Goal: Task Accomplishment & Management: Manage account settings

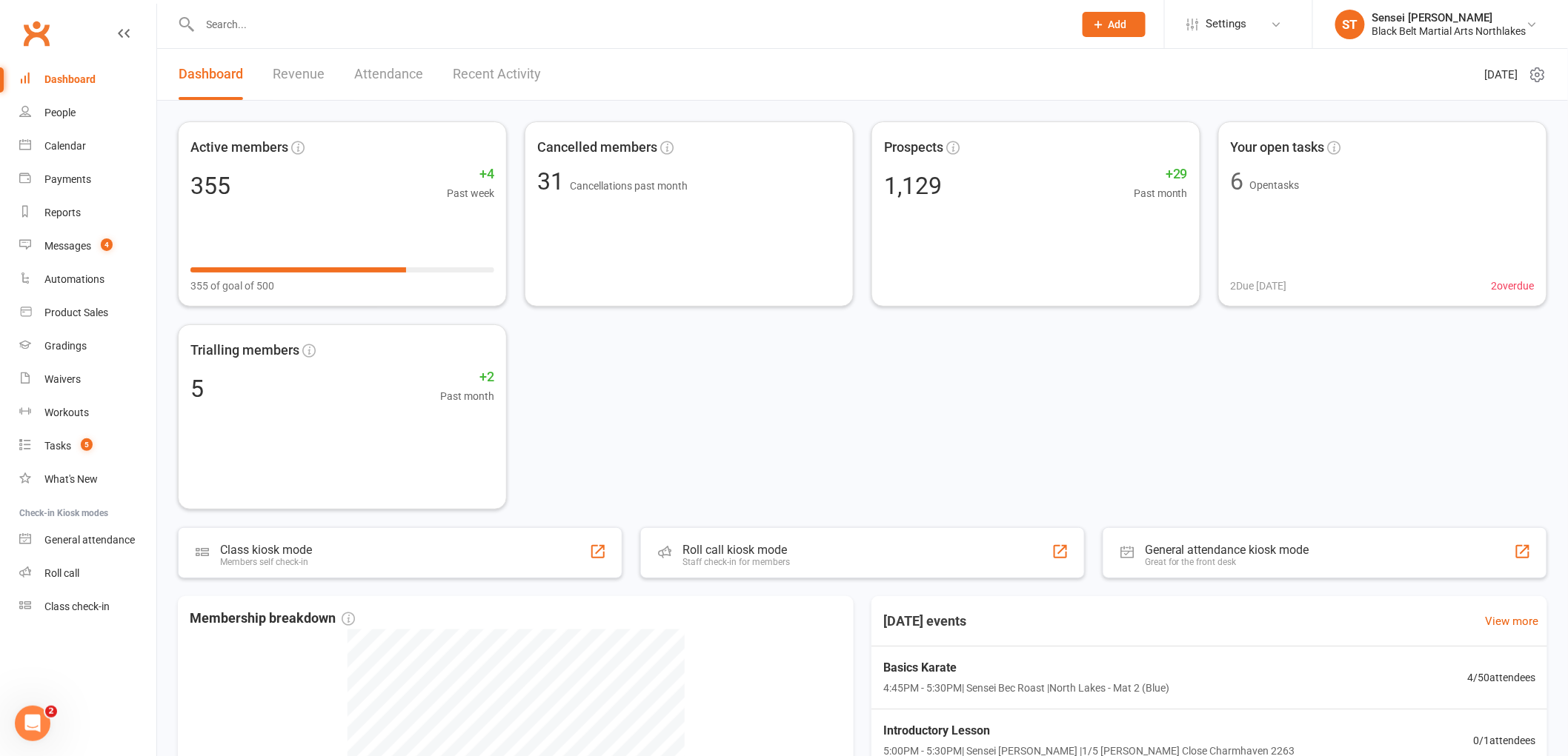
click at [293, 19] on input "text" at bounding box center [629, 24] width 868 height 21
click at [50, 73] on div "Dashboard" at bounding box center [70, 79] width 51 height 12
click at [252, 15] on input "text" at bounding box center [629, 24] width 868 height 21
click at [57, 112] on div "People" at bounding box center [60, 112] width 31 height 12
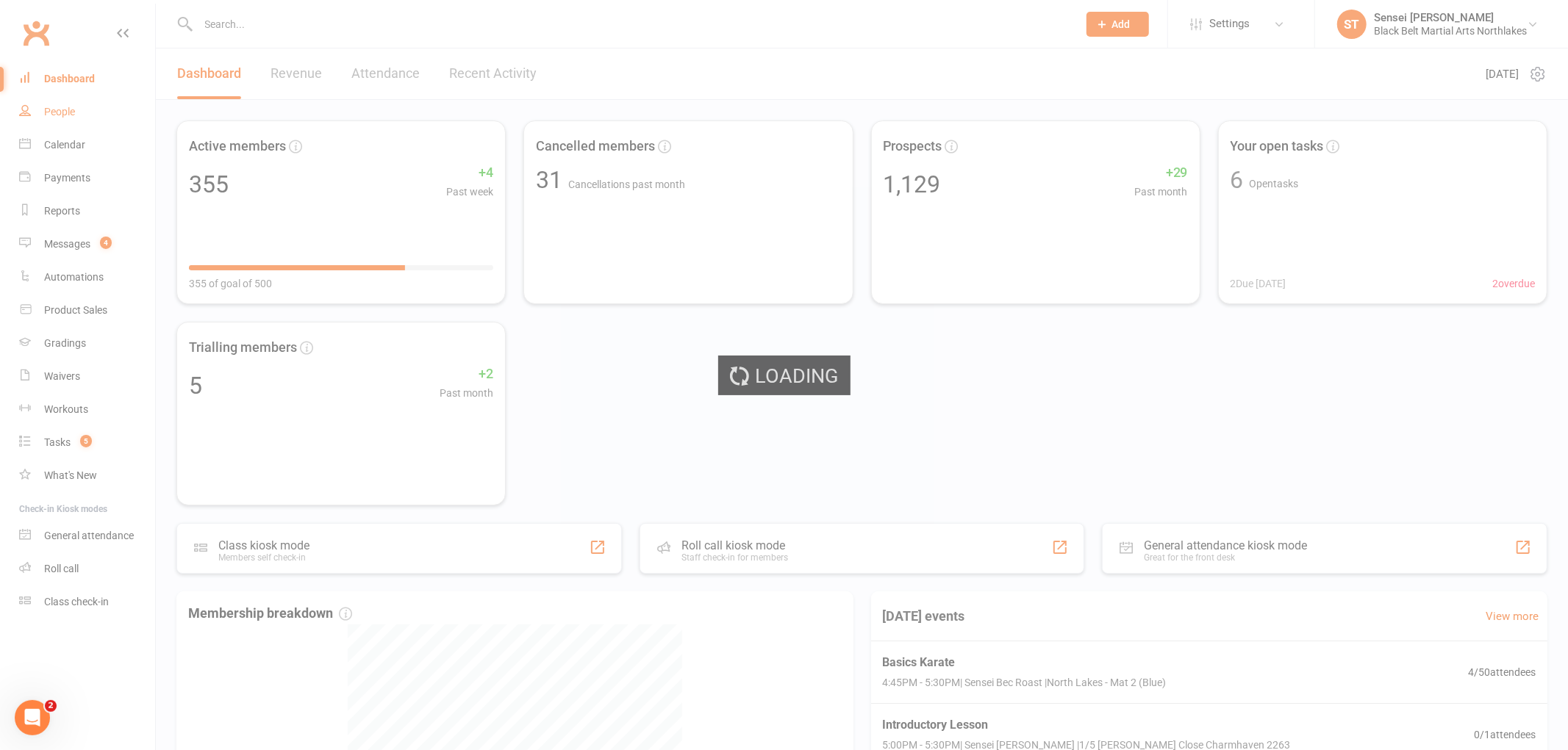
select select "100"
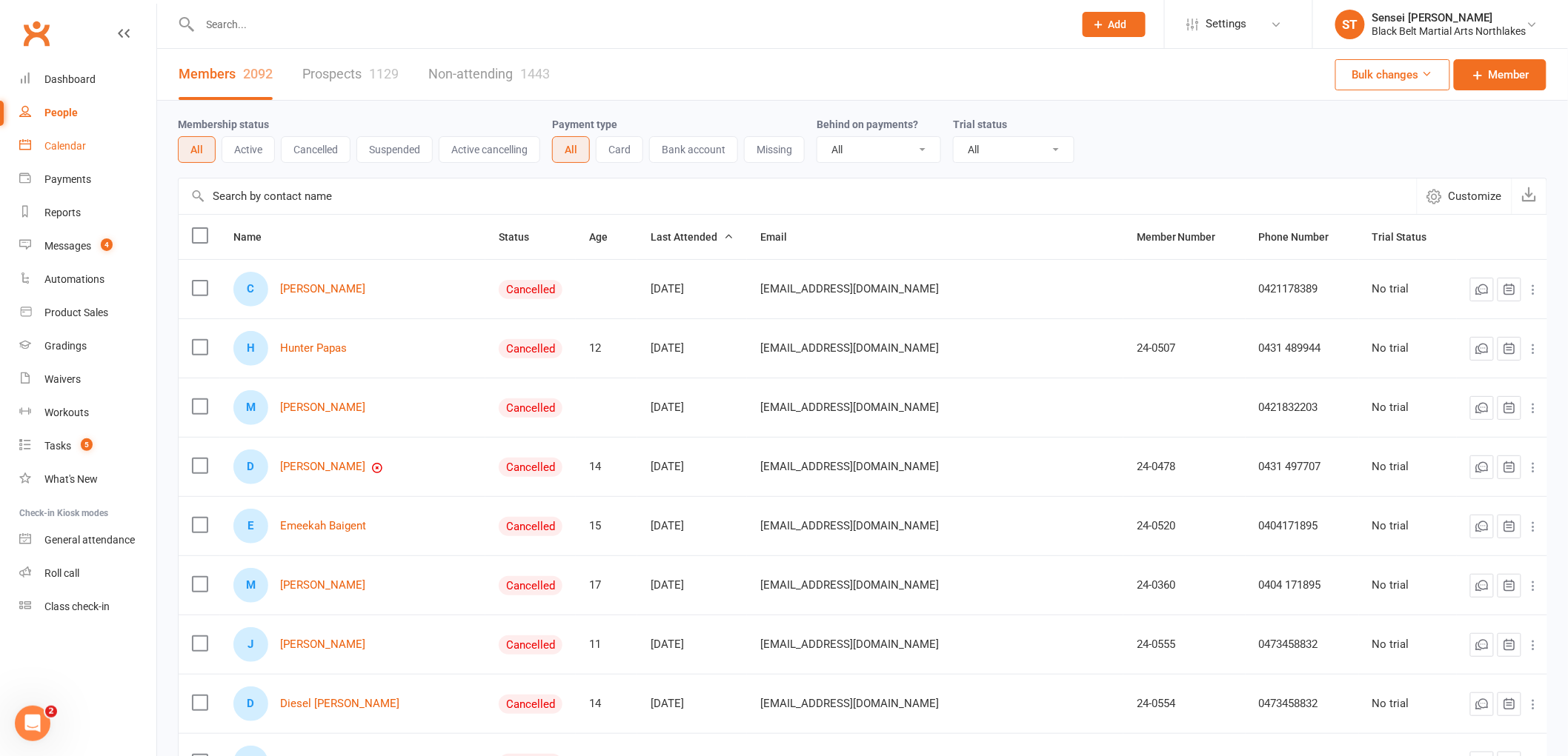
click at [71, 144] on div "Calendar" at bounding box center [66, 146] width 41 height 12
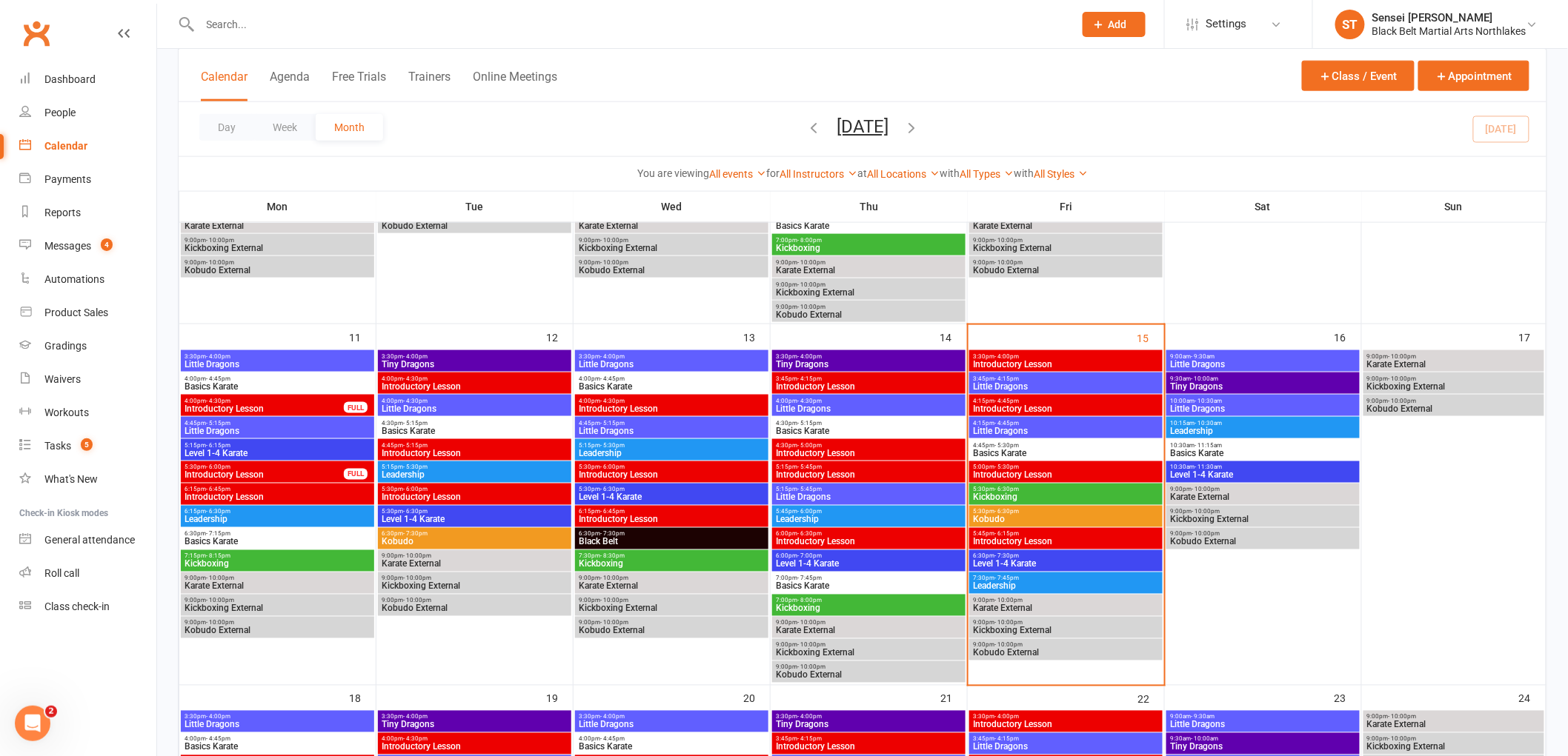
scroll to position [741, 0]
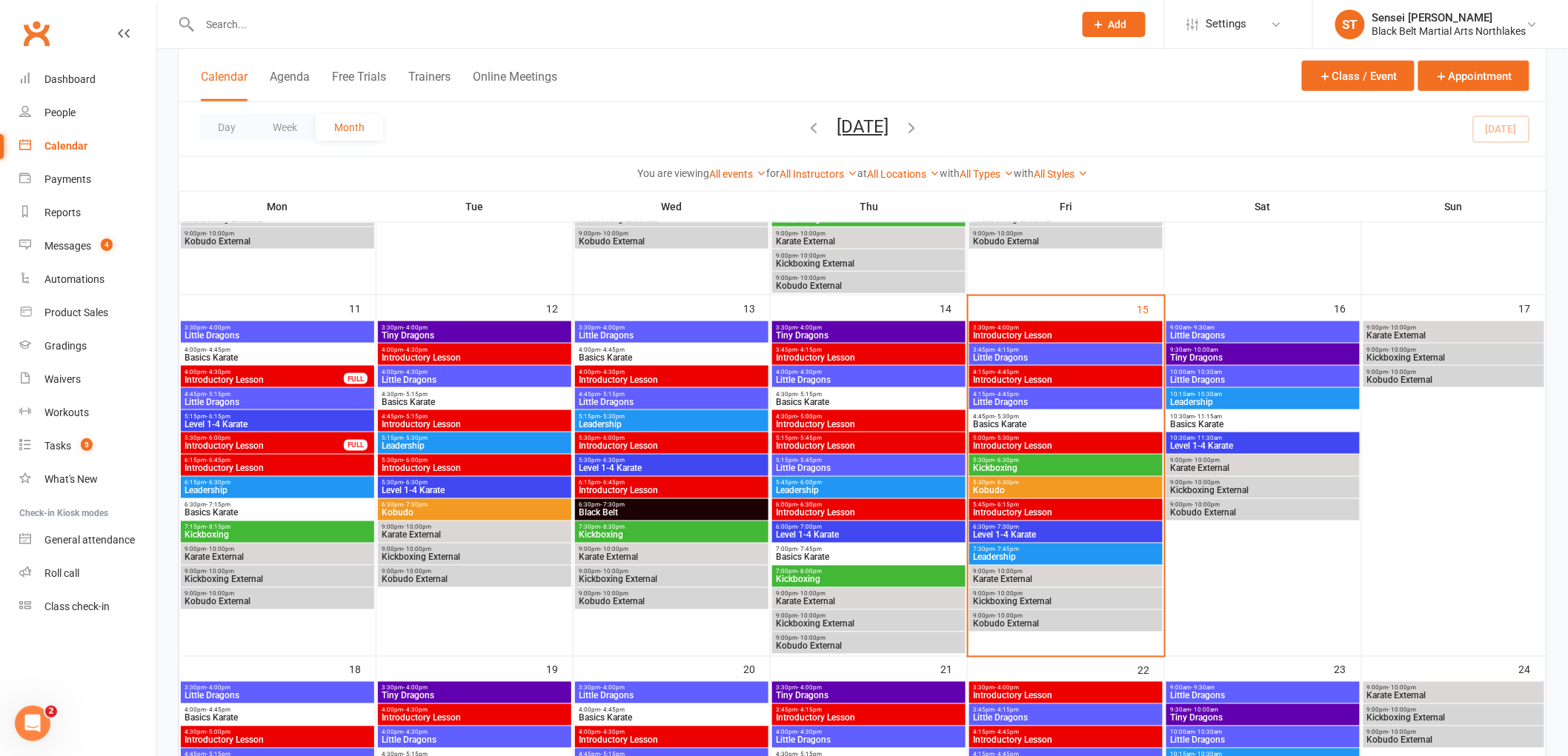
click at [1048, 429] on span "Basics Karate" at bounding box center [1066, 425] width 187 height 9
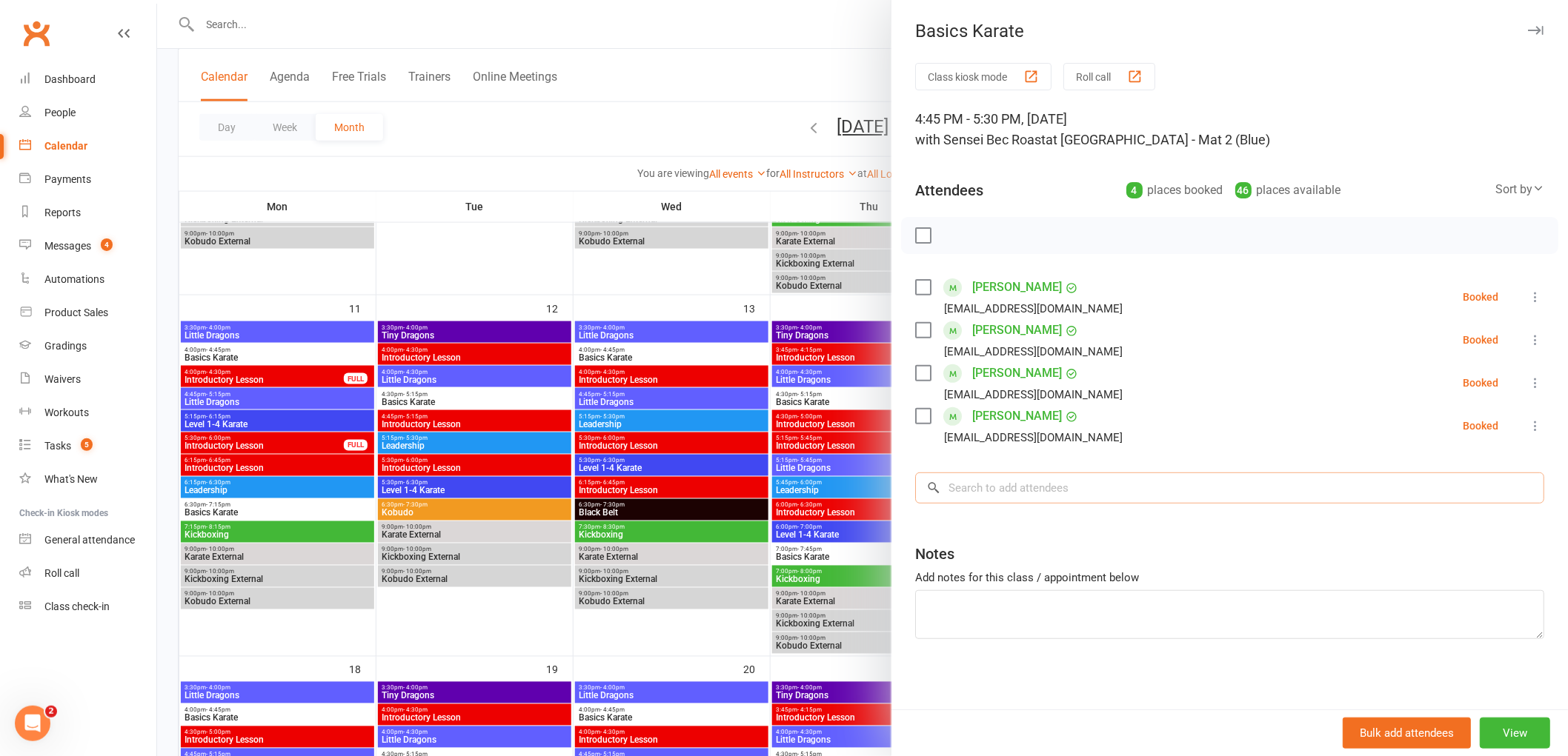
click at [995, 492] on input "search" at bounding box center [1230, 487] width 629 height 31
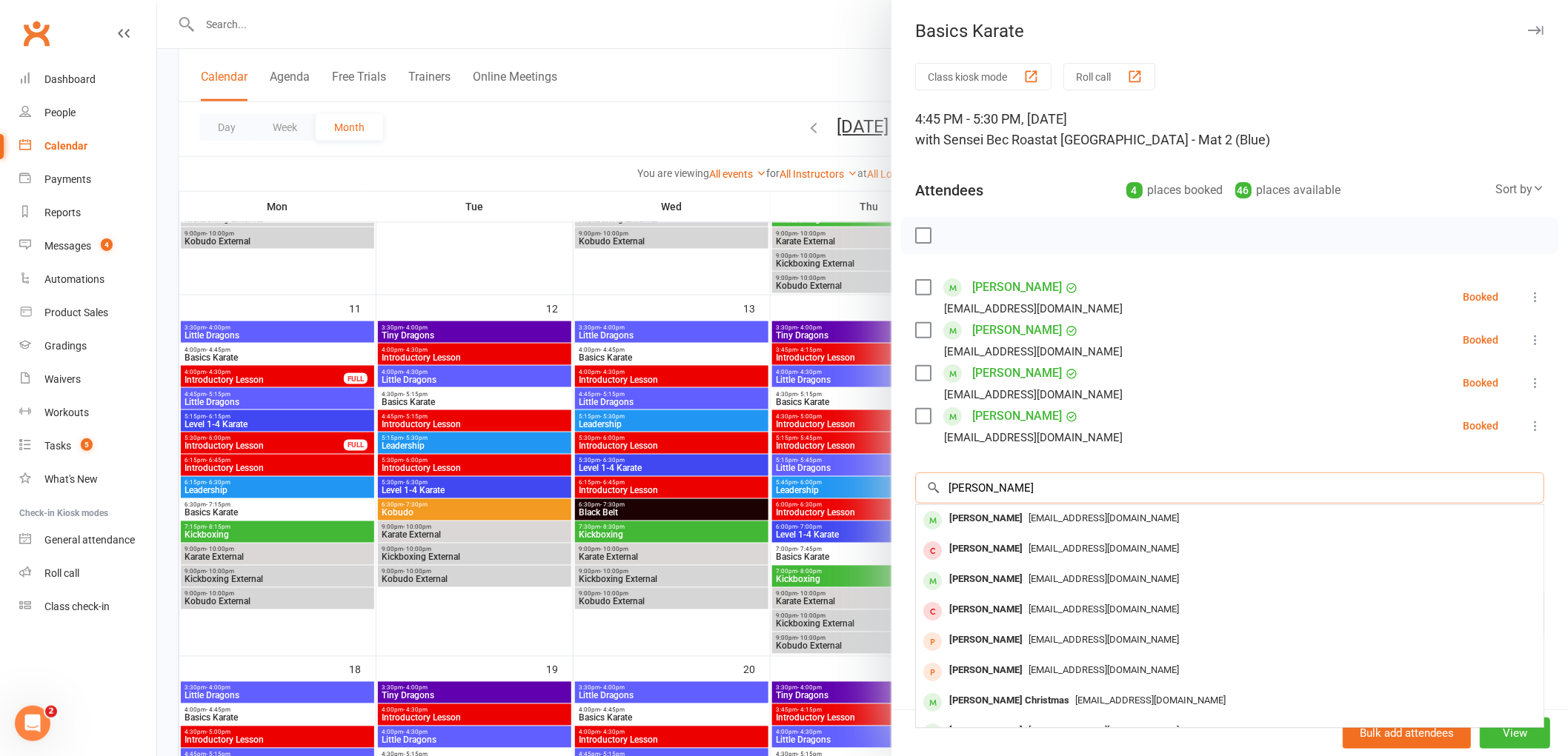
drag, startPoint x: 1011, startPoint y: 491, endPoint x: 1002, endPoint y: 487, distance: 9.8
click at [1002, 487] on input "[PERSON_NAME]" at bounding box center [1230, 487] width 629 height 31
type input "[PERSON_NAME]"
click at [984, 517] on div "[PERSON_NAME]" at bounding box center [986, 518] width 85 height 22
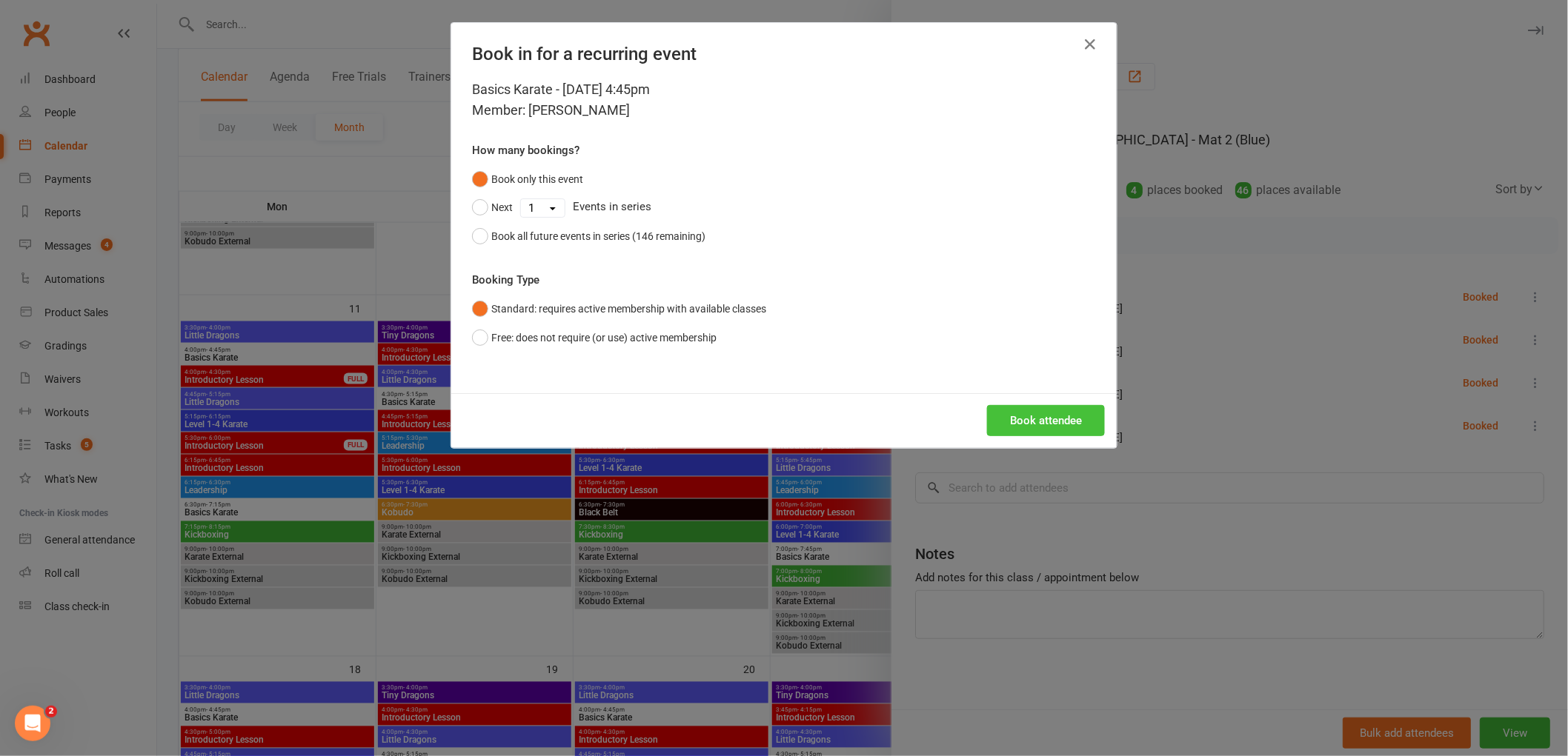
click at [1048, 419] on button "Book attendee" at bounding box center [1047, 420] width 118 height 31
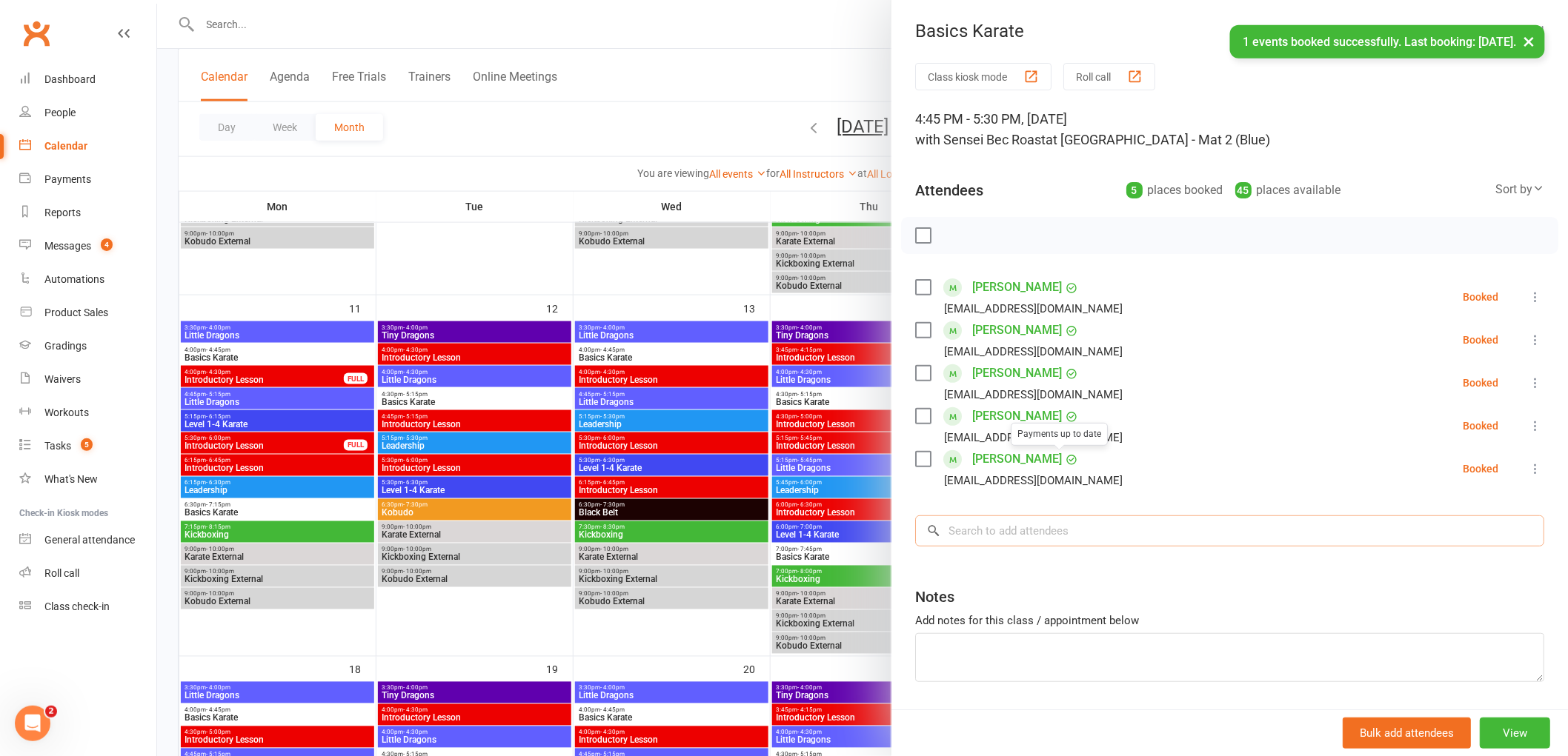
click at [998, 538] on input "search" at bounding box center [1230, 531] width 629 height 31
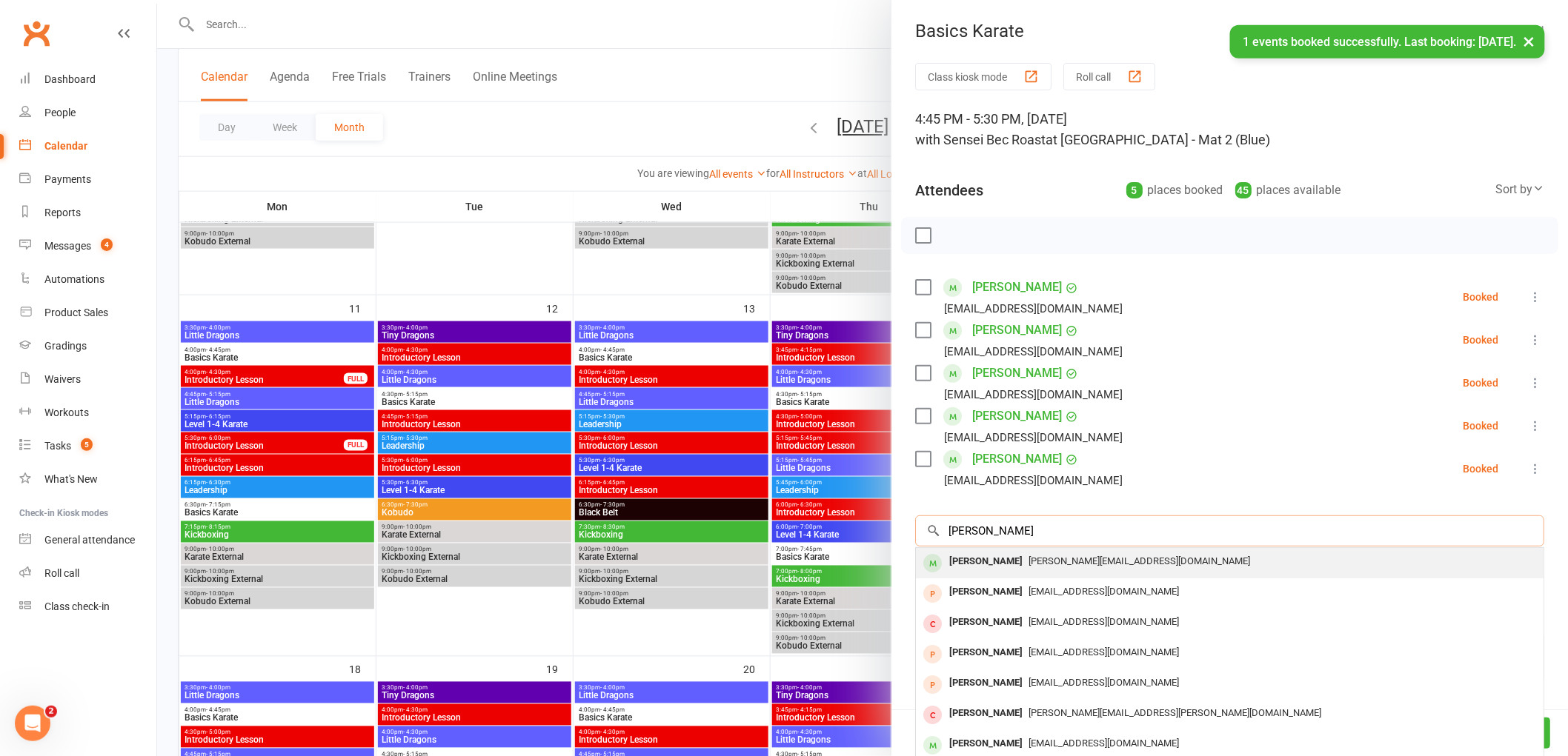
type input "[PERSON_NAME]"
click at [970, 564] on div "[PERSON_NAME]" at bounding box center [986, 561] width 85 height 22
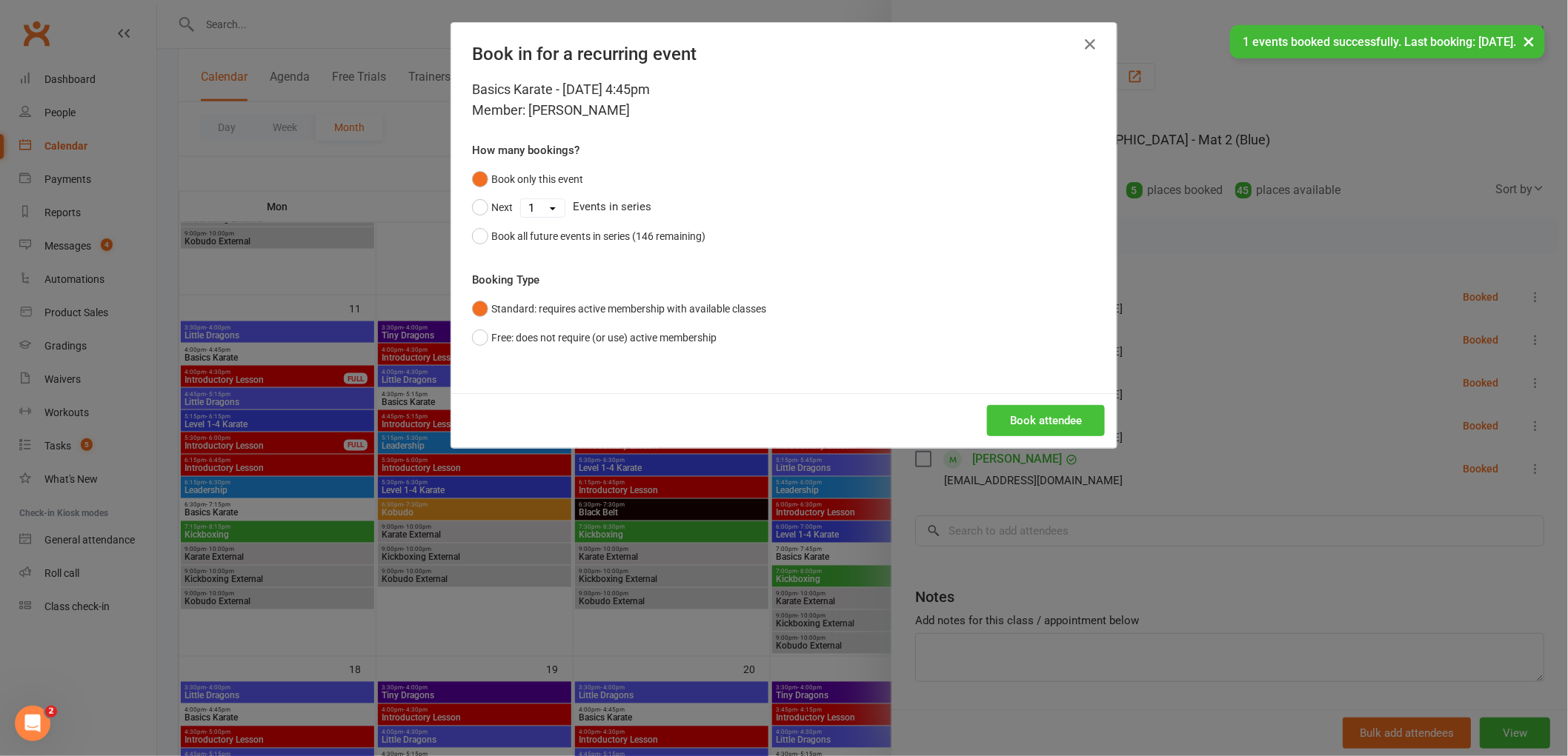
click at [1042, 408] on button "Book attendee" at bounding box center [1047, 420] width 118 height 31
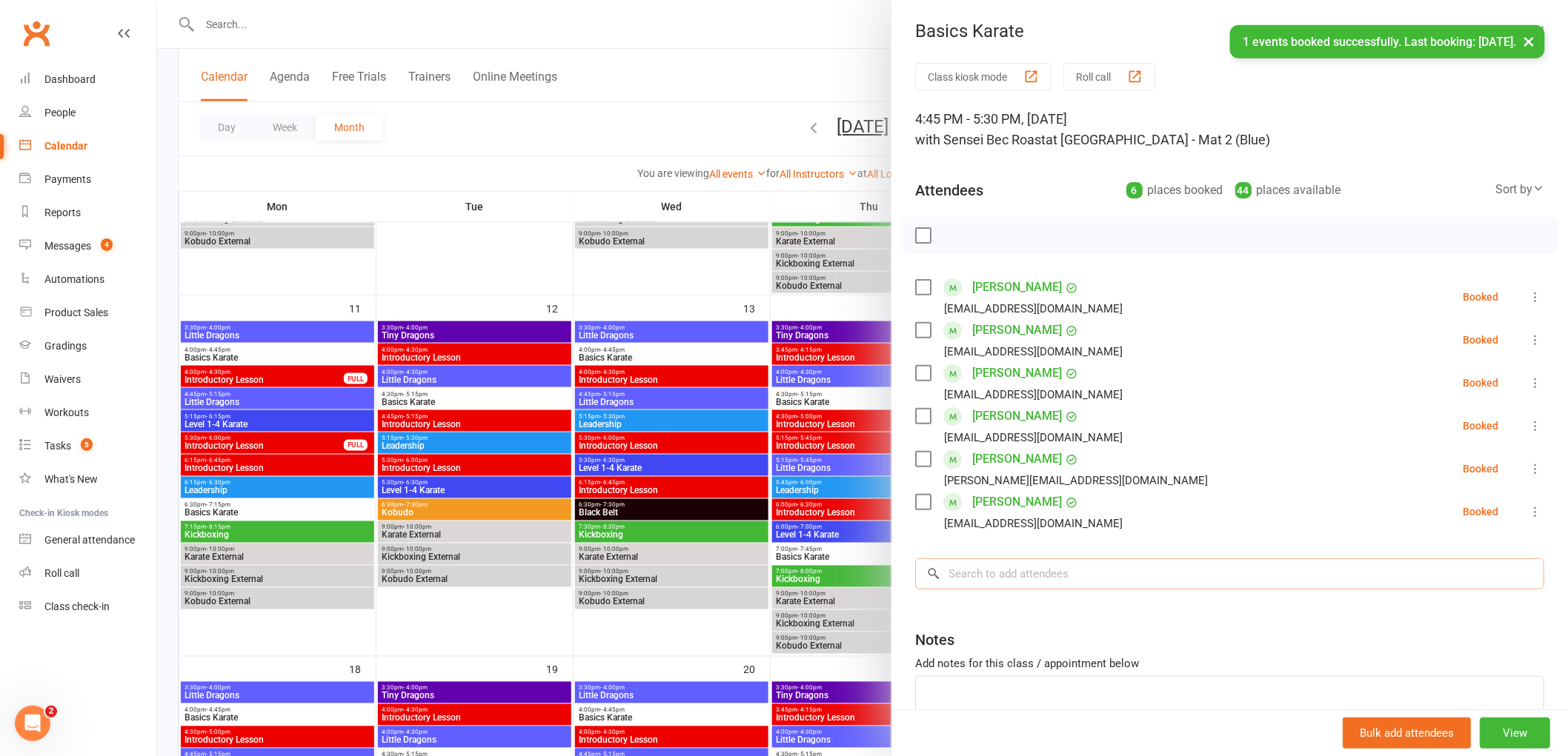
drag, startPoint x: 973, startPoint y: 564, endPoint x: 986, endPoint y: 558, distance: 14.3
click at [975, 564] on input "search" at bounding box center [1230, 574] width 629 height 31
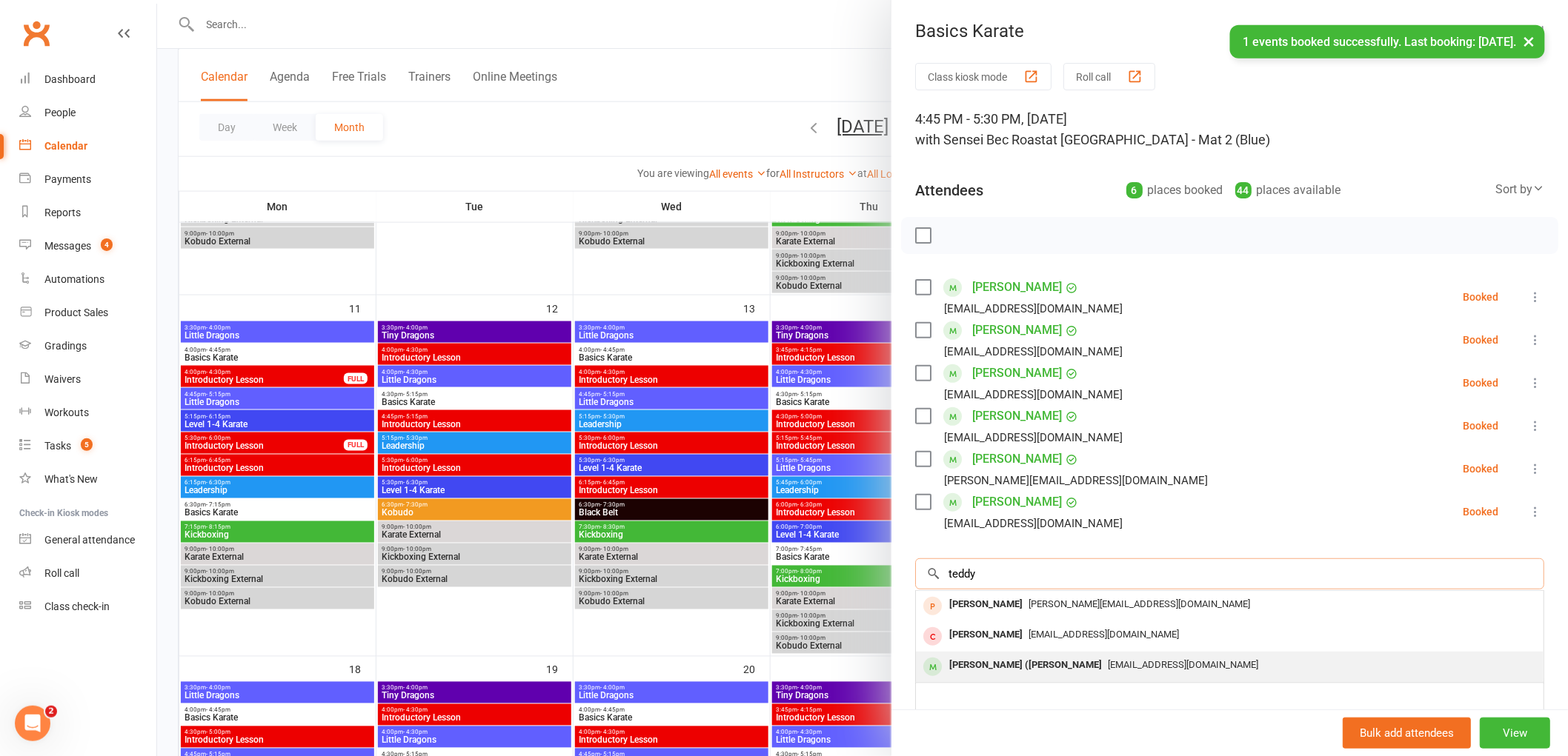
type input "teddy"
click at [1016, 671] on div "[PERSON_NAME] ([PERSON_NAME]" at bounding box center [1026, 665] width 165 height 22
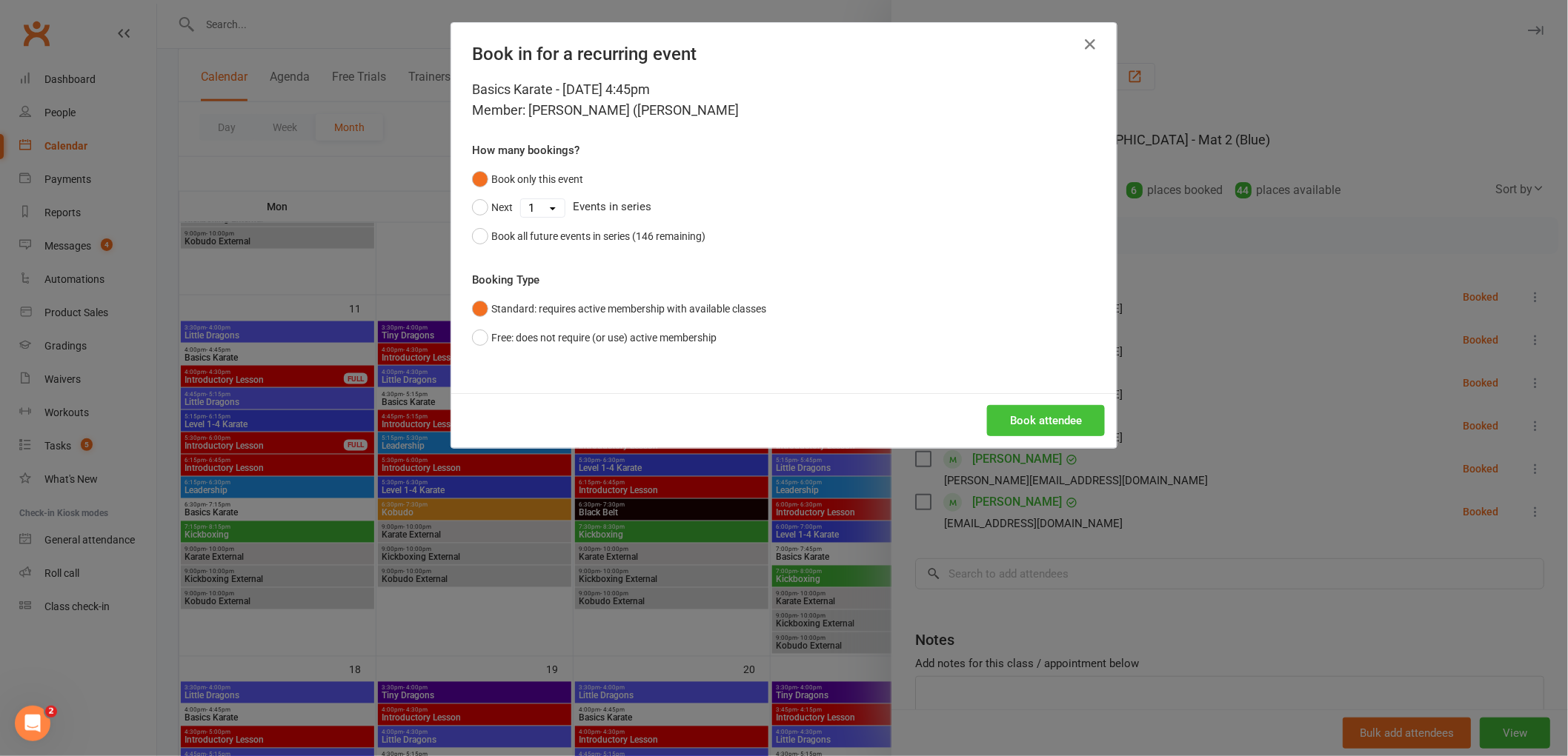
click at [1035, 416] on button "Book attendee" at bounding box center [1047, 420] width 118 height 31
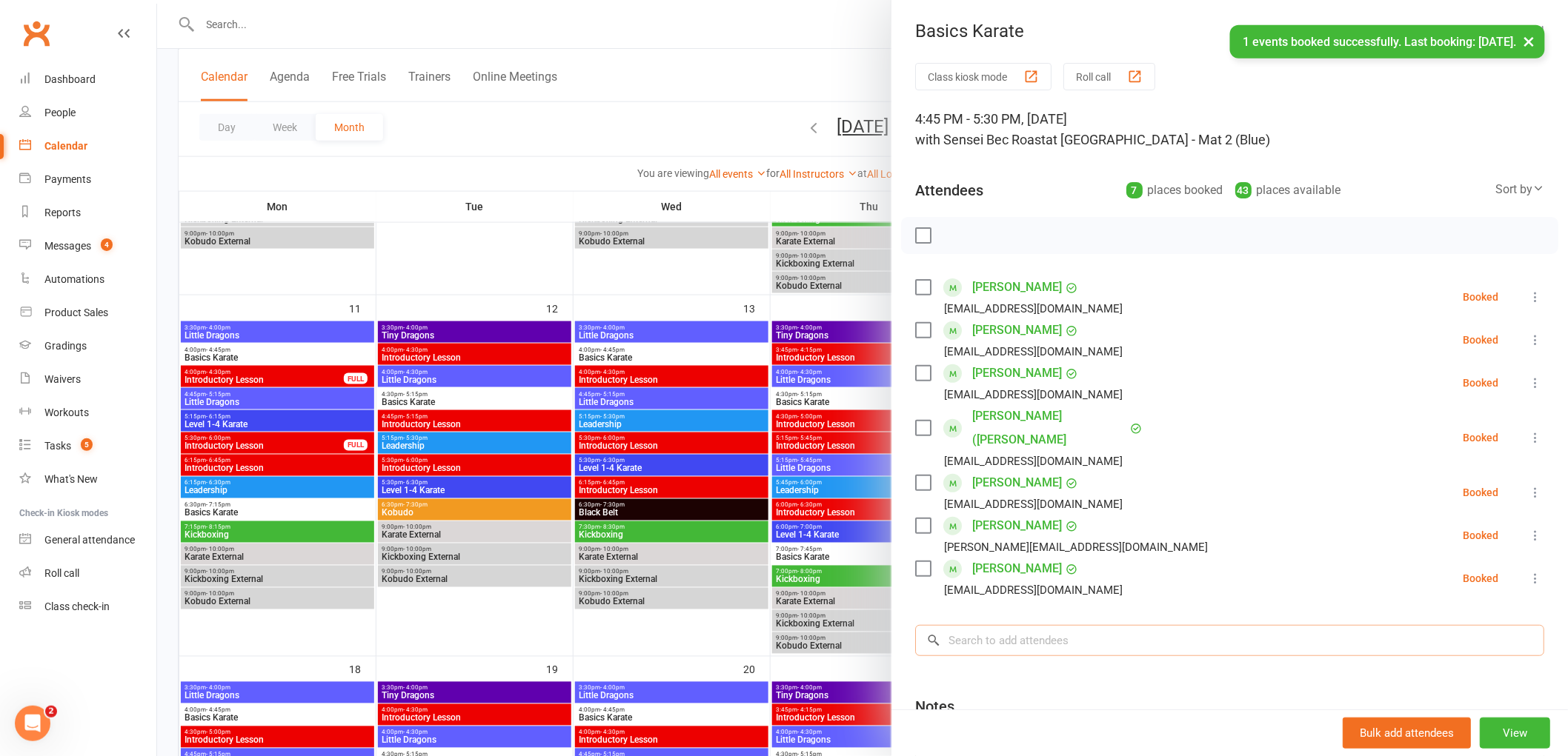
click at [1002, 628] on input "search" at bounding box center [1230, 640] width 629 height 31
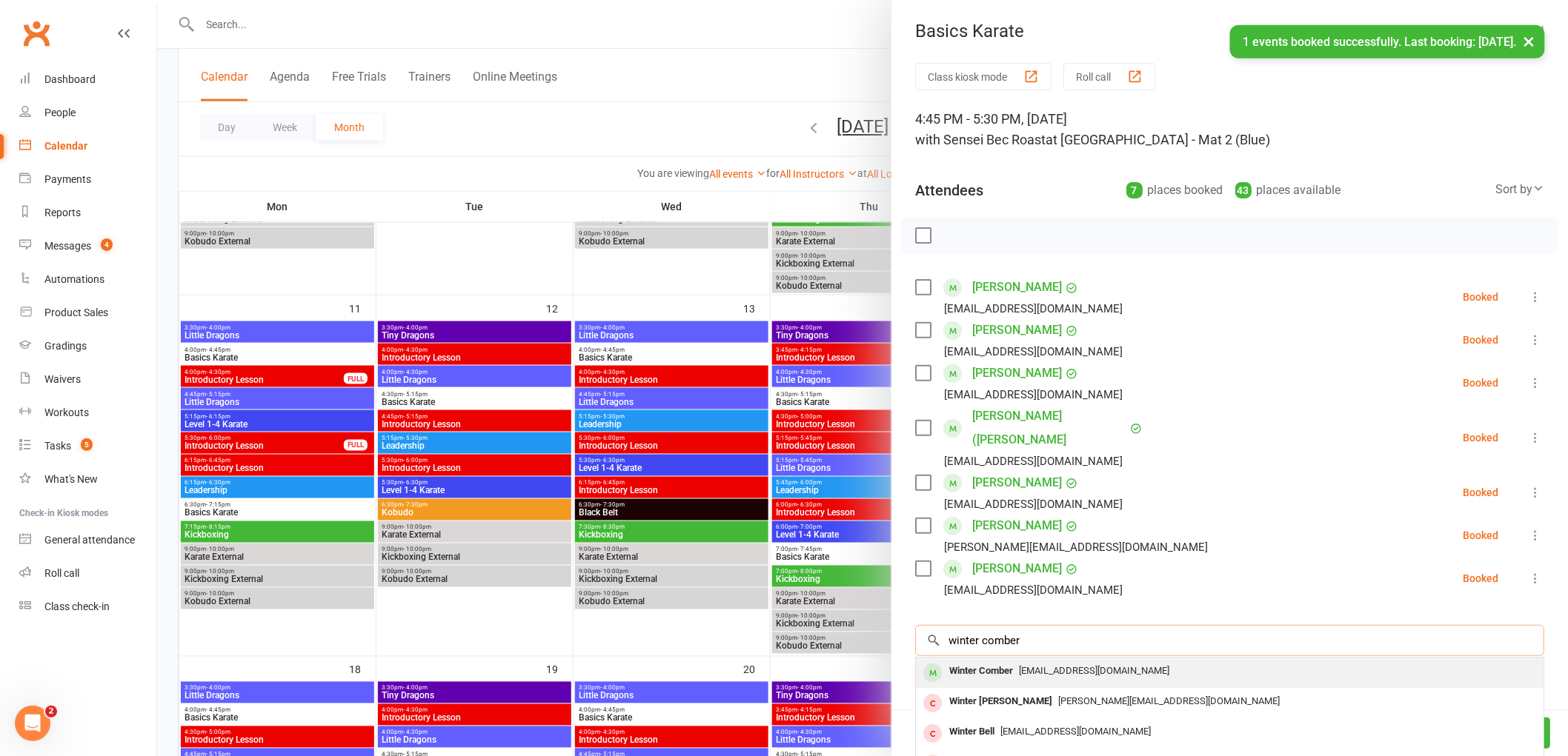
type input "winter comber"
click at [984, 661] on div "Winter Comber" at bounding box center [981, 671] width 76 height 22
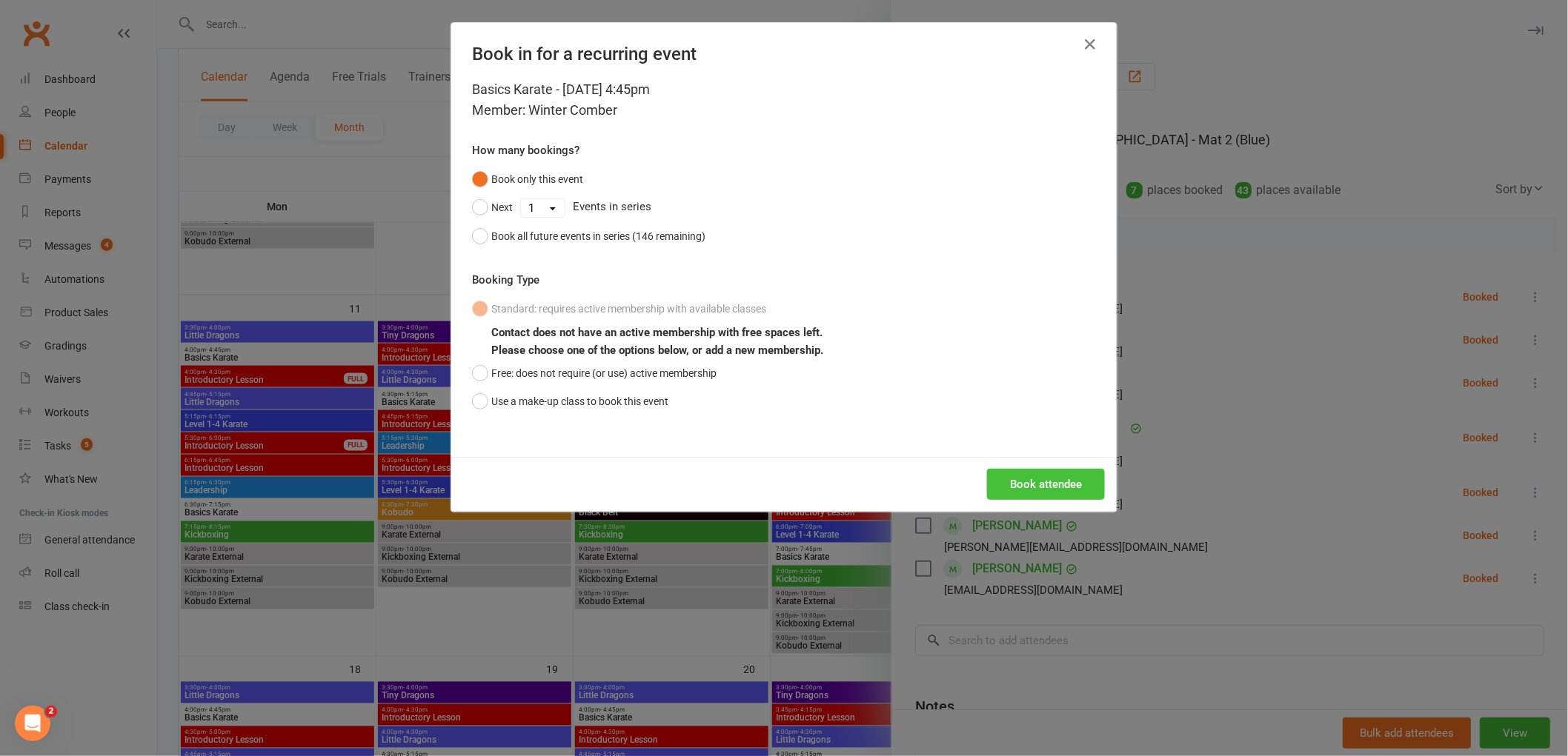
click at [1060, 478] on button "Book attendee" at bounding box center [1047, 484] width 118 height 31
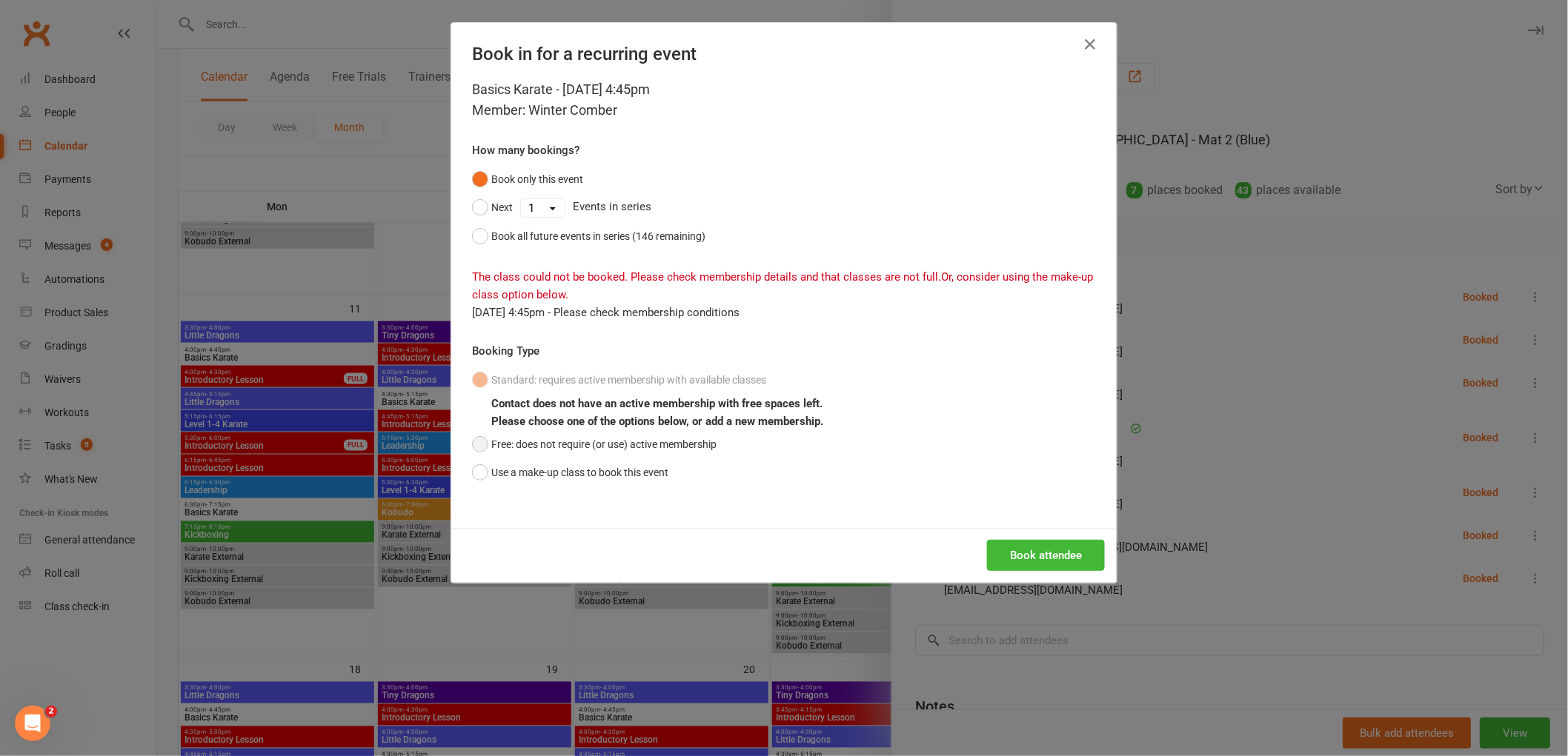
click at [482, 447] on button "Free: does not require (or use) active membership" at bounding box center [593, 444] width 244 height 28
click at [1053, 556] on button "Book attendee" at bounding box center [1047, 555] width 118 height 31
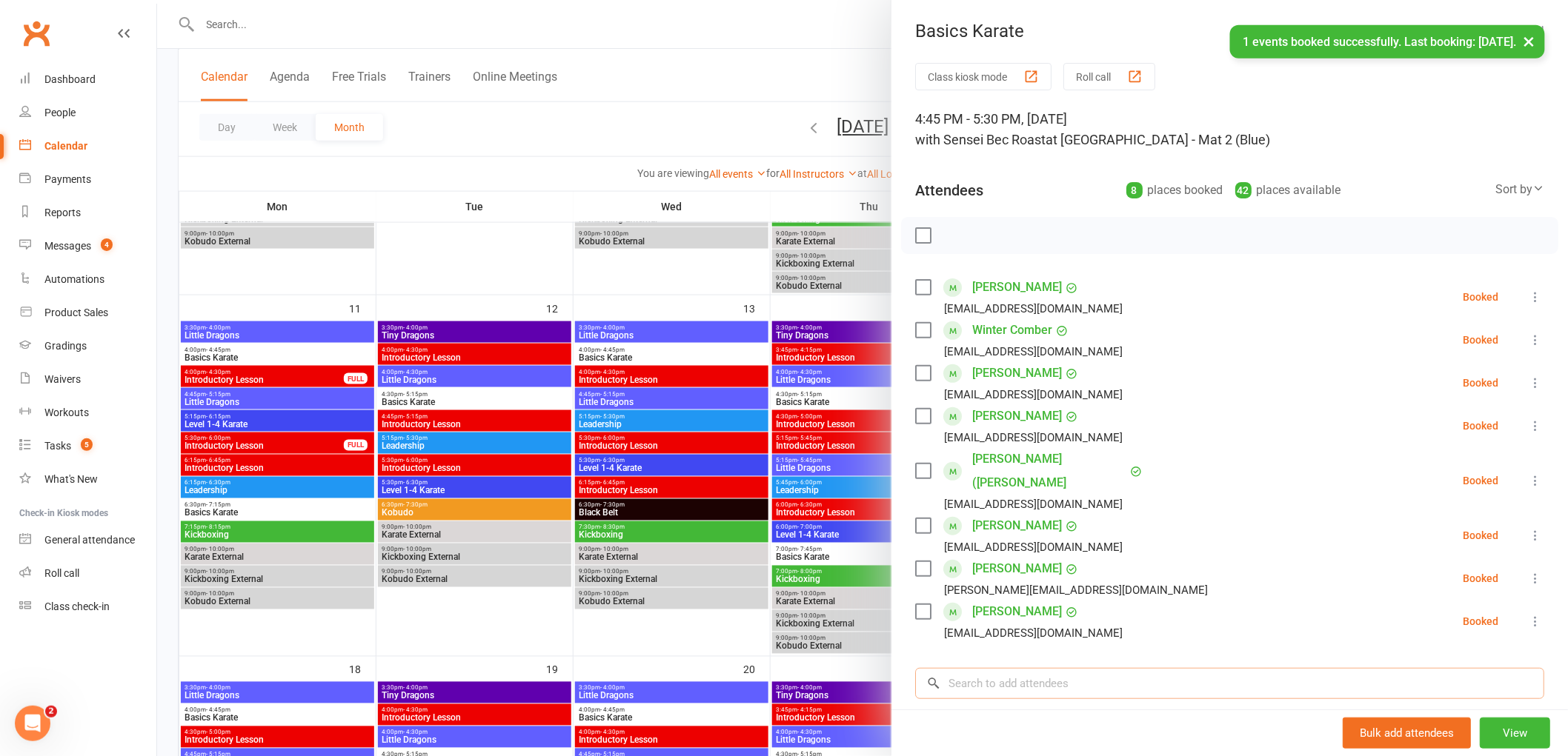
click at [983, 668] on input "search" at bounding box center [1230, 683] width 629 height 31
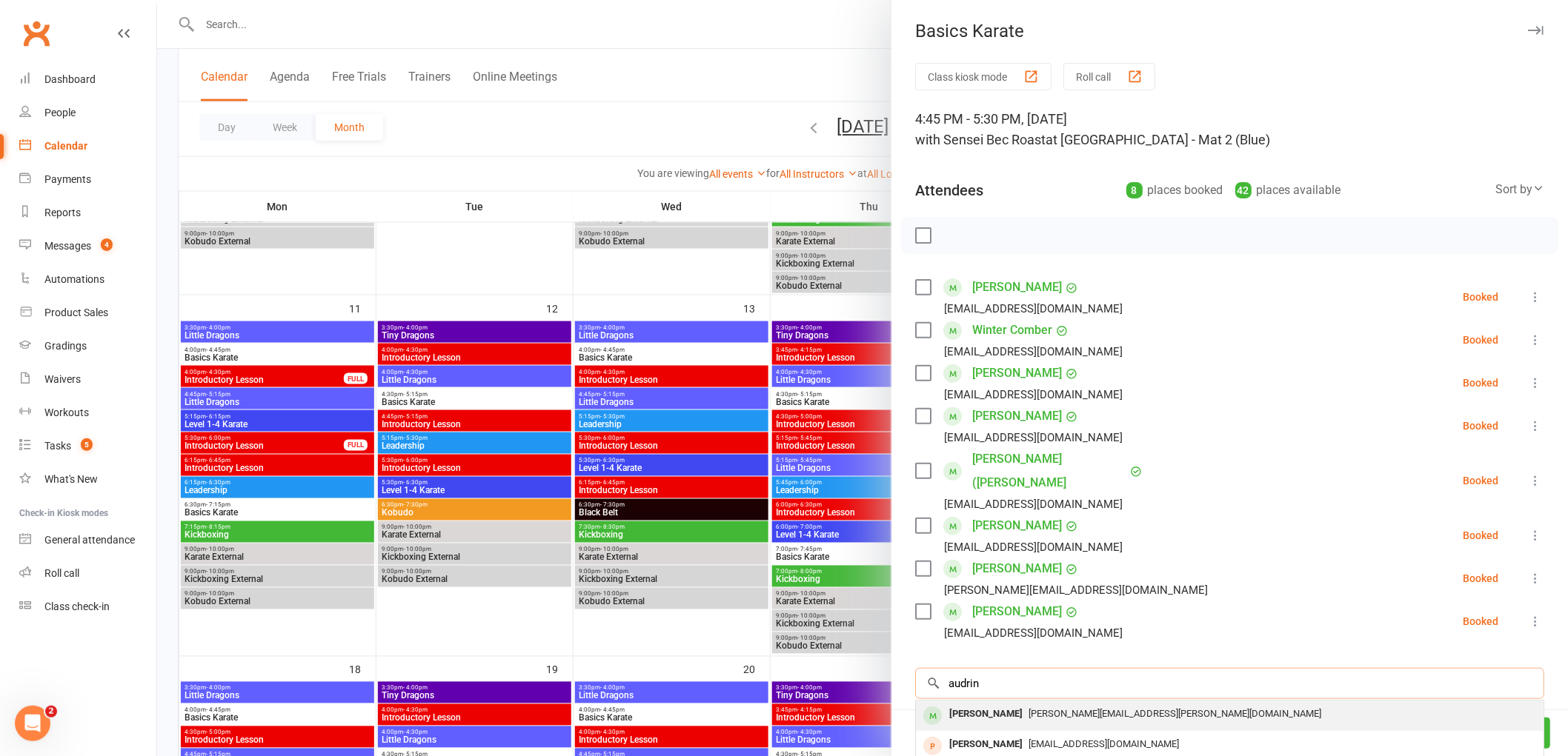
type input "audrin"
click at [974, 704] on div "[PERSON_NAME]" at bounding box center [986, 714] width 85 height 22
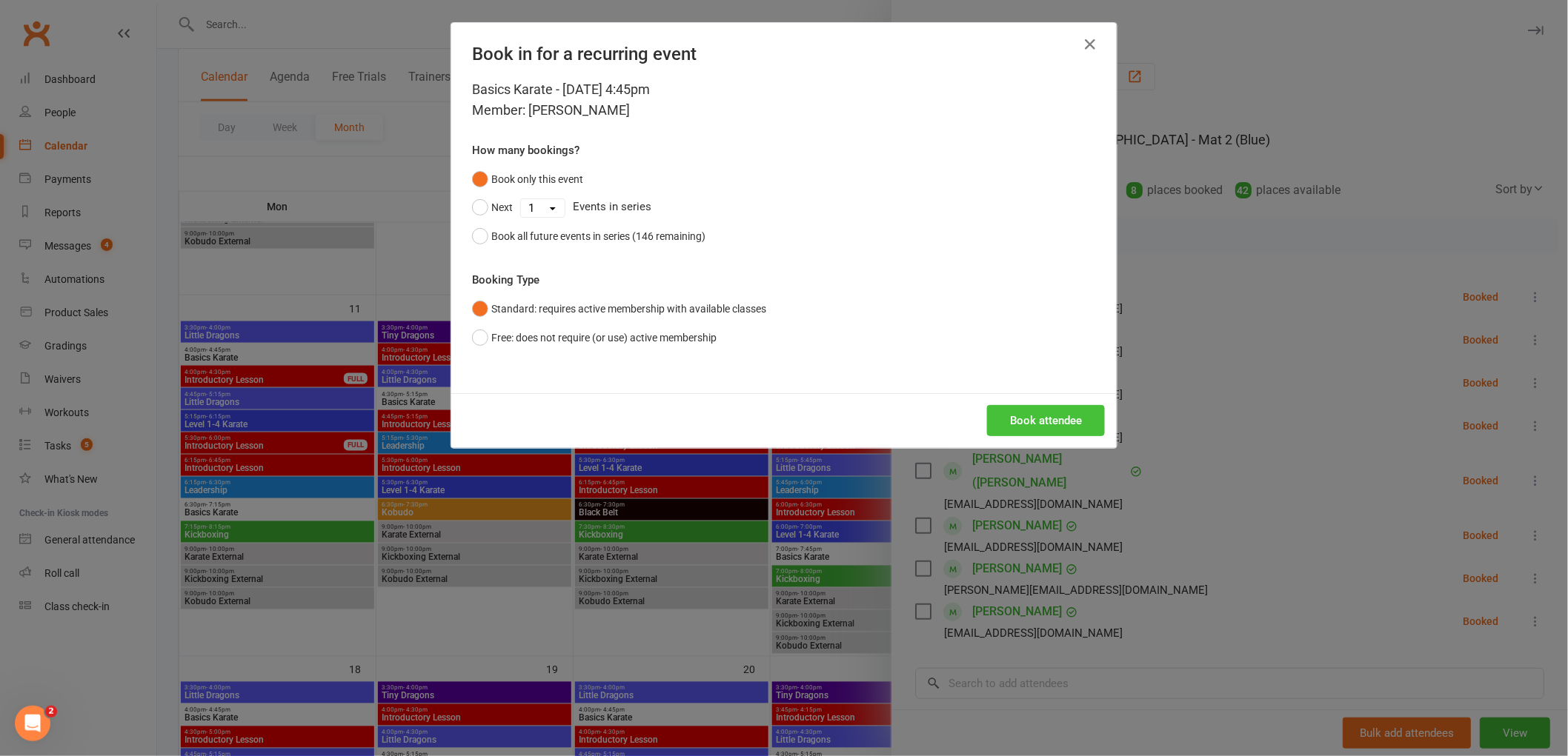
click at [1041, 411] on button "Book attendee" at bounding box center [1047, 420] width 118 height 31
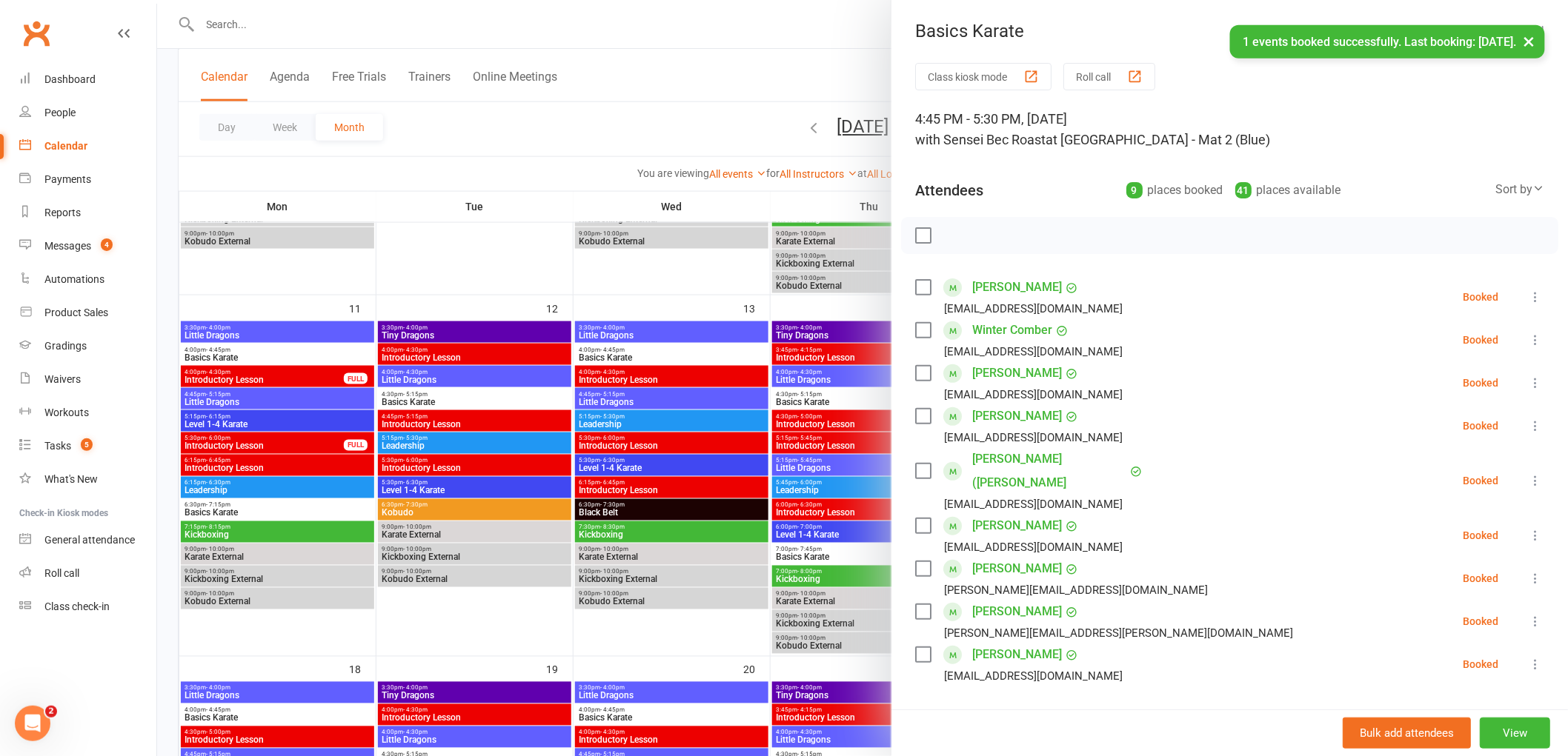
scroll to position [82, 0]
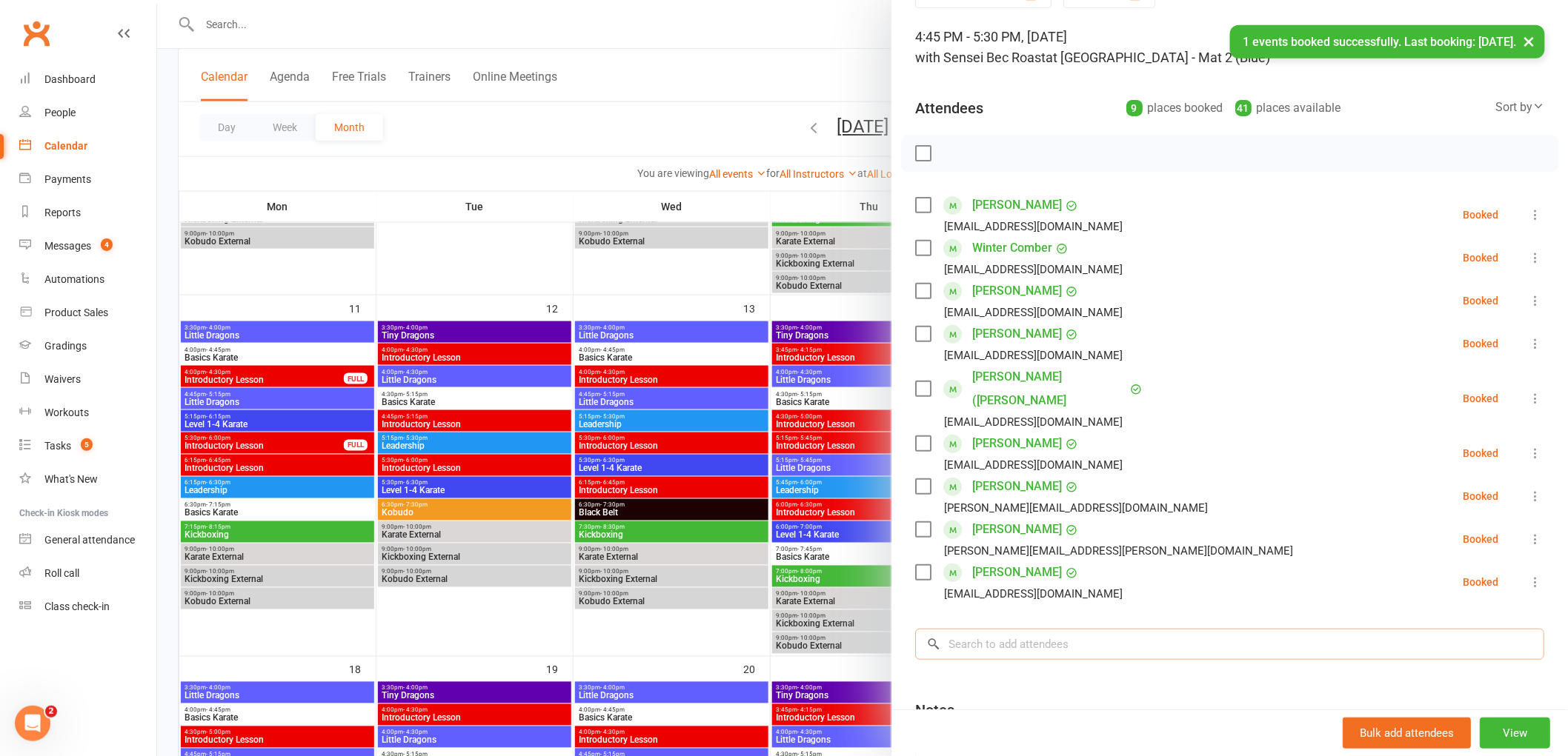
click at [974, 629] on input "search" at bounding box center [1230, 644] width 629 height 31
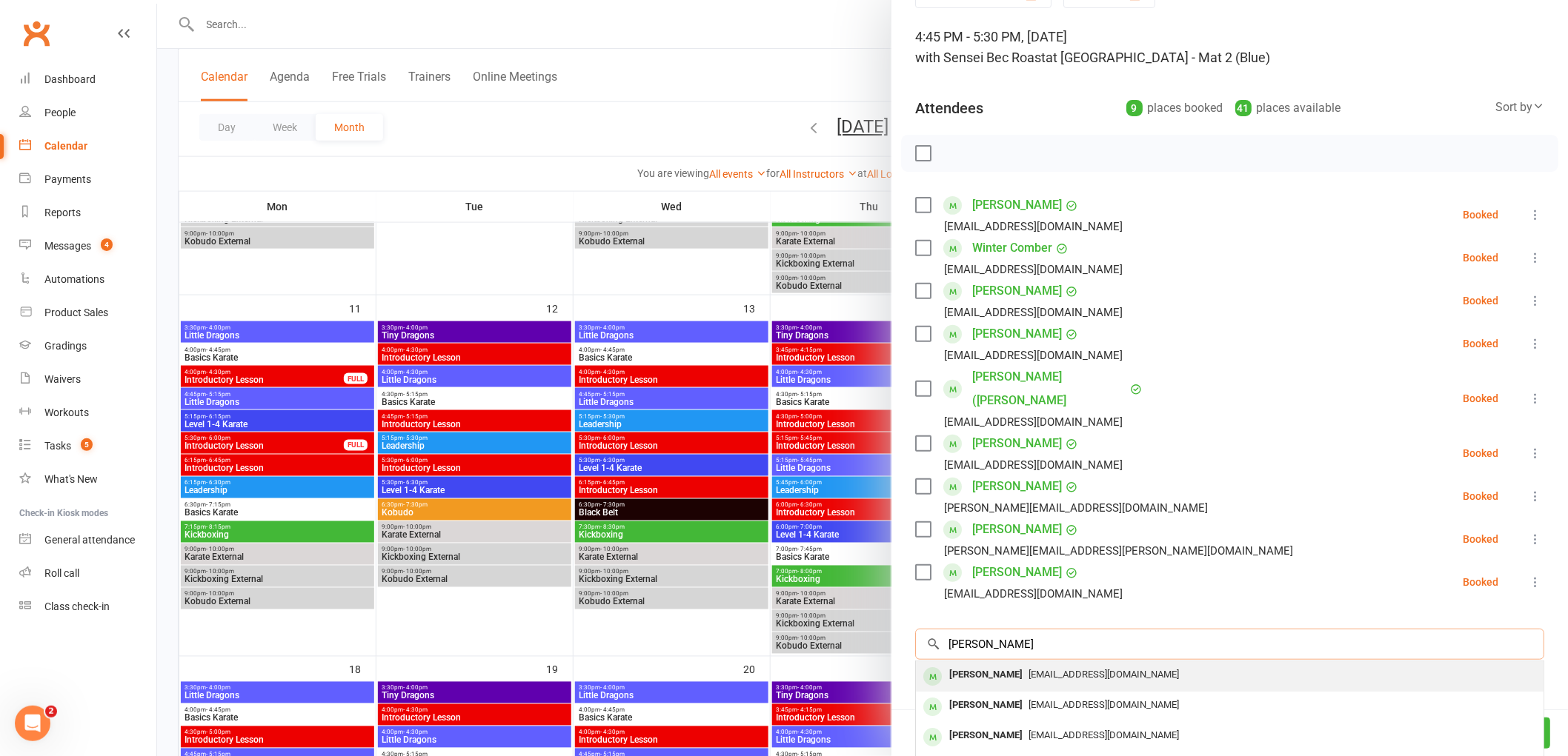
type input "[PERSON_NAME]"
click at [973, 664] on div "[PERSON_NAME]" at bounding box center [986, 675] width 85 height 22
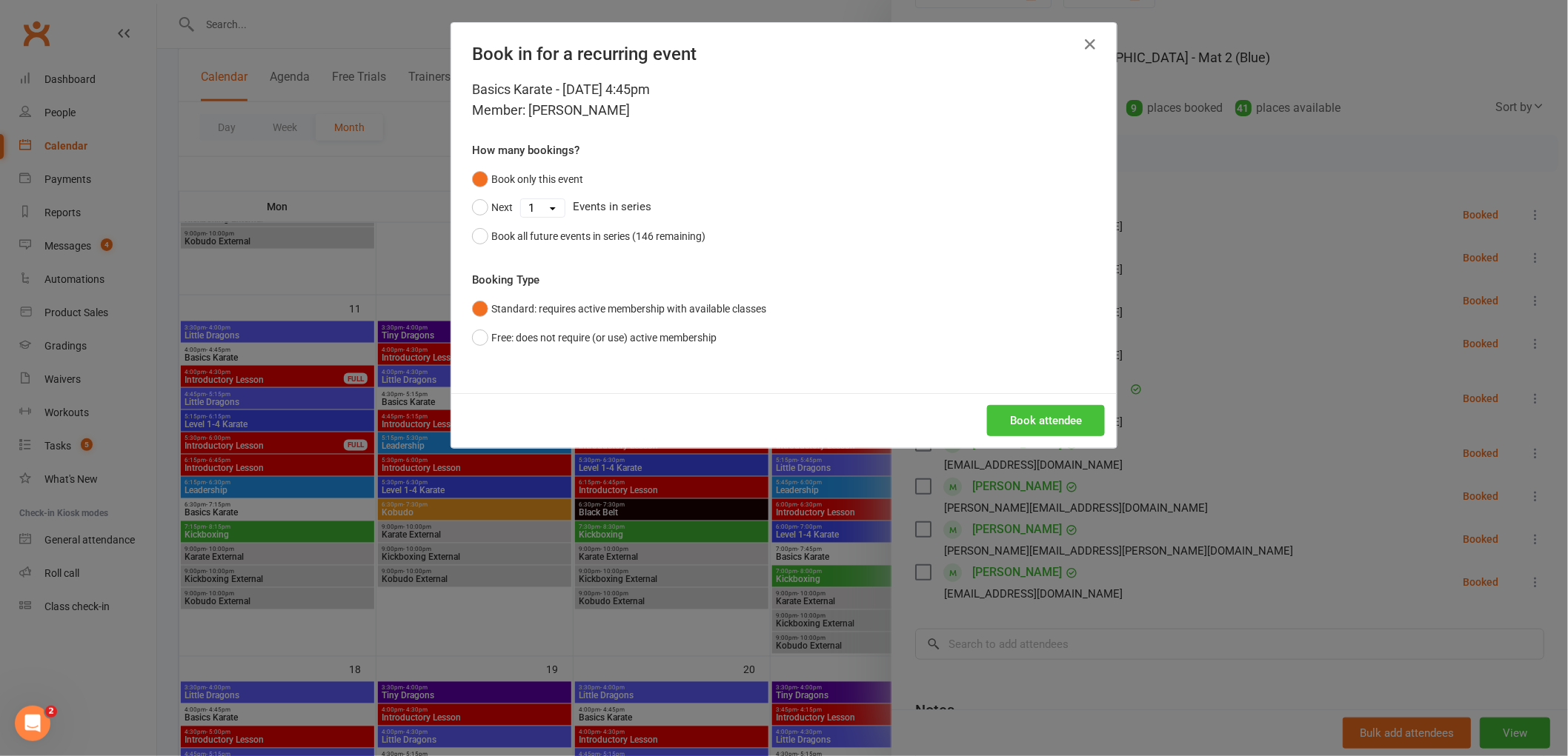
click at [1024, 428] on button "Book attendee" at bounding box center [1047, 420] width 118 height 31
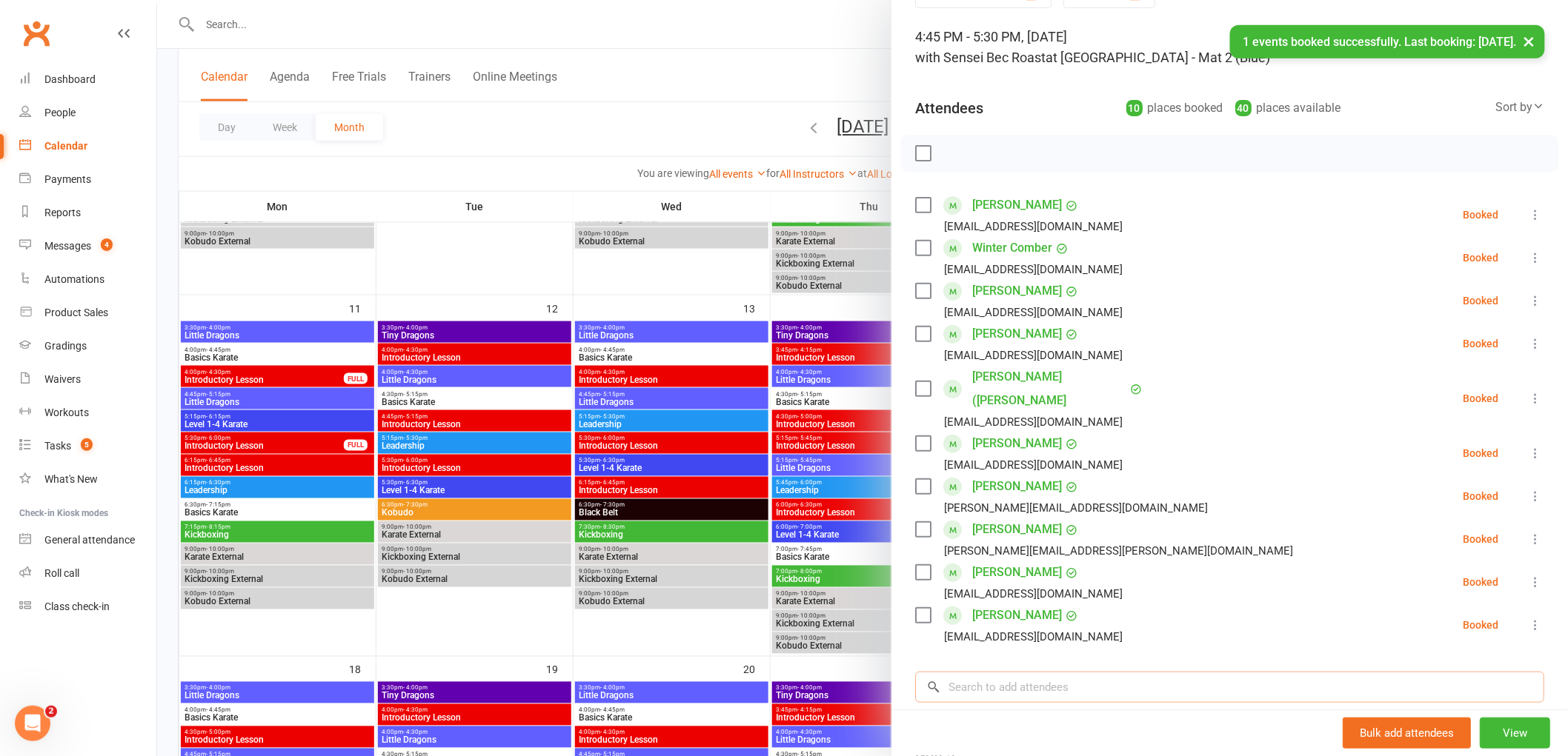
click at [1011, 672] on input "search" at bounding box center [1230, 687] width 629 height 31
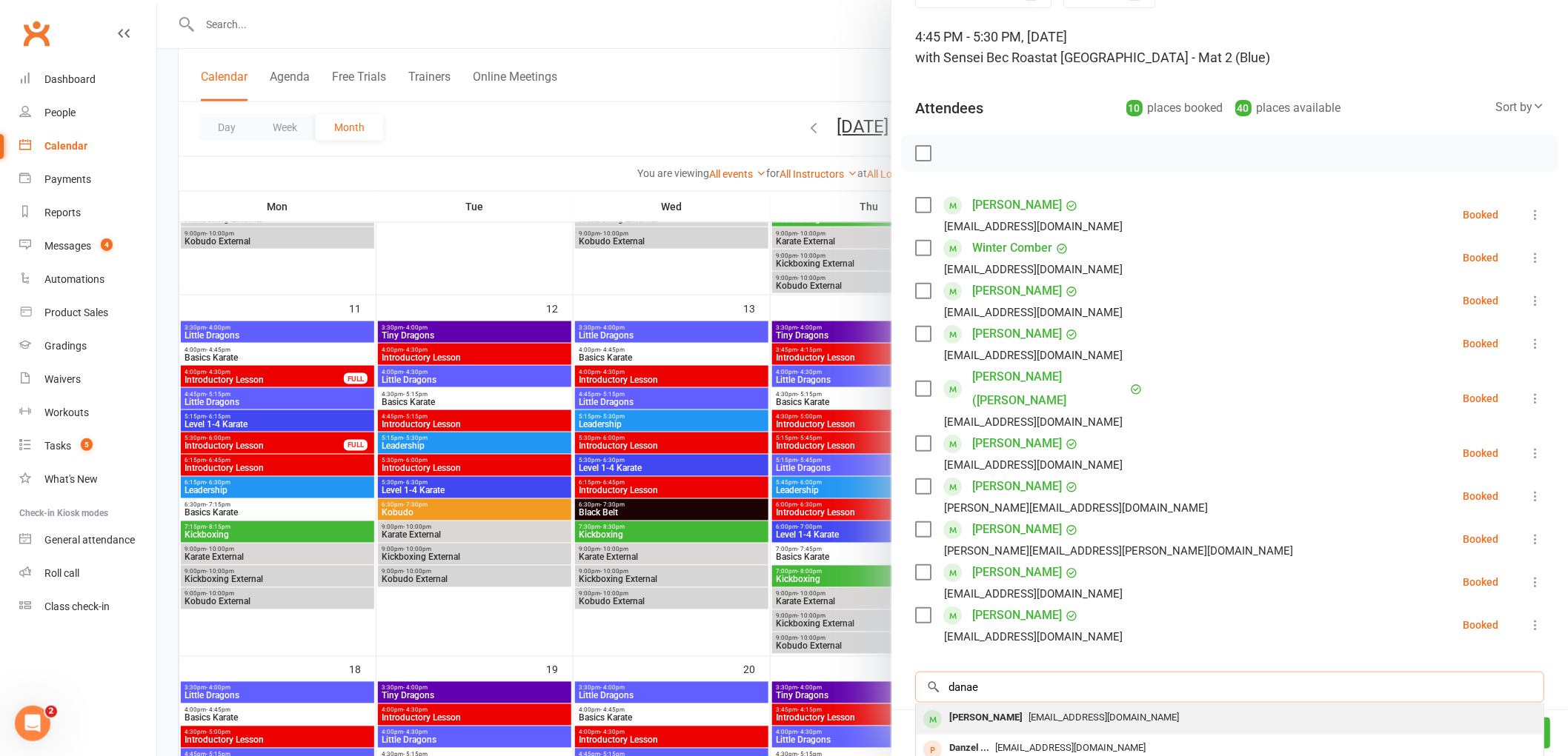
type input "danae"
click at [1002, 707] on div "[PERSON_NAME]" at bounding box center [986, 718] width 85 height 22
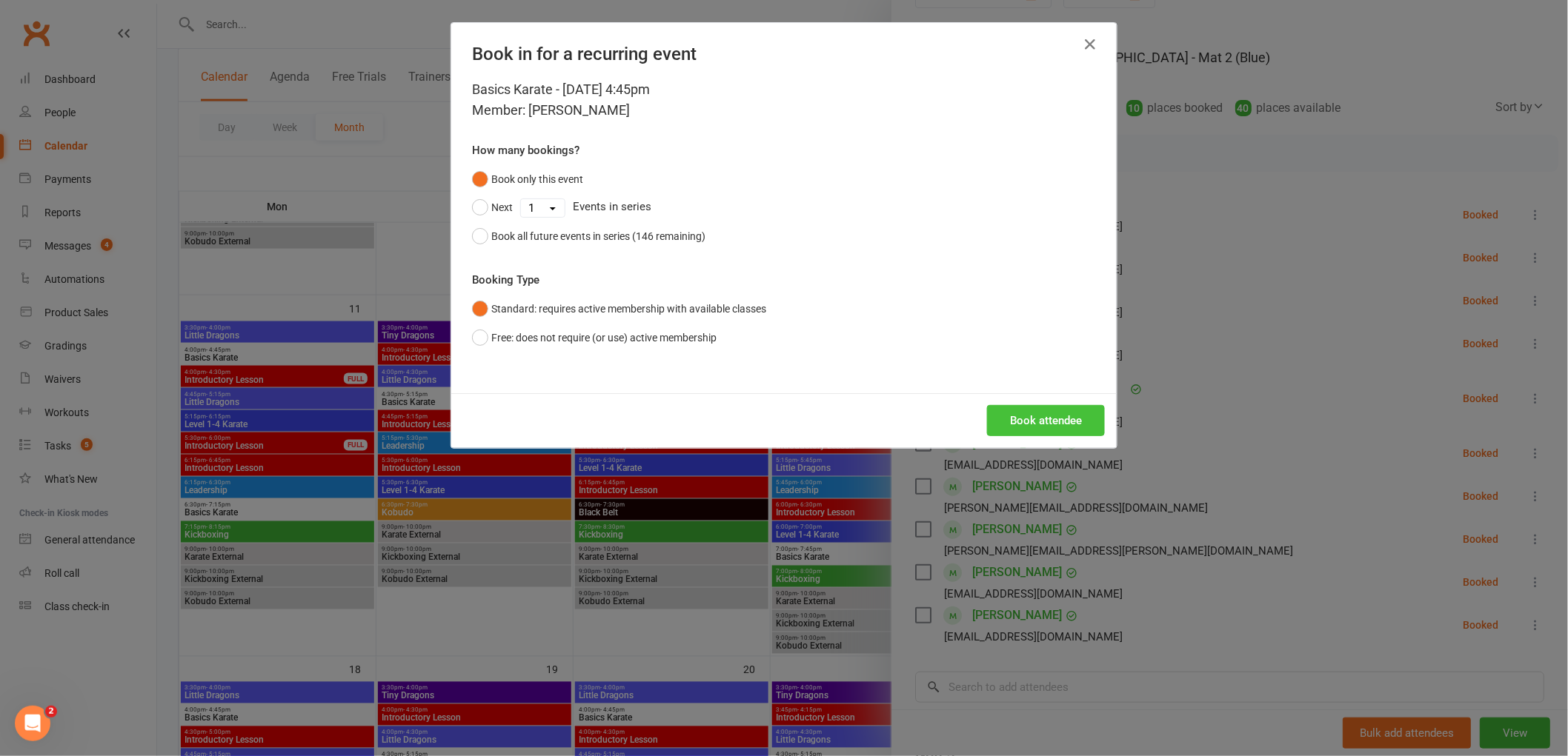
click at [1033, 436] on button "Book attendee" at bounding box center [1047, 420] width 118 height 31
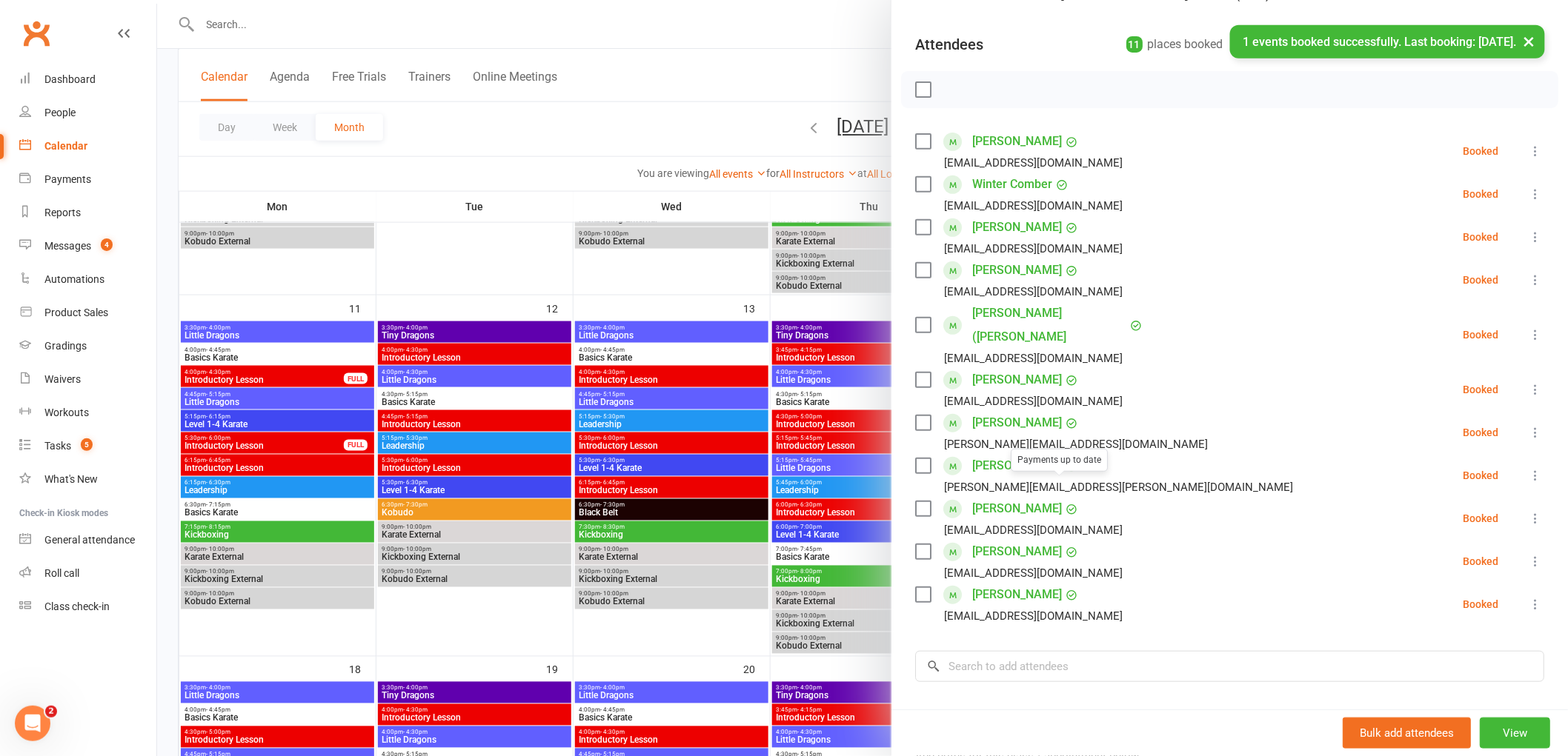
scroll to position [247, 0]
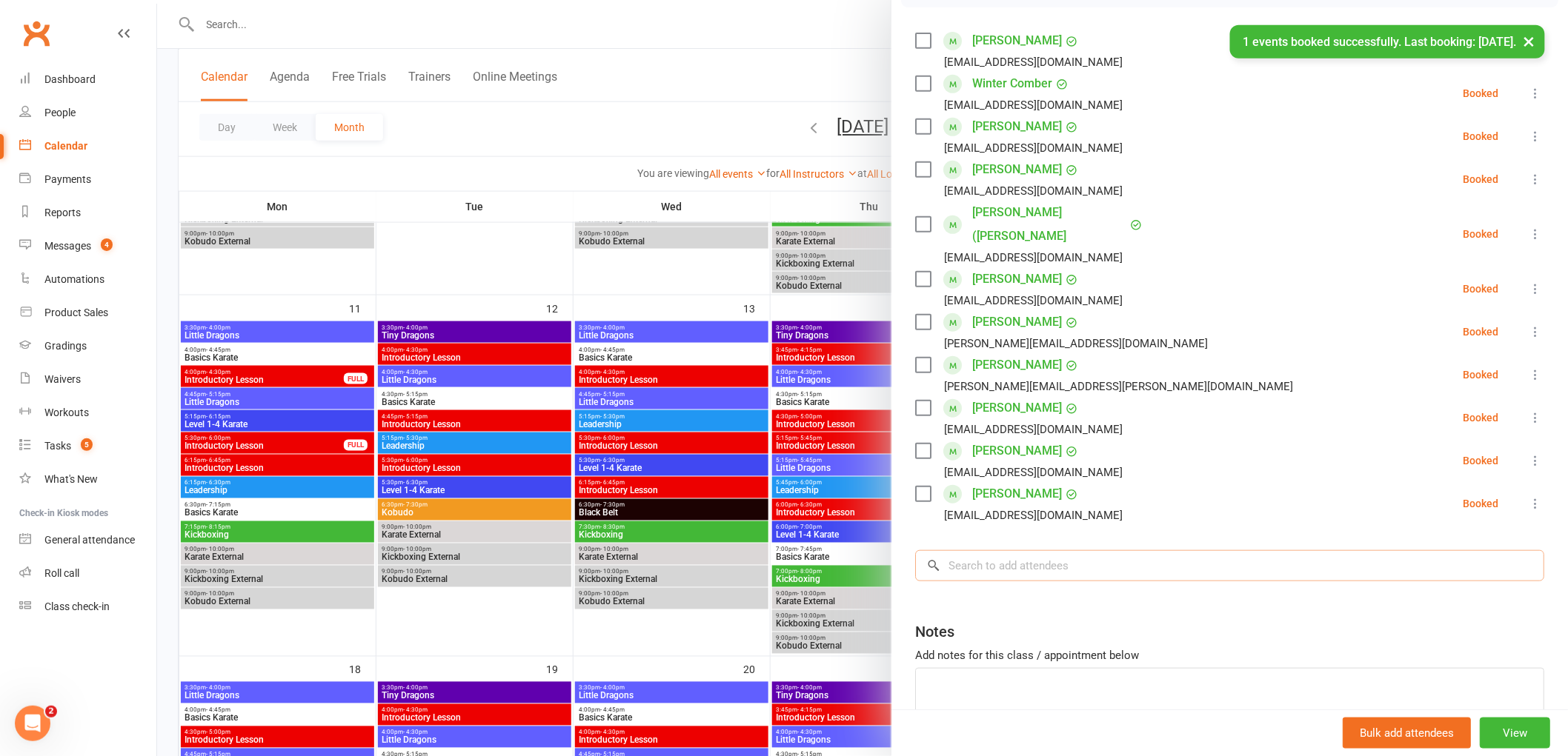
click at [997, 550] on input "search" at bounding box center [1230, 565] width 629 height 31
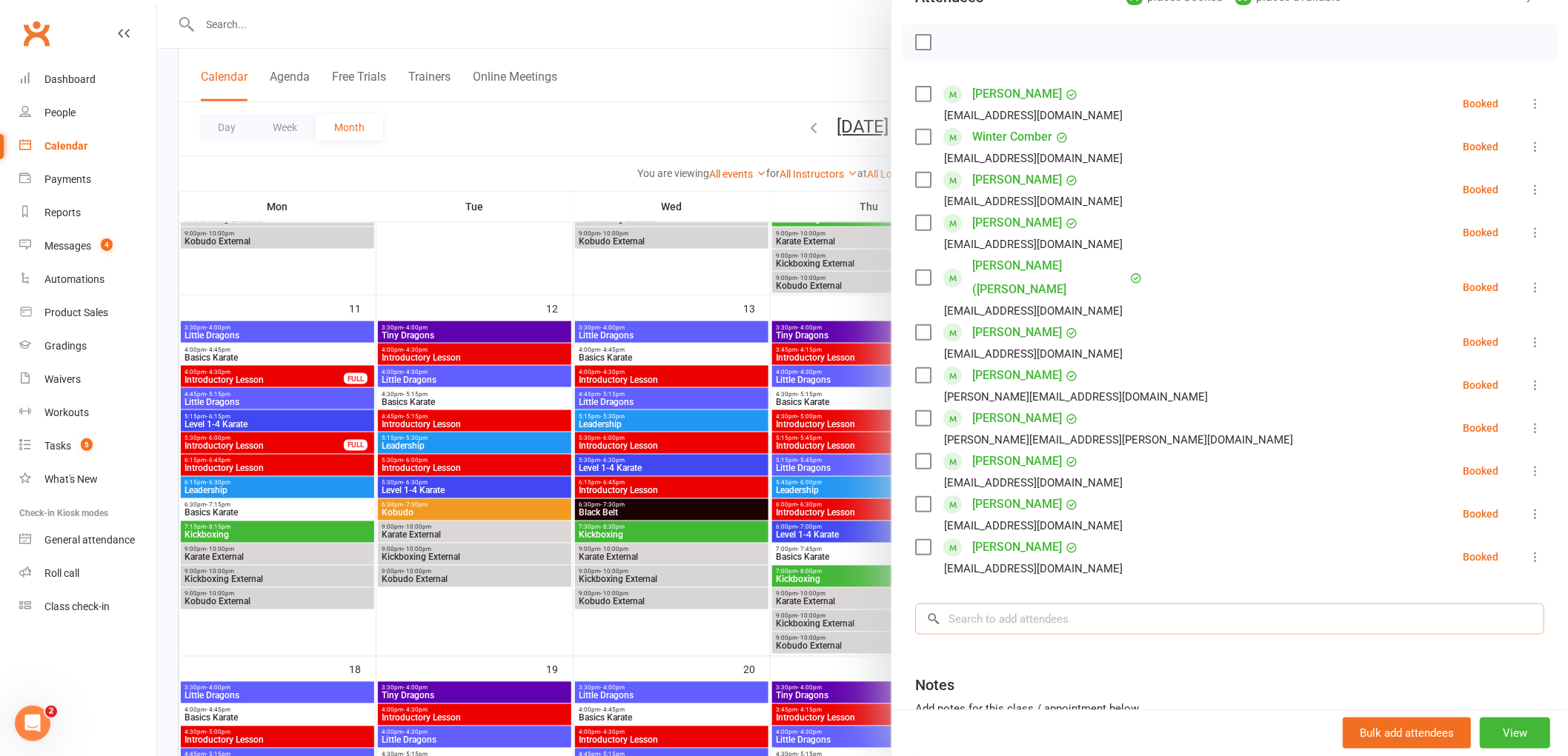
scroll to position [165, 0]
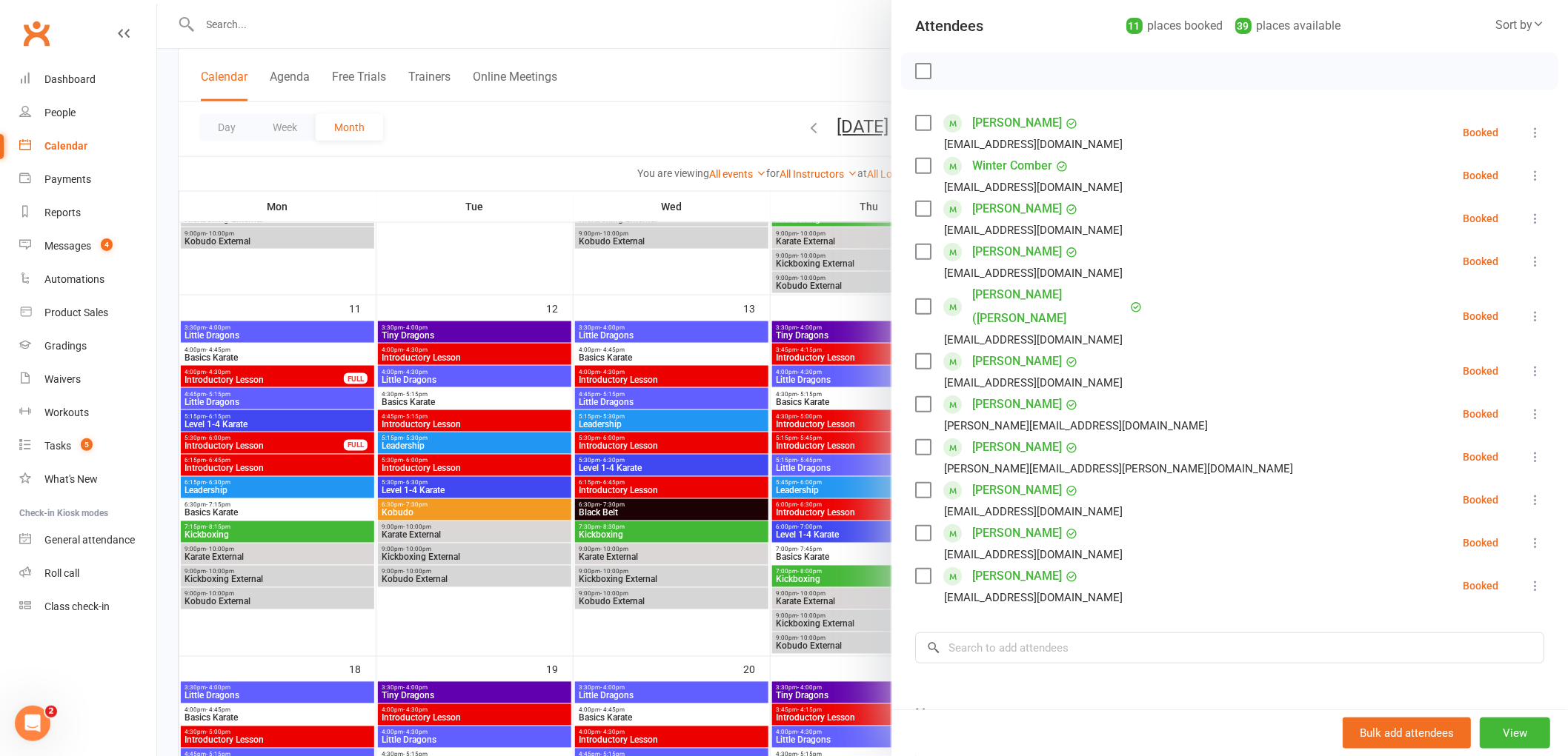
click at [916, 64] on label at bounding box center [923, 71] width 15 height 15
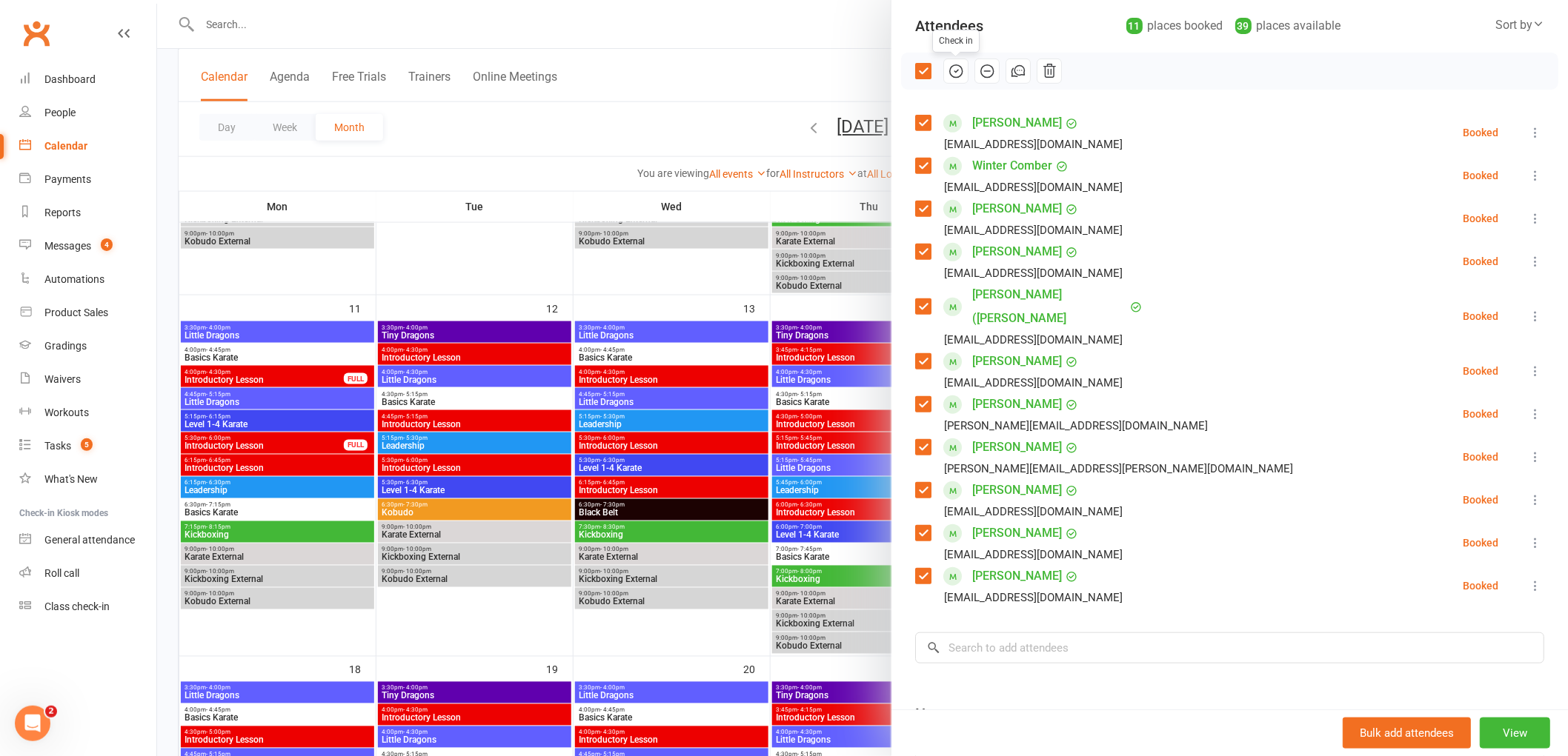
click at [948, 70] on icon "button" at bounding box center [956, 70] width 16 height 16
click at [1148, 203] on li "[PERSON_NAME] [EMAIL_ADDRESS][DOMAIN_NAME] Attended More info Remove Mark absen…" at bounding box center [1230, 219] width 629 height 43
click at [916, 68] on label at bounding box center [923, 71] width 15 height 15
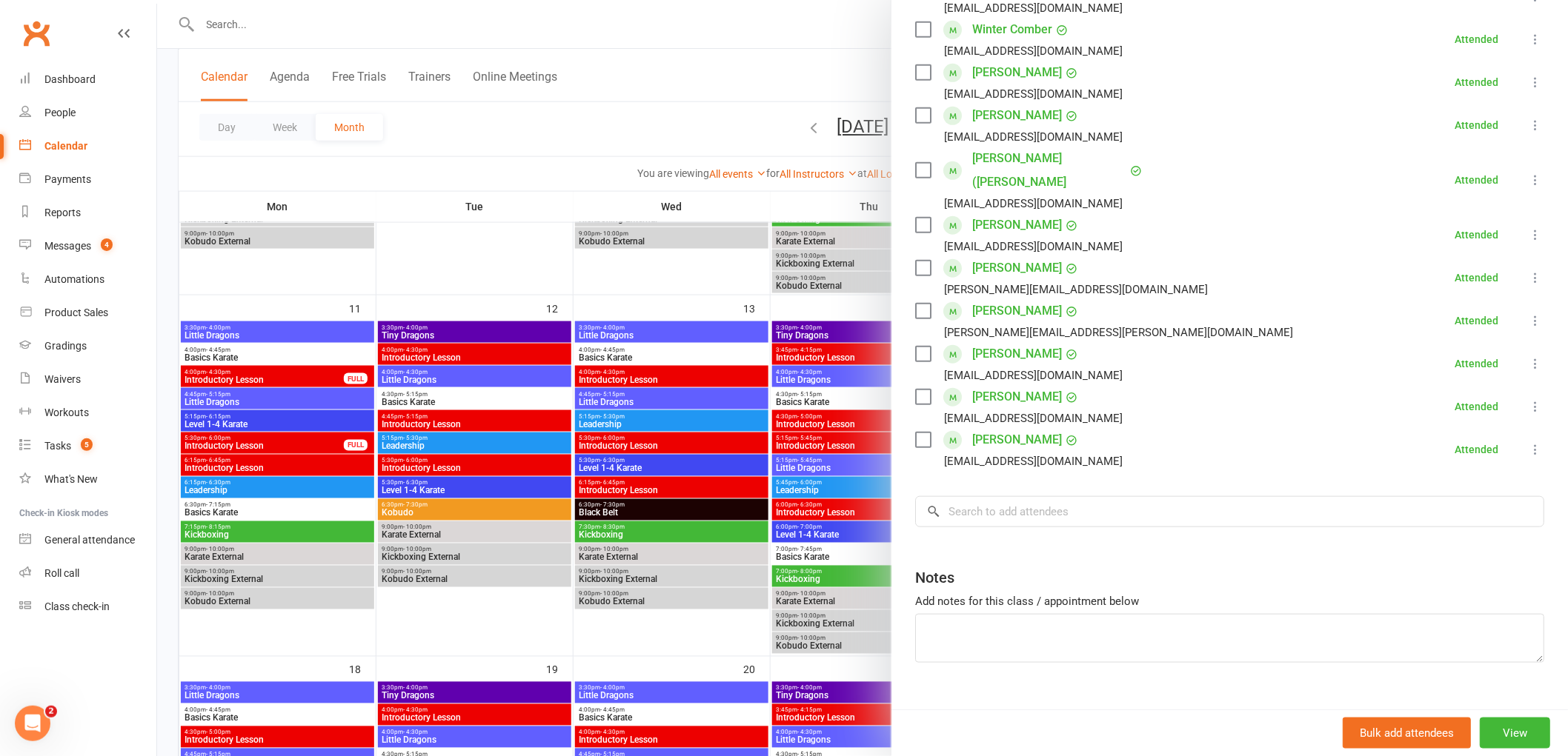
scroll to position [305, 0]
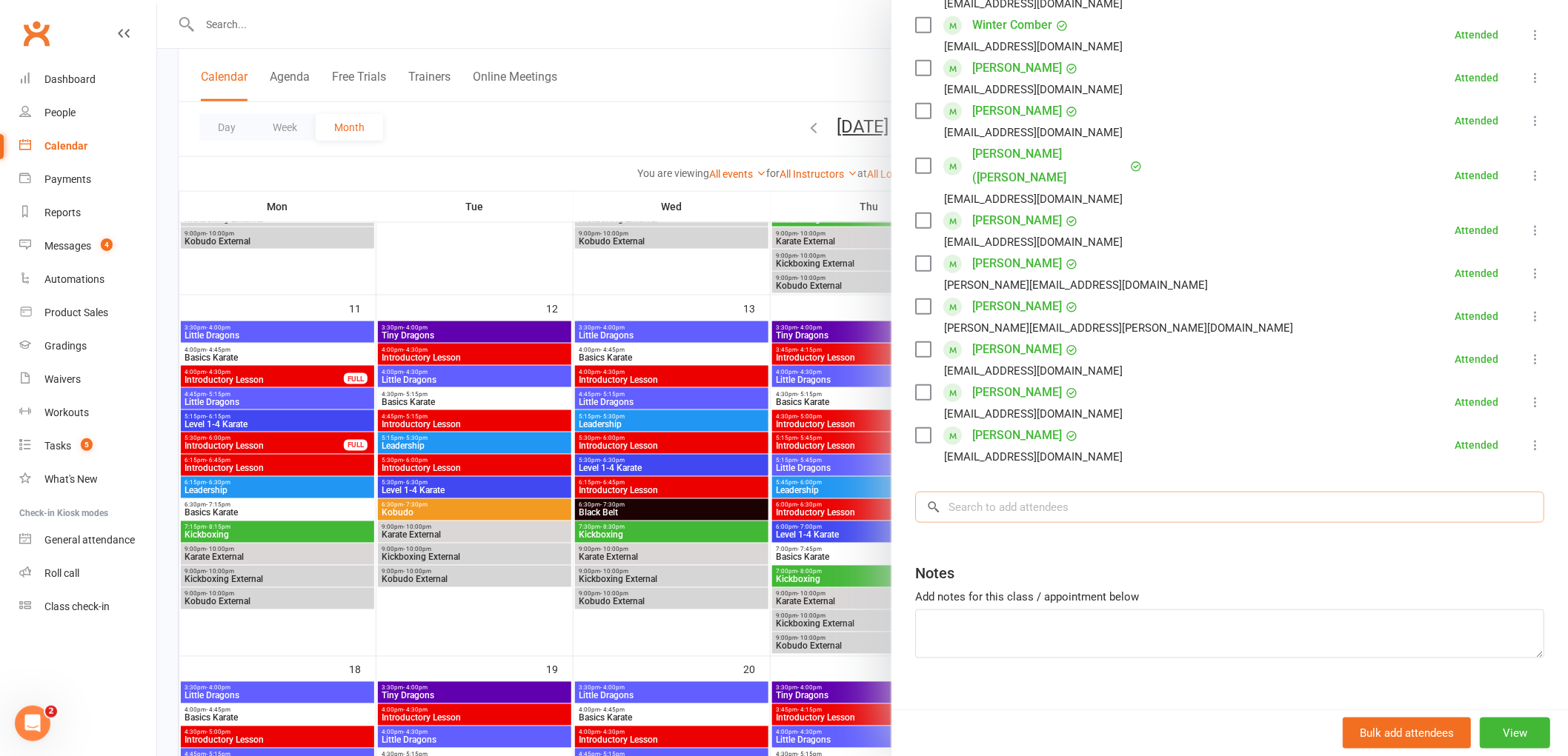
click at [995, 492] on input "search" at bounding box center [1230, 507] width 629 height 31
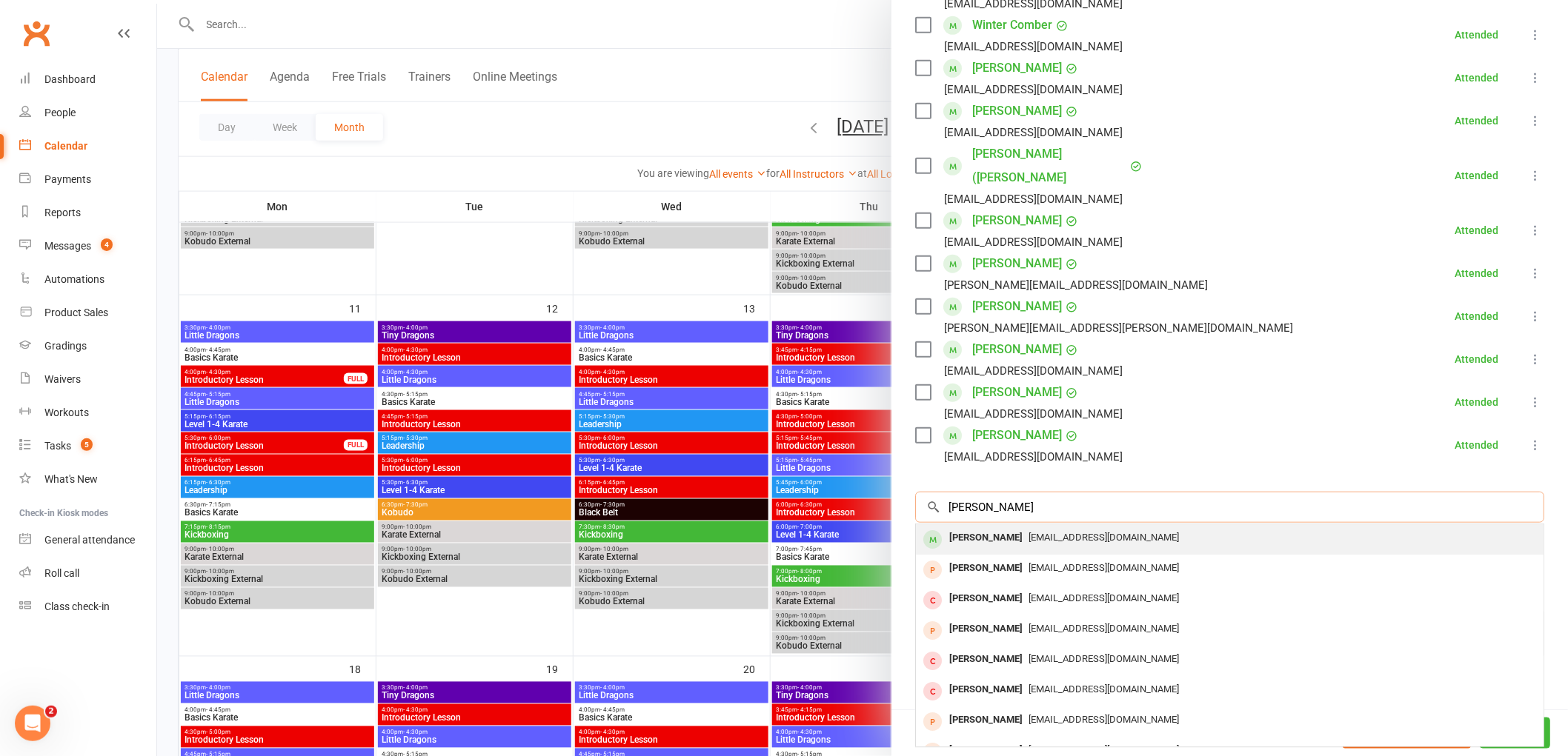
type input "[PERSON_NAME]"
click at [971, 528] on div "[PERSON_NAME]" at bounding box center [986, 538] width 85 height 22
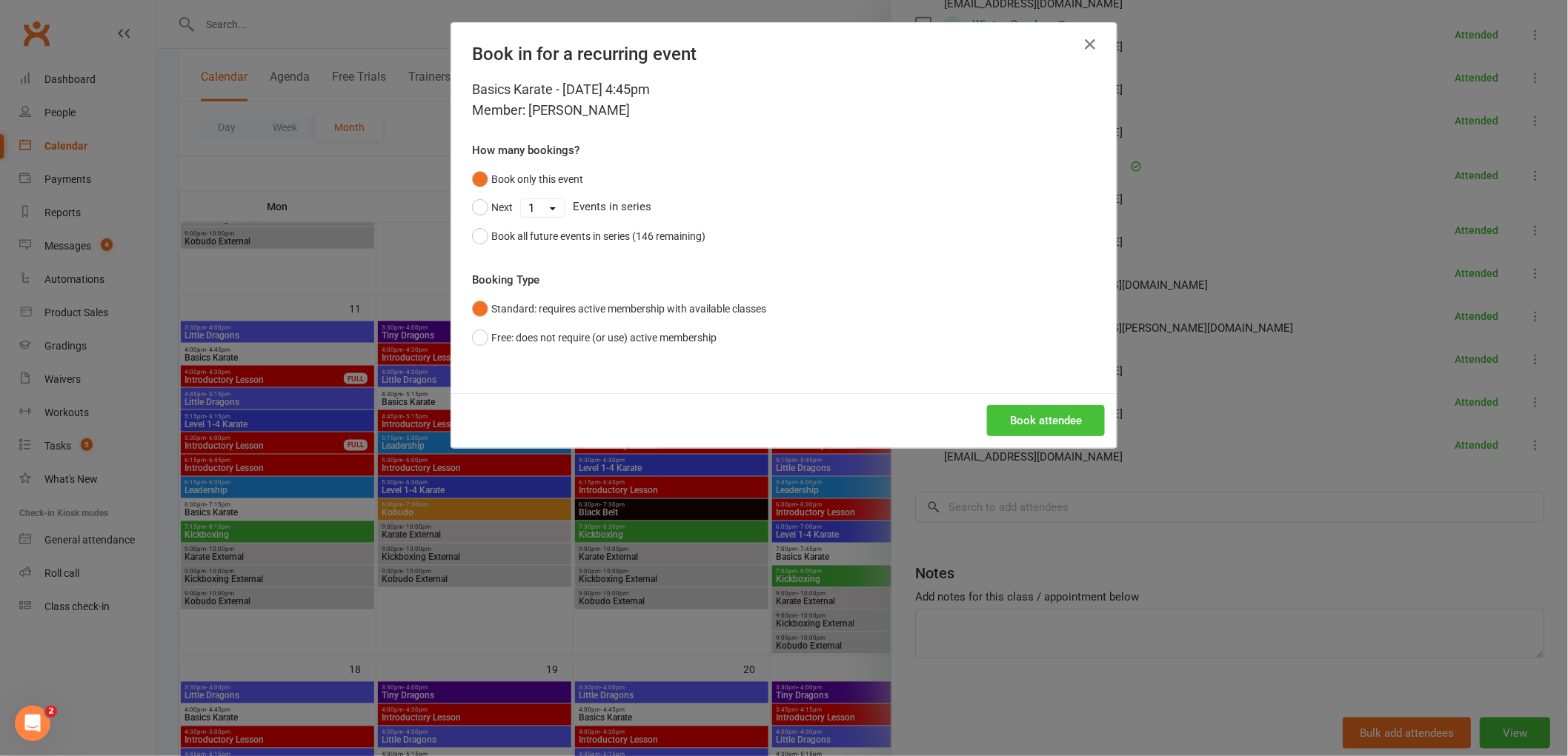
click at [1062, 425] on button "Book attendee" at bounding box center [1047, 420] width 118 height 31
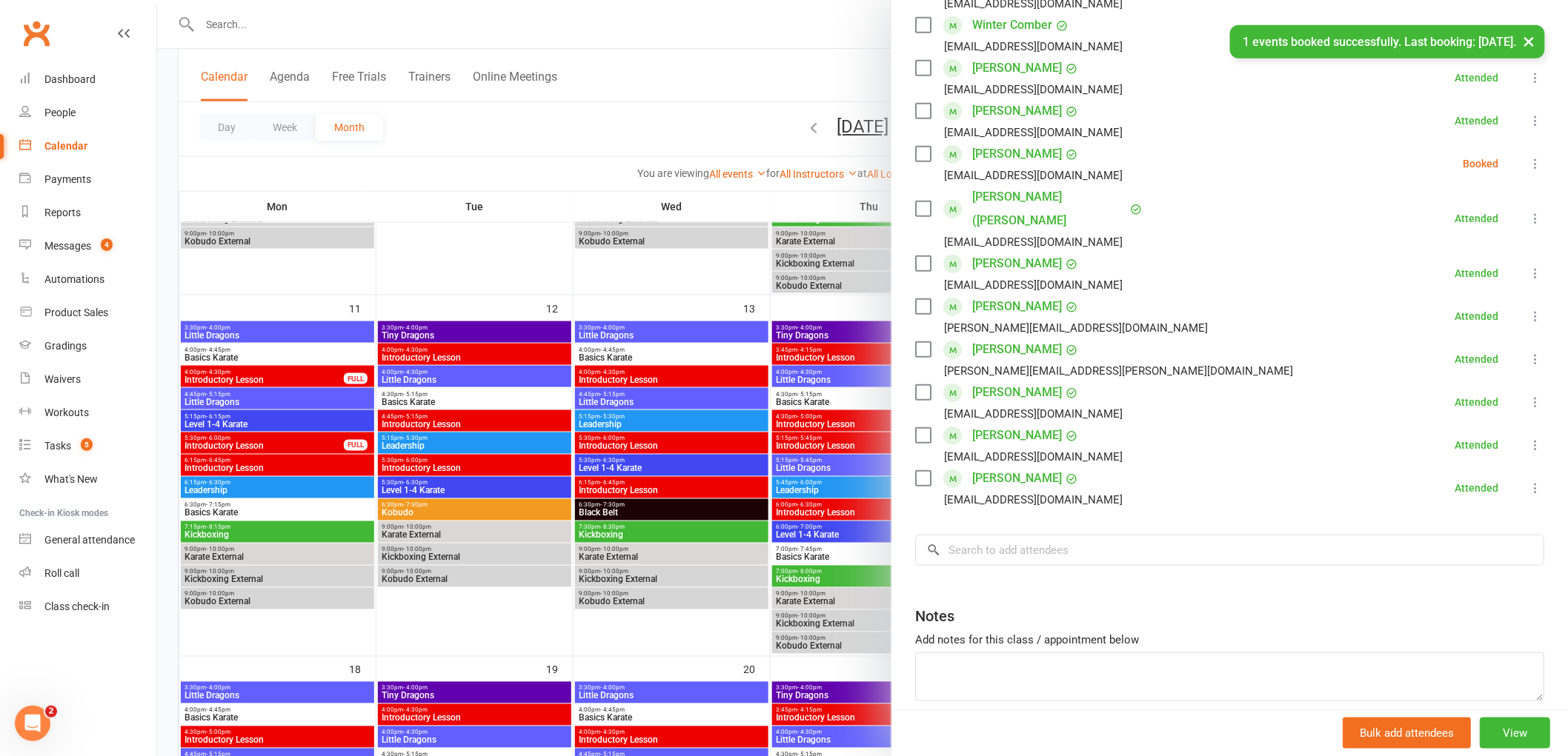
click at [1529, 167] on icon at bounding box center [1536, 164] width 15 height 15
click at [1463, 247] on link "Check in" at bounding box center [1464, 252] width 159 height 30
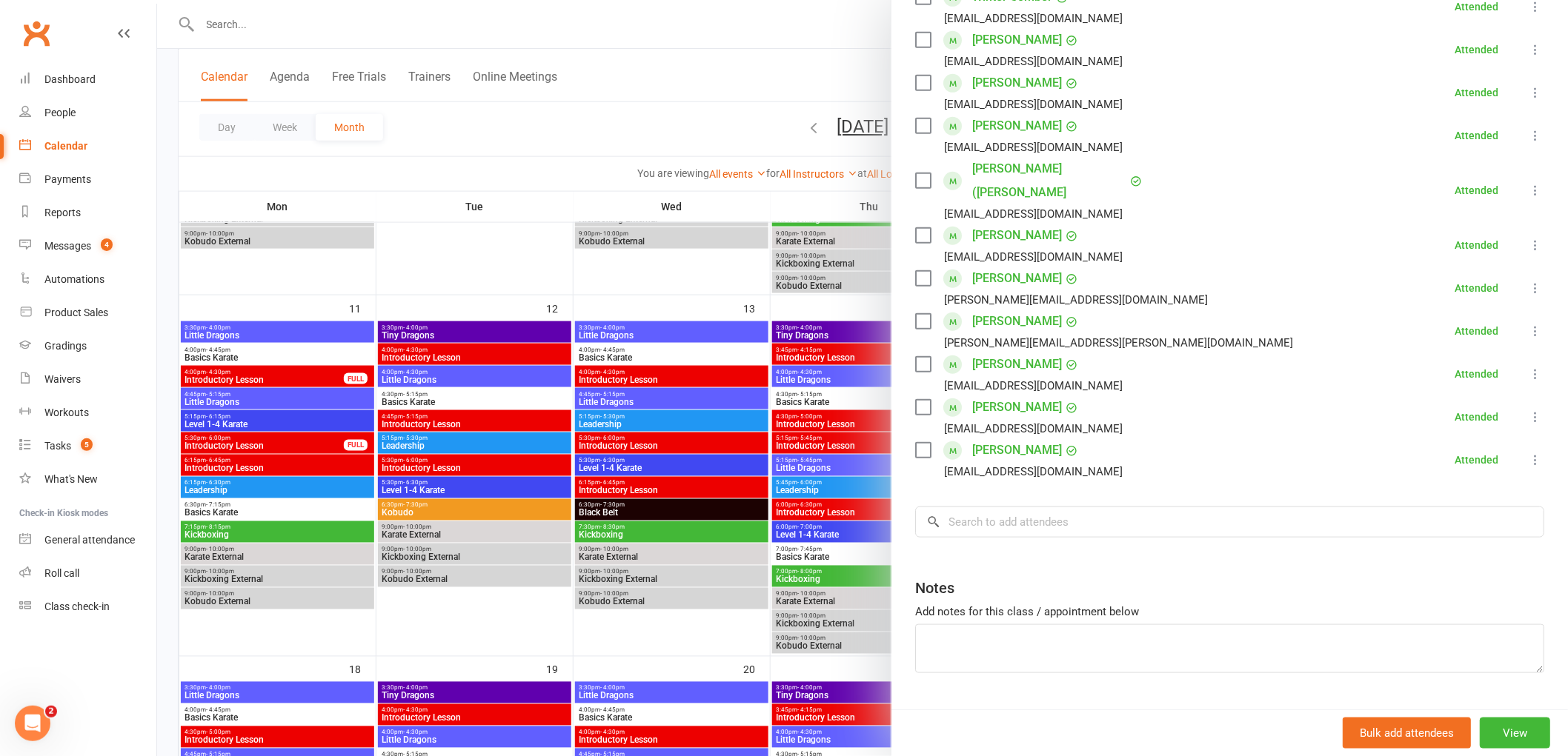
scroll to position [348, 0]
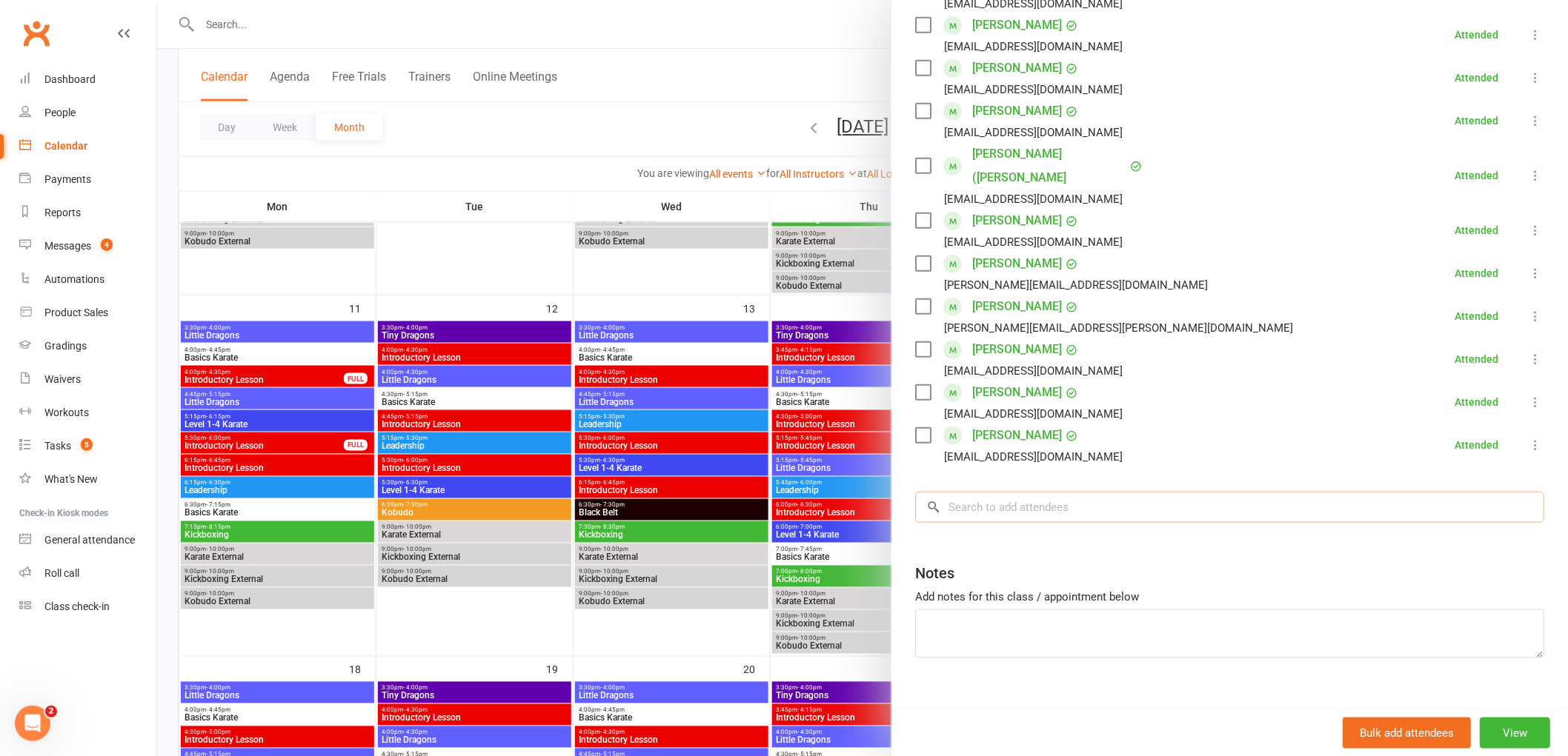
click at [989, 493] on input "search" at bounding box center [1230, 507] width 629 height 31
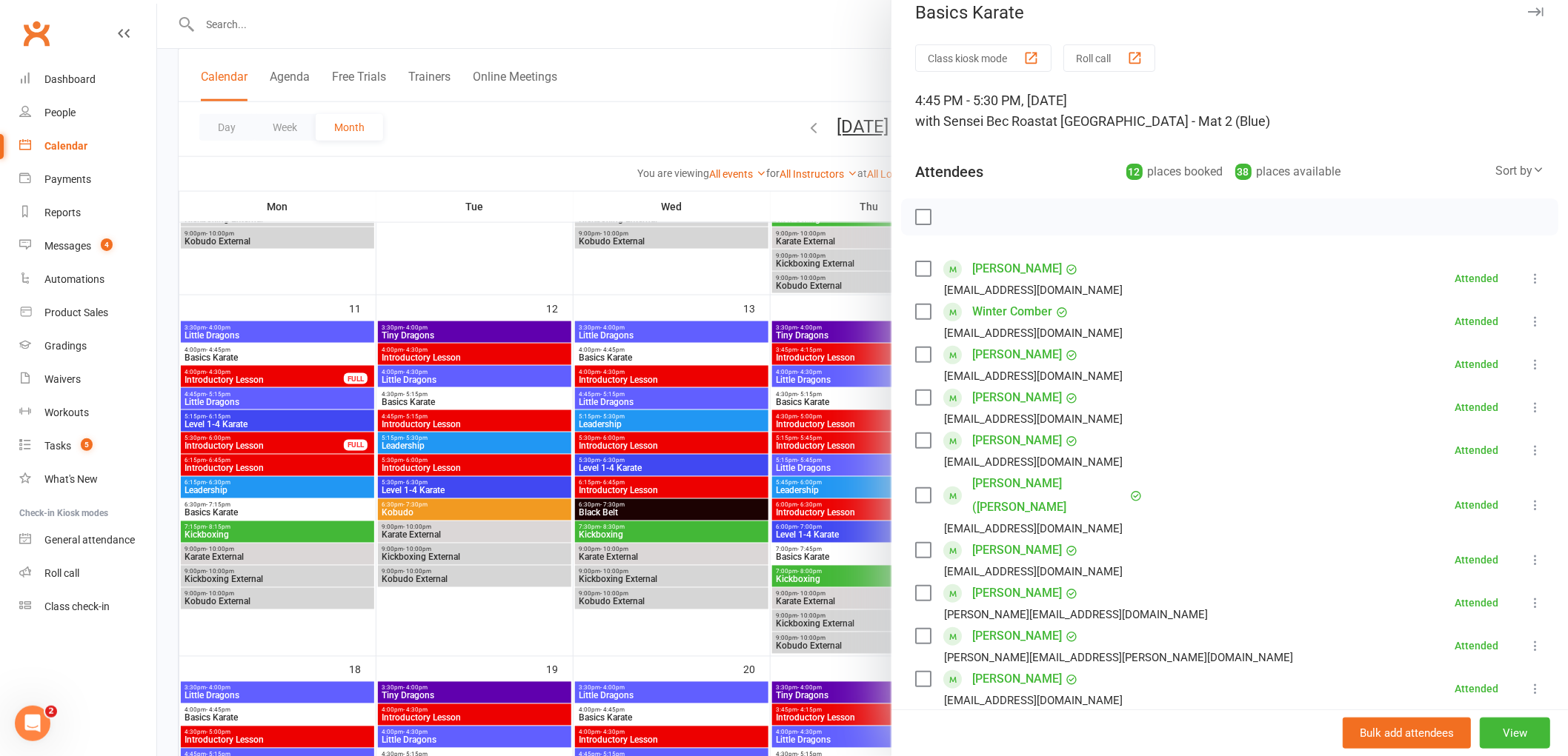
scroll to position [183, 0]
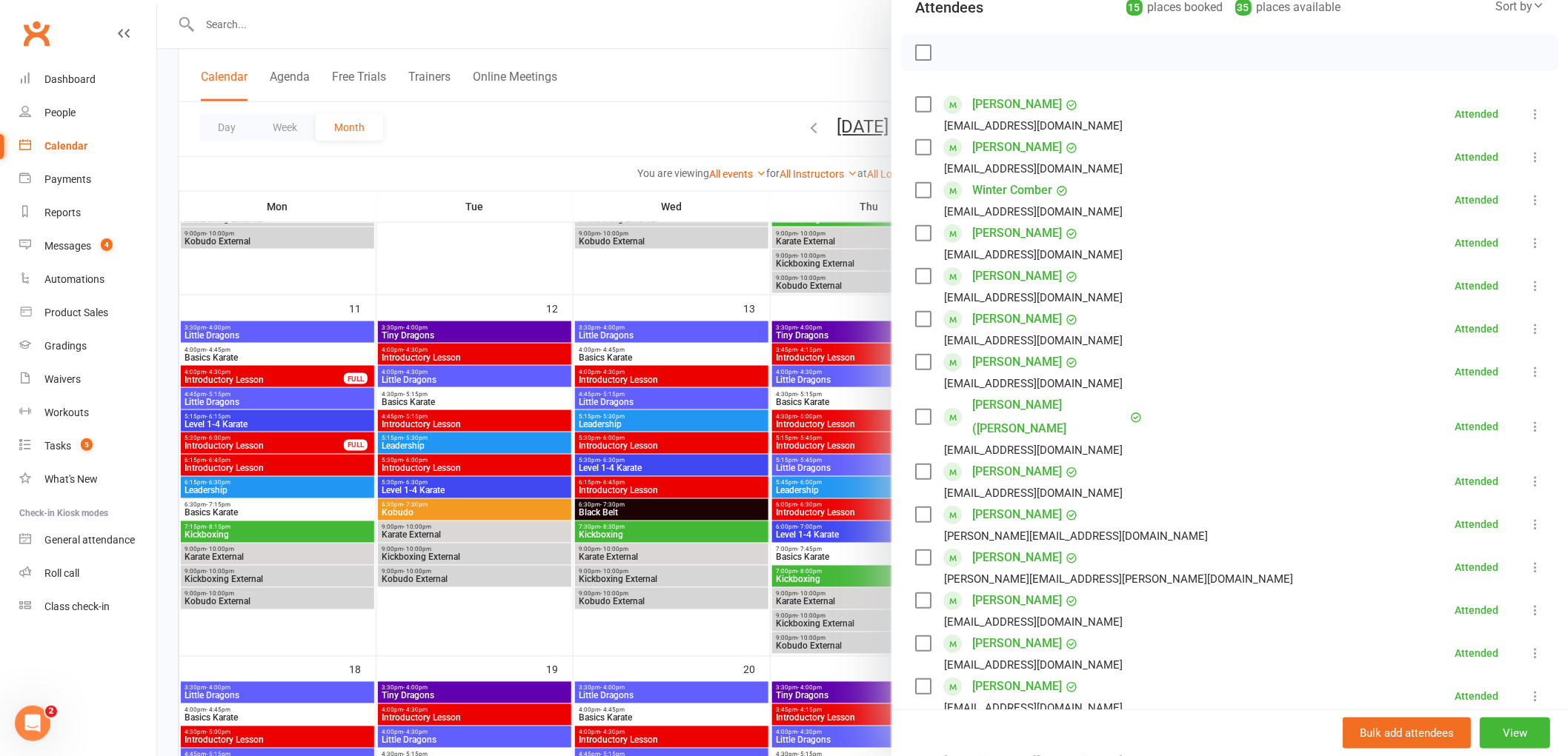
click at [1106, 294] on li "[PERSON_NAME] [EMAIL_ADDRESS][DOMAIN_NAME] Attended More info Remove Mark absen…" at bounding box center [1230, 286] width 629 height 43
drag, startPoint x: 1124, startPoint y: 269, endPoint x: 1125, endPoint y: 252, distance: 17.0
click at [1126, 255] on ul "[PERSON_NAME] [EMAIL_ADDRESS][DOMAIN_NAME] Attended More info Remove [PERSON_NA…" at bounding box center [1230, 427] width 629 height 668
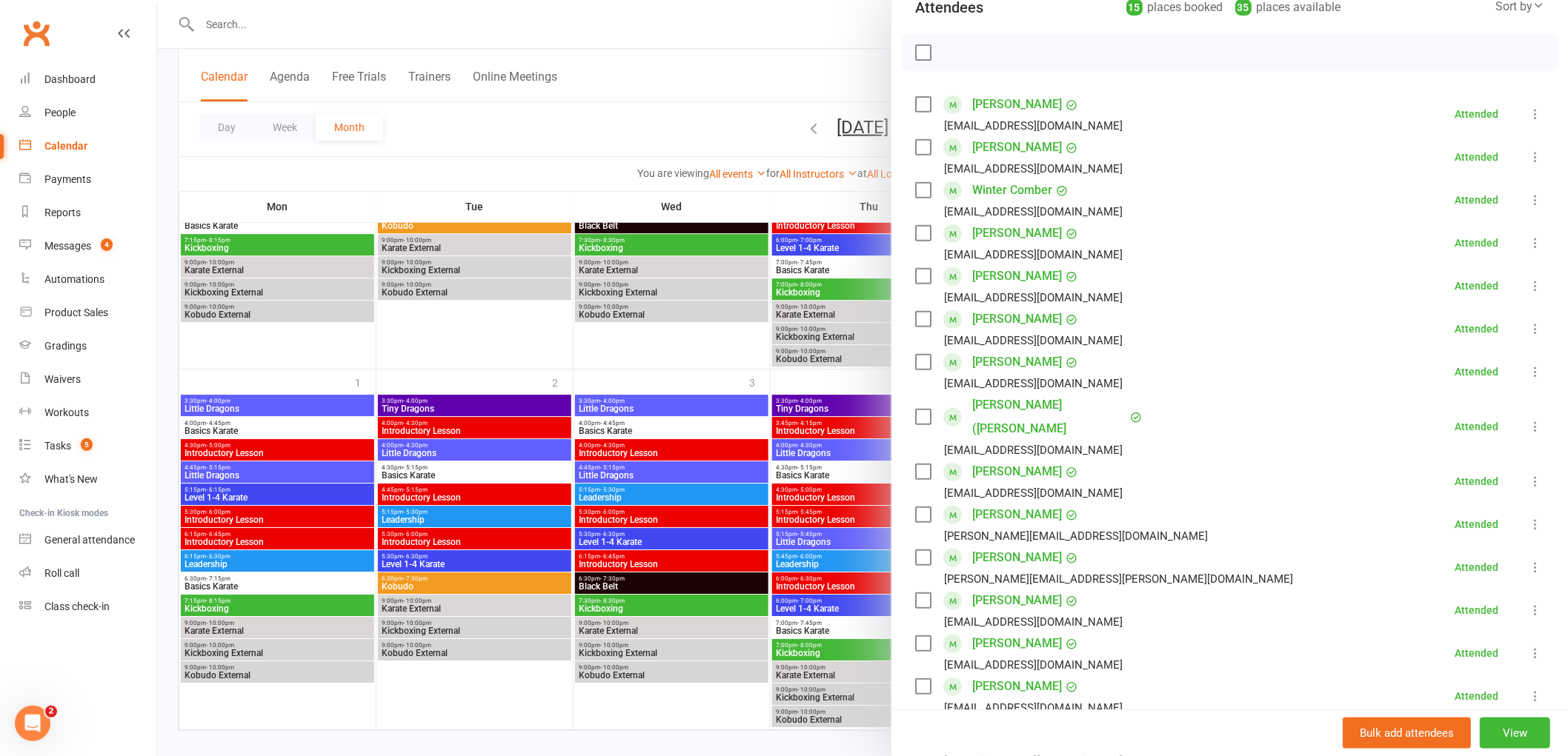
scroll to position [1766, 0]
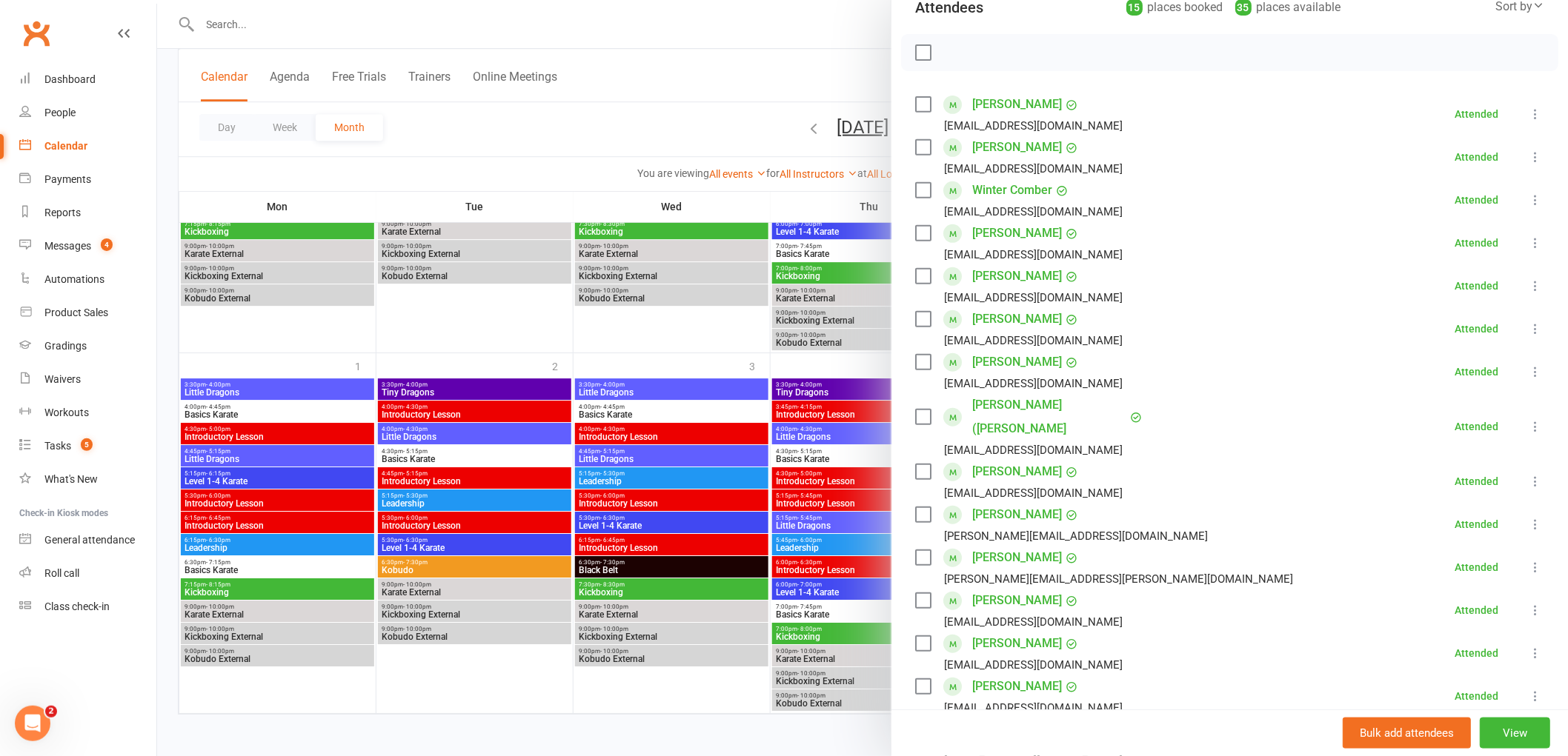
click at [839, 62] on div at bounding box center [863, 378] width 1412 height 756
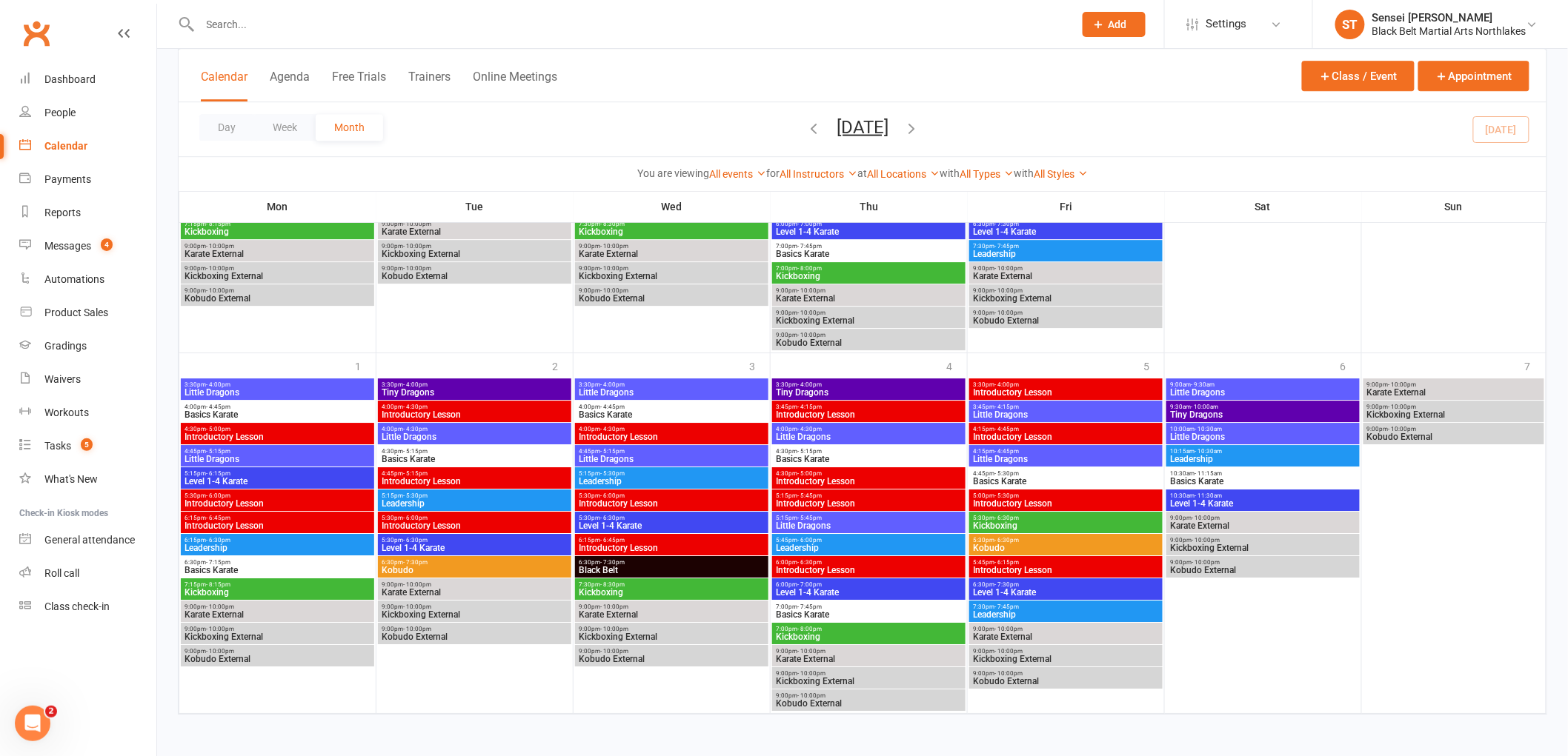
click at [1106, 30] on button "Add" at bounding box center [1114, 24] width 63 height 25
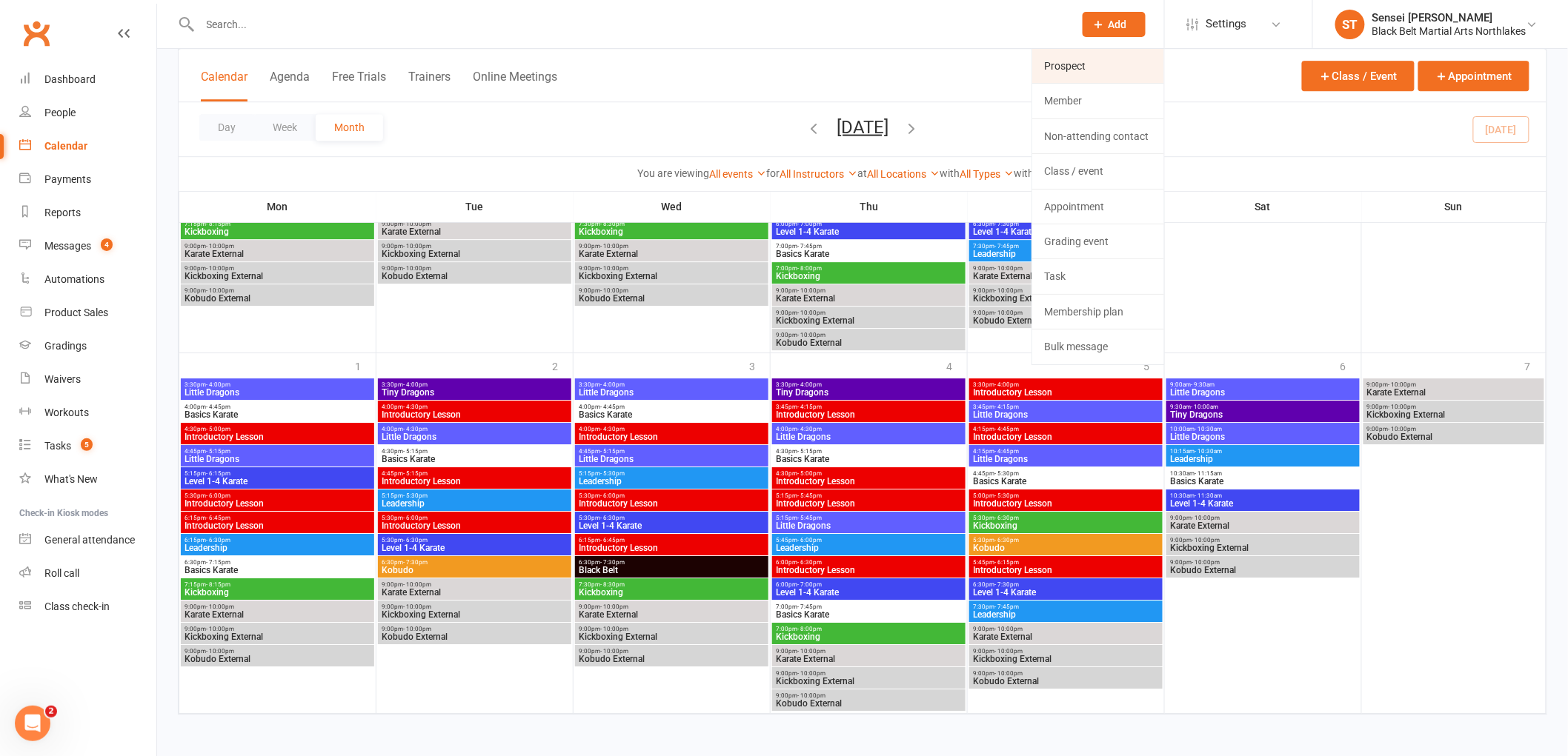
click at [1077, 65] on link "Prospect" at bounding box center [1098, 65] width 132 height 34
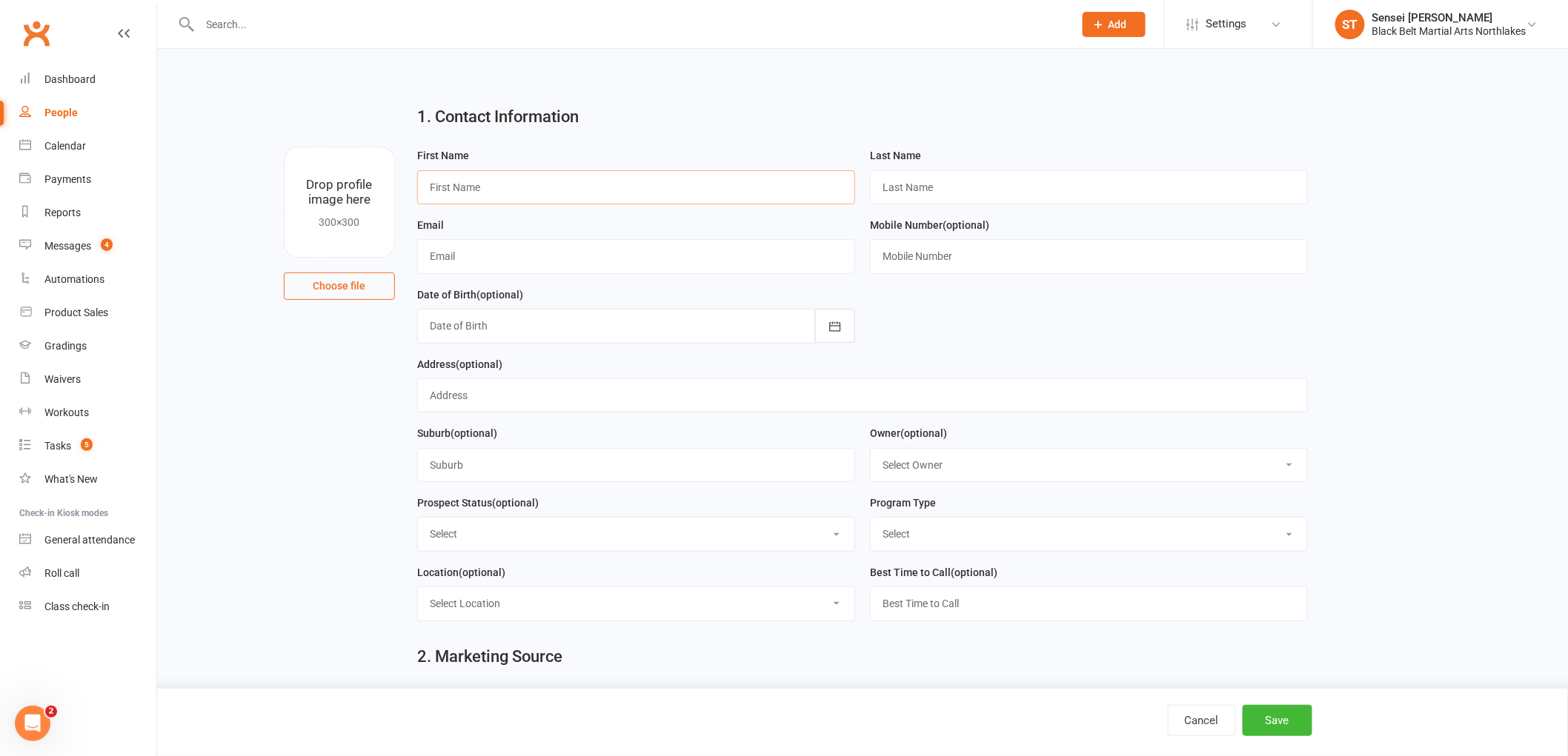
click at [493, 185] on input "text" at bounding box center [637, 187] width 438 height 34
type input "[PERSON_NAME]"
type input "w"
type input "[PERSON_NAME]"
click at [486, 254] on input "text" at bounding box center [637, 256] width 438 height 34
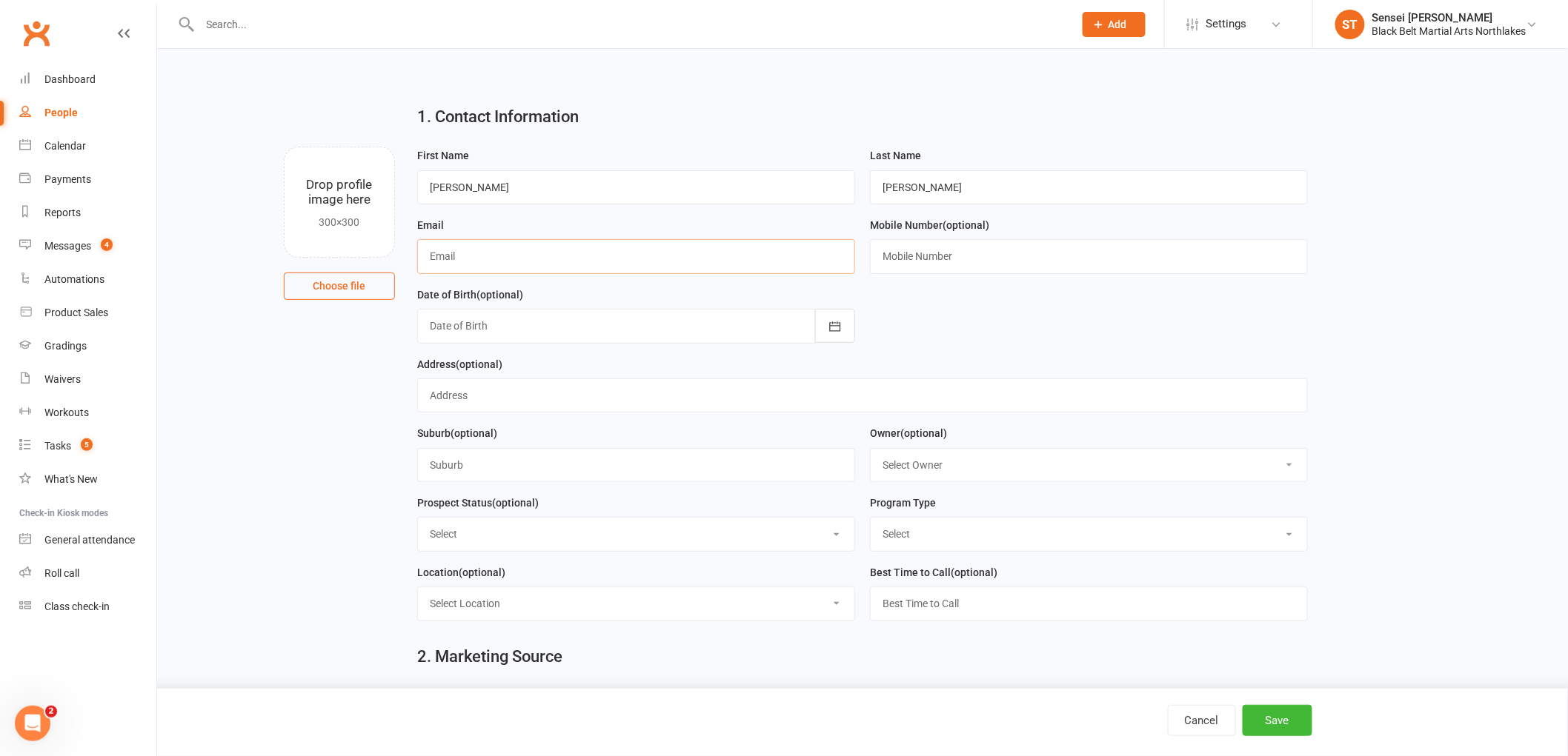
paste input "[EMAIL_ADDRESS][DOMAIN_NAME]"
type input "[EMAIL_ADDRESS][DOMAIN_NAME]"
click at [940, 269] on input "text" at bounding box center [1090, 256] width 438 height 34
paste input "0439577311"
type input "0439577311"
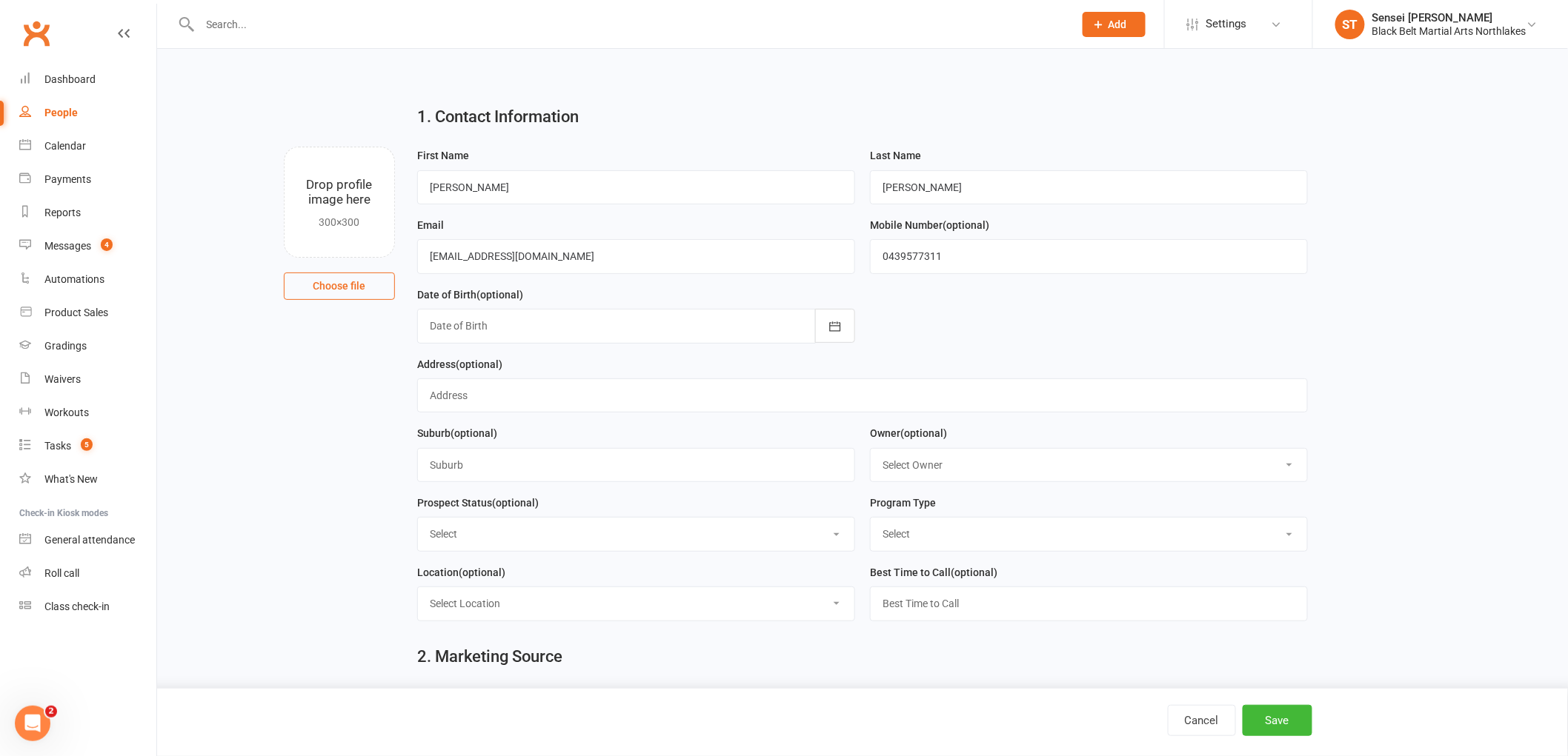
click at [520, 541] on select "Select Lead Contact Booked Intro Confirmed Taught Booked Trial Class 2 Step Int…" at bounding box center [637, 533] width 436 height 33
click at [418, 518] on select "Select Lead Contact Booked Intro Confirmed Taught Booked Trial Class 2 Step Int…" at bounding box center [637, 533] width 436 height 33
click at [492, 550] on select "Select Lead Contact Booked Intro Confirmed Taught Booked Trial Class 2 Step Int…" at bounding box center [637, 533] width 436 height 33
select select "Lead"
click at [418, 518] on select "Select Lead Contact Booked Intro Confirmed Taught Booked Trial Class 2 Step Int…" at bounding box center [637, 533] width 436 height 33
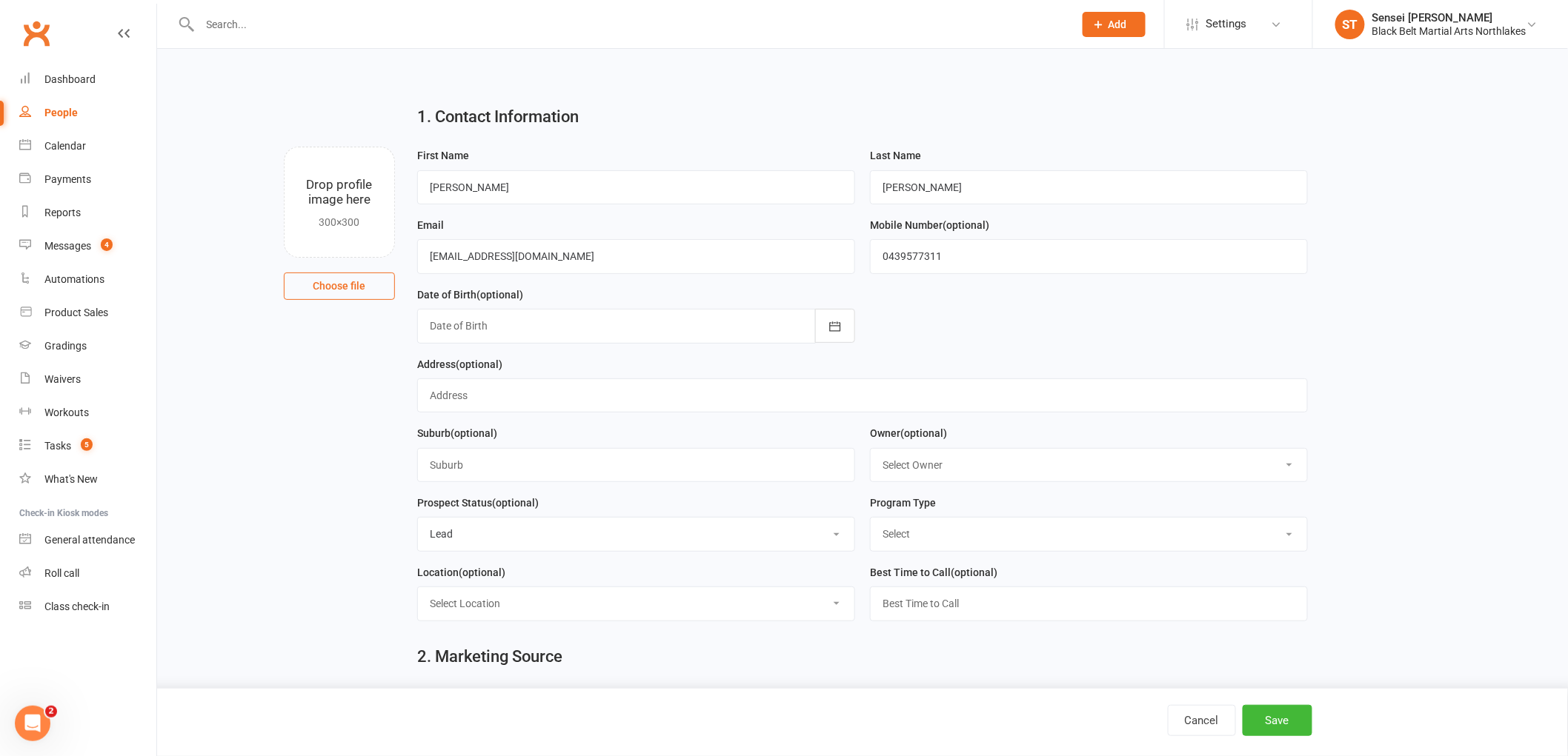
click at [901, 536] on select "Select Tiny Dragon Lil Dragon Karate Kickboxing Kobudo" at bounding box center [1089, 533] width 436 height 33
select select "Karate"
click at [871, 518] on select "Select Tiny Dragon Lil Dragon Karate Kickboxing Kobudo" at bounding box center [1089, 533] width 436 height 33
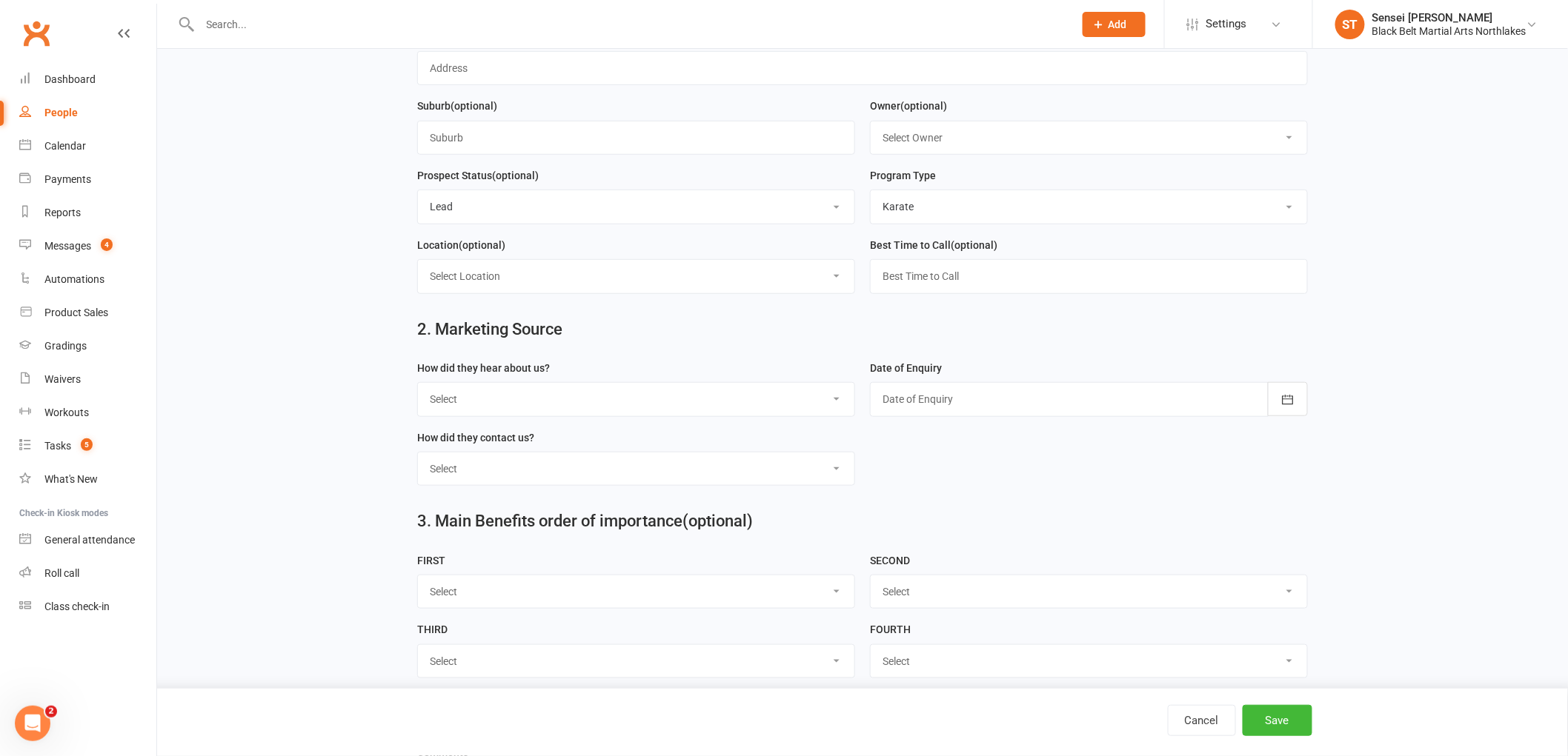
scroll to position [329, 0]
click at [575, 394] on select "Select A1 - Direct Mail A2 - Print Media A3 - Flyer A5 - Radio A6 - Sign A7 - T…" at bounding box center [637, 398] width 436 height 33
select select "S4 - Search Engine"
click at [418, 383] on select "Select A1 - Direct Mail A2 - Print Media A3 - Flyer A5 - Radio A6 - Sign A7 - T…" at bounding box center [637, 398] width 436 height 33
click at [528, 465] on select "Select Phone Walk-in School Initiated Email Website Form Facebook" at bounding box center [637, 467] width 436 height 33
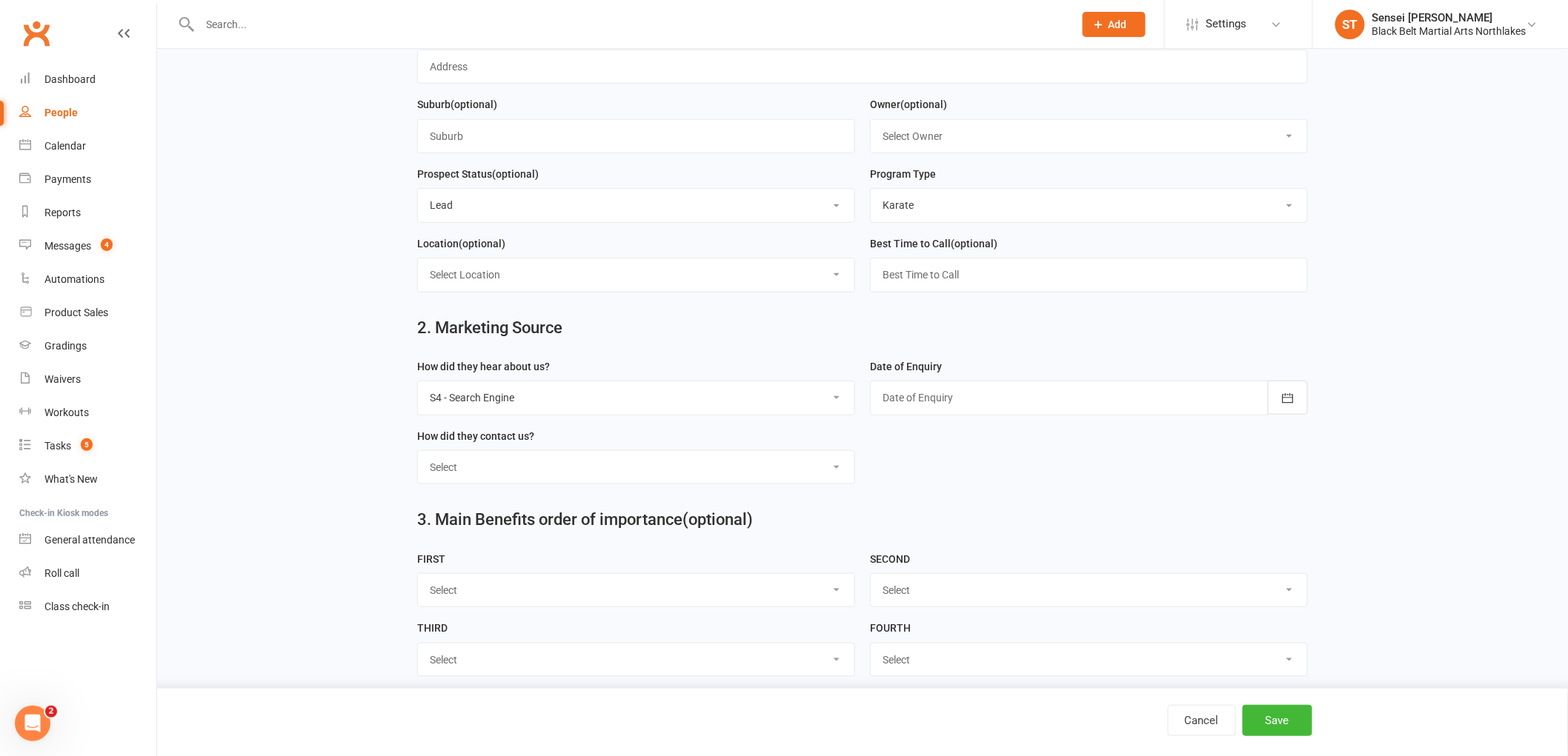
select select "Website Form"
click at [418, 452] on select "Select Phone Walk-in School Initiated Email Website Form Facebook" at bounding box center [637, 467] width 436 height 33
click at [979, 404] on div at bounding box center [1090, 398] width 438 height 34
click at [1088, 550] on span "15" at bounding box center [1093, 550] width 12 height 12
type input "[DATE]"
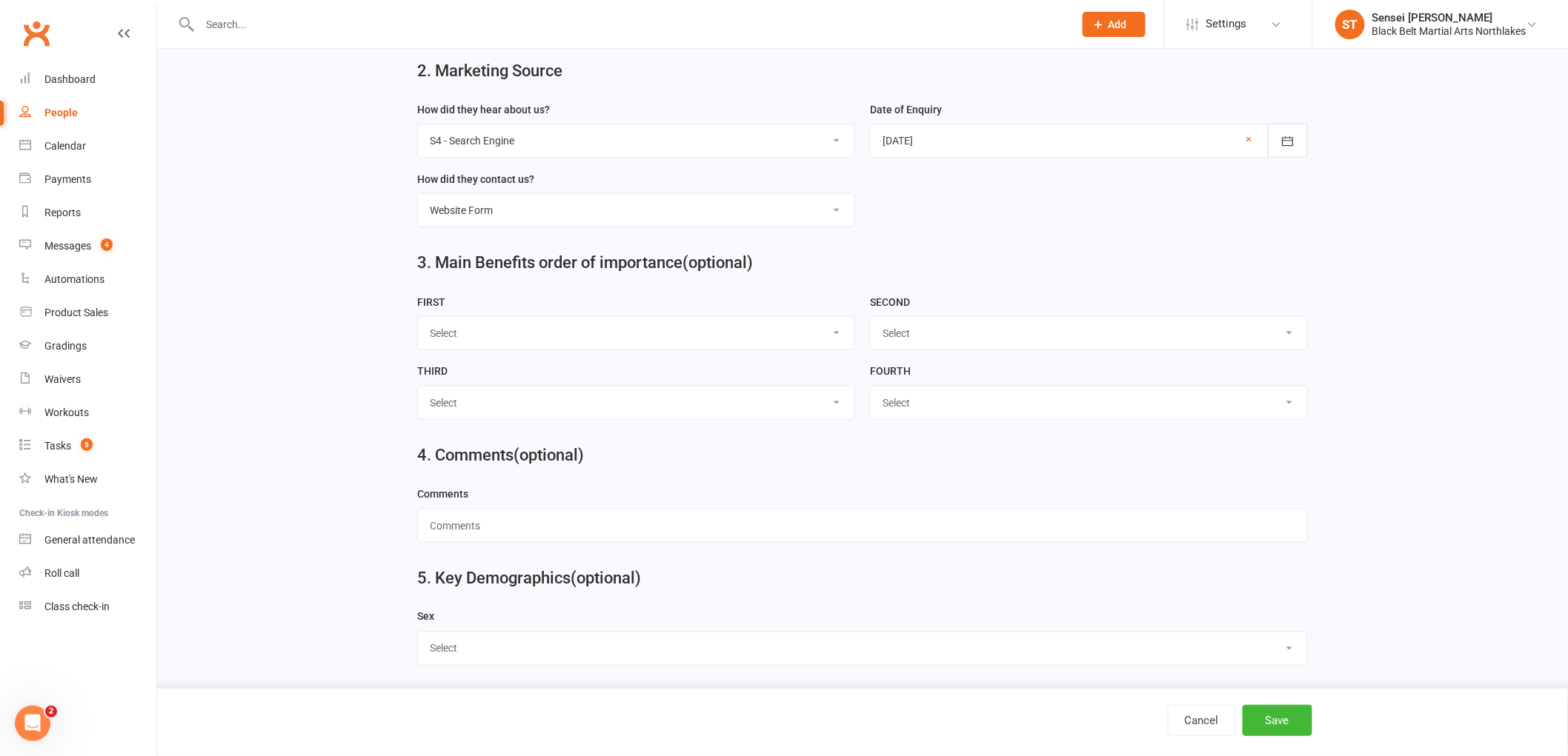
scroll to position [591, 0]
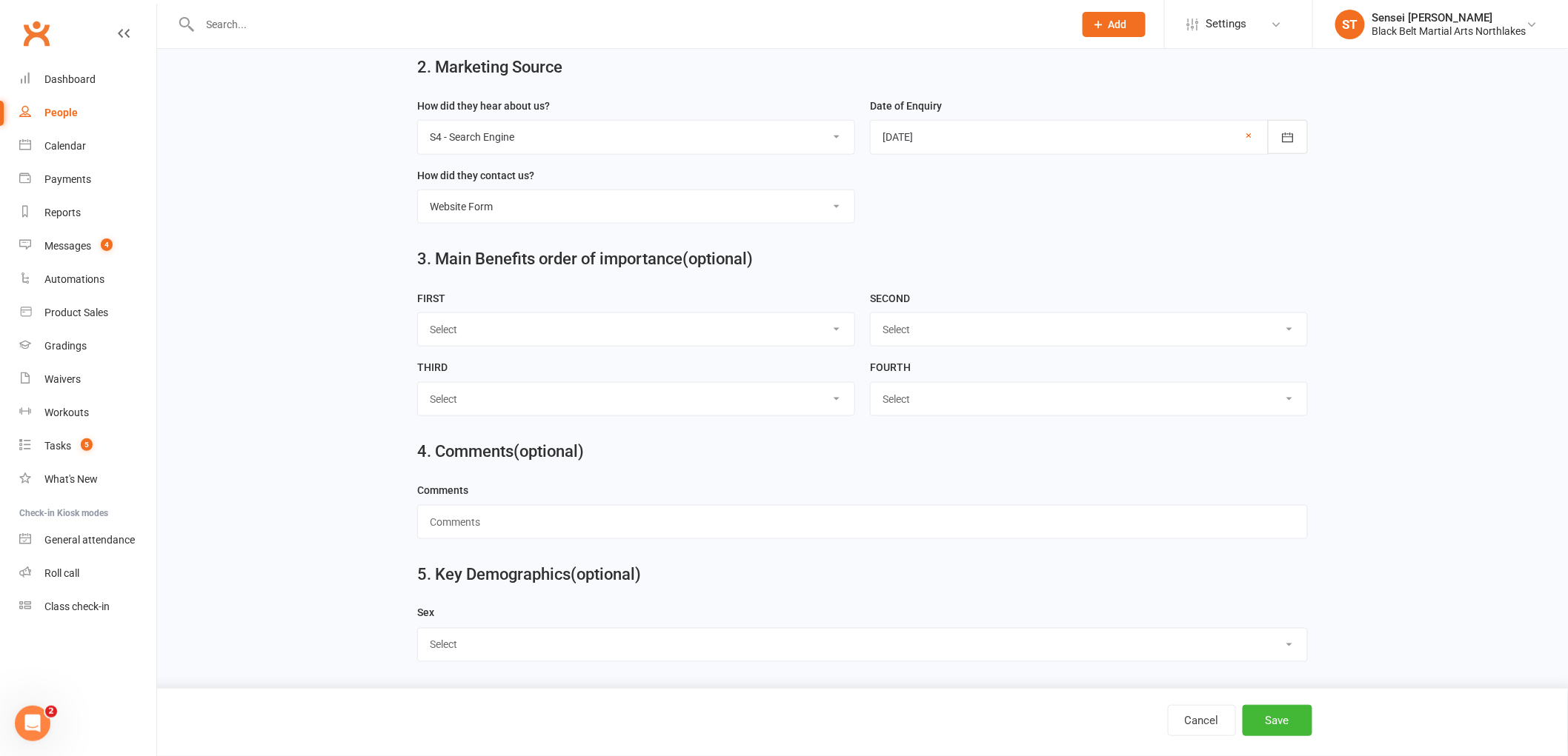
click at [476, 648] on select "Select [DEMOGRAPHIC_DATA] [DEMOGRAPHIC_DATA] Other" at bounding box center [863, 645] width 889 height 33
select select "[DEMOGRAPHIC_DATA]"
click at [418, 629] on select "Select [DEMOGRAPHIC_DATA] [DEMOGRAPHIC_DATA] Other" at bounding box center [863, 645] width 889 height 33
click at [1277, 726] on button "Save" at bounding box center [1278, 720] width 69 height 31
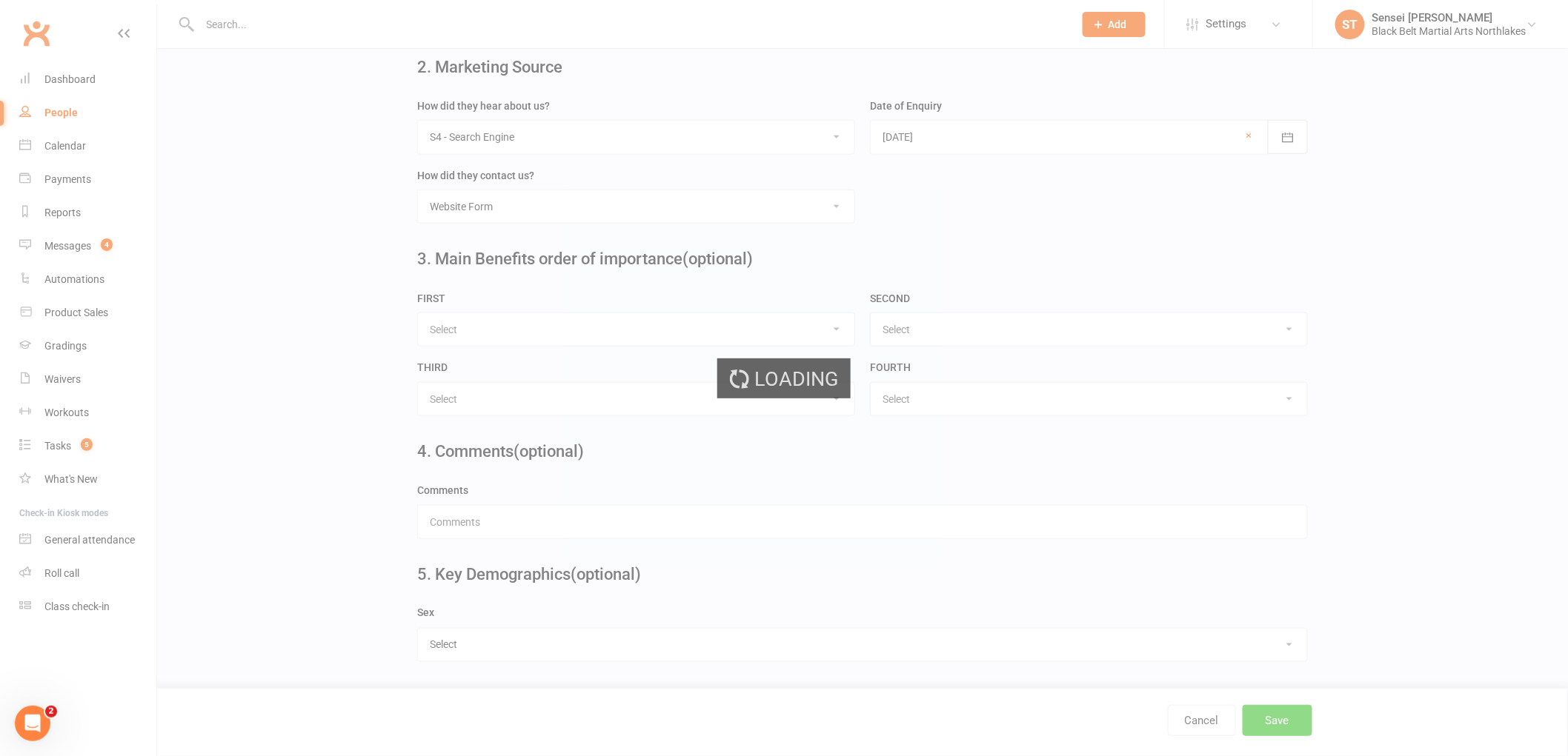
scroll to position [0, 0]
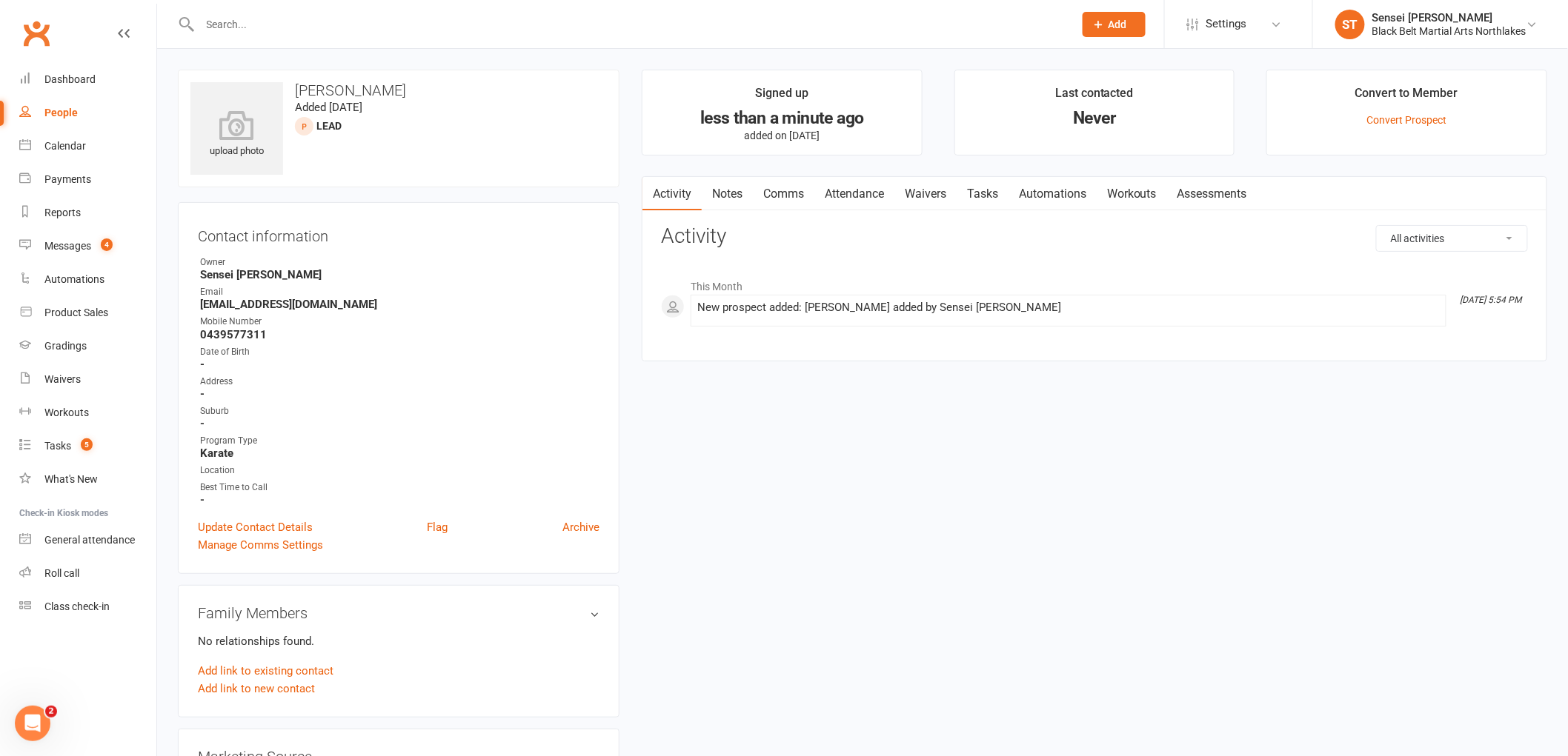
click at [269, 17] on input "text" at bounding box center [629, 24] width 868 height 21
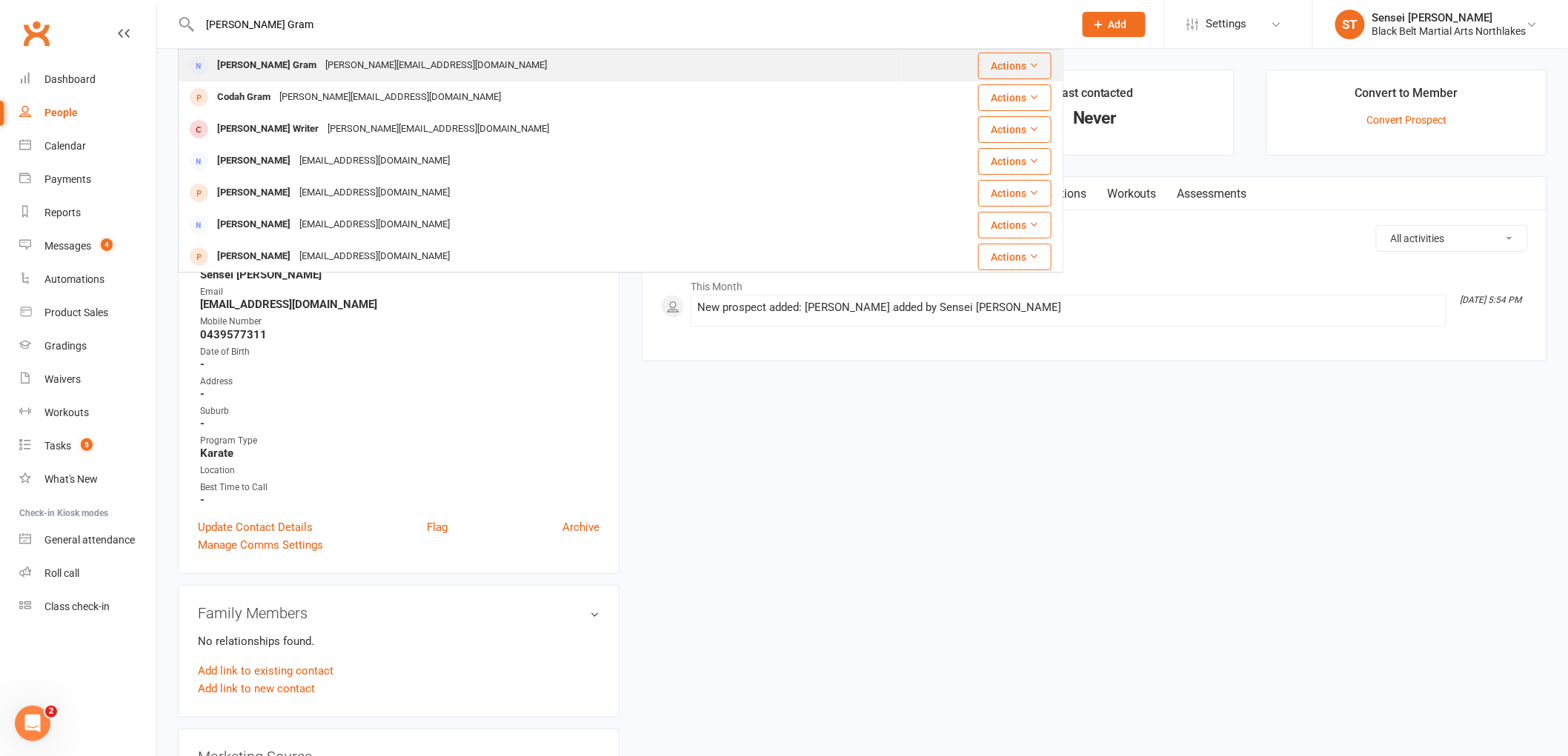
type input "[PERSON_NAME] Gram"
click at [250, 68] on div "[PERSON_NAME] Gram" at bounding box center [267, 65] width 109 height 22
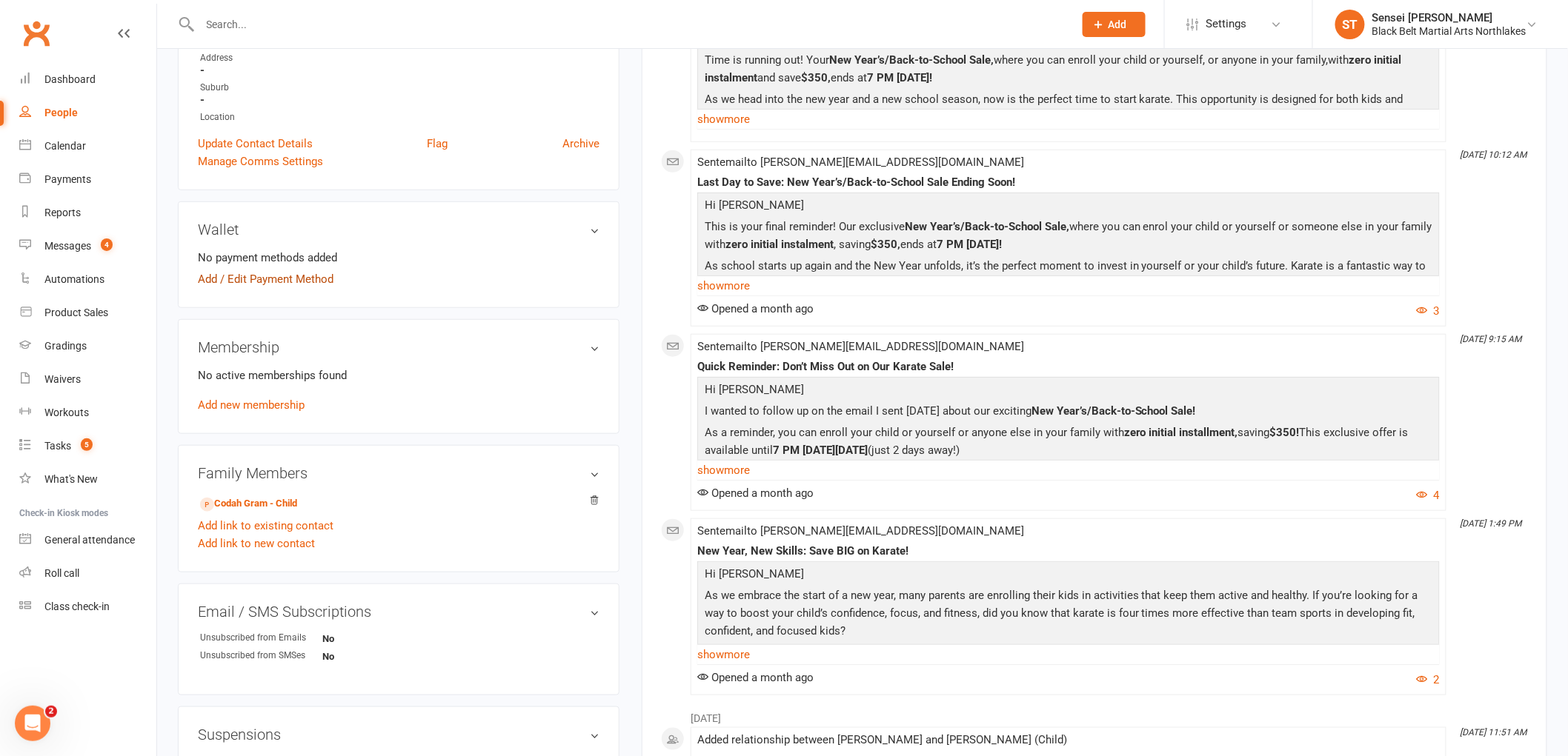
scroll to position [329, 0]
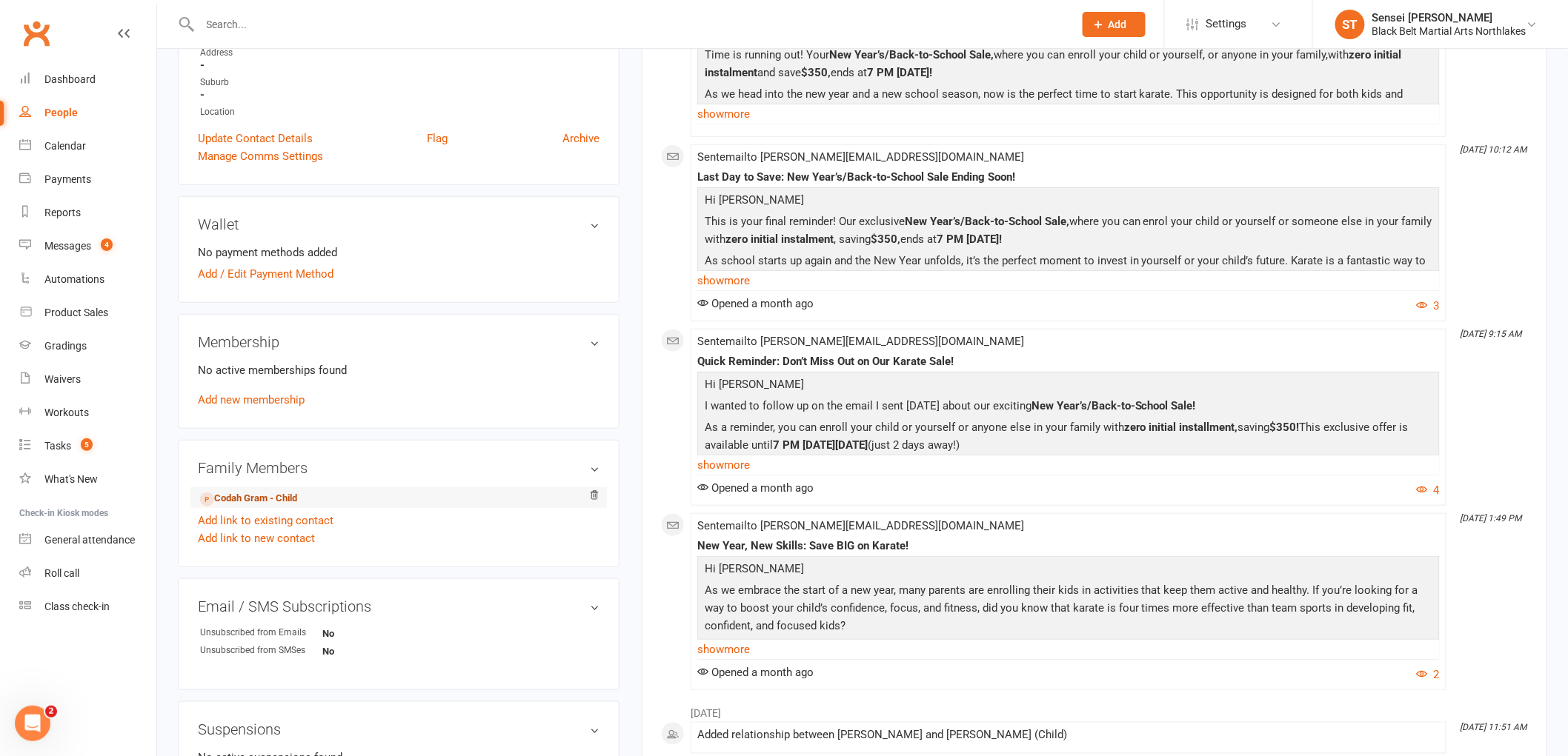
click at [239, 498] on link "Codah Gram - Child" at bounding box center [249, 499] width 97 height 16
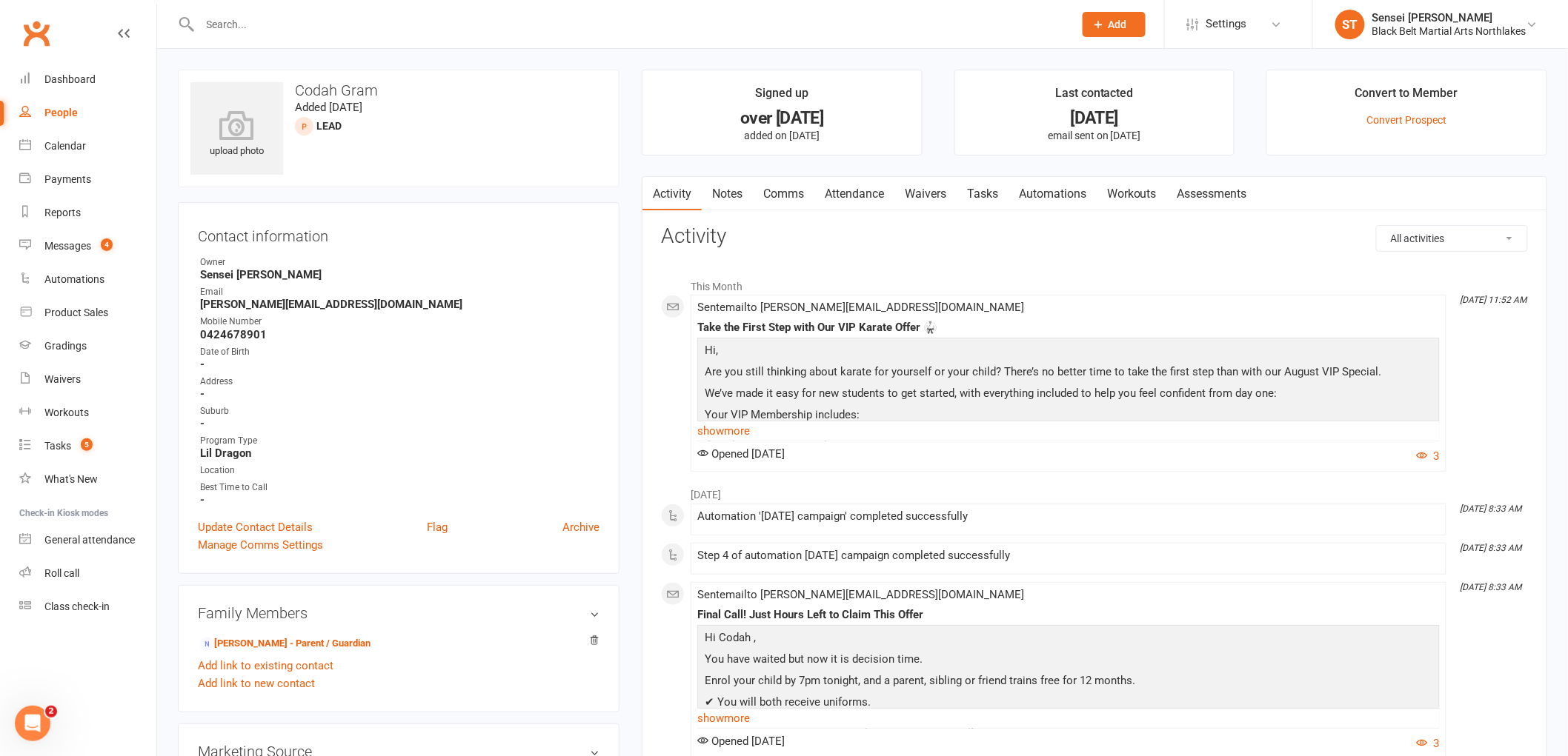
click at [735, 188] on link "Notes" at bounding box center [727, 194] width 51 height 34
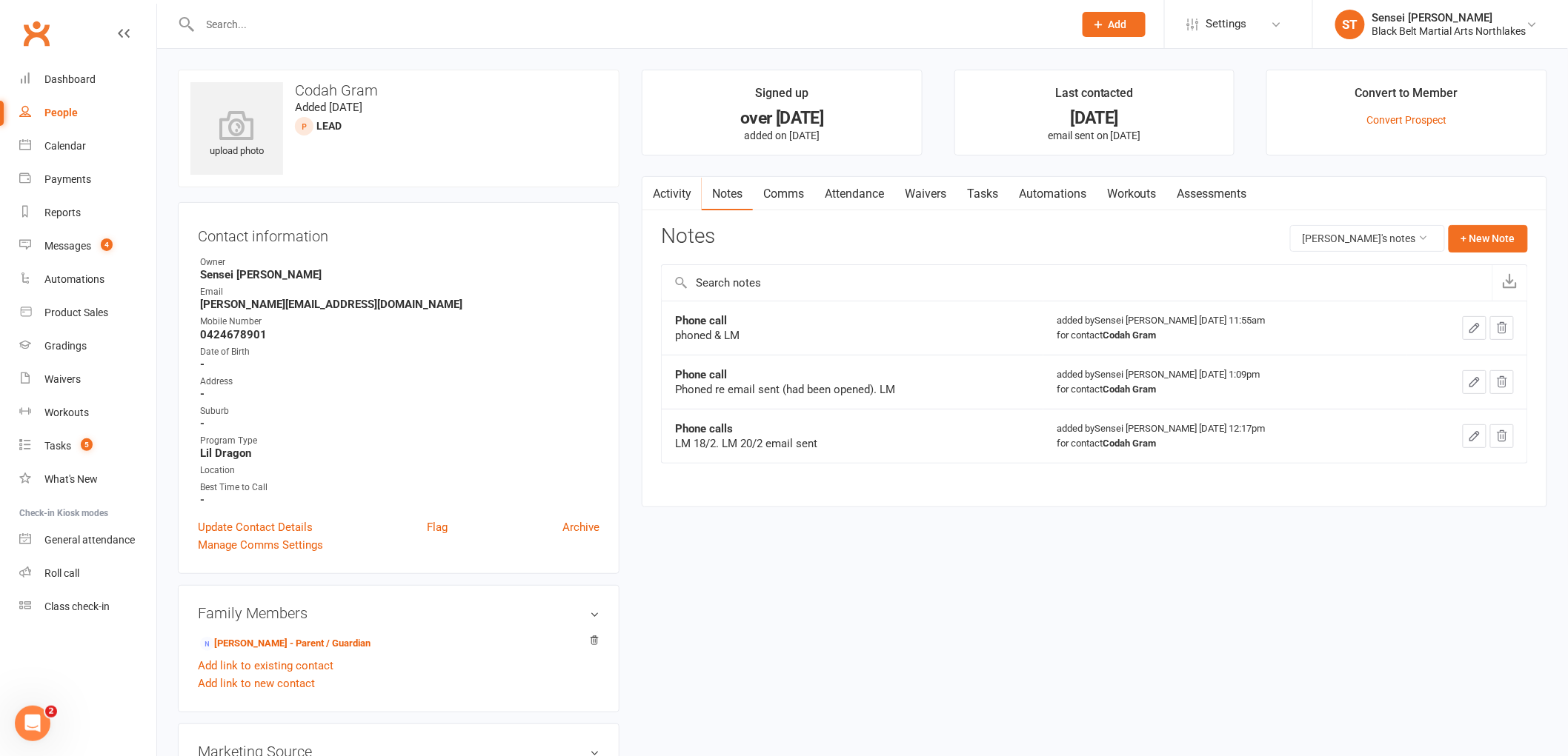
click at [740, 195] on link "Notes" at bounding box center [727, 194] width 51 height 34
click at [1492, 233] on button "+ New Note" at bounding box center [1488, 239] width 80 height 27
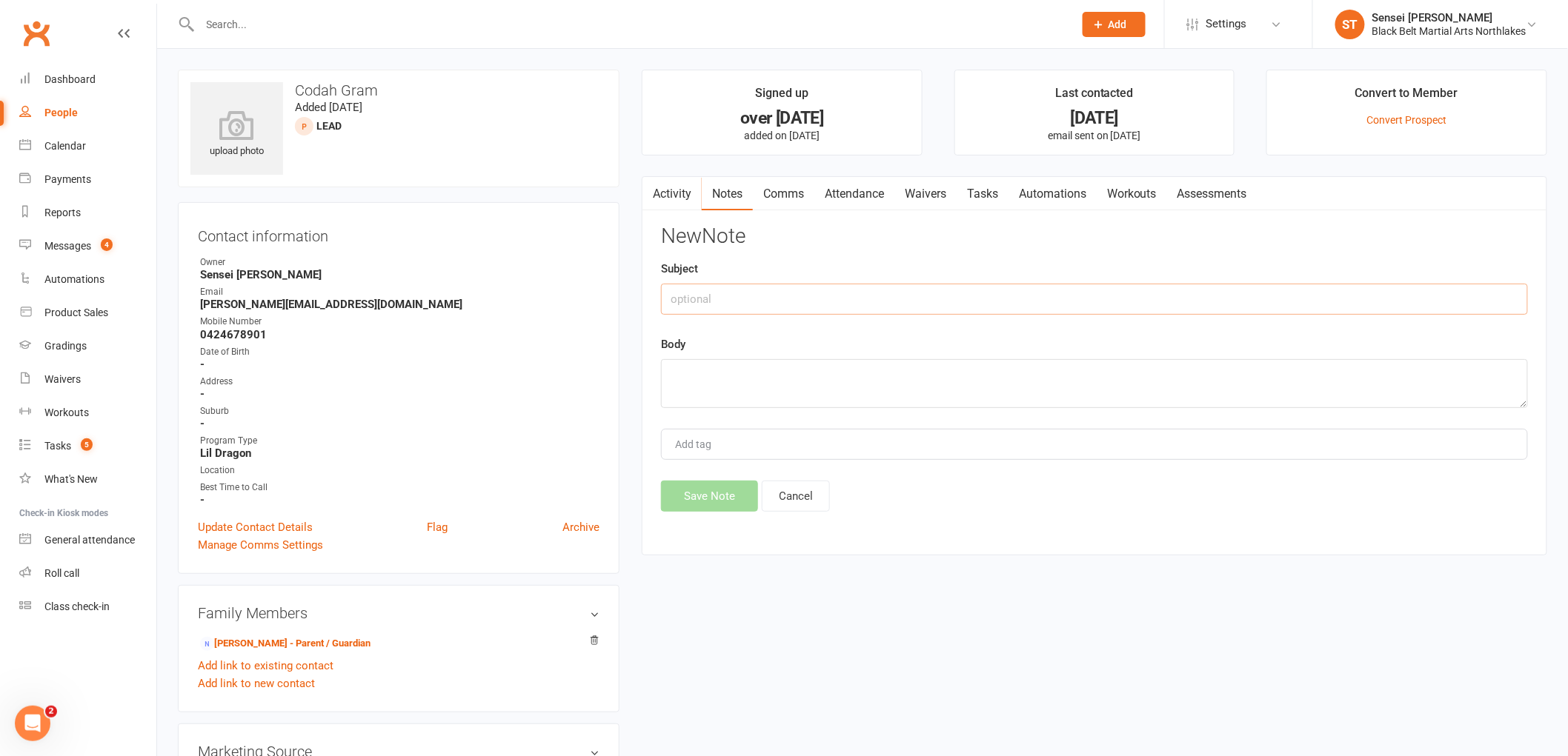
click at [723, 297] on input "text" at bounding box center [1094, 298] width 867 height 31
type input "Email received"
click at [703, 375] on textarea at bounding box center [1094, 384] width 867 height 49
paste textarea "Hi there, I just wanted to ask what the costs involved are for a [DEMOGRAPHIC_D…"
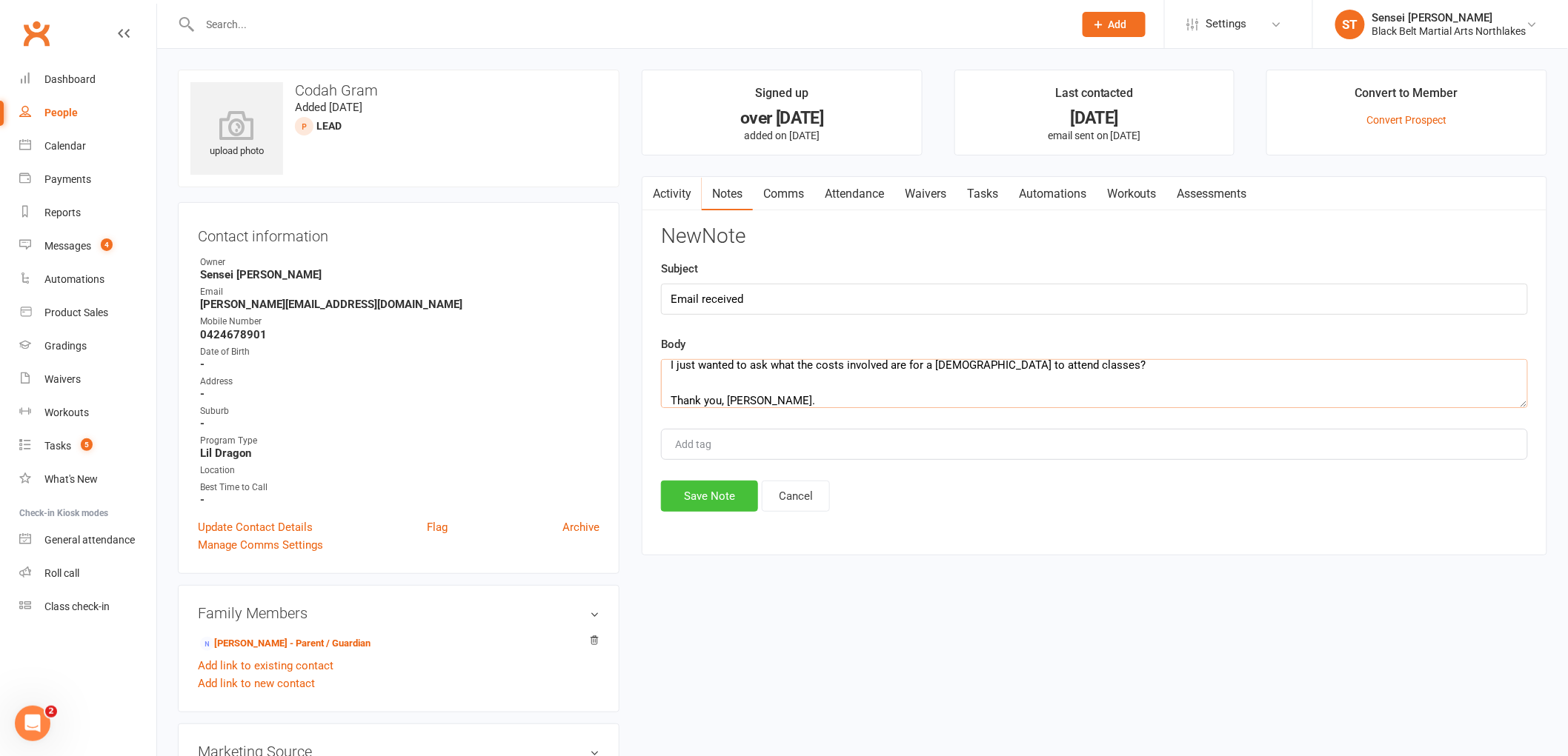
type textarea "Hi there, I just wanted to ask what the costs involved are for a [DEMOGRAPHIC_D…"
click at [701, 499] on button "Save Note" at bounding box center [710, 496] width 97 height 31
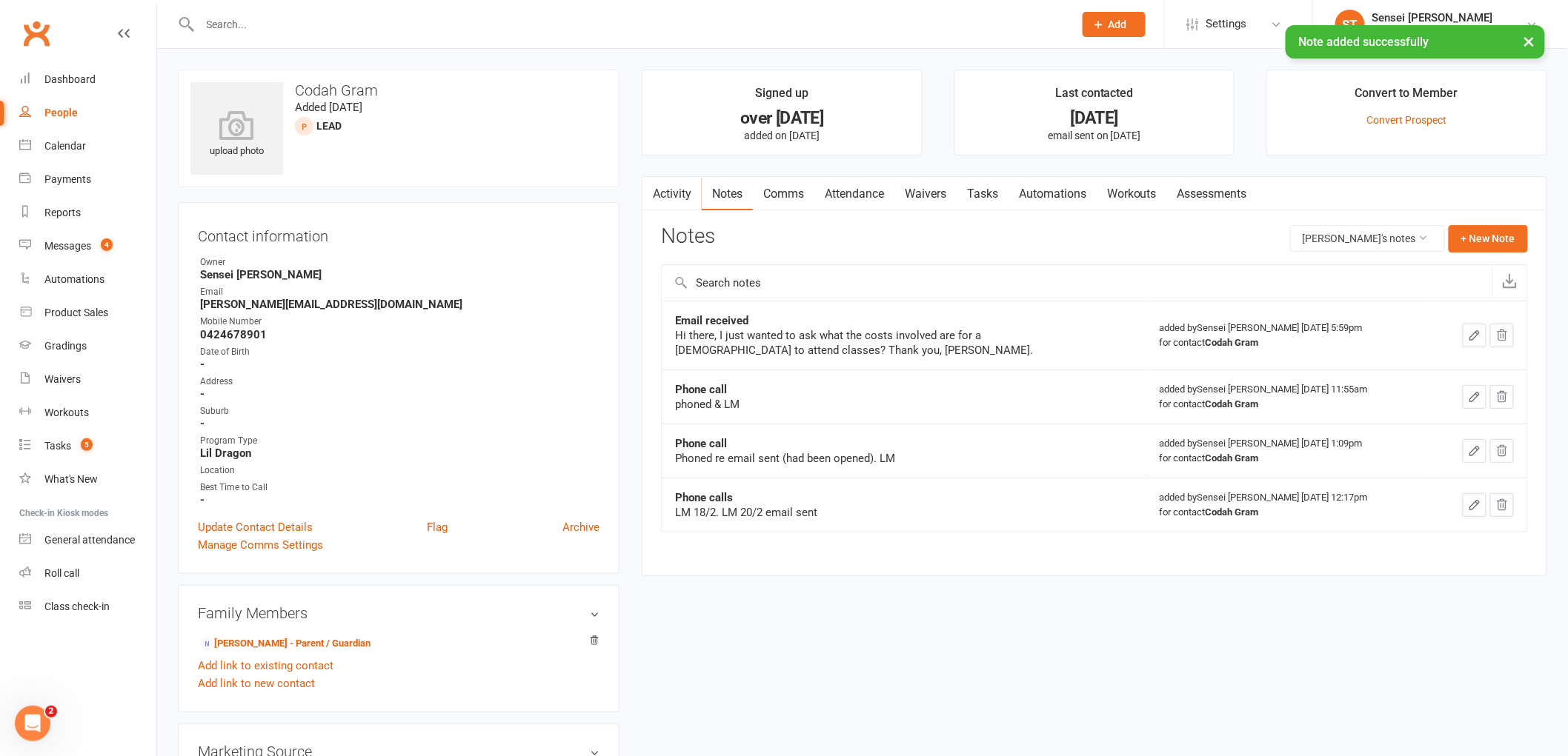
click at [672, 187] on link "Activity" at bounding box center [671, 194] width 59 height 34
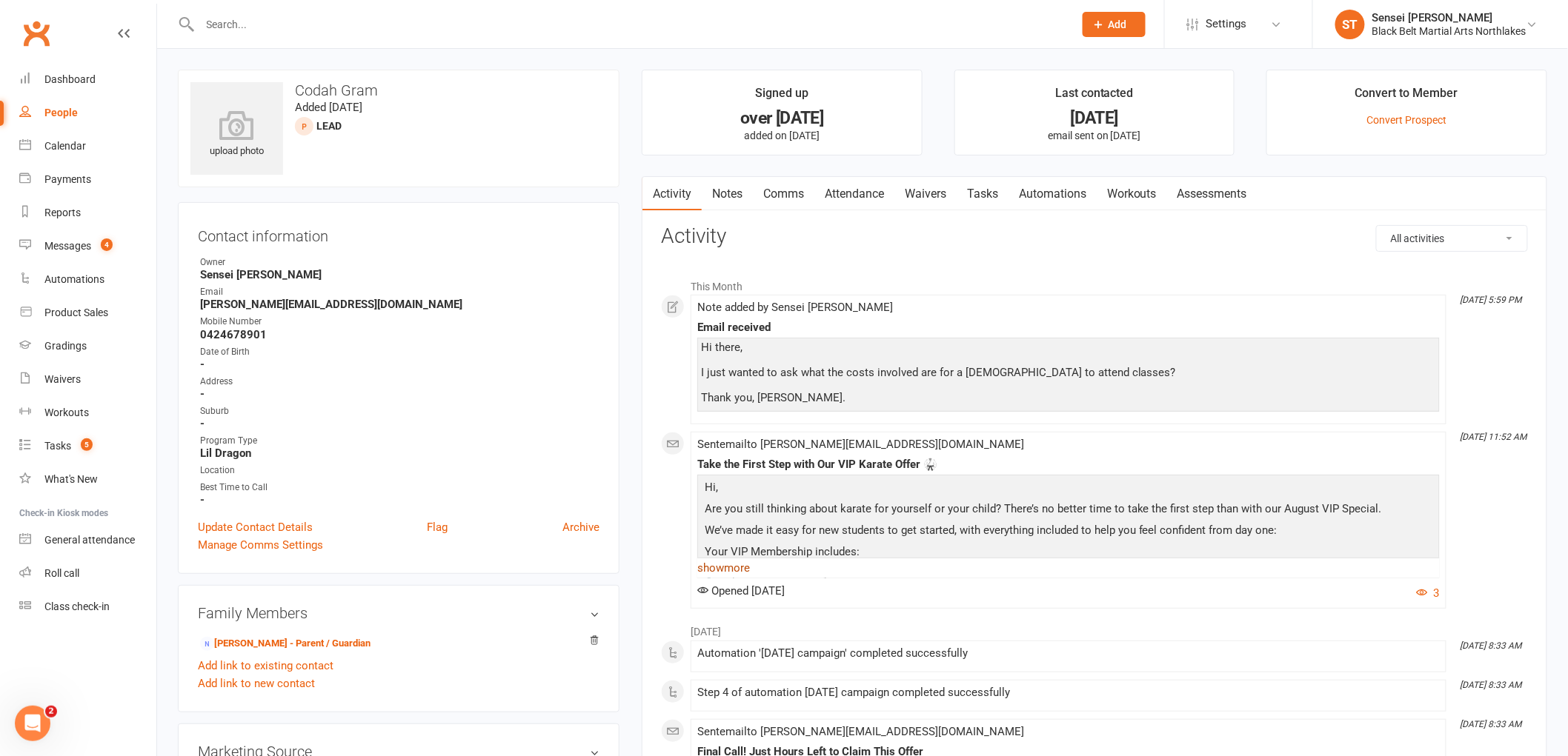
click at [725, 564] on link "show more" at bounding box center [1068, 568] width 742 height 21
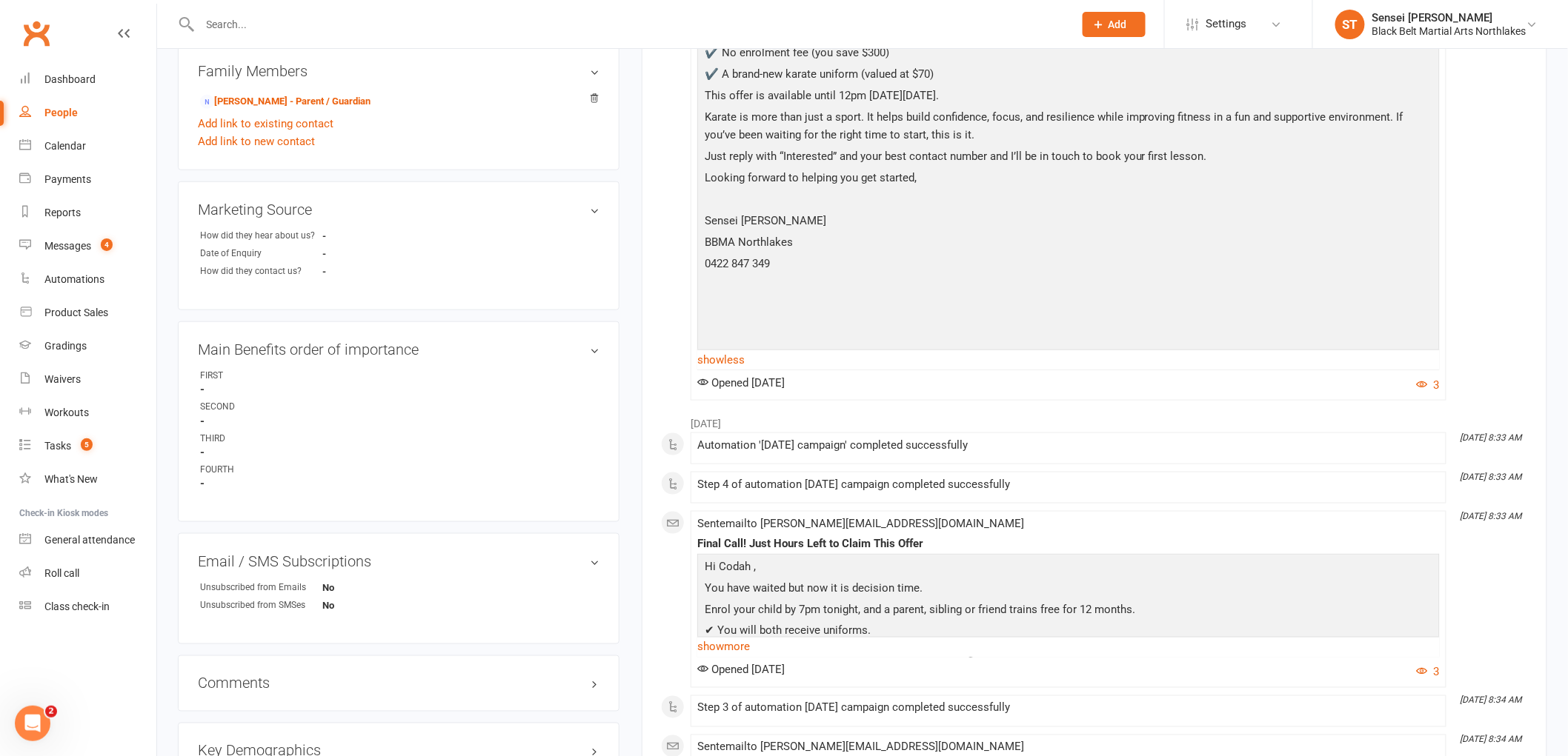
scroll to position [493, 0]
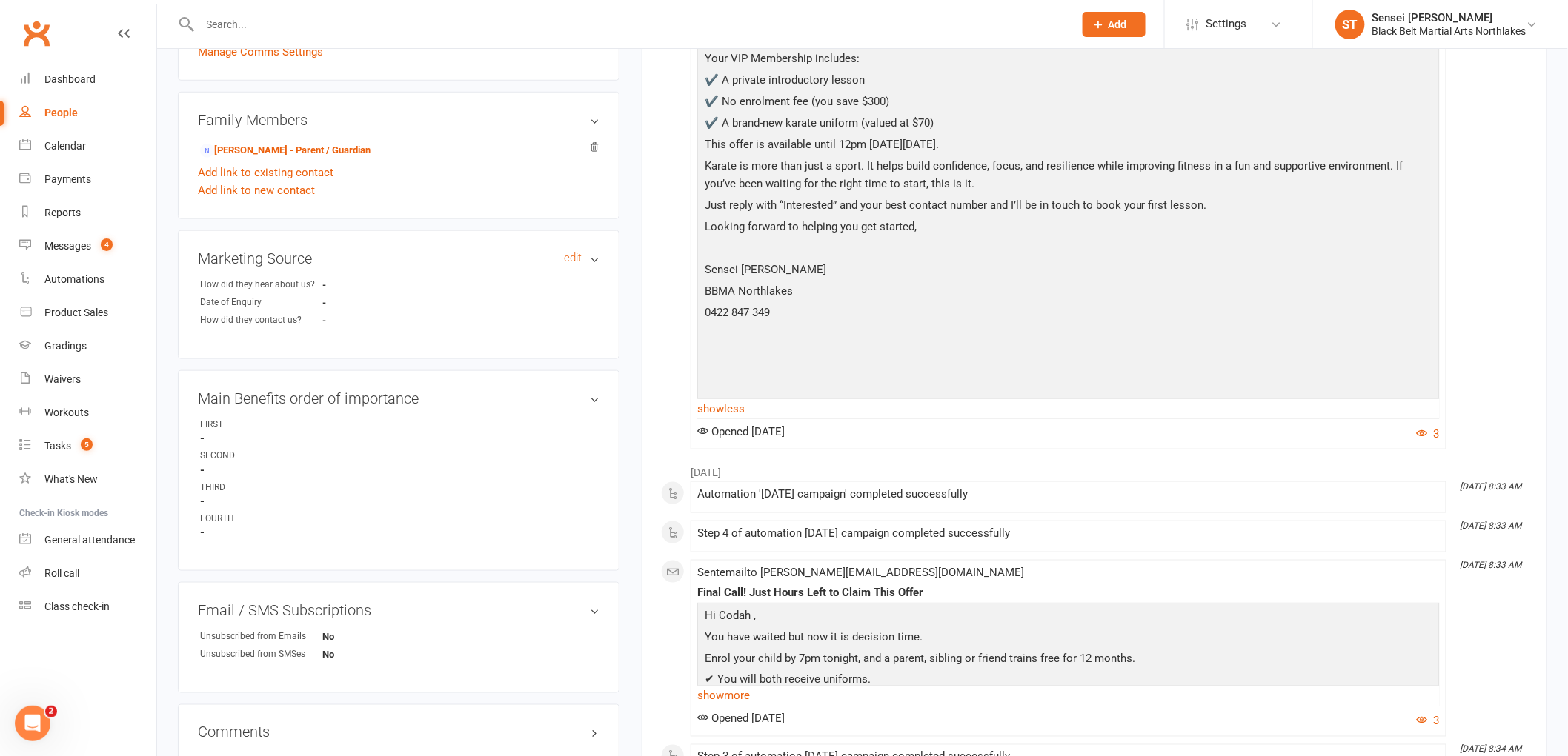
click at [593, 258] on h3 "Marketing Source edit" at bounding box center [398, 258] width 402 height 16
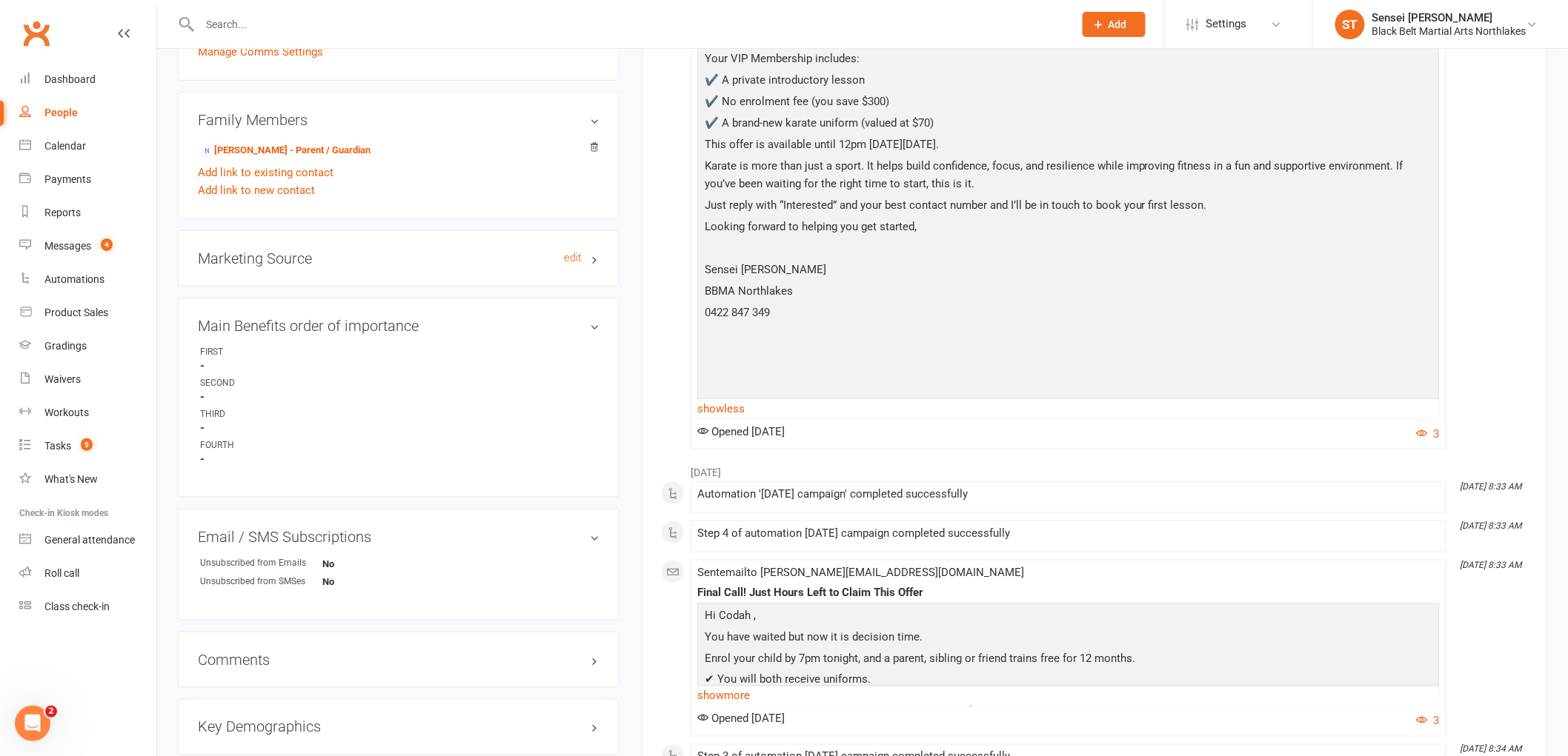
click at [593, 258] on h3 "Marketing Source edit" at bounding box center [398, 258] width 402 height 16
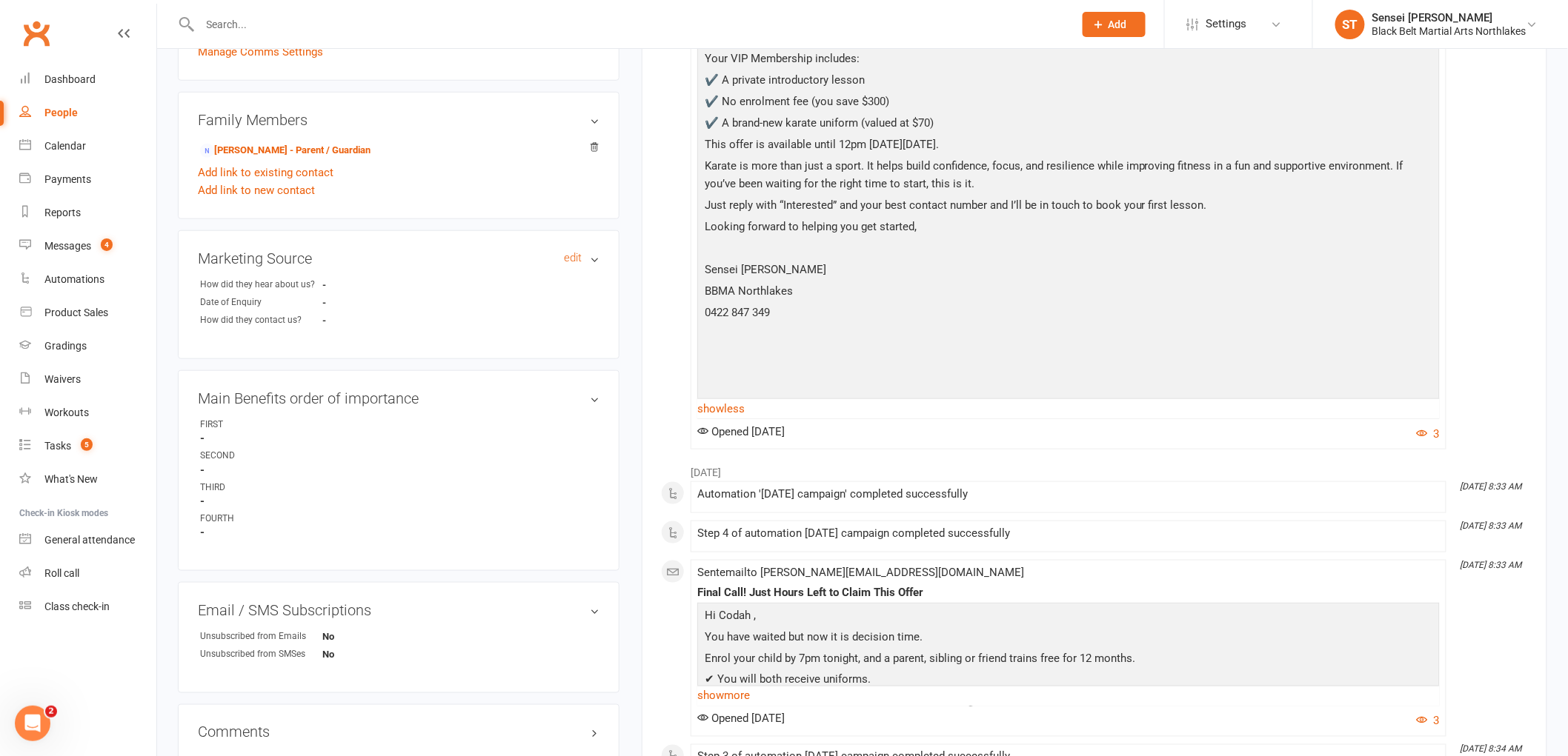
click at [276, 258] on h3 "Marketing Source edit" at bounding box center [398, 258] width 402 height 16
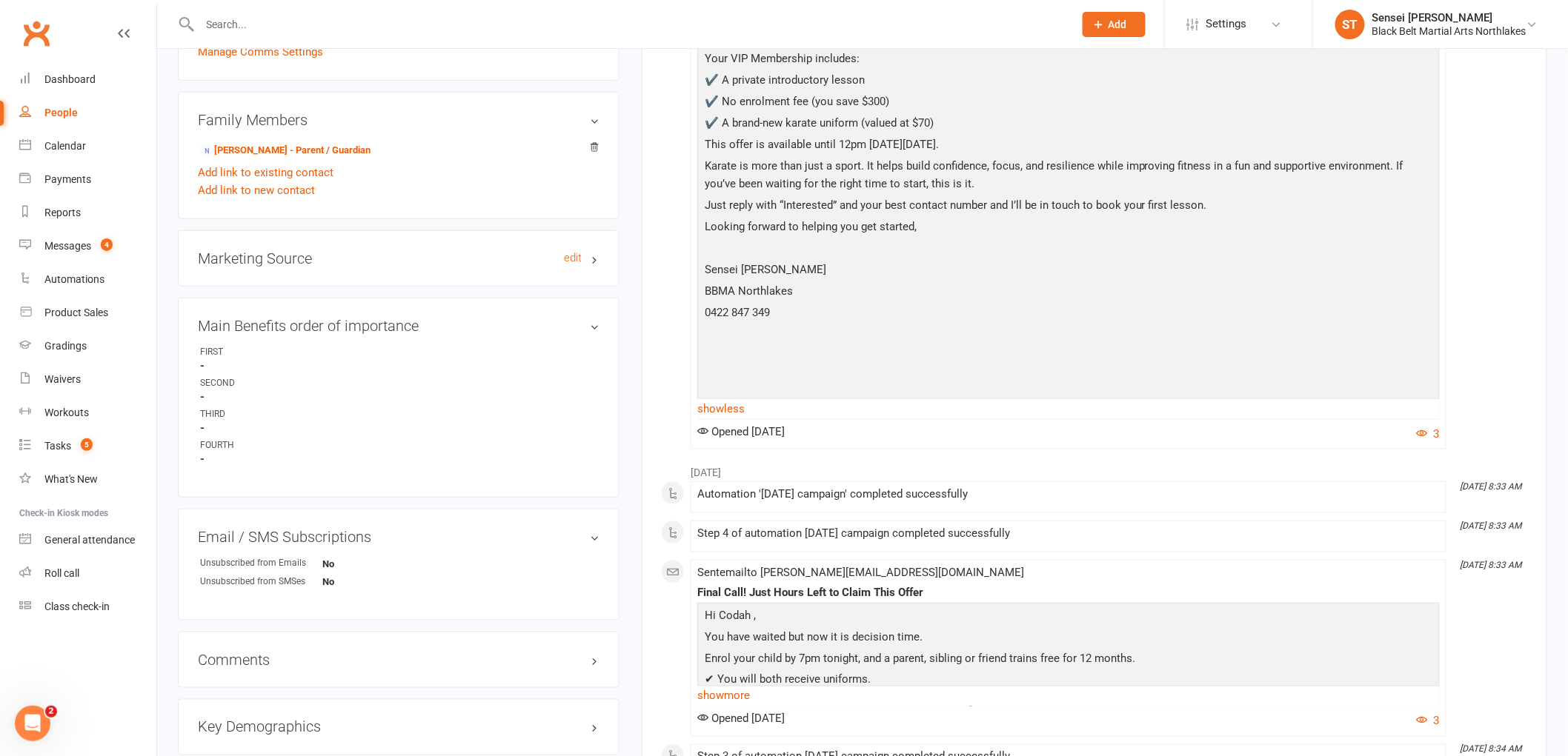
click at [276, 258] on h3 "Marketing Source edit" at bounding box center [398, 258] width 402 height 16
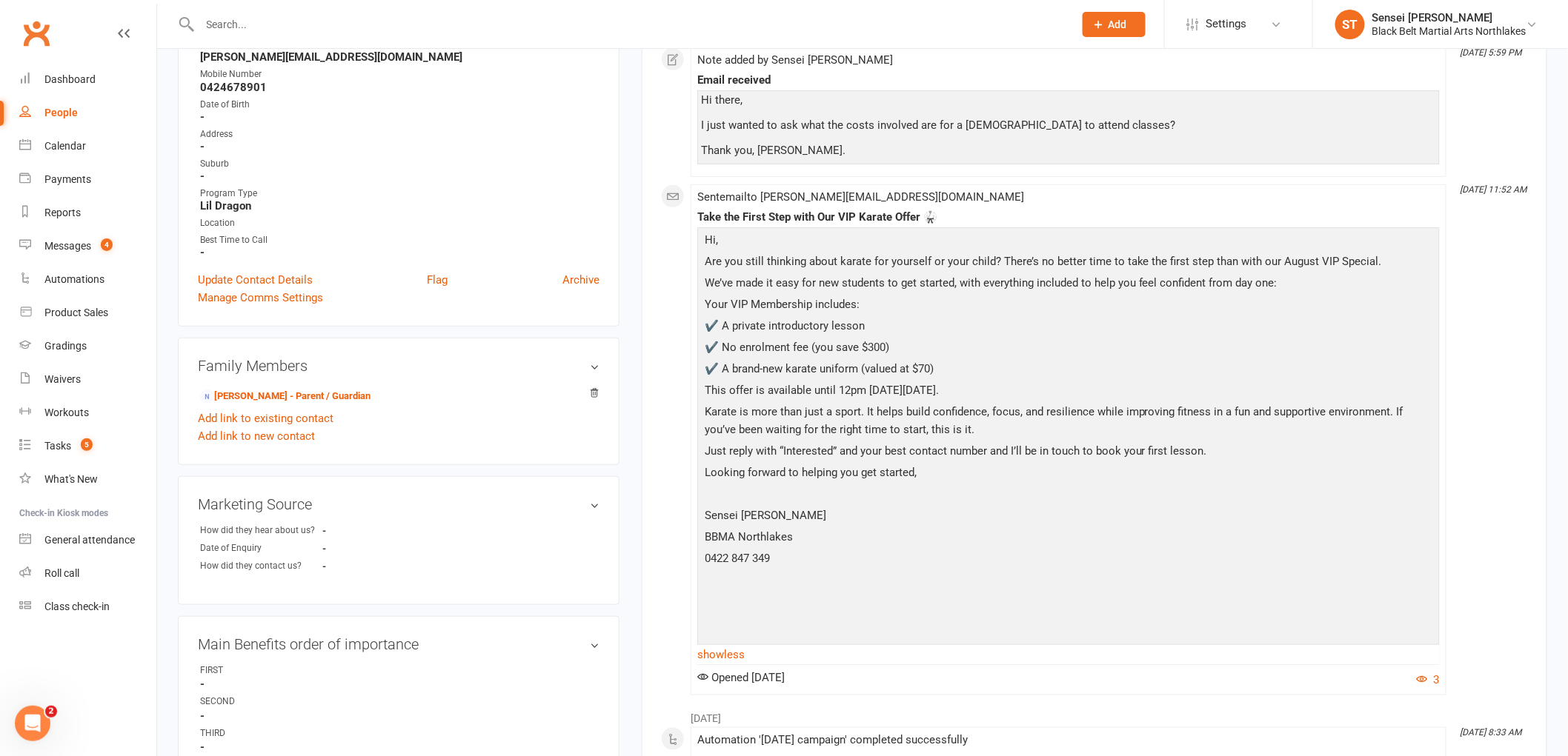
scroll to position [247, 0]
click at [282, 393] on link "[PERSON_NAME] - Parent / Guardian" at bounding box center [286, 397] width 170 height 16
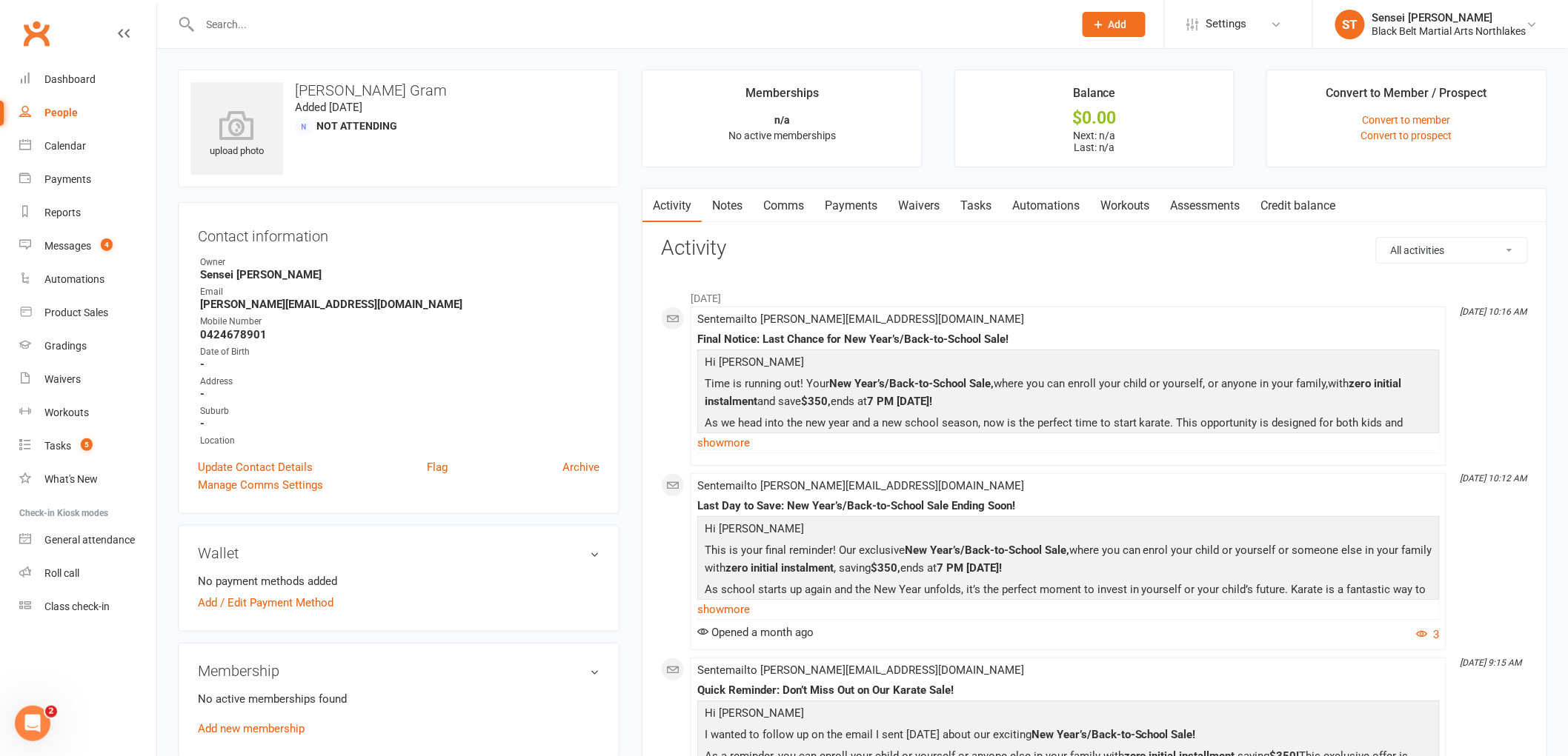
click at [723, 205] on link "Notes" at bounding box center [727, 206] width 51 height 34
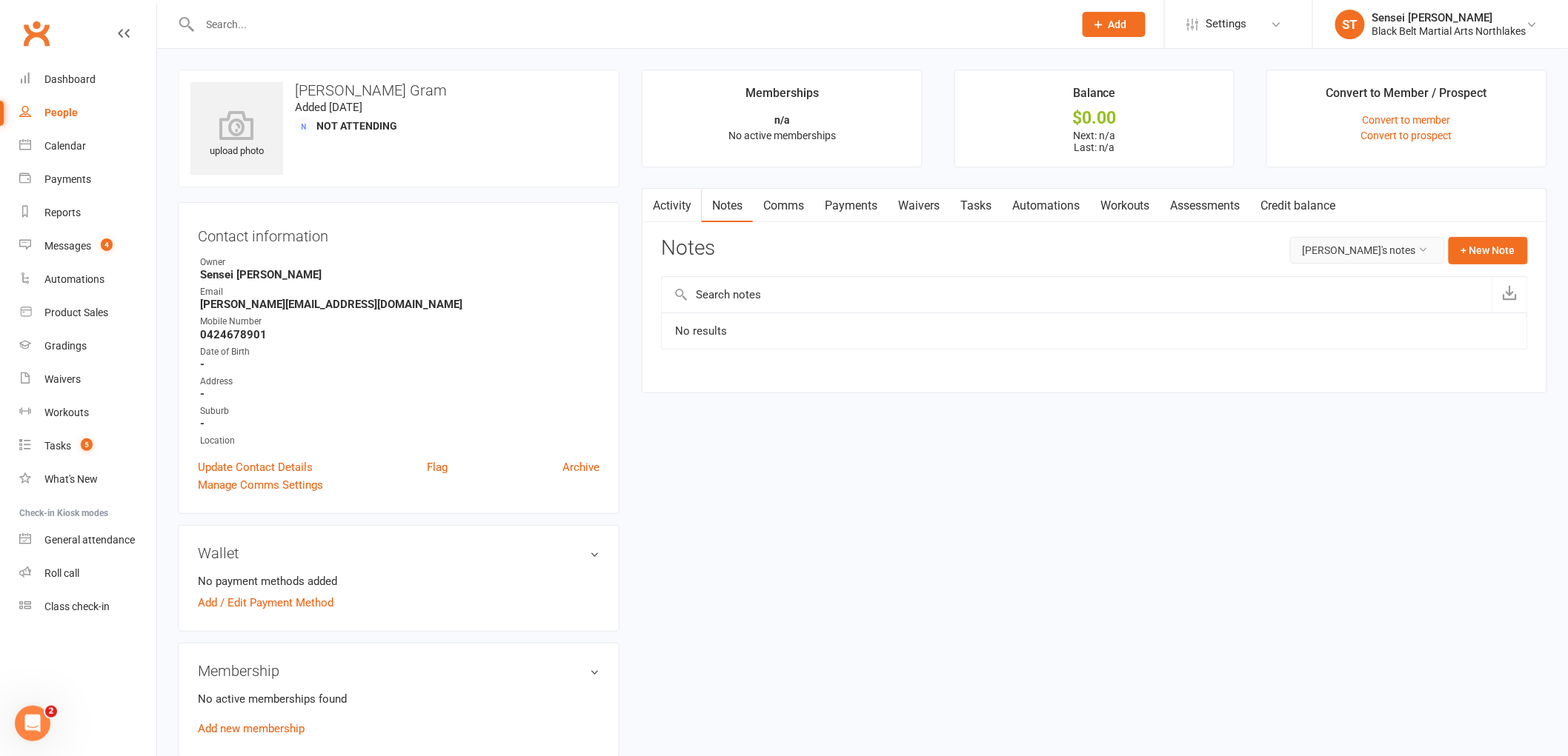
click at [1364, 249] on button "[PERSON_NAME]'s notes" at bounding box center [1367, 250] width 154 height 27
click at [1354, 309] on link "All family notes" at bounding box center [1359, 314] width 148 height 30
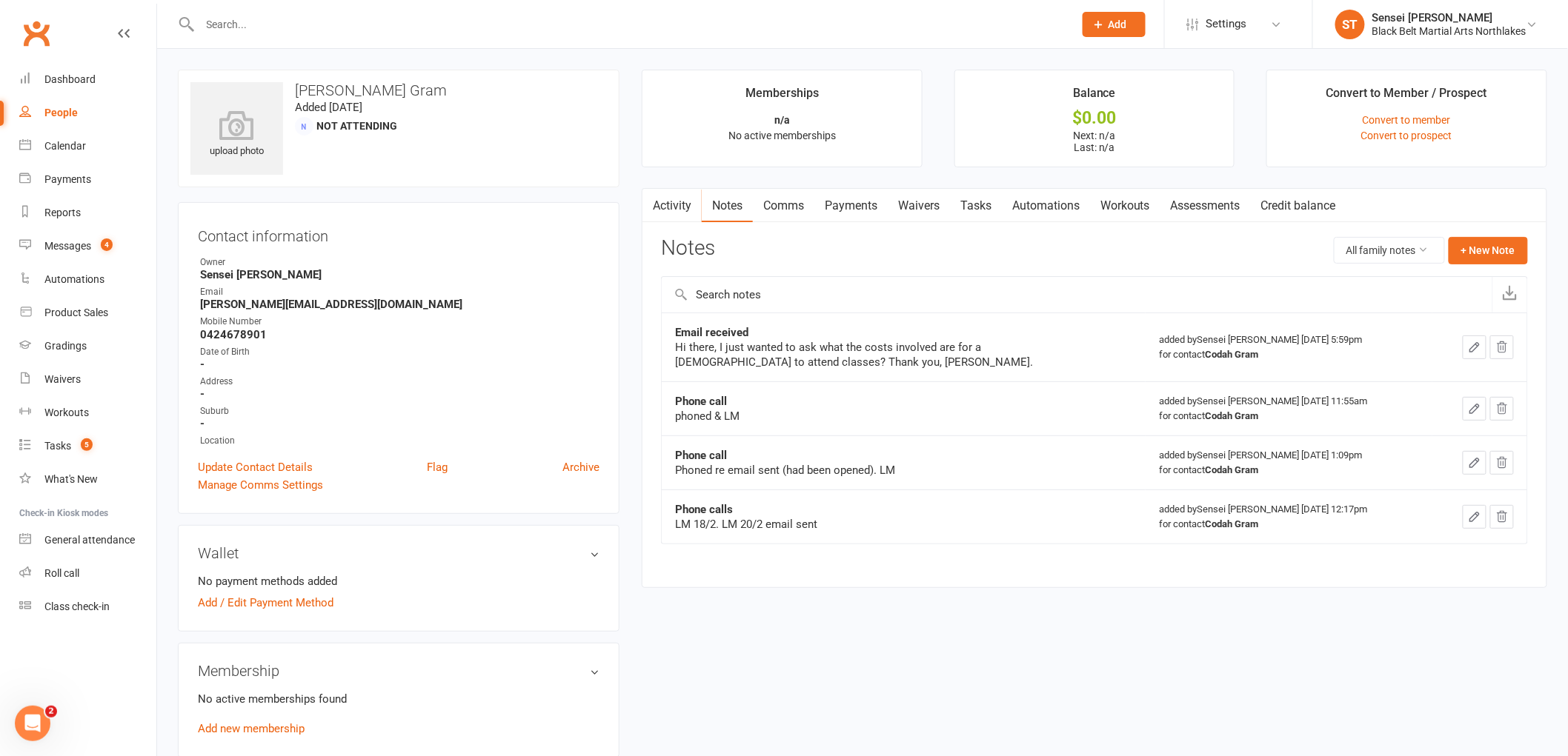
click at [302, 28] on input "text" at bounding box center [629, 24] width 868 height 21
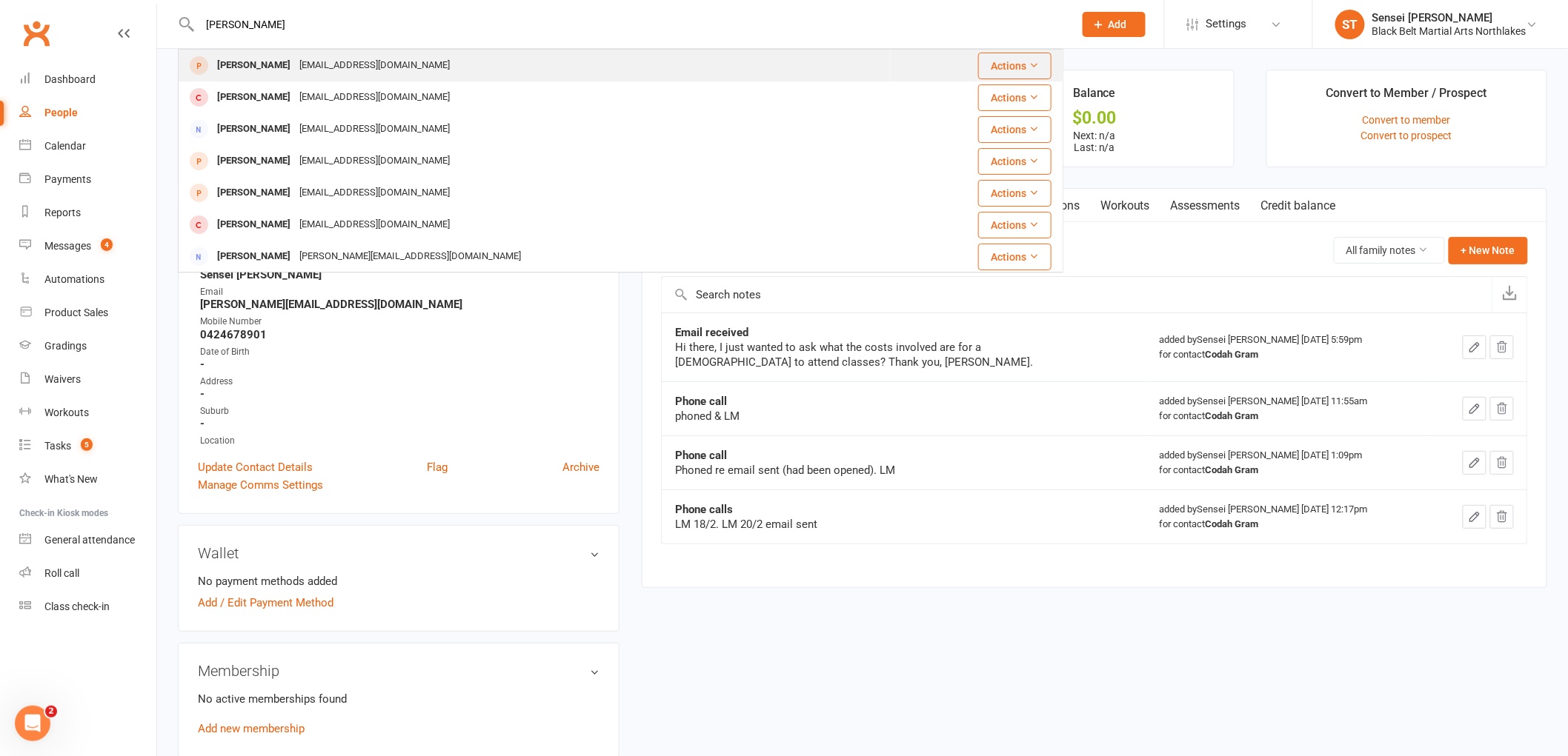
type input "[PERSON_NAME]"
click at [256, 65] on div "[PERSON_NAME]" at bounding box center [254, 65] width 82 height 22
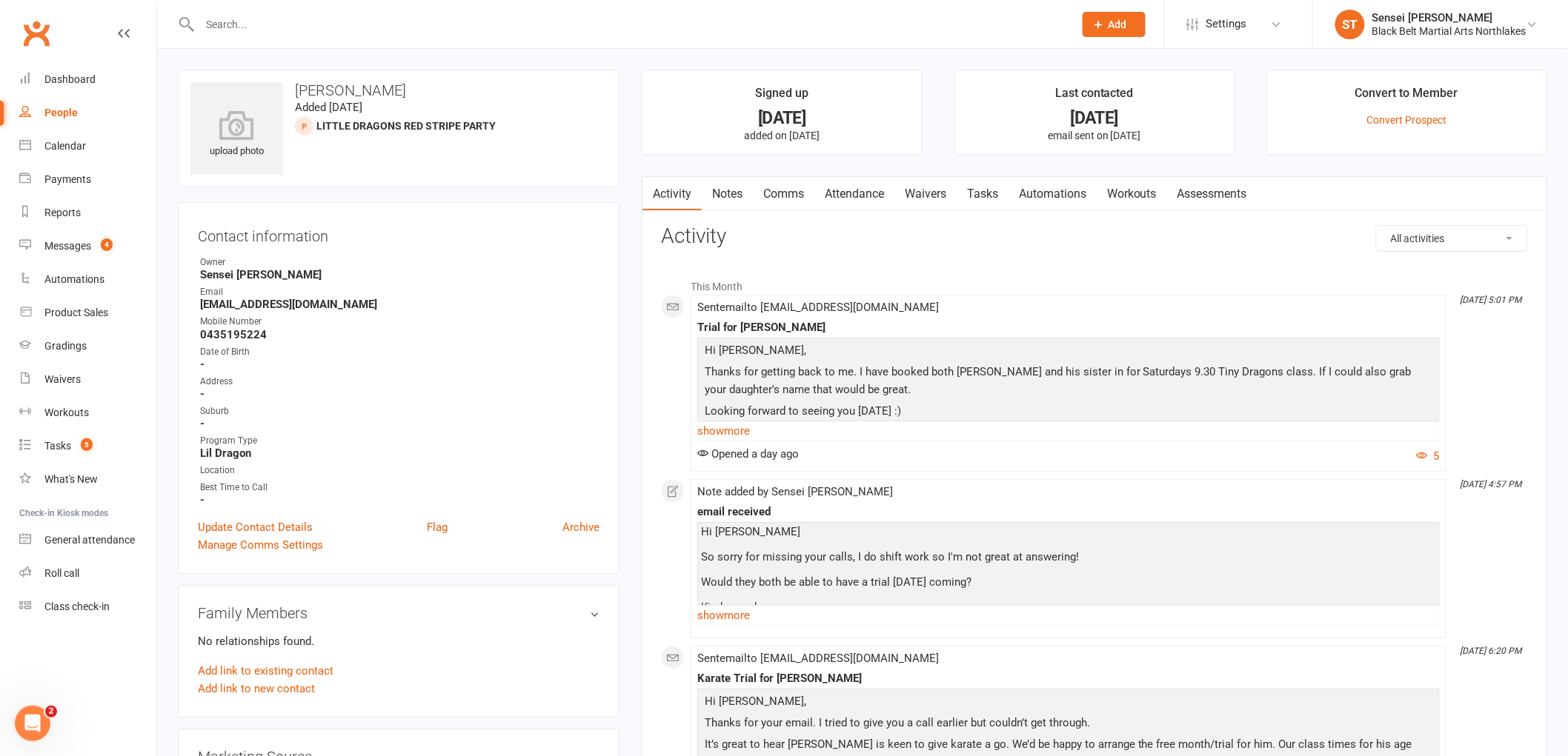
click at [717, 194] on link "Notes" at bounding box center [727, 194] width 51 height 34
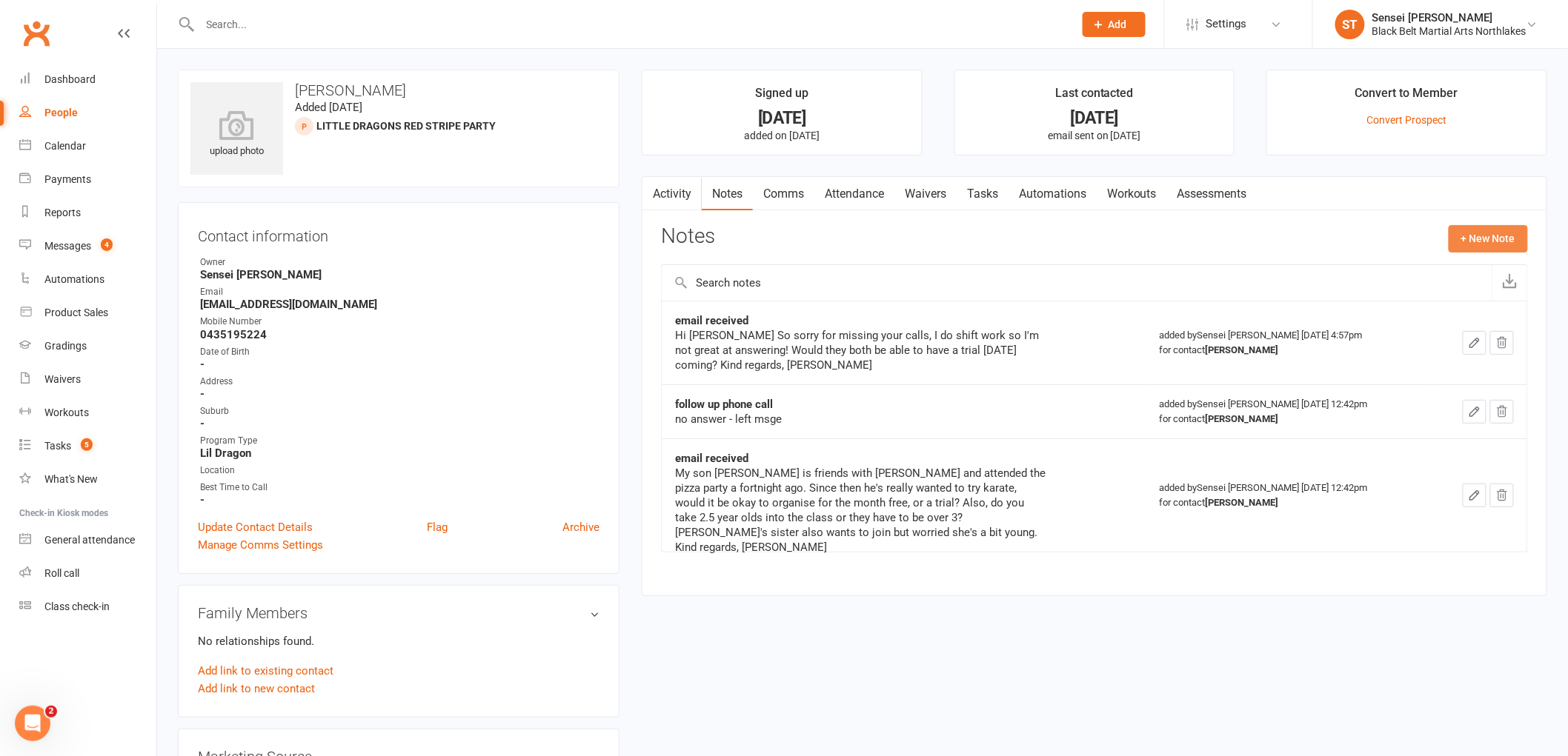
click at [1477, 242] on button "+ New Note" at bounding box center [1488, 239] width 80 height 27
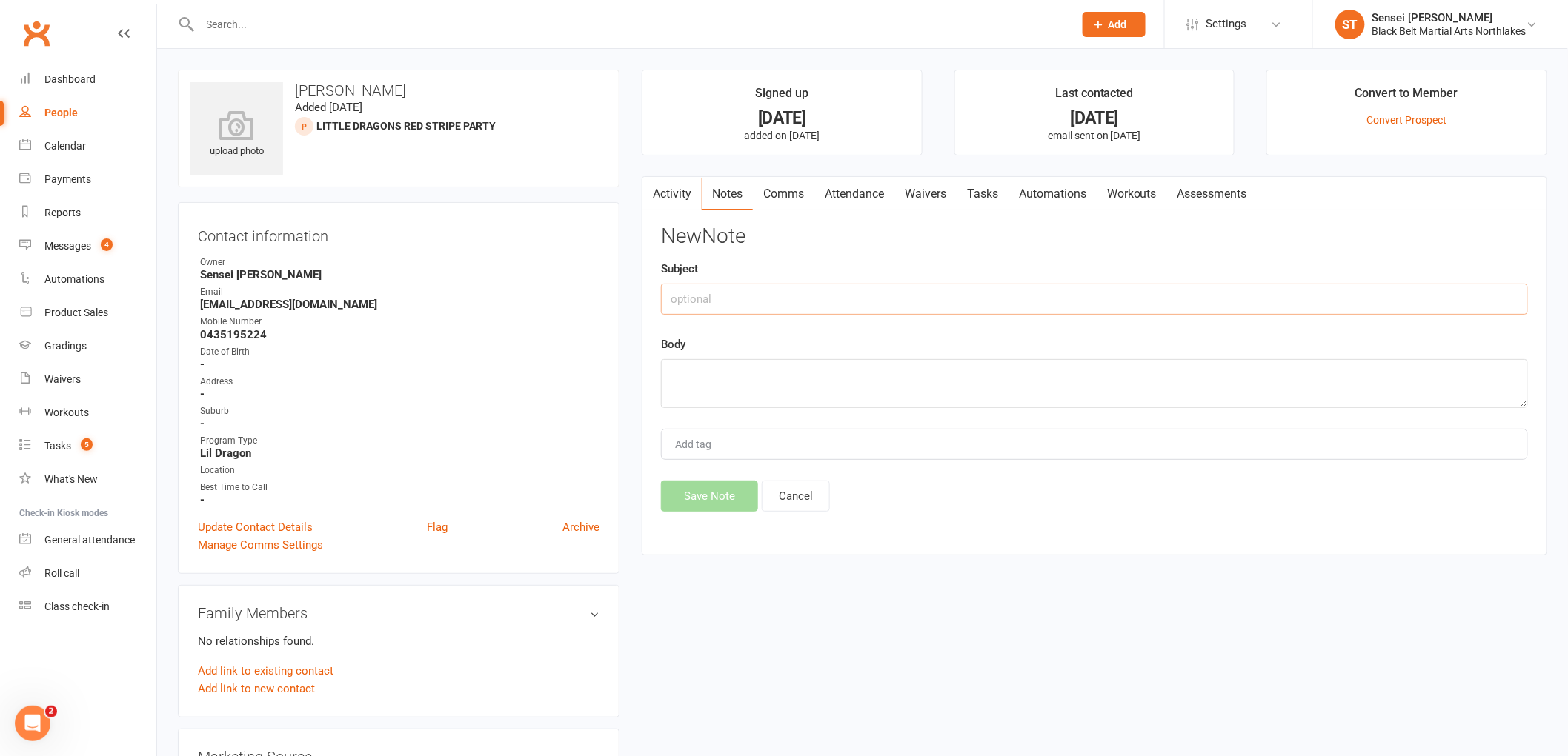
click at [725, 294] on input "text" at bounding box center [1094, 298] width 867 height 31
type input "email received"
click at [694, 374] on textarea at bounding box center [1094, 384] width 867 height 49
paste textarea "Thanks so much! Her name is [PERSON_NAME] :) Kind regards, [PERSON_NAME]"
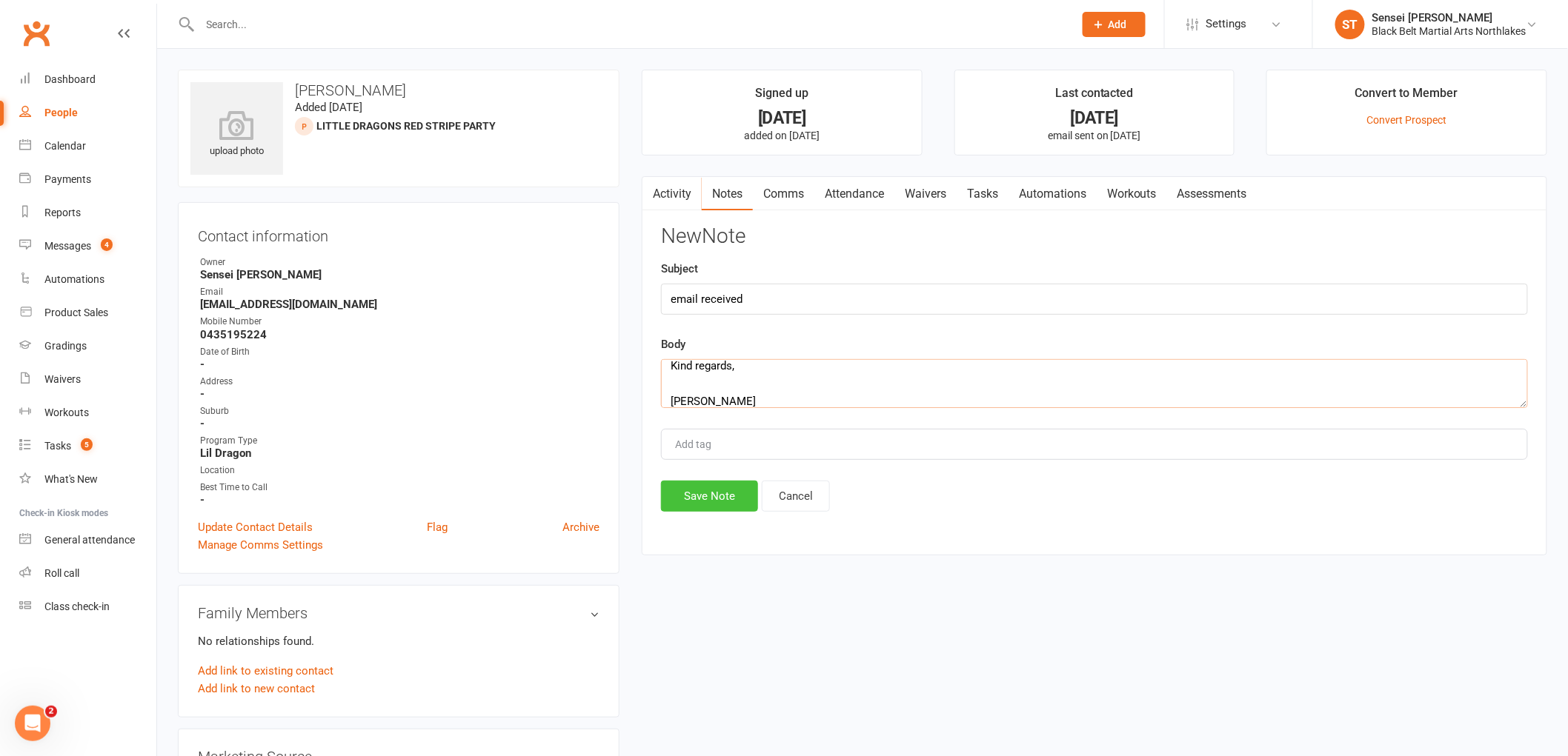
type textarea "Thanks so much! Her name is [PERSON_NAME] :) Kind regards, [PERSON_NAME]"
click at [707, 501] on button "Save Note" at bounding box center [710, 496] width 97 height 31
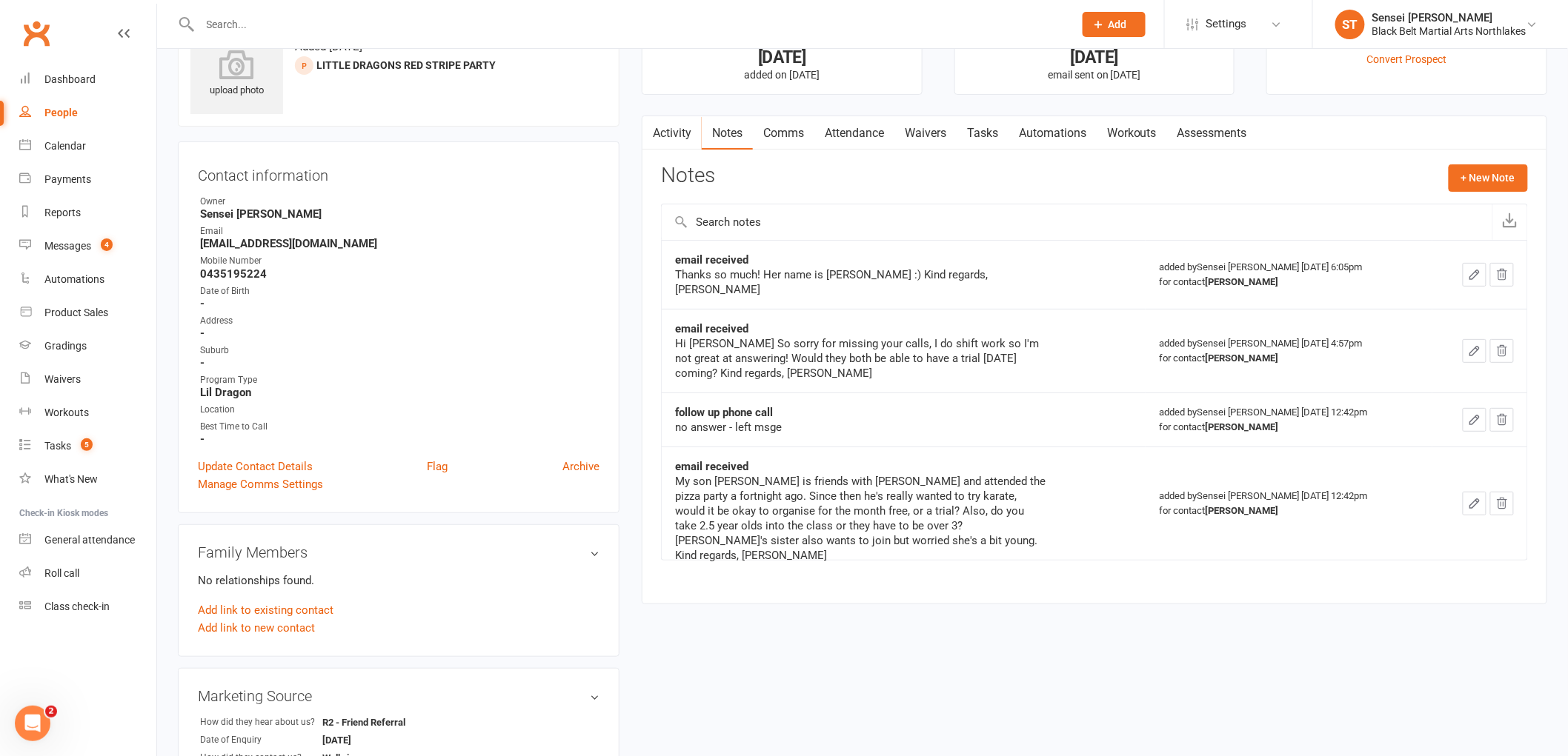
scroll to position [165, 0]
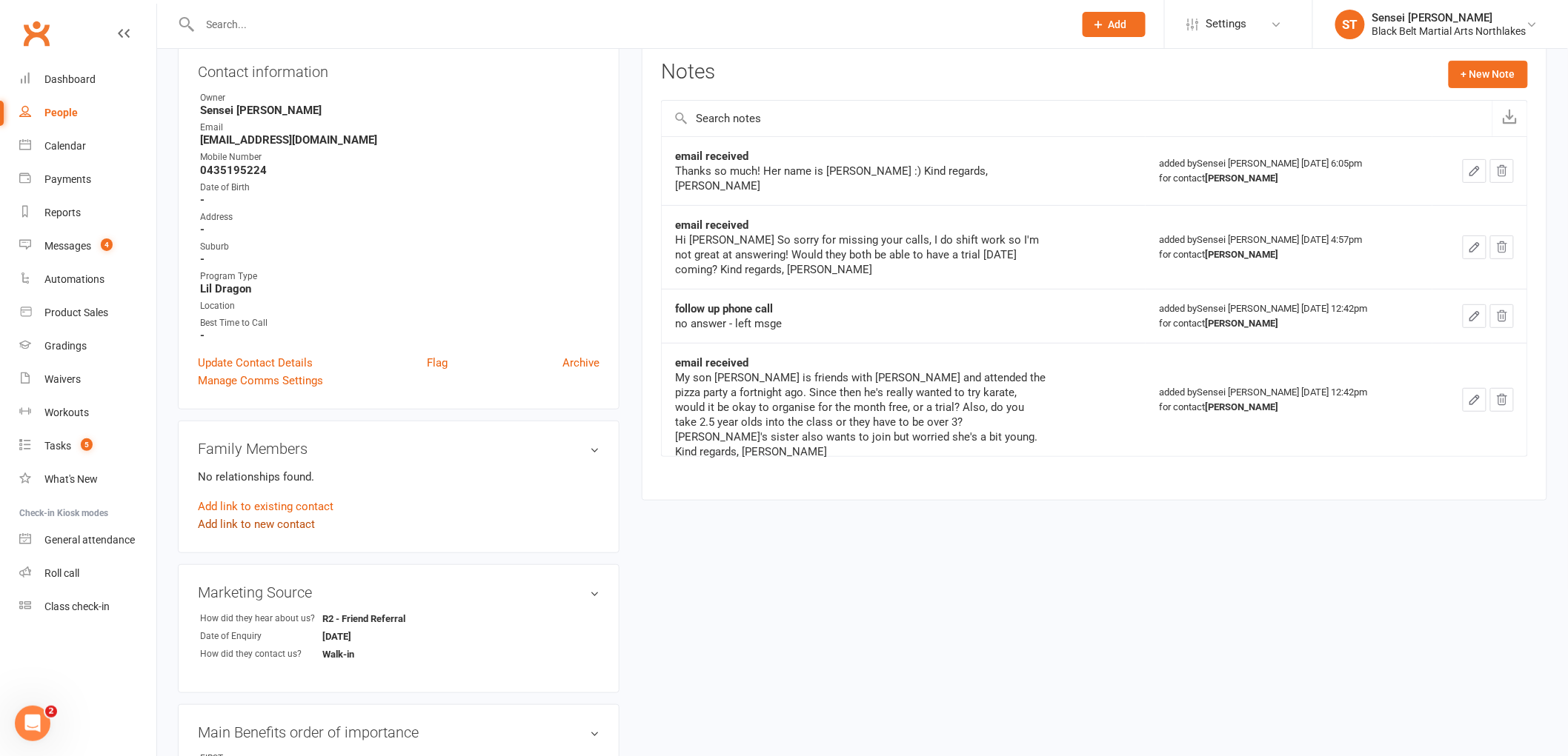
click at [252, 525] on link "Add link to new contact" at bounding box center [256, 524] width 117 height 18
click at [283, 502] on span "Member" at bounding box center [264, 509] width 41 height 13
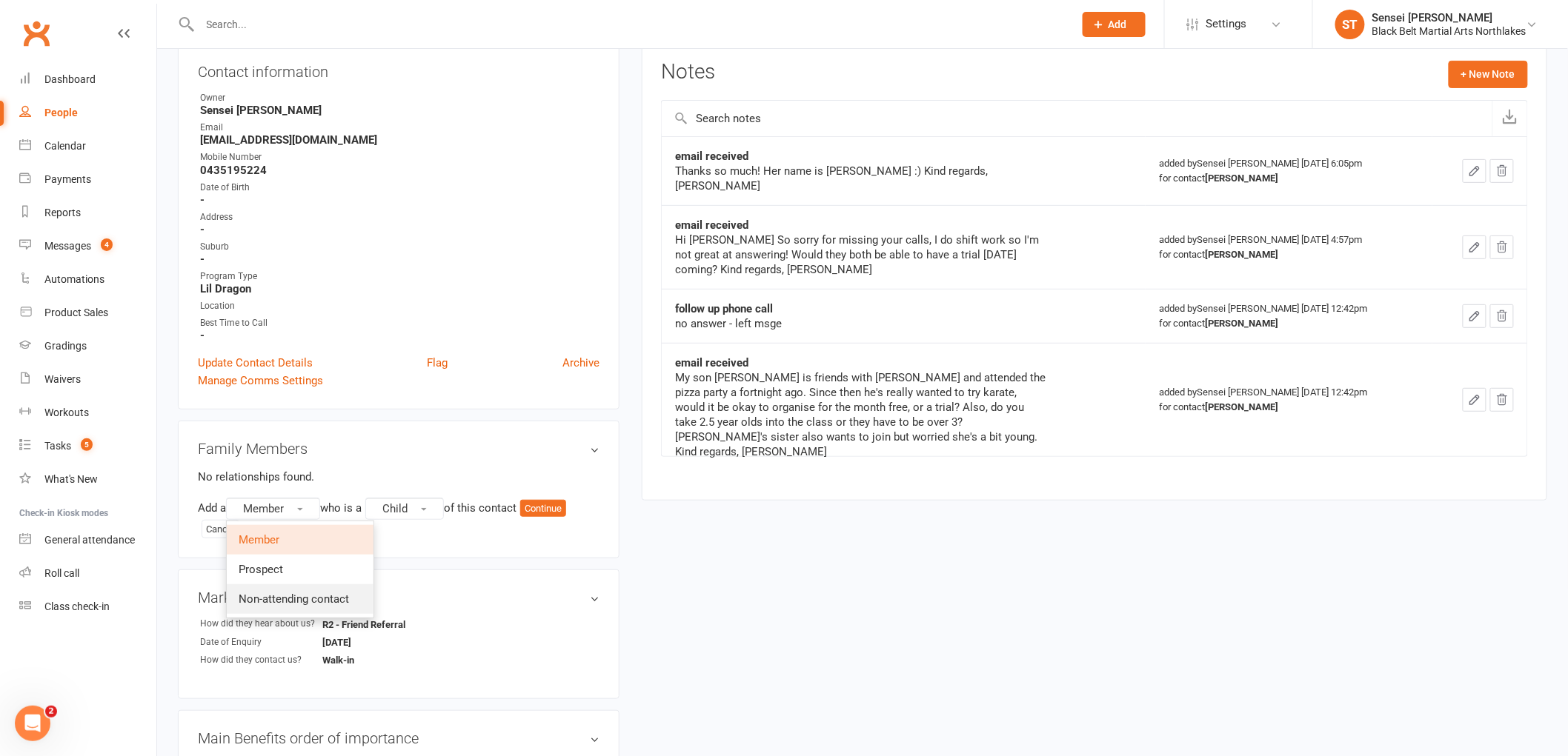
click at [294, 600] on span "Non-attending contact" at bounding box center [294, 599] width 110 height 13
click at [468, 510] on span "Child" at bounding box center [464, 509] width 25 height 13
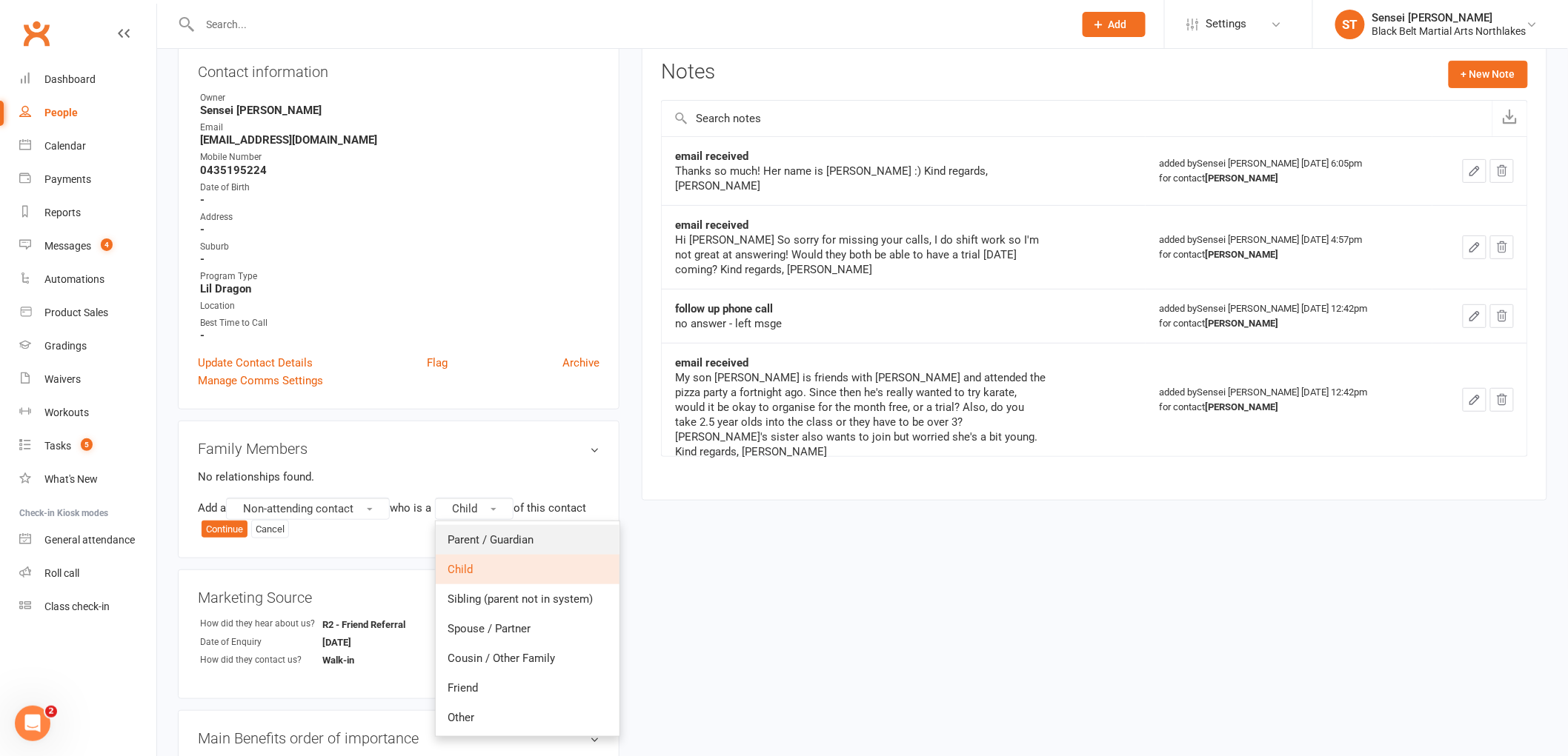
click at [468, 533] on span "Parent / Guardian" at bounding box center [491, 540] width 86 height 13
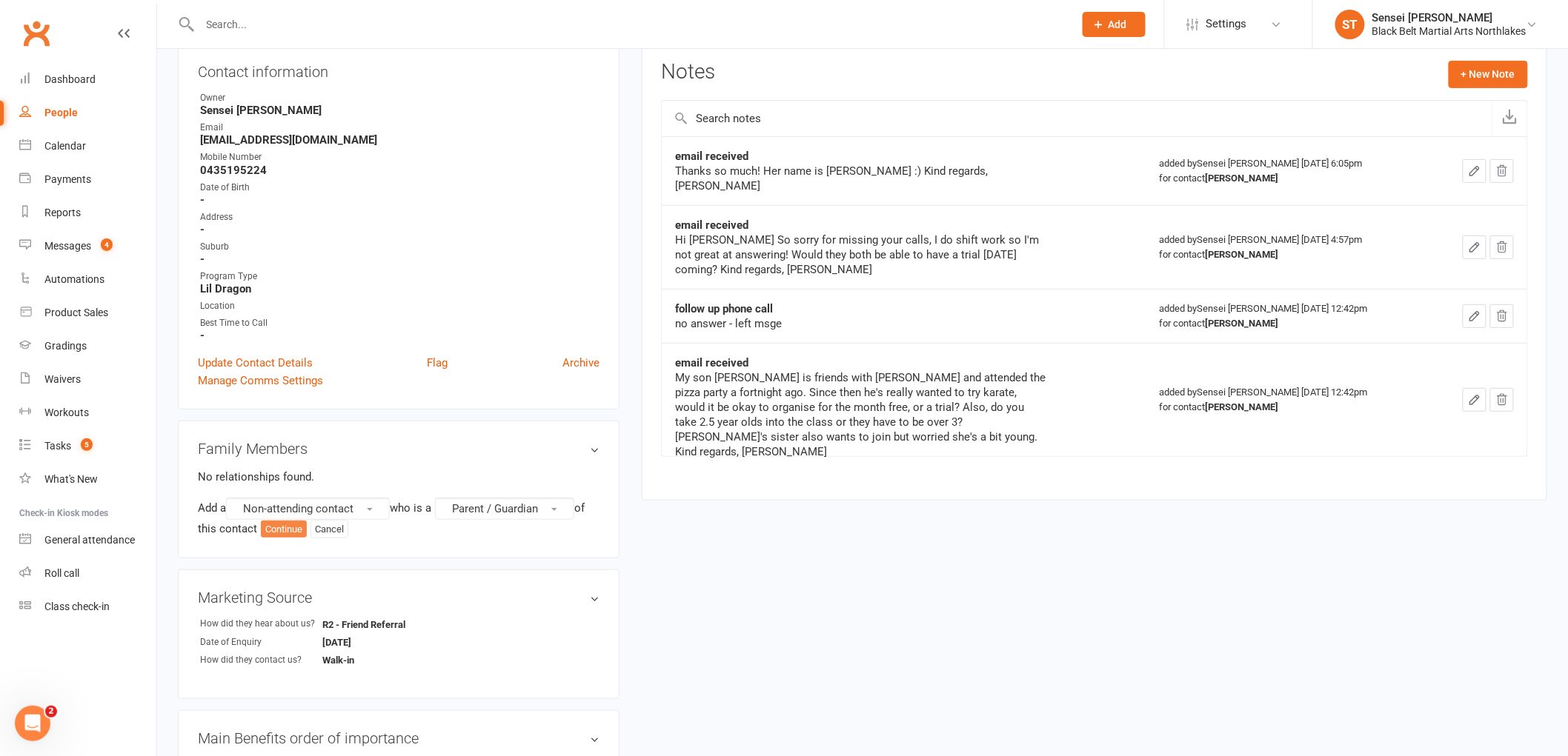
click at [277, 524] on button "Continue" at bounding box center [284, 530] width 46 height 18
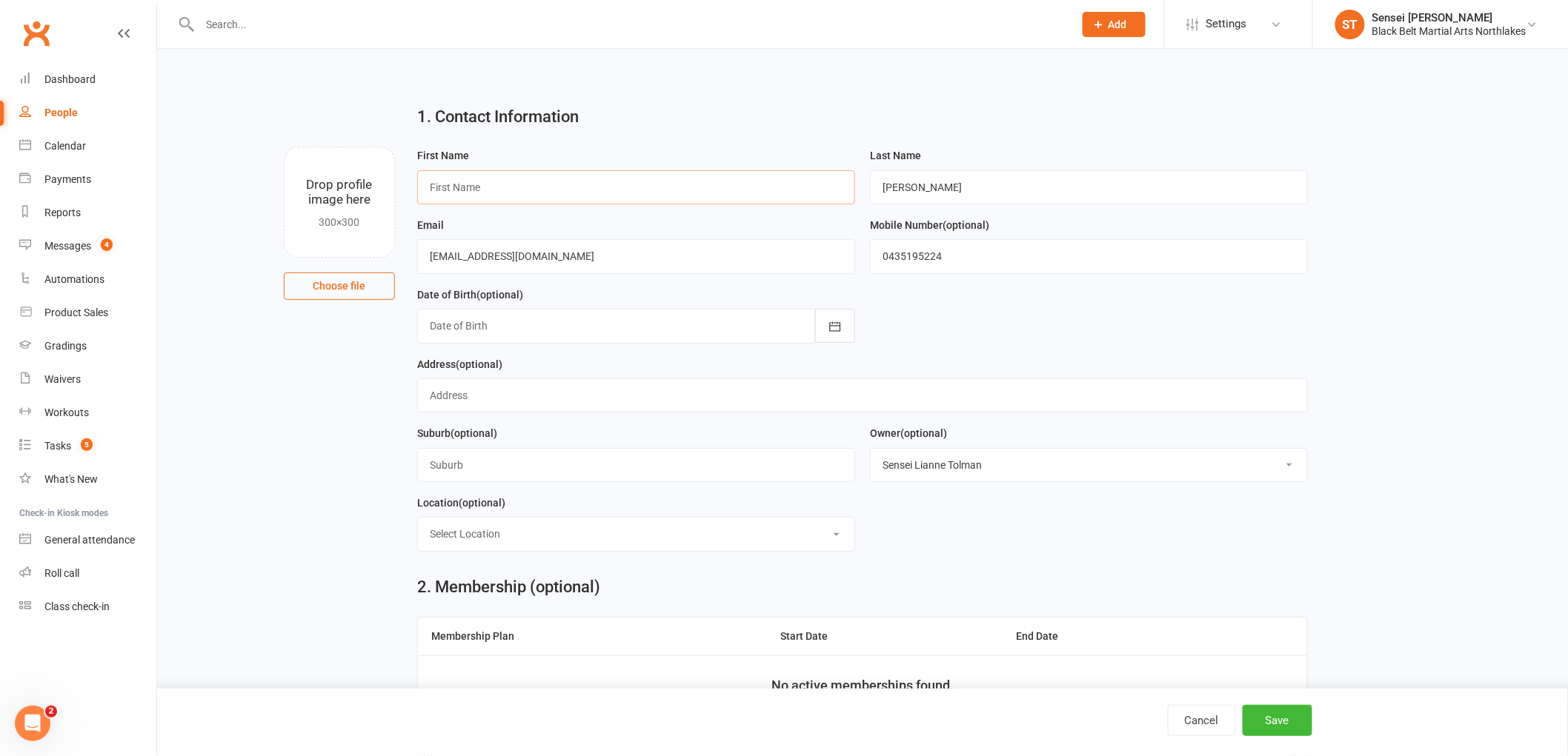
click at [502, 195] on input "text" at bounding box center [637, 187] width 438 height 34
type input "[PERSON_NAME]"
click at [1279, 713] on button "Save" at bounding box center [1278, 720] width 69 height 31
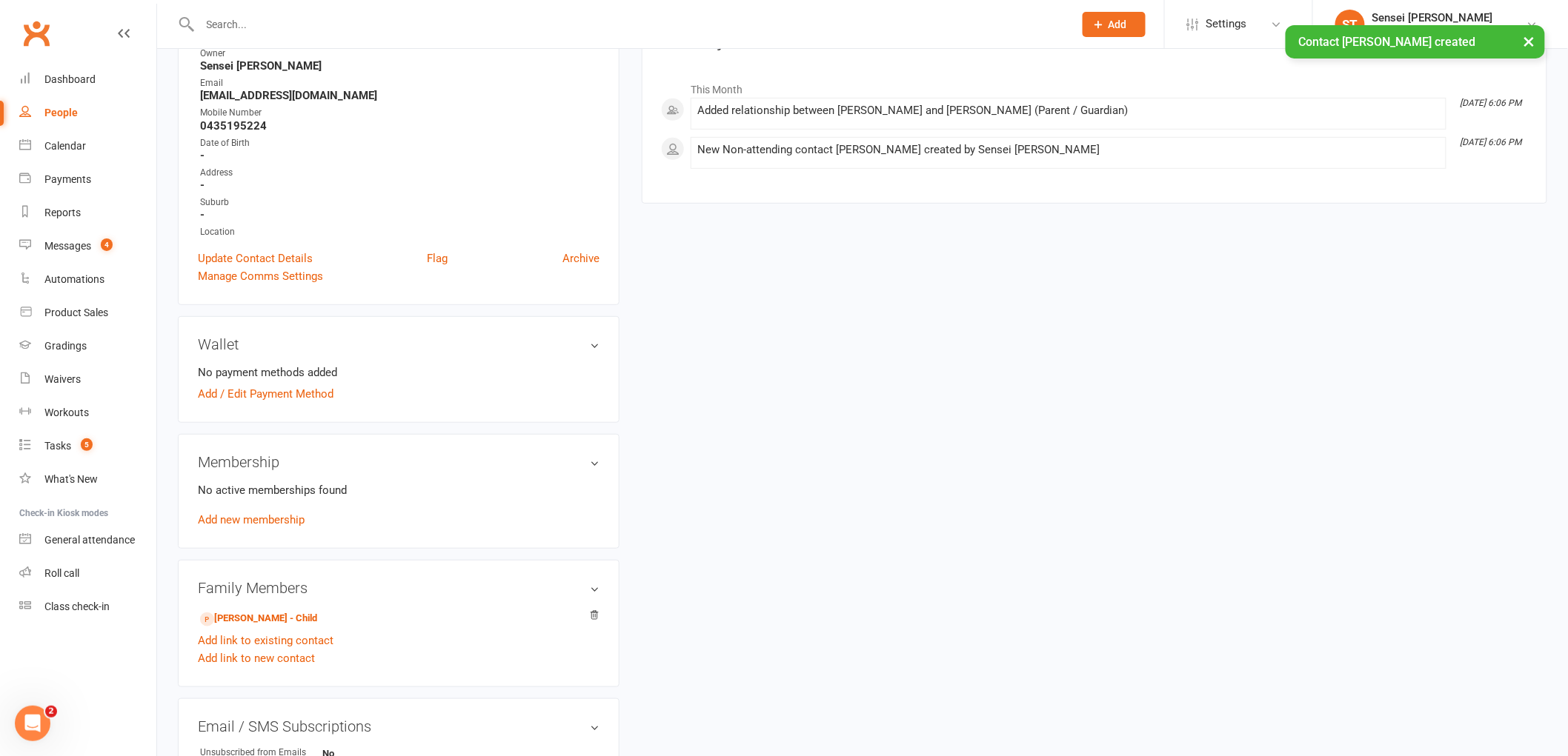
scroll to position [247, 0]
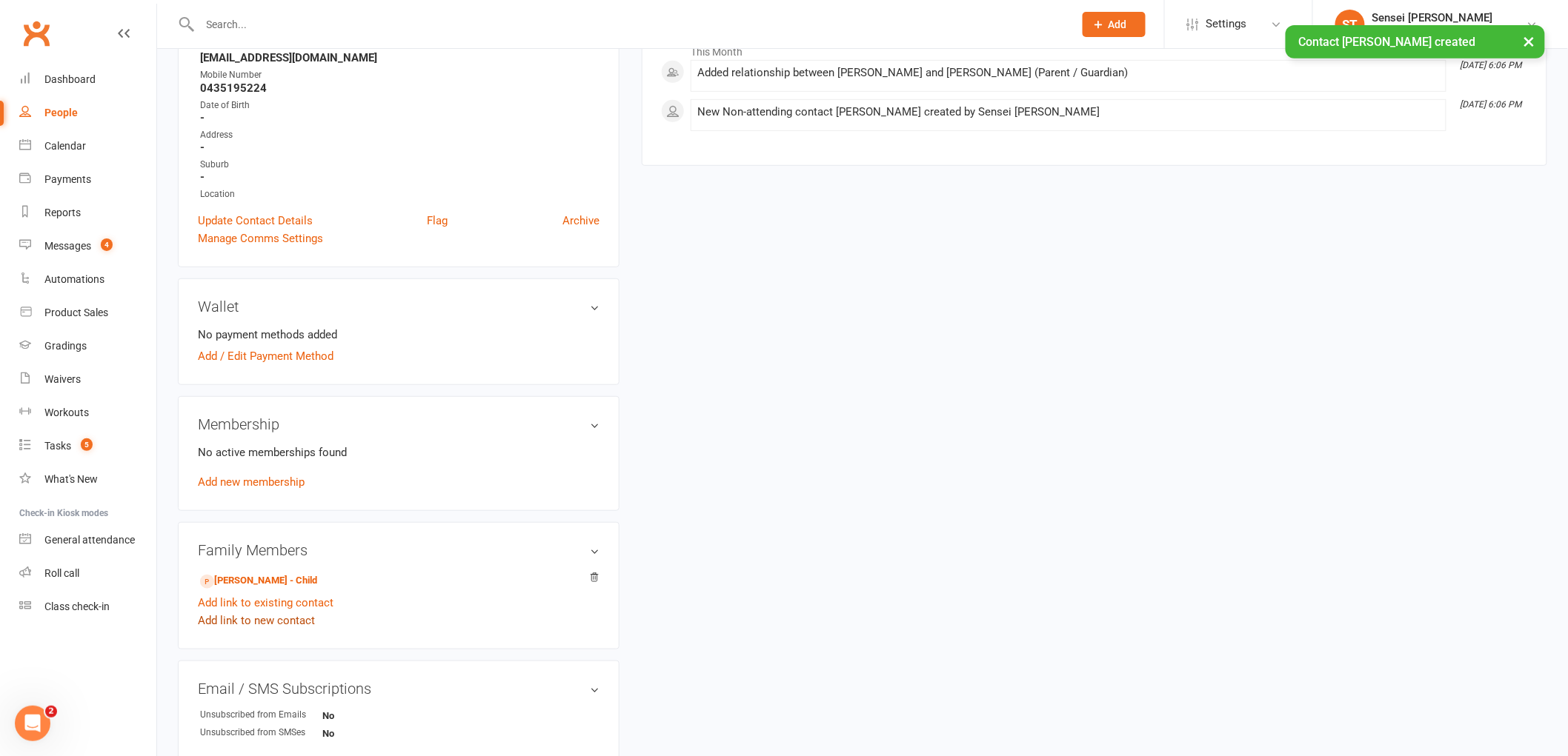
click at [234, 618] on link "Add link to new contact" at bounding box center [256, 620] width 117 height 18
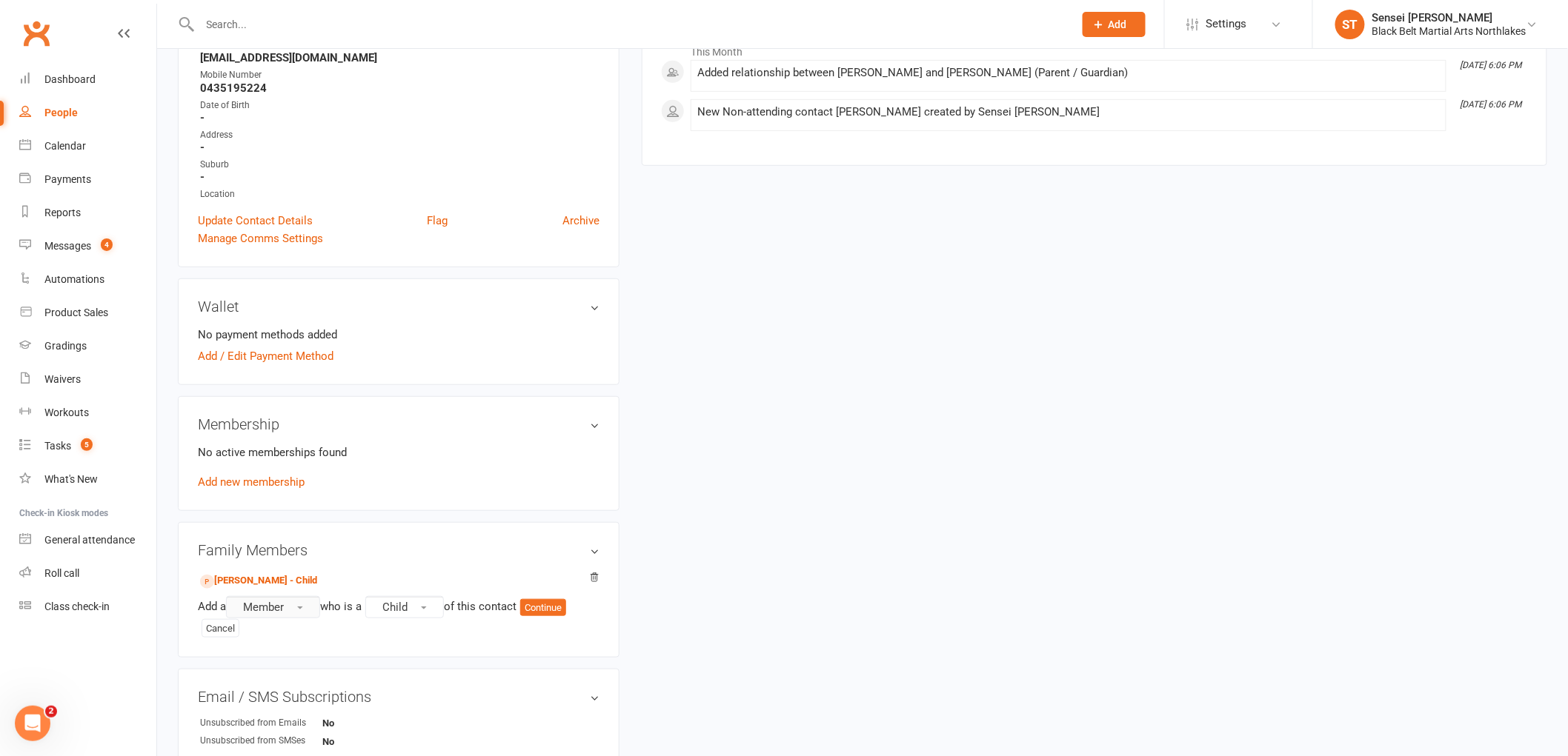
click at [268, 612] on span "Member" at bounding box center [264, 607] width 41 height 13
click at [290, 675] on link "Prospect" at bounding box center [300, 668] width 147 height 30
click at [564, 610] on button "Continue" at bounding box center [547, 608] width 46 height 18
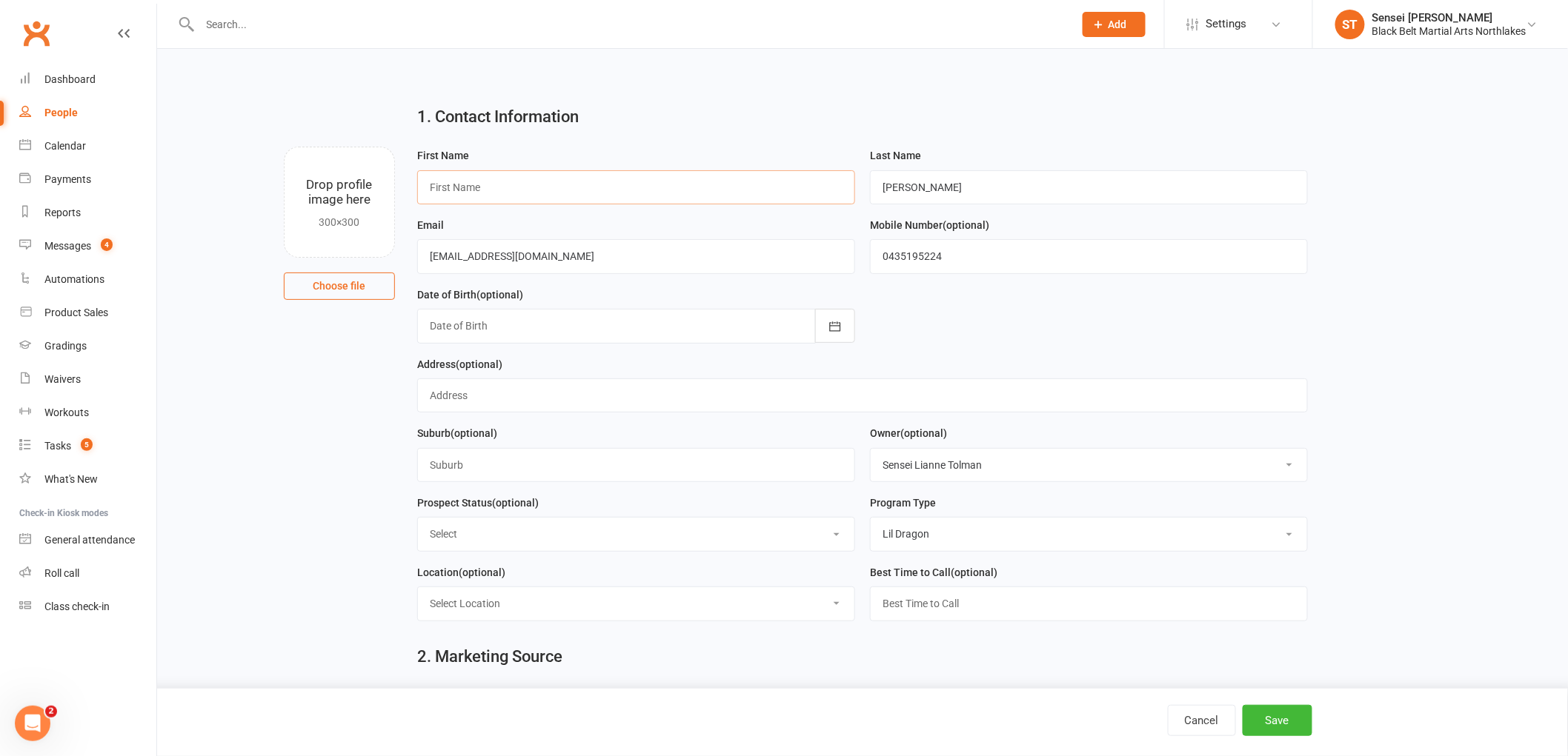
click at [538, 185] on input "text" at bounding box center [637, 187] width 438 height 34
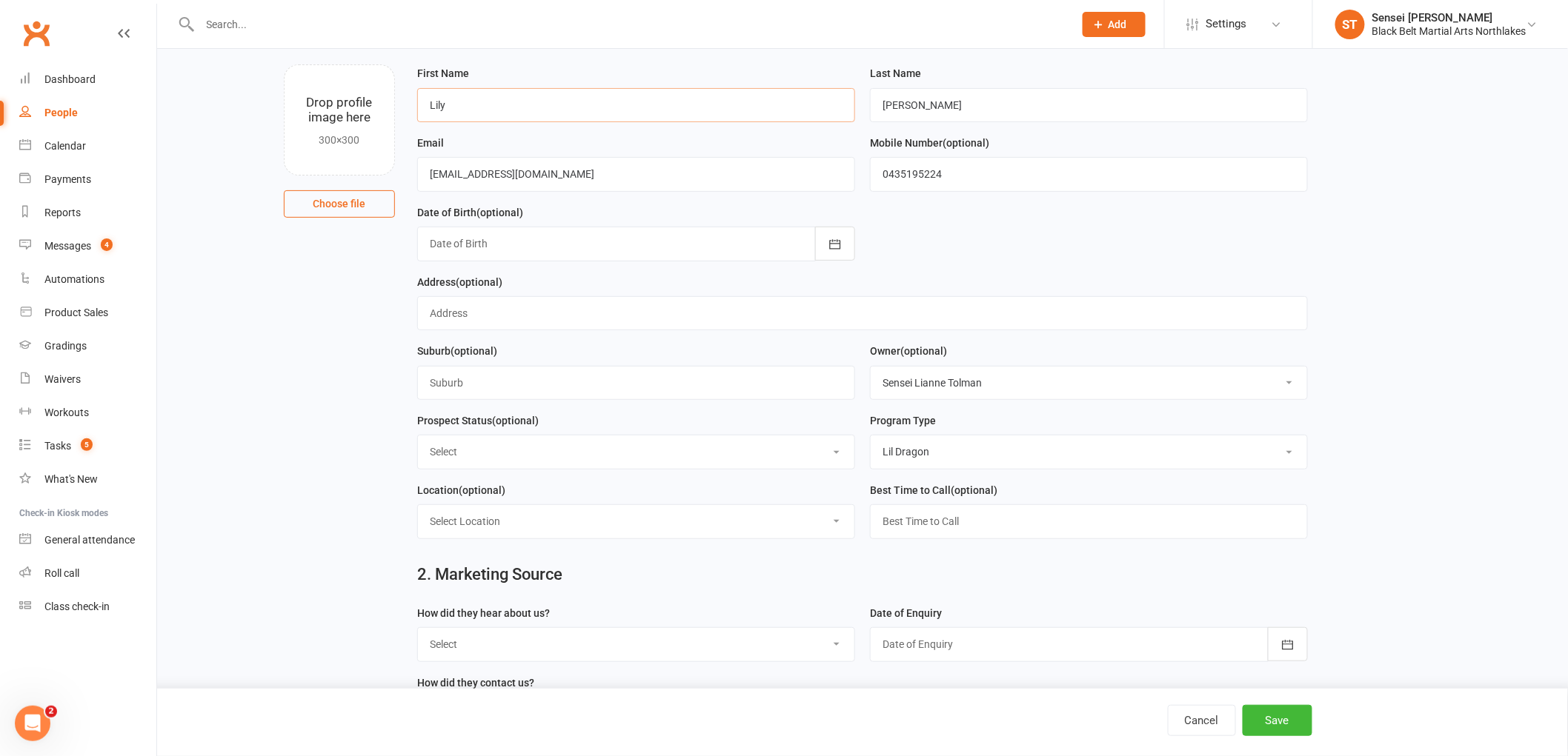
type input "Lily"
click at [545, 464] on select "Select Lead Contact Booked Intro Confirmed Taught Booked Trial Class 2 Step Int…" at bounding box center [637, 452] width 436 height 33
select select "Booked Trial Class"
click at [418, 436] on select "Select Lead Contact Booked Intro Confirmed Taught Booked Trial Class 2 Step Int…" at bounding box center [637, 452] width 436 height 33
click at [928, 454] on select "Select Tiny Dragon Lil Dragon Karate Kickboxing Kobudo" at bounding box center [1089, 452] width 436 height 33
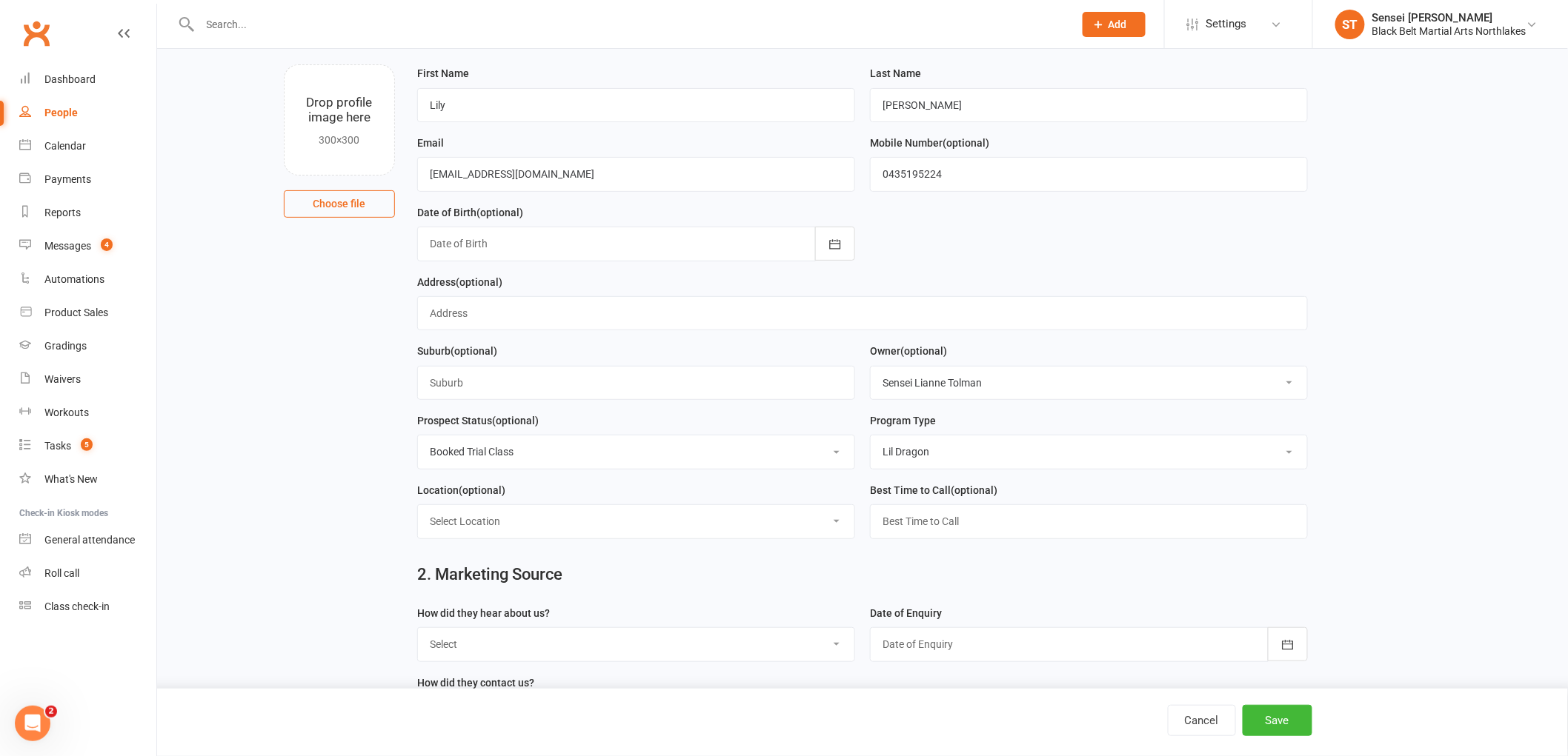
select select "Tiny Dragon"
click at [871, 436] on select "Select Tiny Dragon Lil Dragon Karate Kickboxing Kobudo" at bounding box center [1089, 452] width 436 height 33
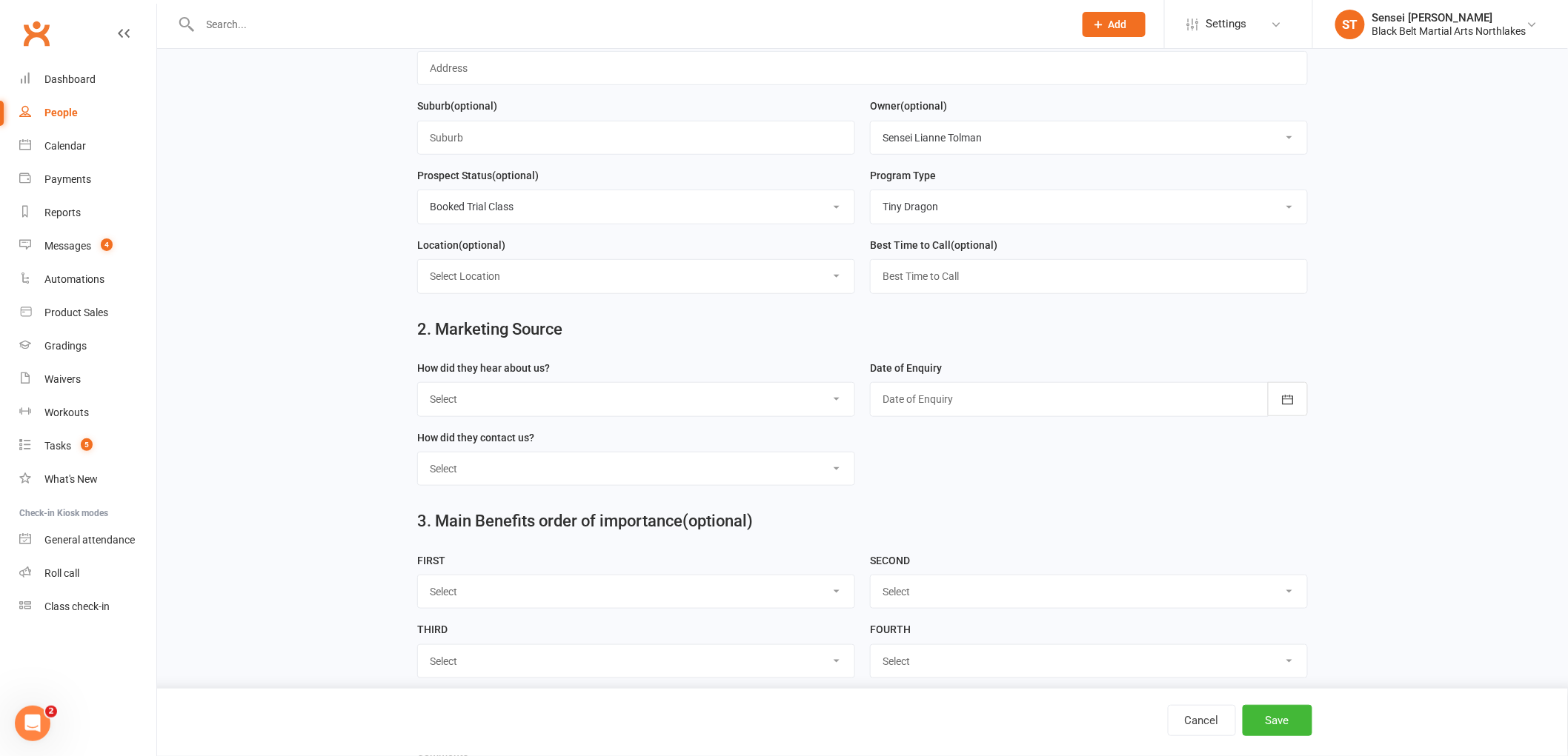
scroll to position [329, 0]
click at [614, 401] on select "Select A1 - Direct Mail A2 - Print Media A3 - Flyer A5 - Radio A6 - Sign A7 - T…" at bounding box center [637, 398] width 436 height 33
select select "R2 - Friend Referral"
click at [418, 383] on select "Select A1 - Direct Mail A2 - Print Media A3 - Flyer A5 - Radio A6 - Sign A7 - T…" at bounding box center [637, 398] width 436 height 33
click at [989, 401] on div at bounding box center [1090, 398] width 438 height 34
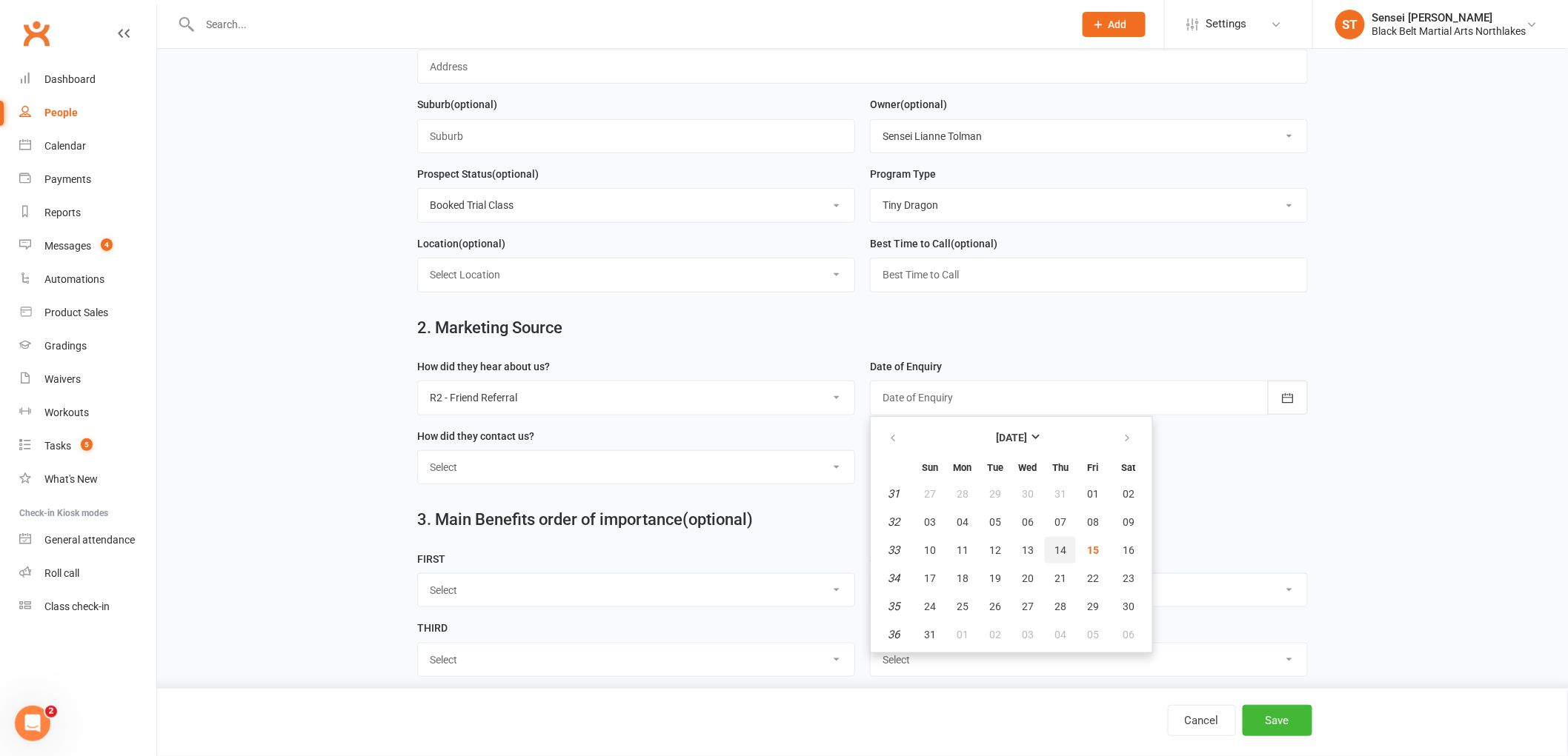
click at [1056, 548] on span "14" at bounding box center [1061, 550] width 12 height 12
type input "[DATE]"
click at [520, 472] on select "Select Phone Walk-in School Initiated Email Website Form Facebook" at bounding box center [637, 467] width 436 height 33
select select "Email"
click at [418, 452] on select "Select Phone Walk-in School Initiated Email Website Form Facebook" at bounding box center [637, 467] width 436 height 33
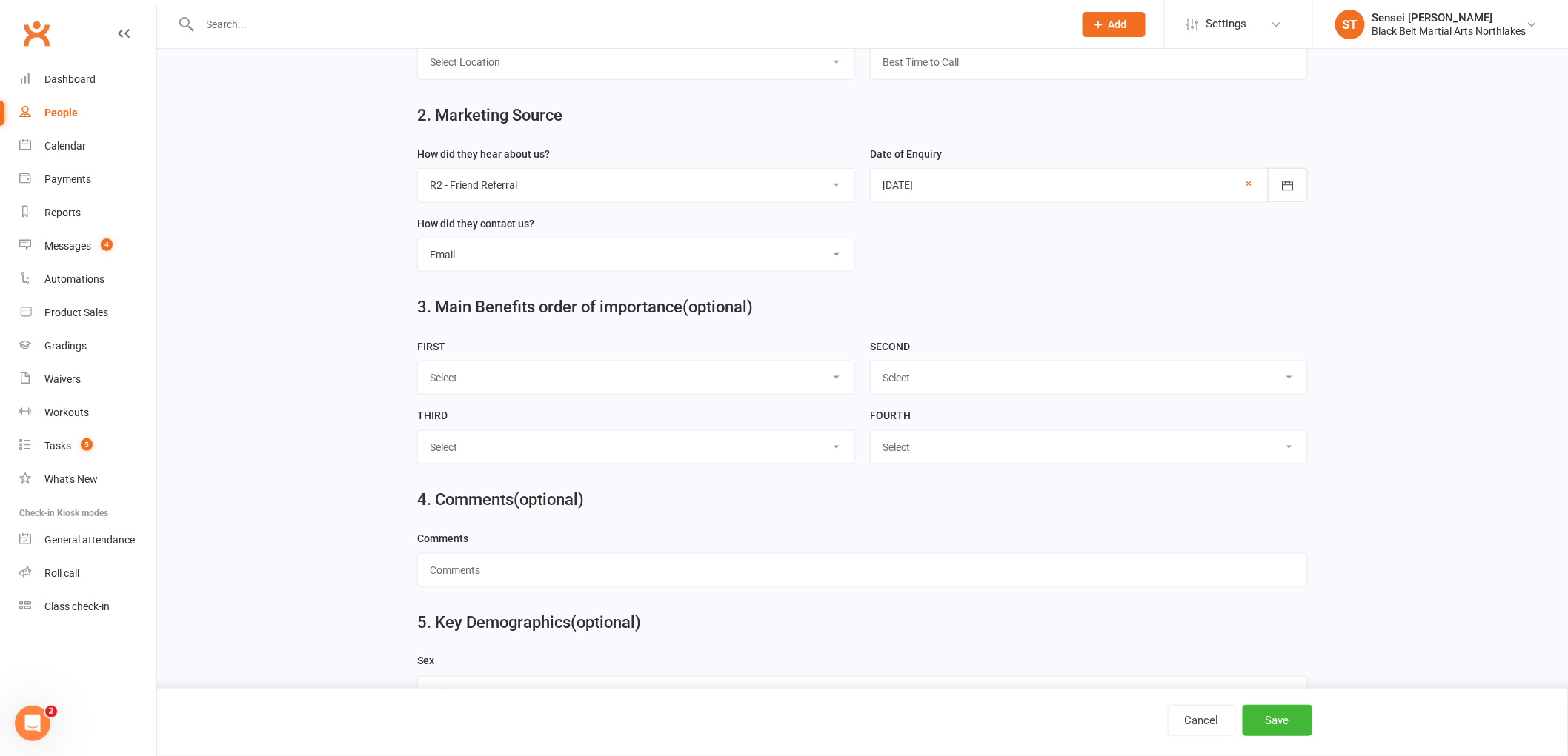
scroll to position [591, 0]
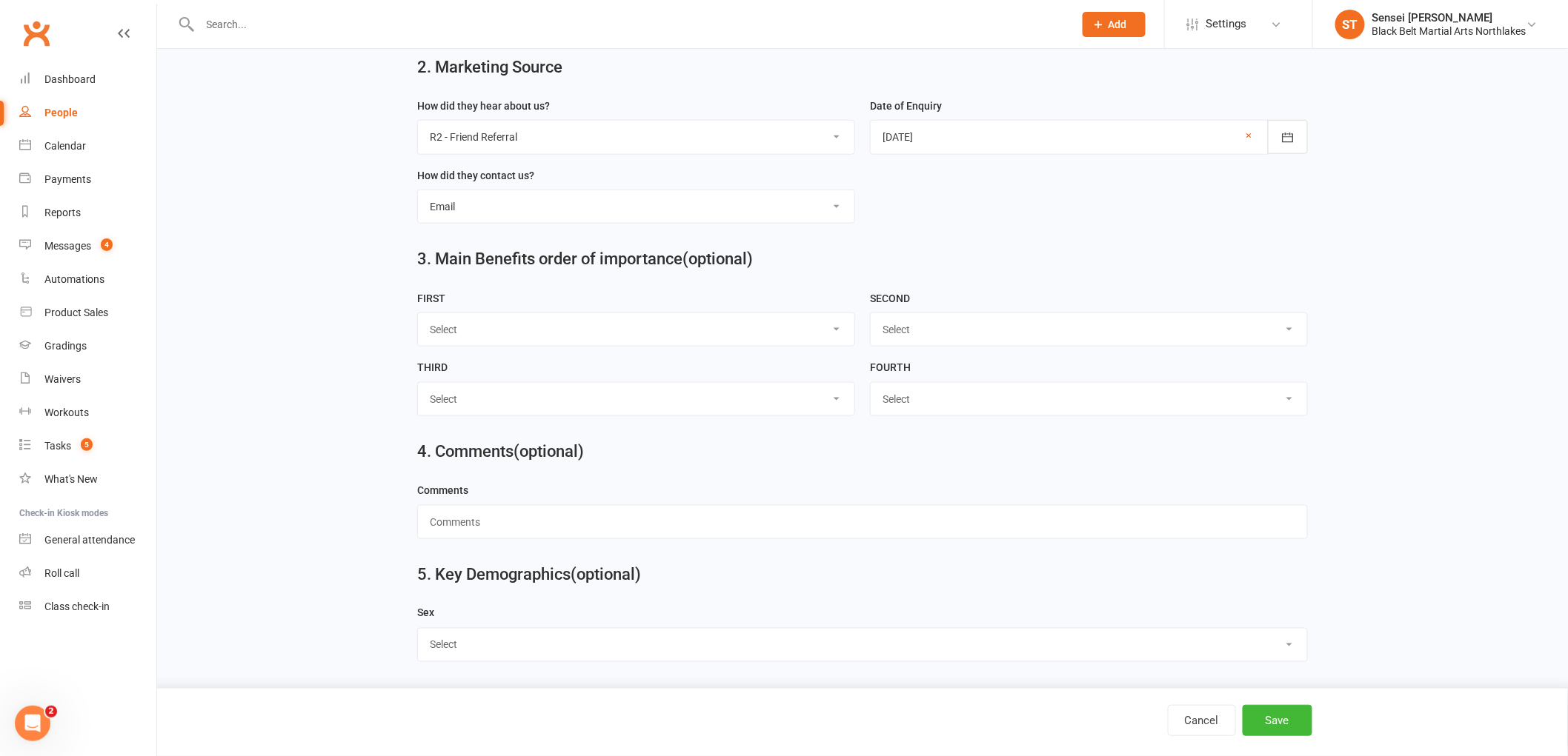
click at [483, 655] on select "Select [DEMOGRAPHIC_DATA] [DEMOGRAPHIC_DATA] Other" at bounding box center [863, 645] width 889 height 33
select select "[DEMOGRAPHIC_DATA]"
click at [418, 629] on select "Select [DEMOGRAPHIC_DATA] [DEMOGRAPHIC_DATA] Other" at bounding box center [863, 645] width 889 height 33
click at [1284, 722] on button "Save" at bounding box center [1278, 720] width 69 height 31
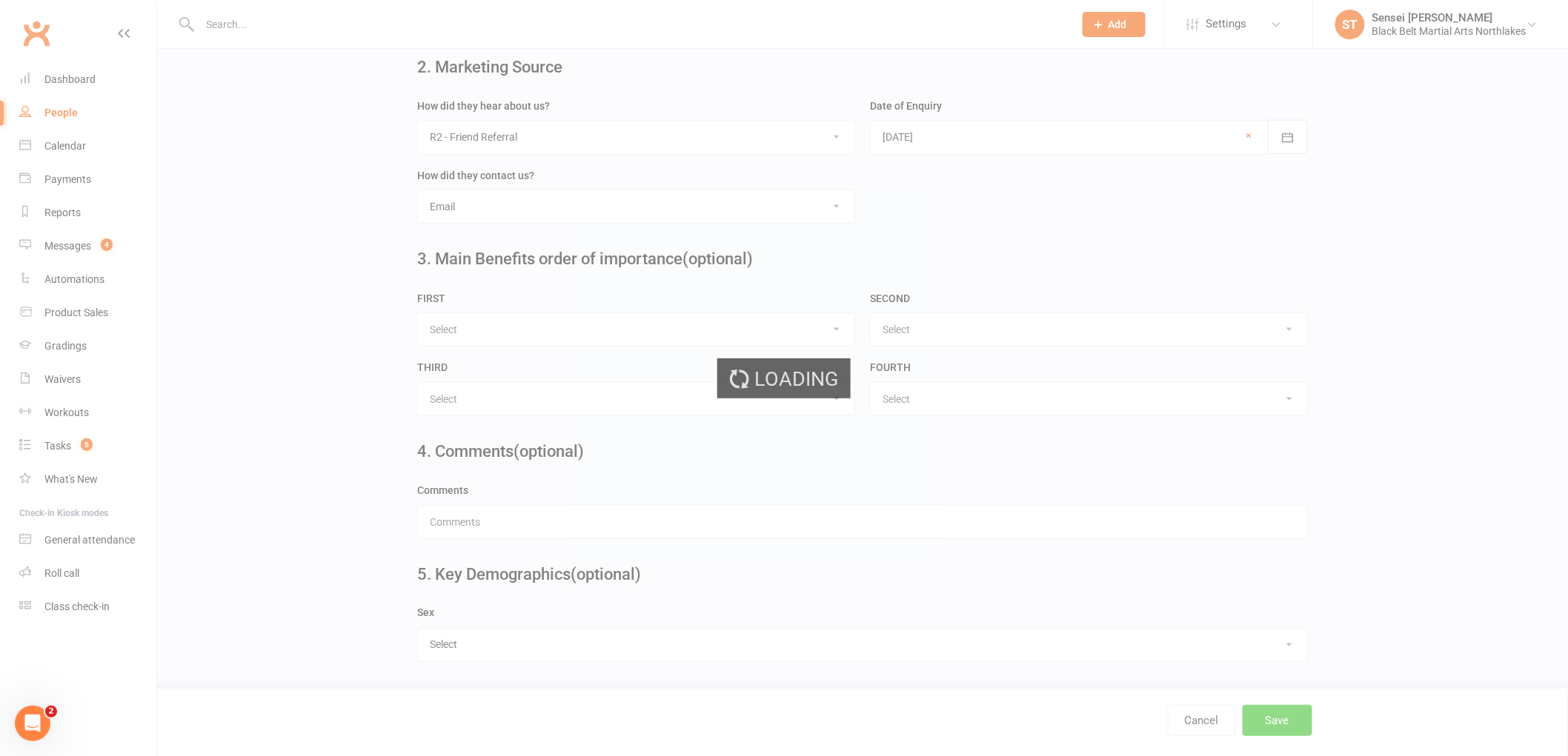
scroll to position [0, 0]
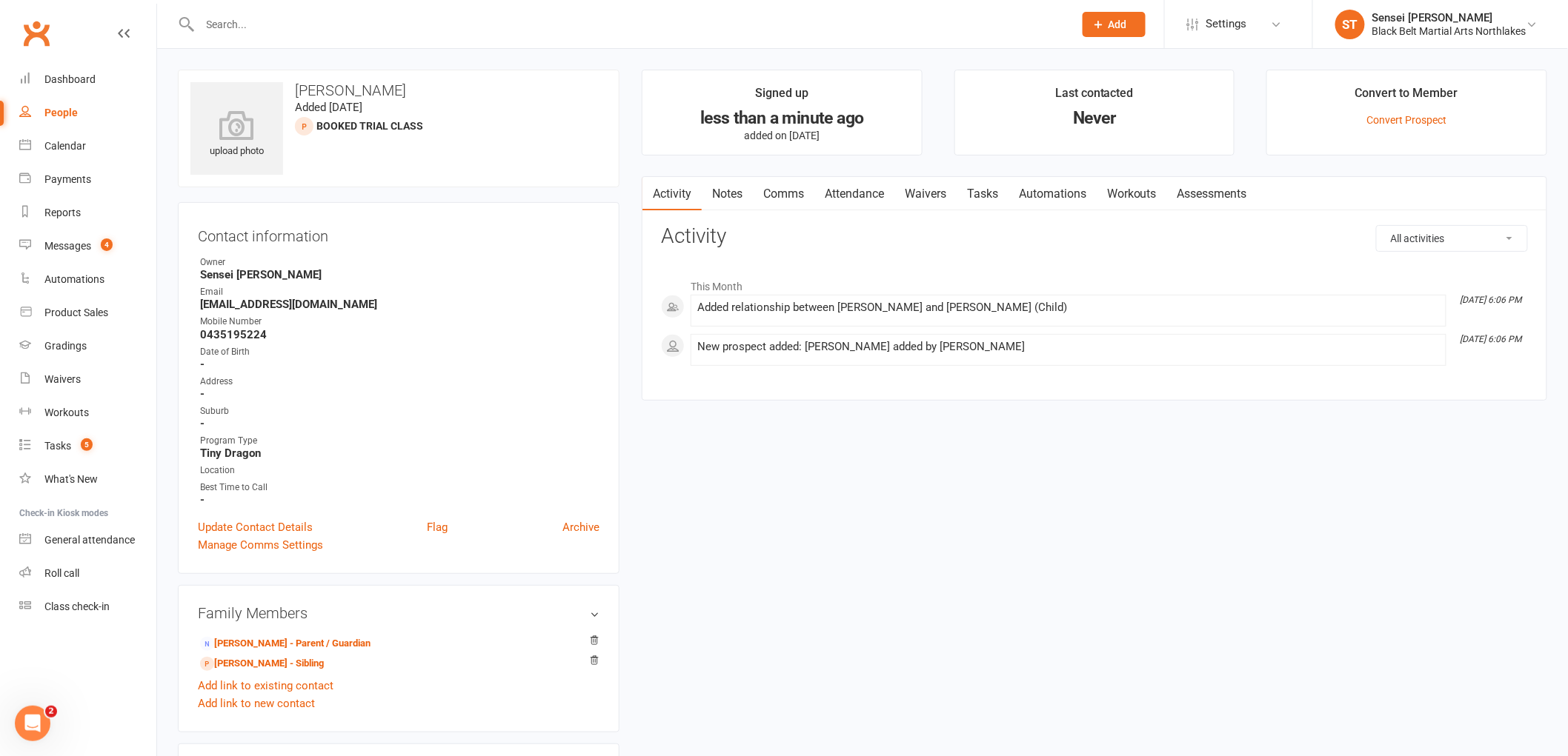
click at [789, 195] on link "Comms" at bounding box center [784, 194] width 62 height 34
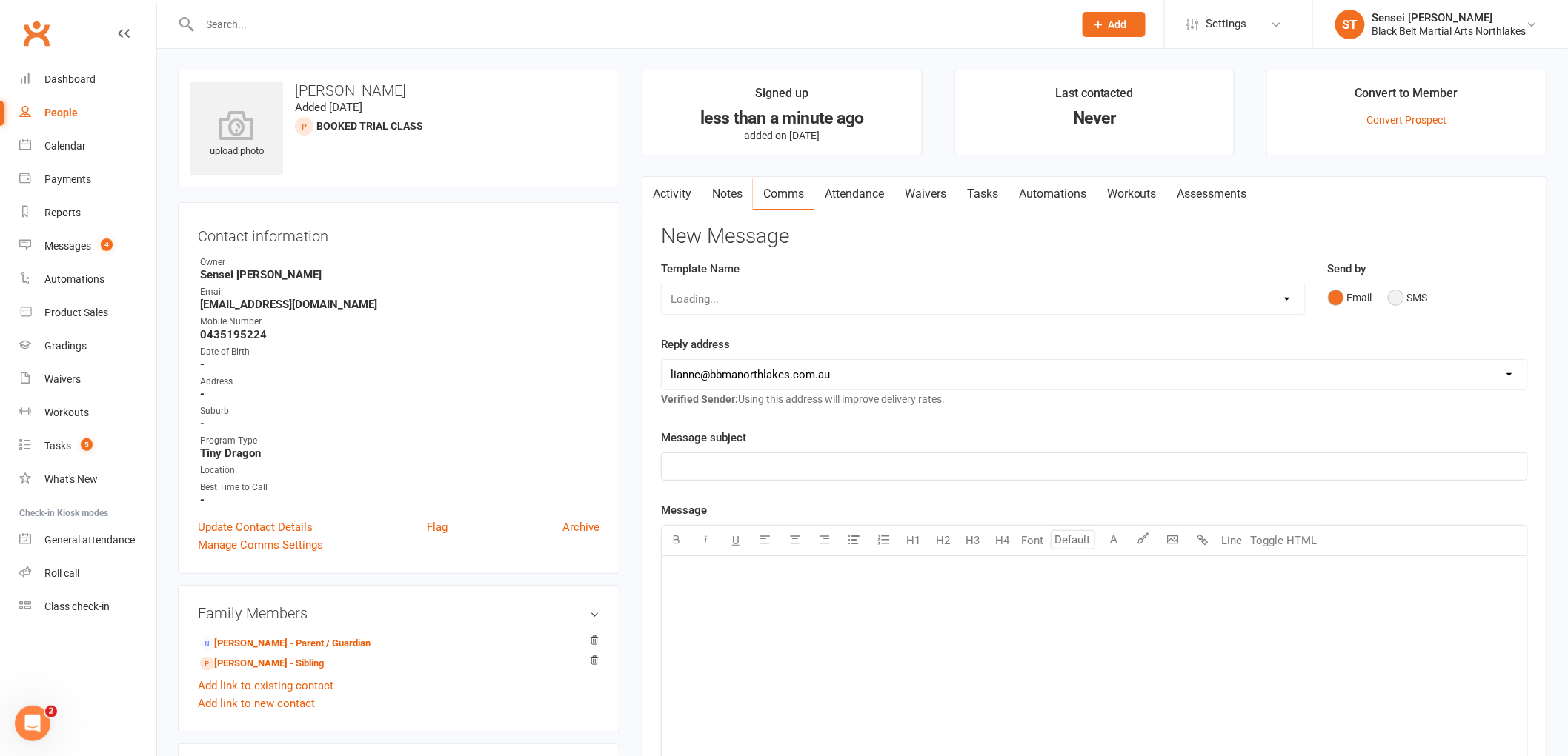
click at [1397, 294] on button "SMS" at bounding box center [1408, 298] width 40 height 28
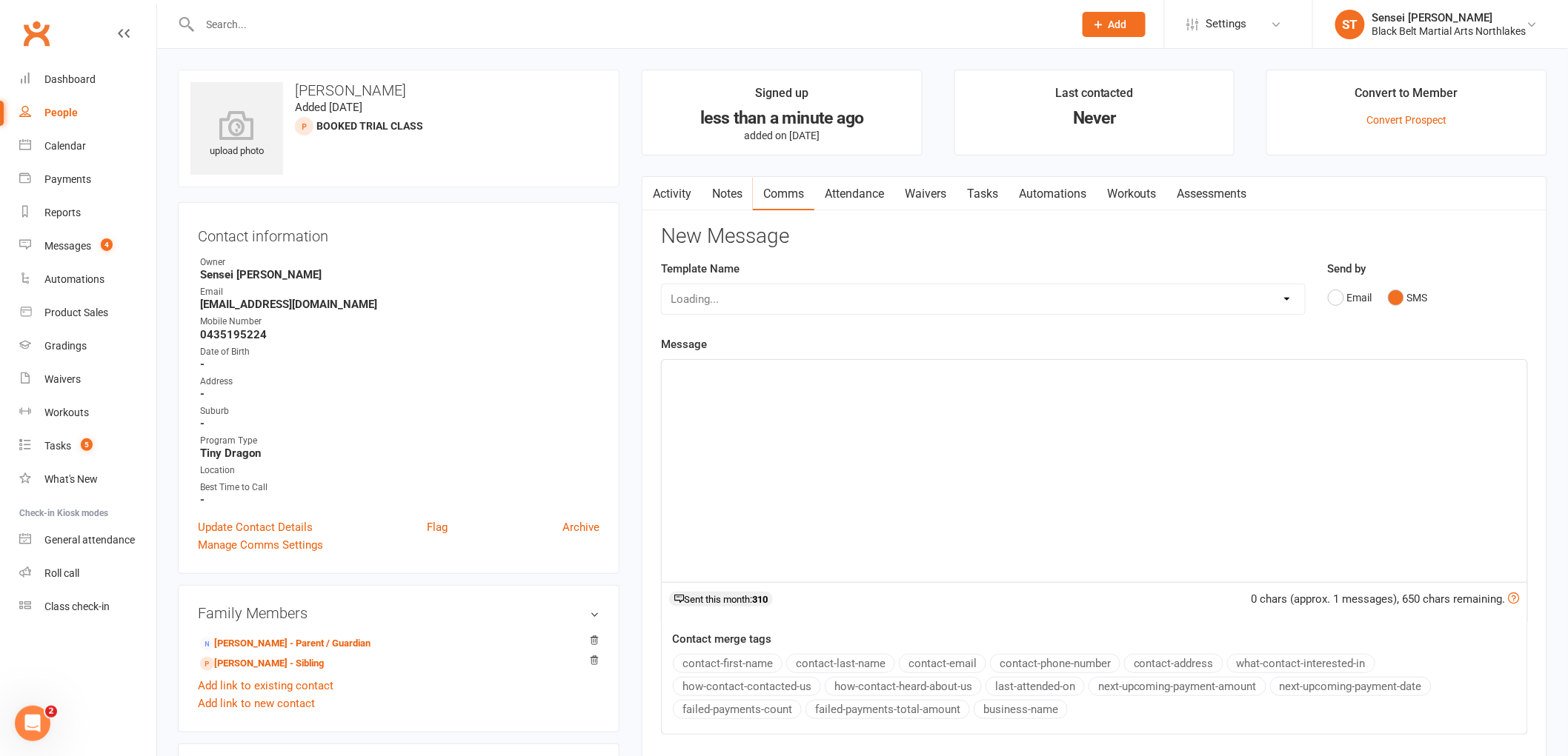
click at [753, 385] on div "﻿" at bounding box center [1094, 472] width 866 height 223
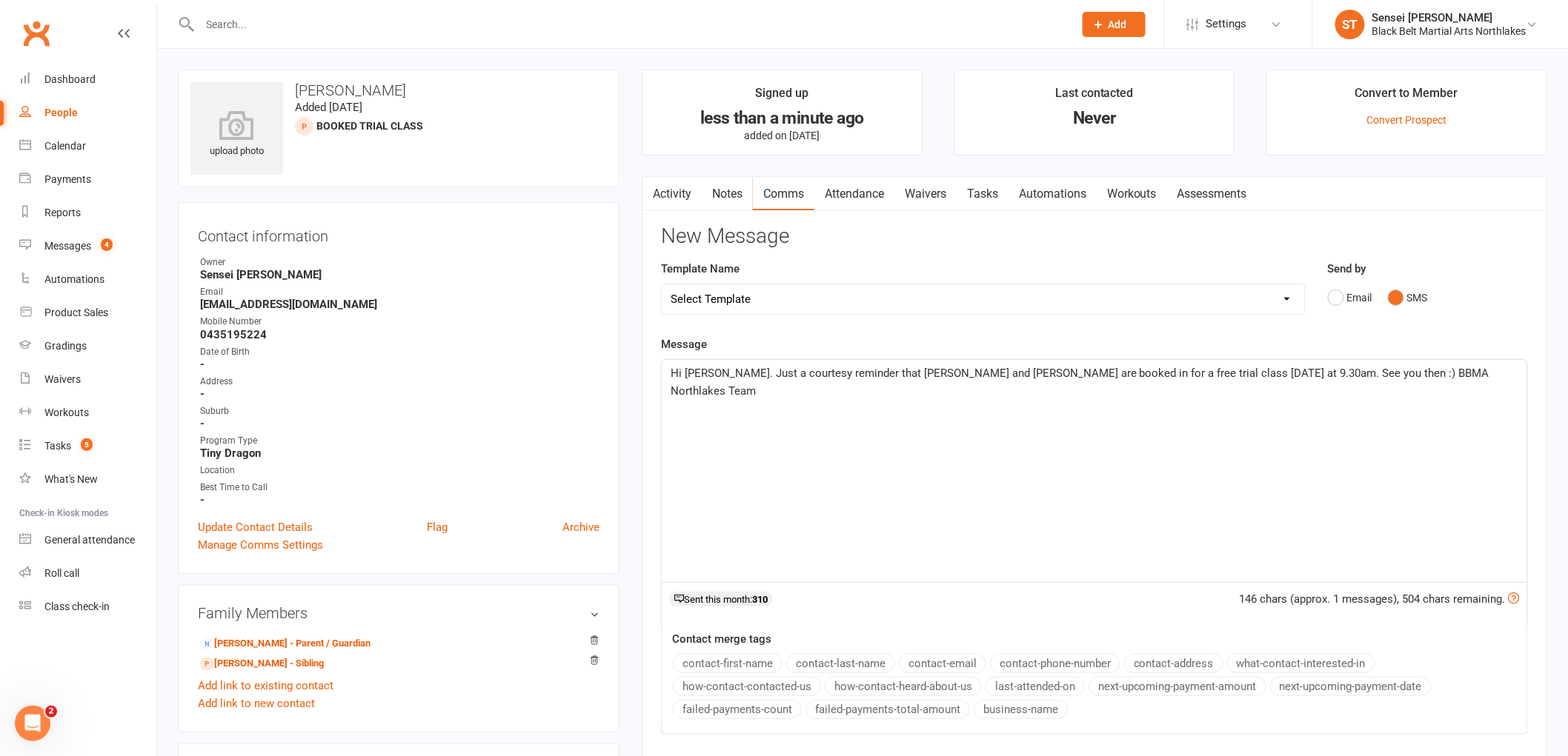
scroll to position [247, 0]
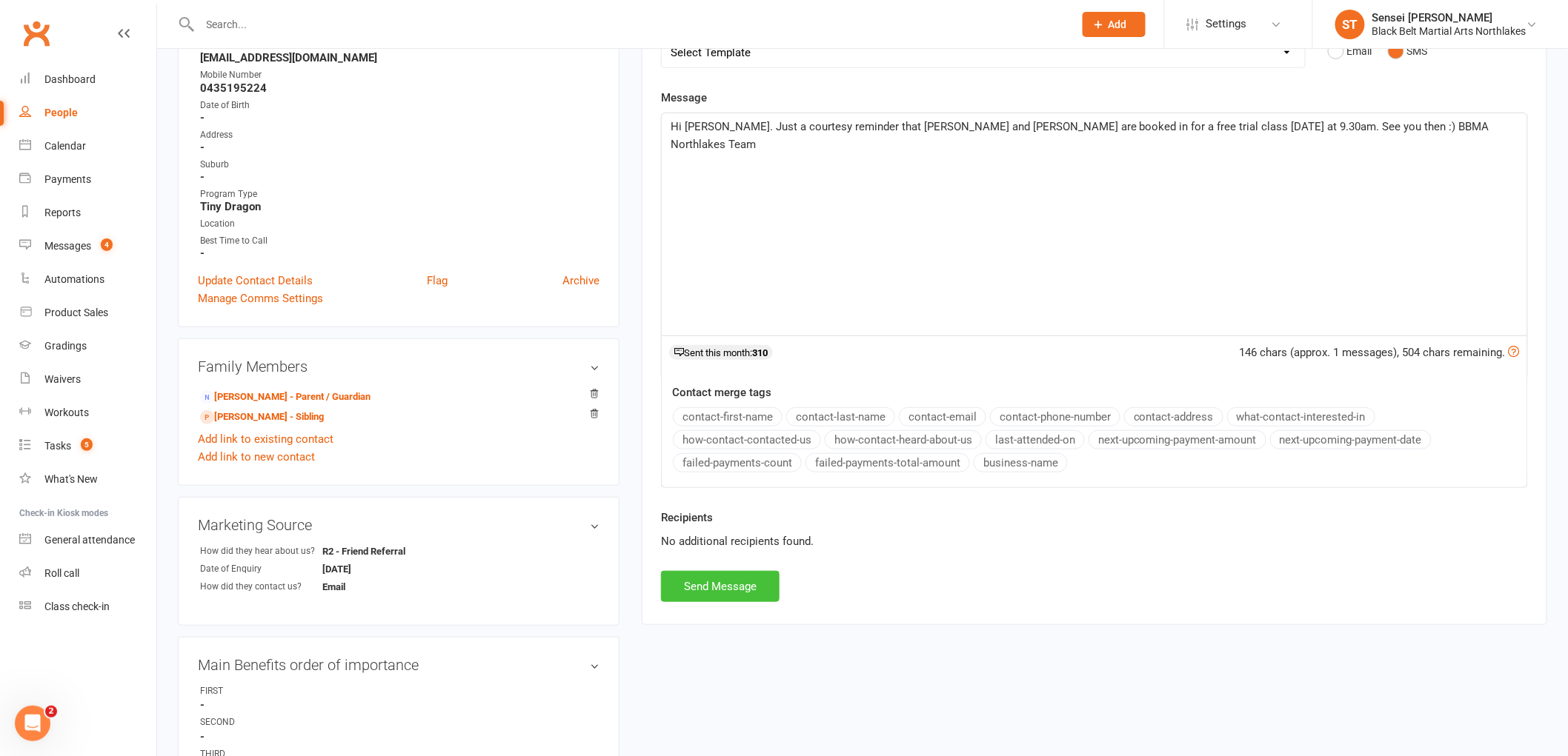
click at [717, 590] on button "Send Message" at bounding box center [720, 586] width 119 height 31
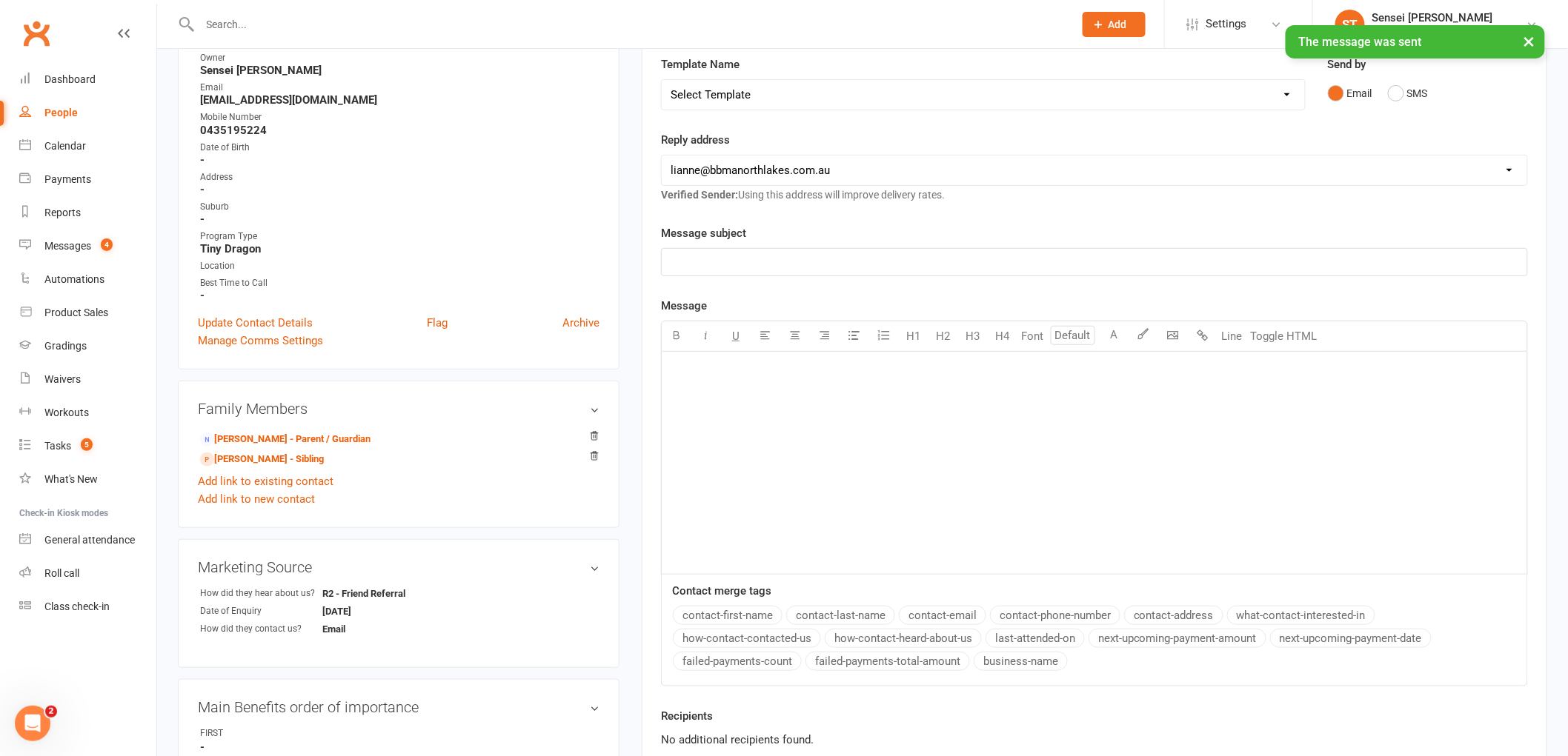
scroll to position [0, 0]
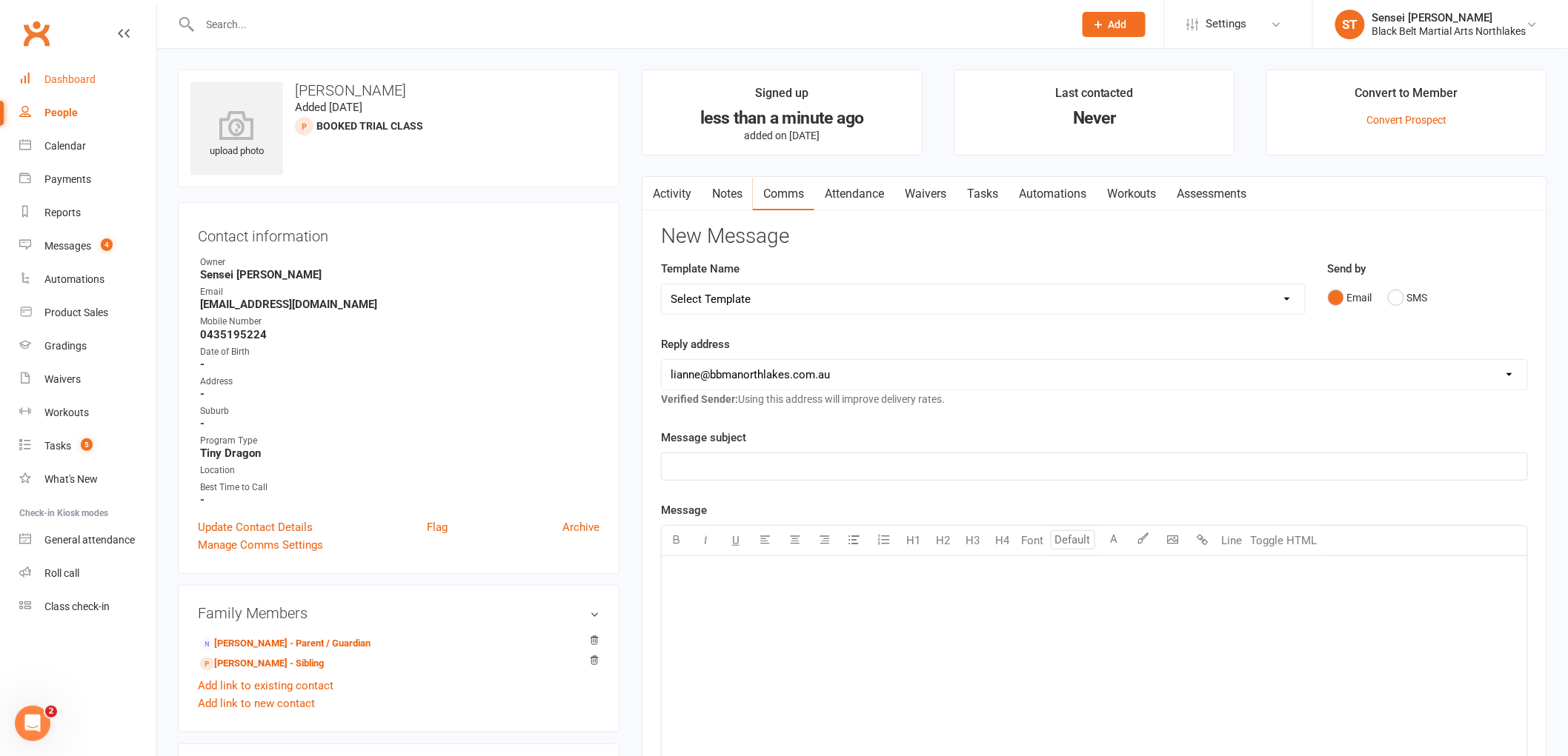
click at [60, 77] on div "Dashboard" at bounding box center [70, 79] width 51 height 12
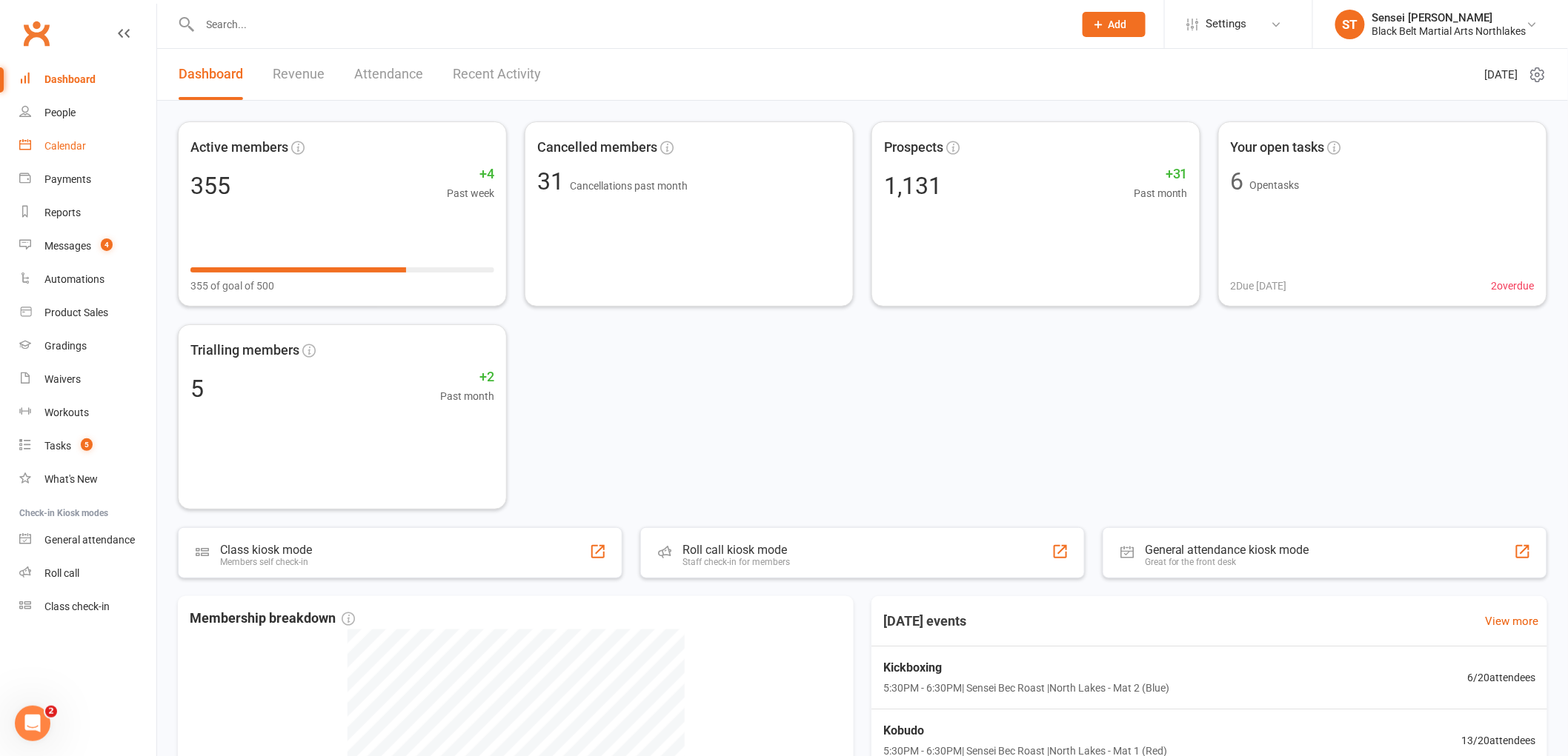
click at [59, 143] on div "Calendar" at bounding box center [66, 146] width 41 height 12
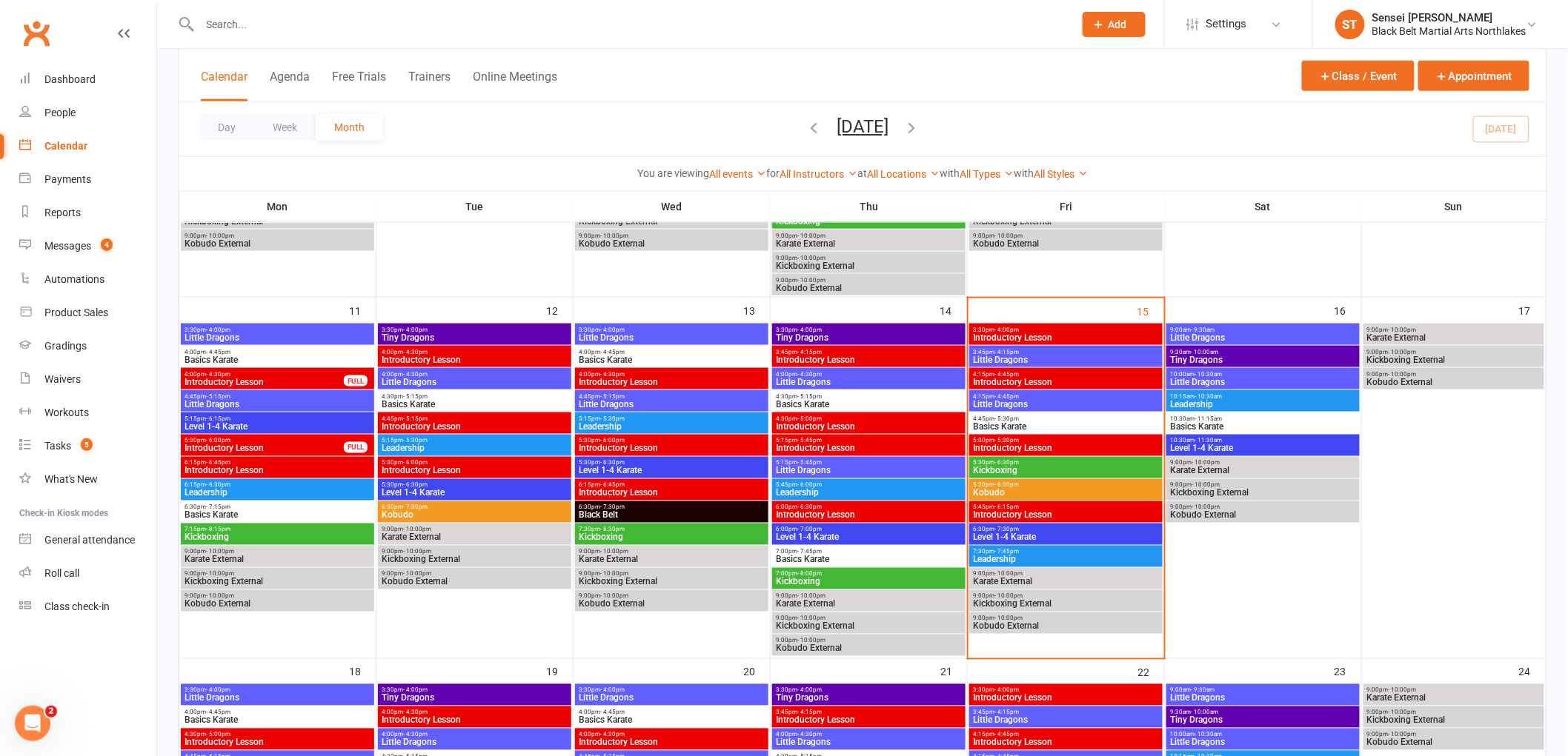
scroll to position [741, 0]
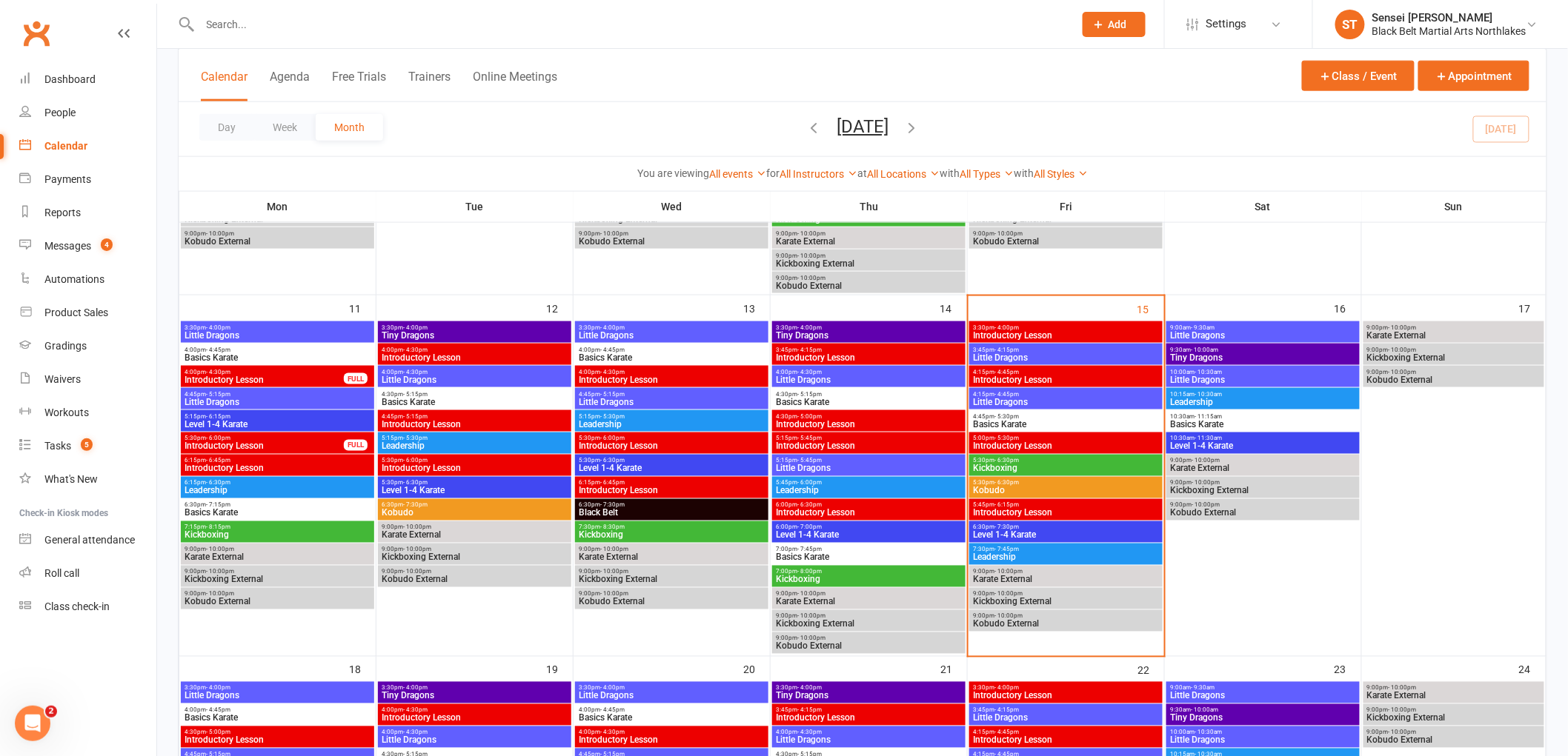
click at [1215, 357] on span "Tiny Dragons" at bounding box center [1263, 358] width 187 height 9
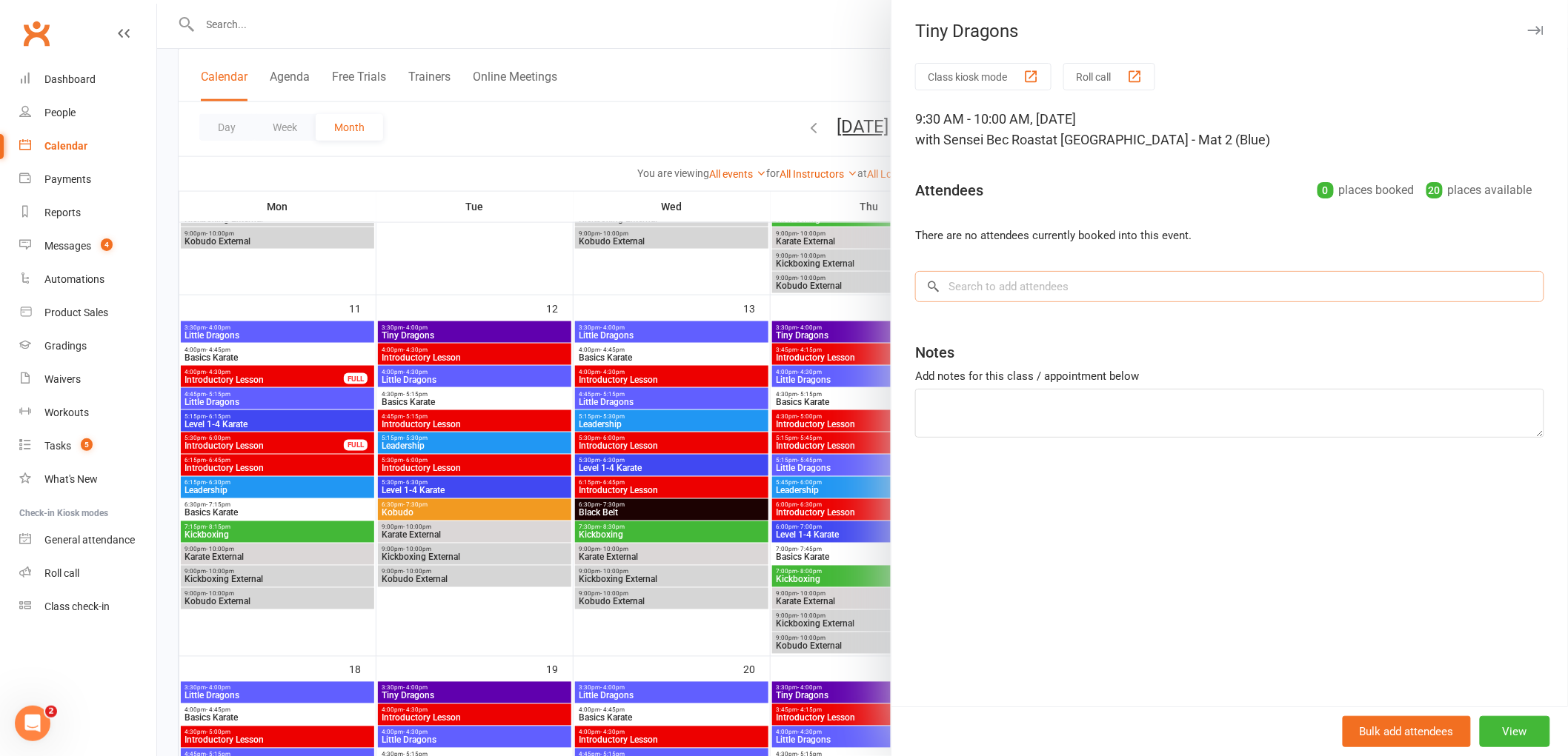
click at [997, 275] on input "search" at bounding box center [1230, 286] width 629 height 31
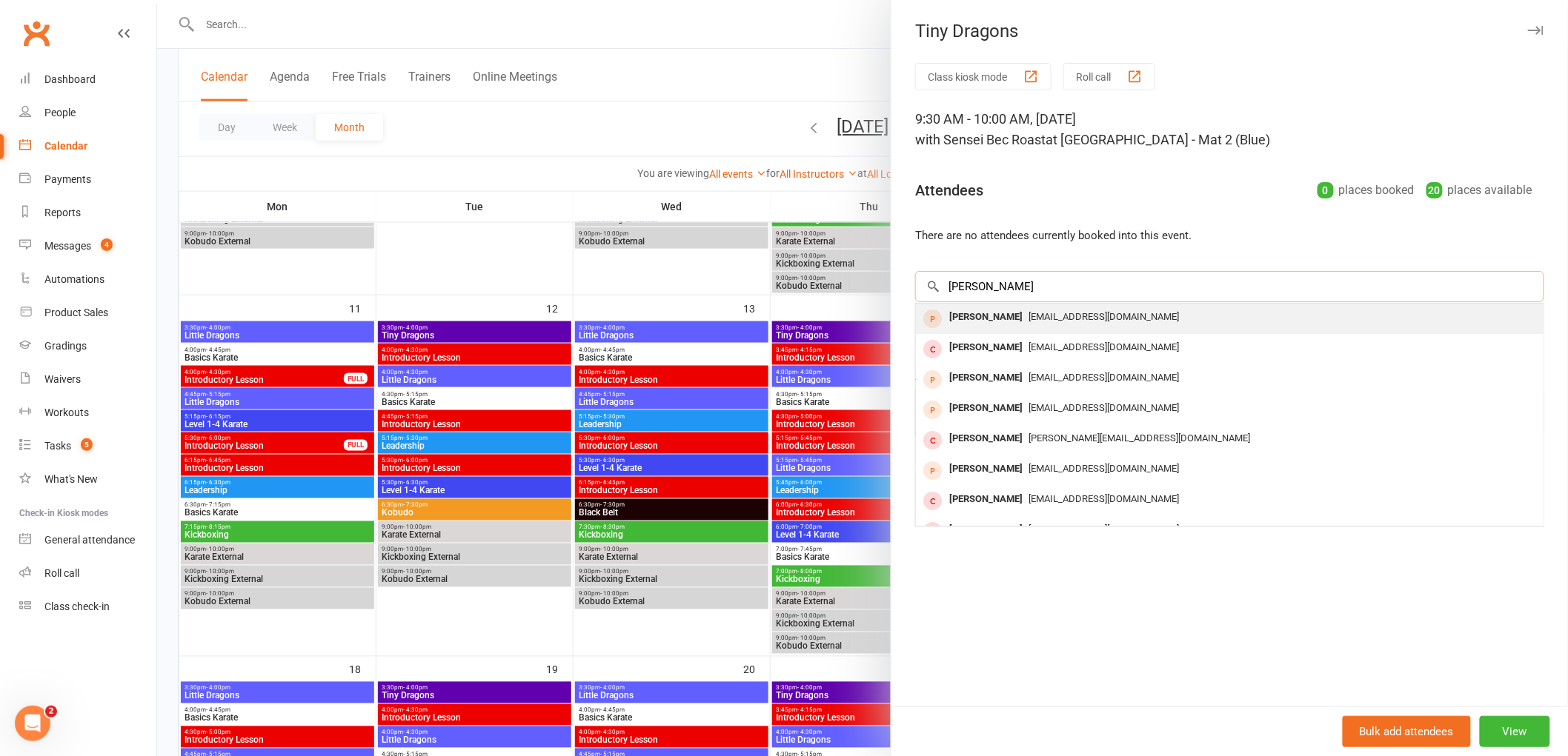
type input "[PERSON_NAME]"
click at [956, 323] on div "[PERSON_NAME]" at bounding box center [986, 317] width 85 height 22
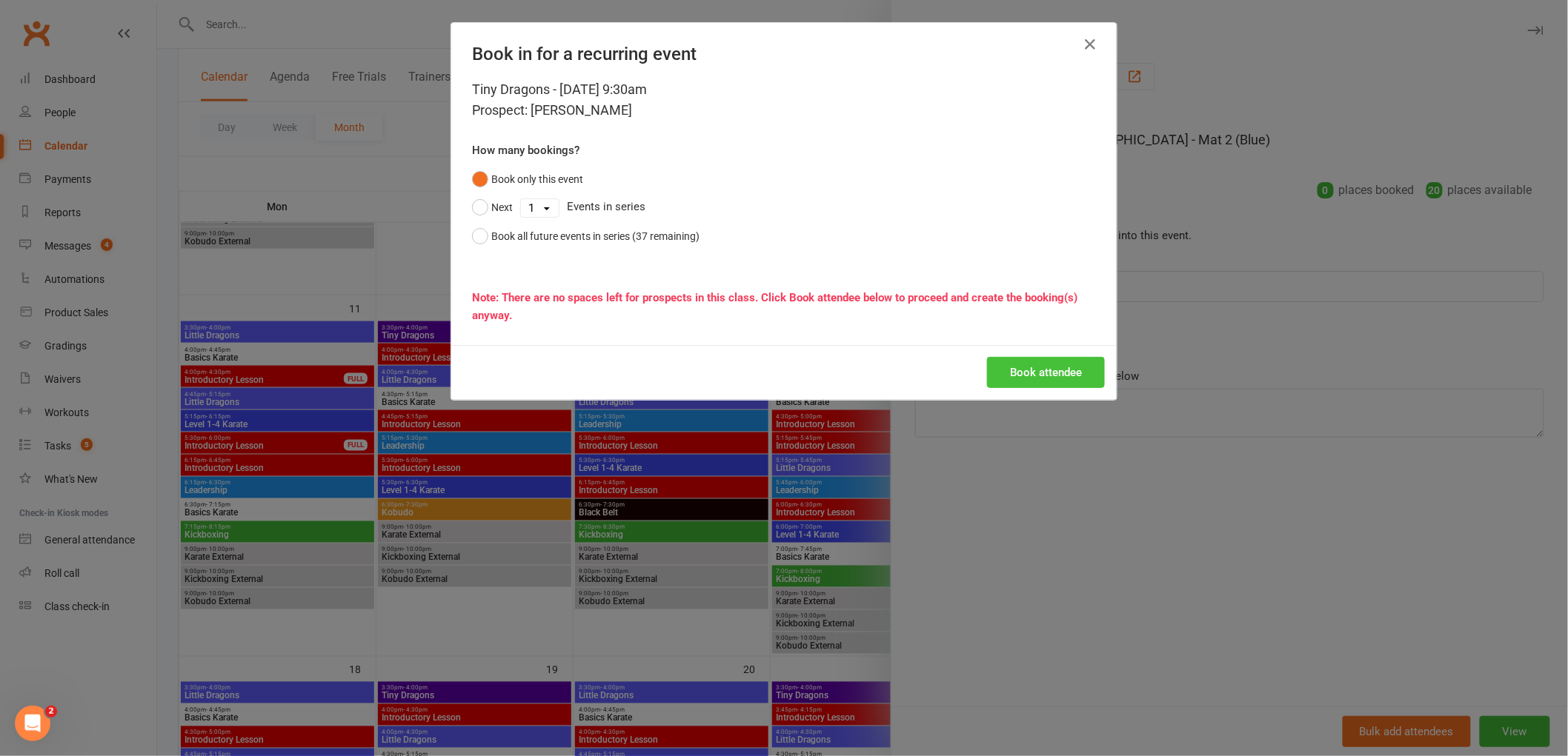
click at [1070, 375] on button "Book attendee" at bounding box center [1047, 372] width 118 height 31
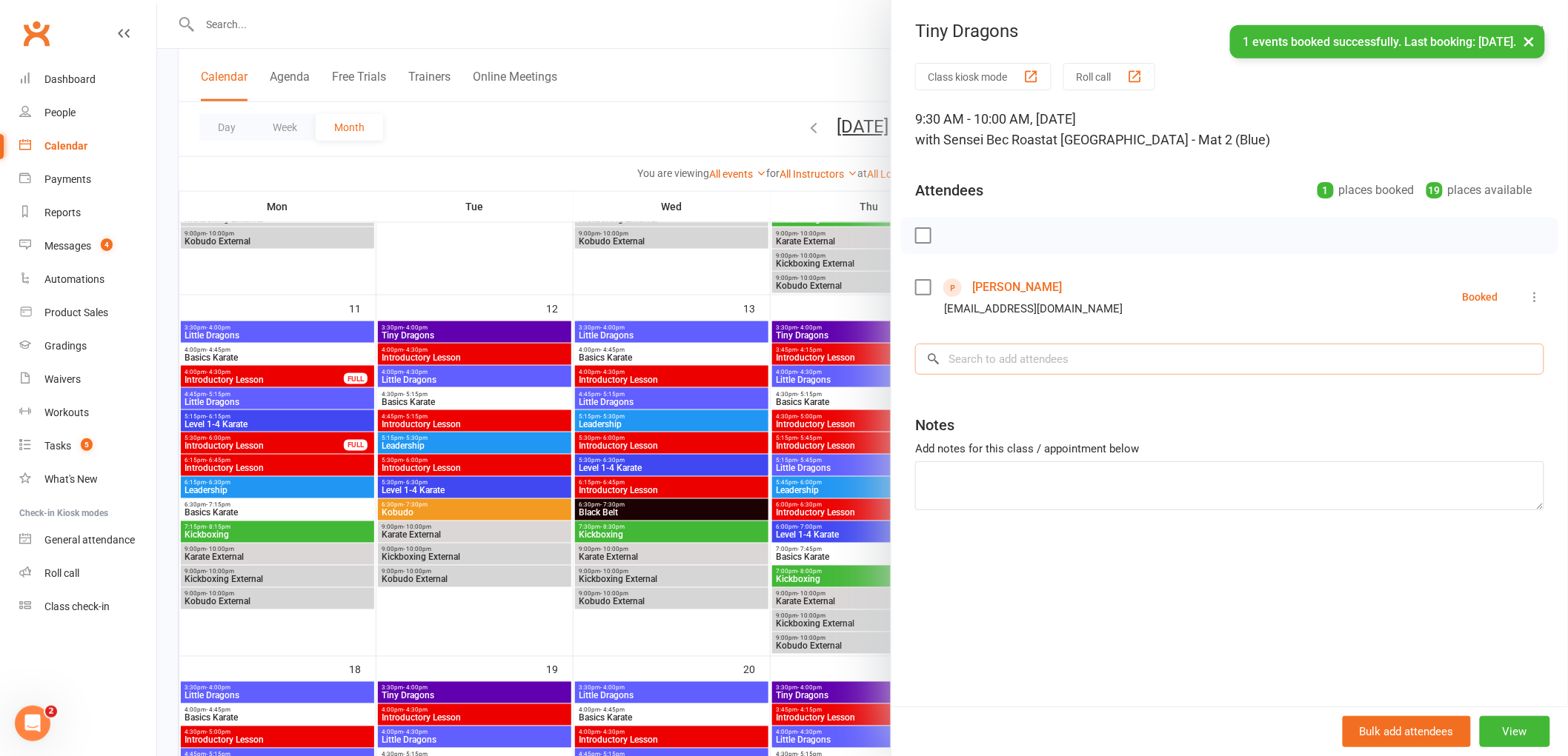
click at [1018, 361] on input "search" at bounding box center [1230, 358] width 629 height 31
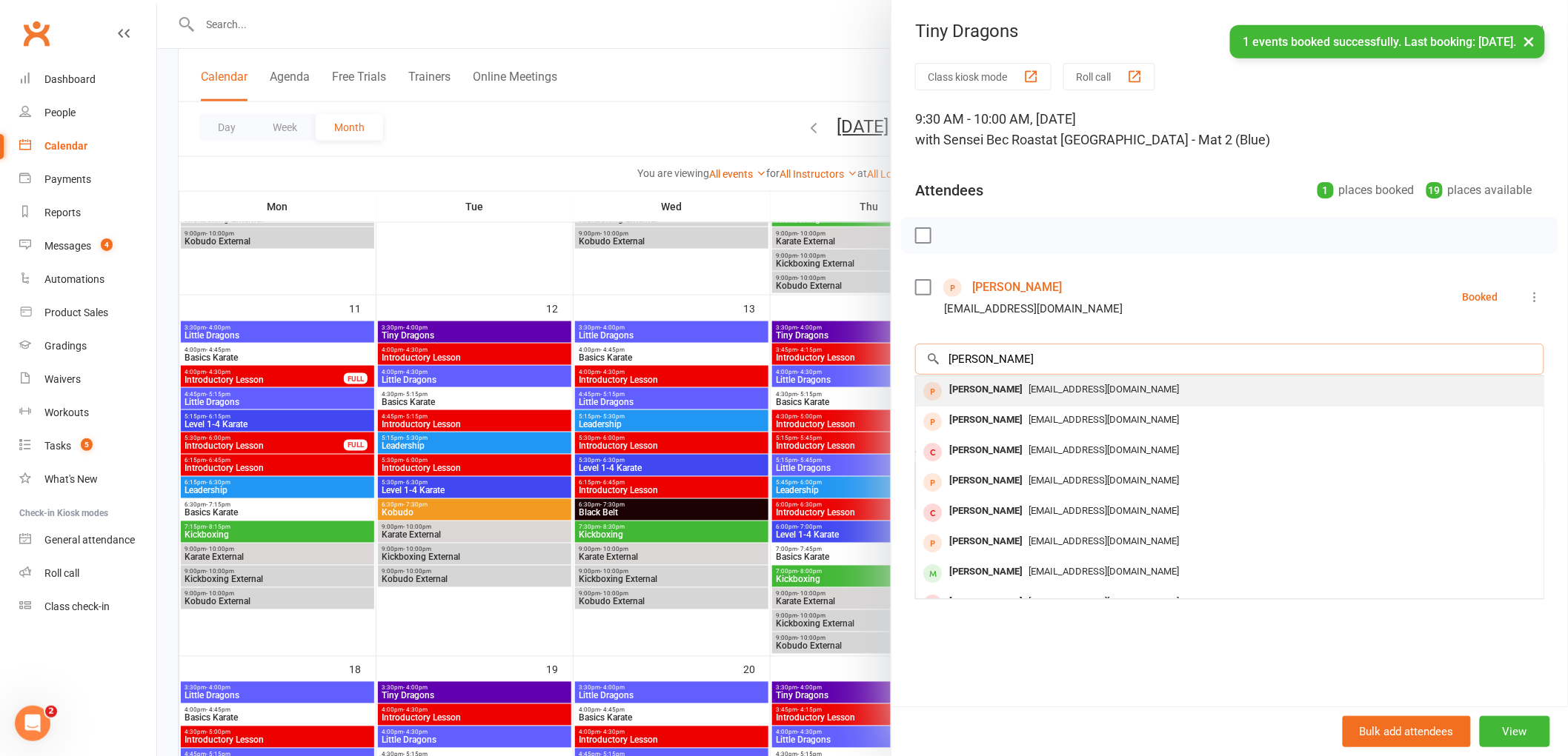
type input "[PERSON_NAME]"
click at [1029, 395] on span "[EMAIL_ADDRESS][DOMAIN_NAME]" at bounding box center [1104, 389] width 151 height 11
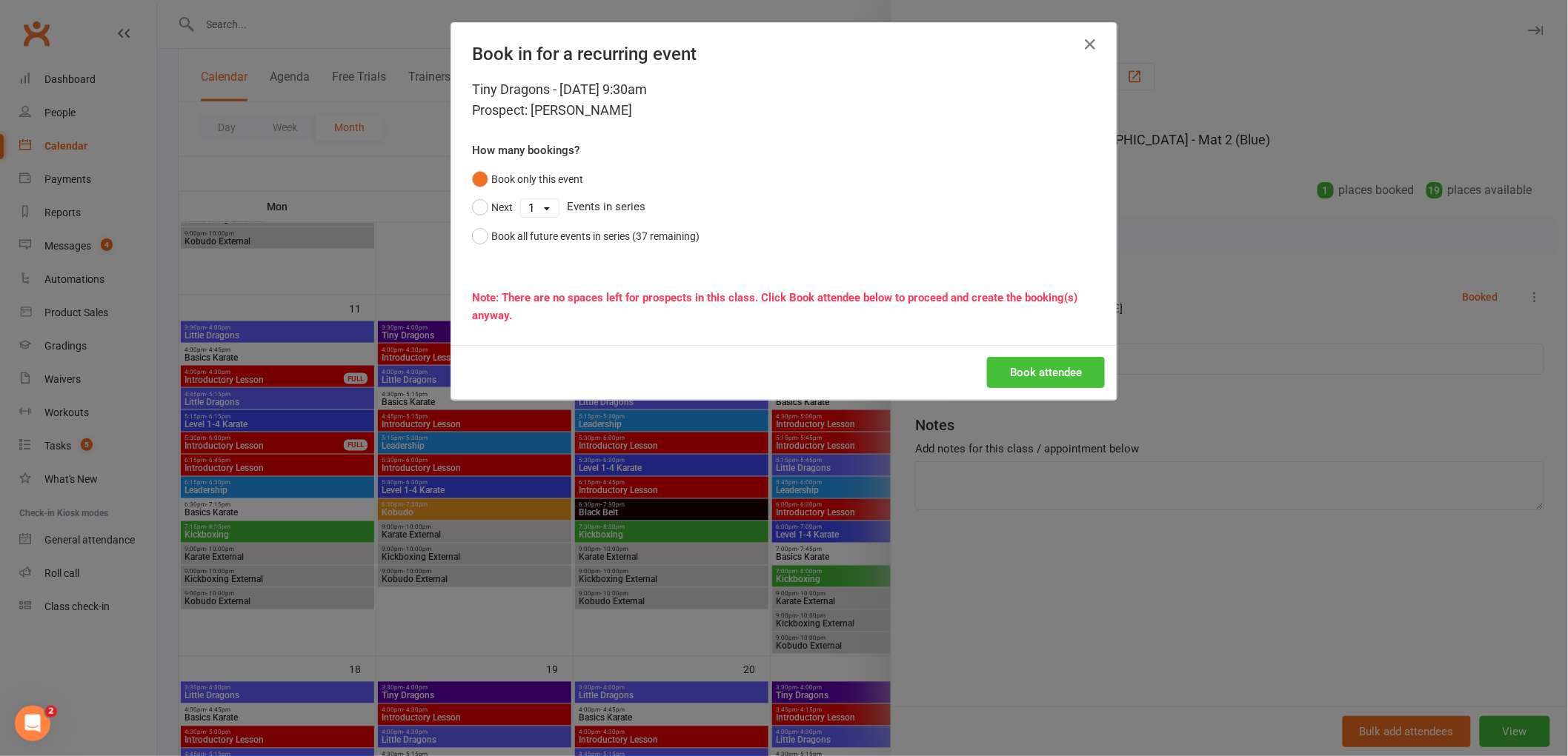
click at [1043, 373] on button "Book attendee" at bounding box center [1047, 372] width 118 height 31
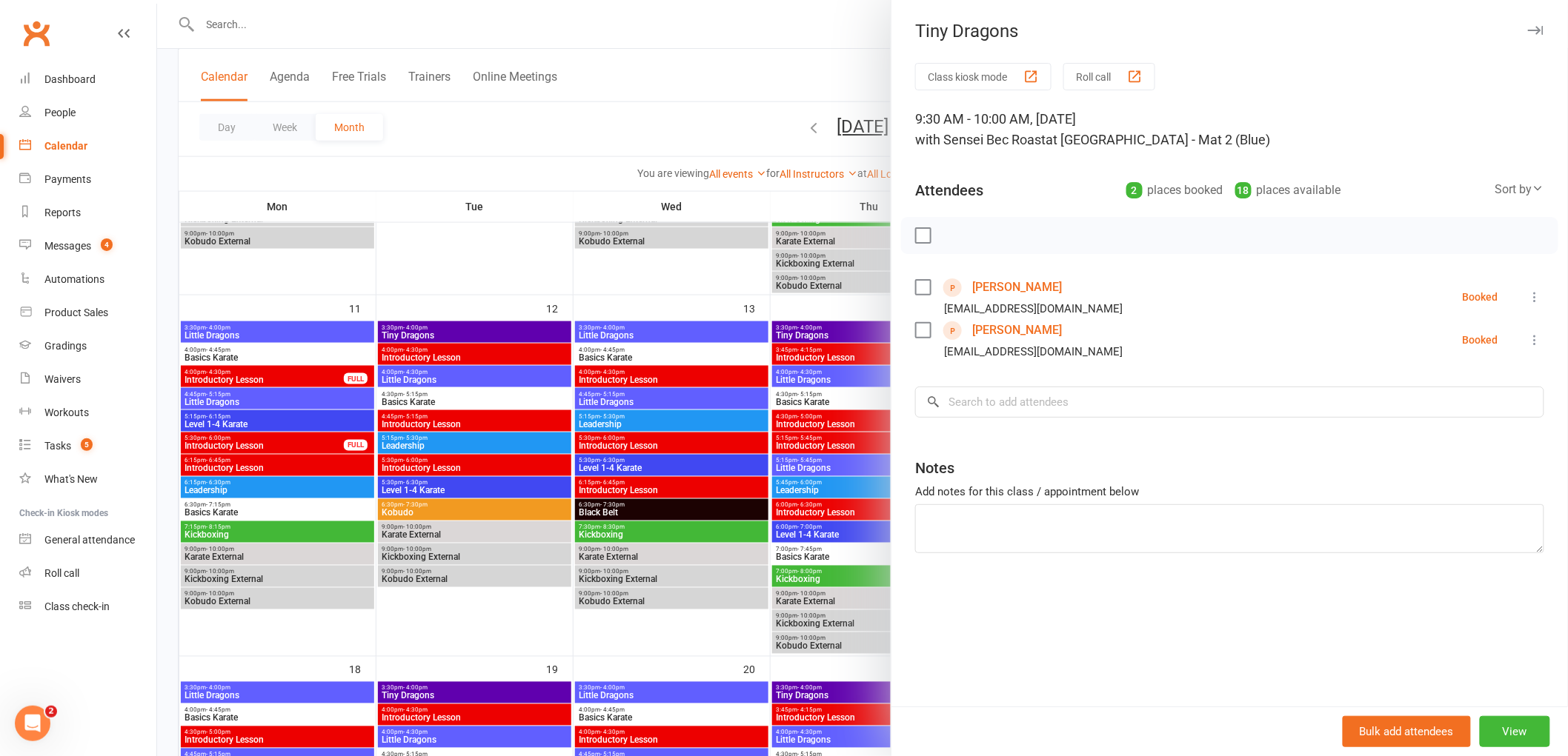
click at [750, 30] on div at bounding box center [863, 378] width 1412 height 756
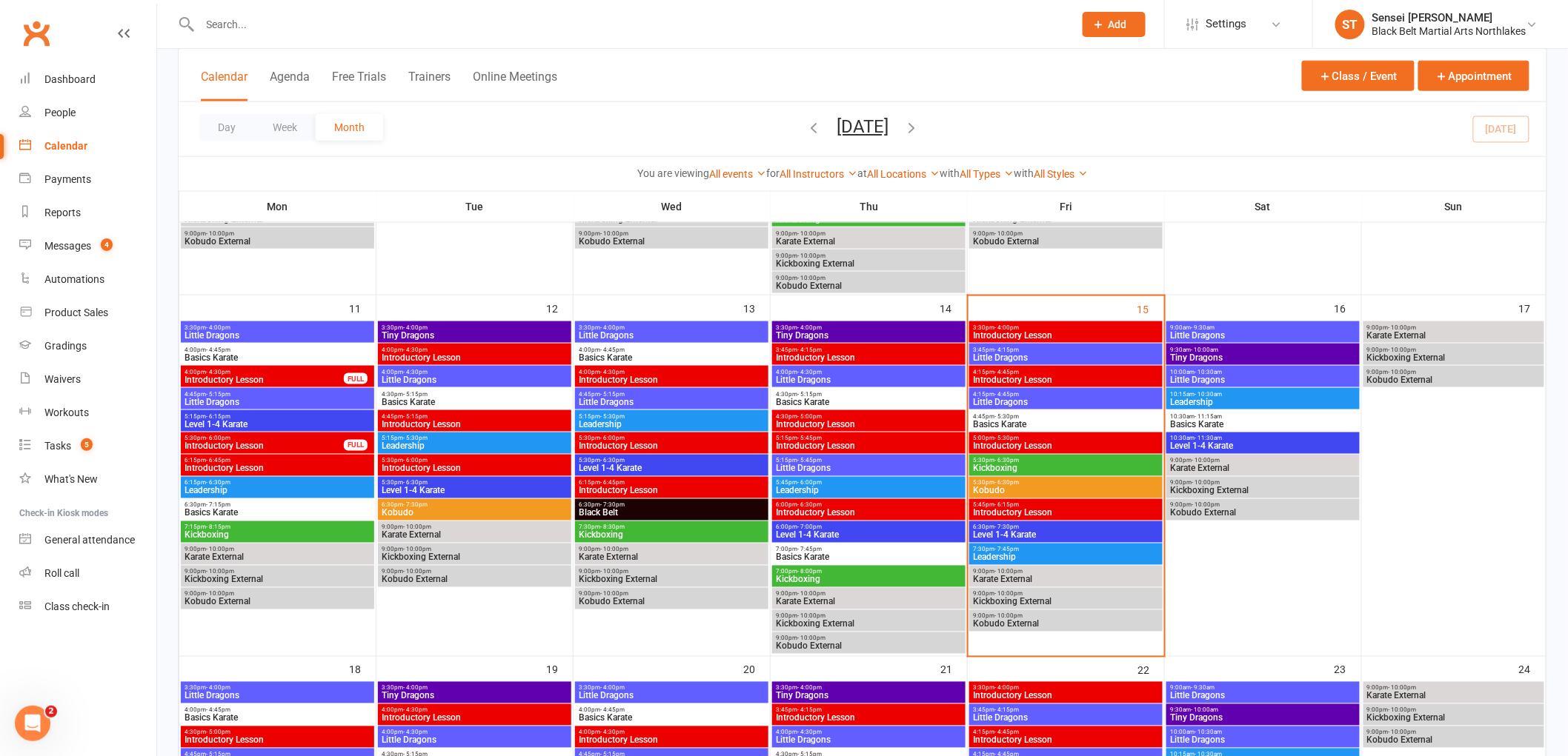
click at [264, 21] on input "text" at bounding box center [629, 24] width 868 height 21
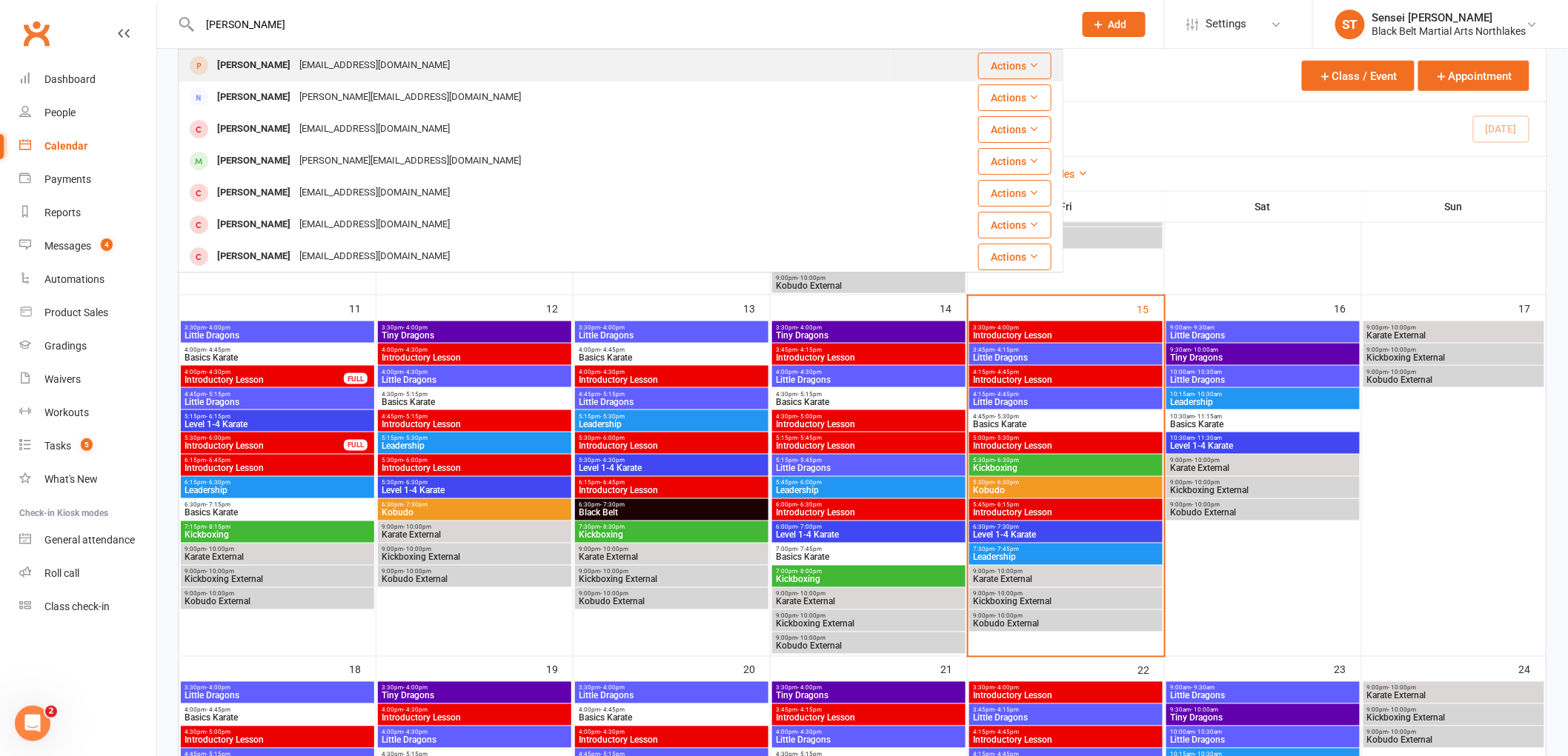
type input "[PERSON_NAME]"
click at [261, 67] on div "[PERSON_NAME]" at bounding box center [254, 65] width 82 height 22
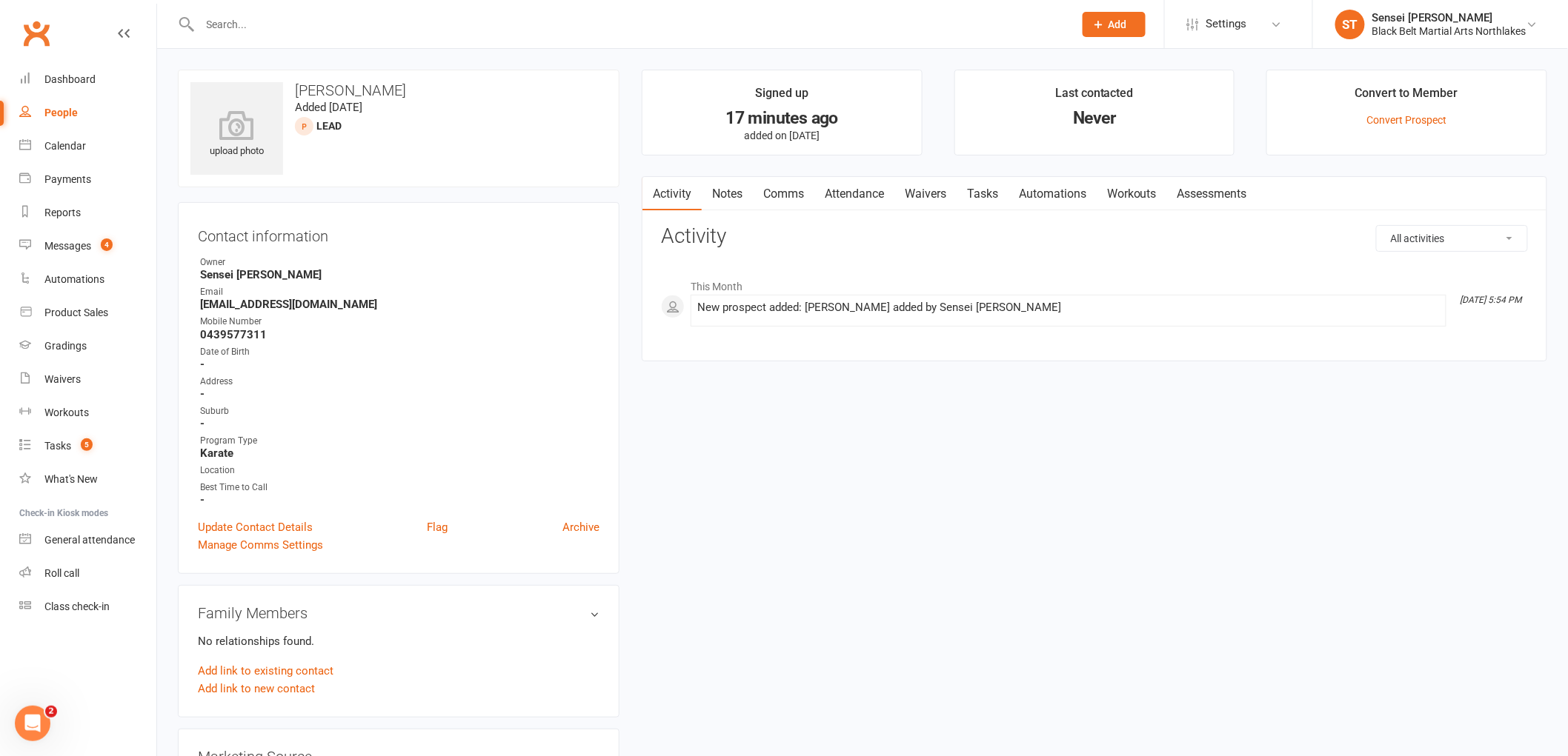
click at [730, 194] on link "Notes" at bounding box center [727, 194] width 51 height 34
click at [241, 23] on input "text" at bounding box center [629, 24] width 868 height 21
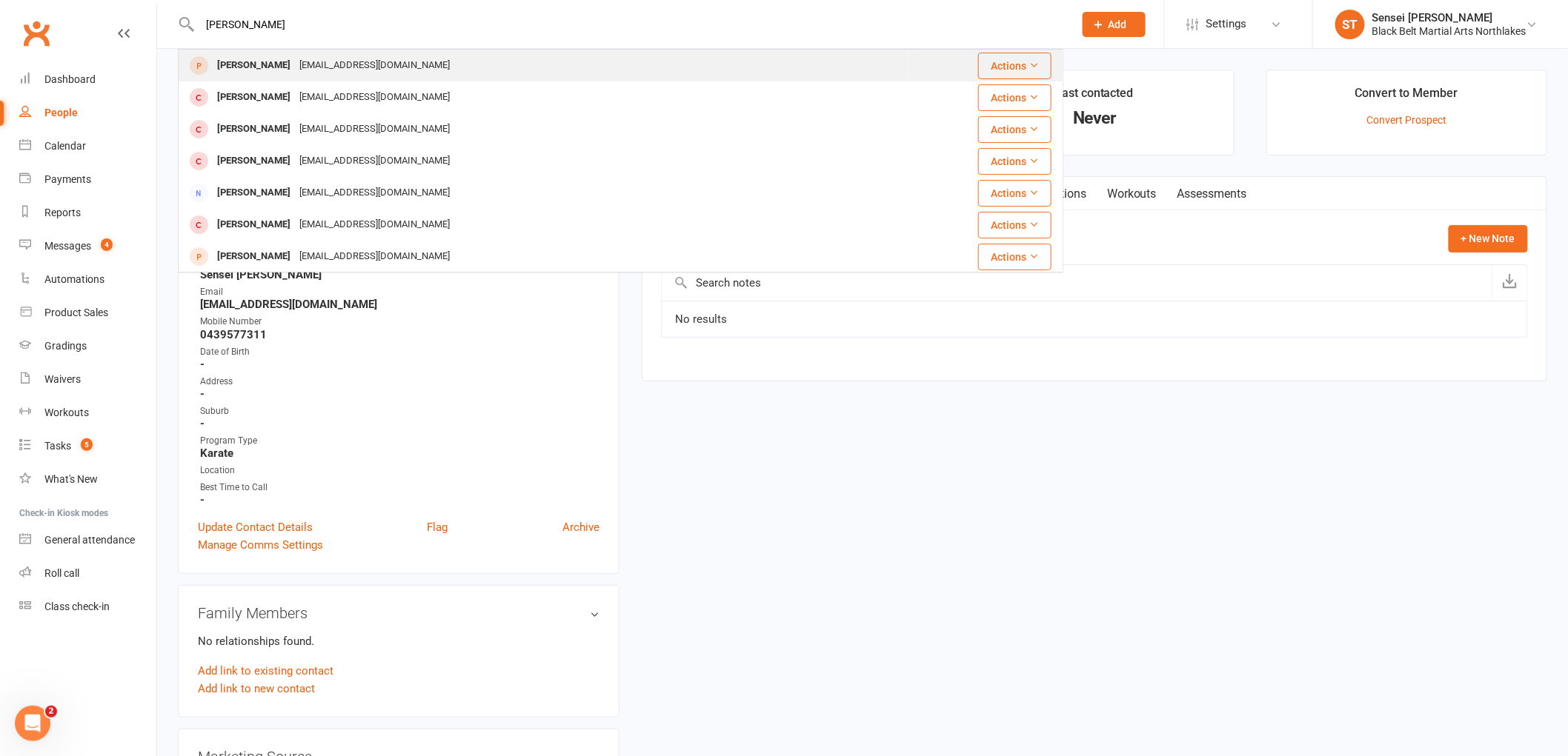
type input "[PERSON_NAME]"
click at [244, 63] on div "[PERSON_NAME]" at bounding box center [254, 65] width 82 height 22
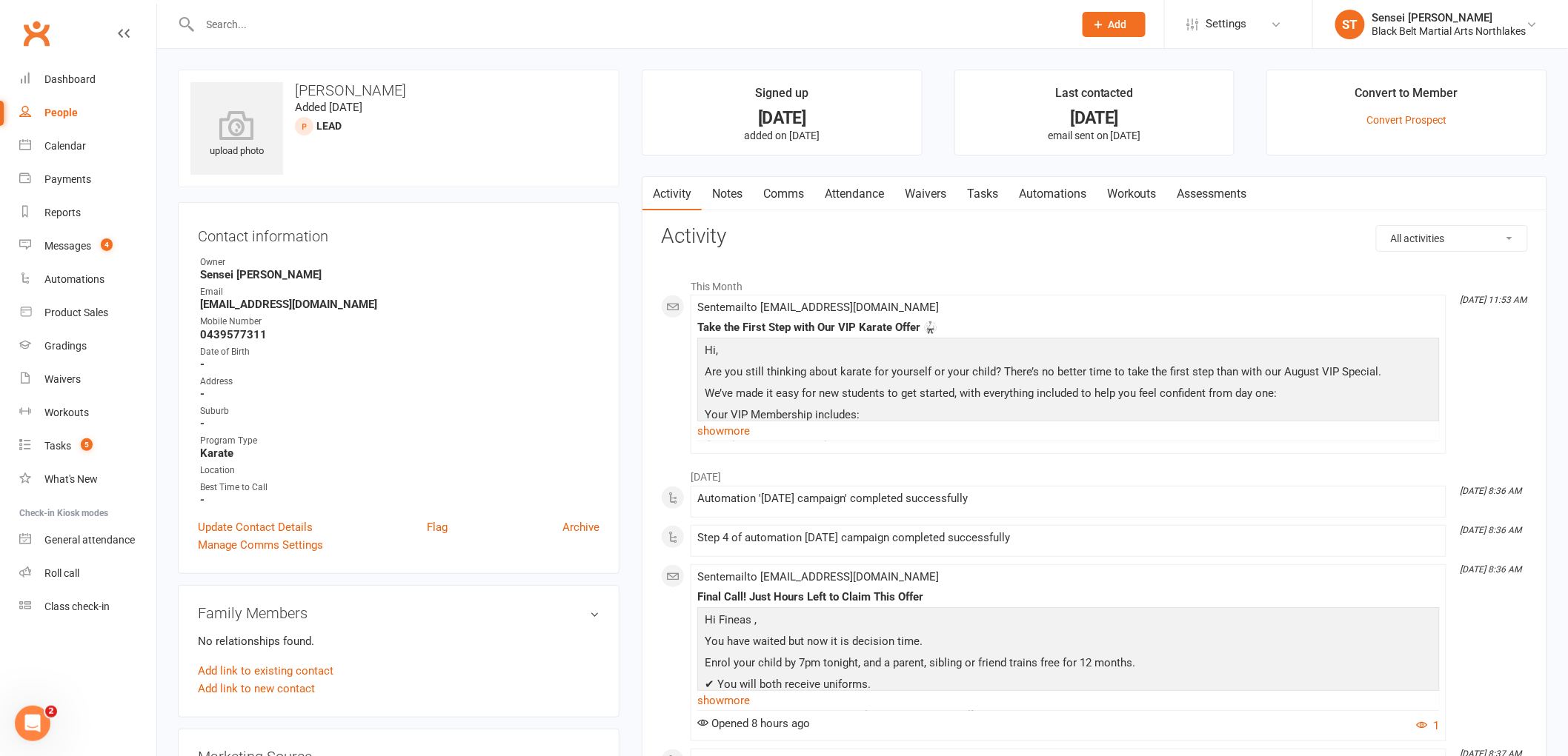
click at [728, 194] on link "Notes" at bounding box center [727, 194] width 51 height 34
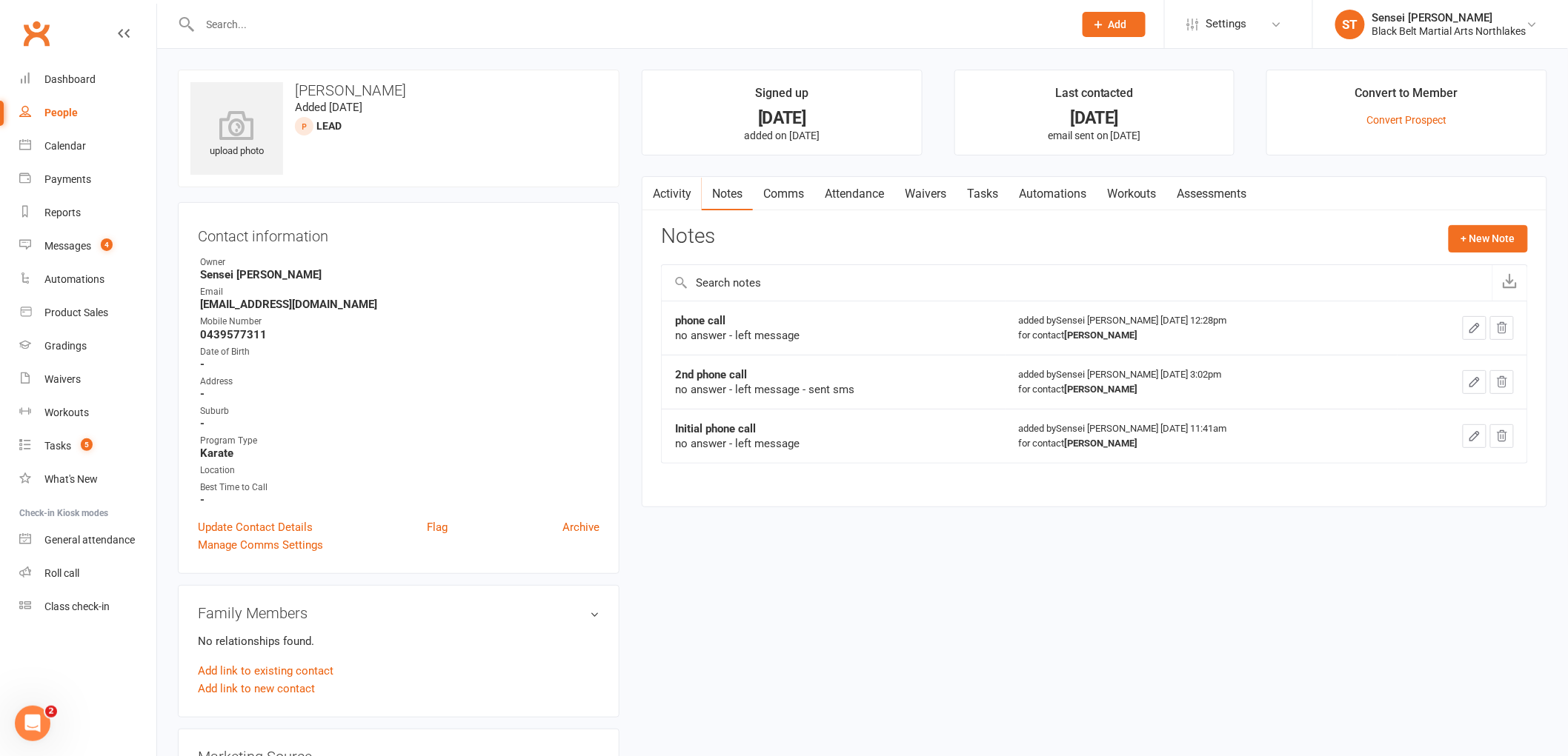
click at [289, 328] on strong "0439577311" at bounding box center [400, 335] width 400 height 13
click at [271, 328] on strong "0439577311" at bounding box center [400, 335] width 400 height 13
click at [268, 17] on input "text" at bounding box center [629, 24] width 868 height 21
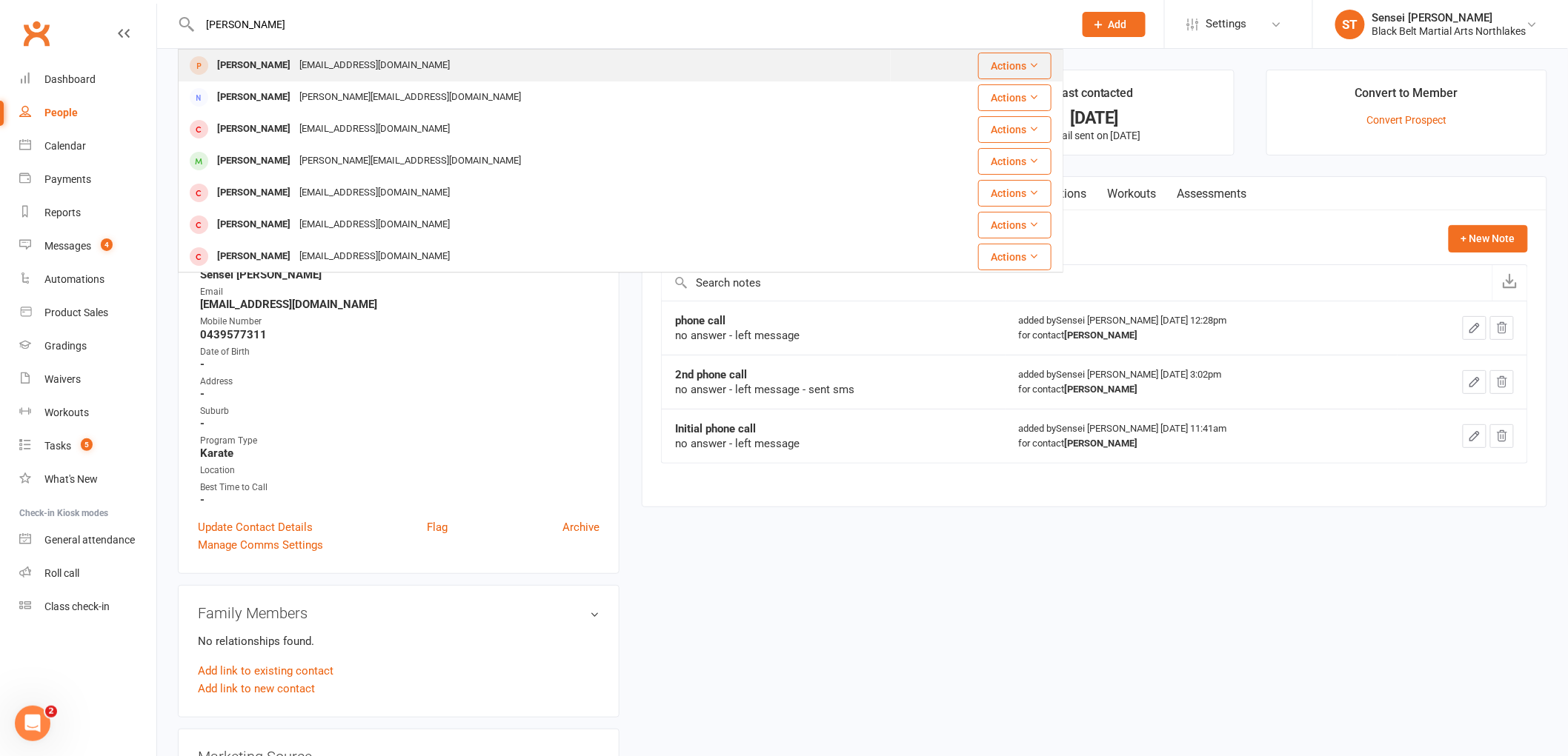
type input "[PERSON_NAME]"
click at [265, 62] on div "[PERSON_NAME]" at bounding box center [254, 65] width 82 height 22
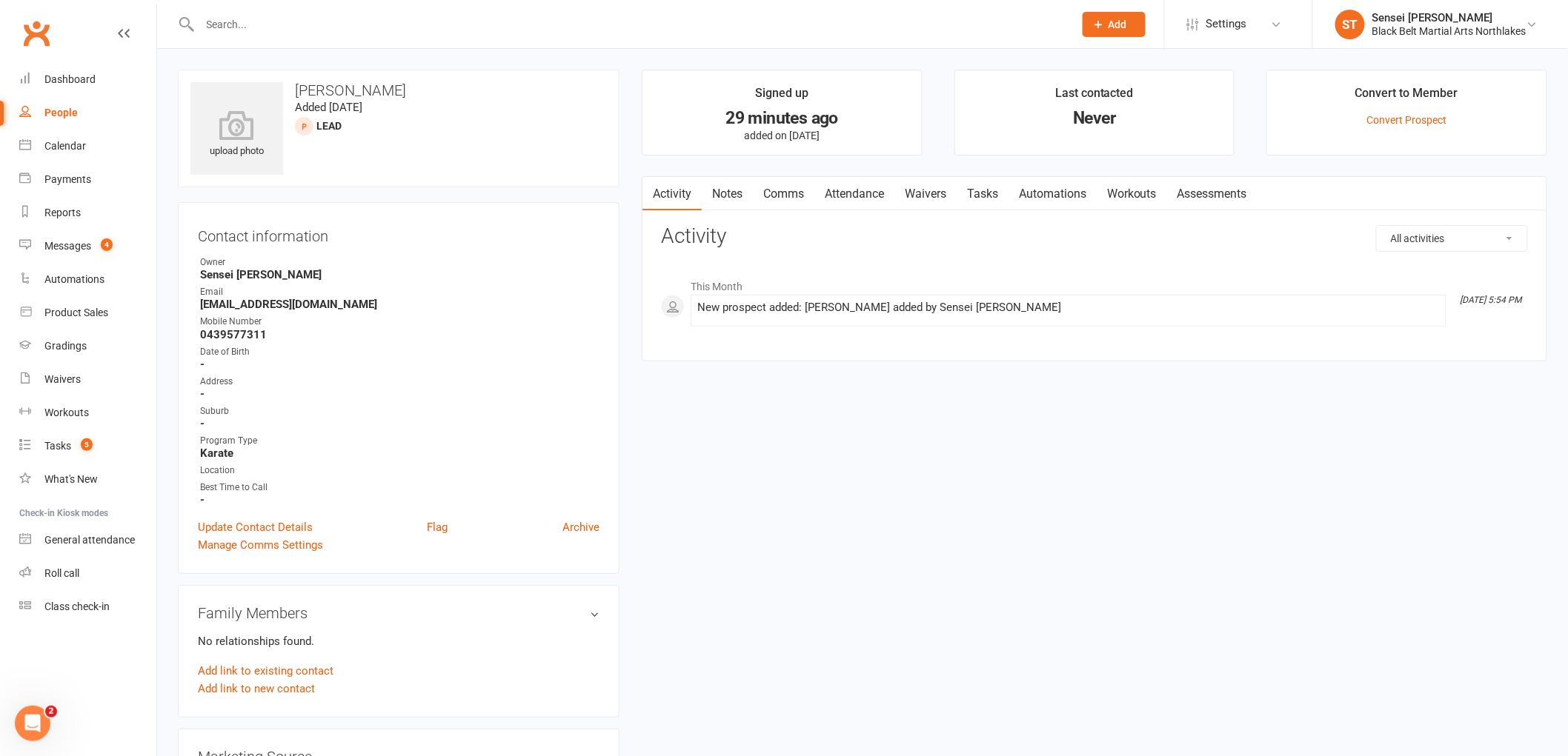
click at [717, 205] on link "Notes" at bounding box center [727, 194] width 51 height 34
click at [1475, 225] on button "+ New Note" at bounding box center [1488, 239] width 80 height 27
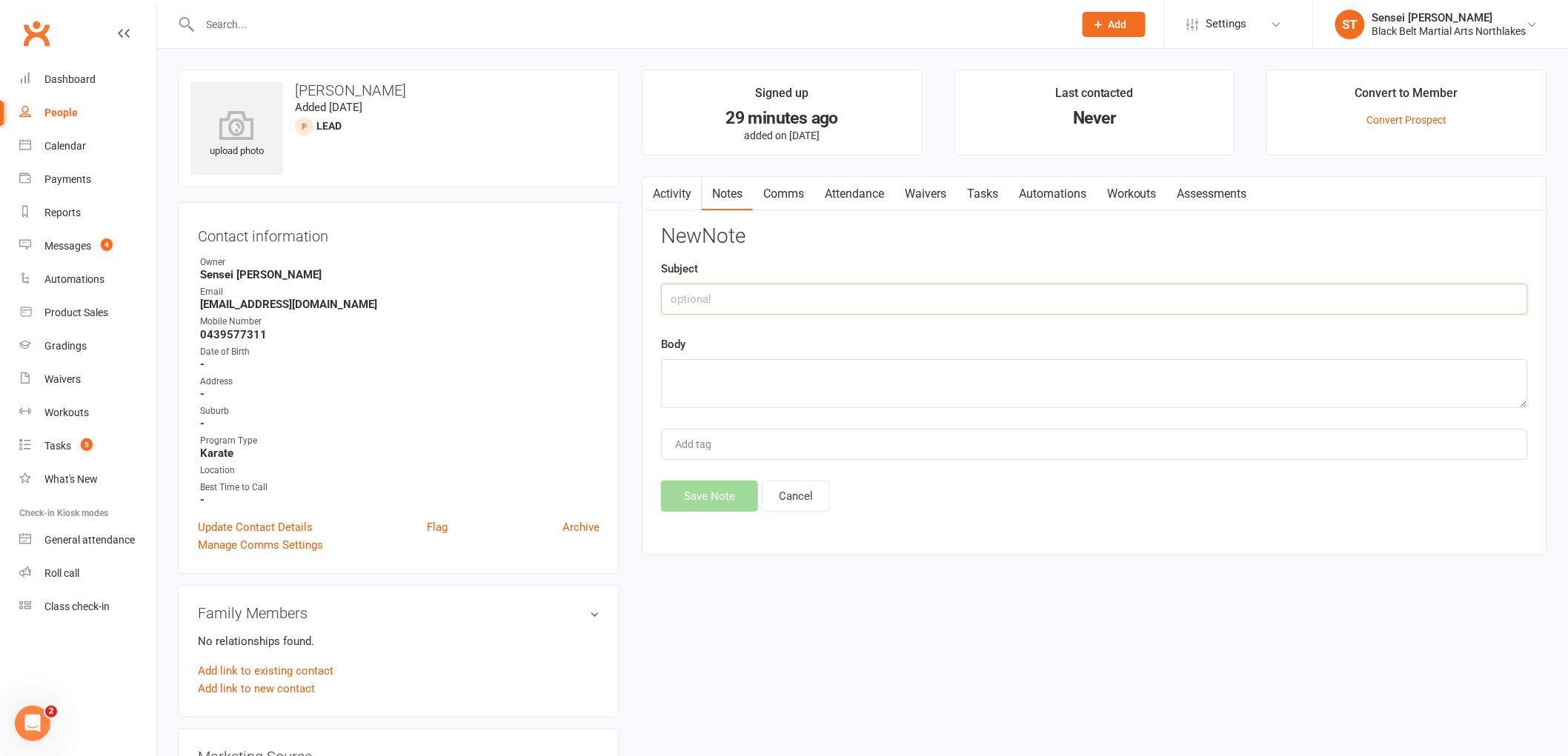
click at [769, 304] on input "text" at bounding box center [1094, 298] width 867 height 31
type input "Website enquiry"
click at [711, 365] on textarea at bounding box center [1094, 384] width 867 height 49
type textarea "no answer left msge - previous prospect"
drag, startPoint x: 726, startPoint y: 496, endPoint x: 714, endPoint y: 502, distance: 13.4
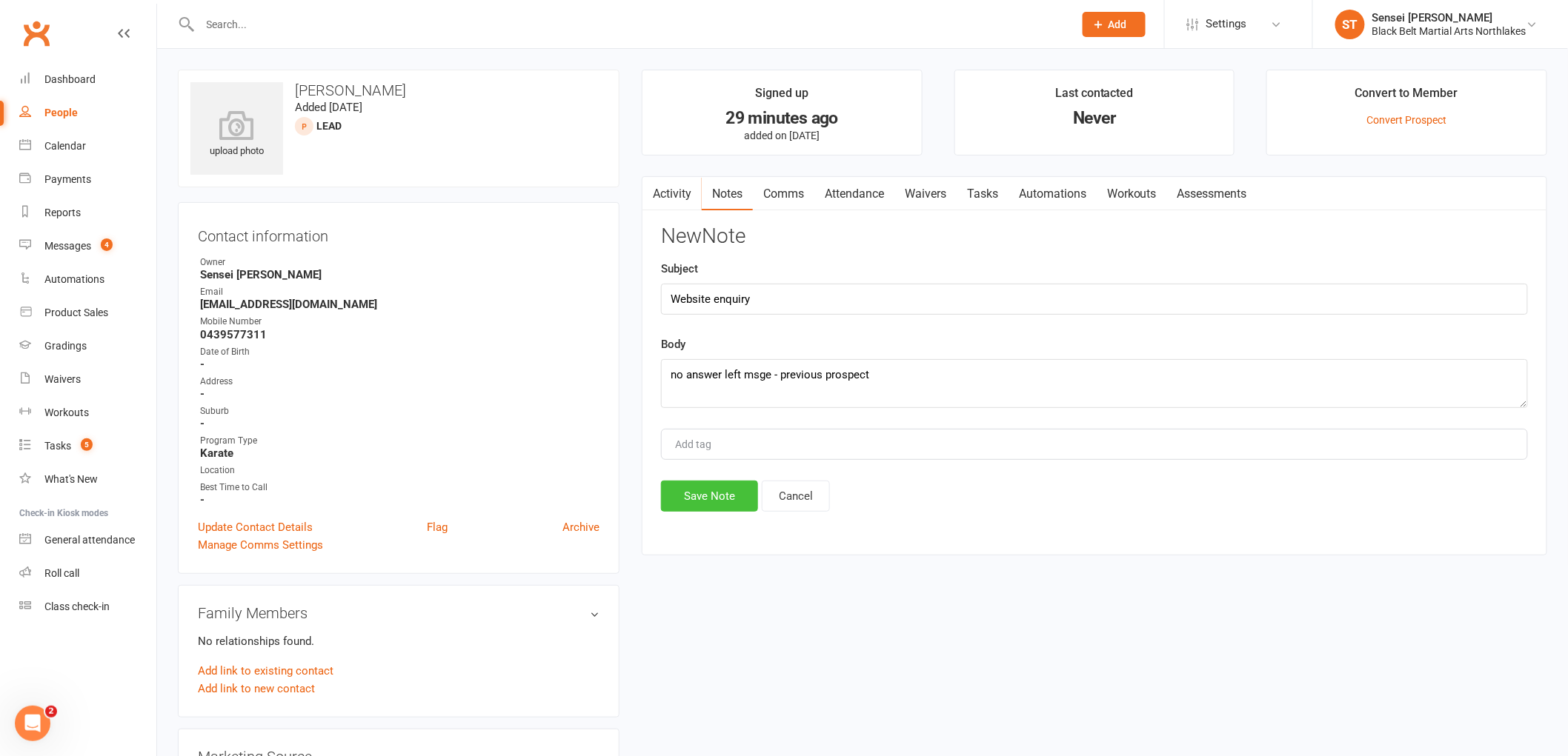
click at [725, 497] on button "Save Note" at bounding box center [710, 496] width 97 height 31
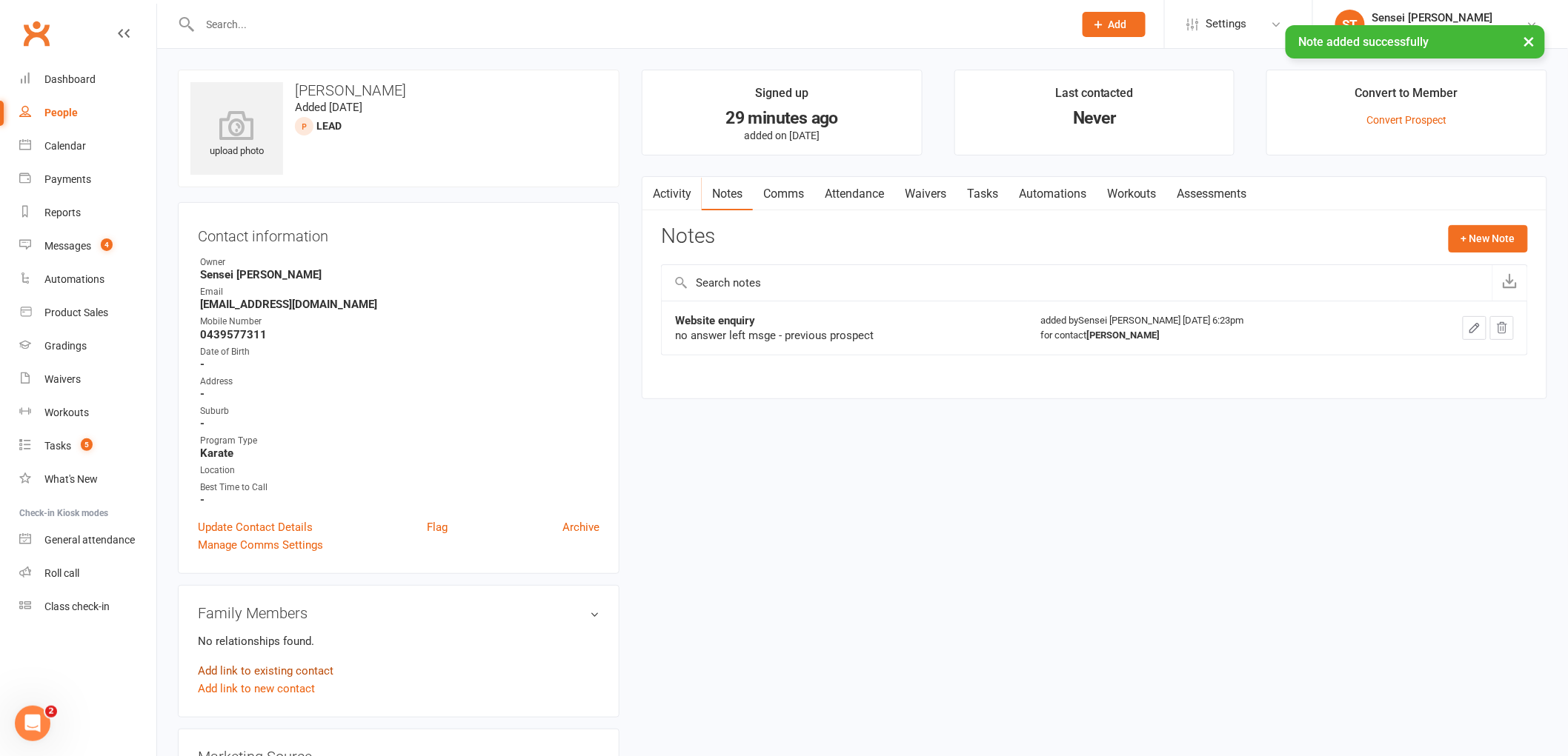
click at [250, 675] on link "Add link to existing contact" at bounding box center [265, 671] width 136 height 18
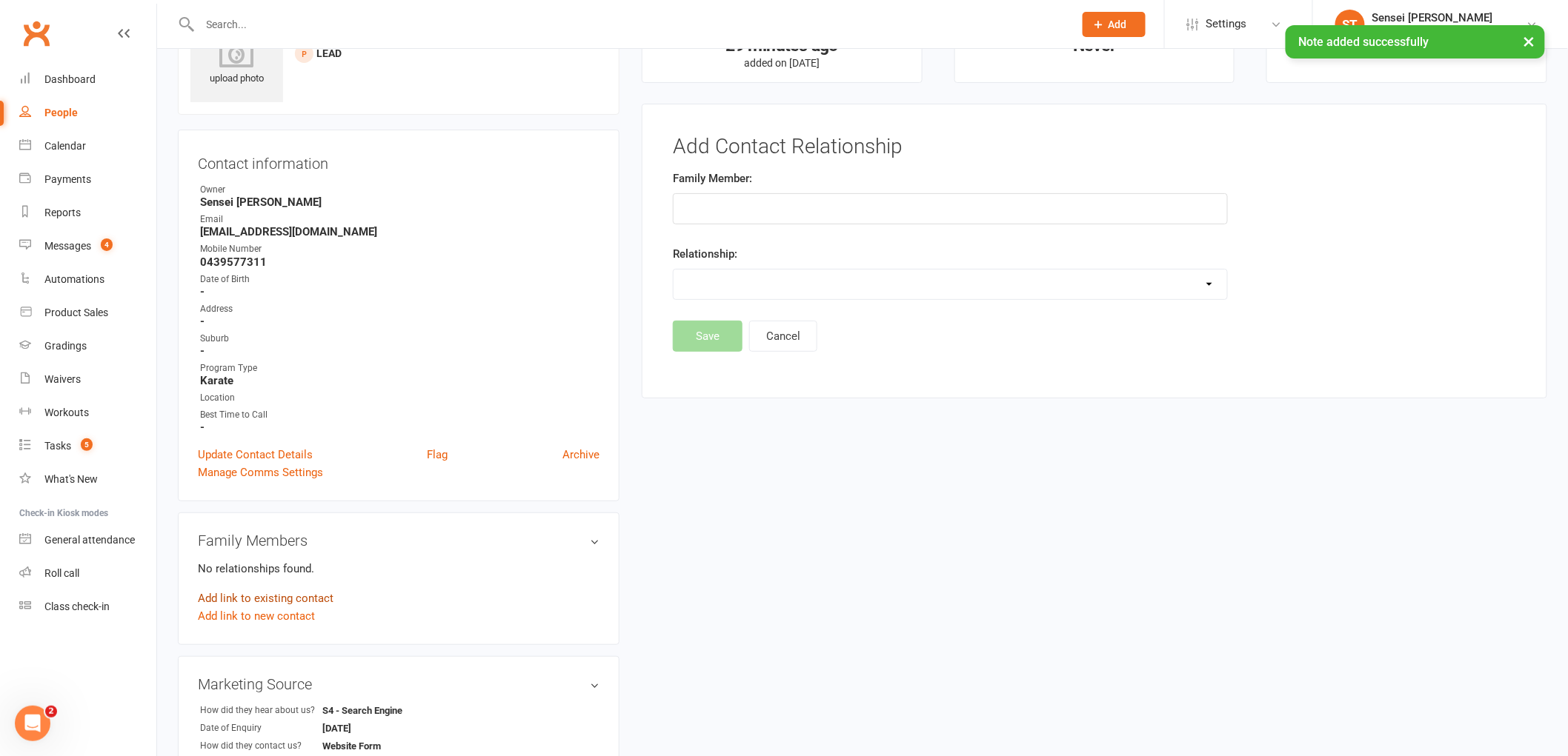
scroll to position [101, 0]
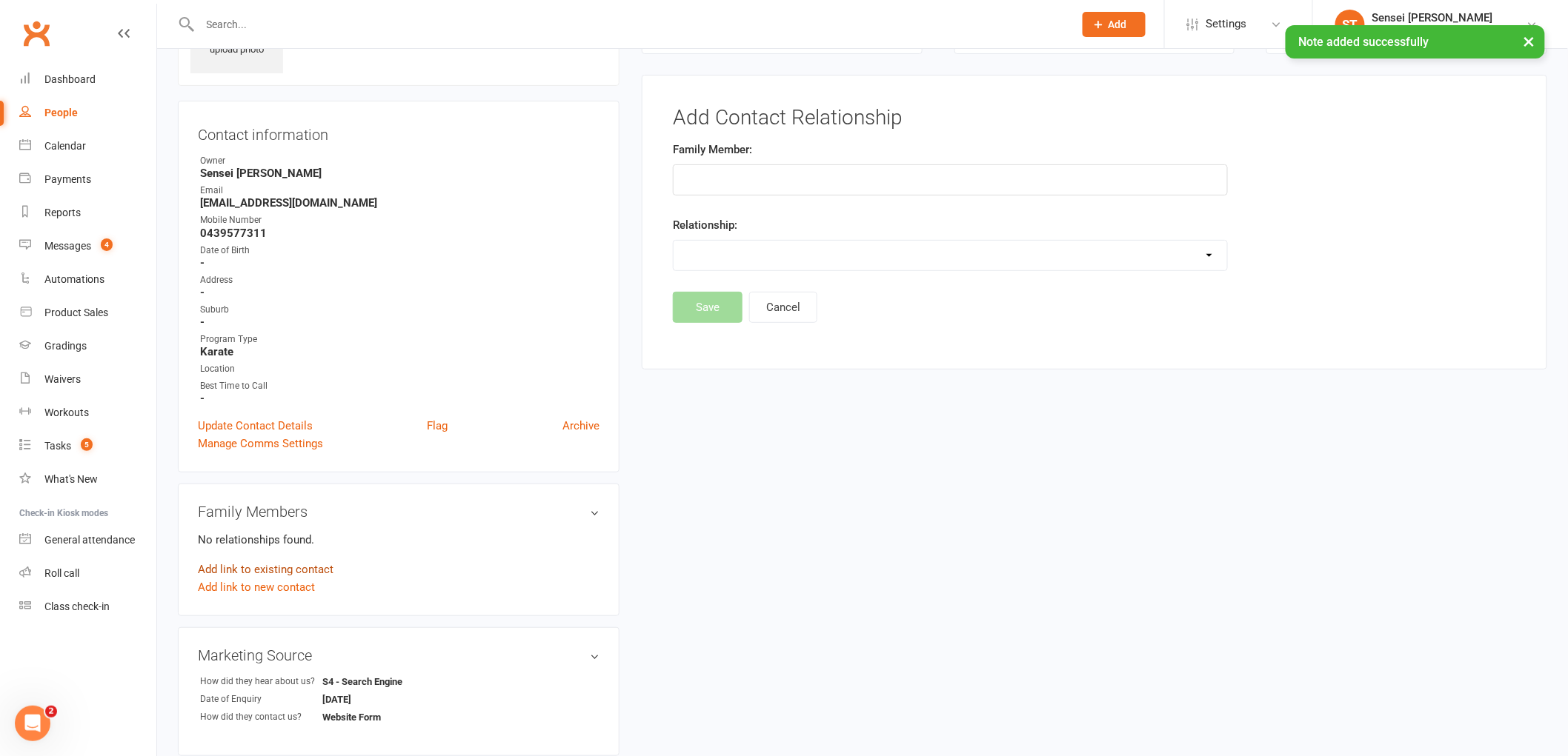
click at [292, 566] on link "Add link to existing contact" at bounding box center [265, 569] width 136 height 18
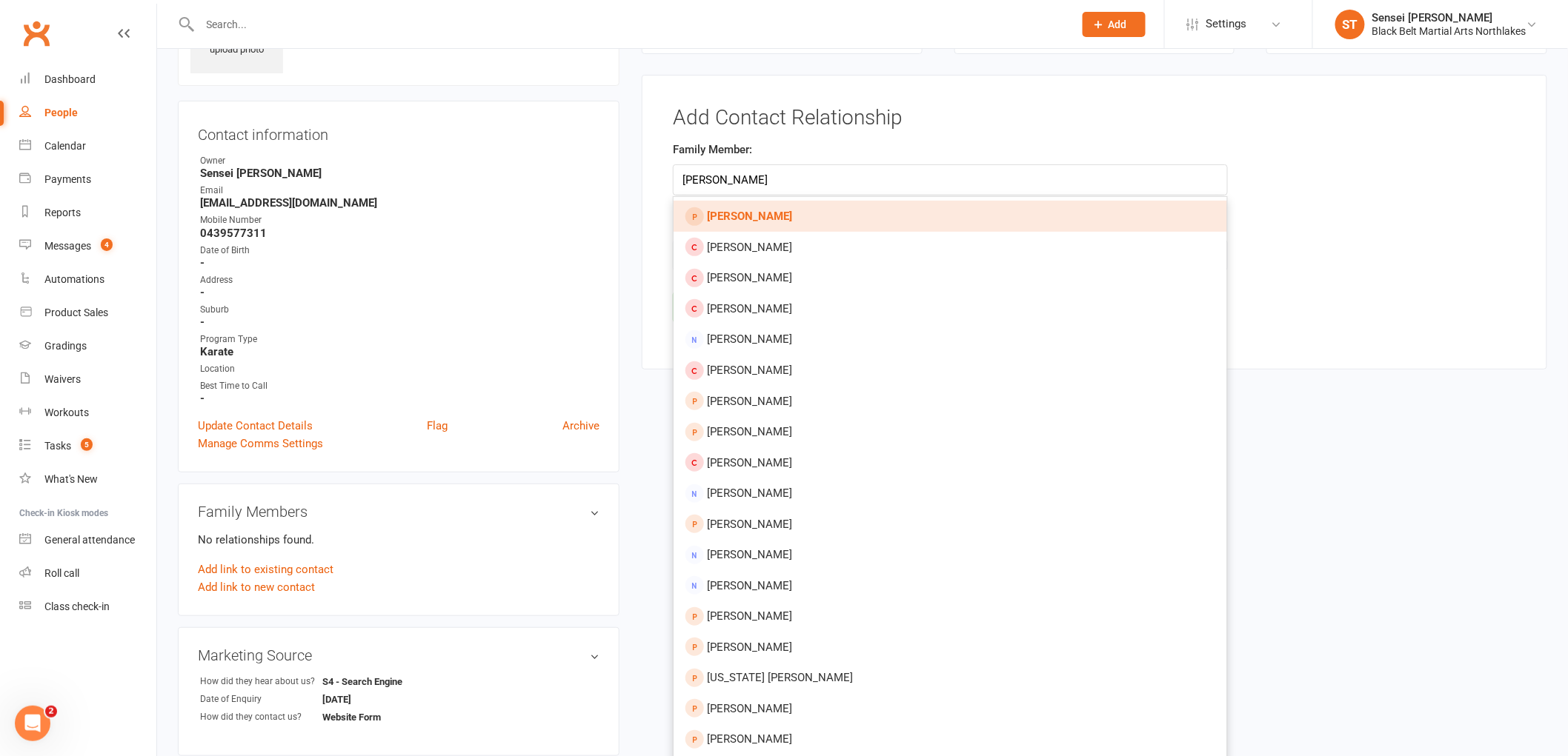
type input "[PERSON_NAME]"
click at [773, 216] on strong "[PERSON_NAME]" at bounding box center [749, 216] width 85 height 13
type input "[PERSON_NAME]"
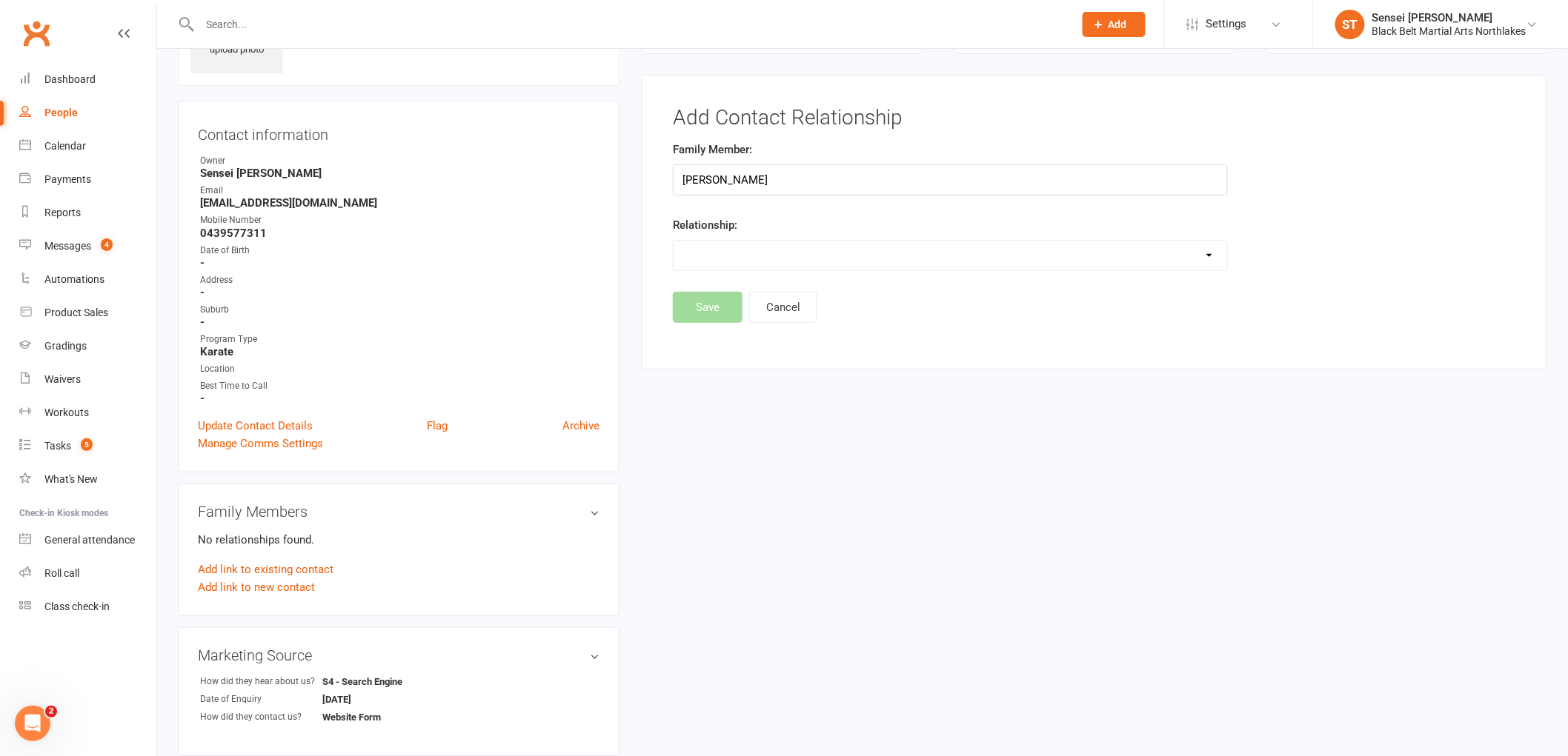
click at [735, 262] on select "Parent / Guardian Child Sibling (parent not in system) Spouse / Partner Cousin …" at bounding box center [950, 255] width 553 height 30
select select "1"
click at [674, 240] on select "Parent / Guardian Child Sibling (parent not in system) Spouse / Partner Cousin …" at bounding box center [950, 255] width 553 height 30
click at [726, 342] on button "Save" at bounding box center [708, 345] width 69 height 31
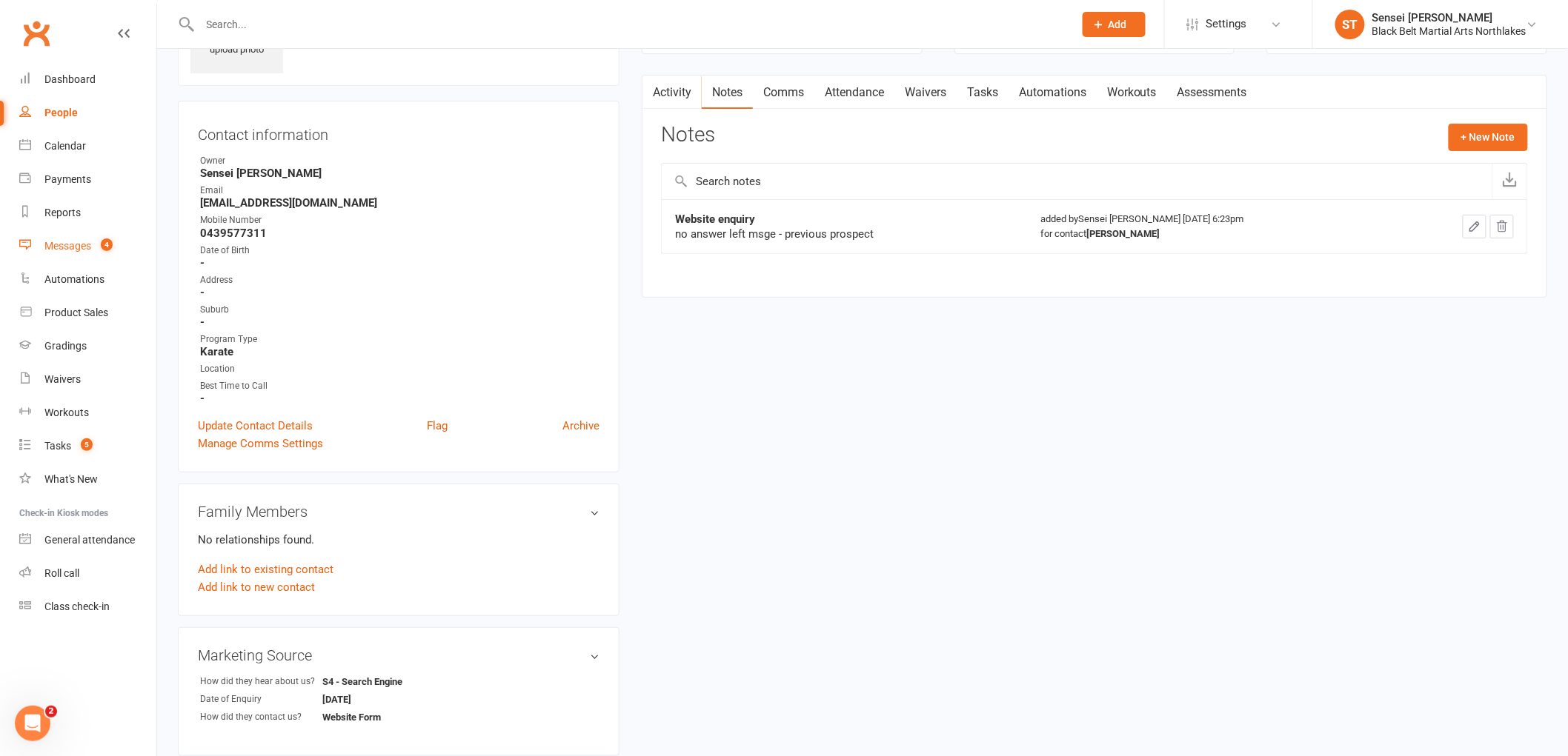
click at [55, 250] on div "Messages" at bounding box center [68, 246] width 47 height 12
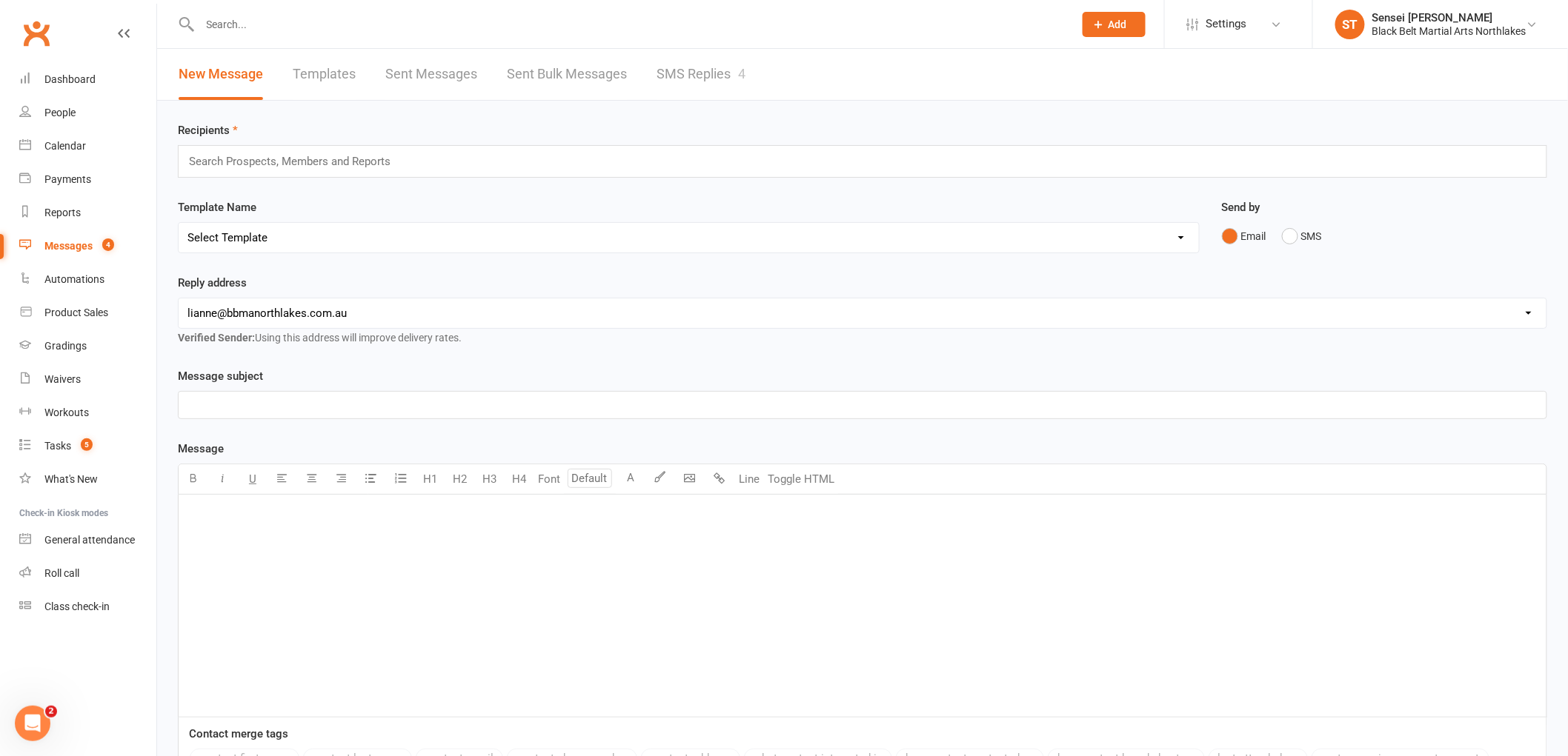
click at [728, 71] on link "SMS Replies 4" at bounding box center [700, 74] width 89 height 51
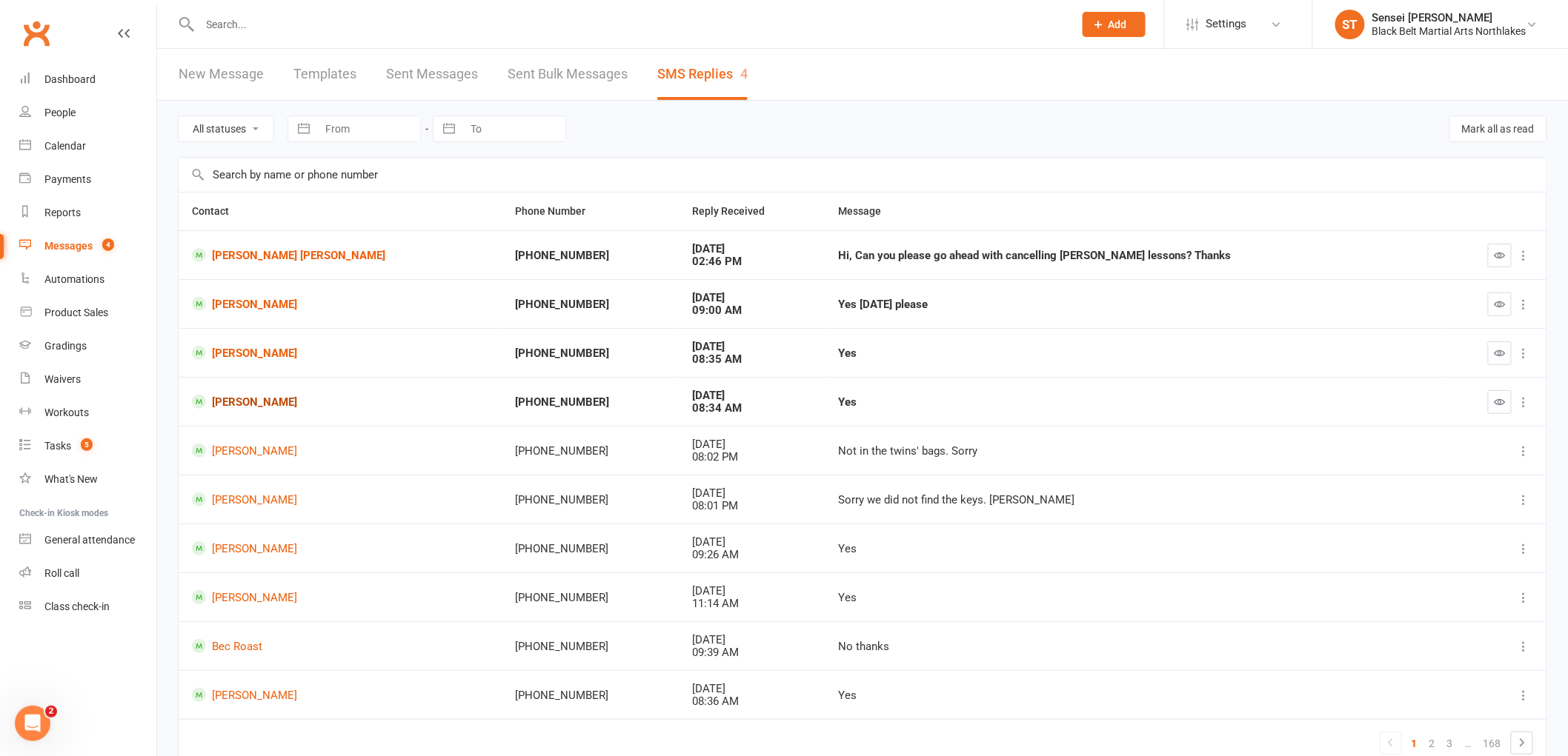
click at [240, 401] on link "[PERSON_NAME]" at bounding box center [340, 401] width 297 height 14
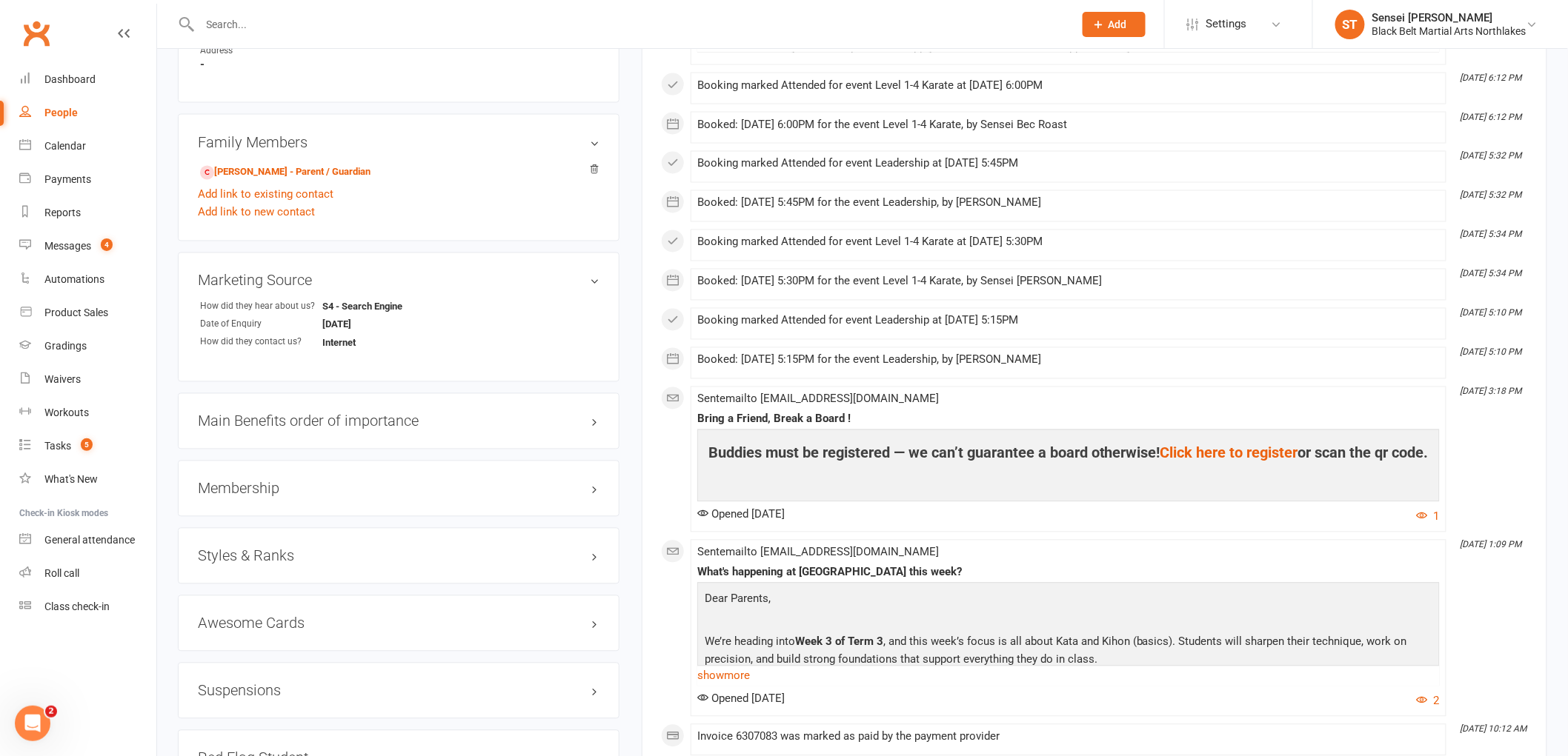
scroll to position [1069, 0]
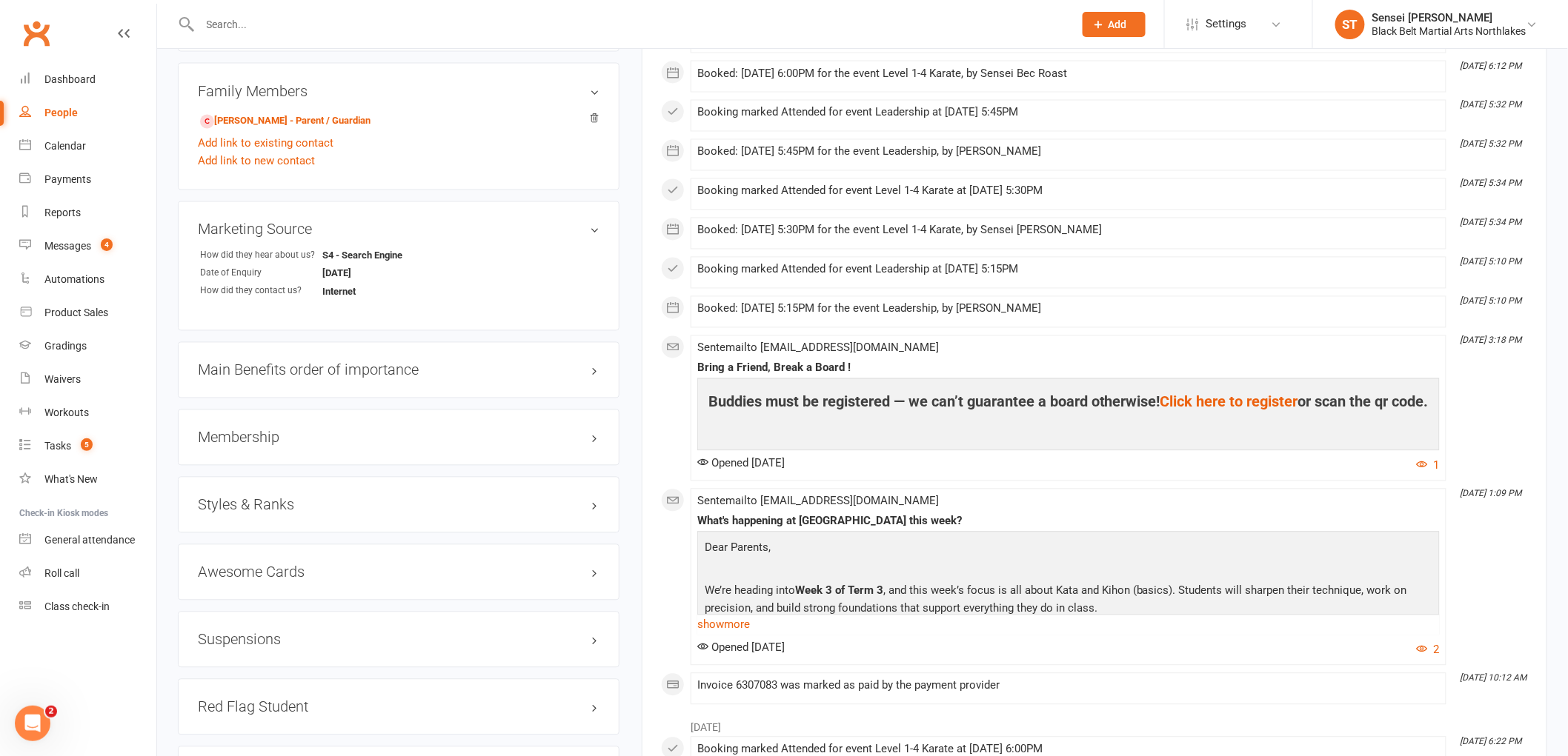
click at [248, 435] on h3 "Membership" at bounding box center [398, 437] width 402 height 16
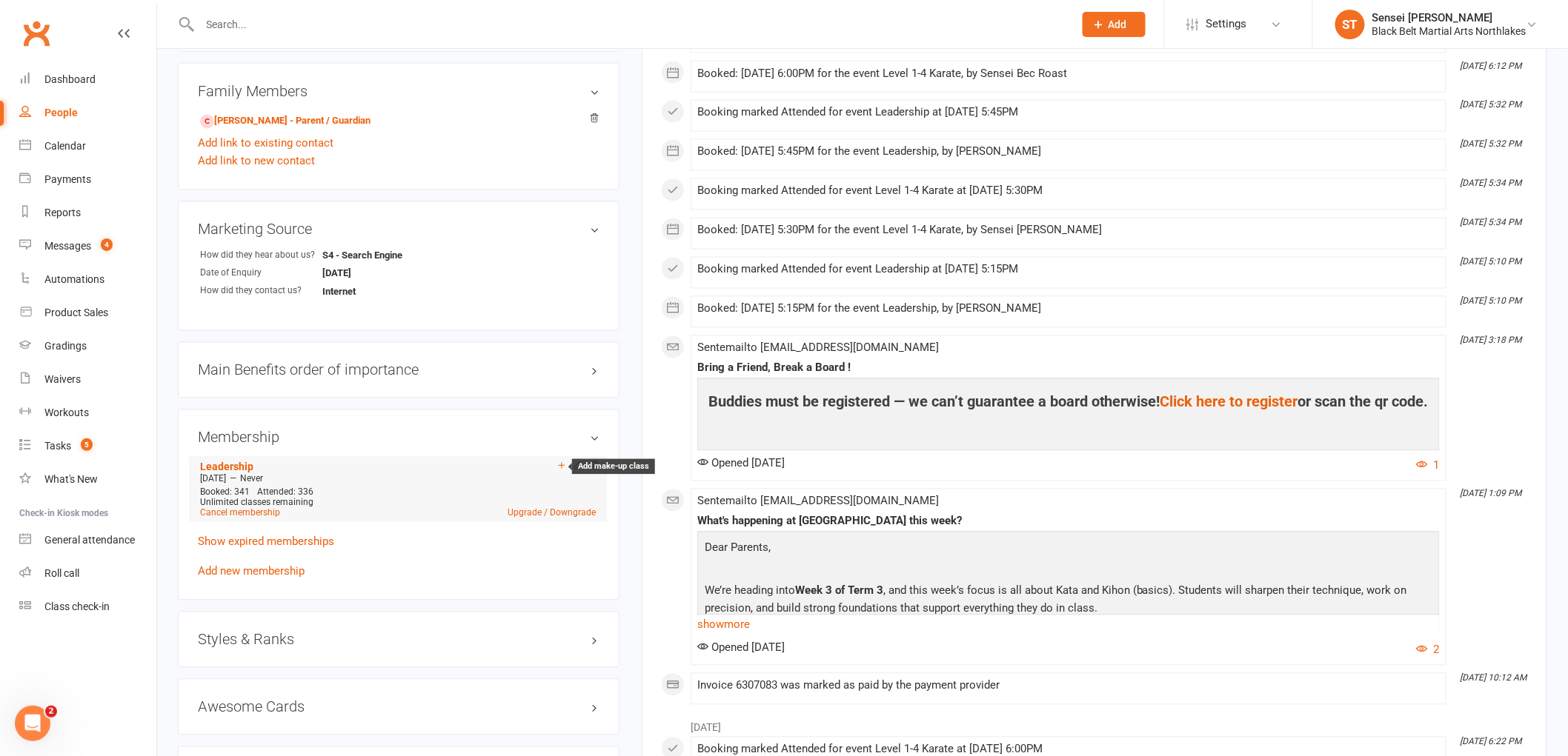
click at [558, 462] on icon at bounding box center [562, 465] width 10 height 10
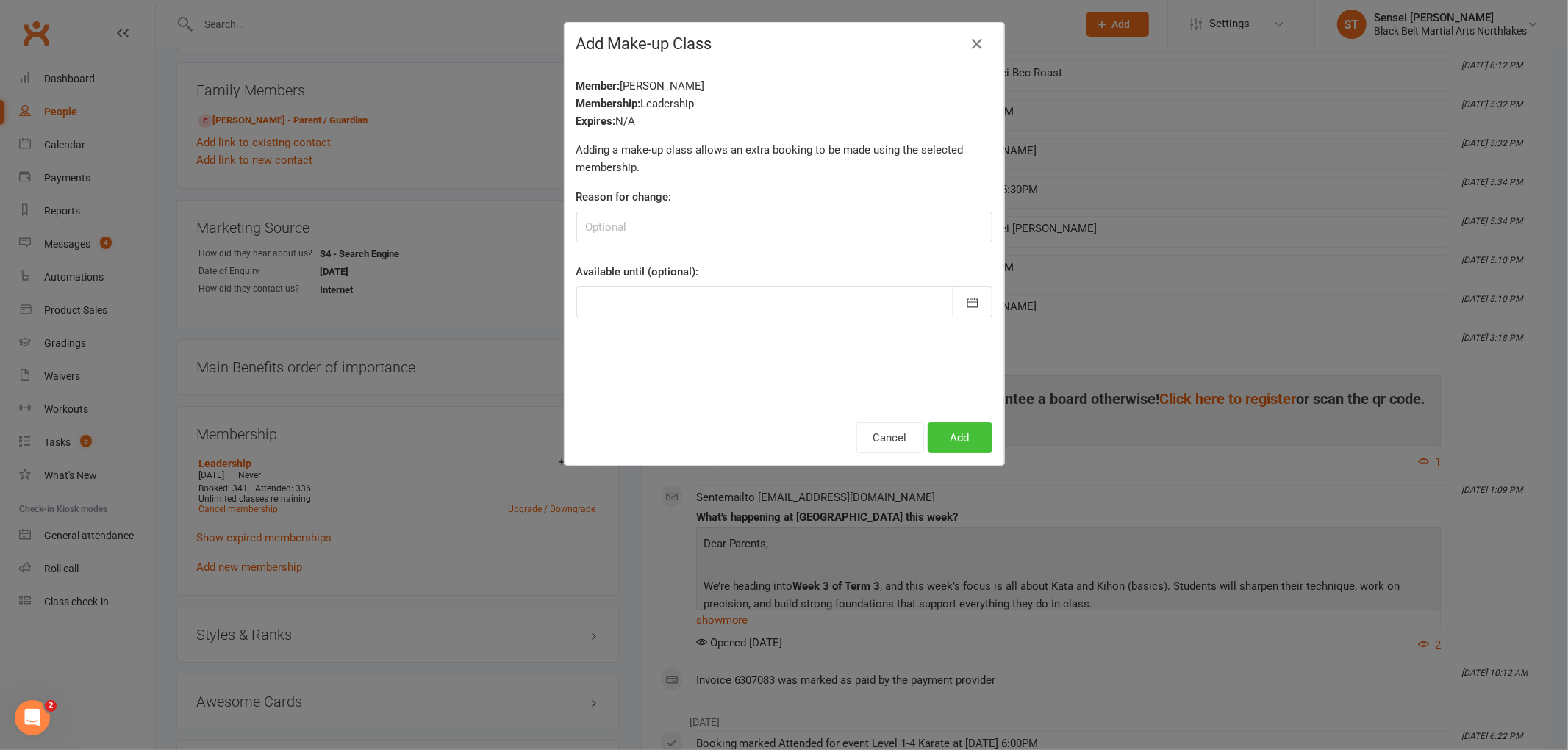
click at [940, 433] on button "Add" at bounding box center [960, 437] width 65 height 31
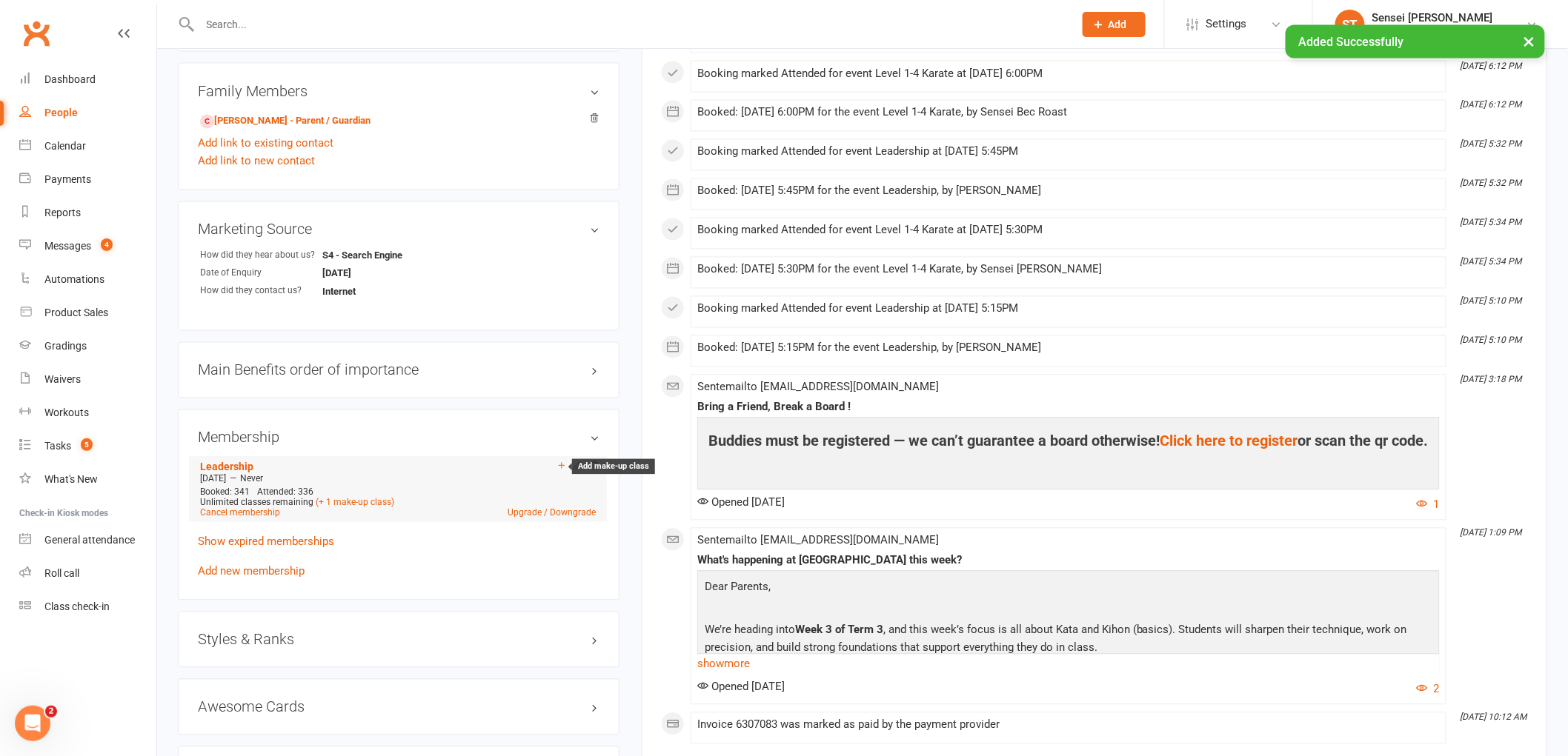
click at [557, 470] on icon at bounding box center [562, 465] width 10 height 10
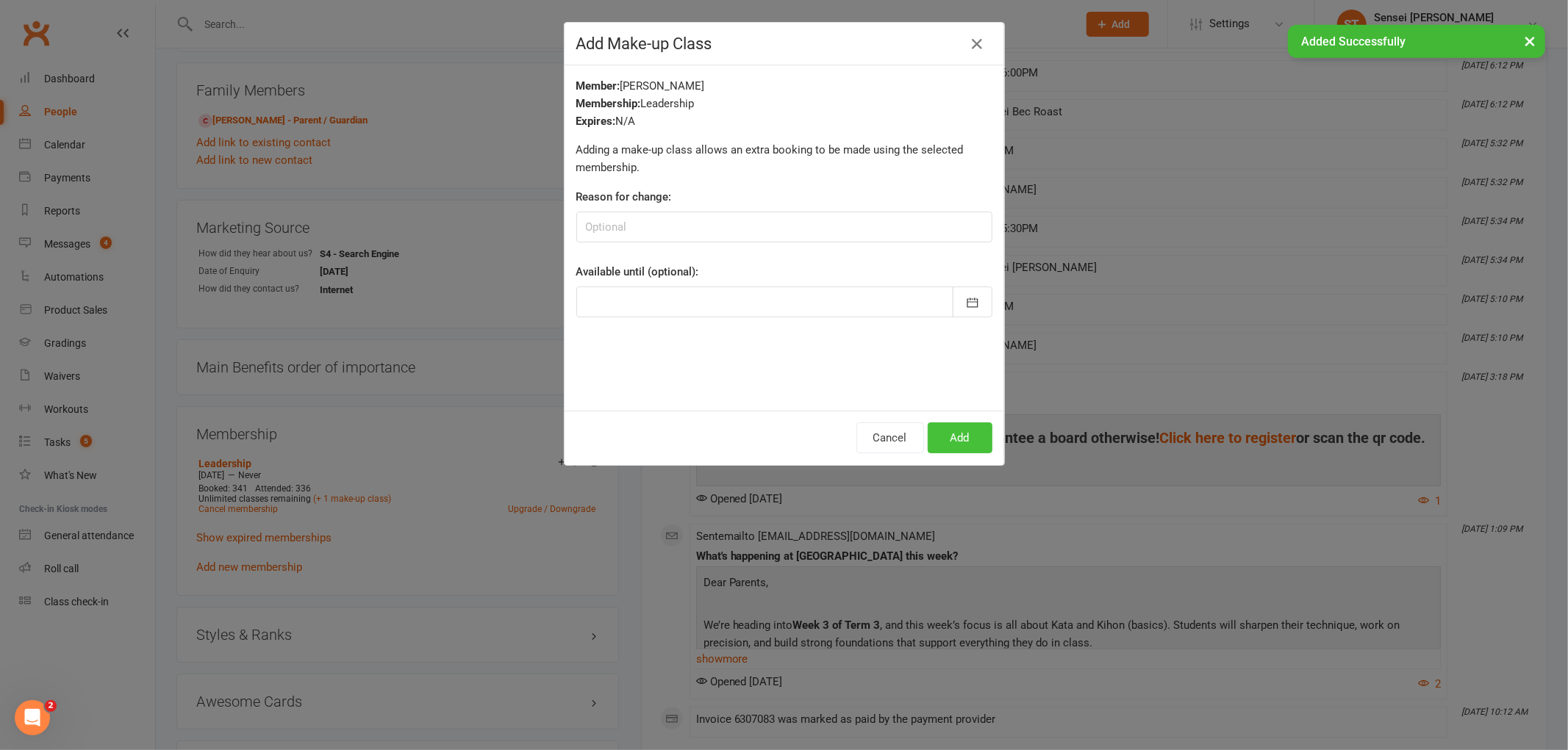
click at [952, 442] on button "Add" at bounding box center [960, 437] width 65 height 31
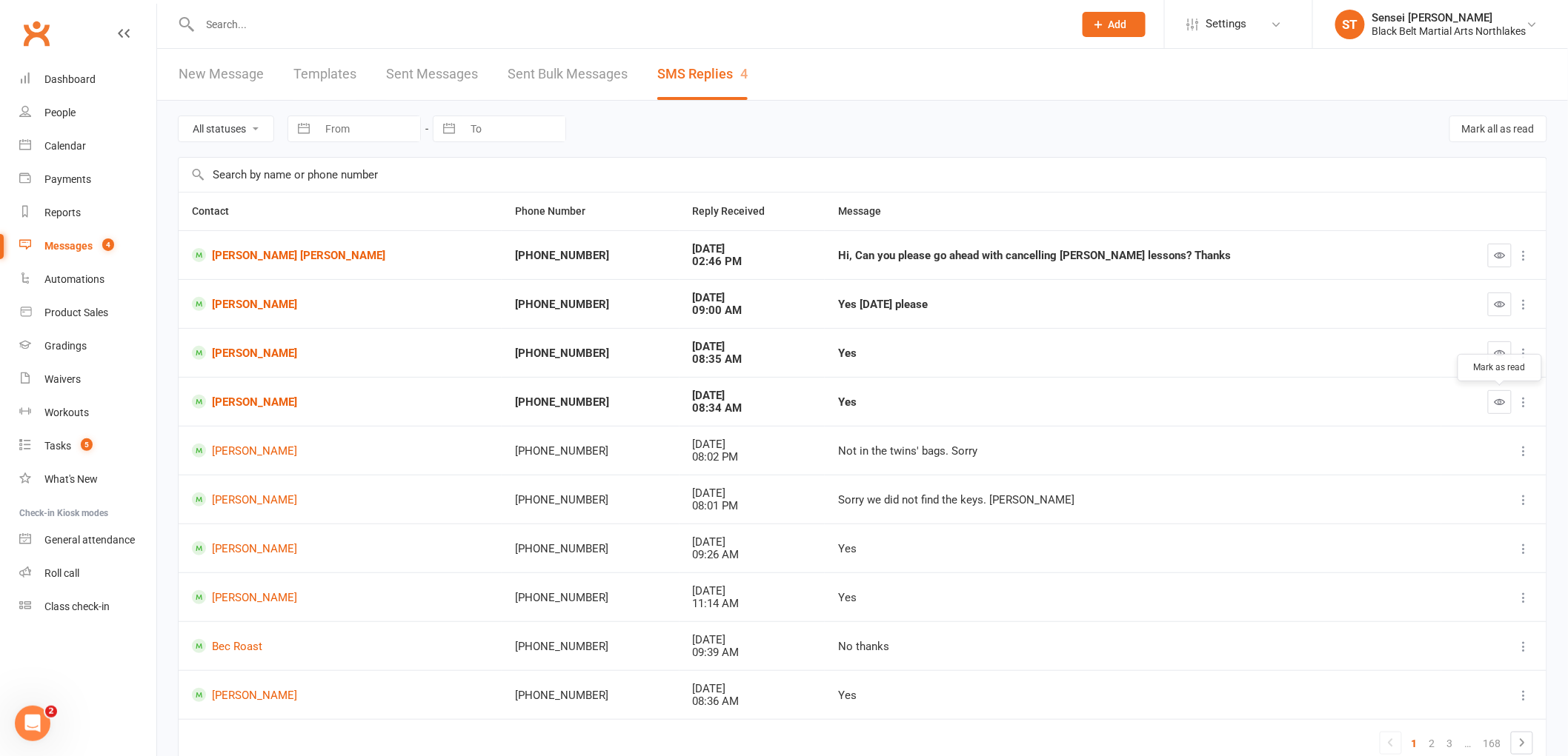
click at [1499, 407] on icon "button" at bounding box center [1501, 402] width 11 height 11
click at [260, 356] on link "[PERSON_NAME]" at bounding box center [340, 353] width 297 height 14
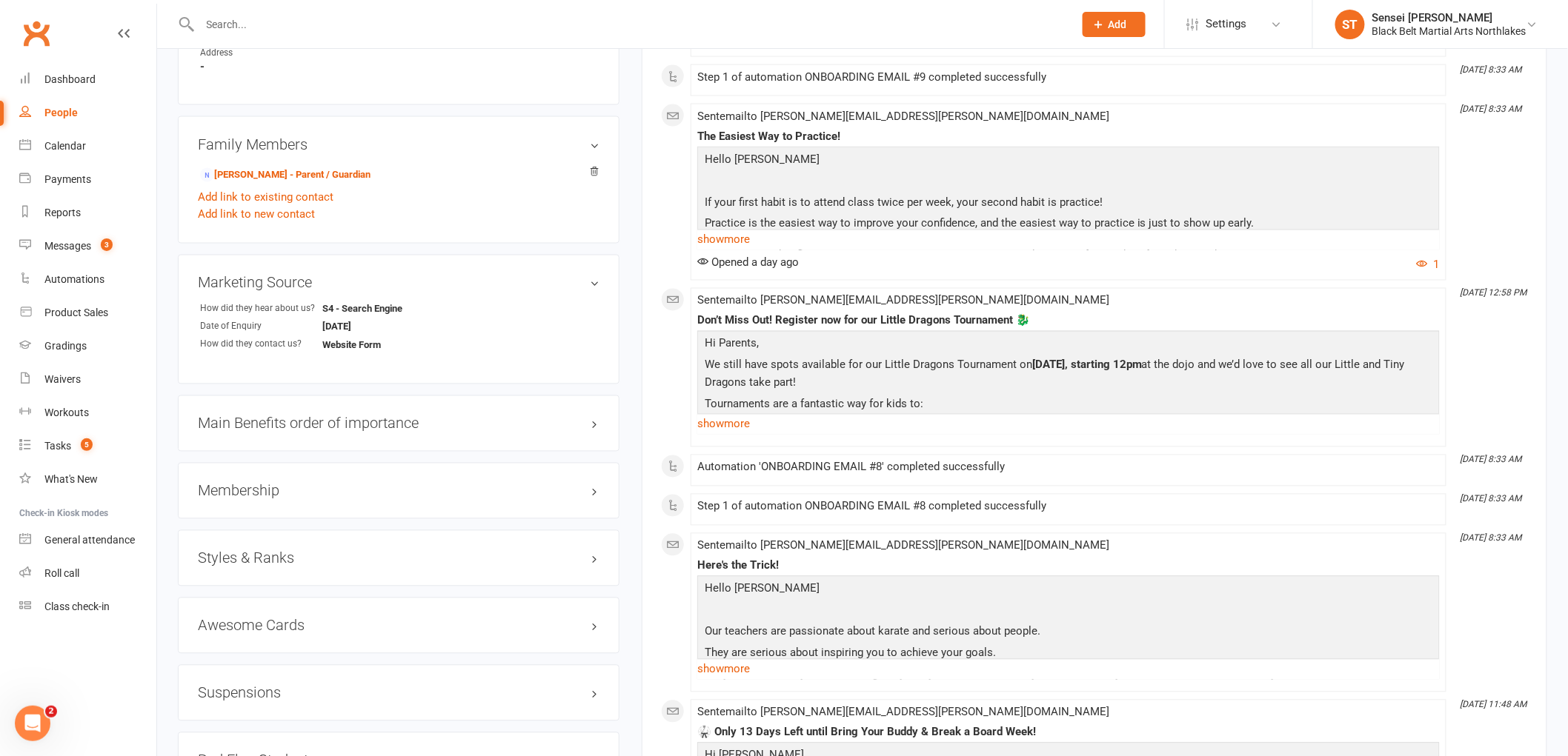
scroll to position [987, 0]
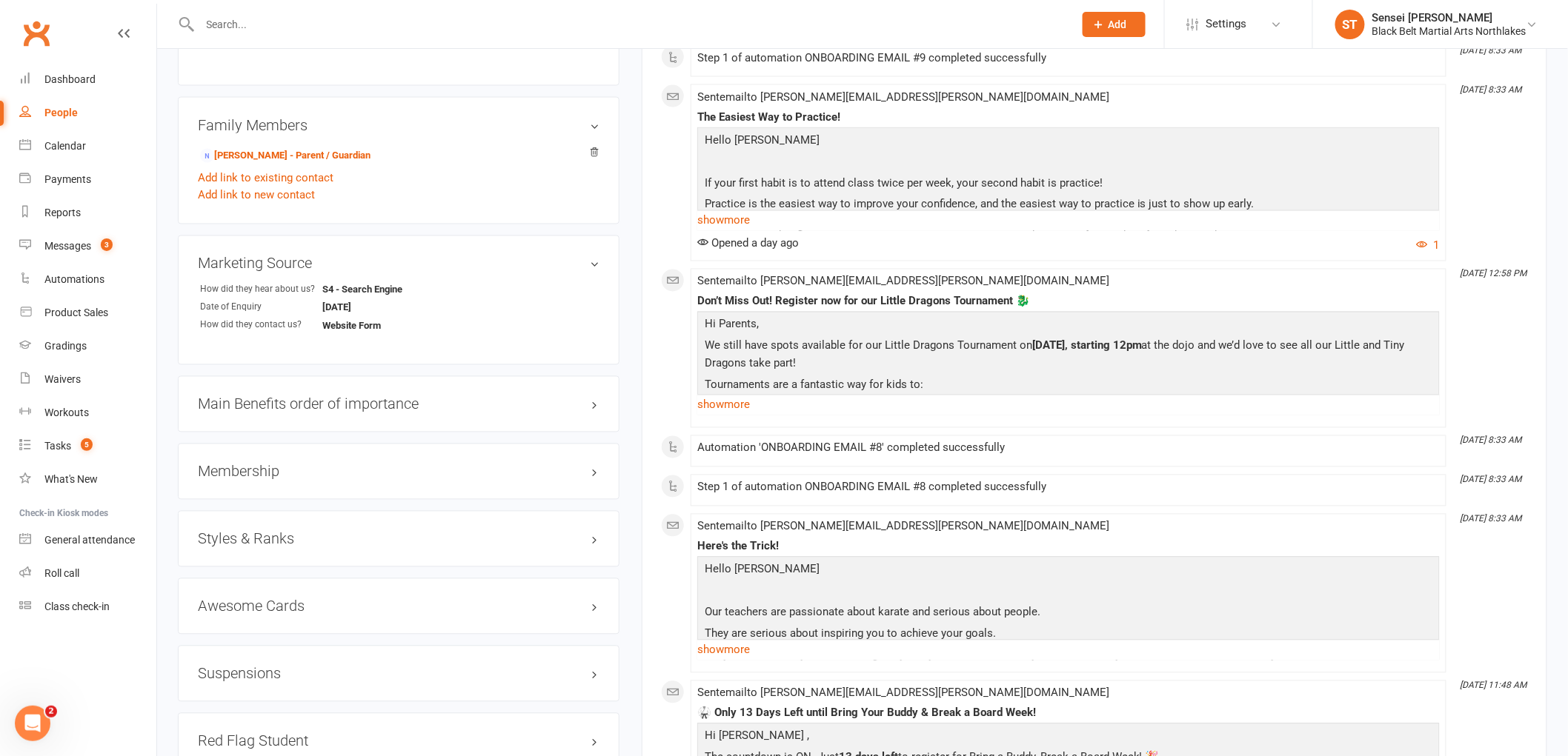
click at [252, 467] on h3 "Membership" at bounding box center [398, 472] width 402 height 16
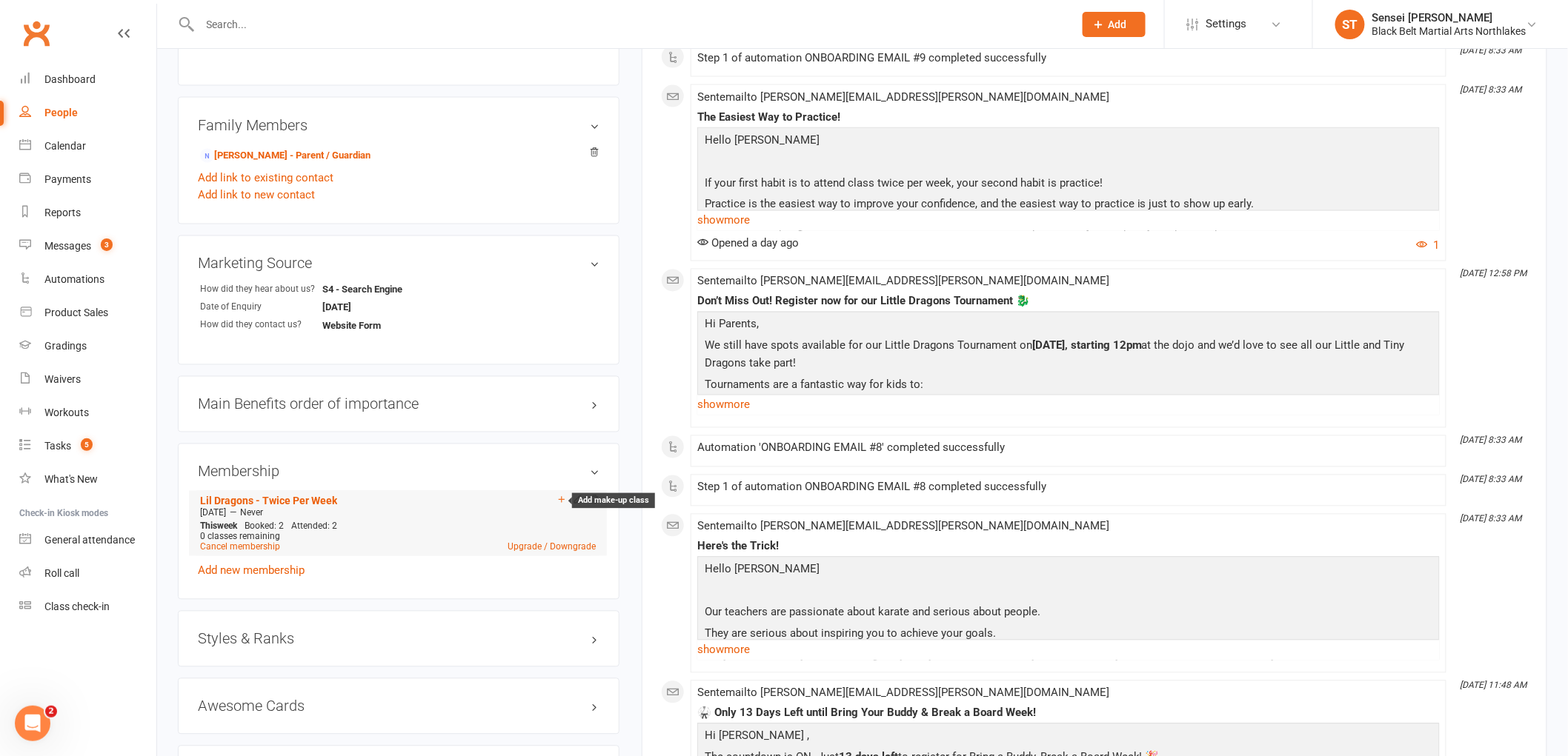
click at [561, 500] on icon at bounding box center [562, 500] width 10 height 10
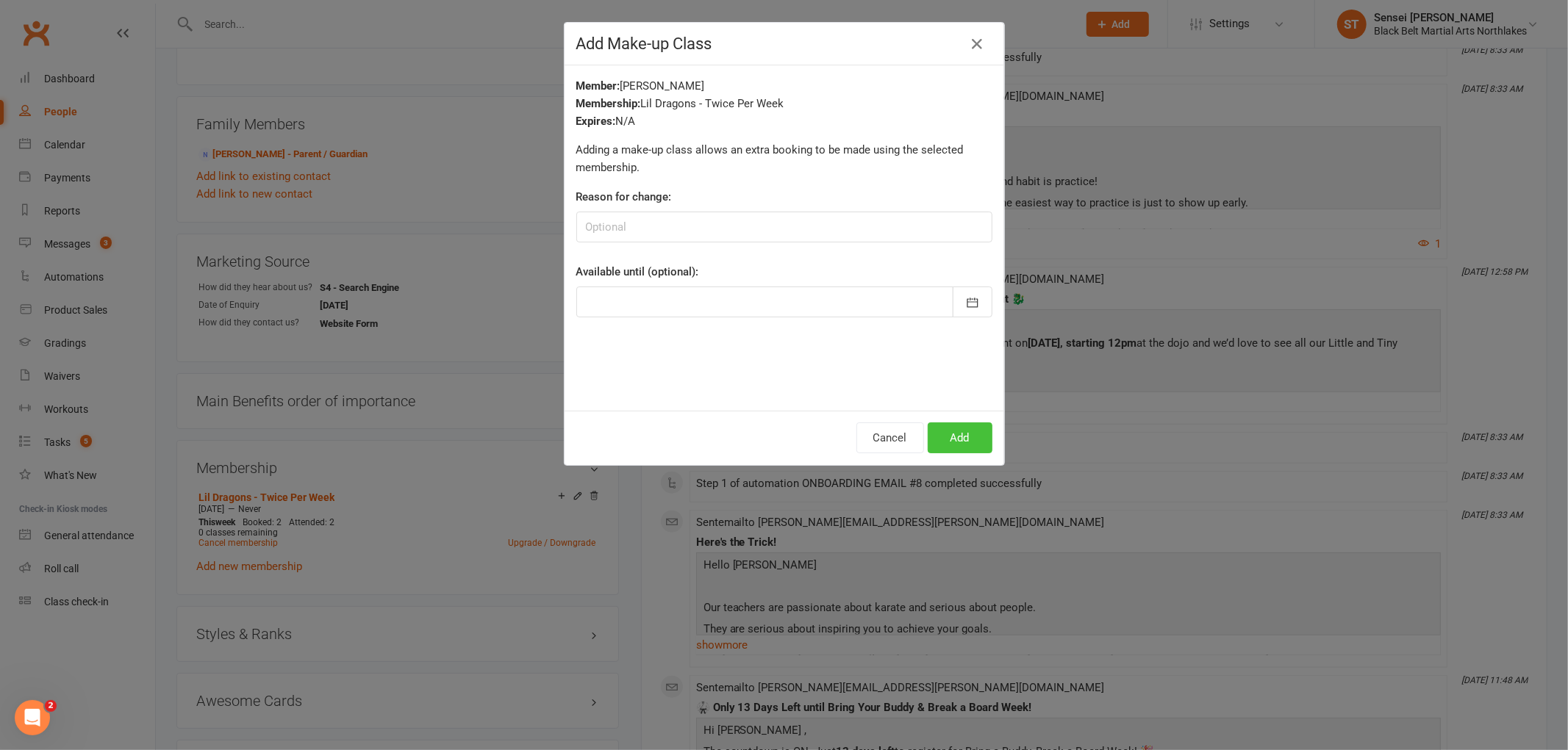
click at [957, 436] on button "Add" at bounding box center [960, 437] width 65 height 31
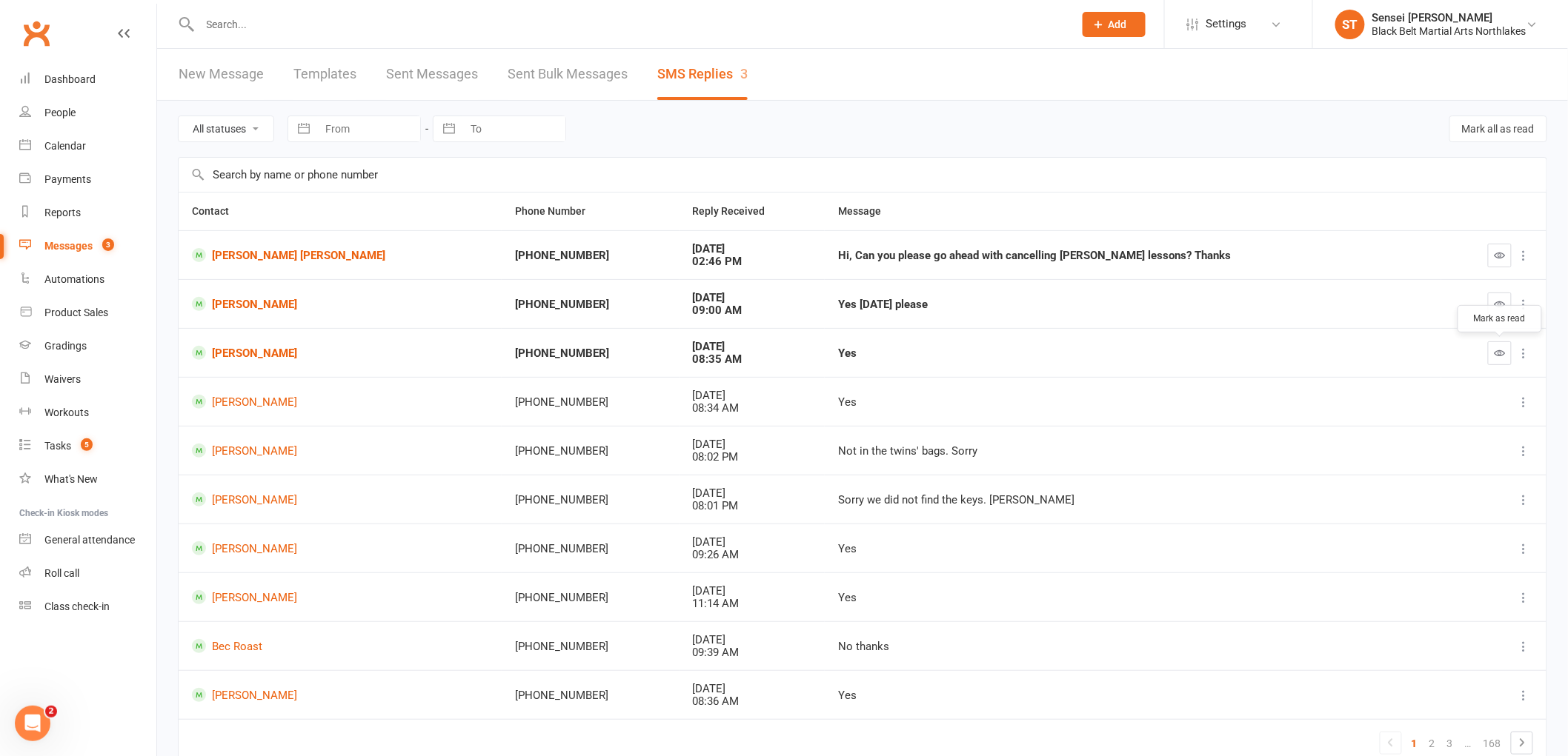
click at [1507, 354] on button "button" at bounding box center [1500, 353] width 23 height 23
click at [261, 302] on link "[PERSON_NAME]" at bounding box center [340, 303] width 297 height 14
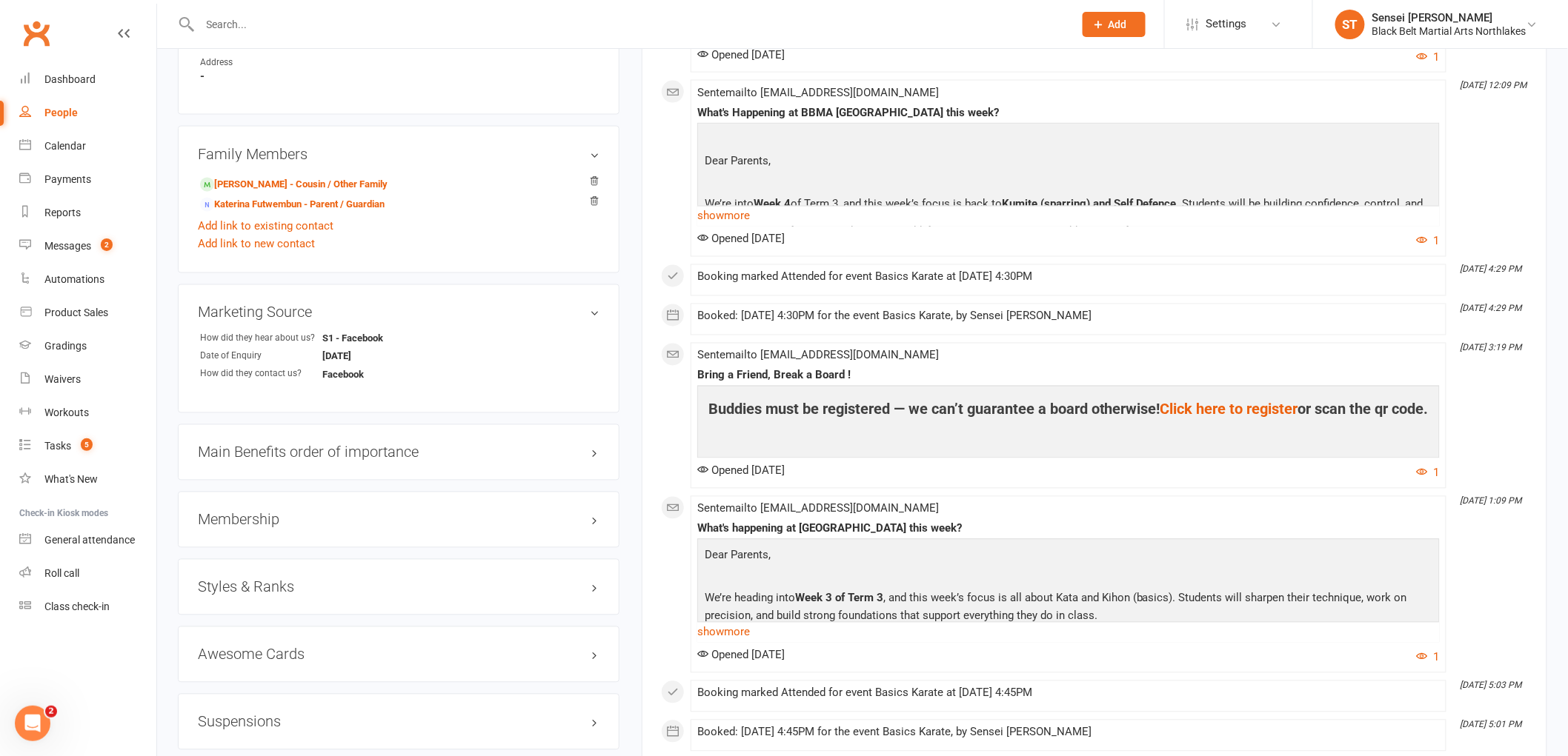
scroll to position [987, 0]
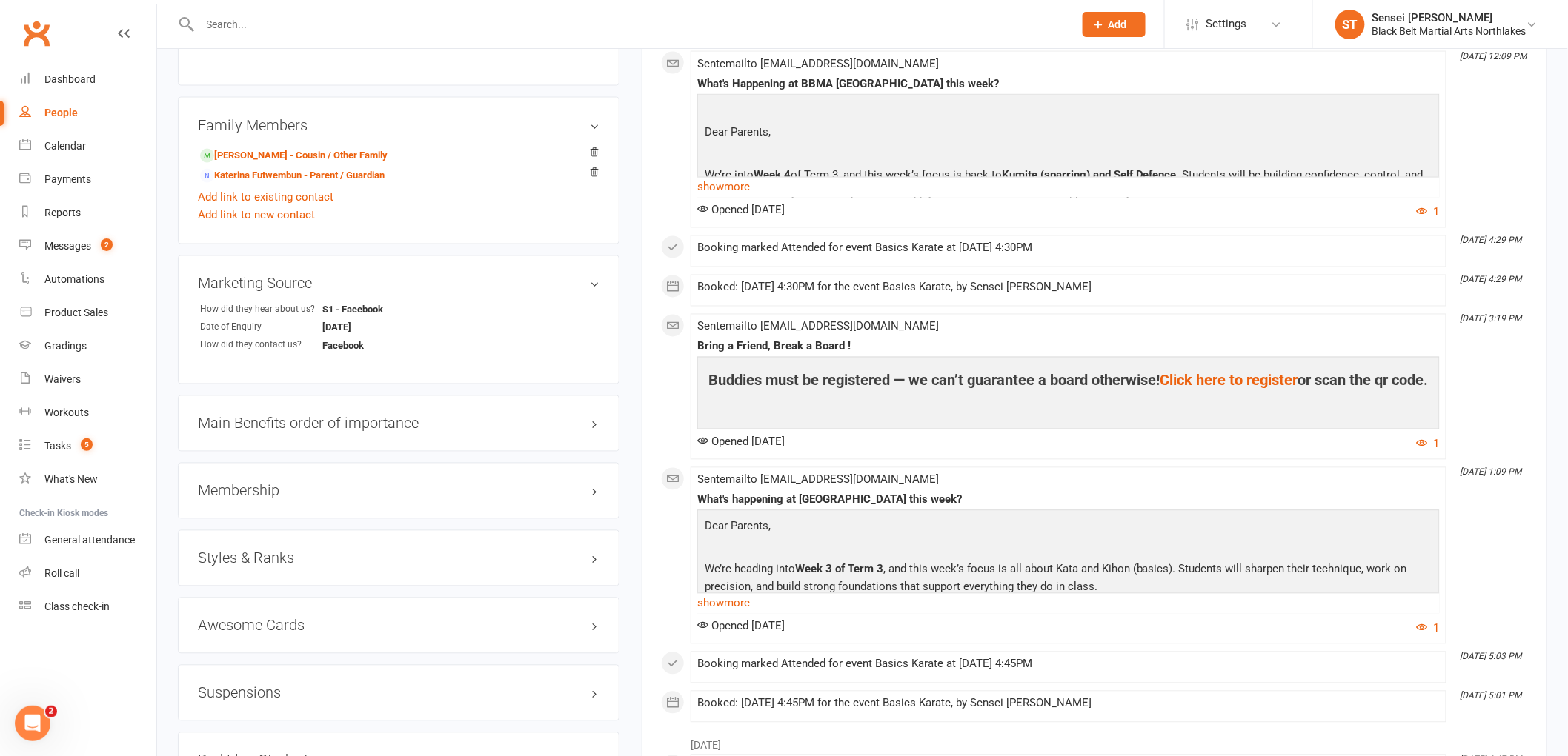
click at [254, 486] on h3 "Membership" at bounding box center [398, 490] width 402 height 16
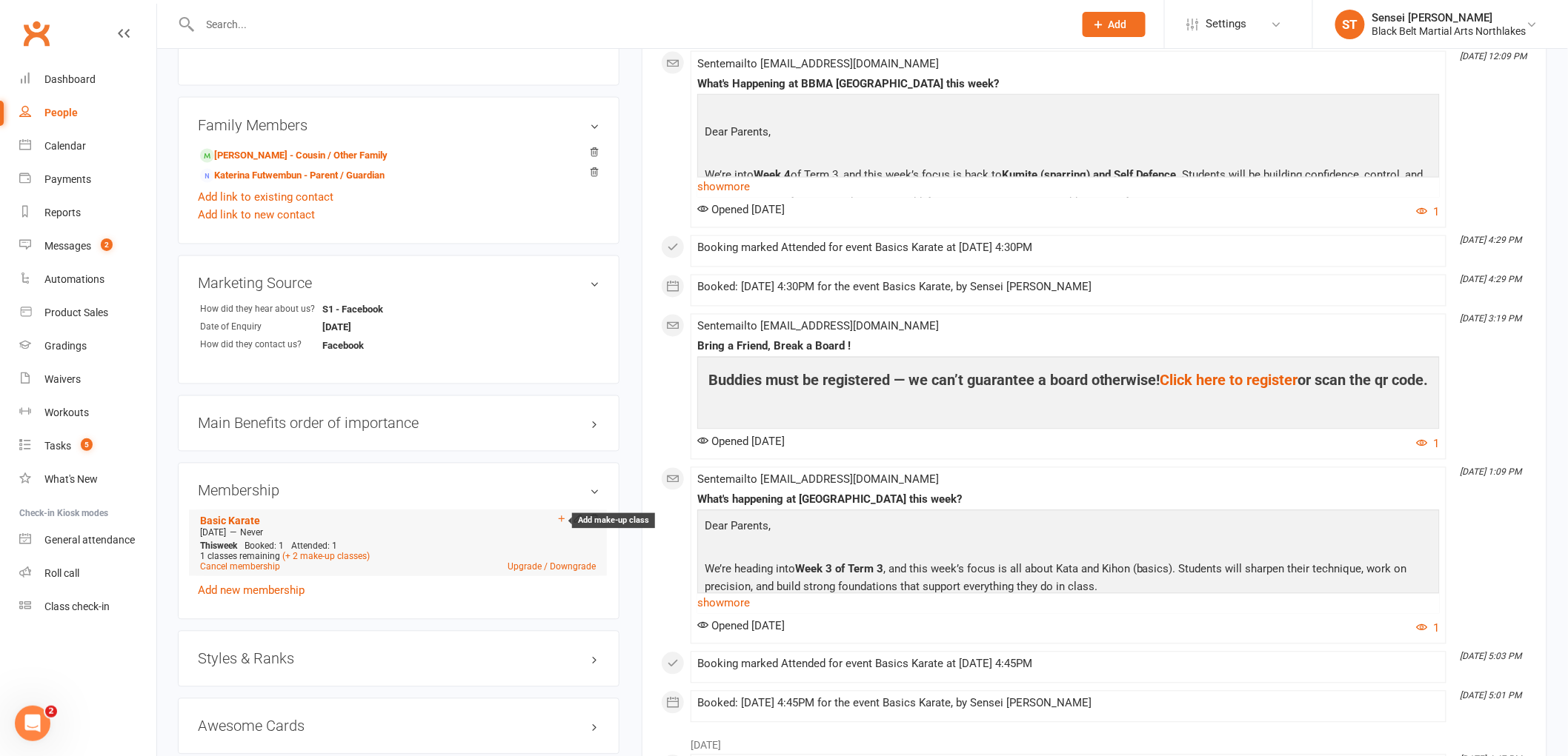
click at [561, 519] on icon at bounding box center [562, 518] width 10 height 10
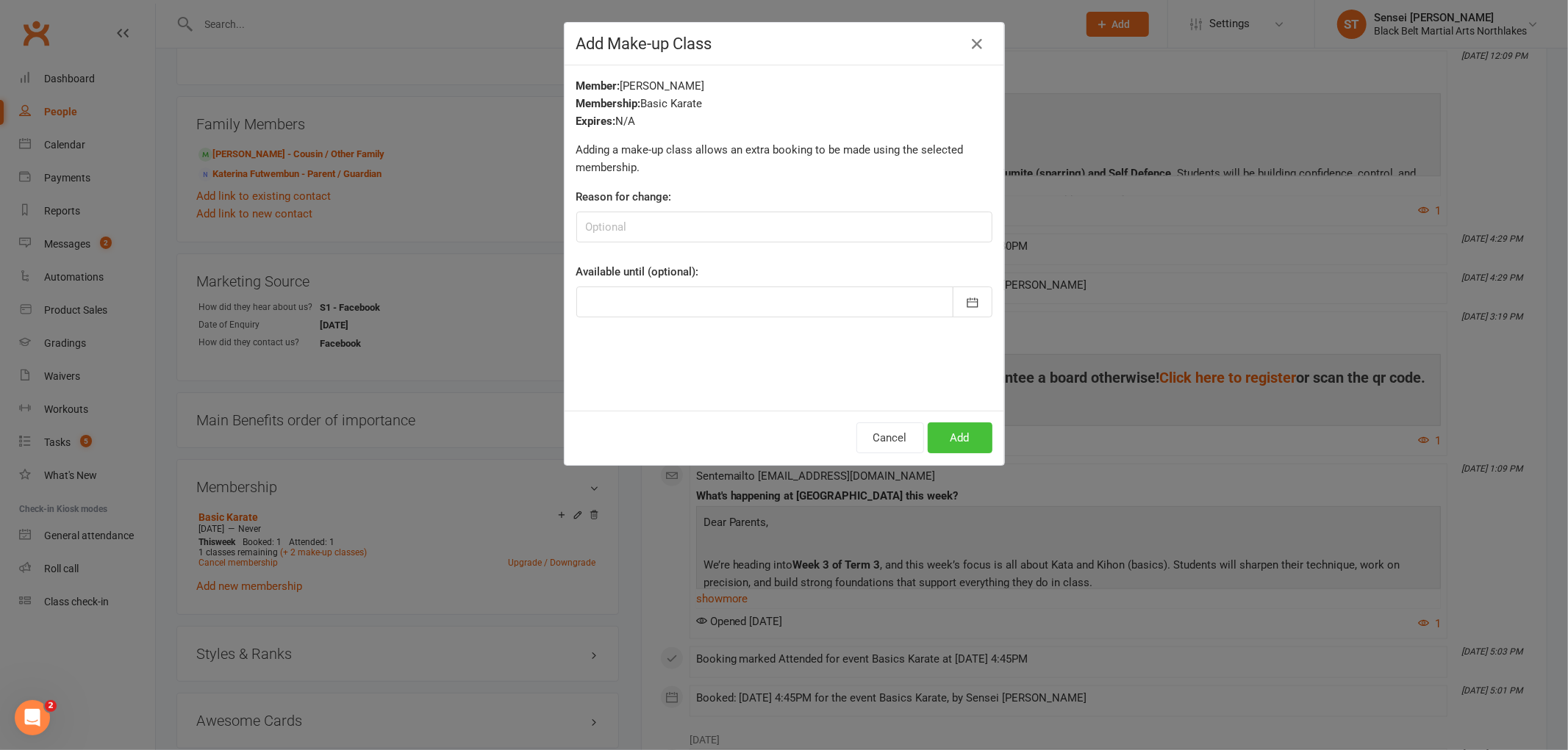
click at [949, 437] on button "Add" at bounding box center [960, 437] width 65 height 31
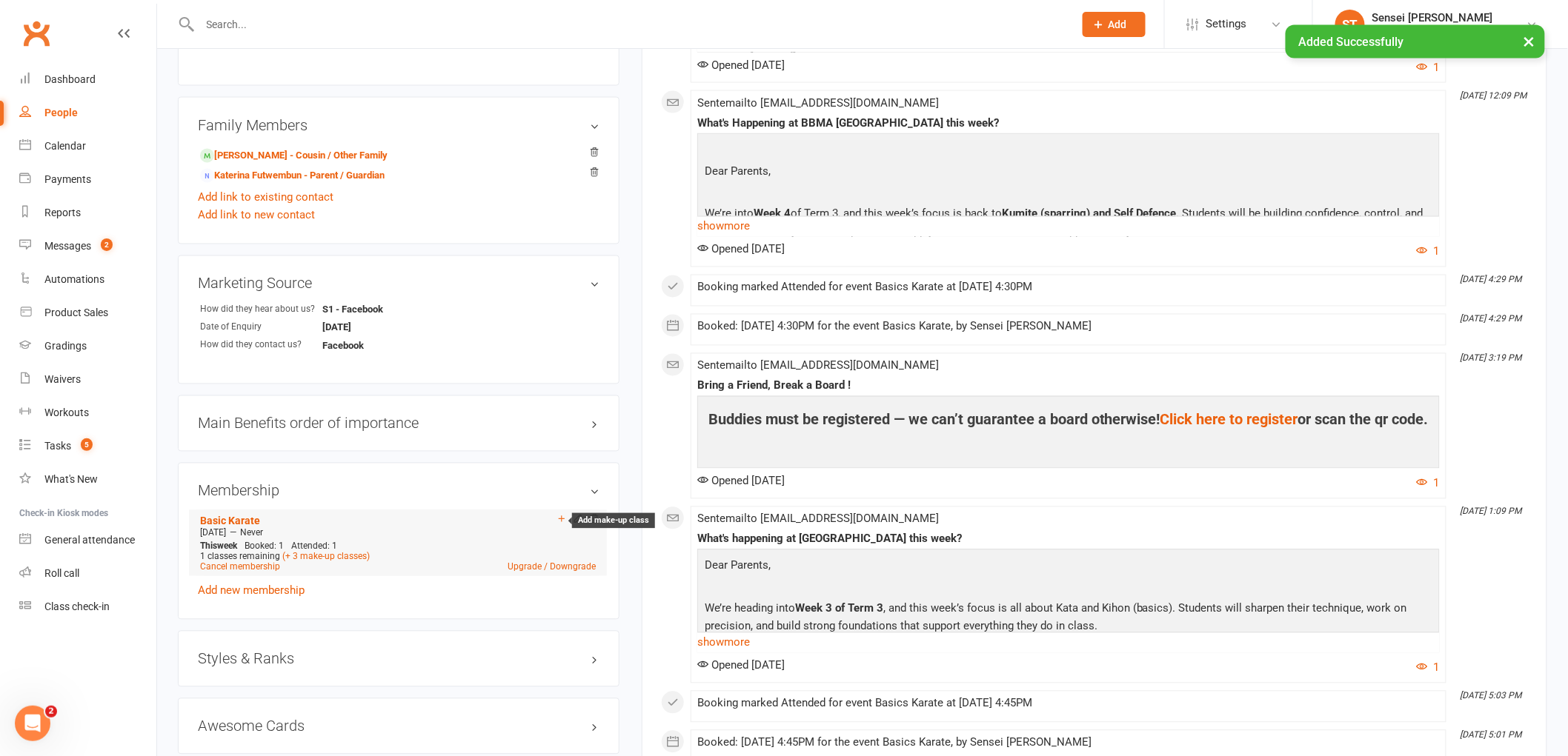
click at [564, 521] on icon at bounding box center [562, 518] width 10 height 10
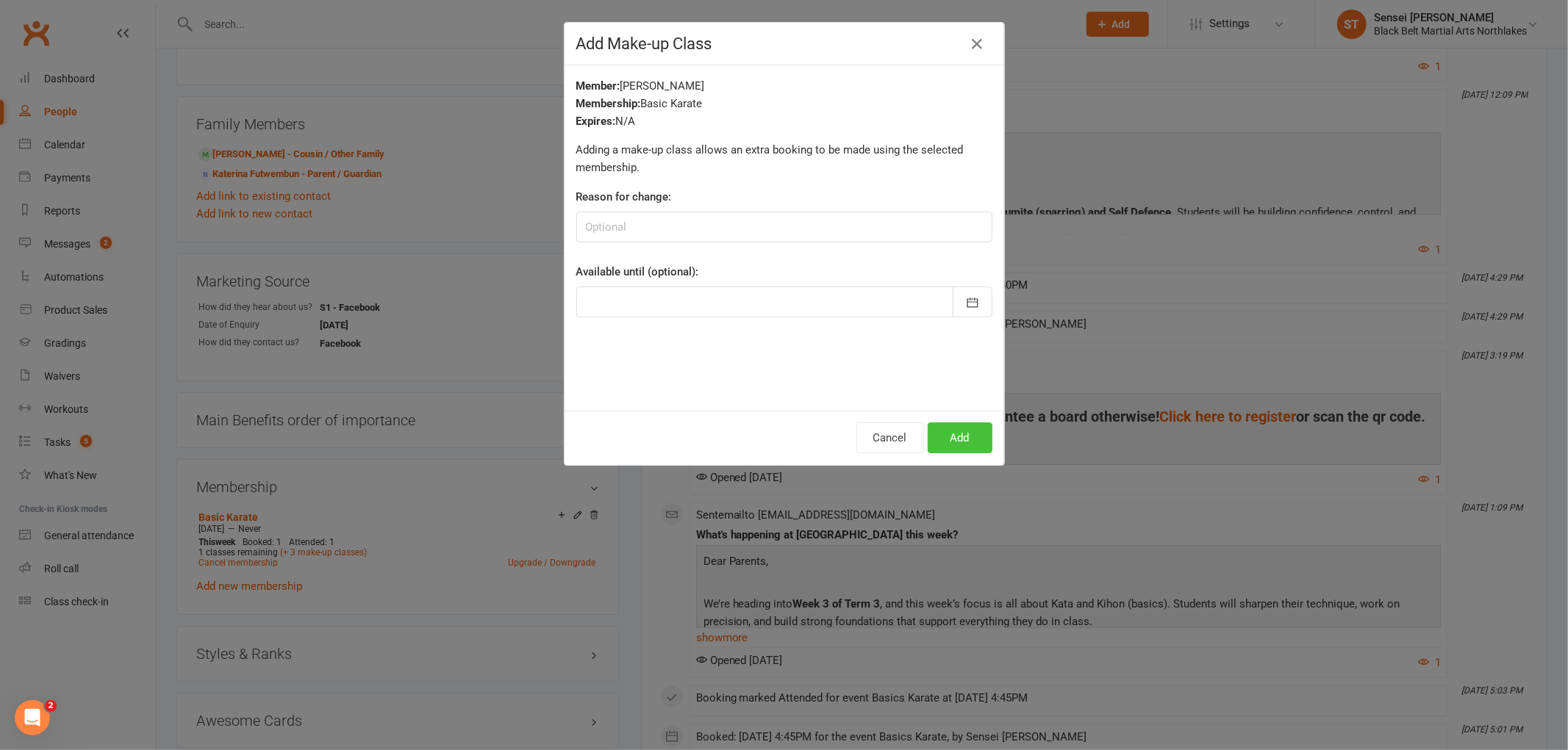
click at [943, 438] on button "Add" at bounding box center [960, 437] width 65 height 31
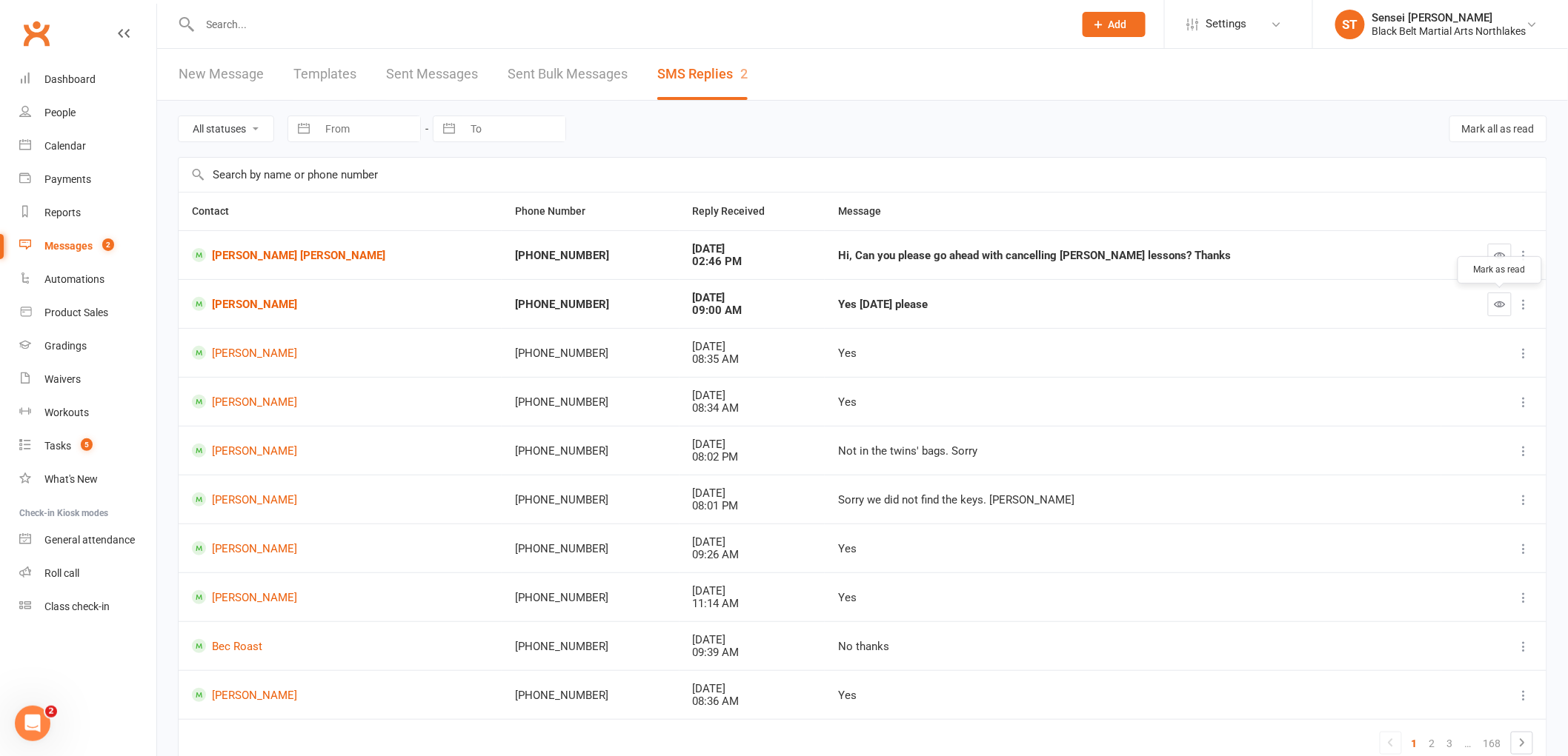
click at [1495, 300] on icon "button" at bounding box center [1501, 304] width 11 height 11
click at [318, 39] on div at bounding box center [621, 23] width 886 height 48
click at [322, 23] on input "text" at bounding box center [629, 24] width 868 height 21
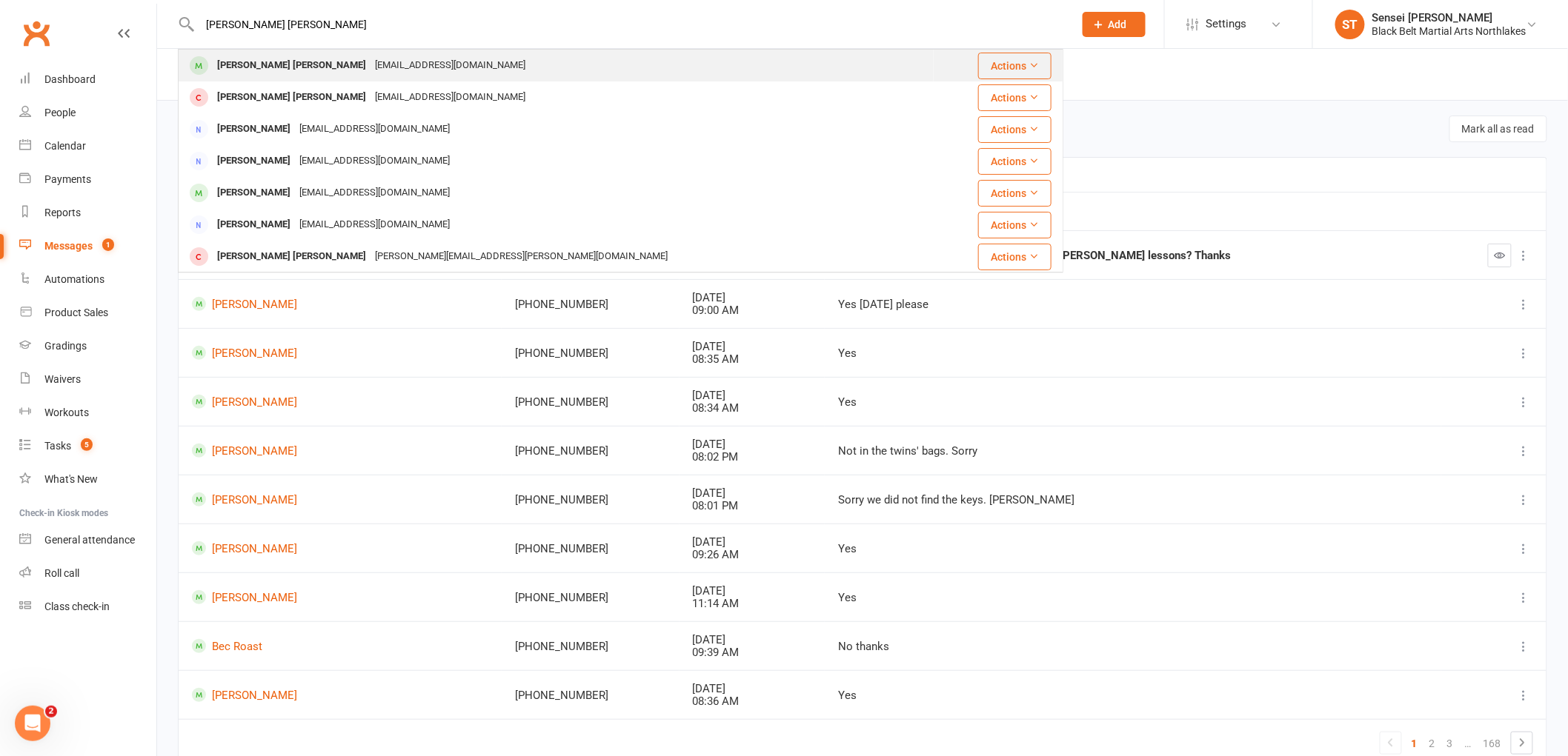
type input "[PERSON_NAME] [PERSON_NAME]"
click at [253, 68] on div "[PERSON_NAME] [PERSON_NAME]" at bounding box center [291, 65] width 158 height 22
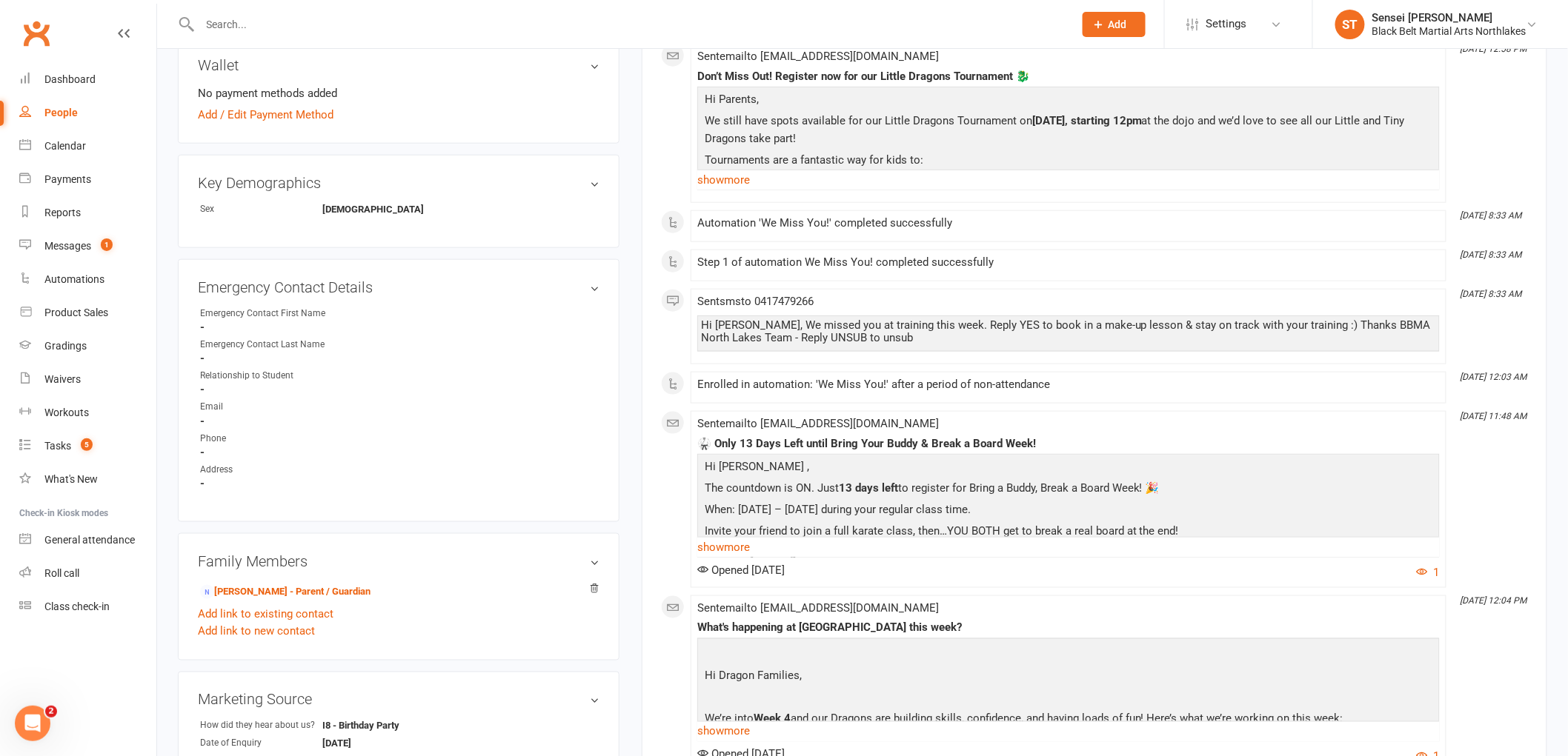
scroll to position [575, 0]
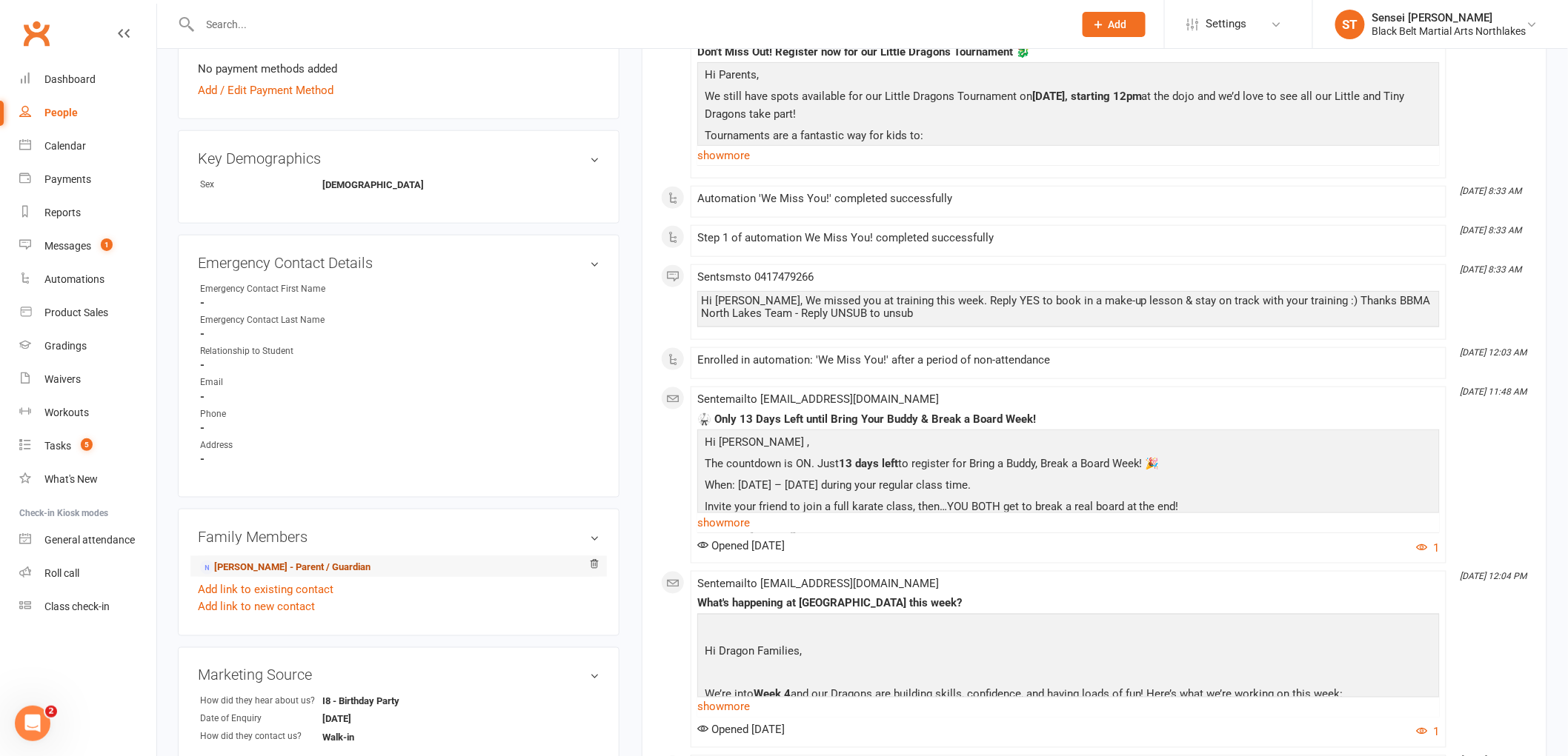
click at [276, 563] on link "[PERSON_NAME] - Parent / Guardian" at bounding box center [286, 568] width 170 height 16
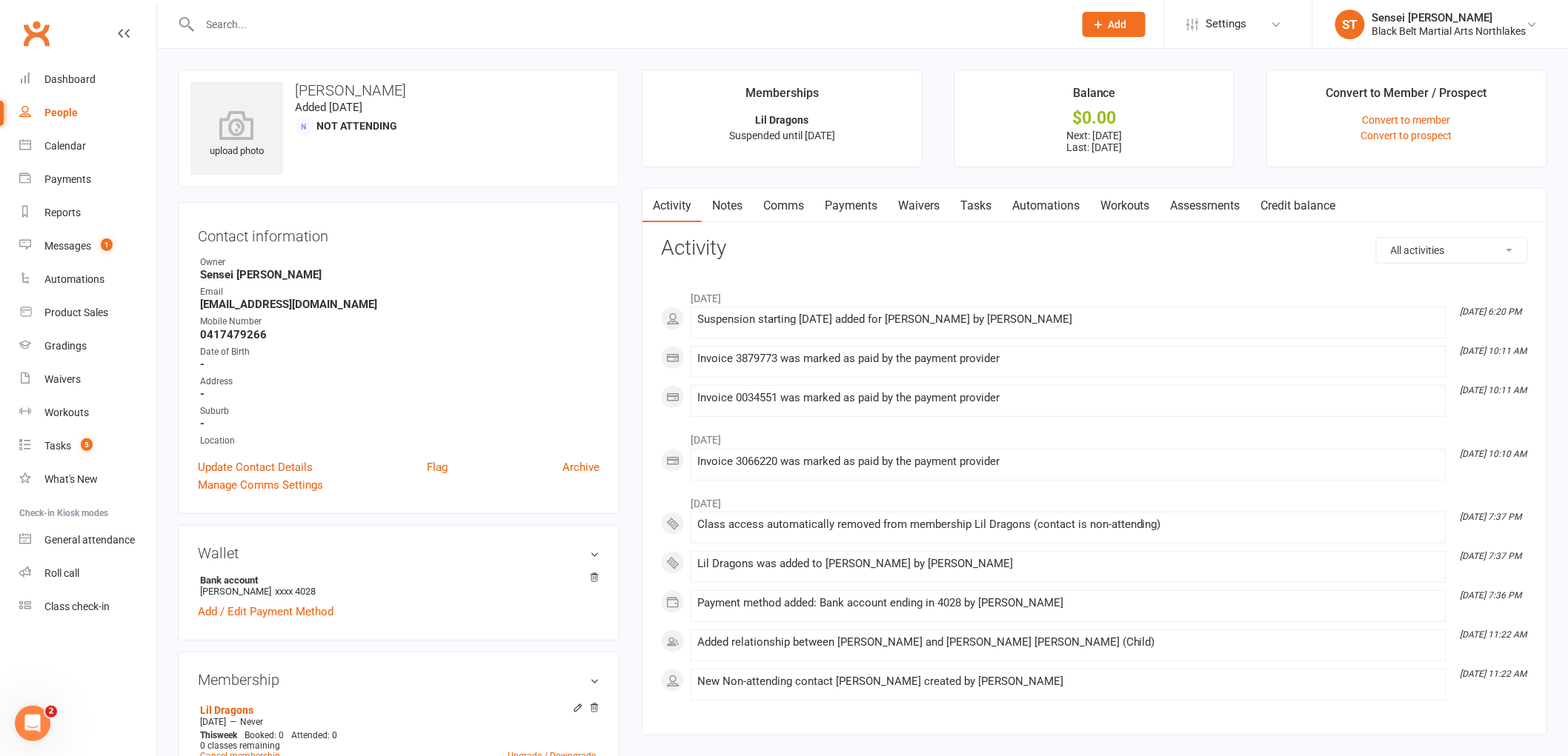
click at [856, 203] on link "Payments" at bounding box center [851, 206] width 73 height 34
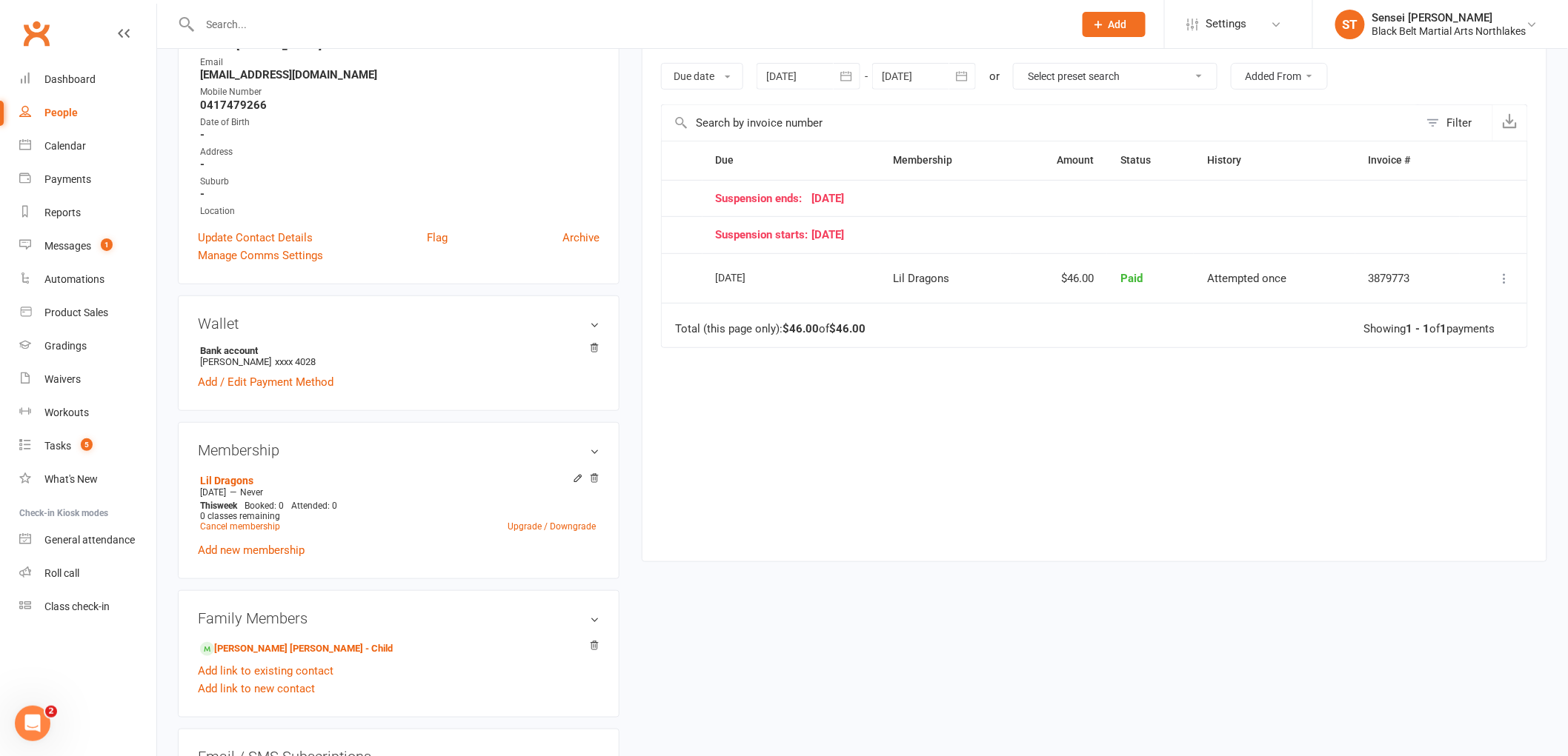
scroll to position [329, 0]
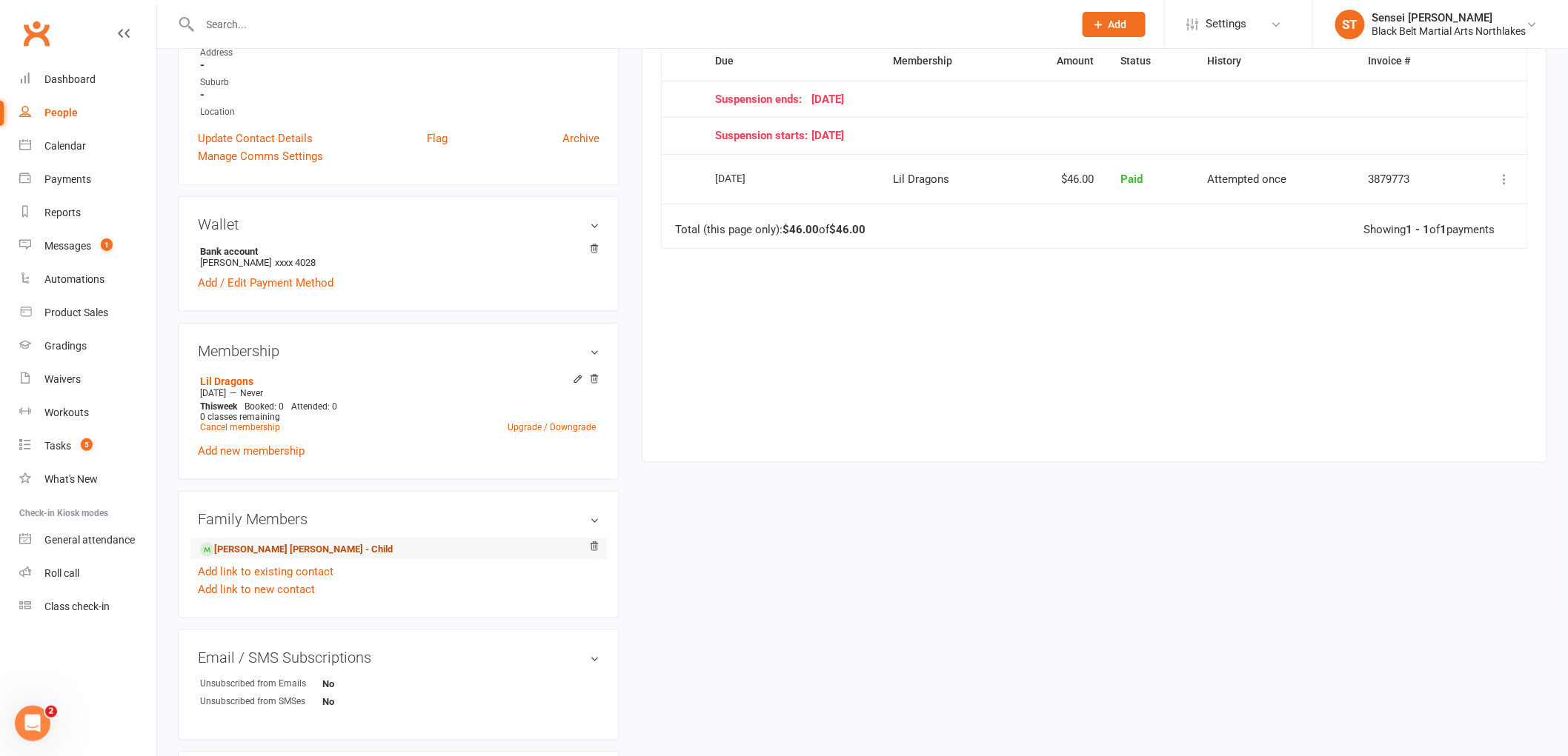
click at [247, 545] on link "[PERSON_NAME] [PERSON_NAME] - Child" at bounding box center [297, 550] width 193 height 16
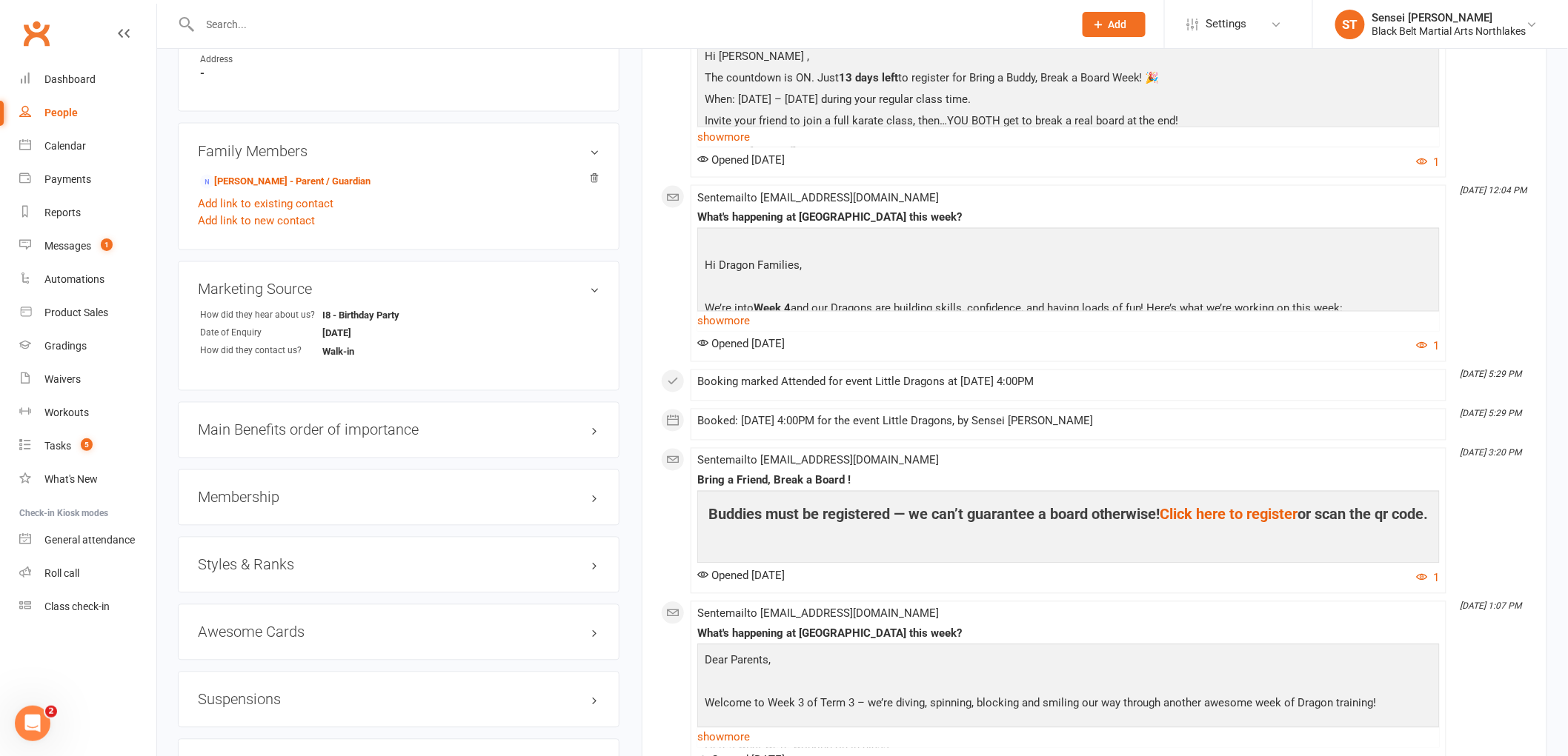
scroll to position [987, 0]
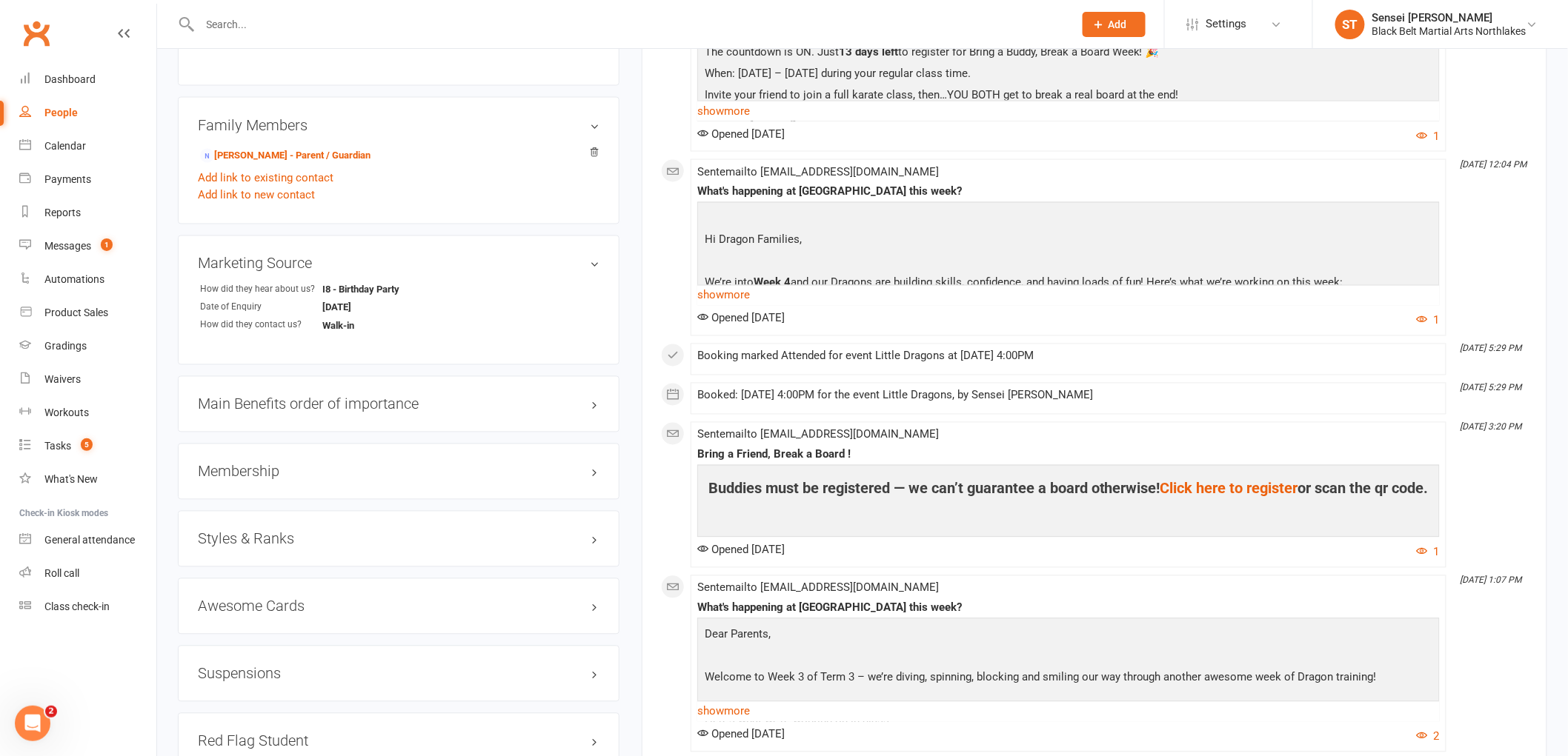
click at [247, 469] on h3 "Membership" at bounding box center [398, 472] width 402 height 16
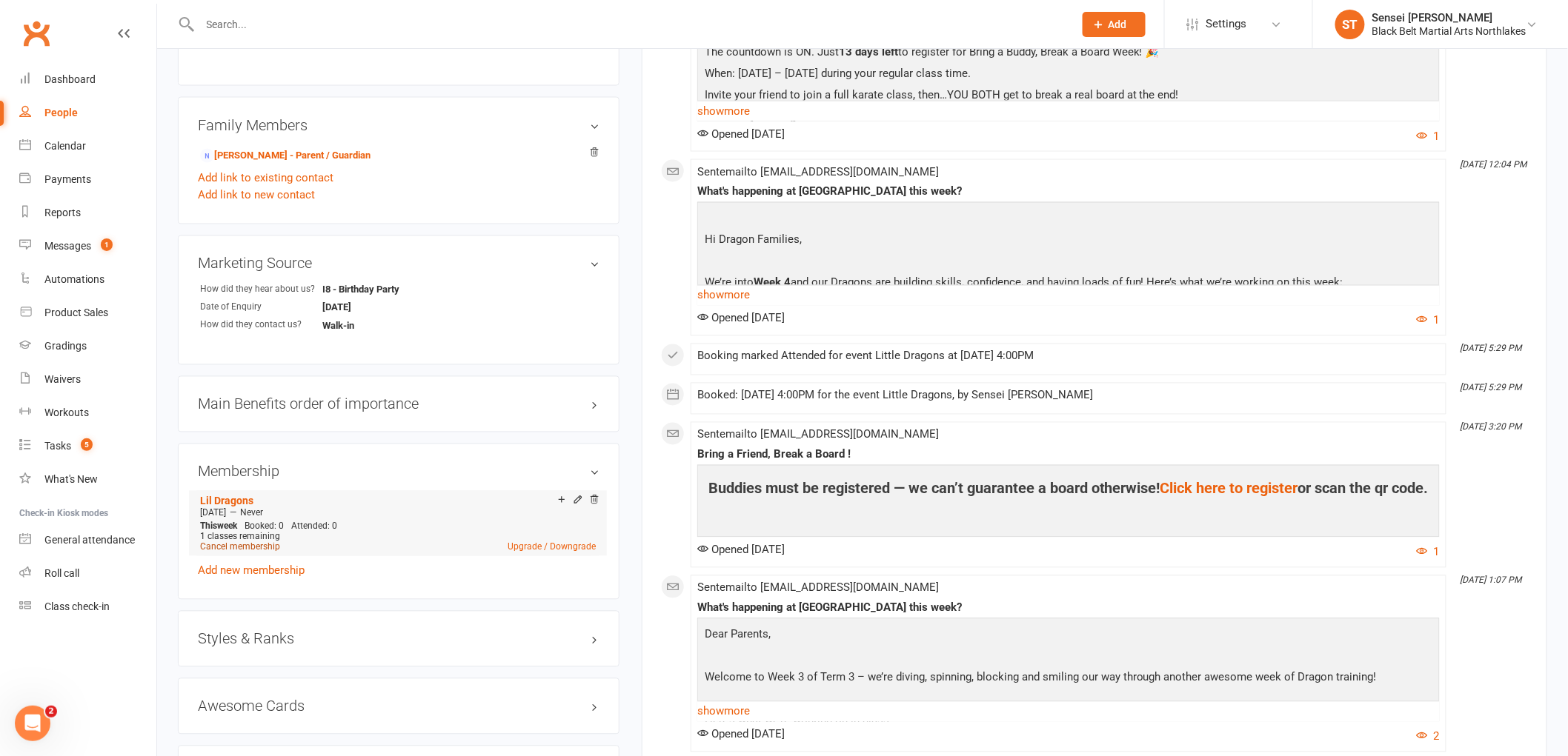
click at [245, 545] on link "Cancel membership" at bounding box center [241, 547] width 81 height 10
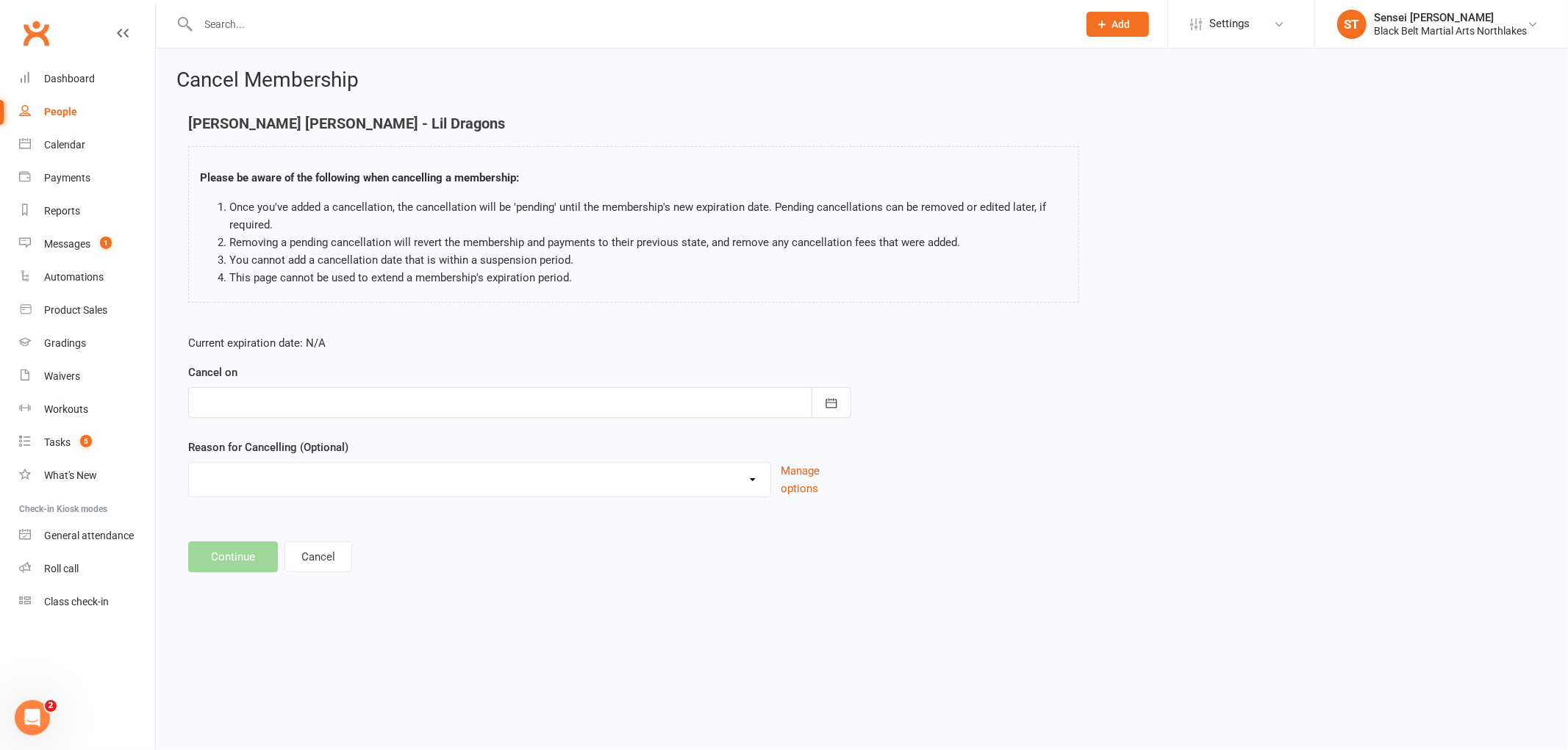
click at [256, 403] on div at bounding box center [520, 402] width 663 height 31
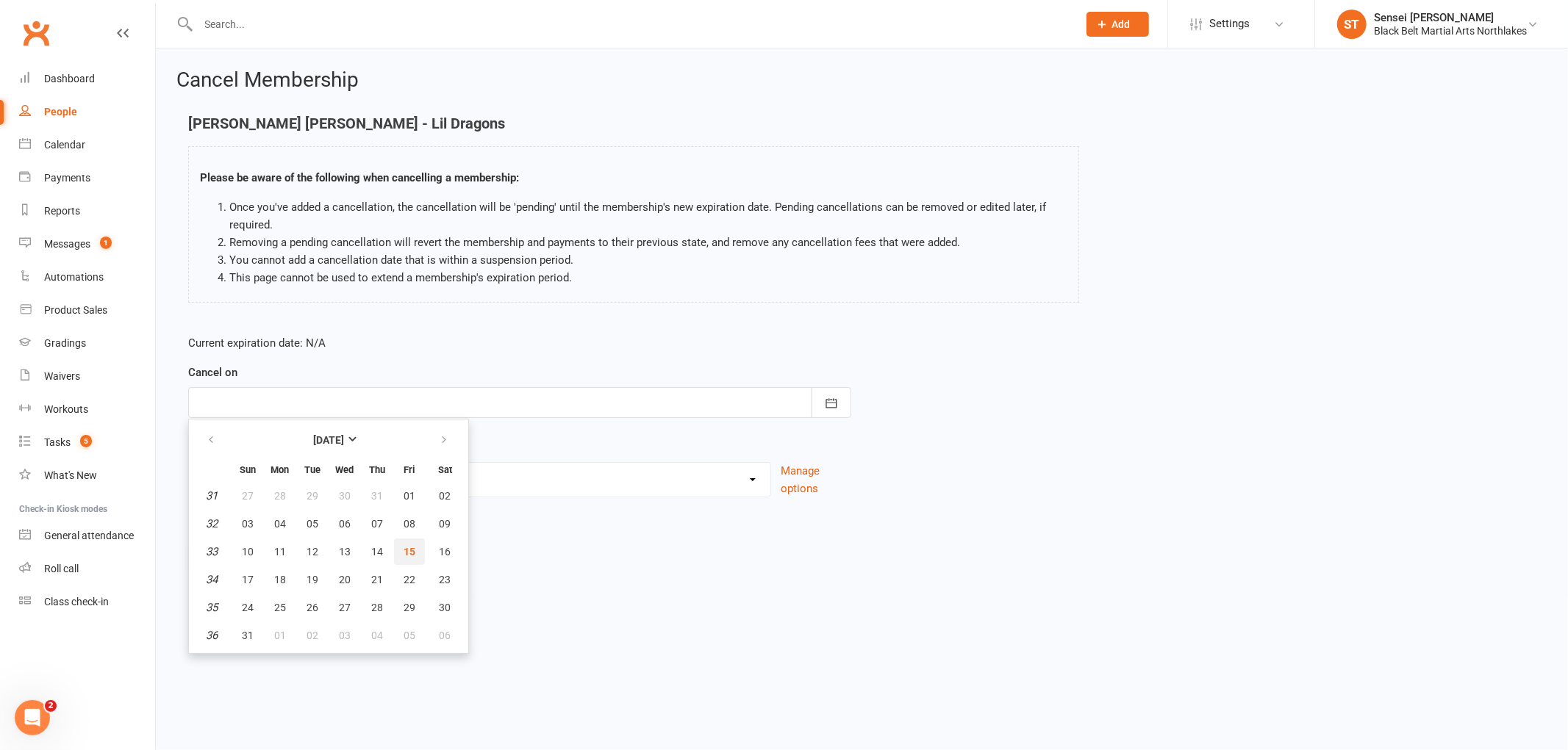
click at [404, 550] on span "15" at bounding box center [409, 551] width 12 height 12
type input "[DATE]"
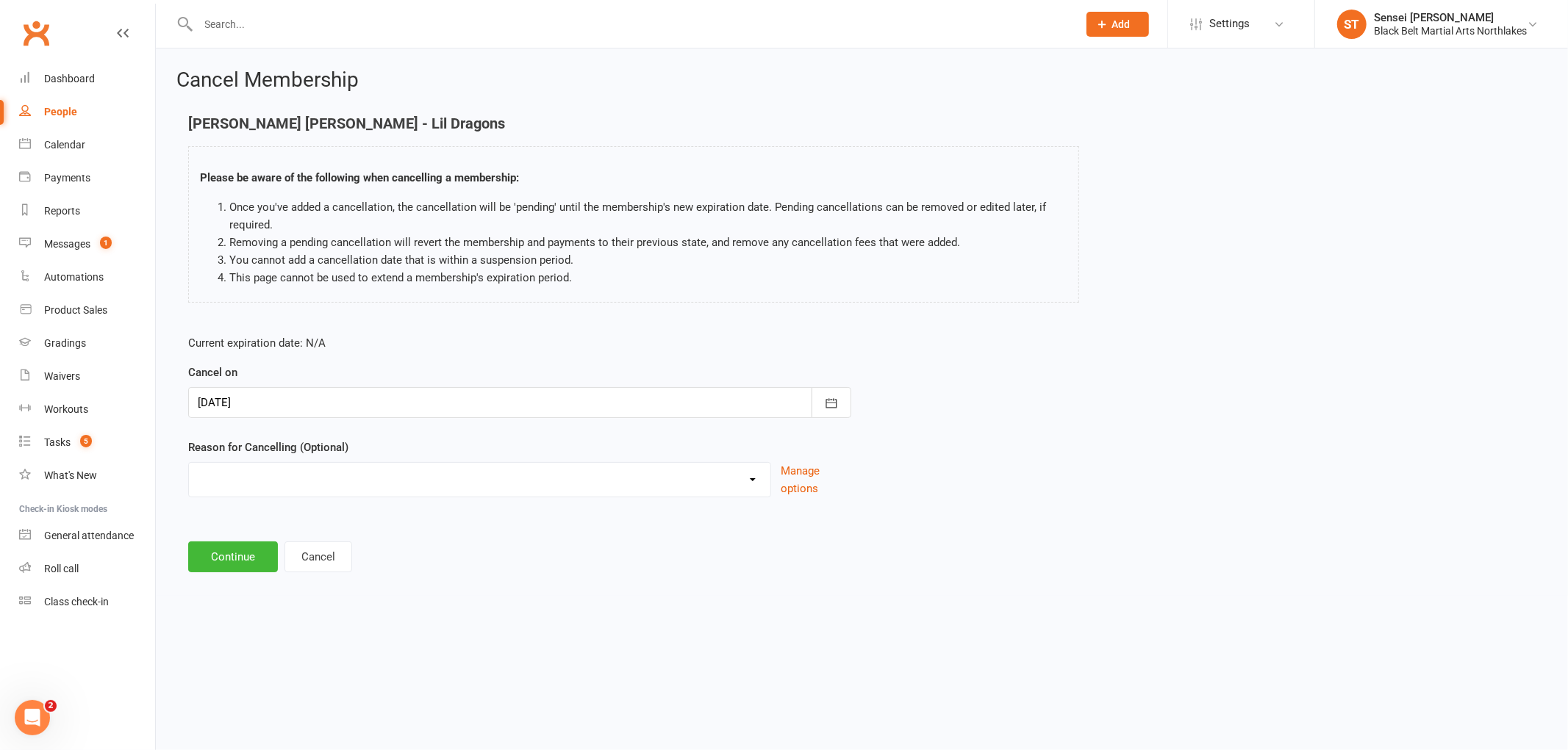
click at [253, 473] on select "Holiday Injury MIA Other reason" at bounding box center [479, 478] width 581 height 30
select select "3"
click at [188, 463] on select "Holiday Injury MIA Other reason" at bounding box center [479, 478] width 581 height 30
click at [268, 553] on input at bounding box center [520, 557] width 663 height 31
type input "lost interest"
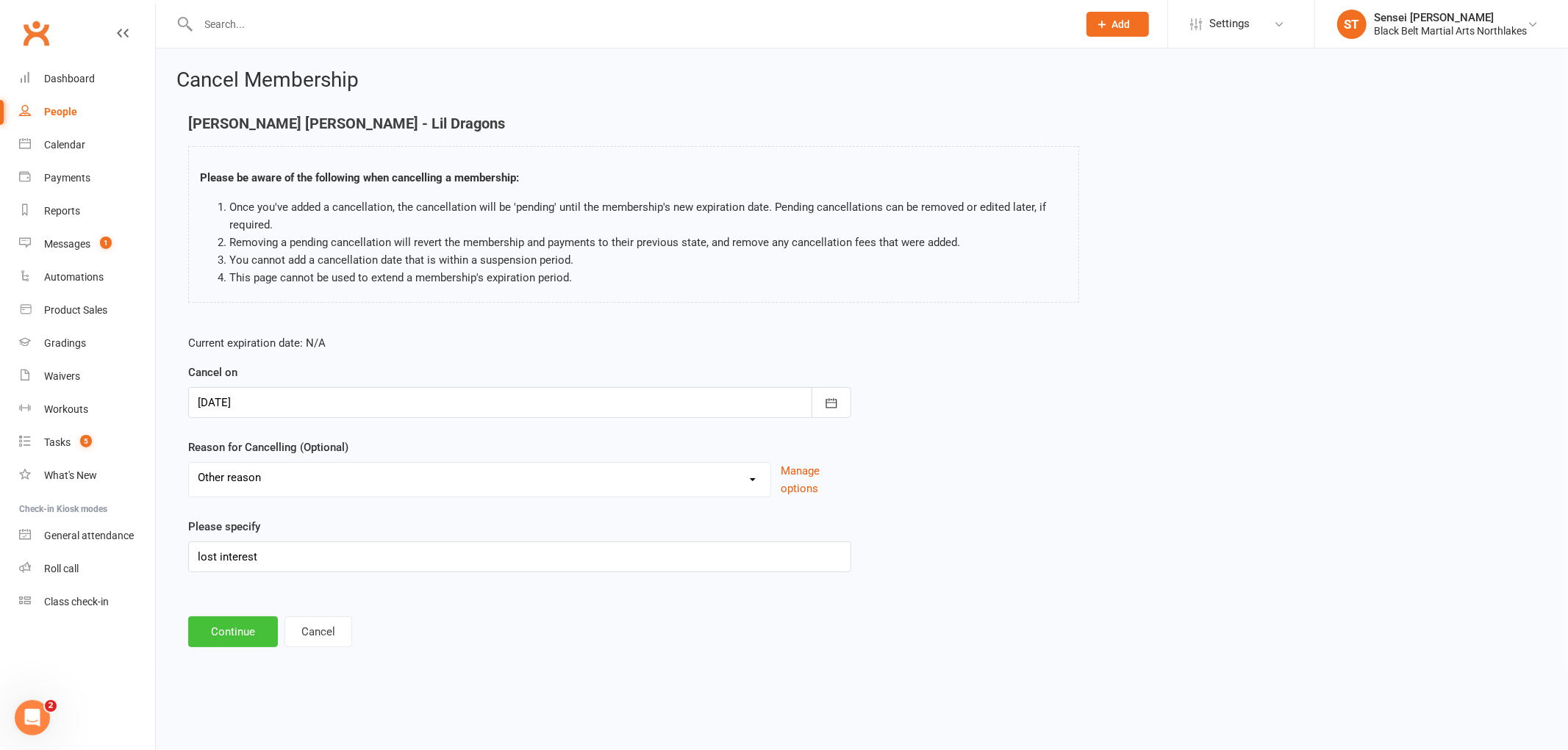
click at [224, 626] on button "Continue" at bounding box center [233, 631] width 90 height 31
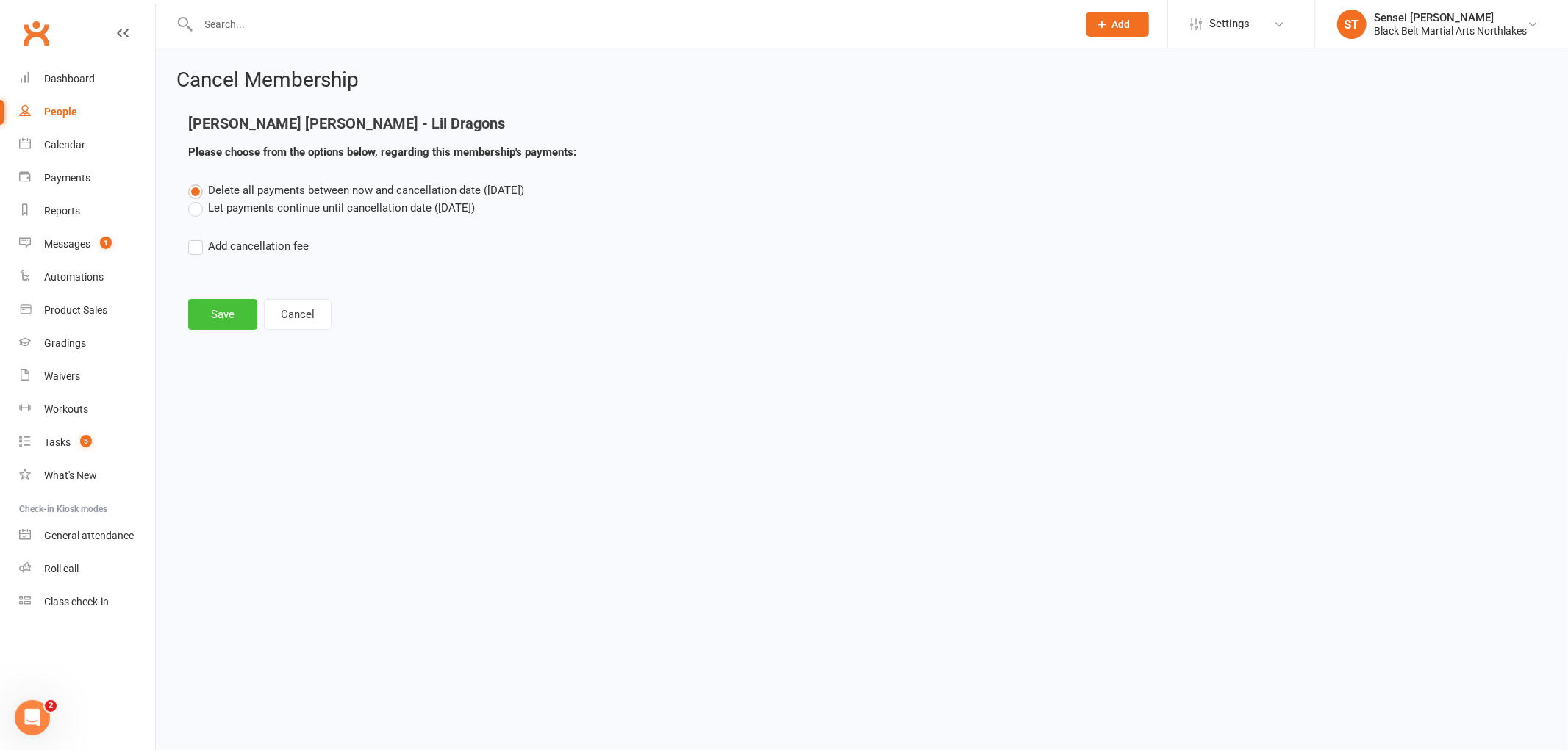
click at [217, 321] on button "Save" at bounding box center [223, 314] width 69 height 31
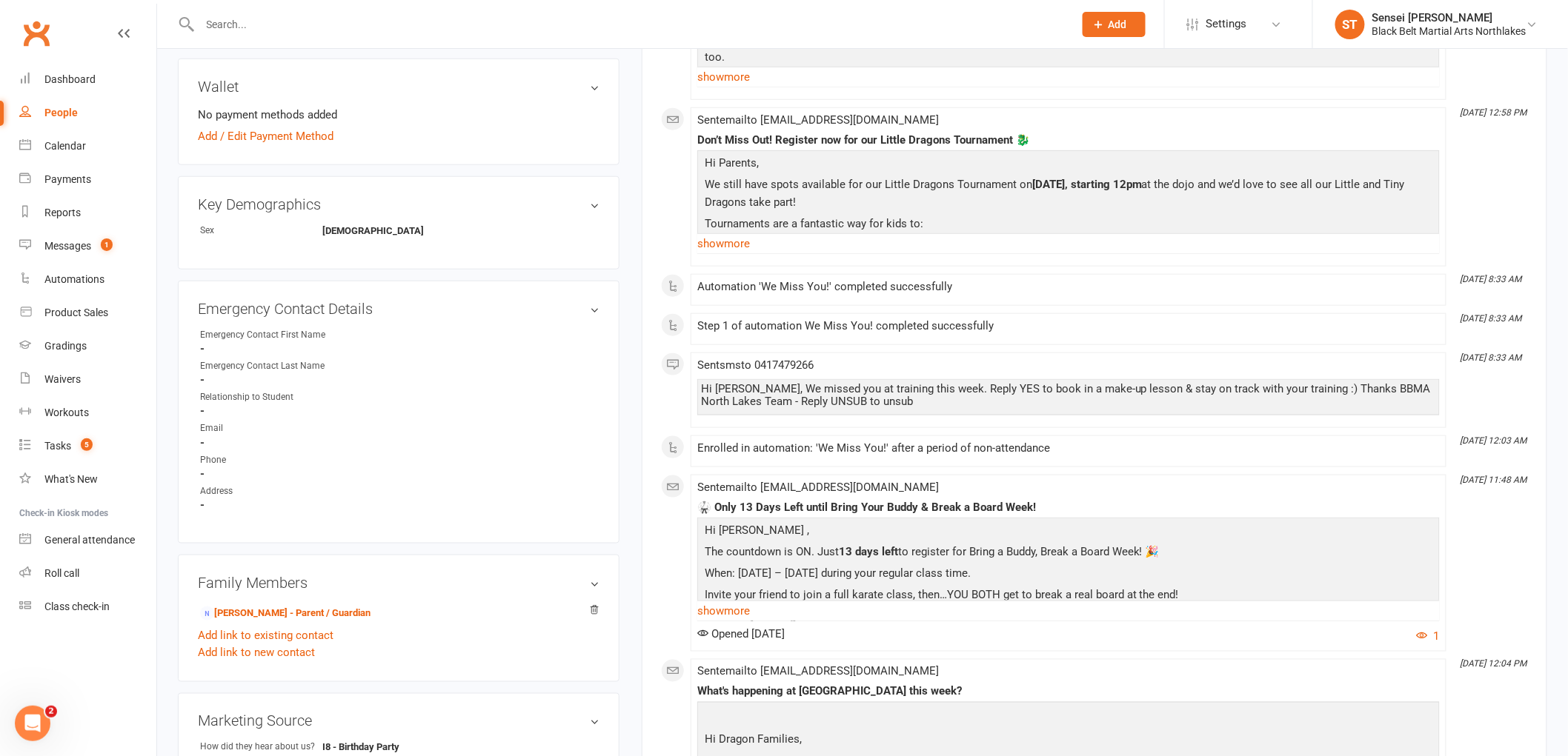
scroll to position [575, 0]
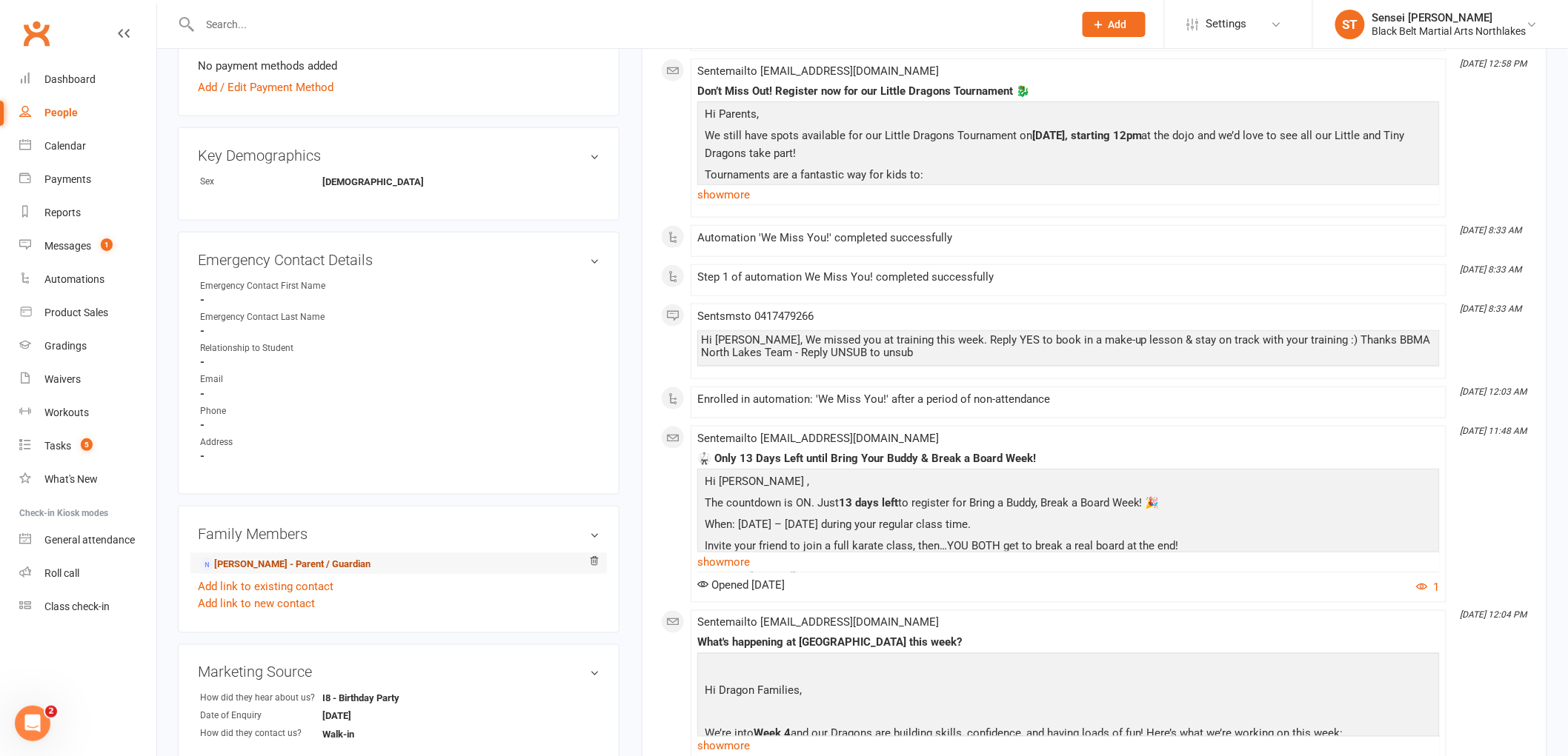
click at [267, 560] on link "[PERSON_NAME] - Parent / Guardian" at bounding box center [286, 564] width 170 height 16
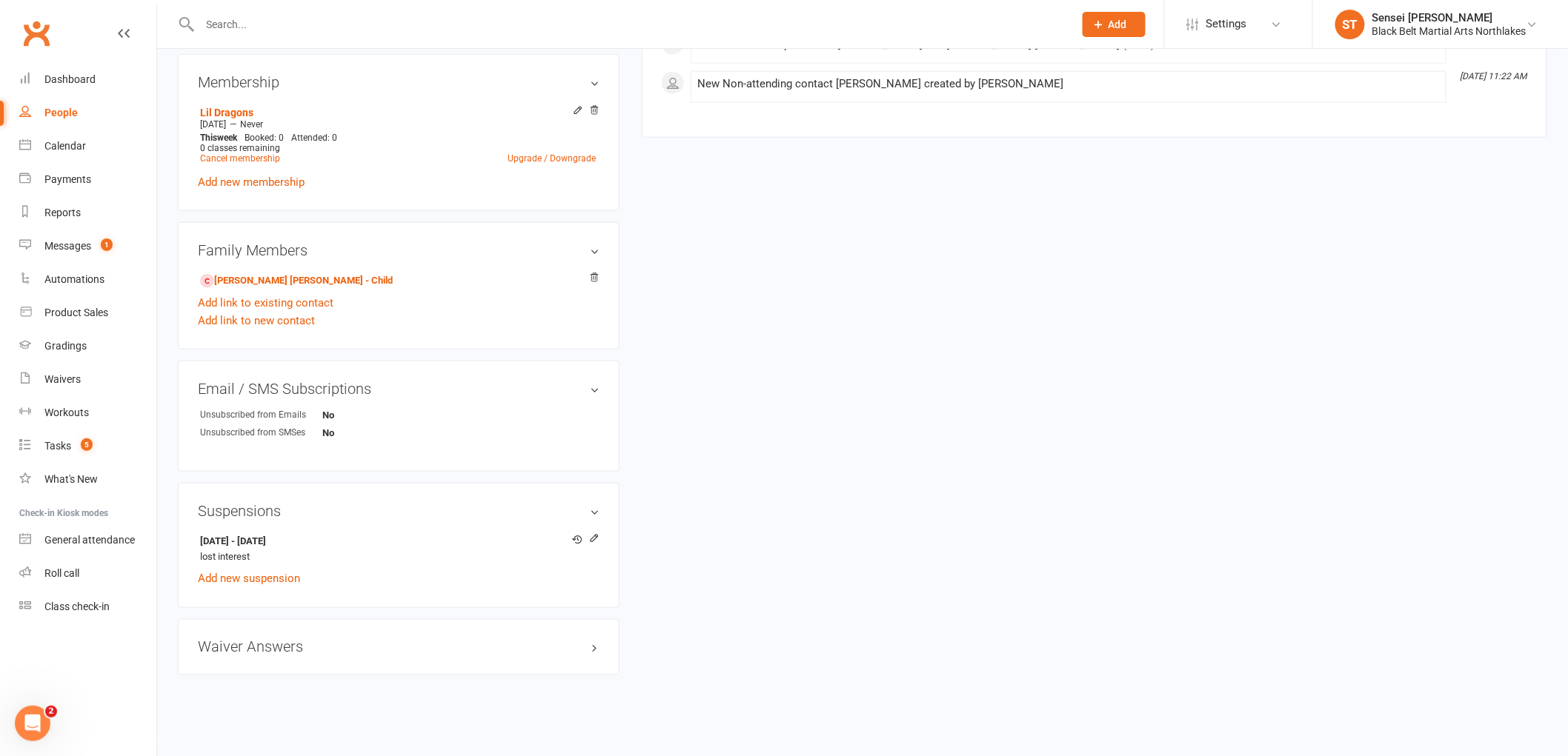
scroll to position [604, 0]
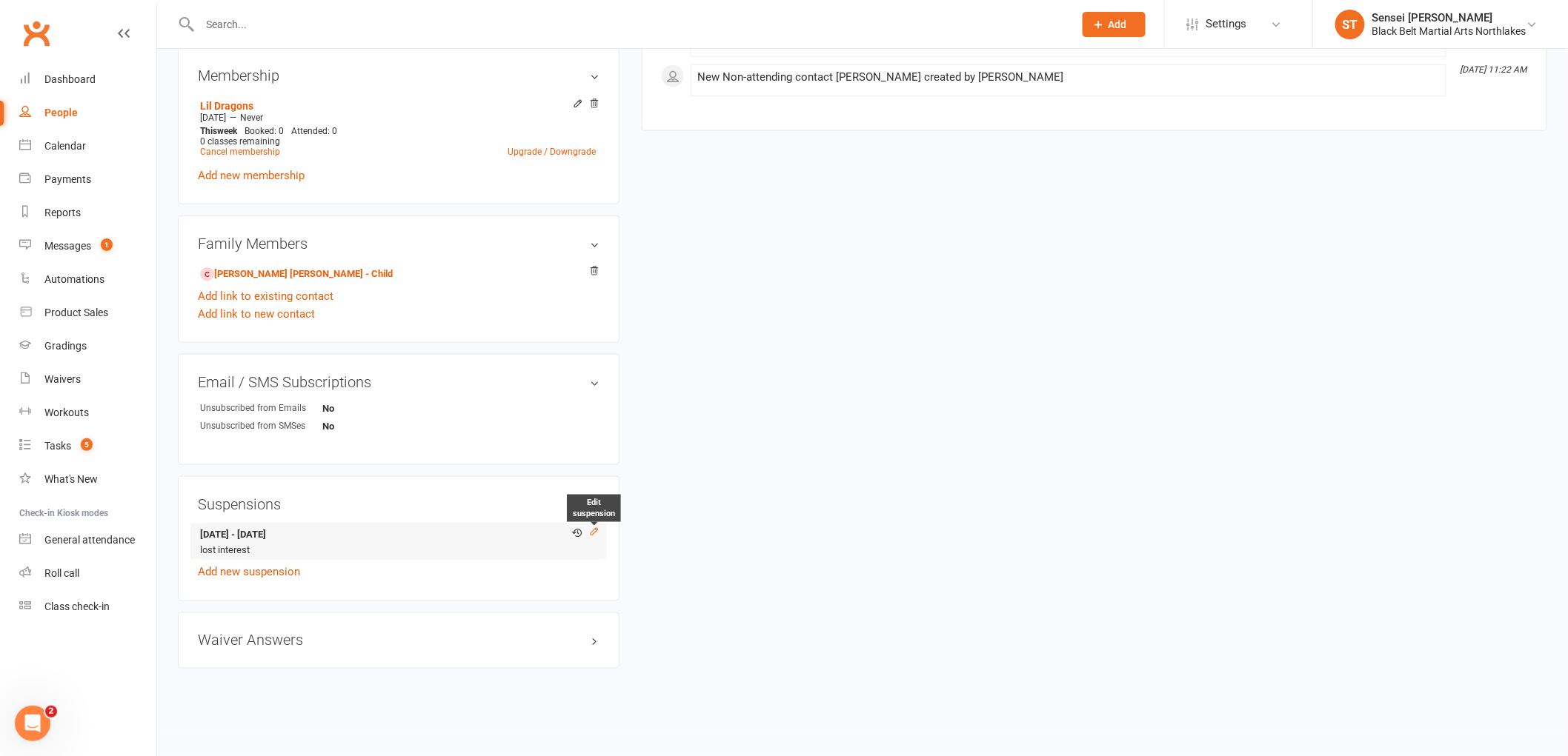
click at [593, 535] on icon at bounding box center [593, 531] width 10 height 10
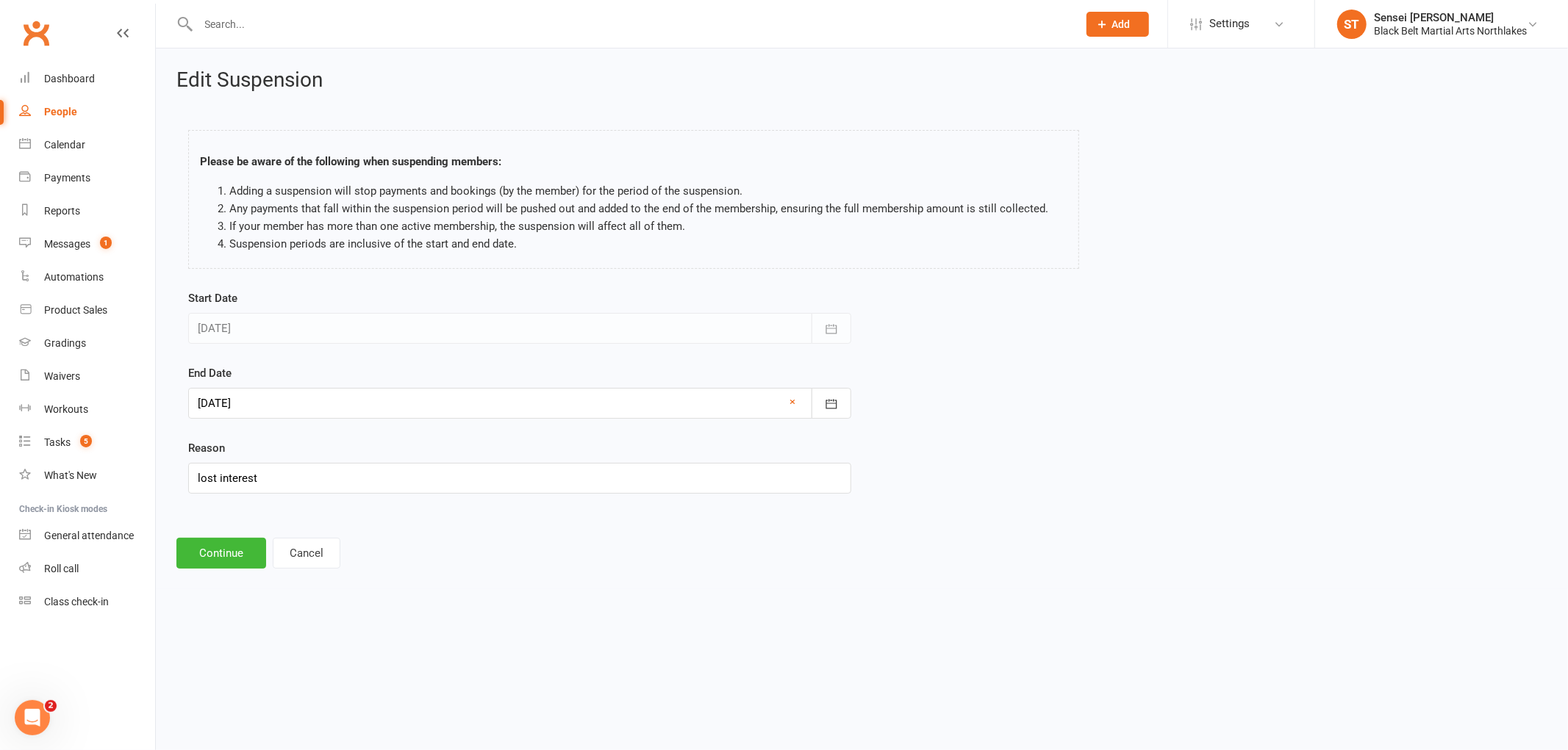
click at [330, 409] on div at bounding box center [520, 403] width 663 height 31
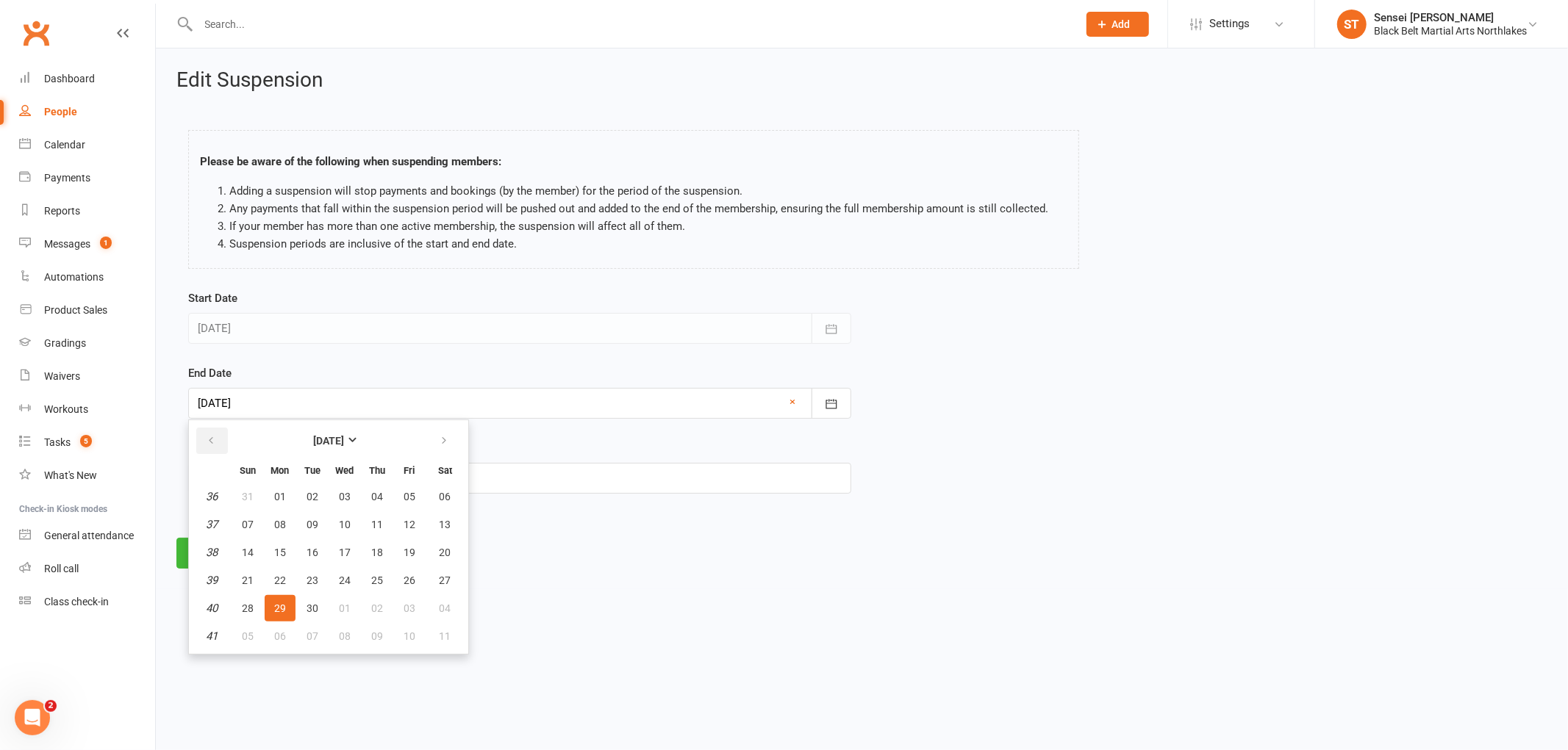
click at [209, 436] on icon "button" at bounding box center [211, 441] width 10 height 12
click at [371, 547] on span "14" at bounding box center [377, 552] width 12 height 12
type input "[DATE]"
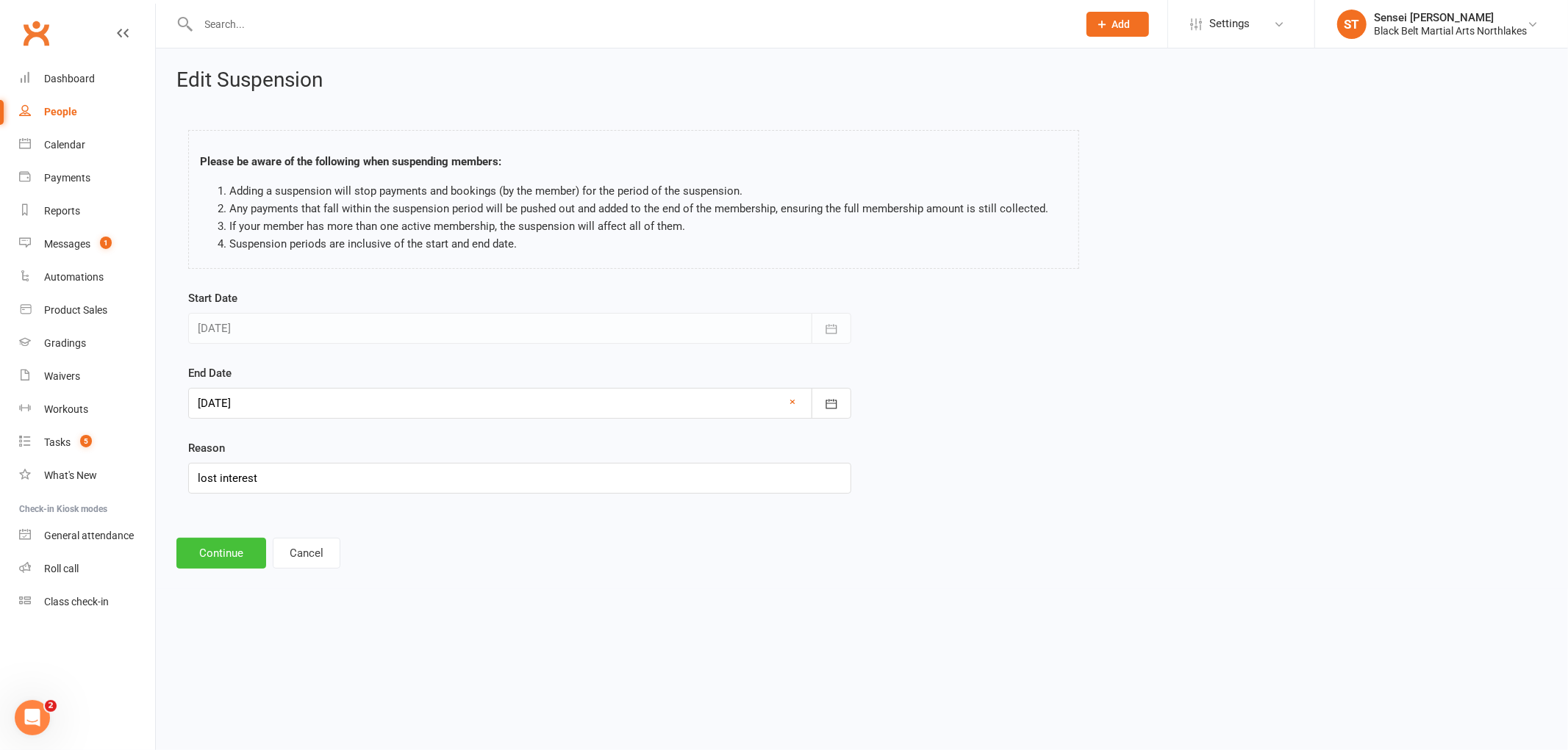
click at [207, 556] on button "Continue" at bounding box center [221, 553] width 90 height 31
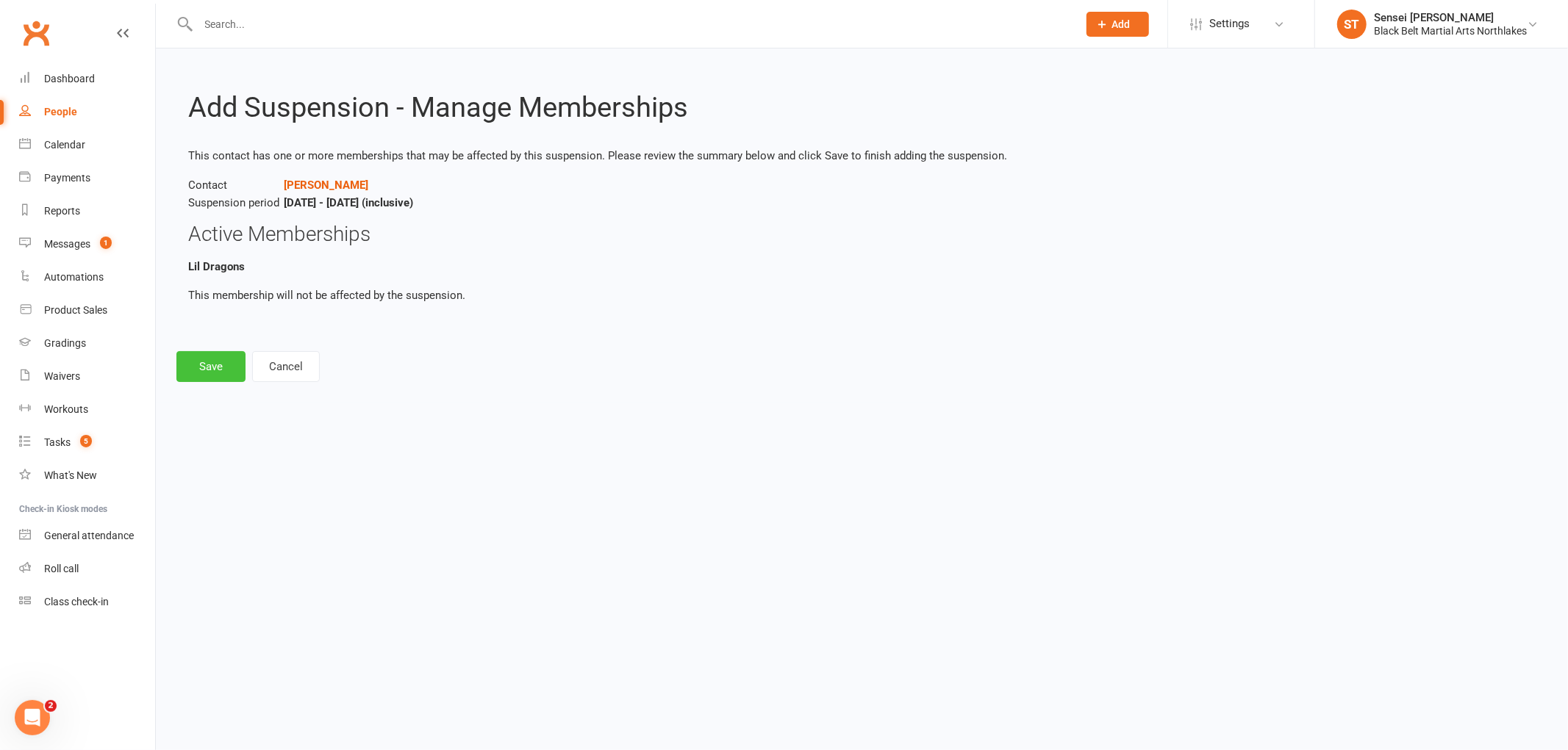
click at [206, 361] on button "Save" at bounding box center [211, 366] width 69 height 31
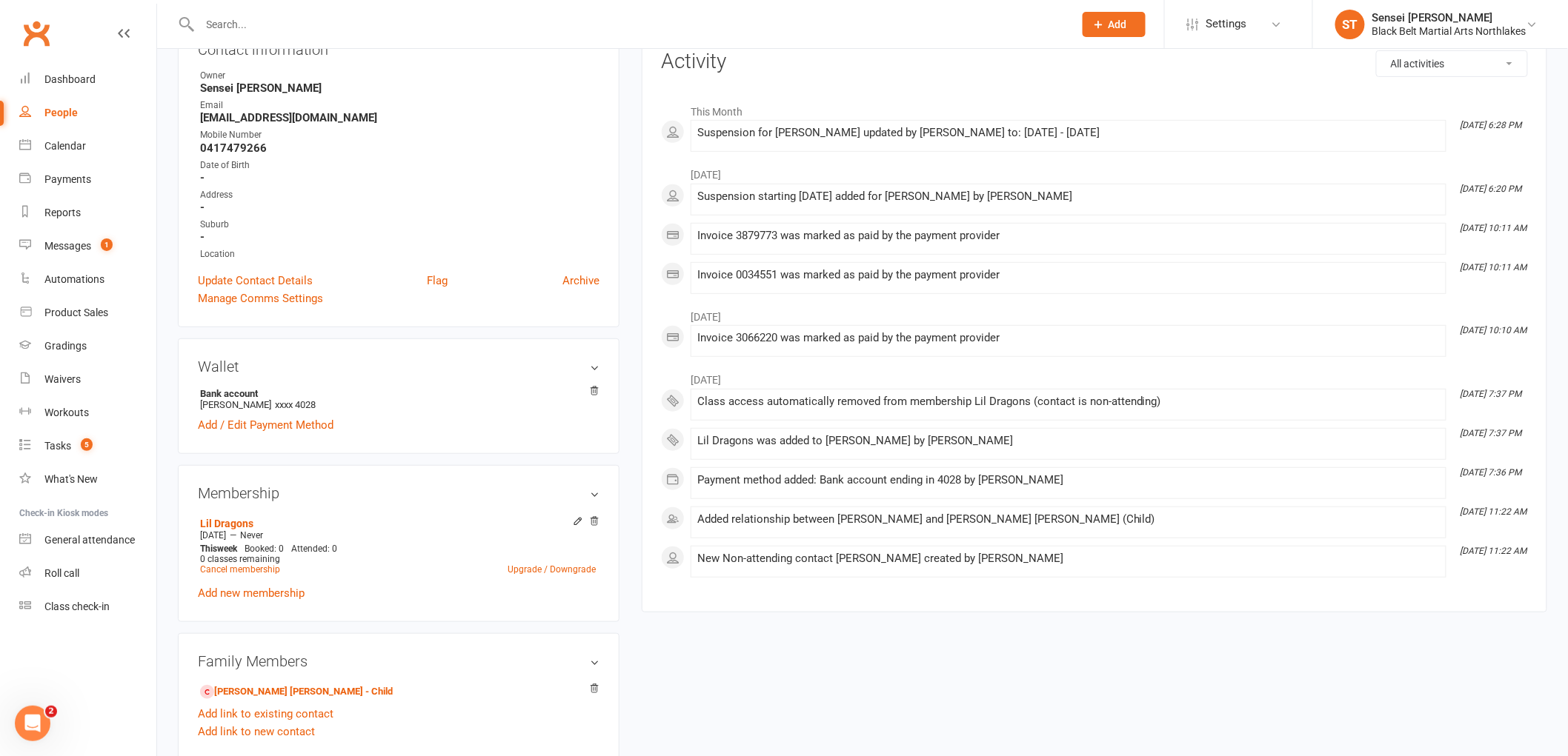
scroll to position [329, 0]
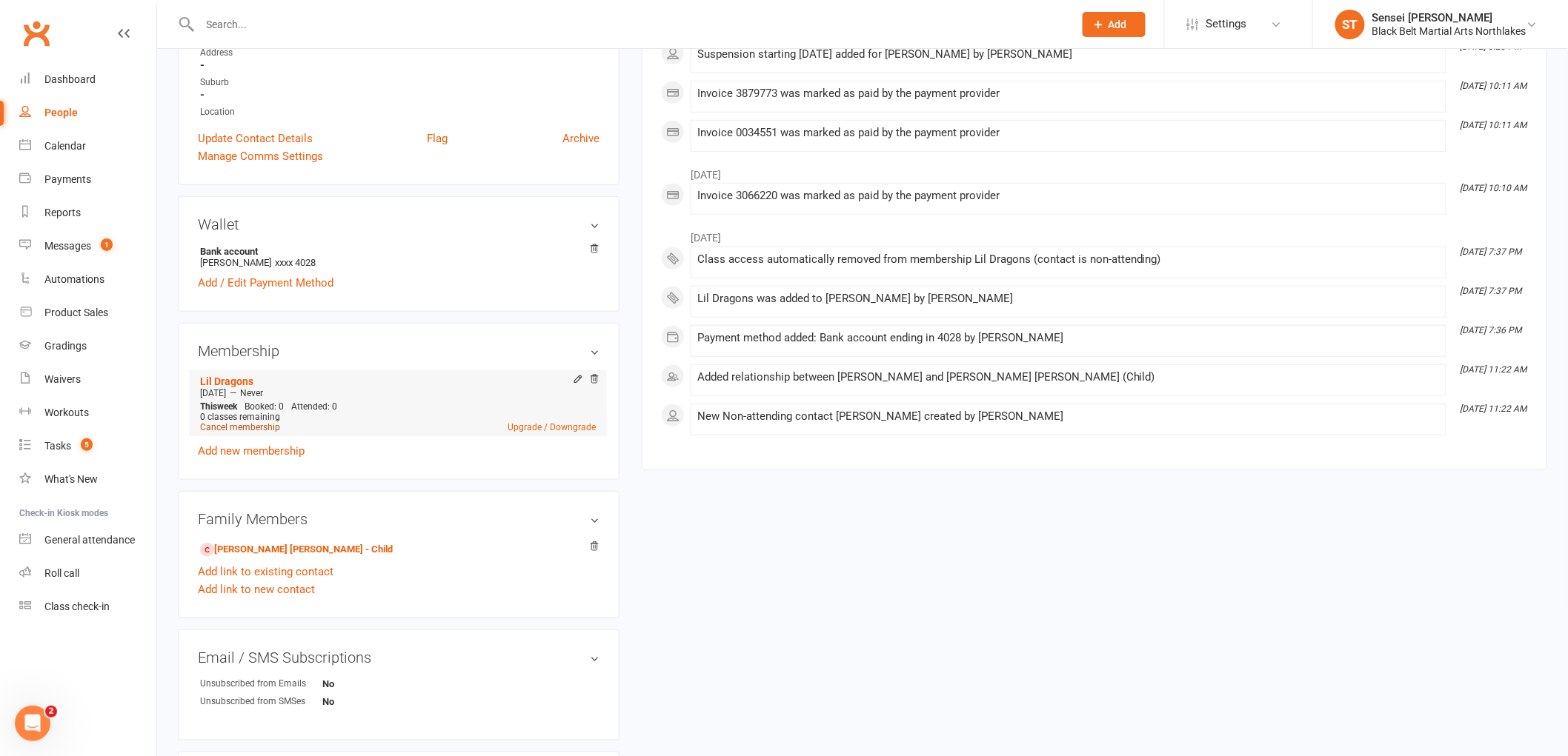
click at [240, 428] on link "Cancel membership" at bounding box center [241, 427] width 81 height 10
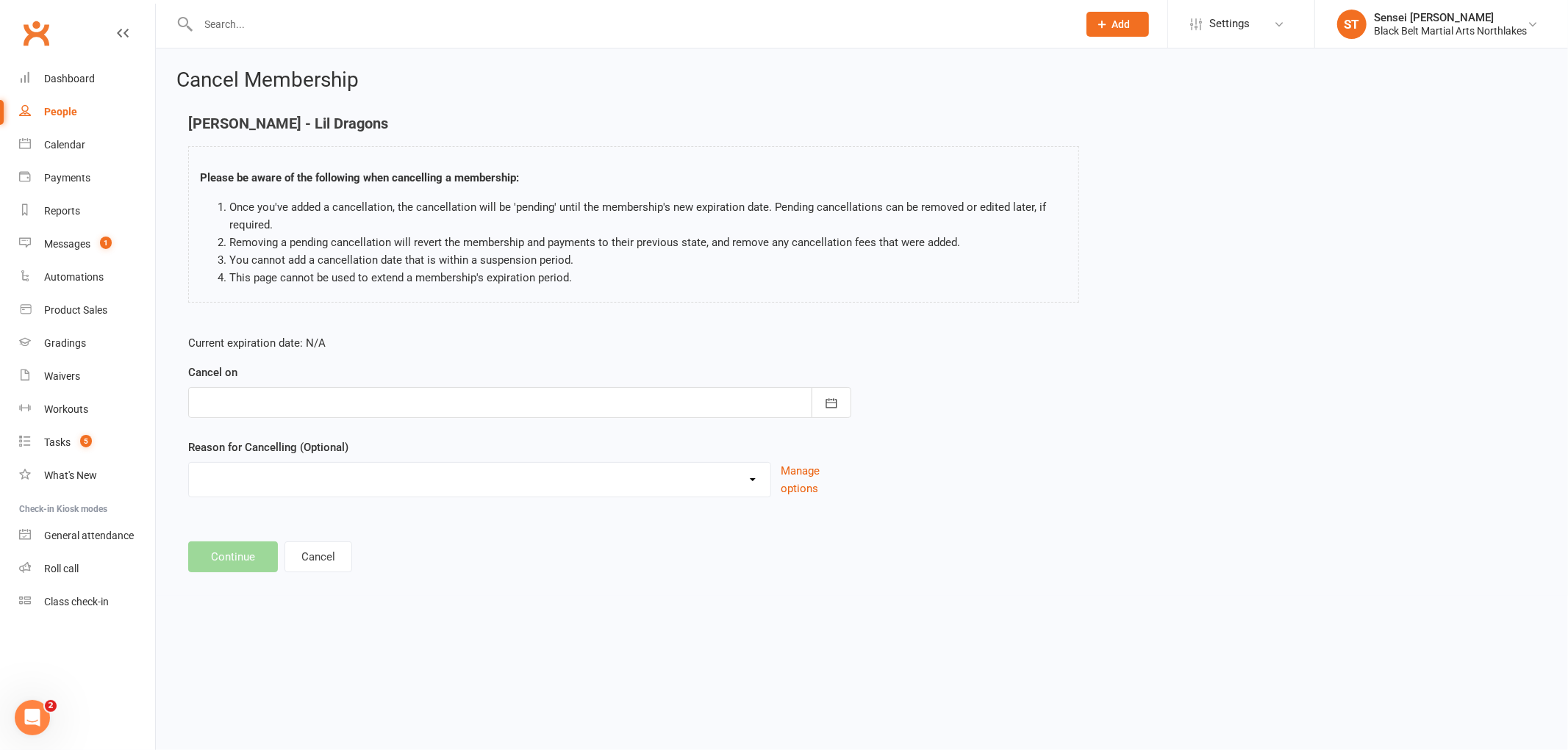
click at [282, 400] on div at bounding box center [520, 402] width 663 height 31
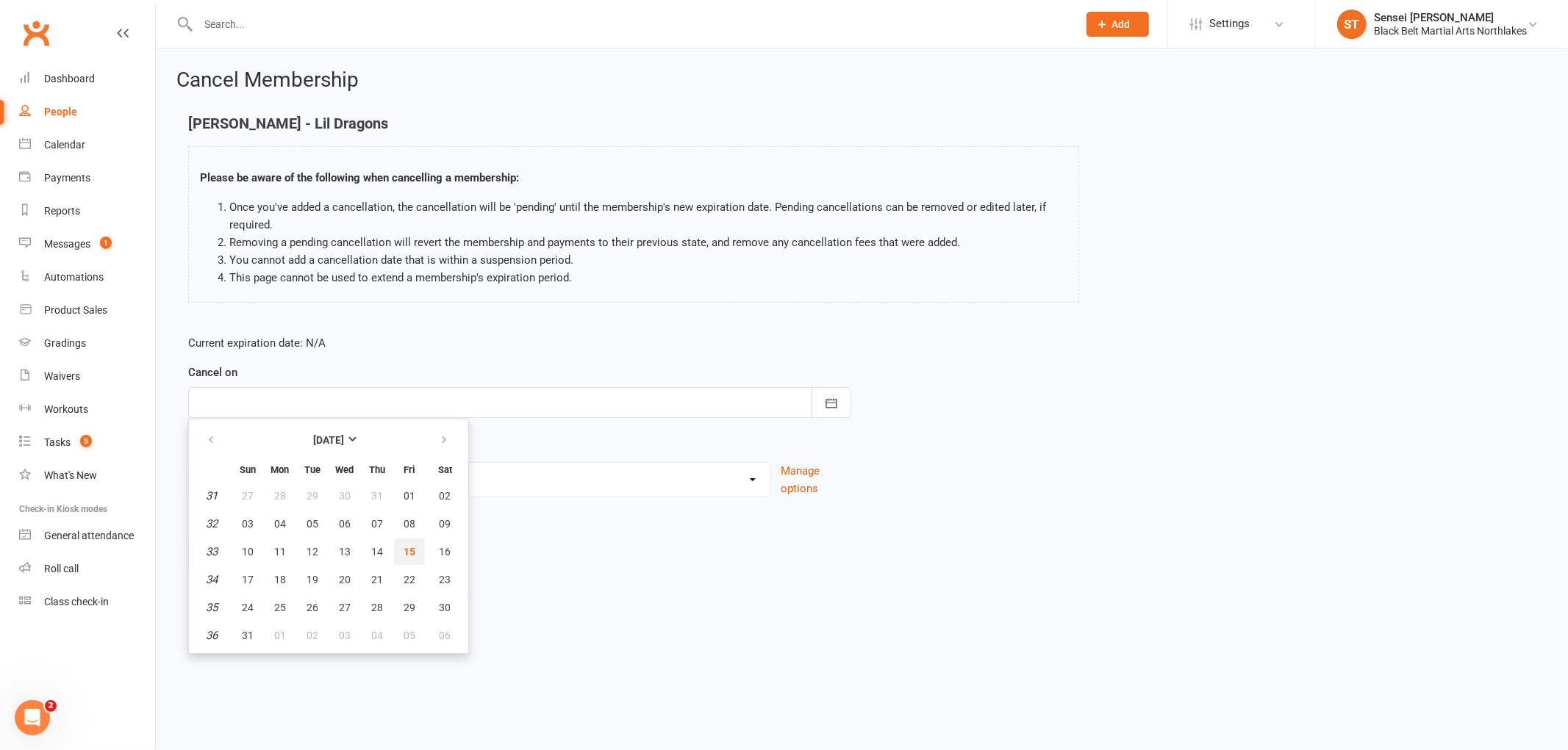
click at [395, 542] on button "15" at bounding box center [408, 551] width 31 height 27
type input "[DATE]"
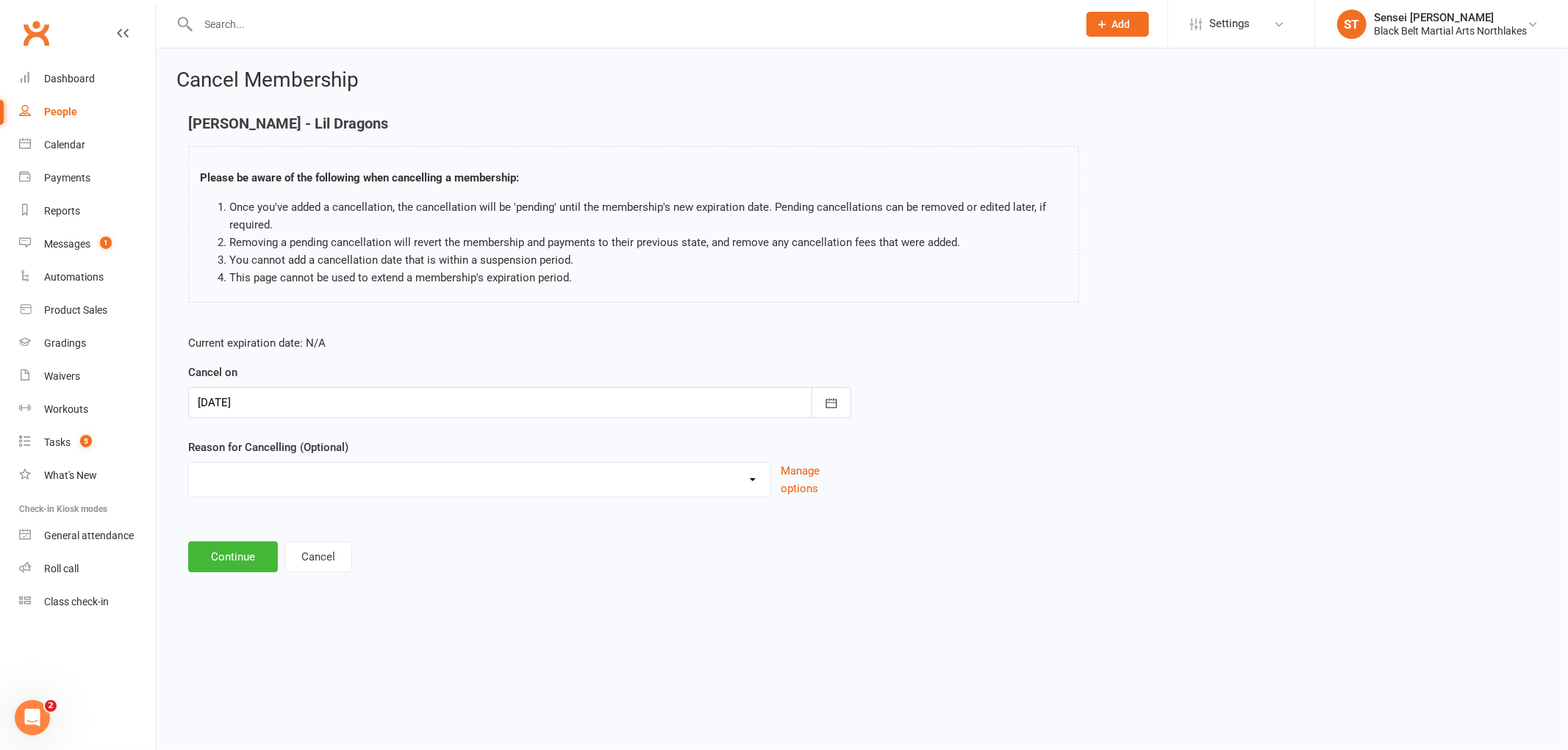
click at [294, 488] on select "Holiday Injury MIA Other reason" at bounding box center [479, 478] width 581 height 30
select select "3"
click at [188, 463] on select "Holiday Injury MIA Other reason" at bounding box center [479, 478] width 581 height 30
click at [266, 562] on input at bounding box center [520, 557] width 663 height 31
type input "lost interest"
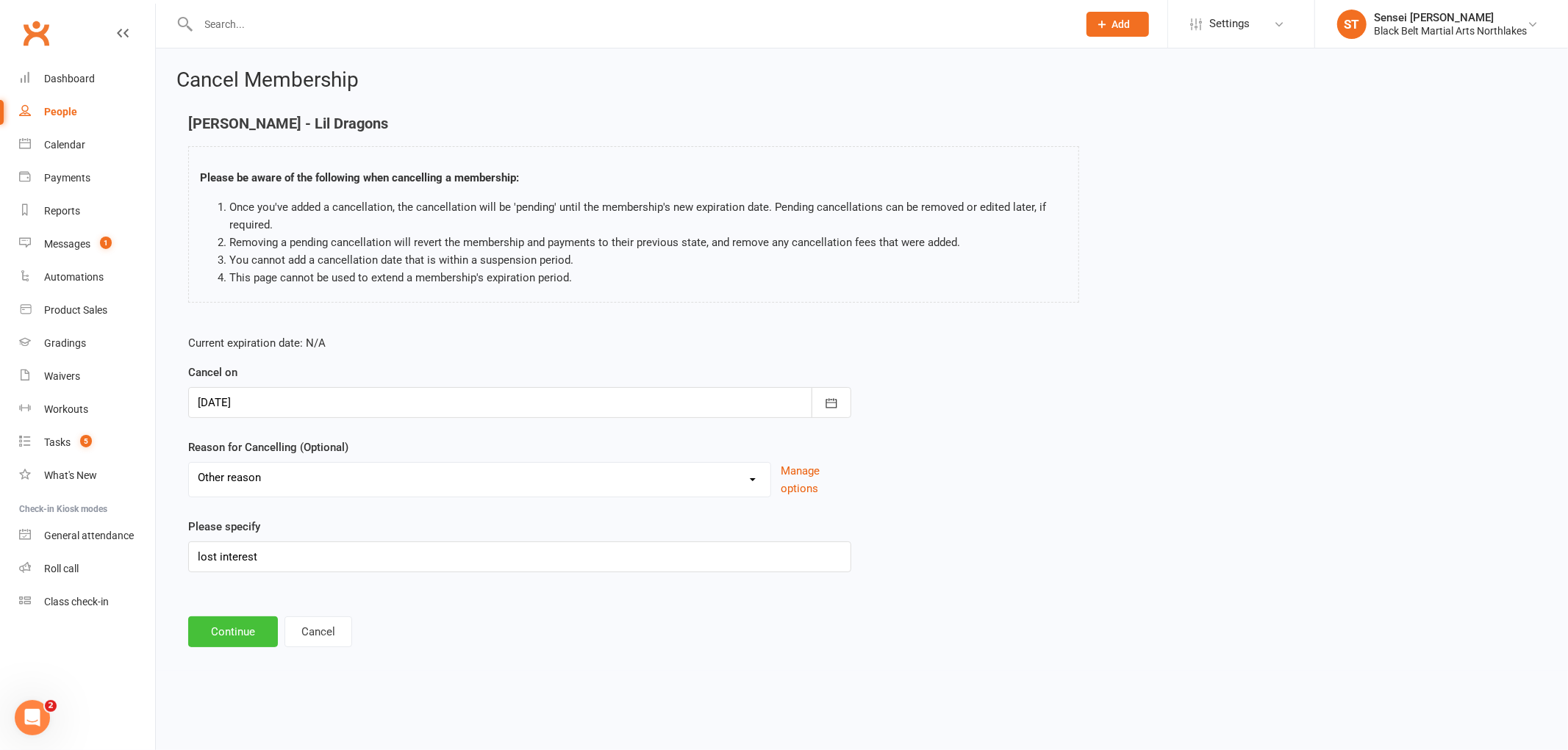
click at [224, 640] on button "Continue" at bounding box center [233, 631] width 90 height 31
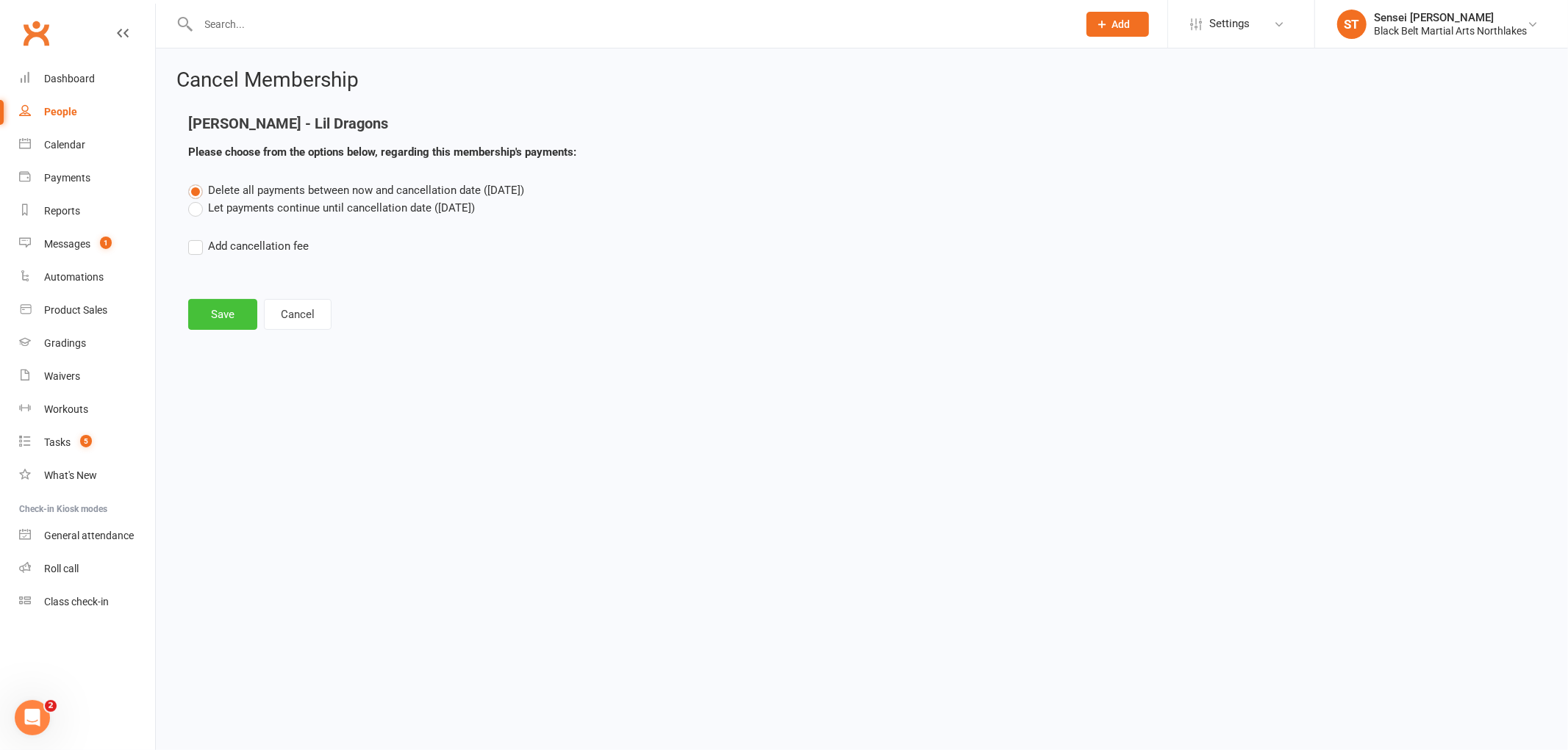
click at [239, 311] on button "Save" at bounding box center [223, 314] width 69 height 31
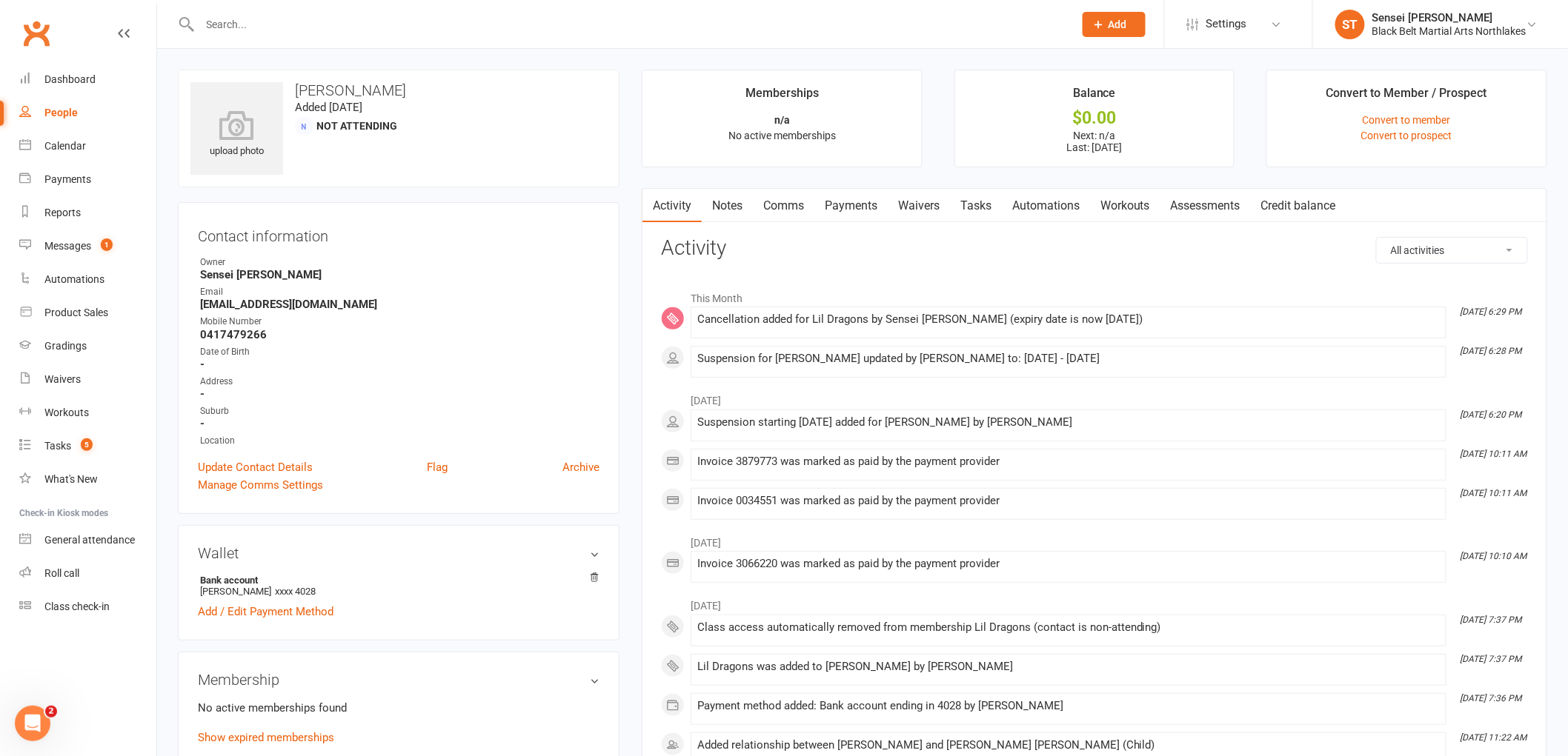
click at [875, 205] on link "Payments" at bounding box center [851, 206] width 73 height 34
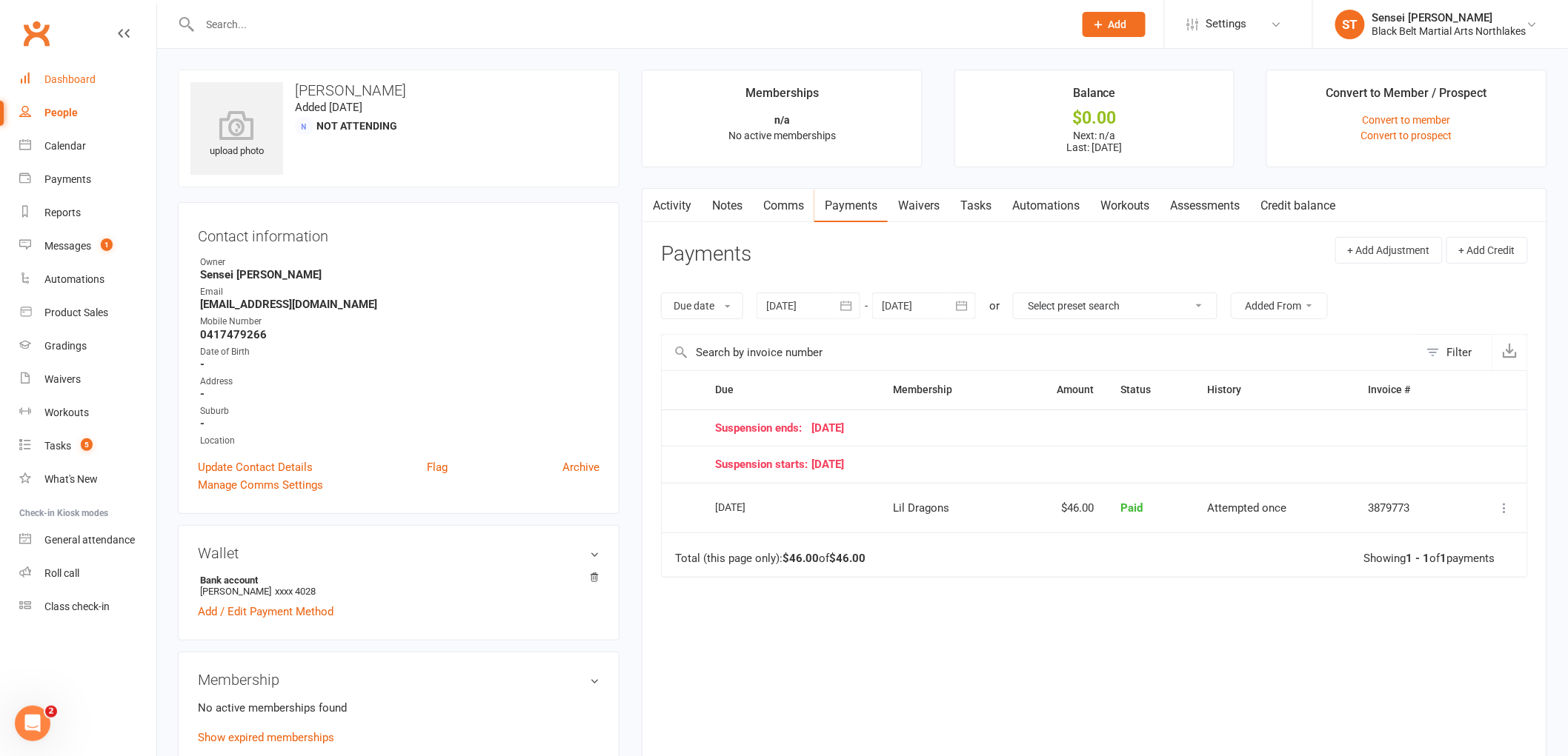
click at [57, 80] on div "Dashboard" at bounding box center [70, 79] width 51 height 12
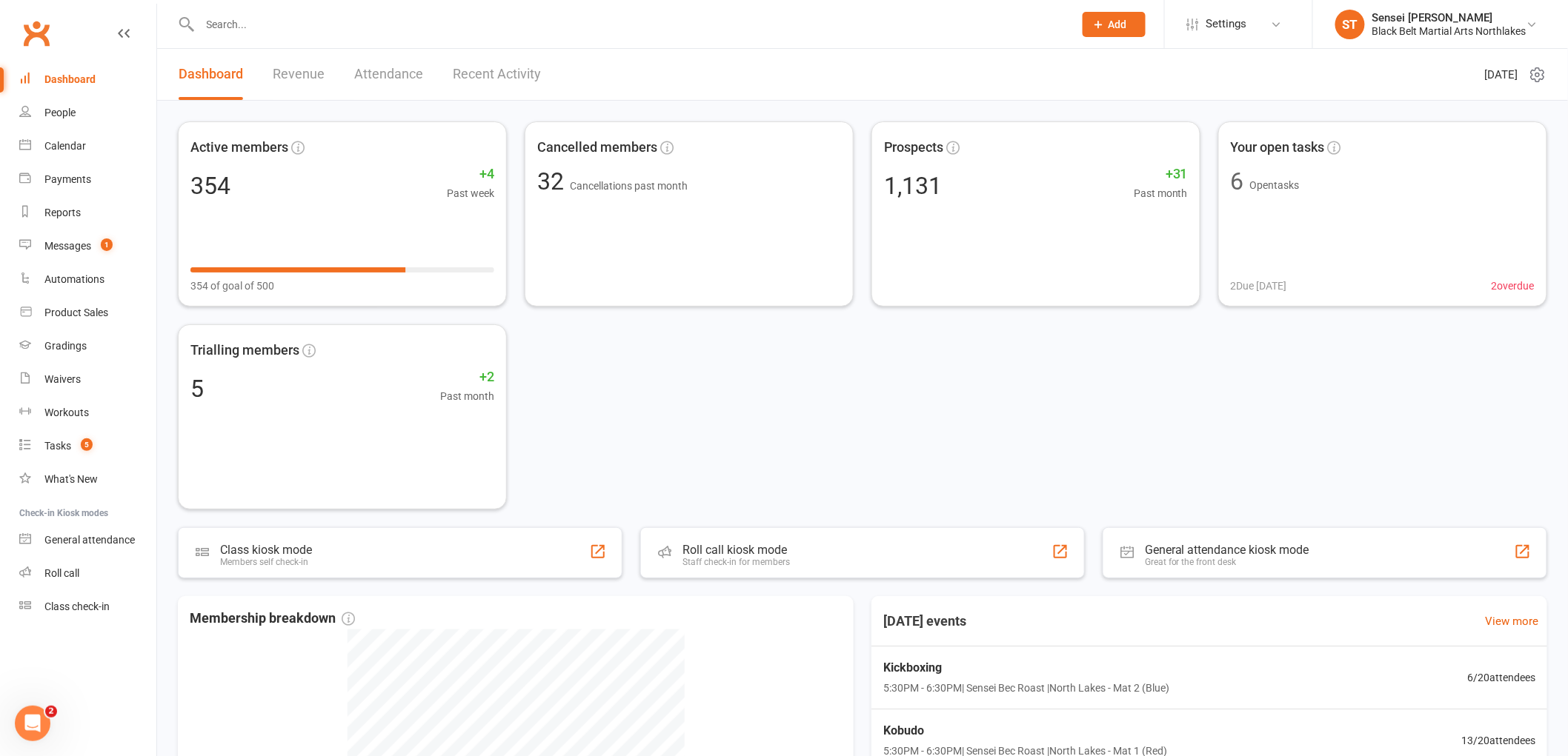
click at [279, 26] on input "text" at bounding box center [629, 24] width 868 height 21
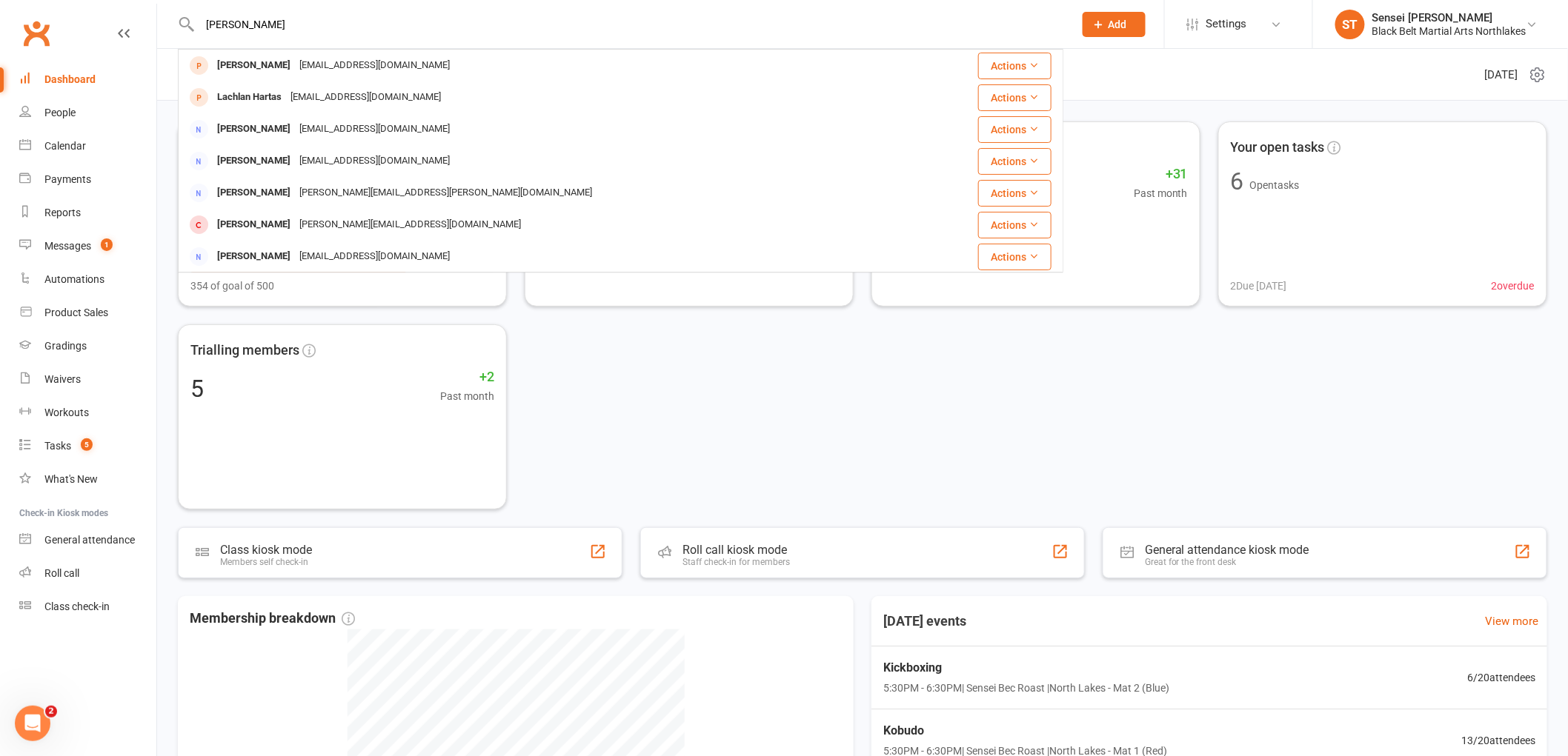
type input "[PERSON_NAME]"
click at [585, 367] on div "Active members 354 +4 Past week 354 of goal of 500 Cancelled members 32 Cancell…" at bounding box center [862, 315] width 1370 height 388
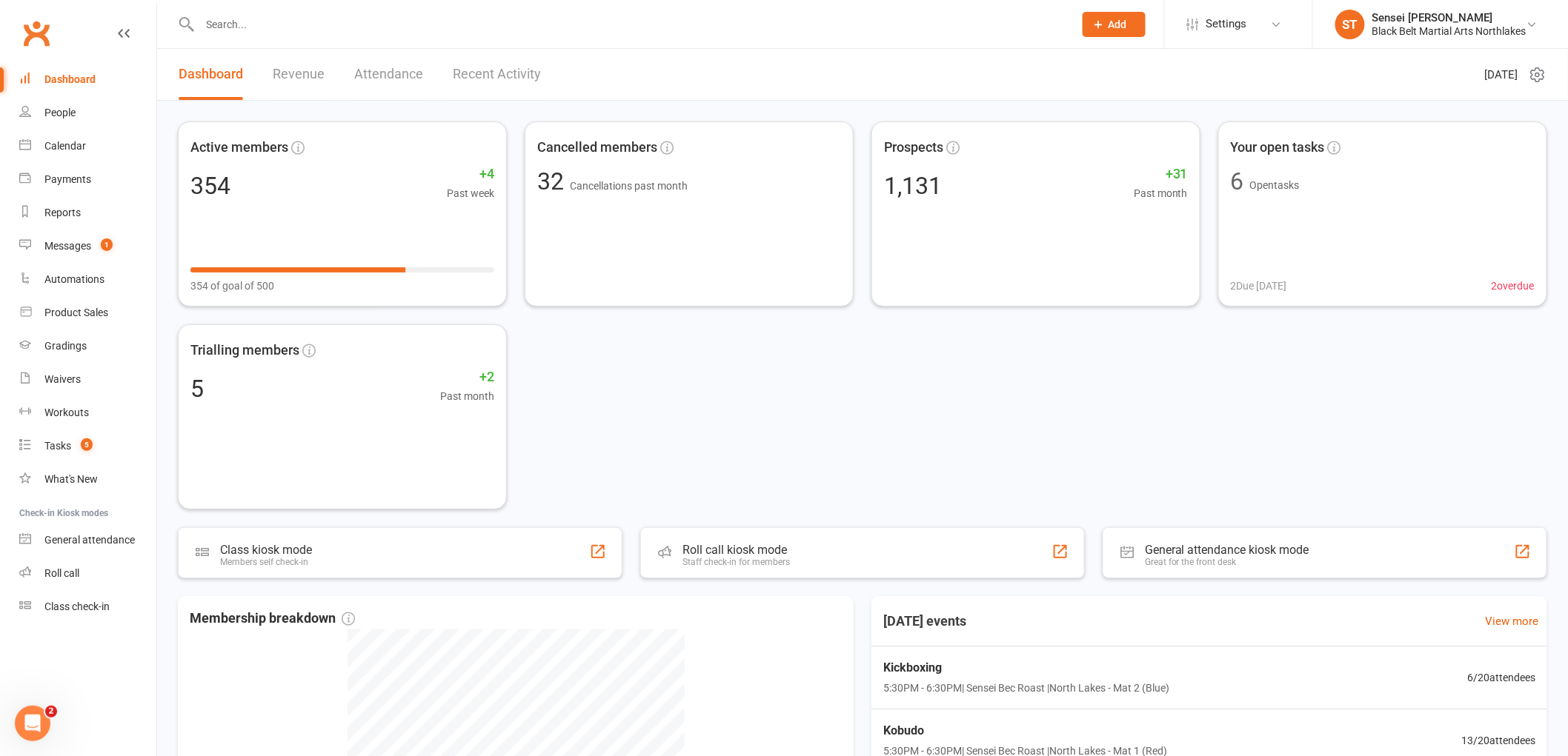
click at [256, 16] on input "text" at bounding box center [629, 24] width 868 height 21
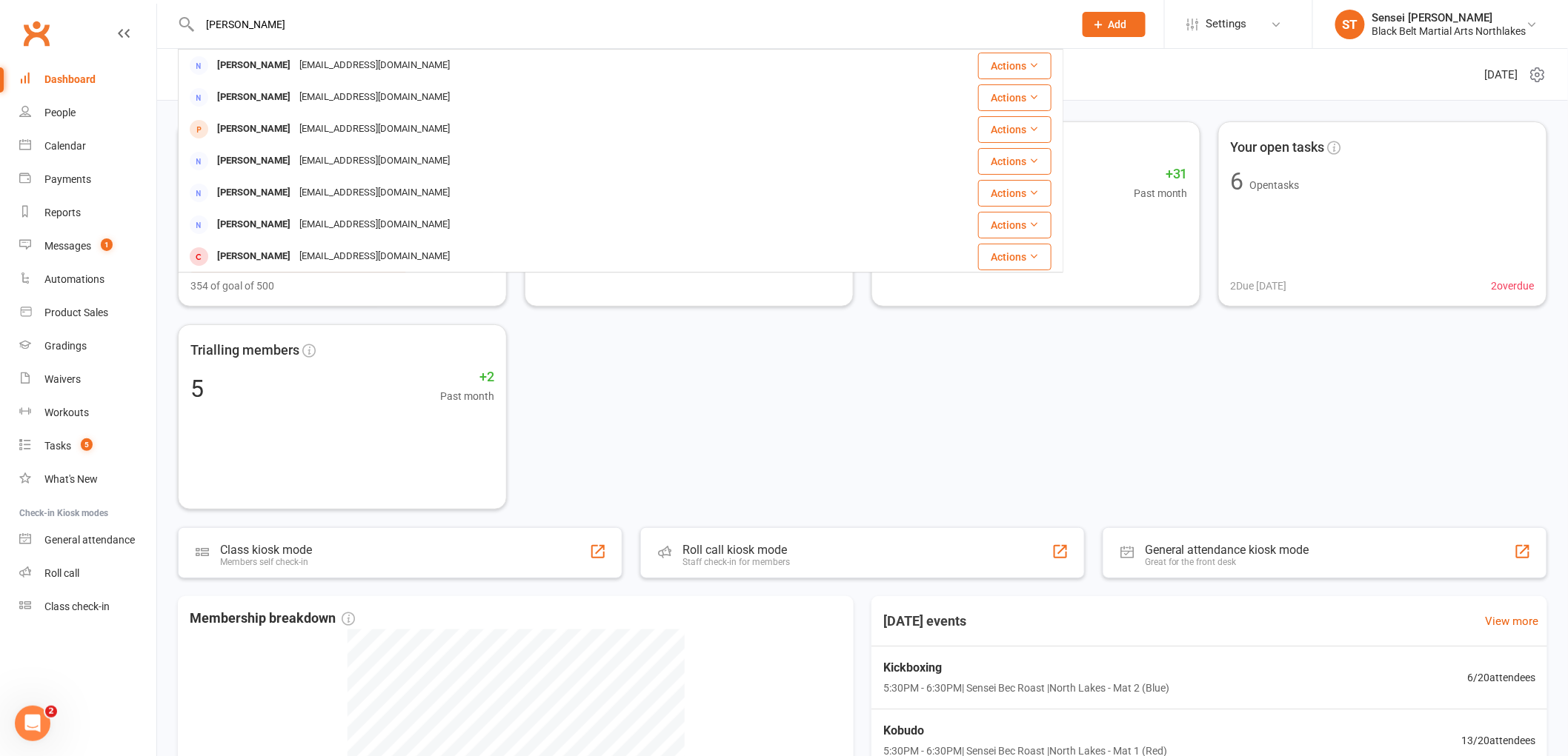
type input "[PERSON_NAME]"
click at [1113, 34] on button "Add" at bounding box center [1114, 24] width 63 height 25
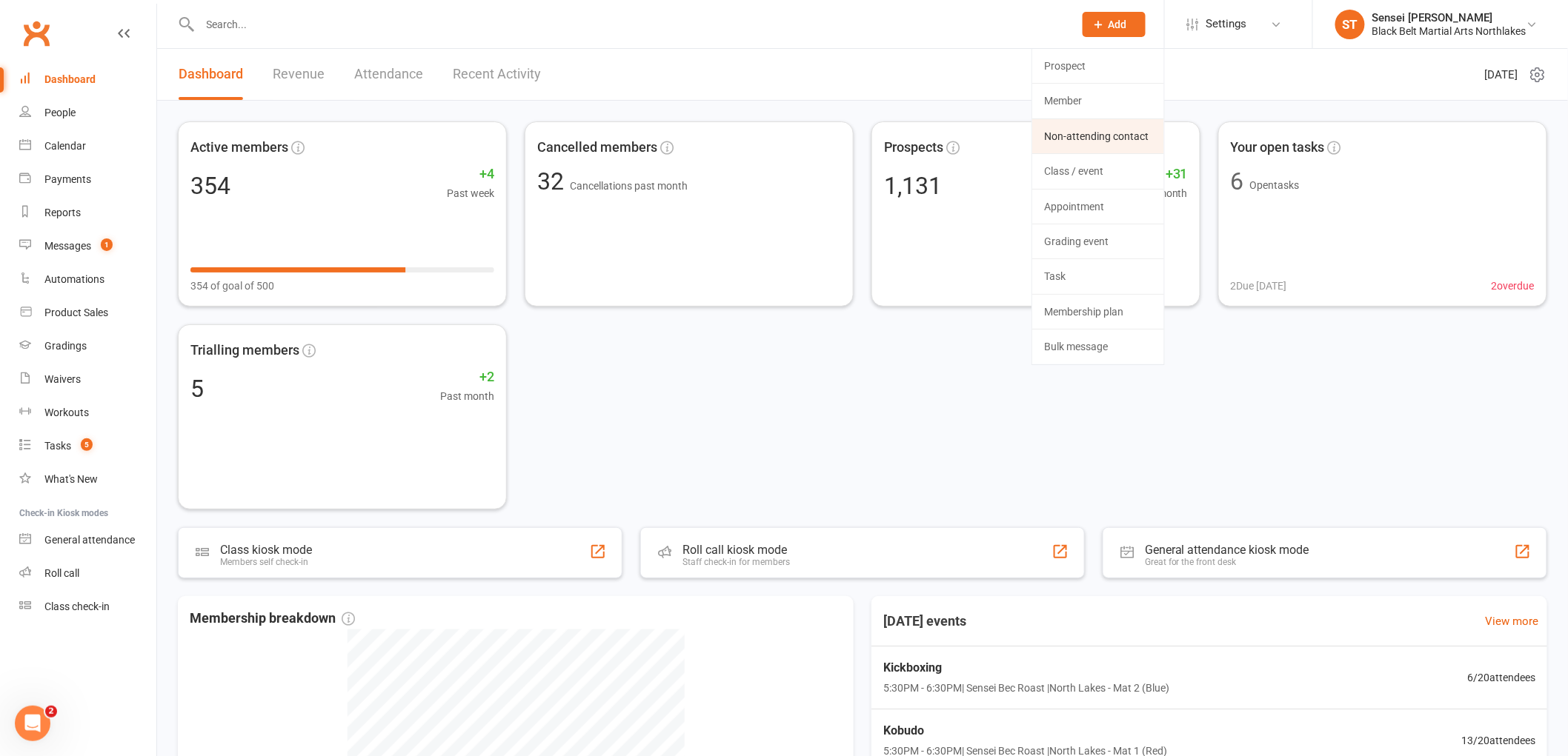
click at [1103, 138] on link "Non-attending contact" at bounding box center [1098, 136] width 132 height 34
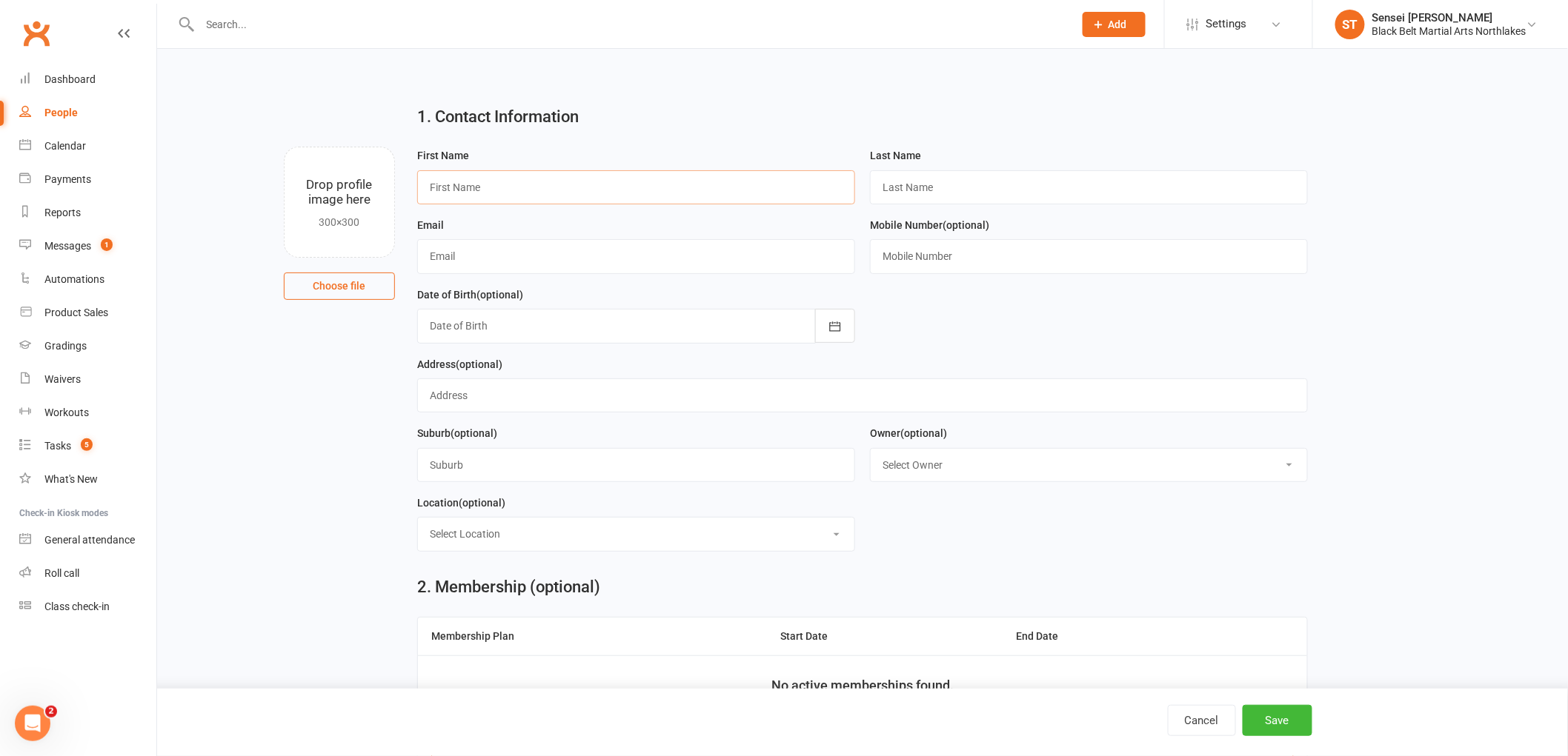
click at [490, 190] on input "text" at bounding box center [637, 187] width 438 height 34
type input "[PERSON_NAME]"
type input "v"
type input "[PERSON_NAME]"
click at [503, 260] on input "text" at bounding box center [637, 256] width 438 height 34
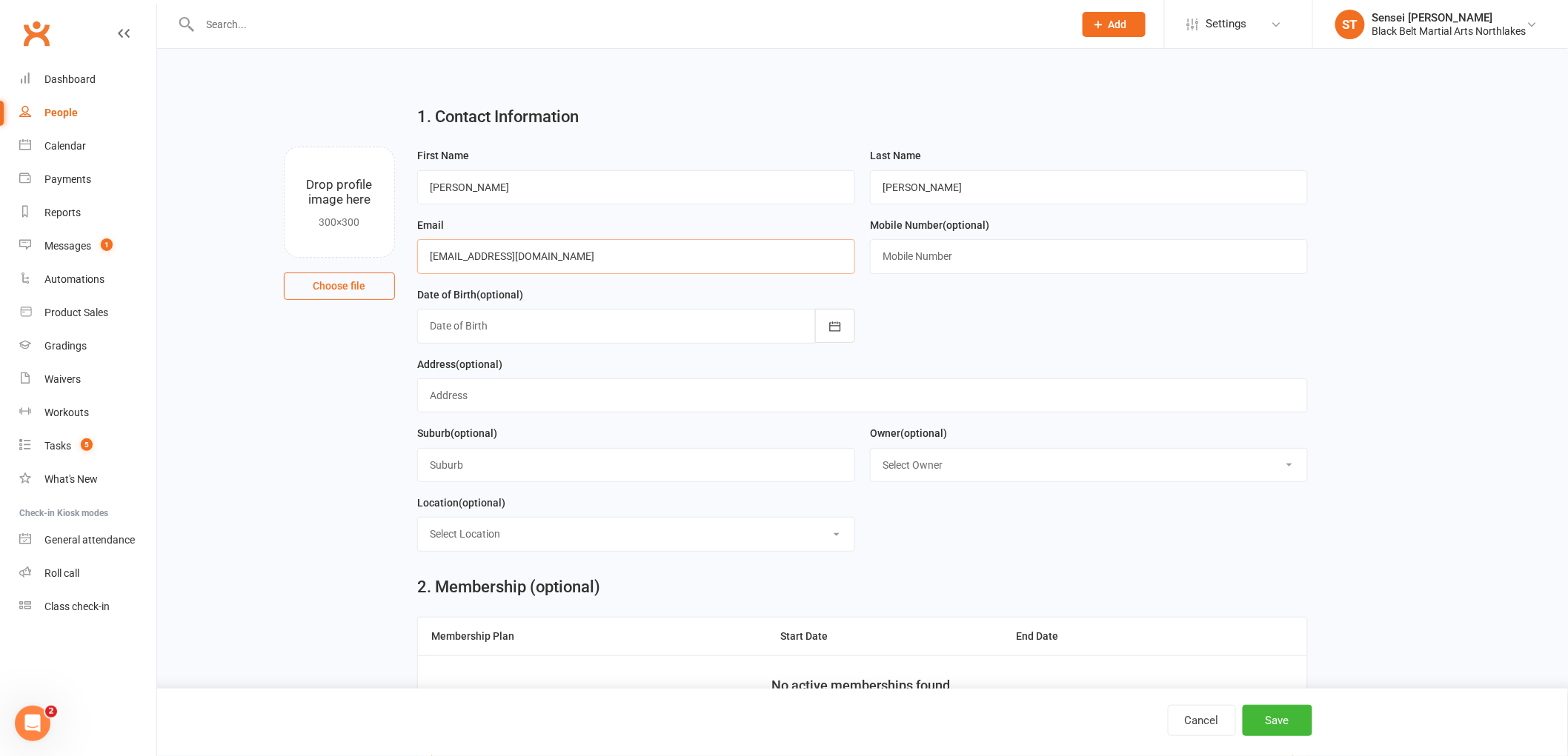
type input "[EMAIL_ADDRESS][DOMAIN_NAME]"
click at [916, 256] on input "text" at bounding box center [1090, 256] width 438 height 34
paste input "0434489293"
type input "0434489293"
click at [1280, 729] on button "Save" at bounding box center [1278, 720] width 69 height 31
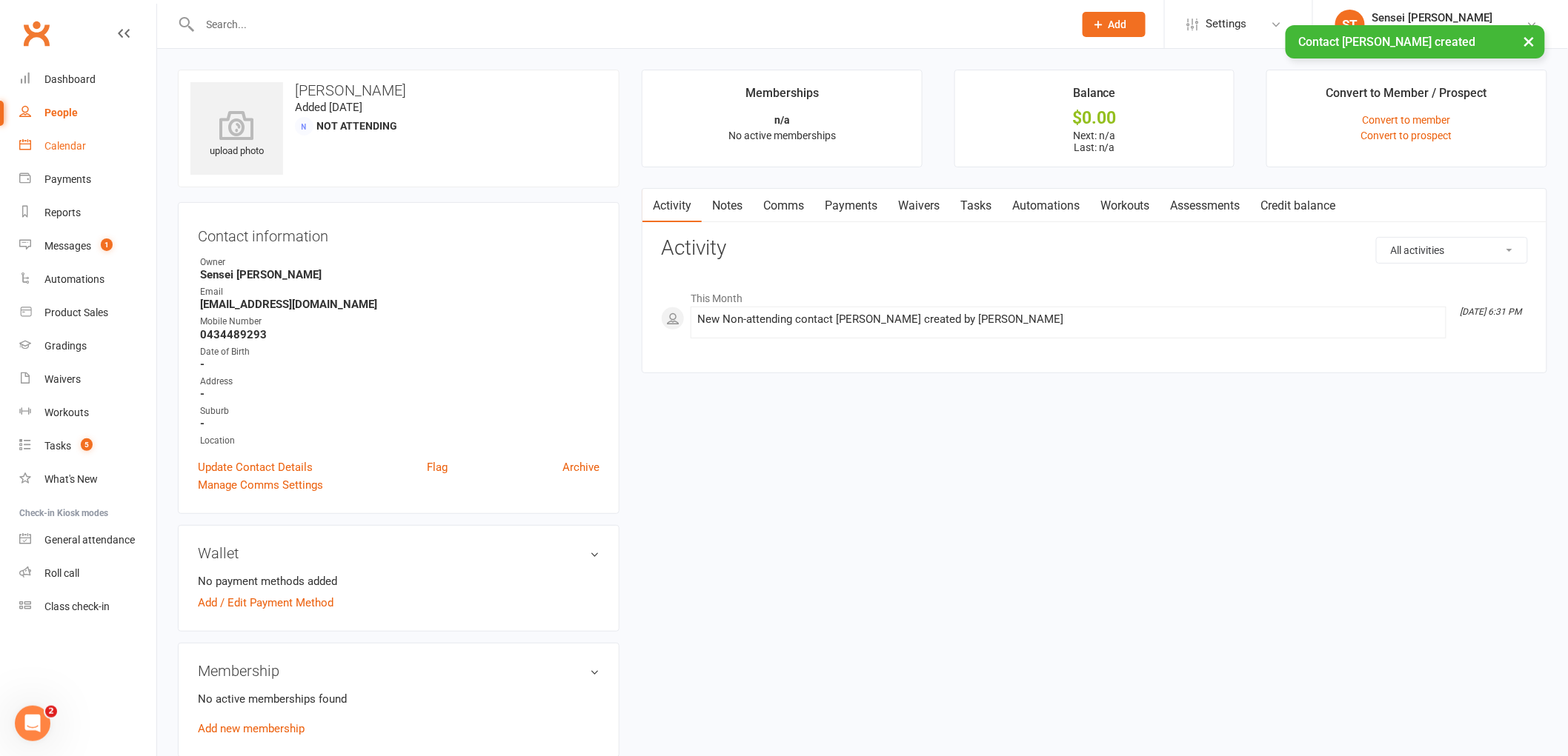
click at [57, 147] on div "Calendar" at bounding box center [66, 146] width 41 height 12
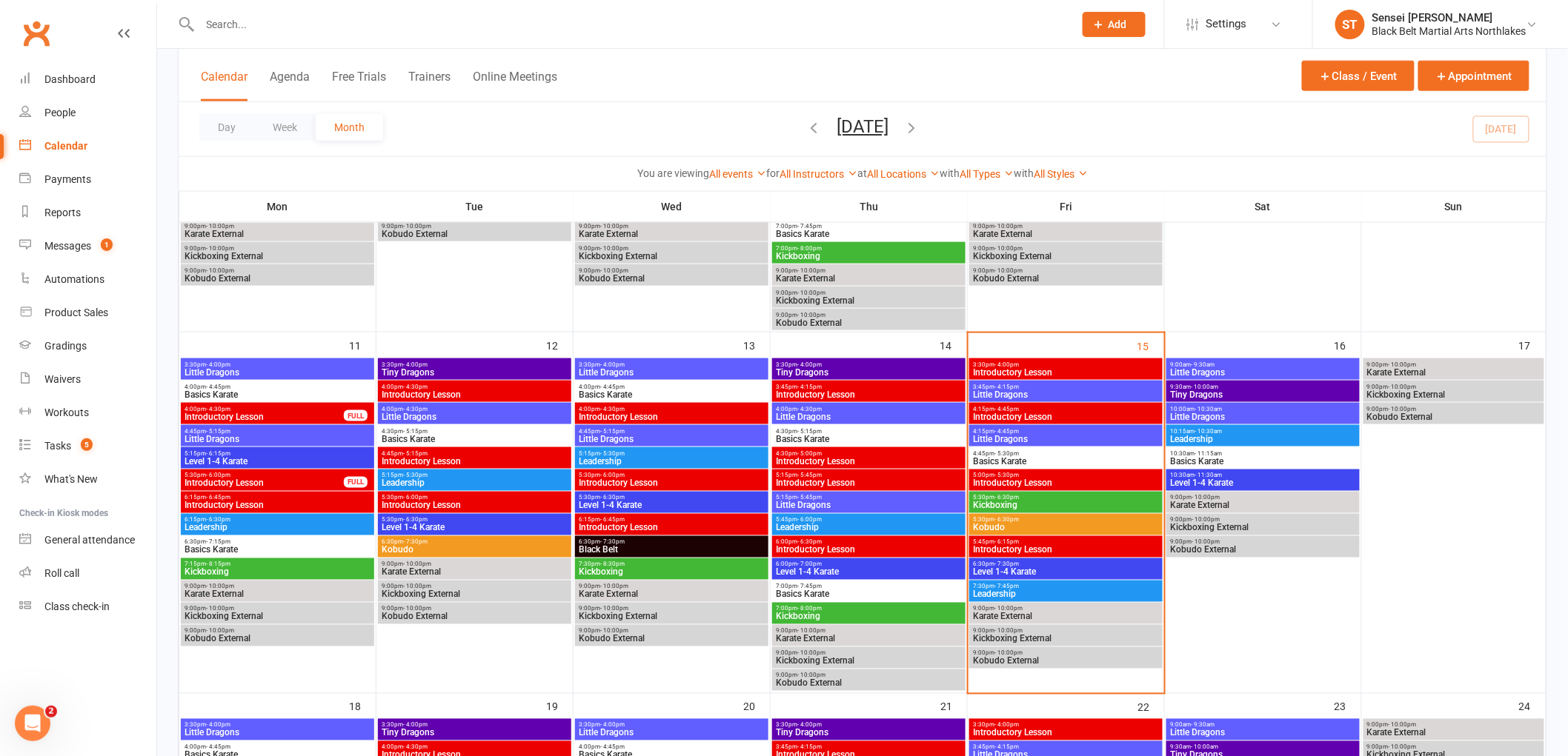
scroll to position [741, 0]
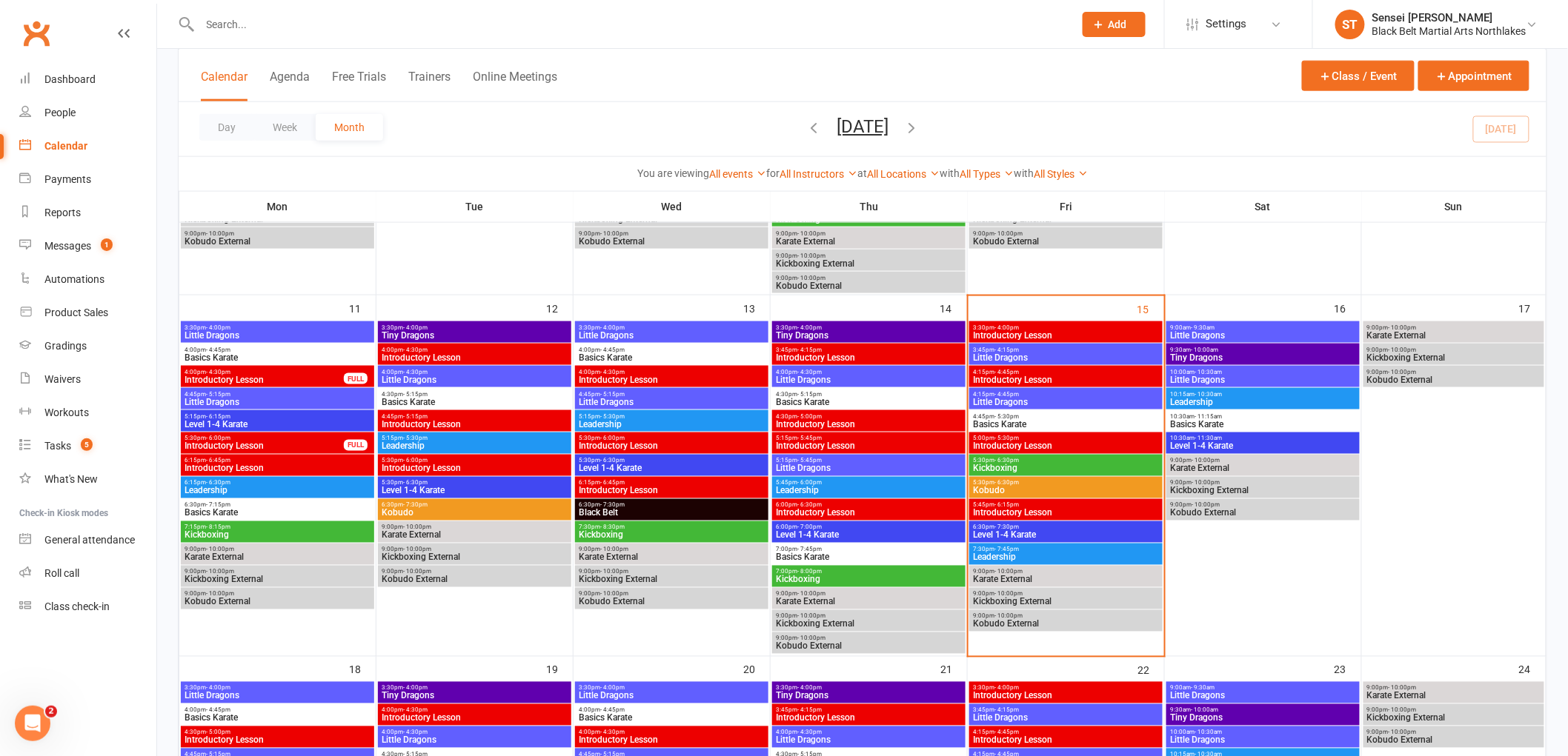
click at [1013, 529] on span "- 7:30pm" at bounding box center [1007, 528] width 24 height 7
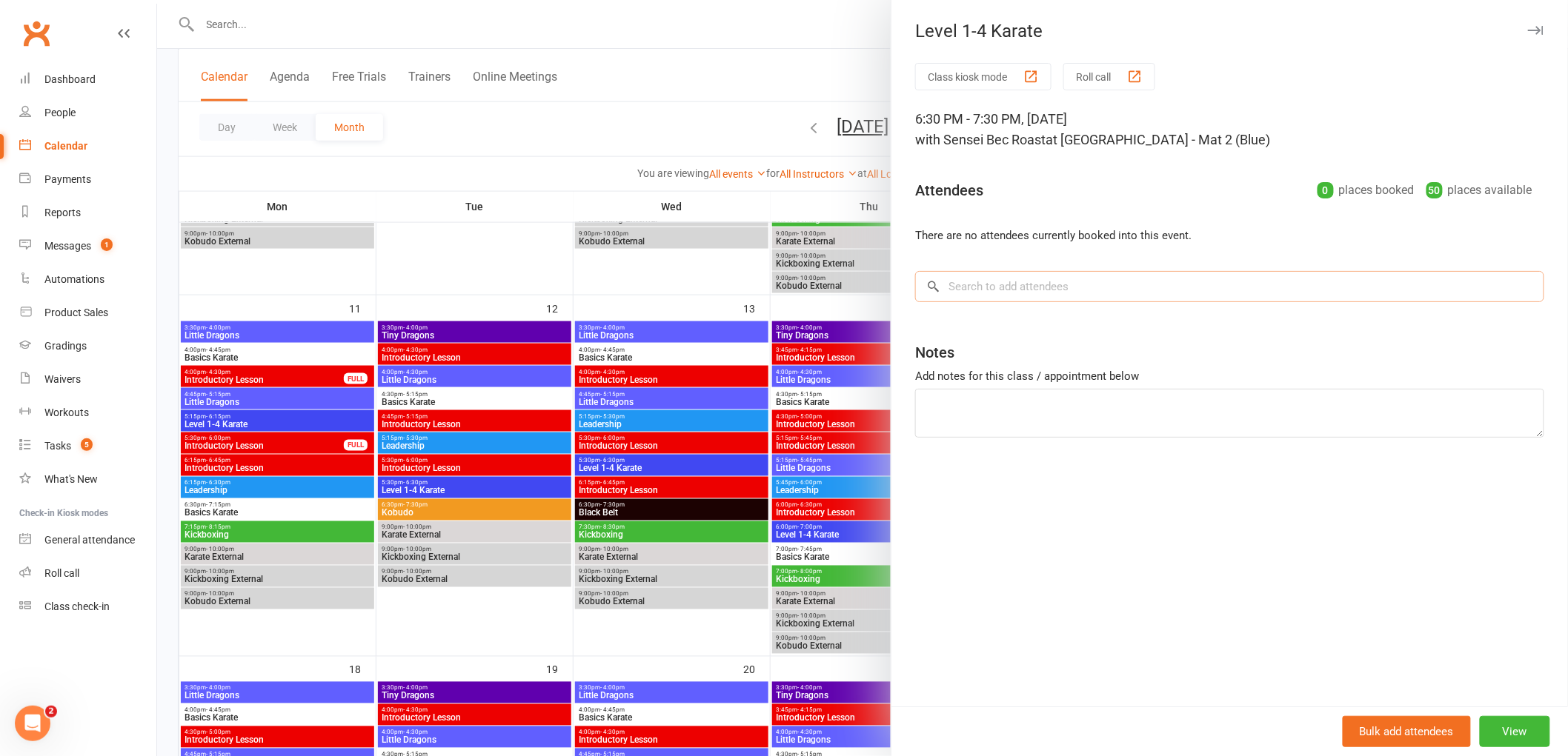
click at [1003, 291] on input "search" at bounding box center [1230, 286] width 629 height 31
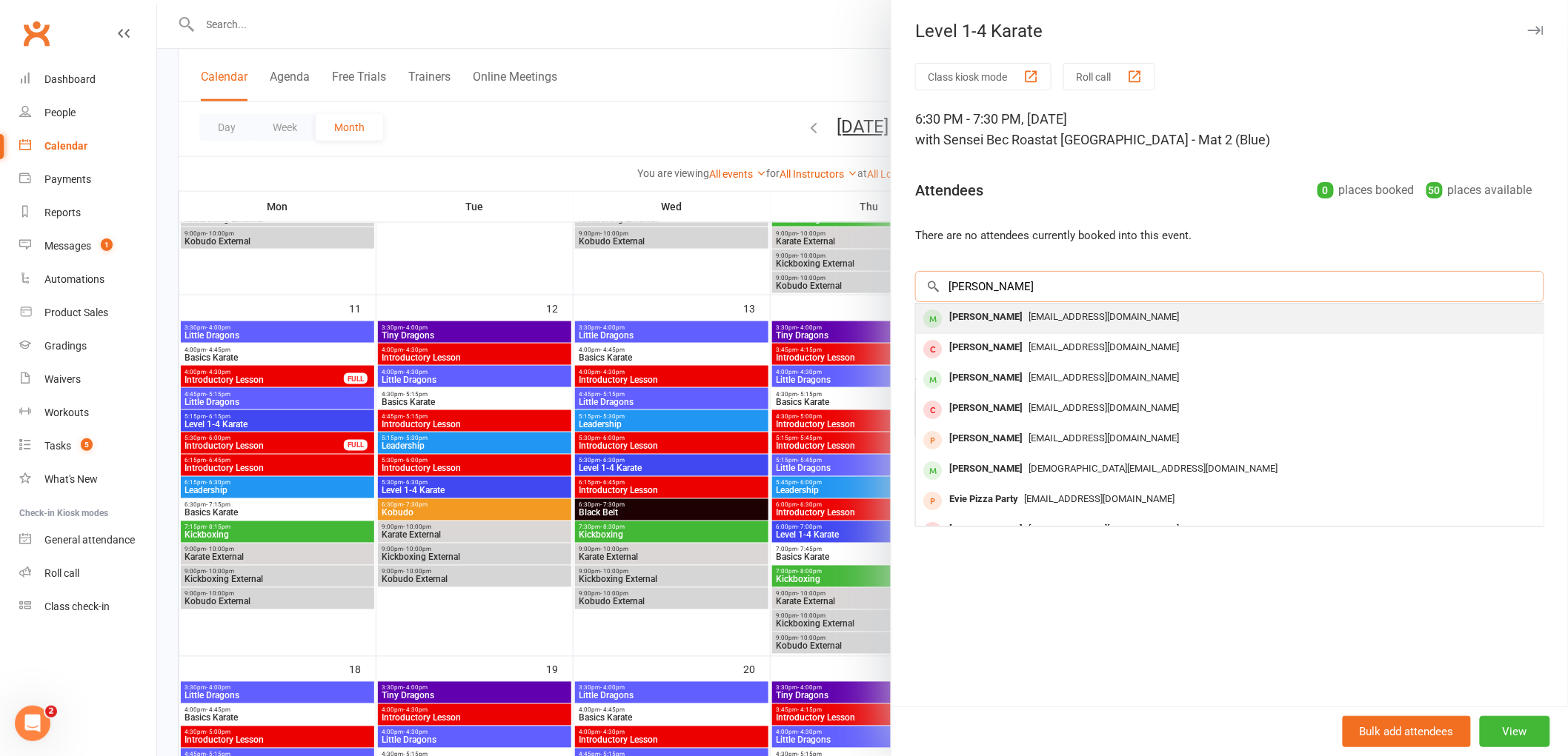
type input "[PERSON_NAME]"
click at [989, 327] on div "[PERSON_NAME]" at bounding box center [986, 317] width 85 height 22
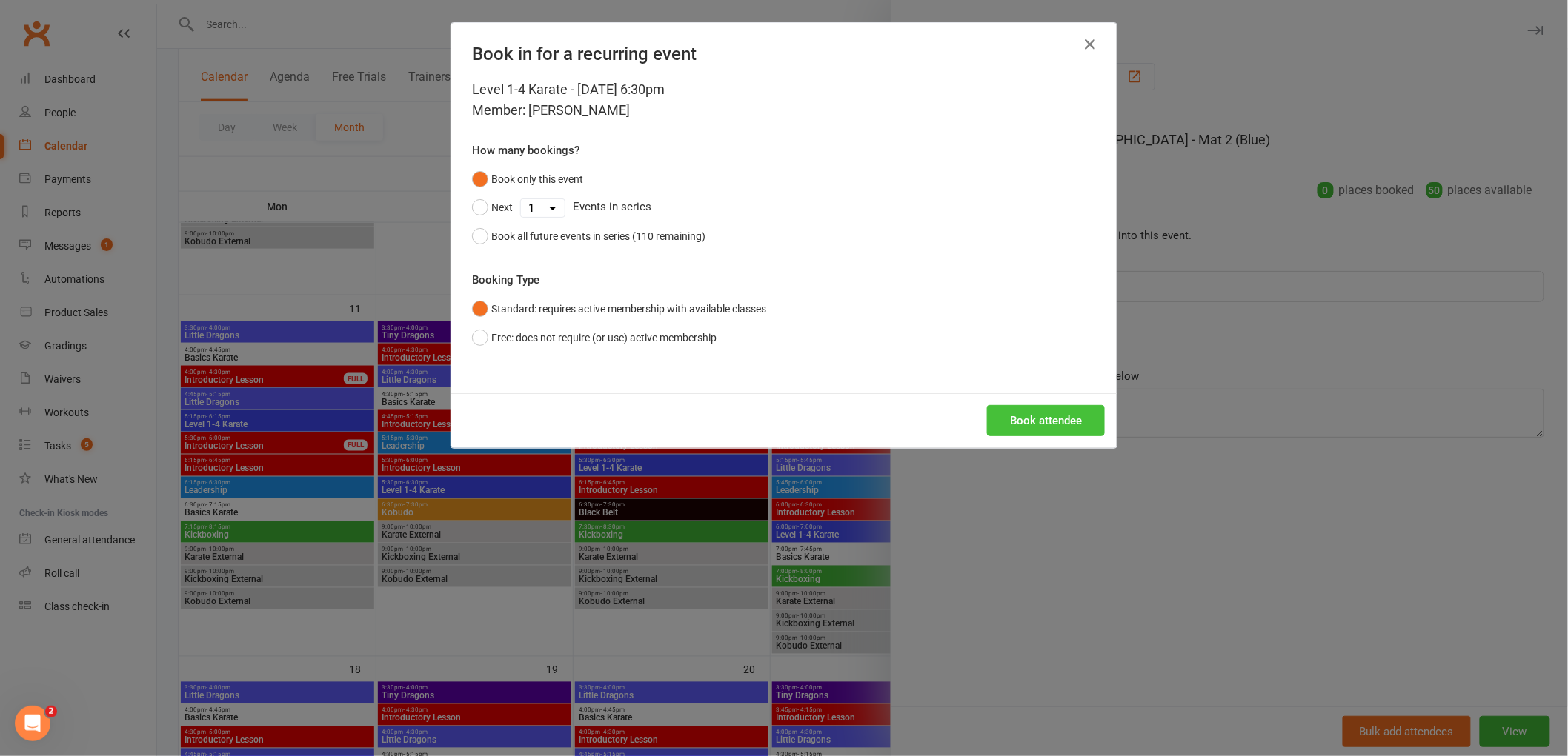
click at [1044, 416] on button "Book attendee" at bounding box center [1047, 420] width 118 height 31
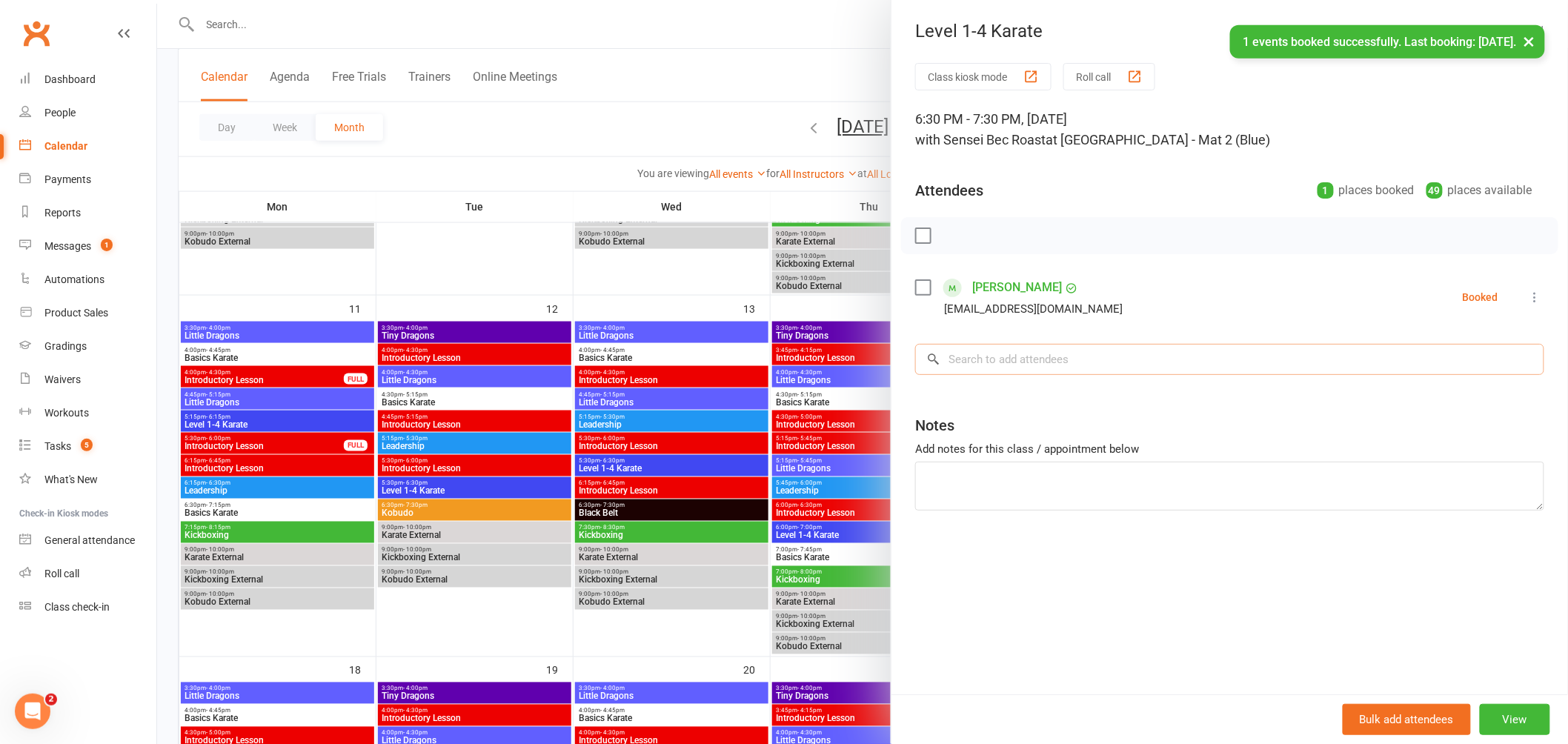
click at [1018, 357] on input "search" at bounding box center [1230, 358] width 629 height 31
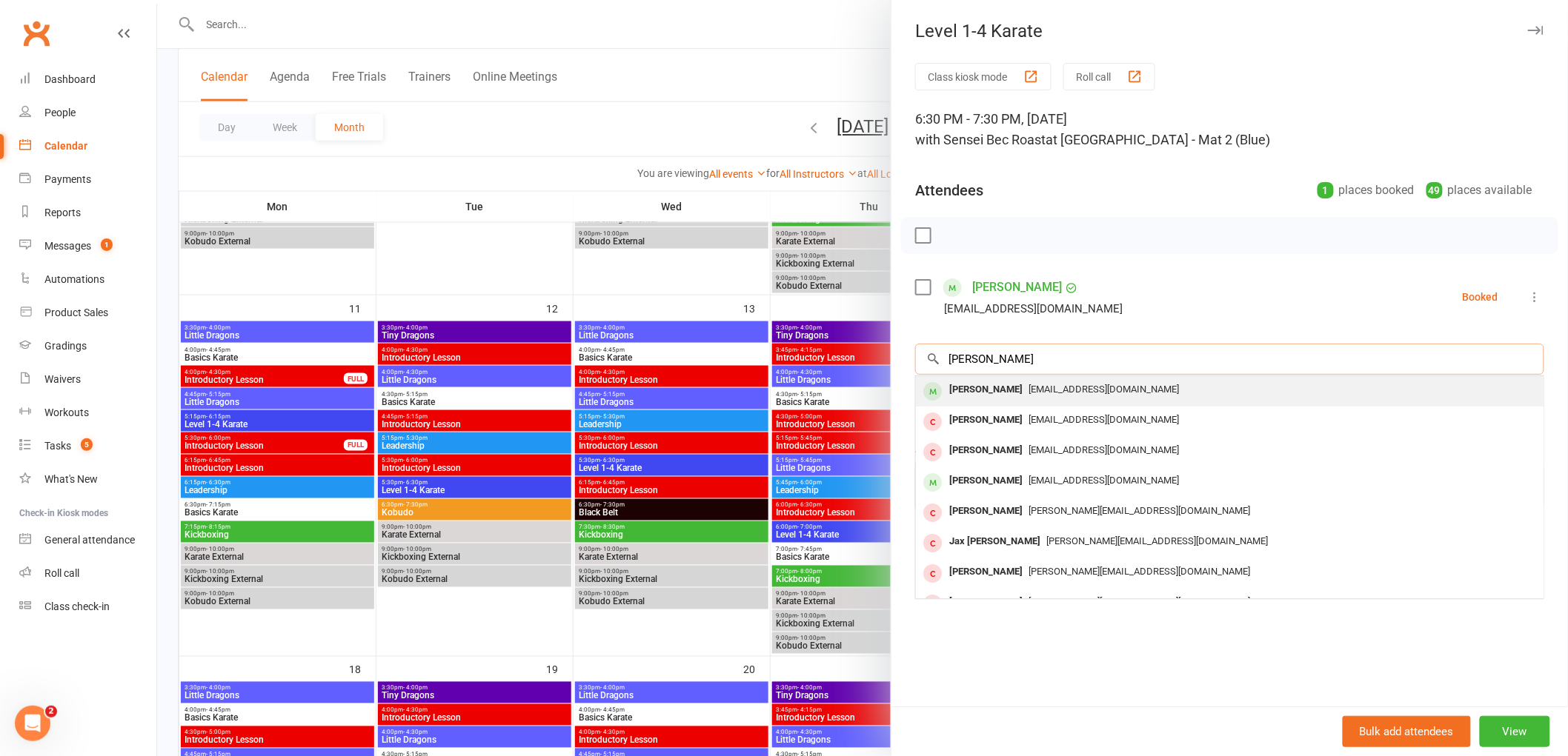
type input "[PERSON_NAME]"
click at [998, 383] on div "[PERSON_NAME]" at bounding box center [986, 389] width 85 height 22
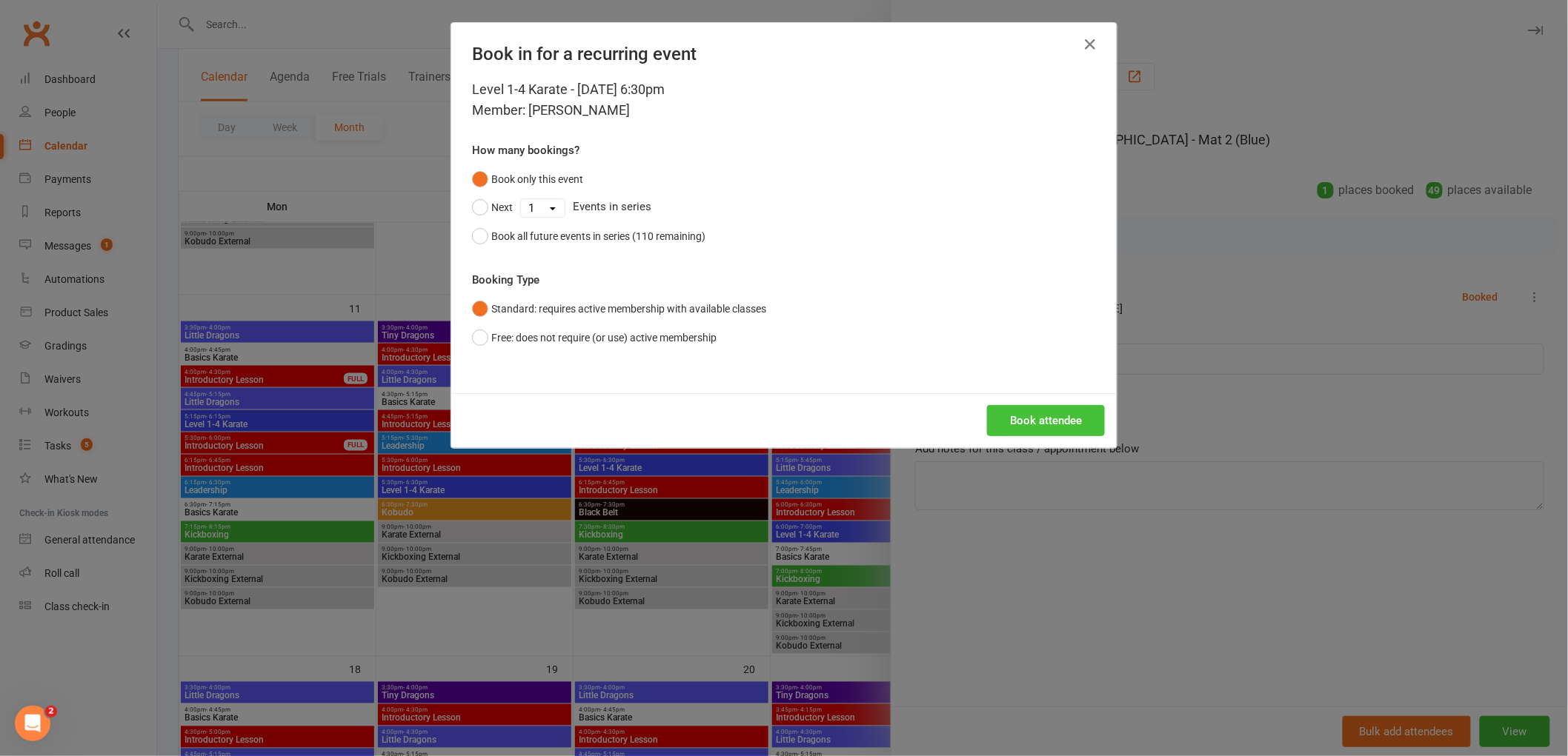
click at [1033, 413] on button "Book attendee" at bounding box center [1047, 420] width 118 height 31
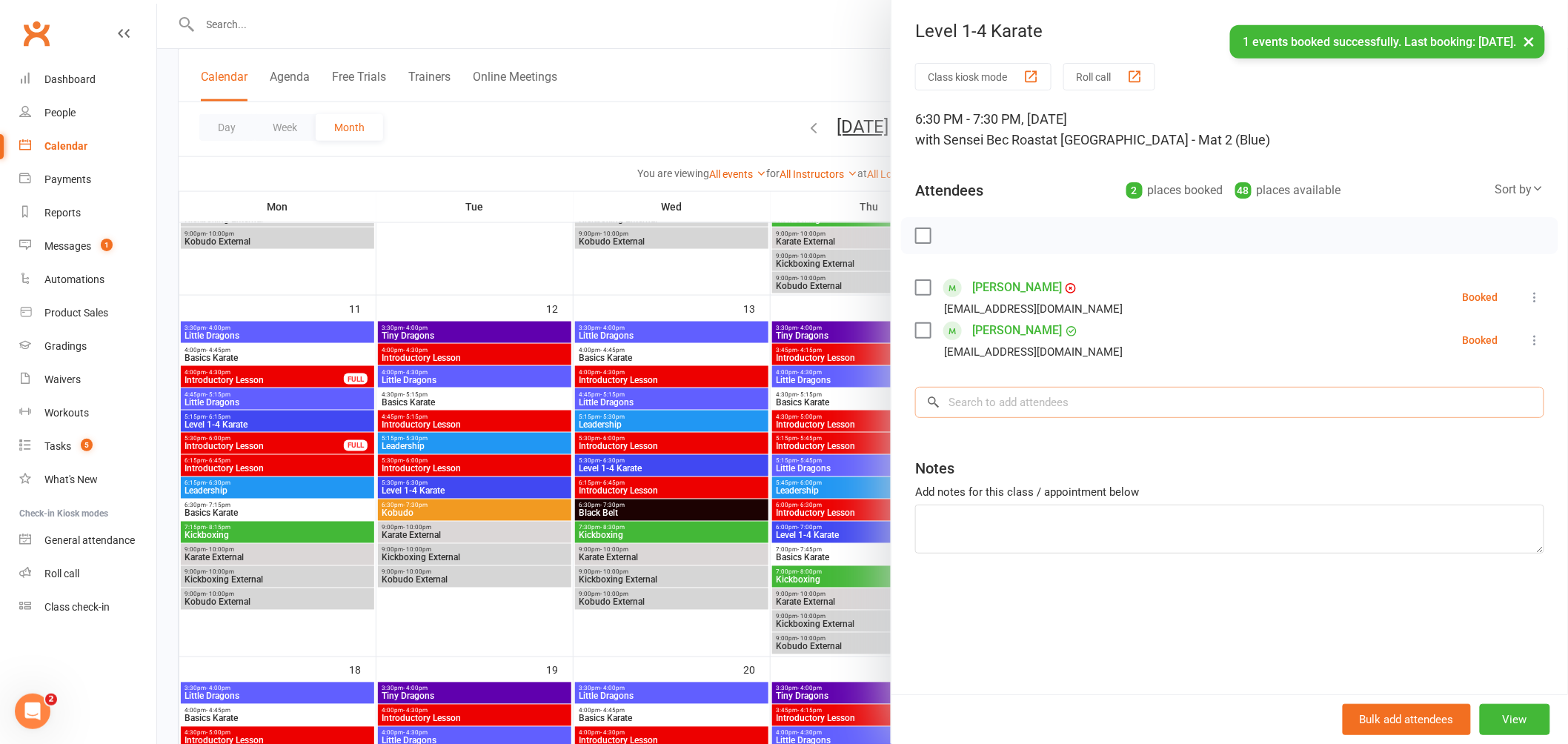
click at [974, 391] on input "search" at bounding box center [1230, 401] width 629 height 31
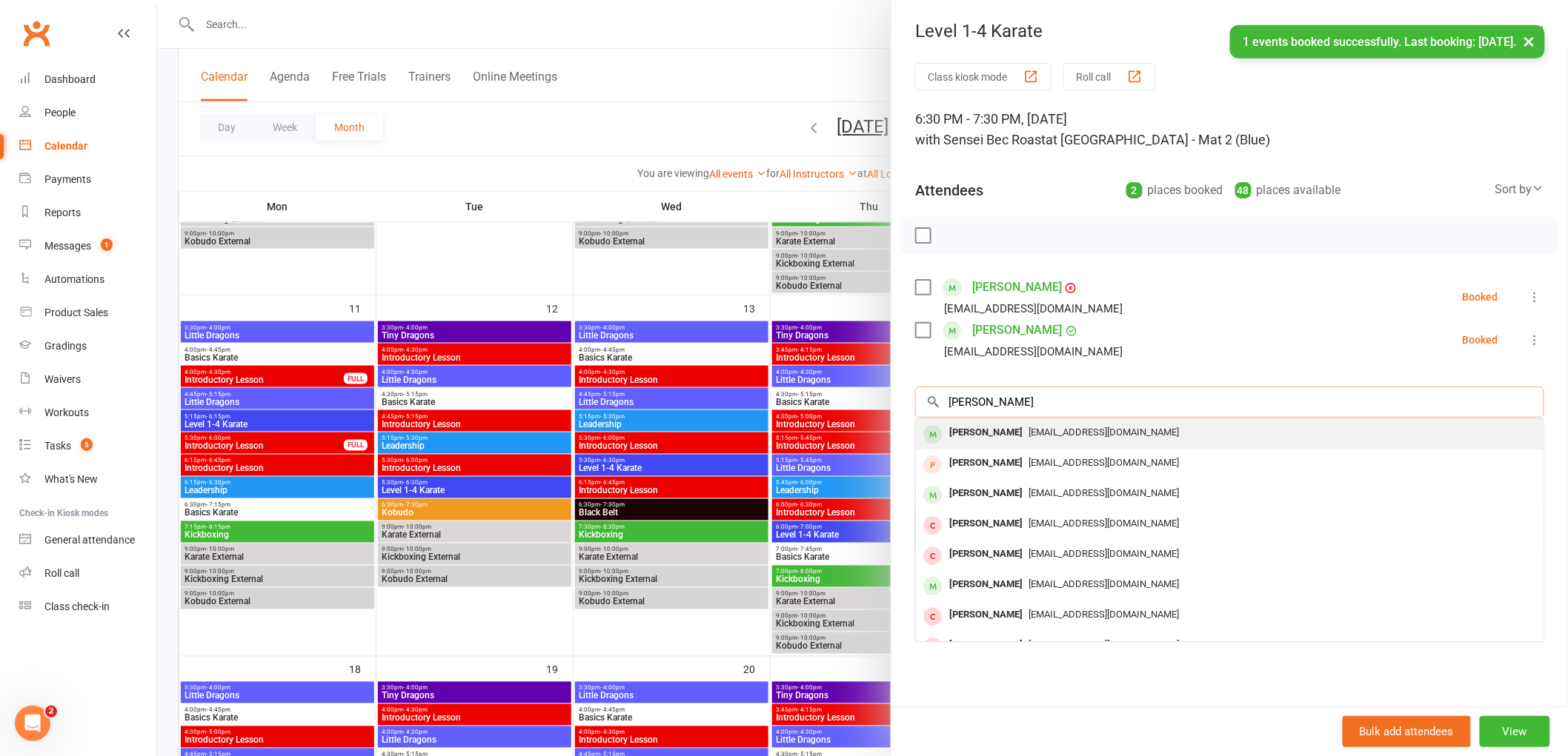
type input "[PERSON_NAME]"
click at [971, 427] on div "[PERSON_NAME]" at bounding box center [986, 432] width 85 height 22
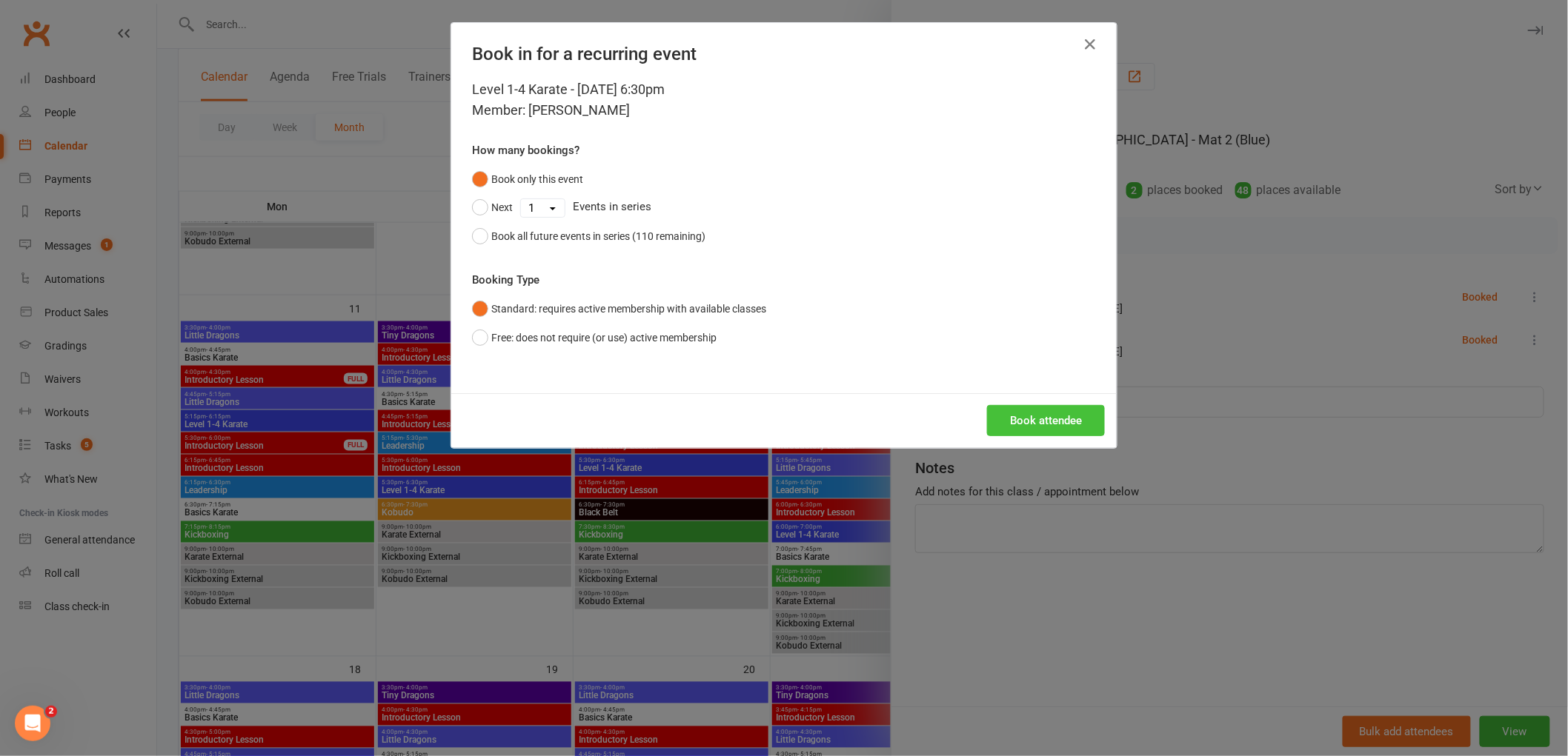
click at [1043, 418] on button "Book attendee" at bounding box center [1047, 420] width 118 height 31
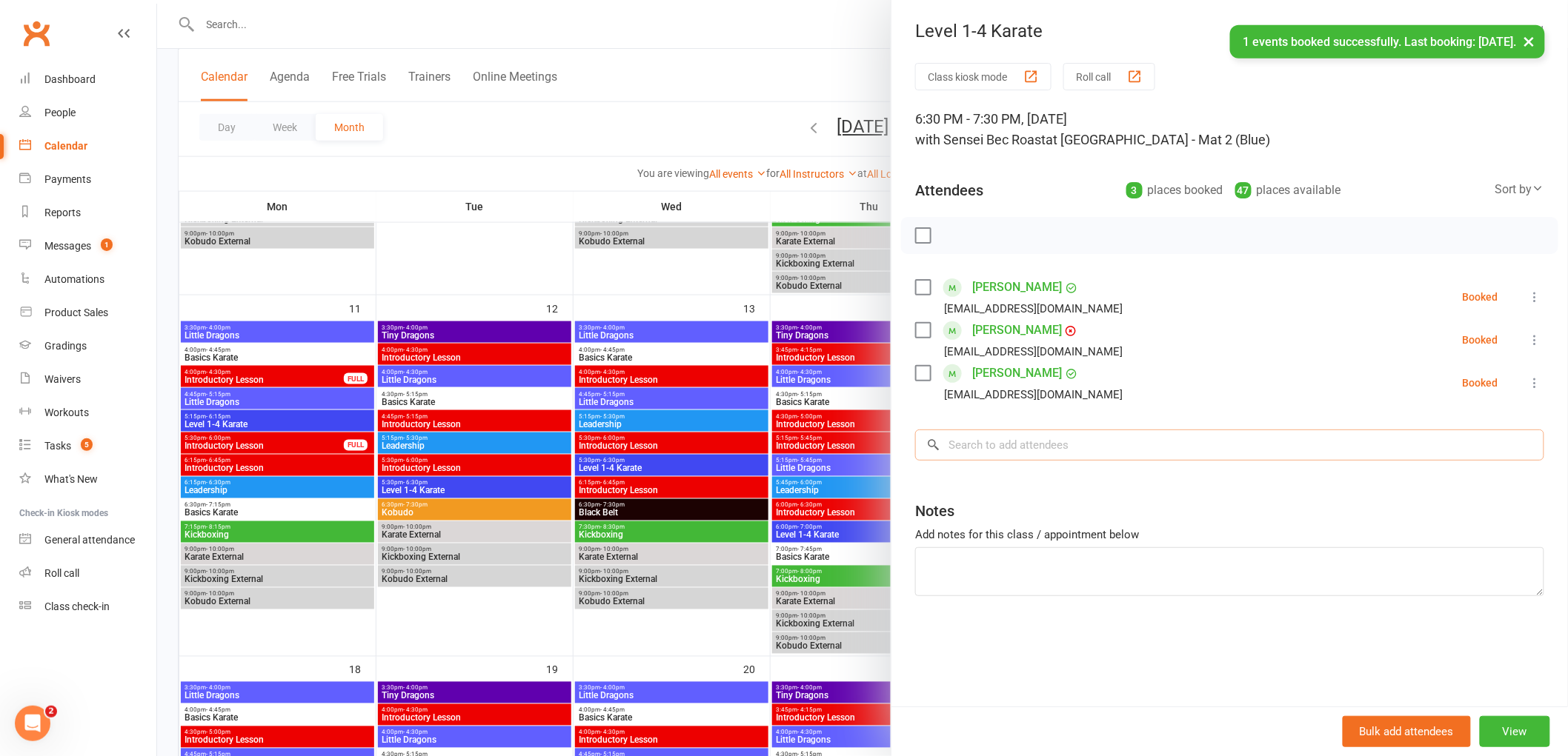
click at [988, 440] on input "search" at bounding box center [1230, 444] width 629 height 31
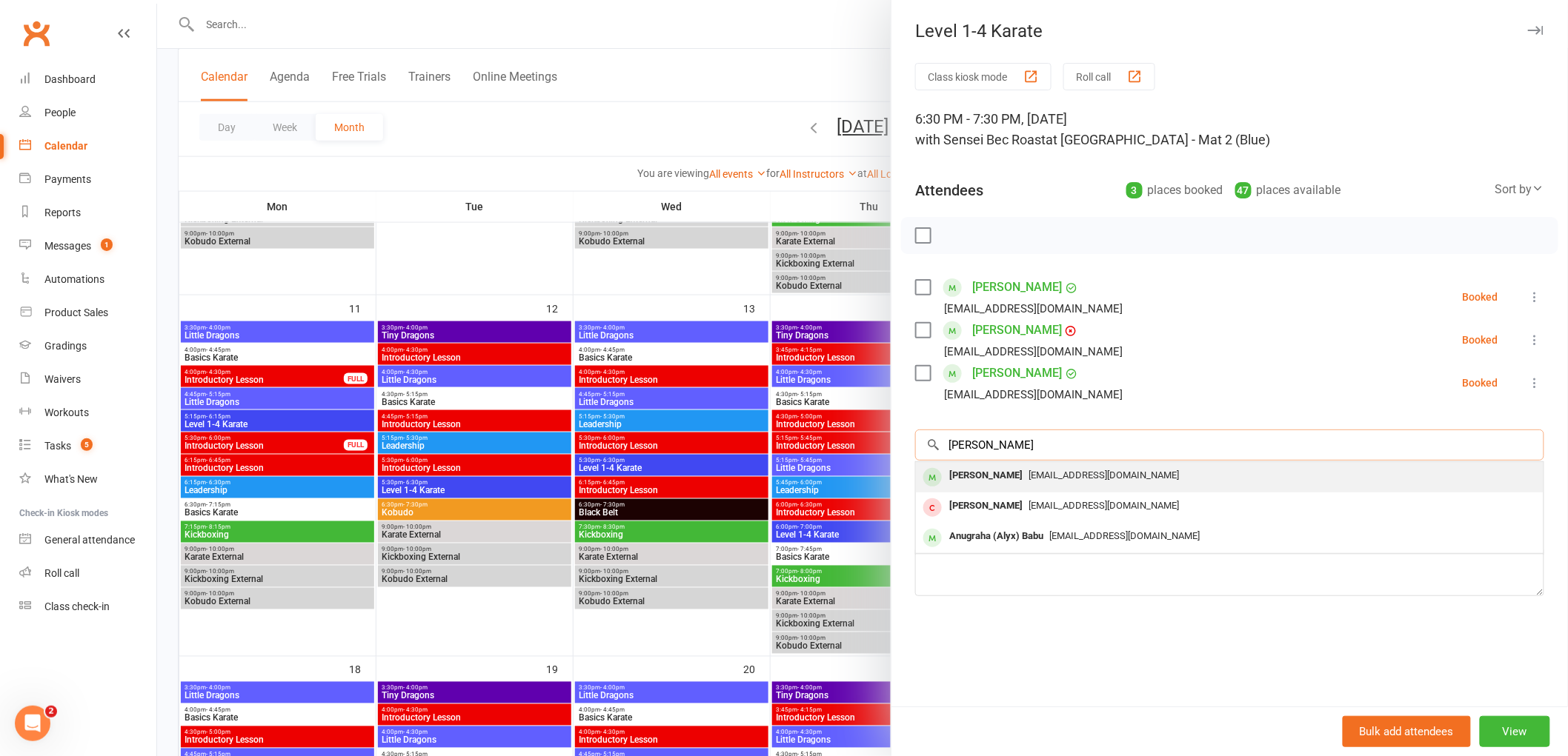
type input "[PERSON_NAME]"
click at [970, 475] on div "[PERSON_NAME]" at bounding box center [986, 475] width 85 height 22
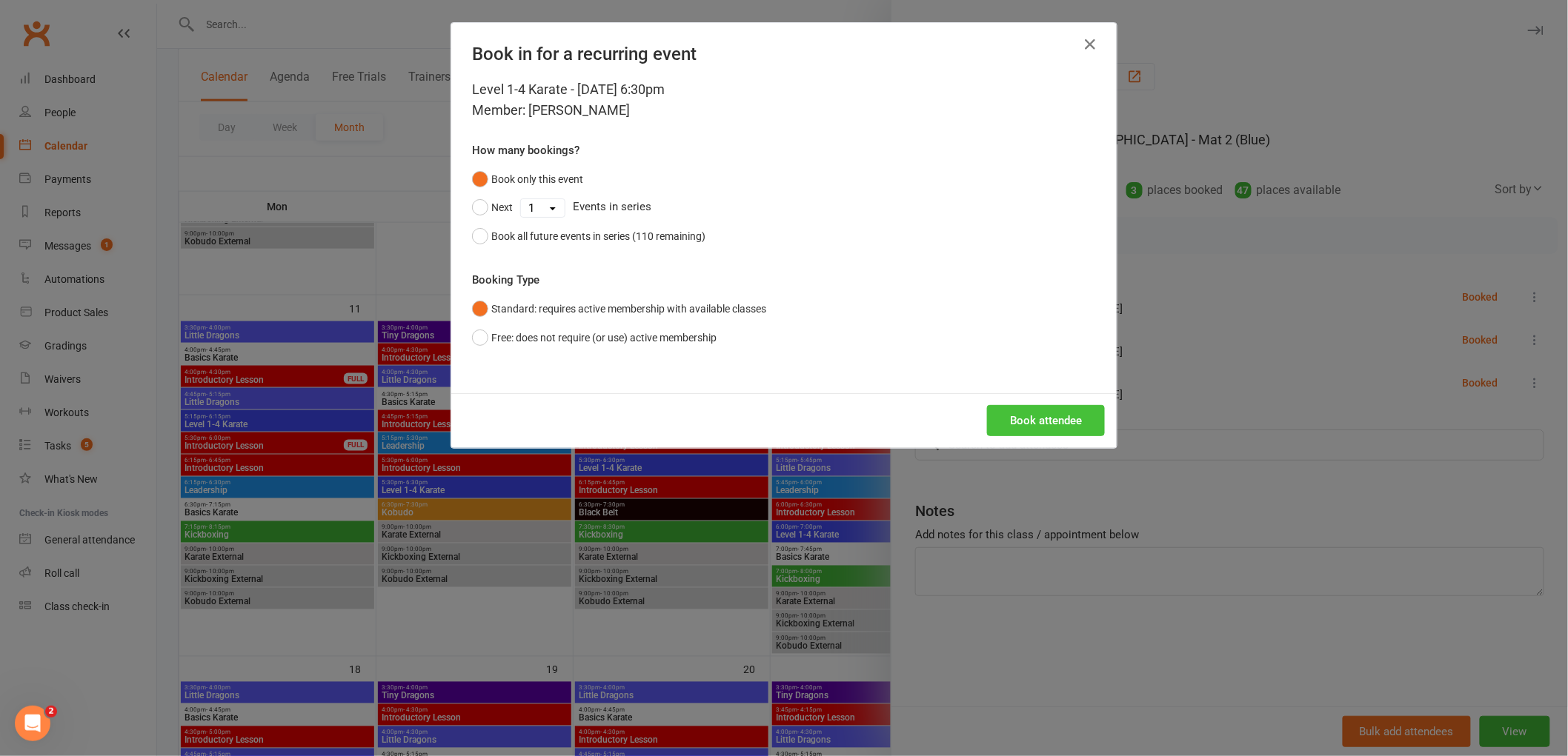
click at [1026, 420] on button "Book attendee" at bounding box center [1047, 420] width 118 height 31
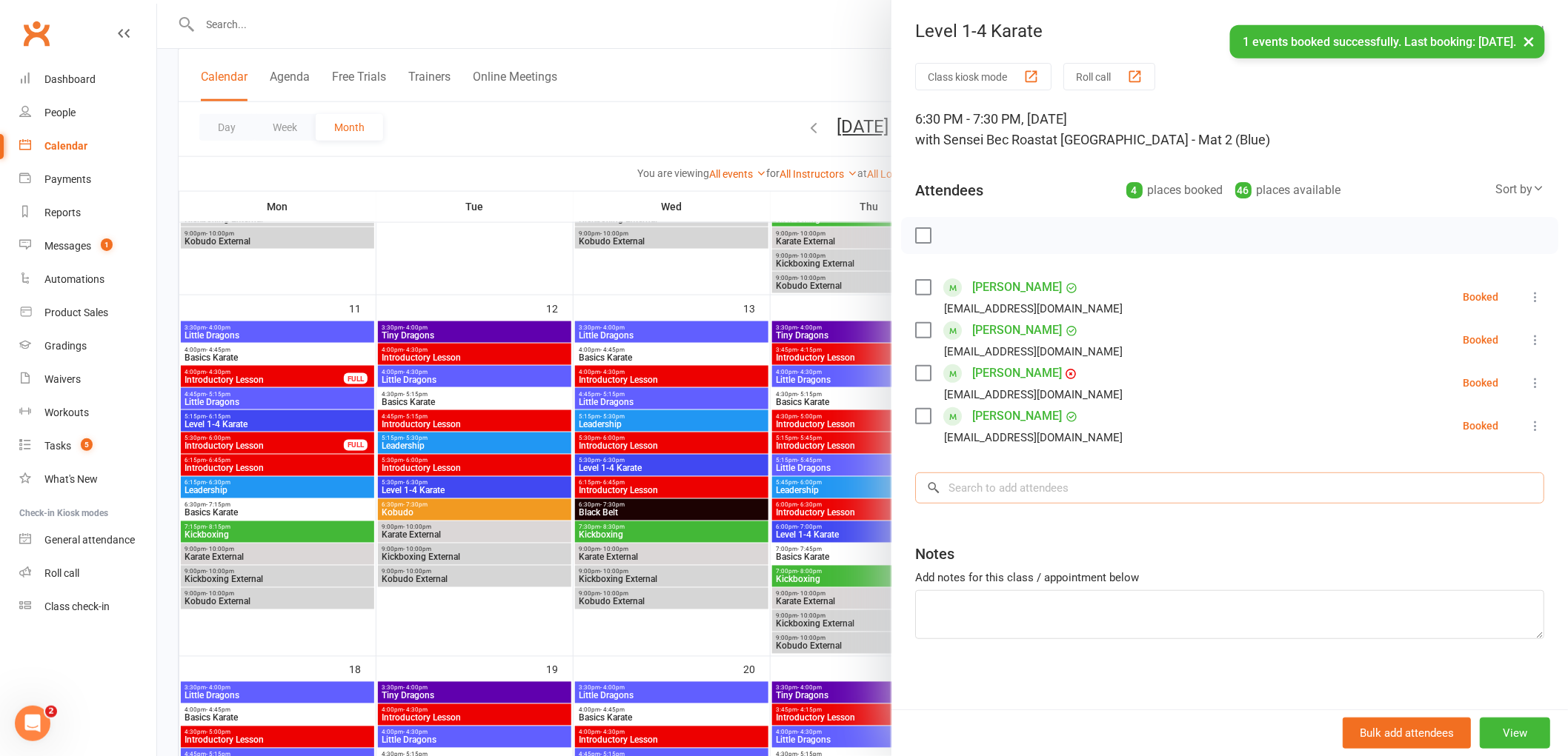
drag, startPoint x: 1016, startPoint y: 486, endPoint x: 1025, endPoint y: 479, distance: 11.4
click at [1018, 485] on input "search" at bounding box center [1230, 487] width 629 height 31
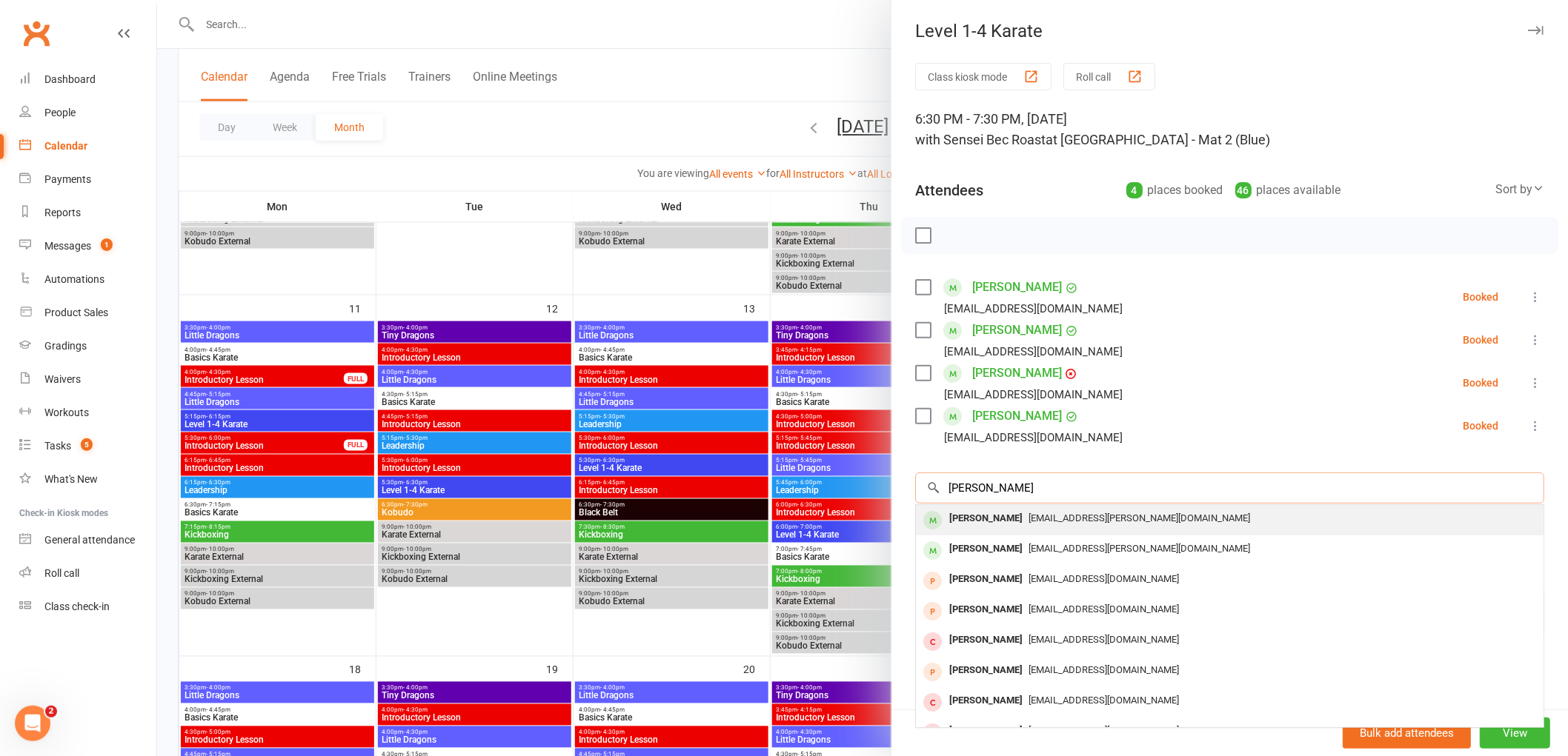
type input "[PERSON_NAME]"
click at [972, 514] on div "[PERSON_NAME]" at bounding box center [986, 518] width 85 height 22
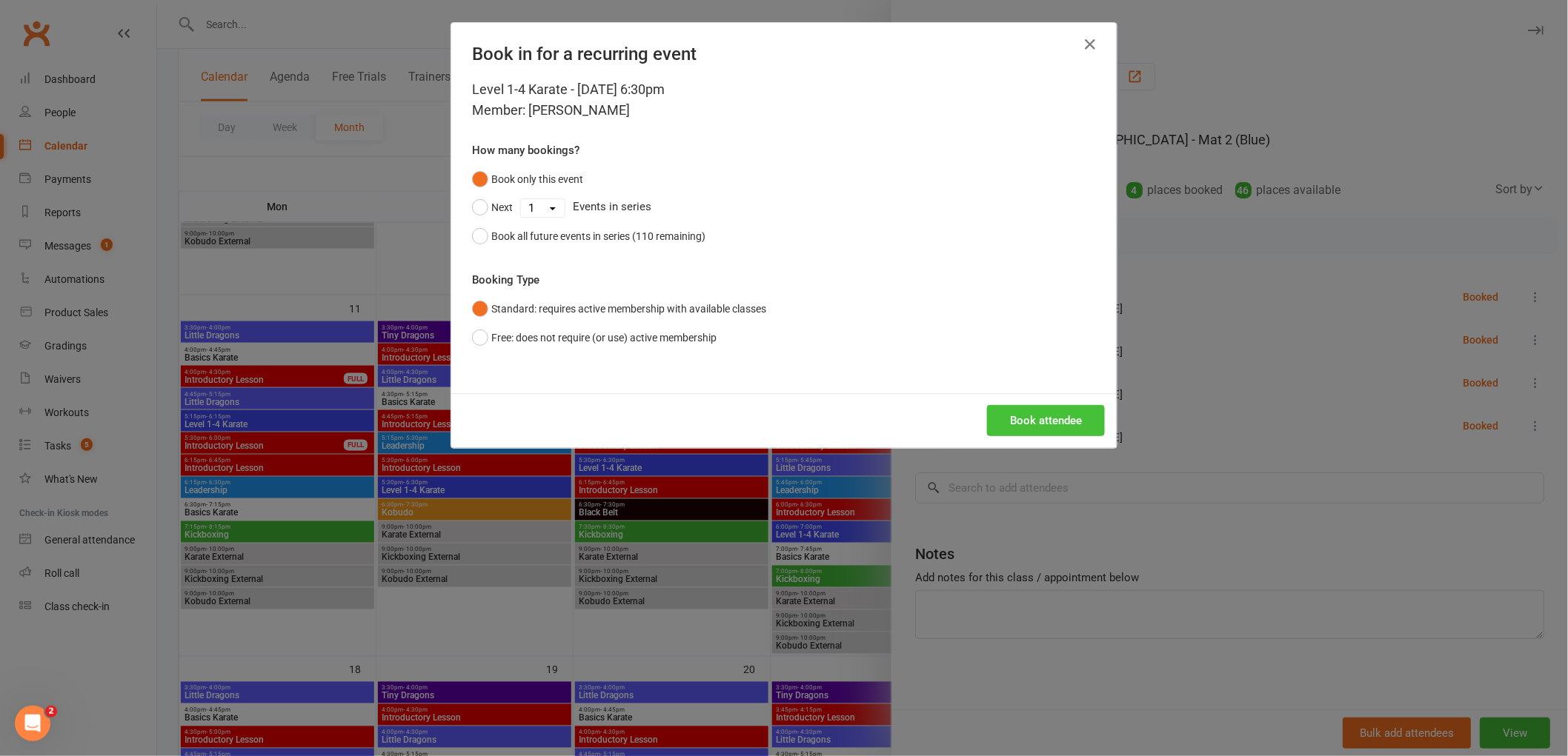
click at [1004, 423] on button "Book attendee" at bounding box center [1047, 420] width 118 height 31
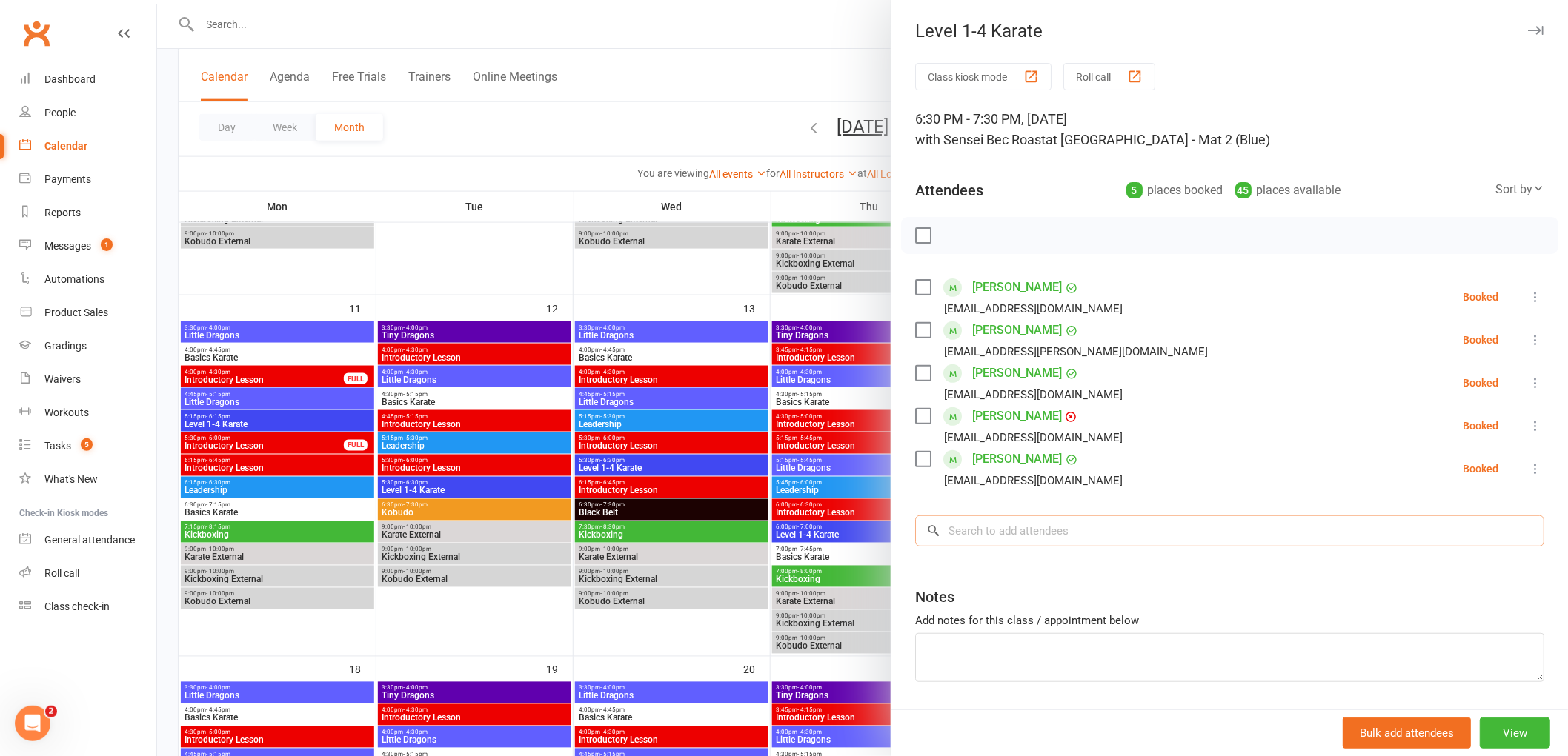
click at [1019, 530] on input "search" at bounding box center [1230, 531] width 629 height 31
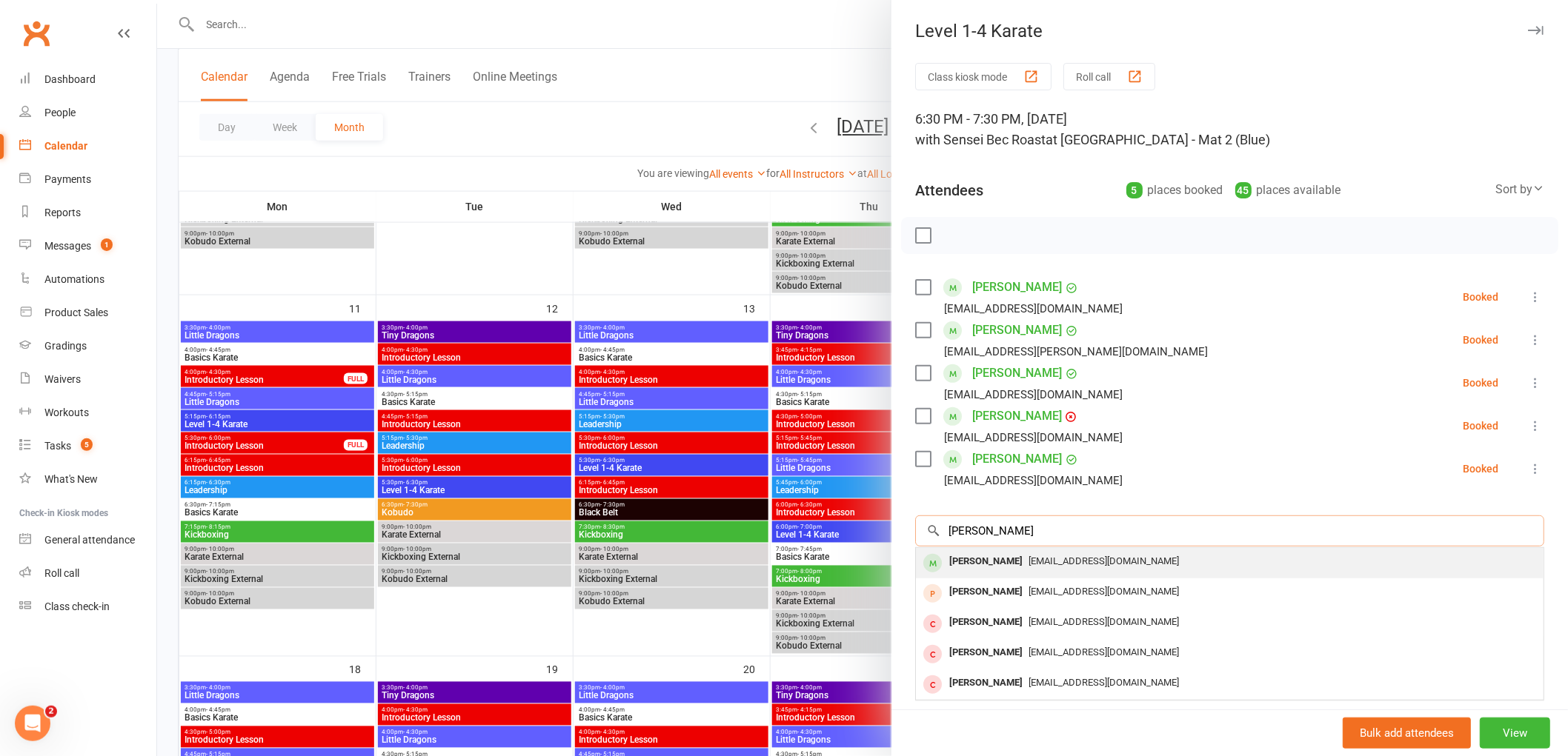
type input "[PERSON_NAME]"
click at [969, 552] on div "[PERSON_NAME]" at bounding box center [986, 561] width 85 height 22
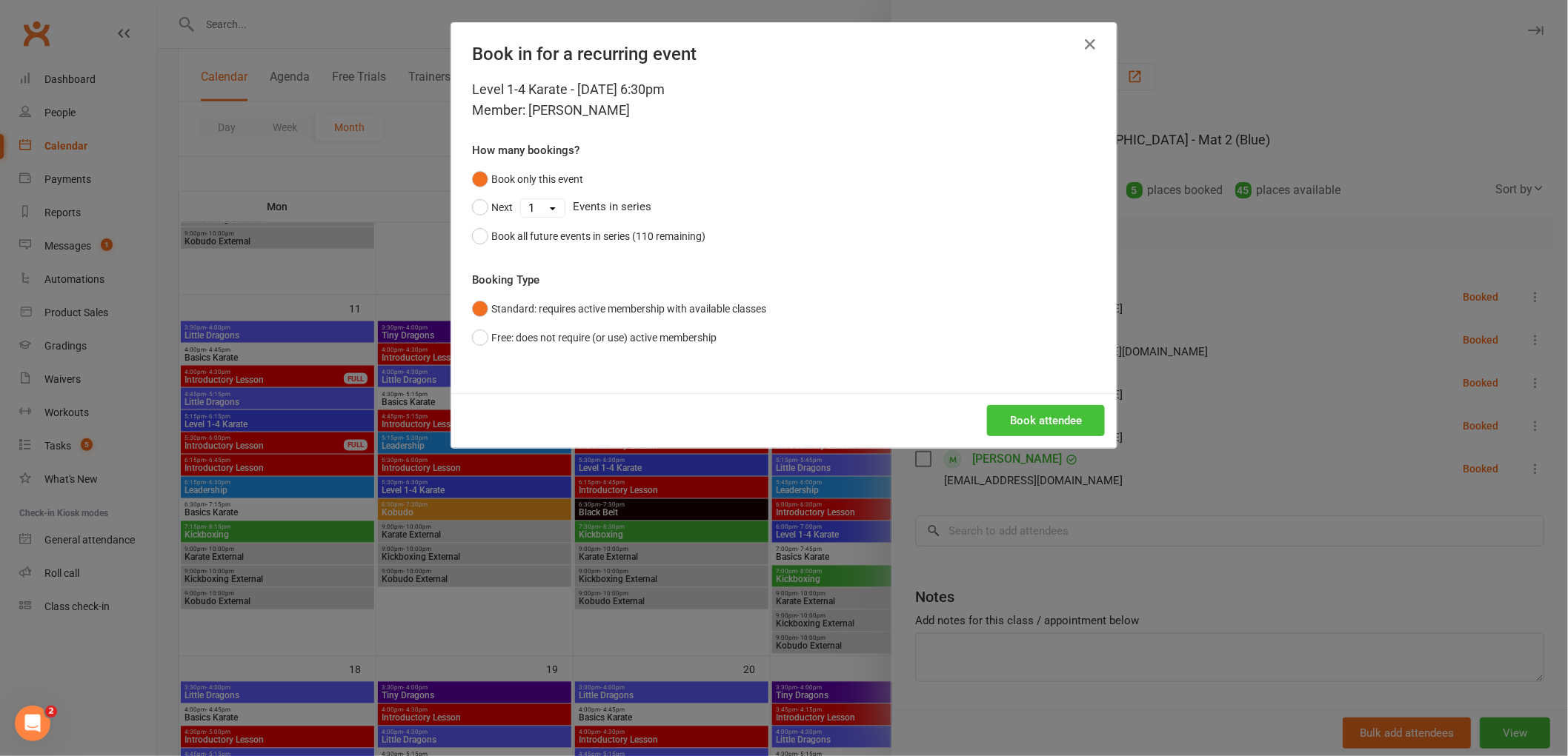
click at [1042, 429] on button "Book attendee" at bounding box center [1047, 420] width 118 height 31
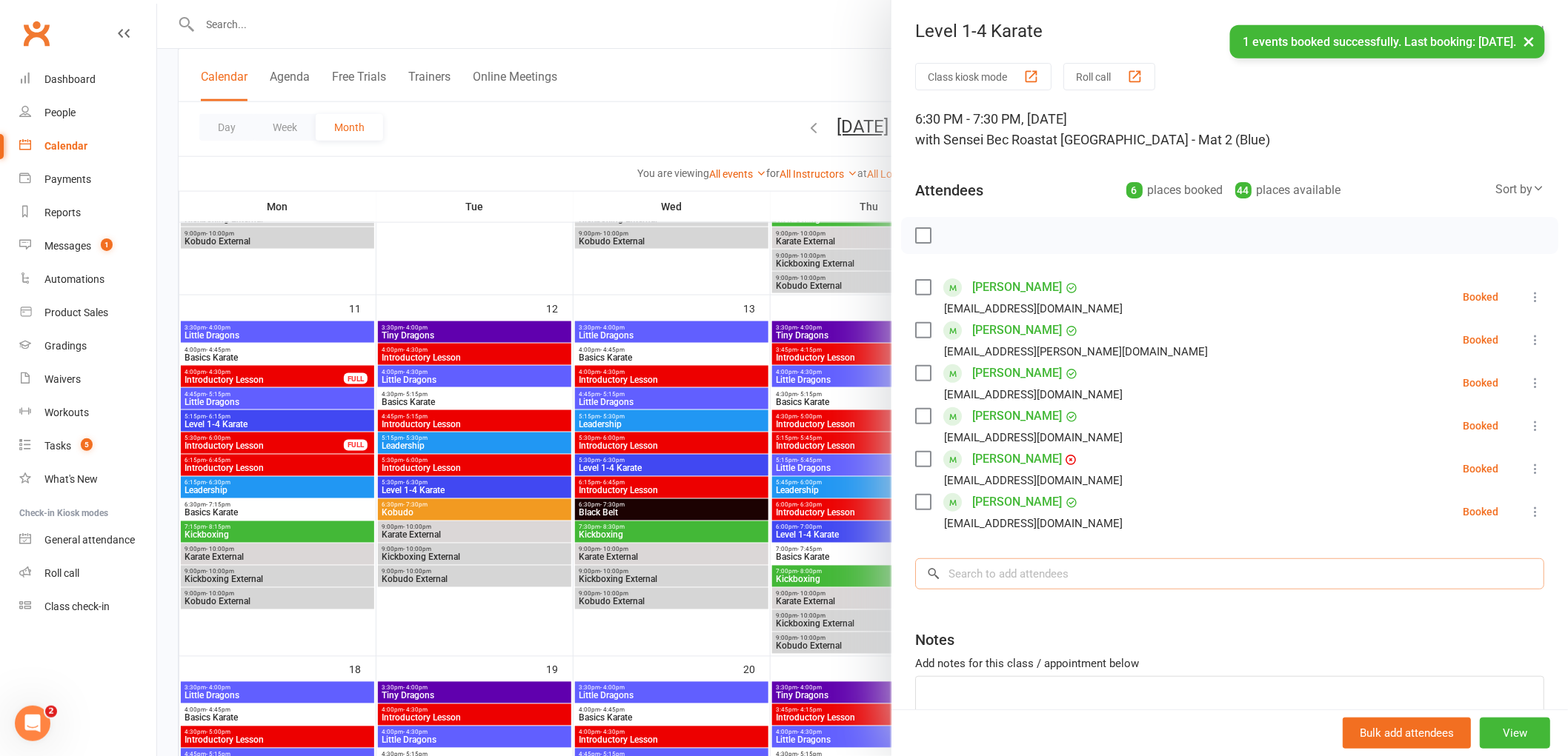
click at [976, 560] on input "search" at bounding box center [1230, 574] width 629 height 31
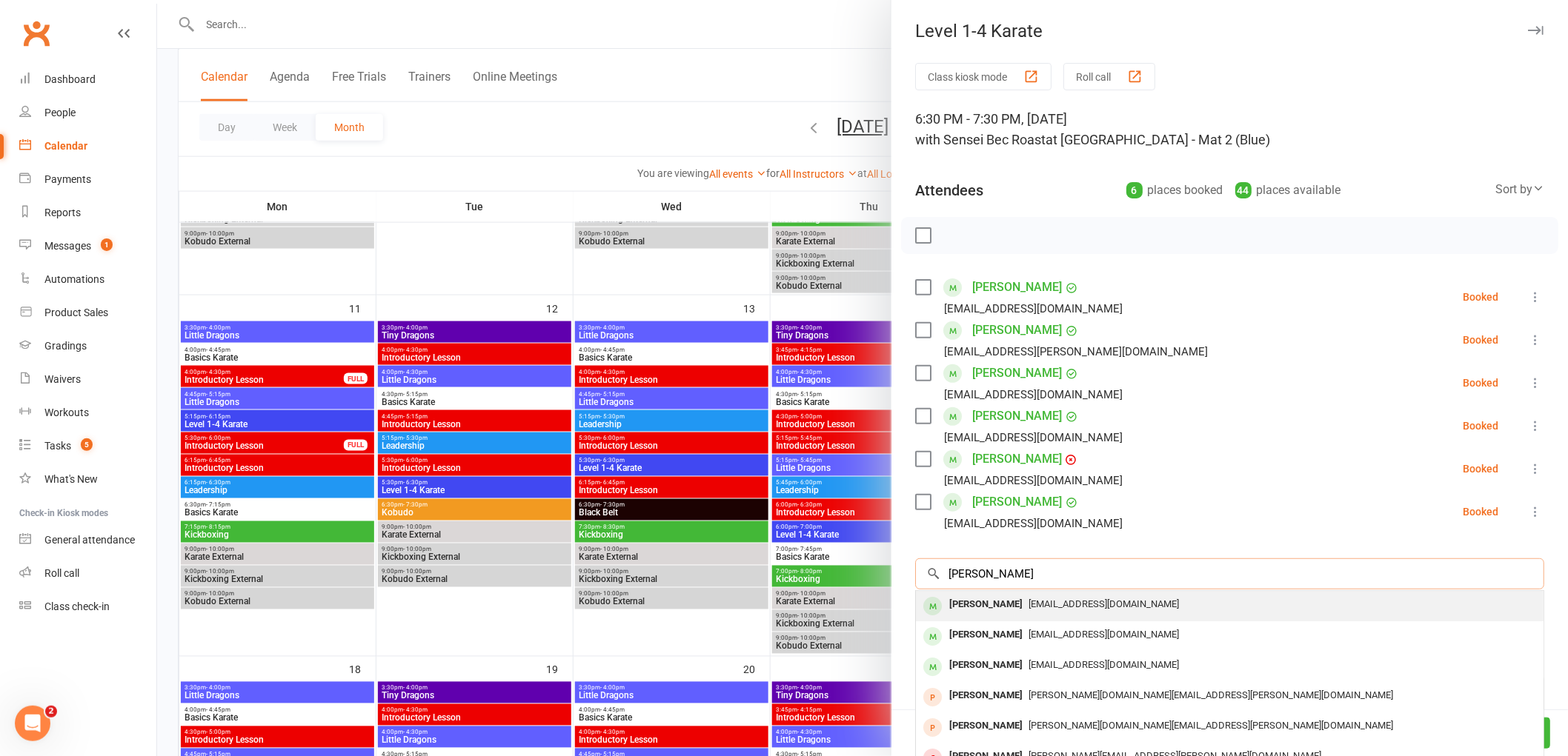
type input "[PERSON_NAME]"
click at [962, 608] on div "[PERSON_NAME]" at bounding box center [986, 604] width 85 height 22
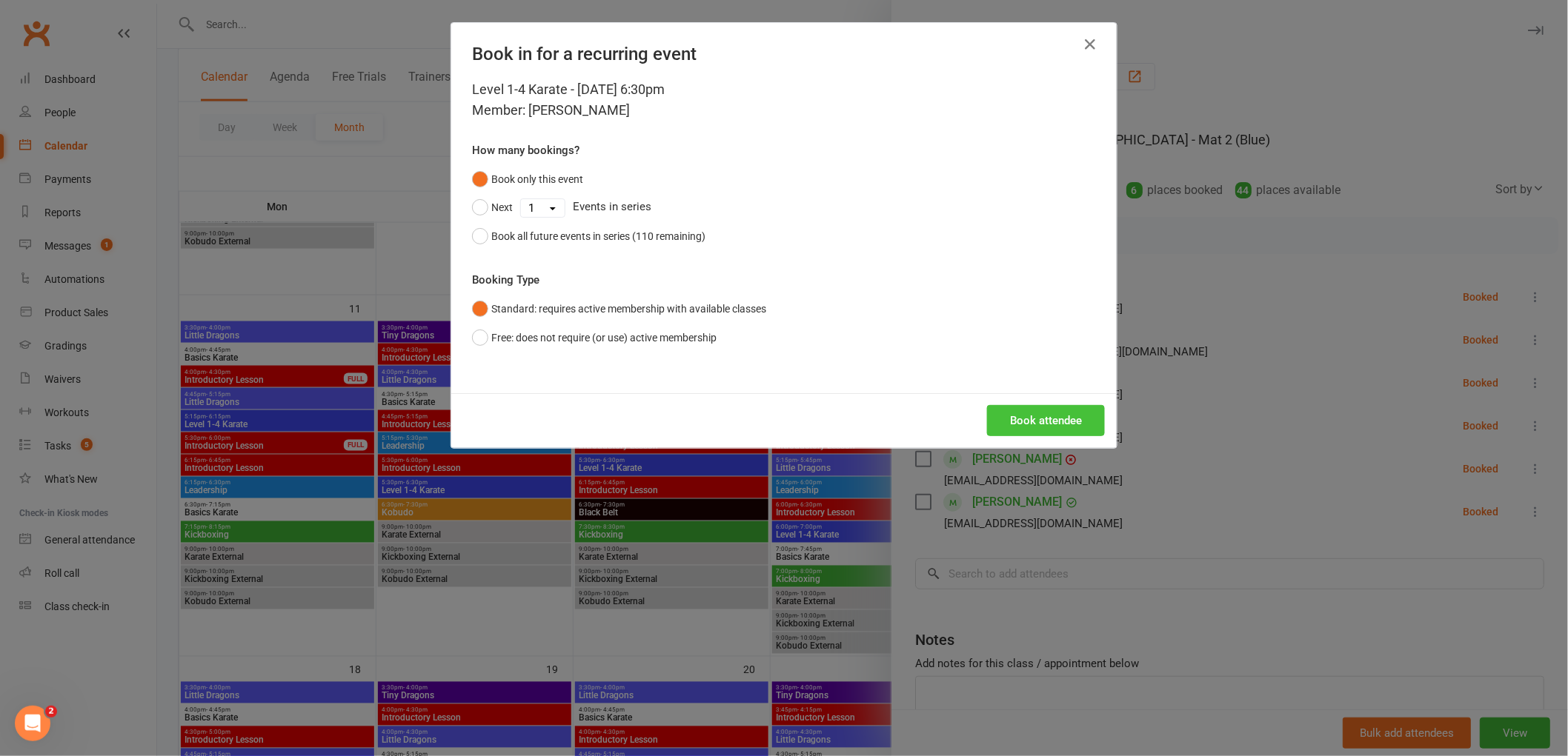
click at [1035, 414] on button "Book attendee" at bounding box center [1047, 420] width 118 height 31
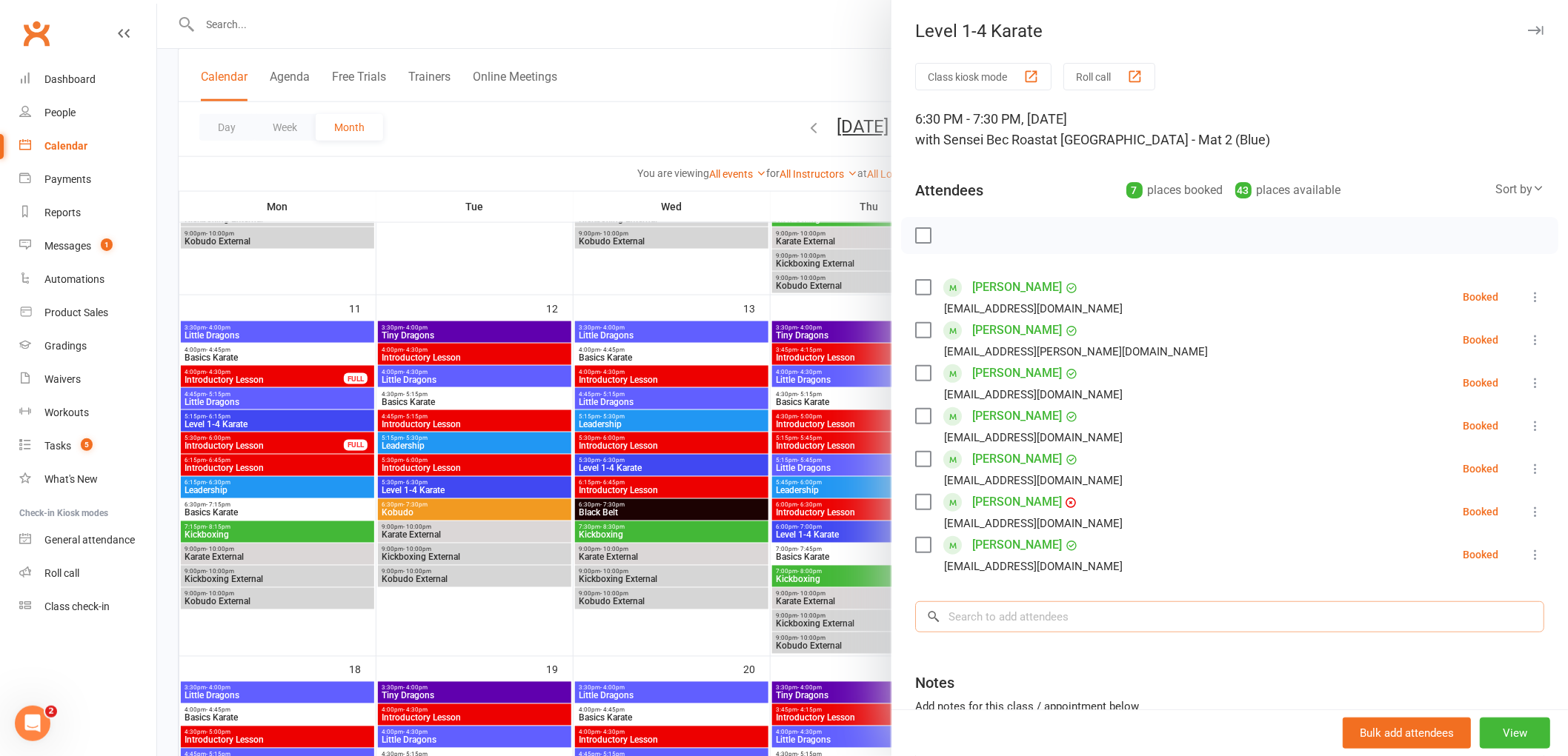
click at [974, 611] on input "search" at bounding box center [1230, 617] width 629 height 31
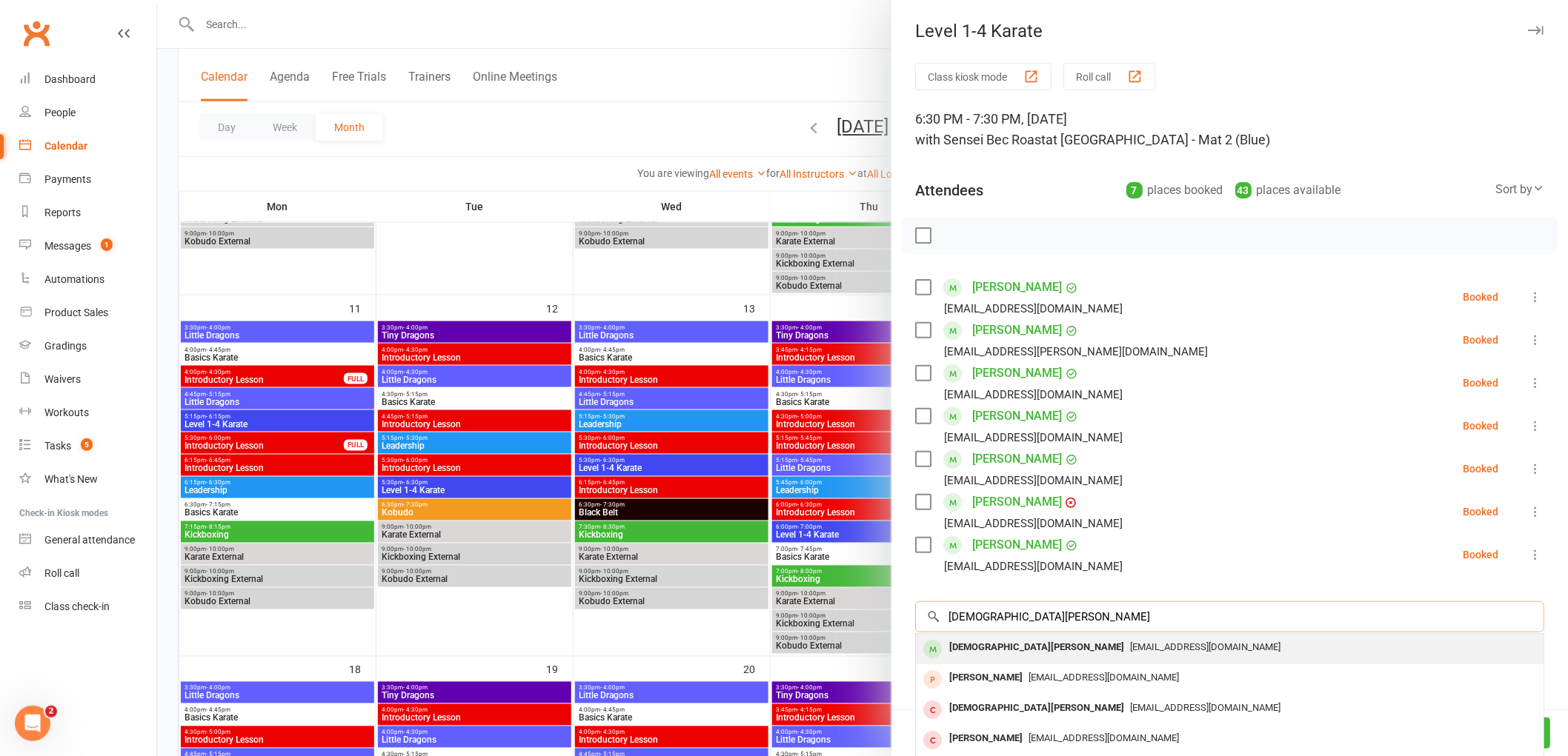
type input "[DEMOGRAPHIC_DATA][PERSON_NAME]"
click at [976, 646] on div "[DEMOGRAPHIC_DATA][PERSON_NAME]" at bounding box center [1037, 647] width 187 height 22
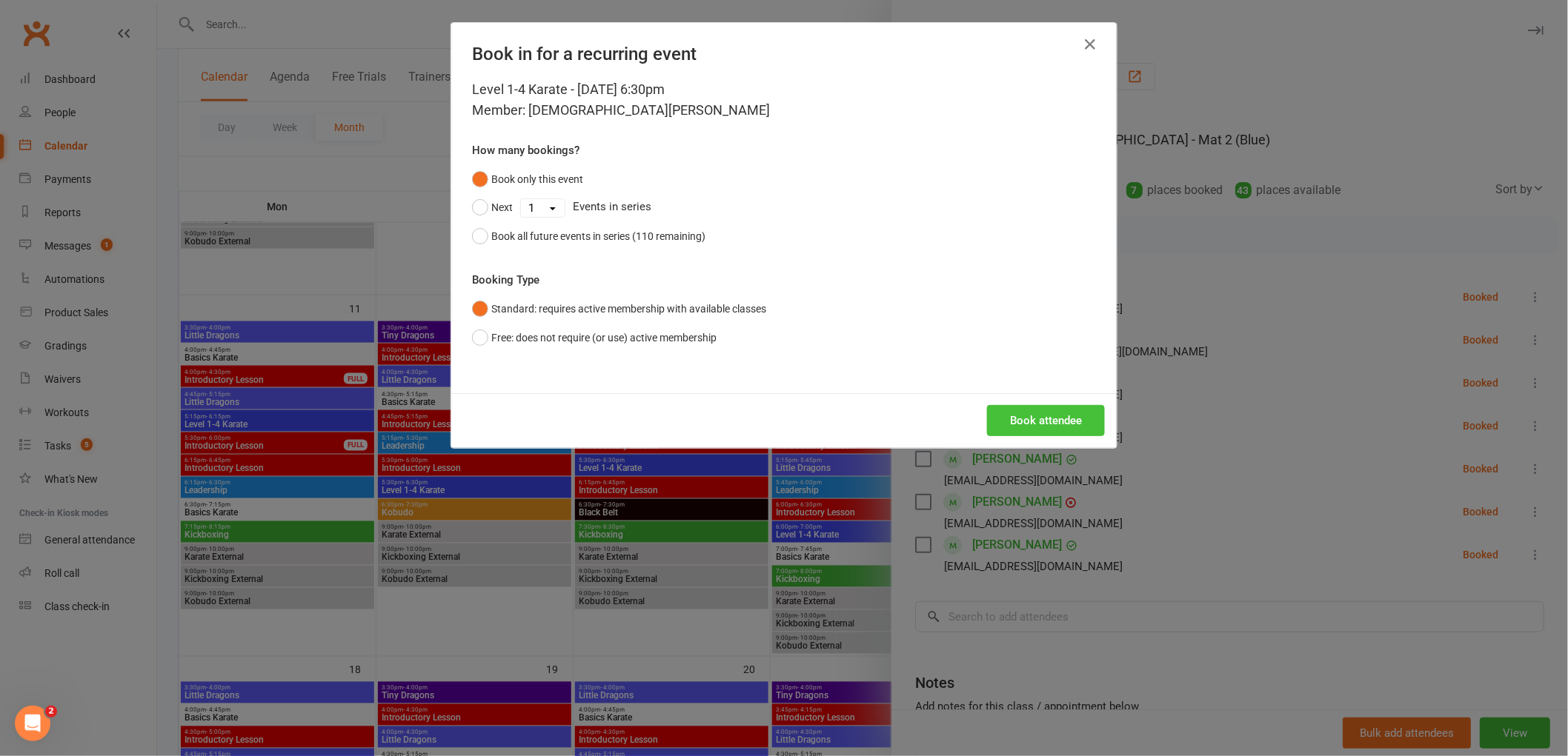
click at [1057, 426] on button "Book attendee" at bounding box center [1047, 420] width 118 height 31
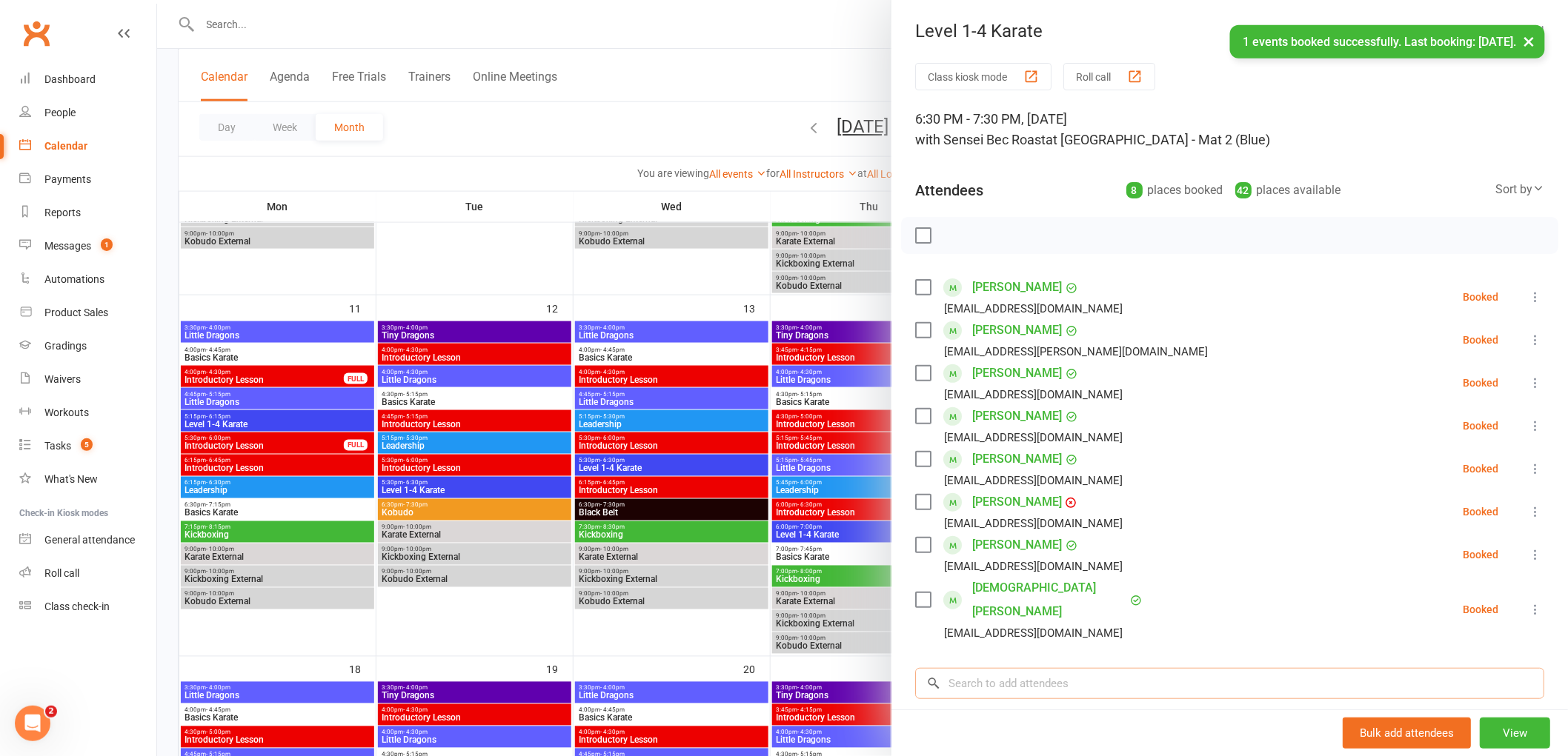
click at [989, 668] on input "search" at bounding box center [1230, 683] width 629 height 31
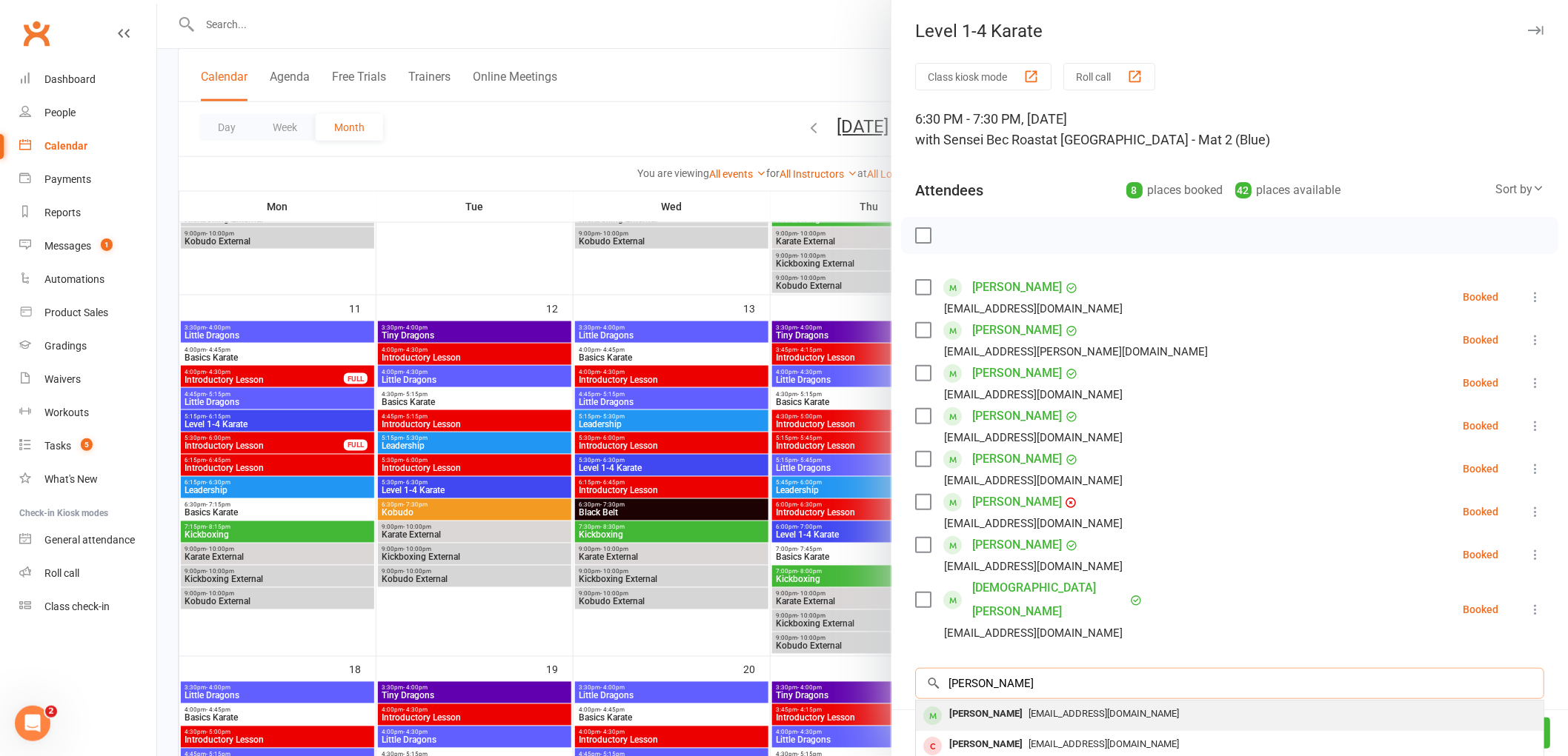
type input "[PERSON_NAME]"
click at [960, 704] on div "[PERSON_NAME]" at bounding box center [986, 714] width 85 height 22
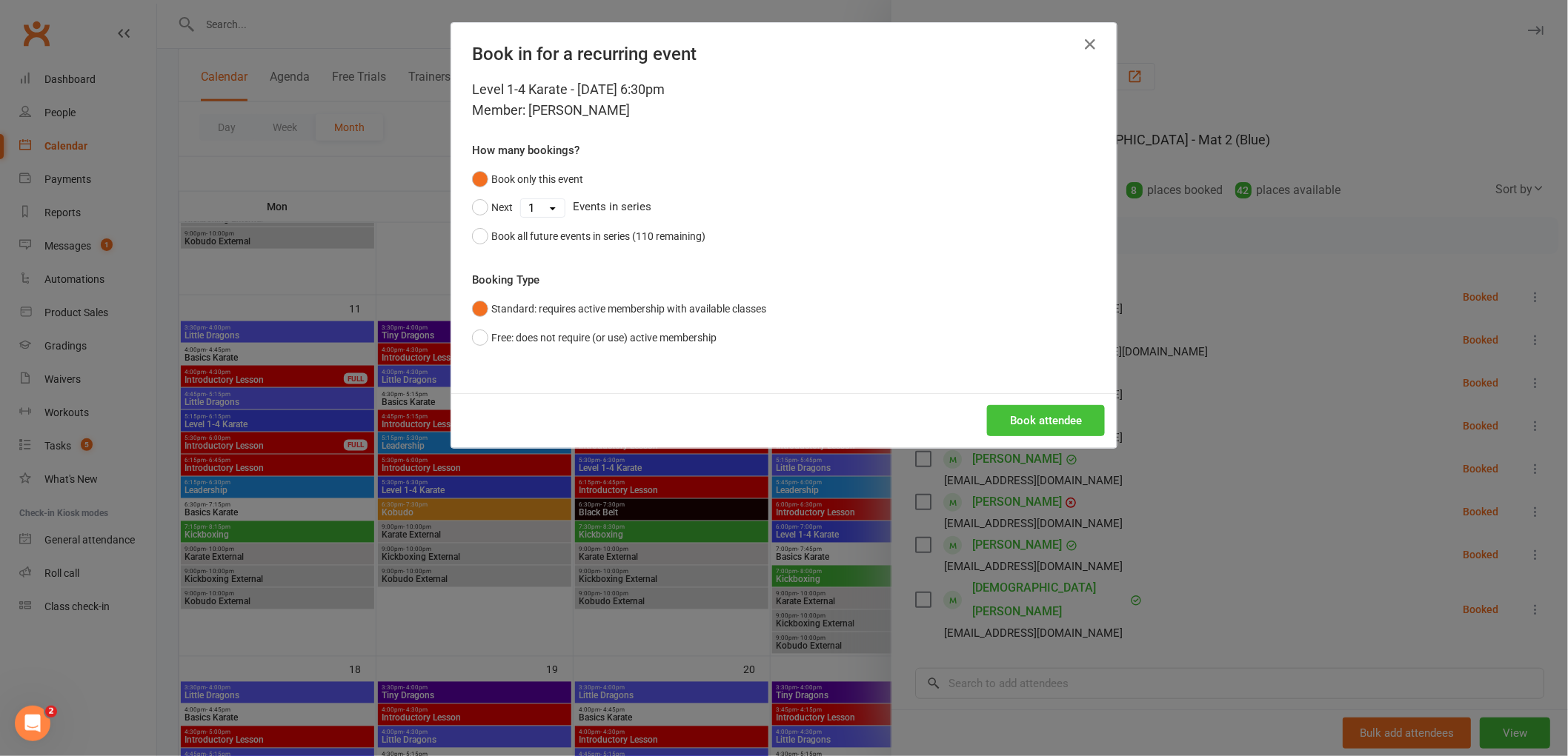
click at [1066, 420] on button "Book attendee" at bounding box center [1047, 420] width 118 height 31
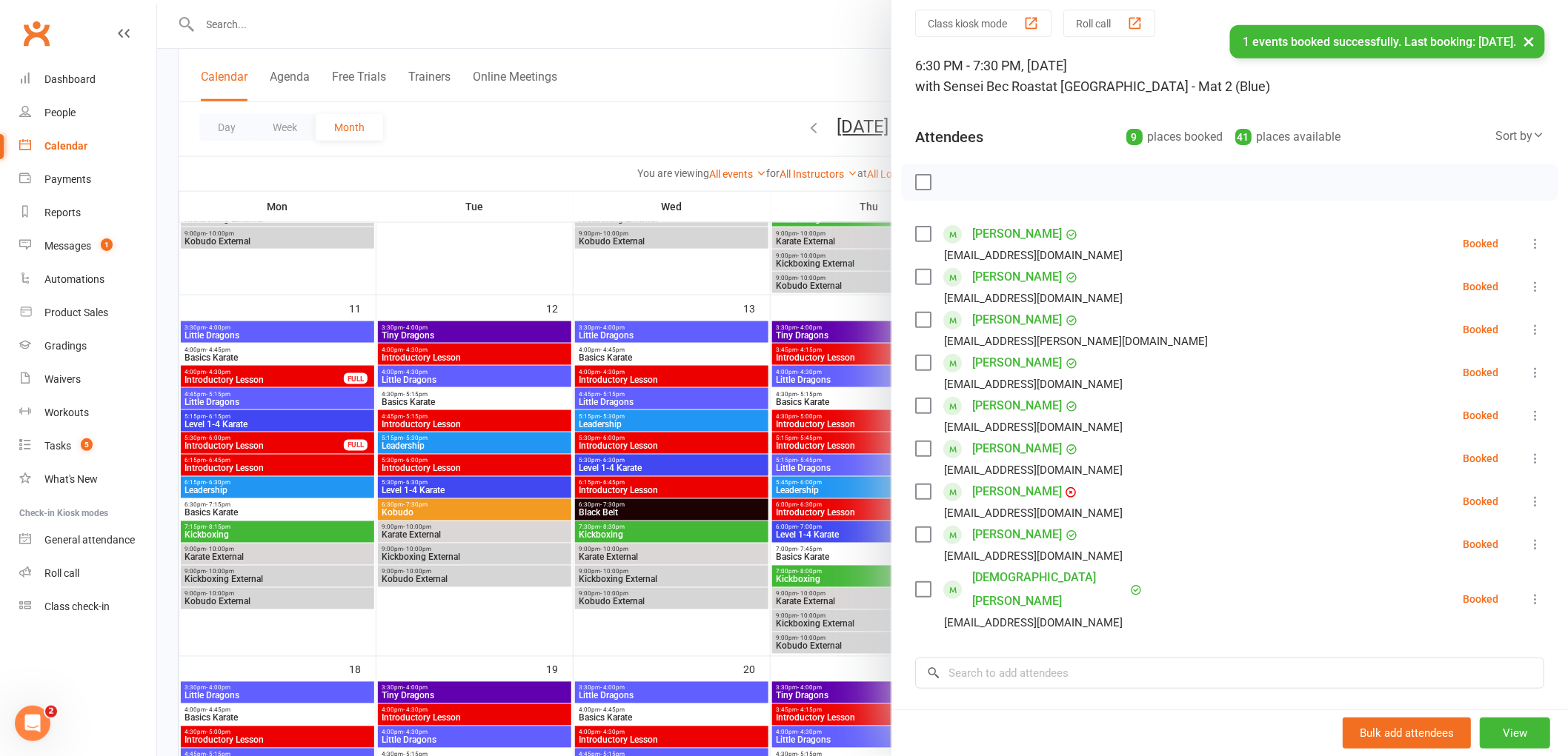
scroll to position [82, 0]
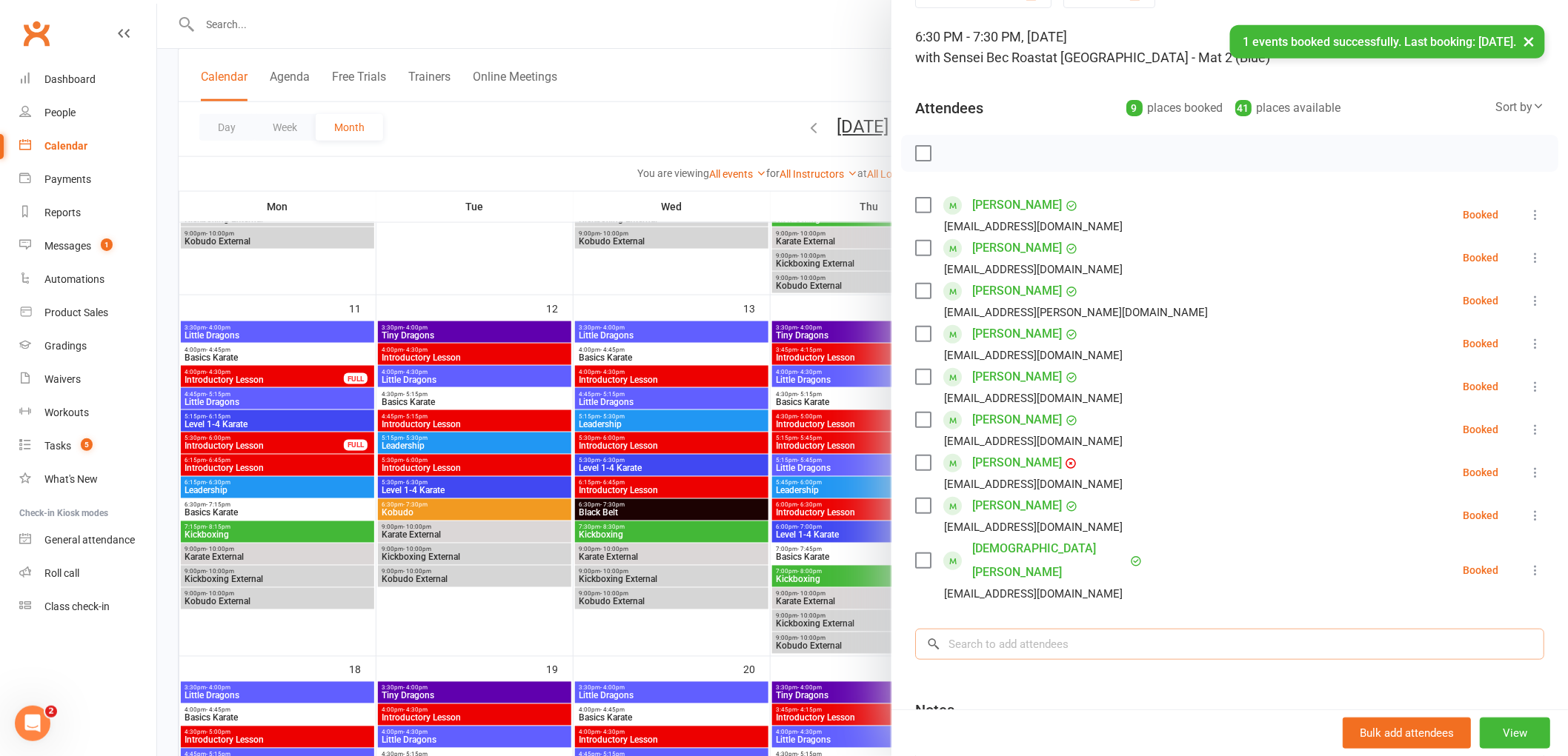
click at [980, 629] on input "search" at bounding box center [1230, 644] width 629 height 31
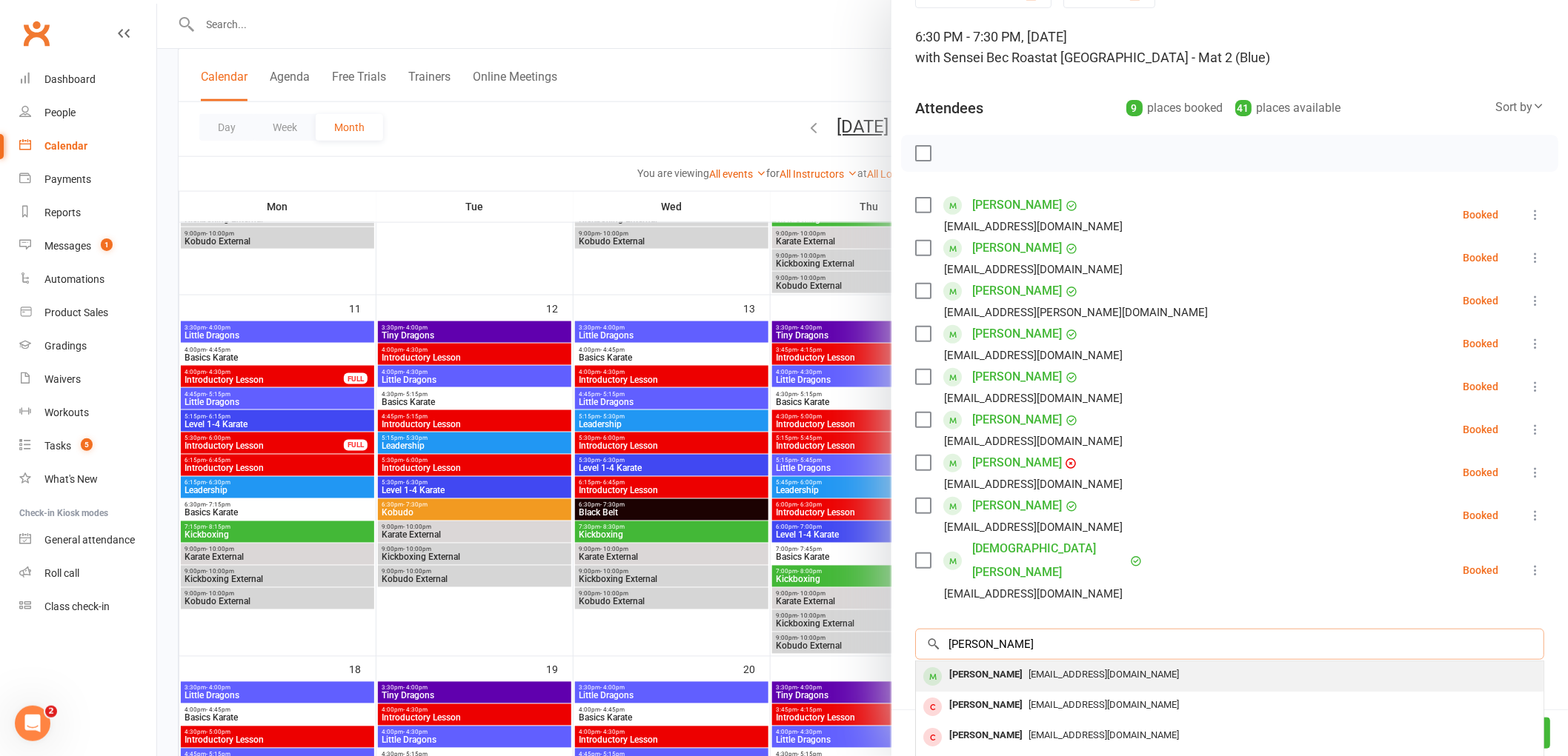
type input "[PERSON_NAME]"
click at [969, 664] on div "[PERSON_NAME]" at bounding box center [986, 675] width 85 height 22
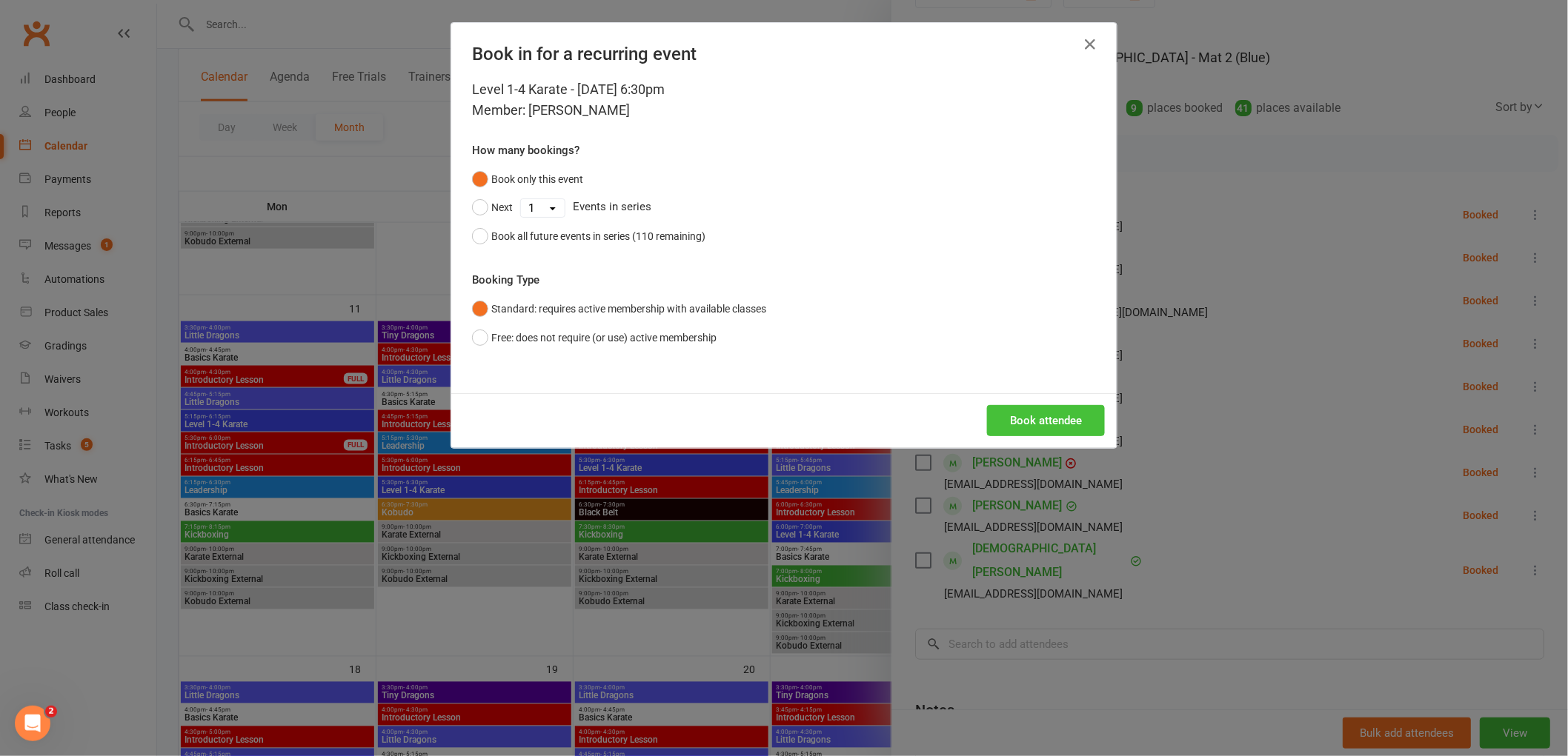
click at [1027, 425] on button "Book attendee" at bounding box center [1047, 420] width 118 height 31
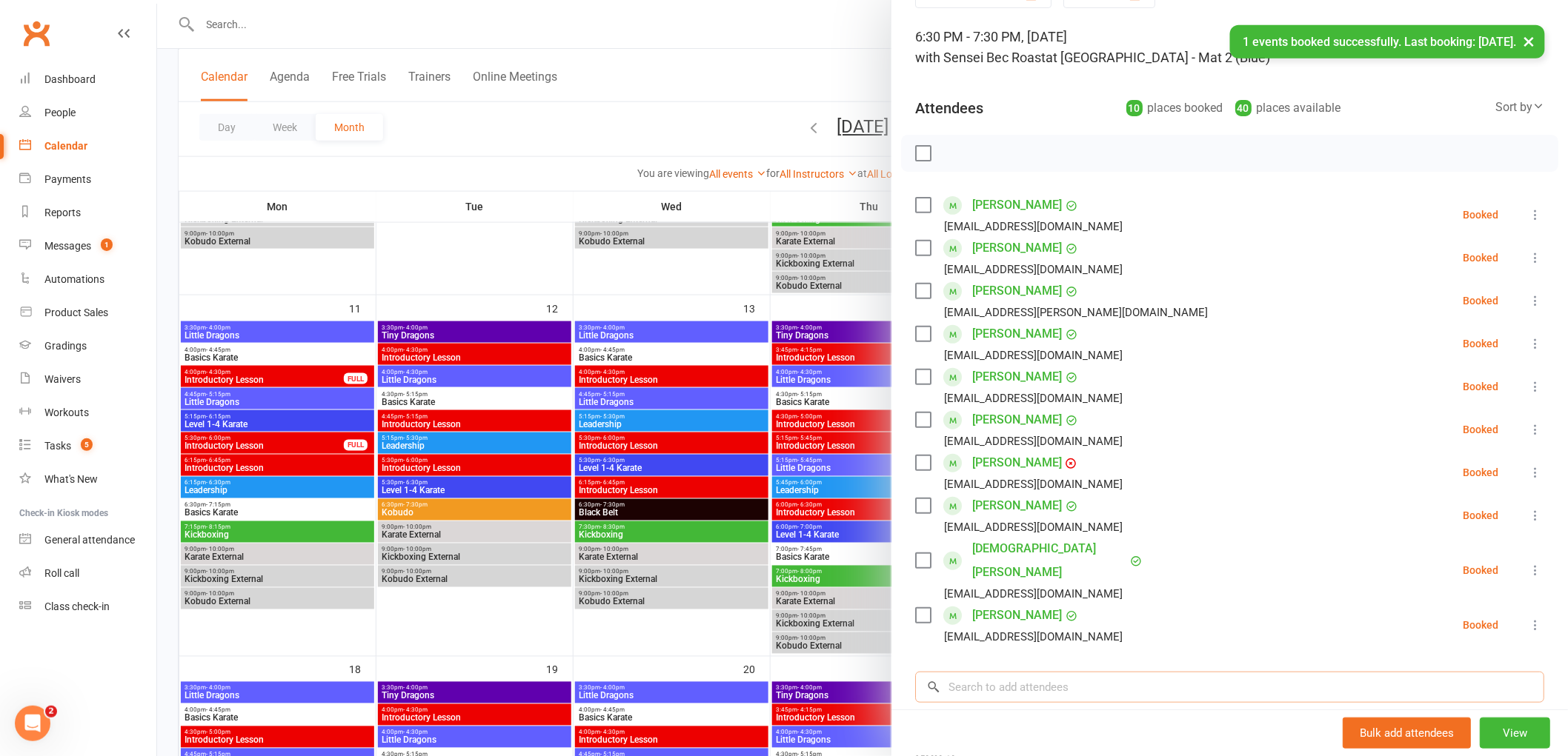
click at [996, 672] on input "search" at bounding box center [1230, 687] width 629 height 31
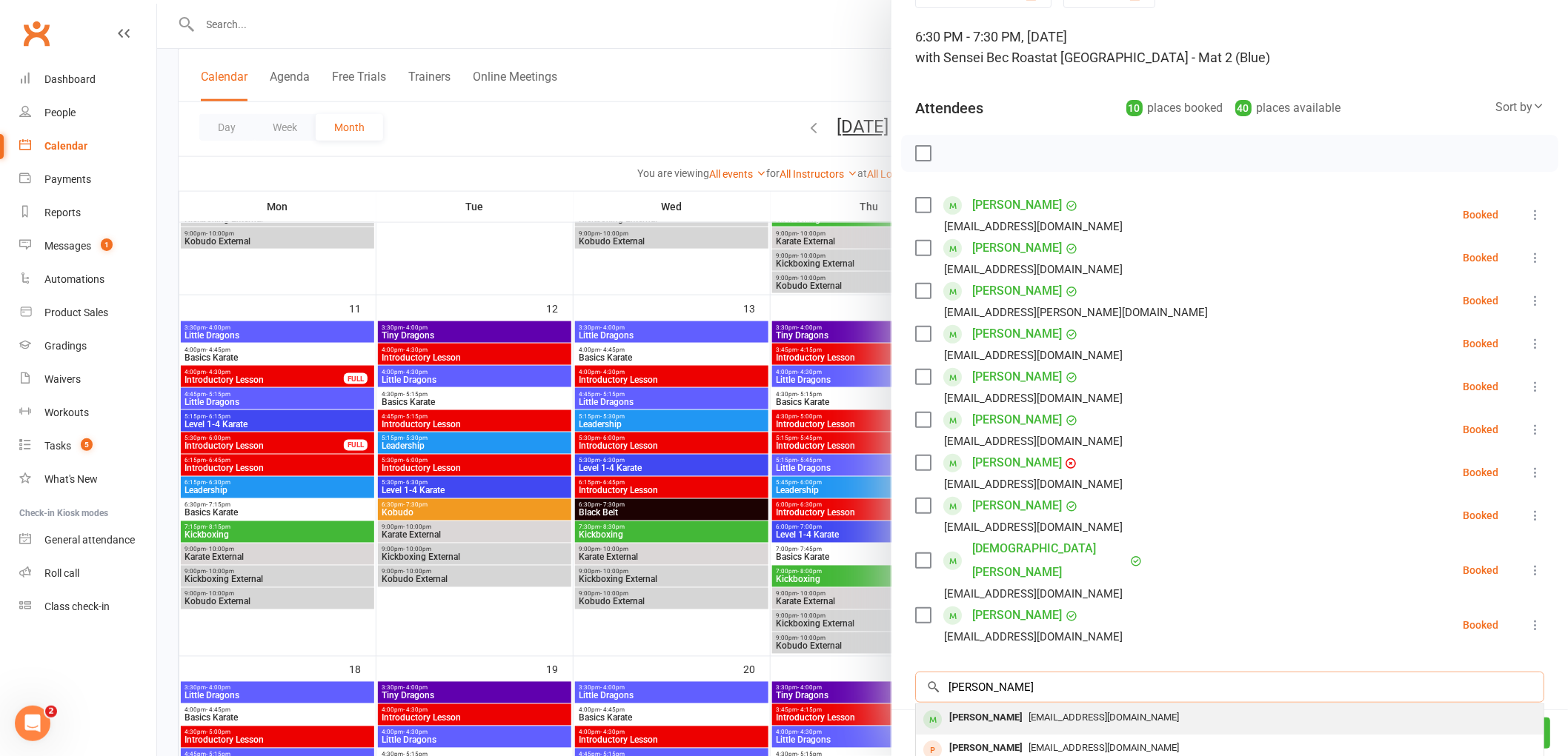
type input "[PERSON_NAME]"
click at [996, 707] on div "[PERSON_NAME]" at bounding box center [986, 718] width 85 height 22
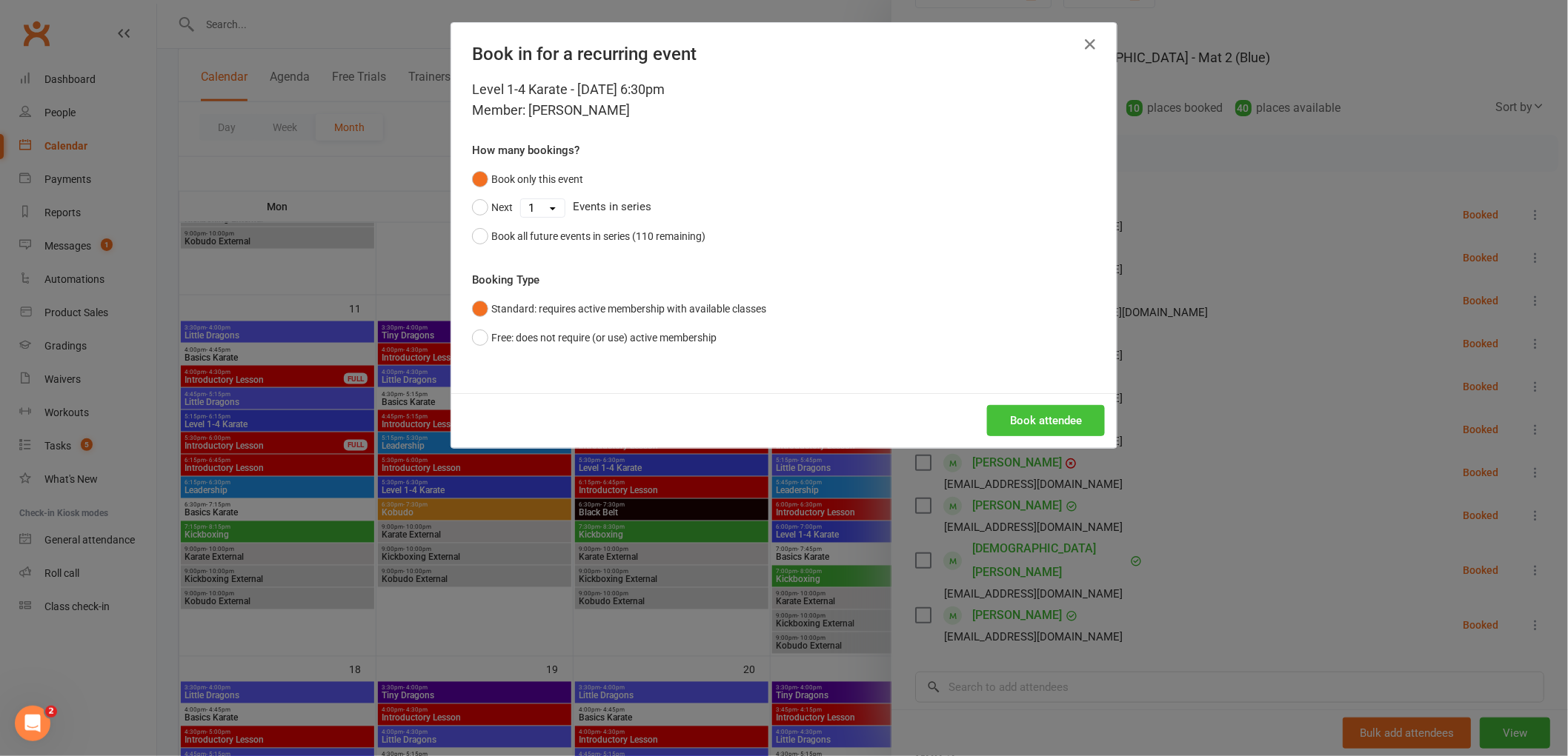
click at [1045, 418] on button "Book attendee" at bounding box center [1047, 420] width 118 height 31
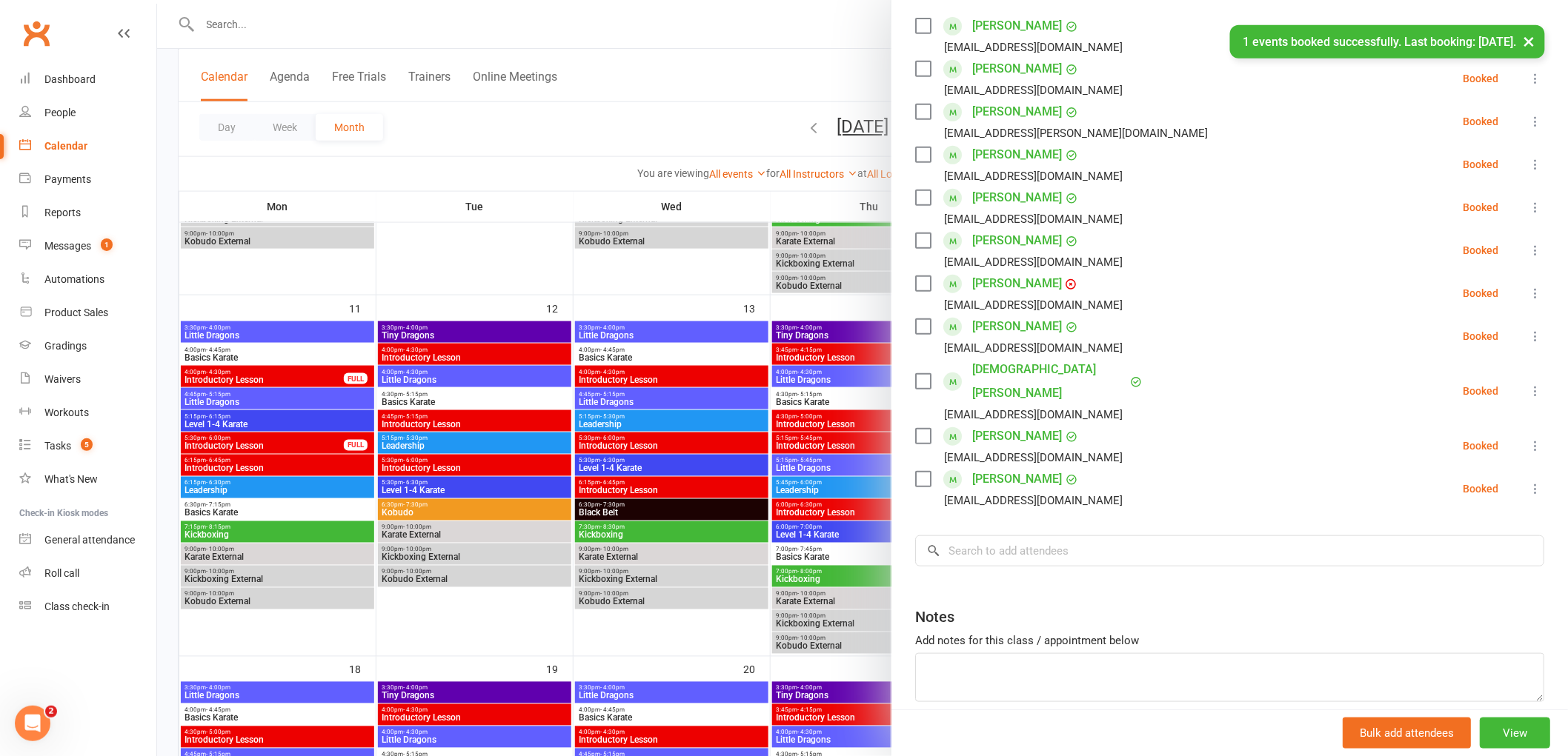
scroll to position [305, 0]
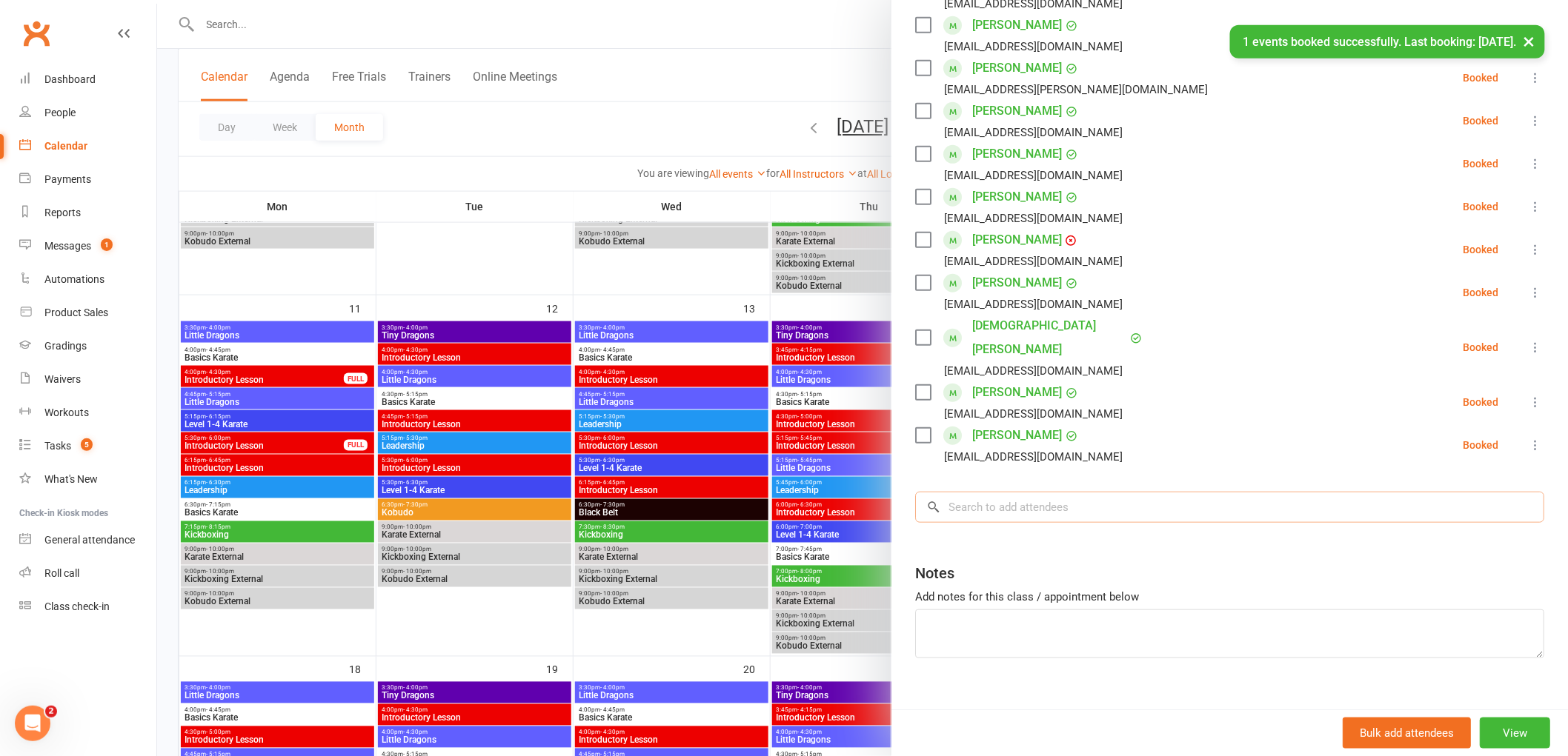
click at [962, 492] on input "search" at bounding box center [1230, 507] width 629 height 31
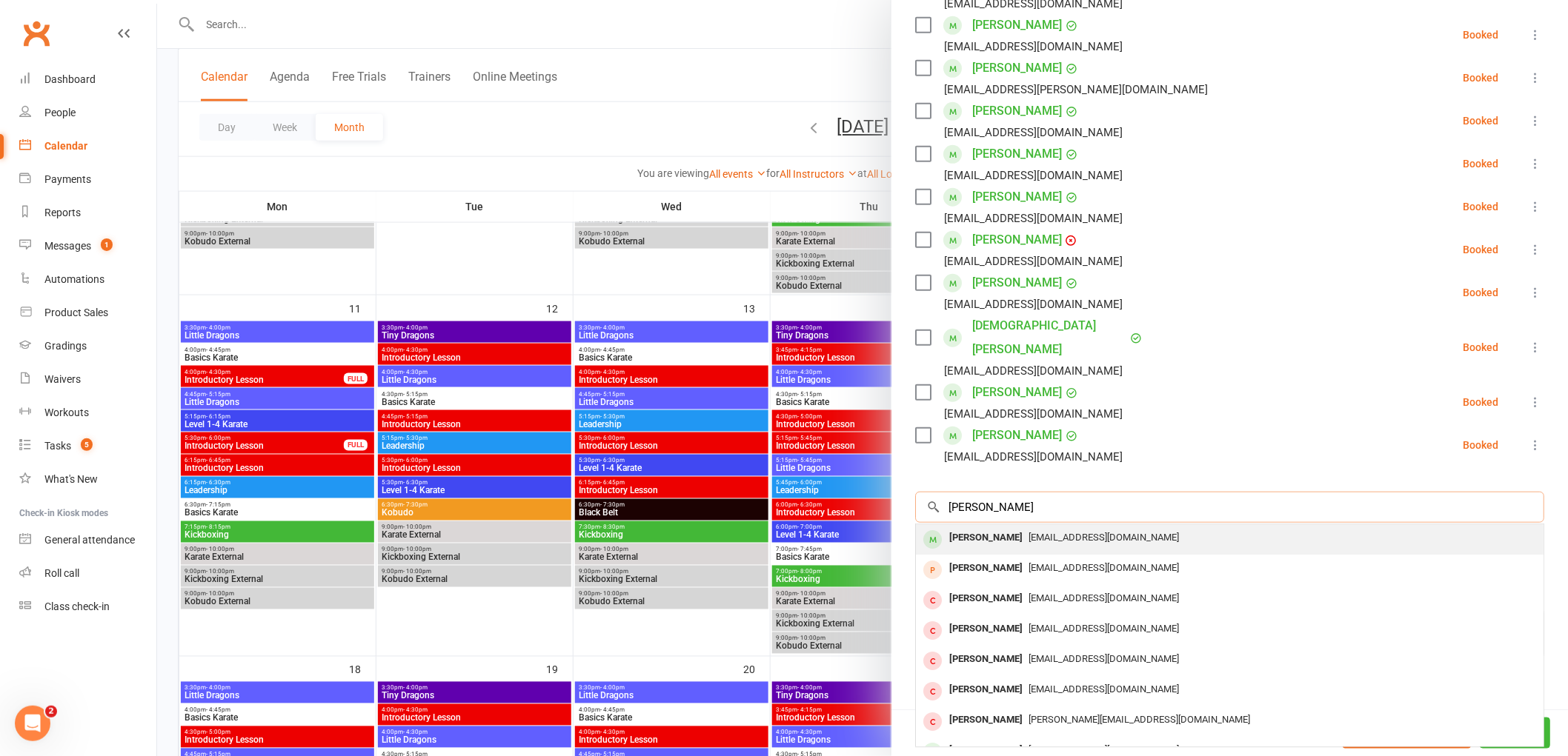
type input "[PERSON_NAME]"
click at [977, 528] on div "[PERSON_NAME]" at bounding box center [986, 538] width 85 height 22
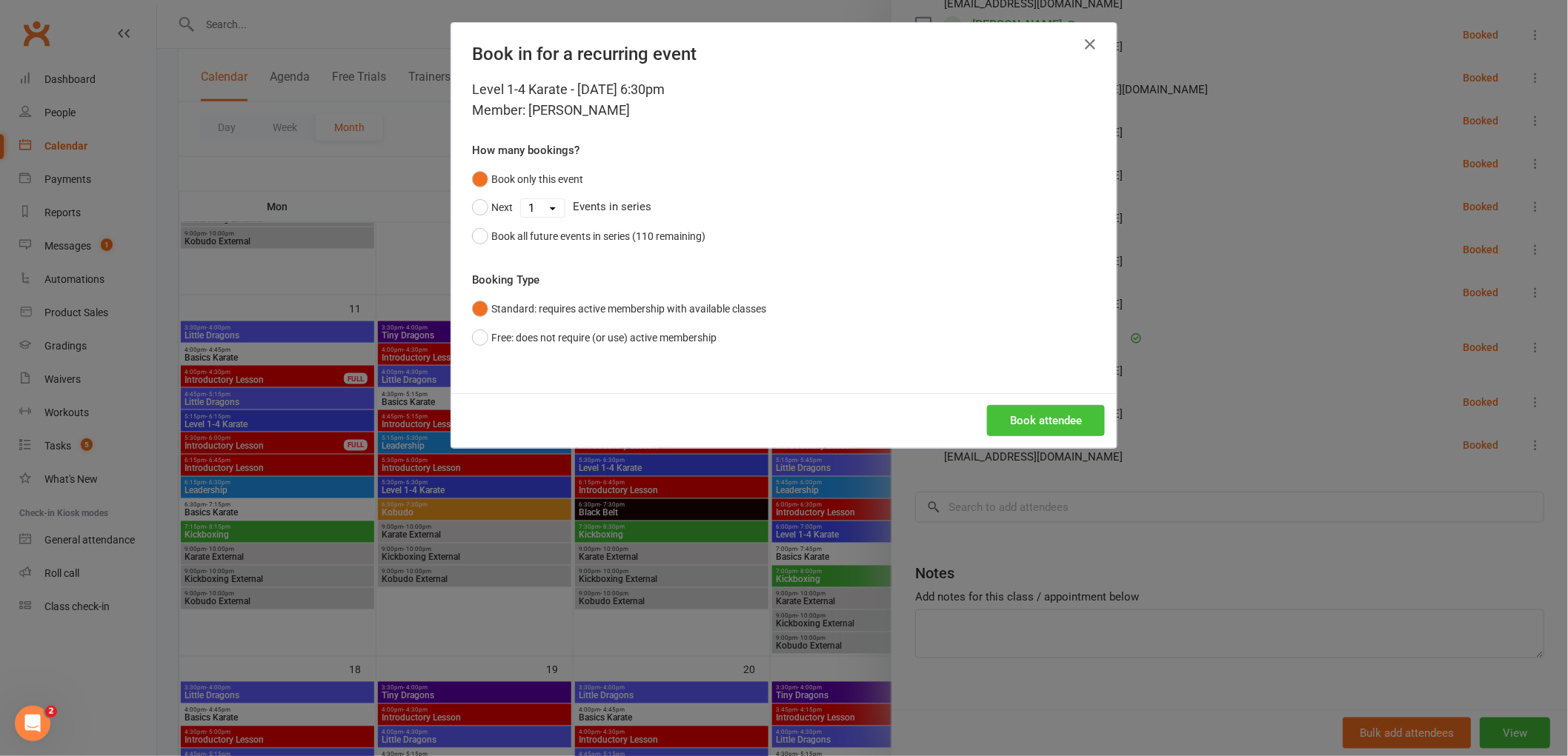
click at [1033, 414] on button "Book attendee" at bounding box center [1047, 420] width 118 height 31
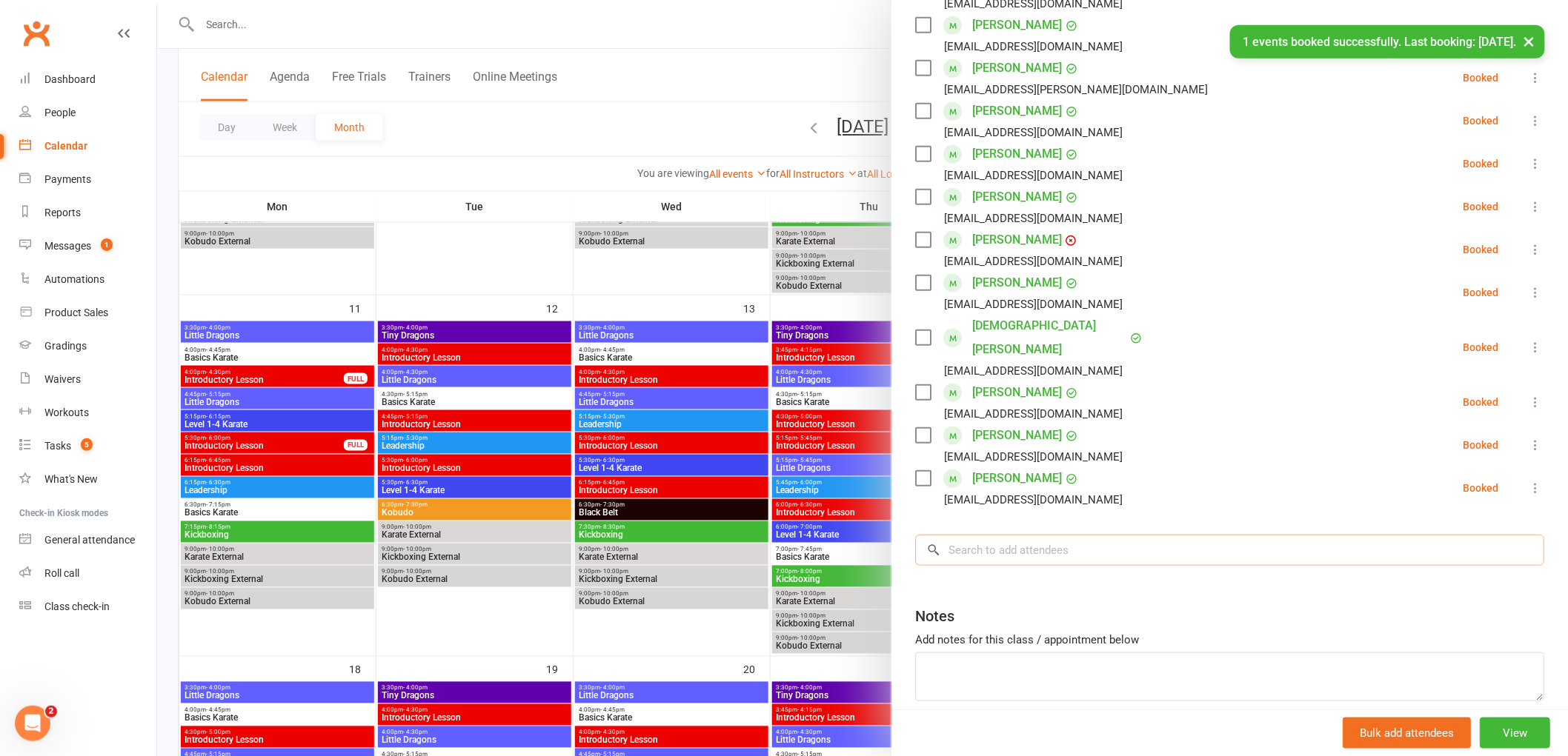
click at [987, 535] on input "search" at bounding box center [1230, 550] width 629 height 31
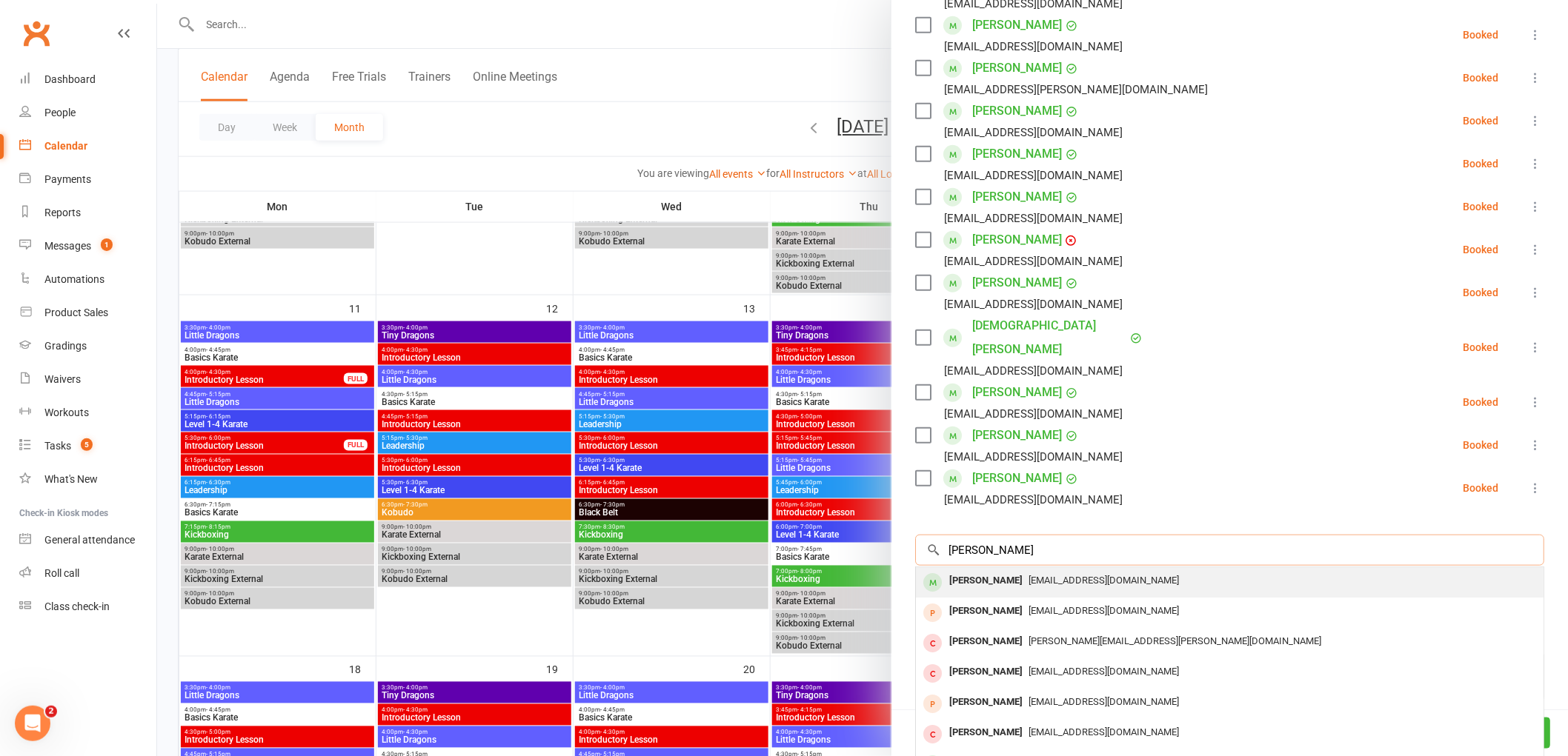
type input "[PERSON_NAME]"
click at [976, 571] on div "[PERSON_NAME]" at bounding box center [986, 581] width 85 height 22
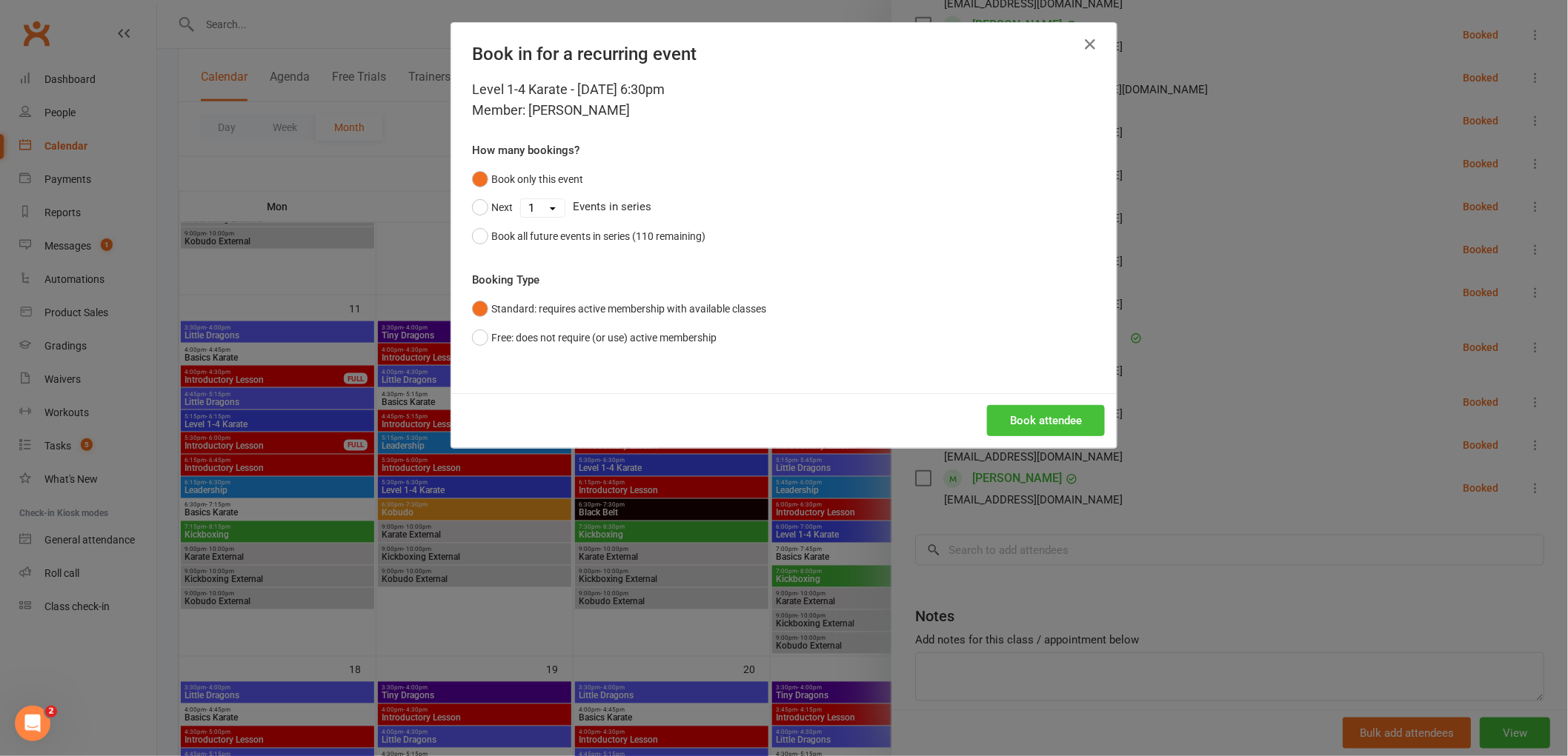
click at [1055, 416] on button "Book attendee" at bounding box center [1047, 420] width 118 height 31
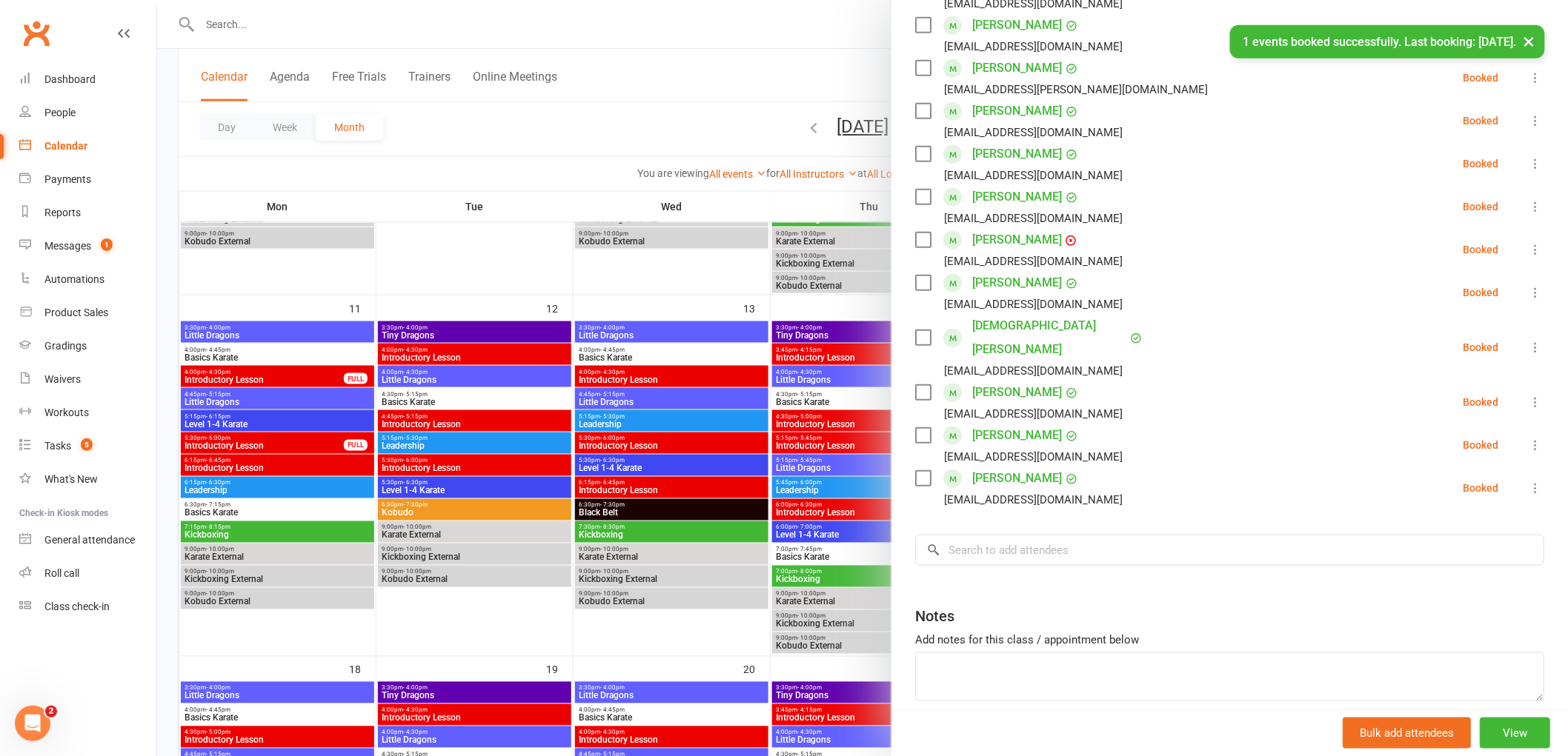
scroll to position [348, 0]
drag, startPoint x: 974, startPoint y: 515, endPoint x: 1005, endPoint y: 523, distance: 32.0
click at [1005, 535] on input "search" at bounding box center [1230, 550] width 629 height 31
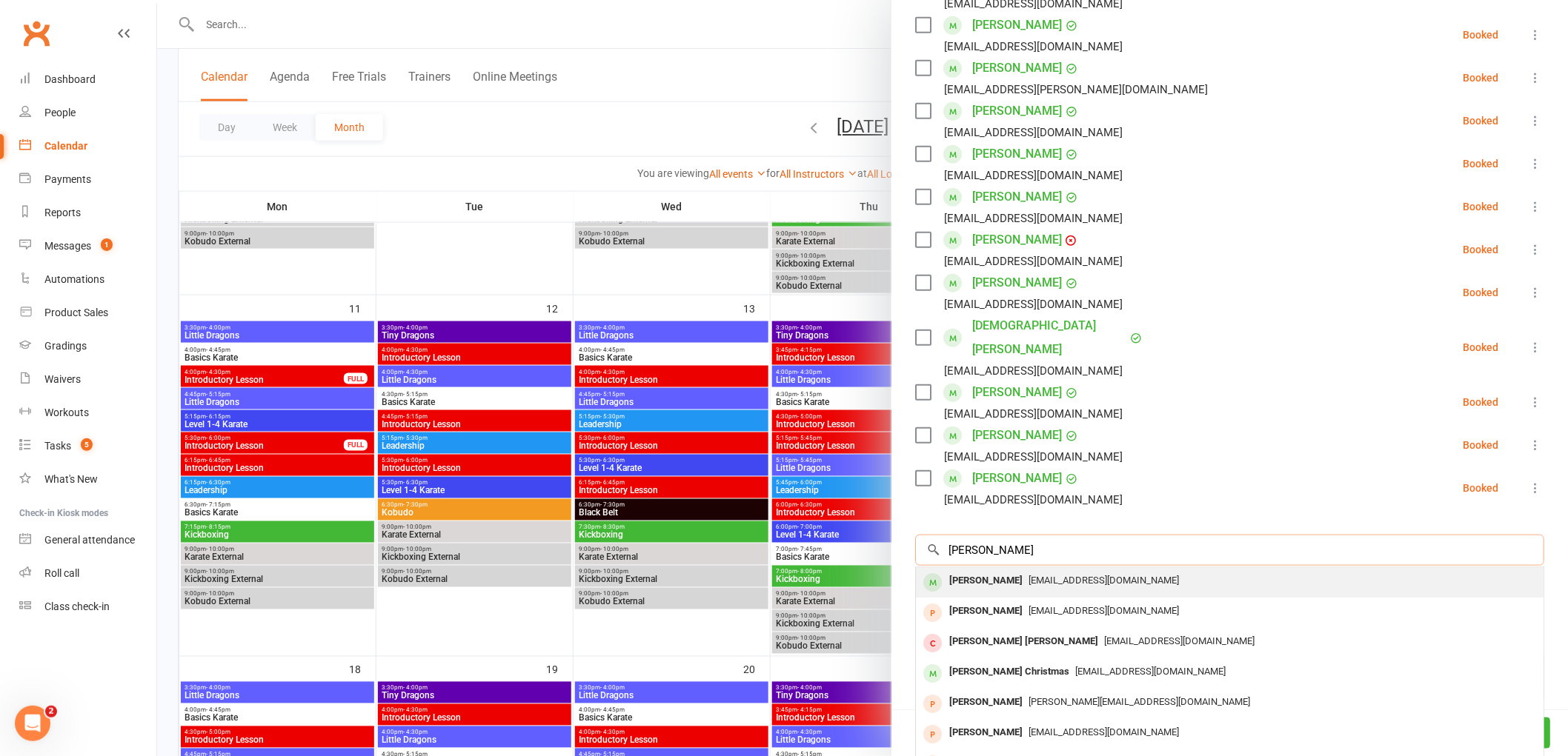
type input "[PERSON_NAME]"
click at [983, 571] on div "[PERSON_NAME]" at bounding box center [986, 581] width 85 height 22
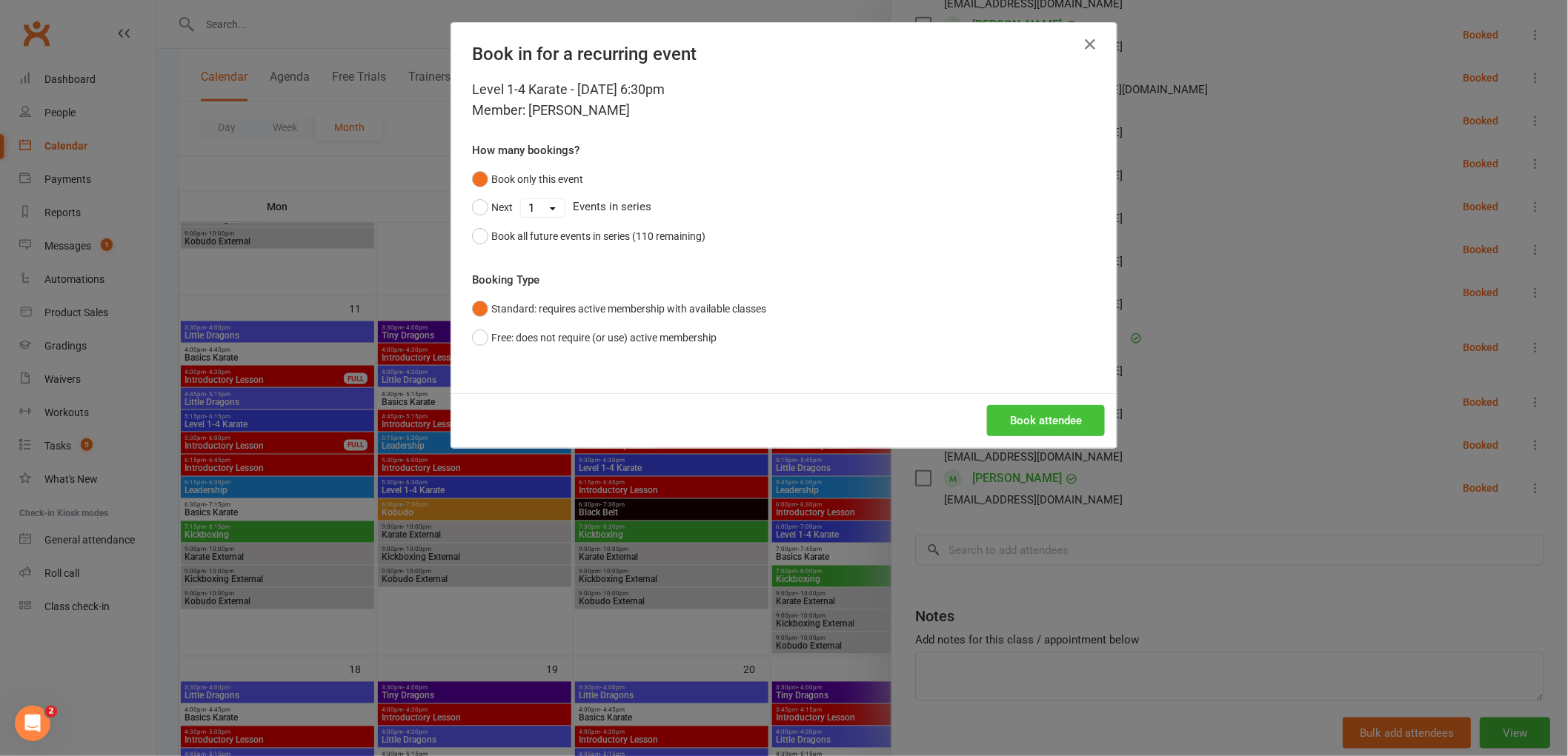
click at [1038, 436] on button "Book attendee" at bounding box center [1047, 420] width 118 height 31
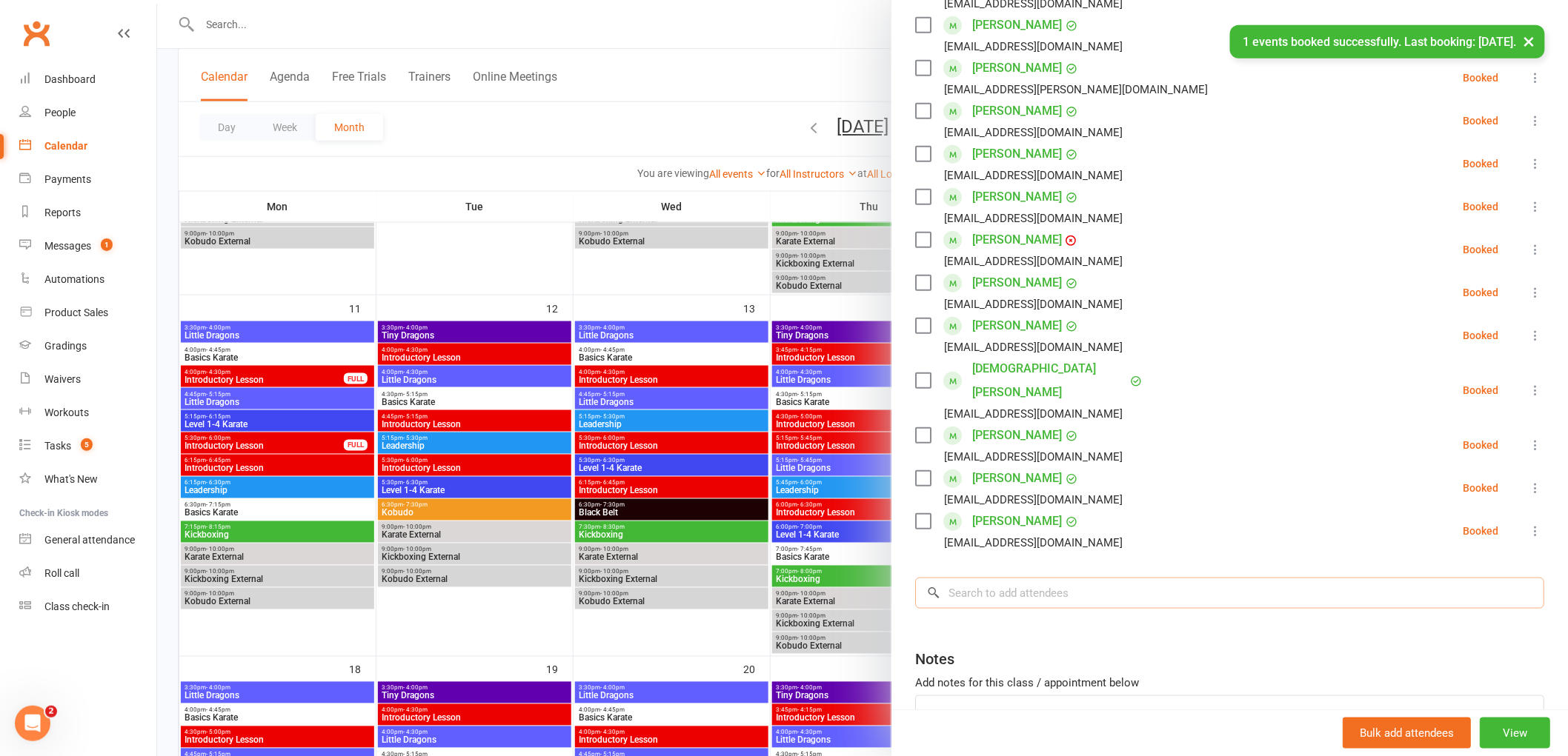
click at [984, 578] on input "search" at bounding box center [1230, 593] width 629 height 31
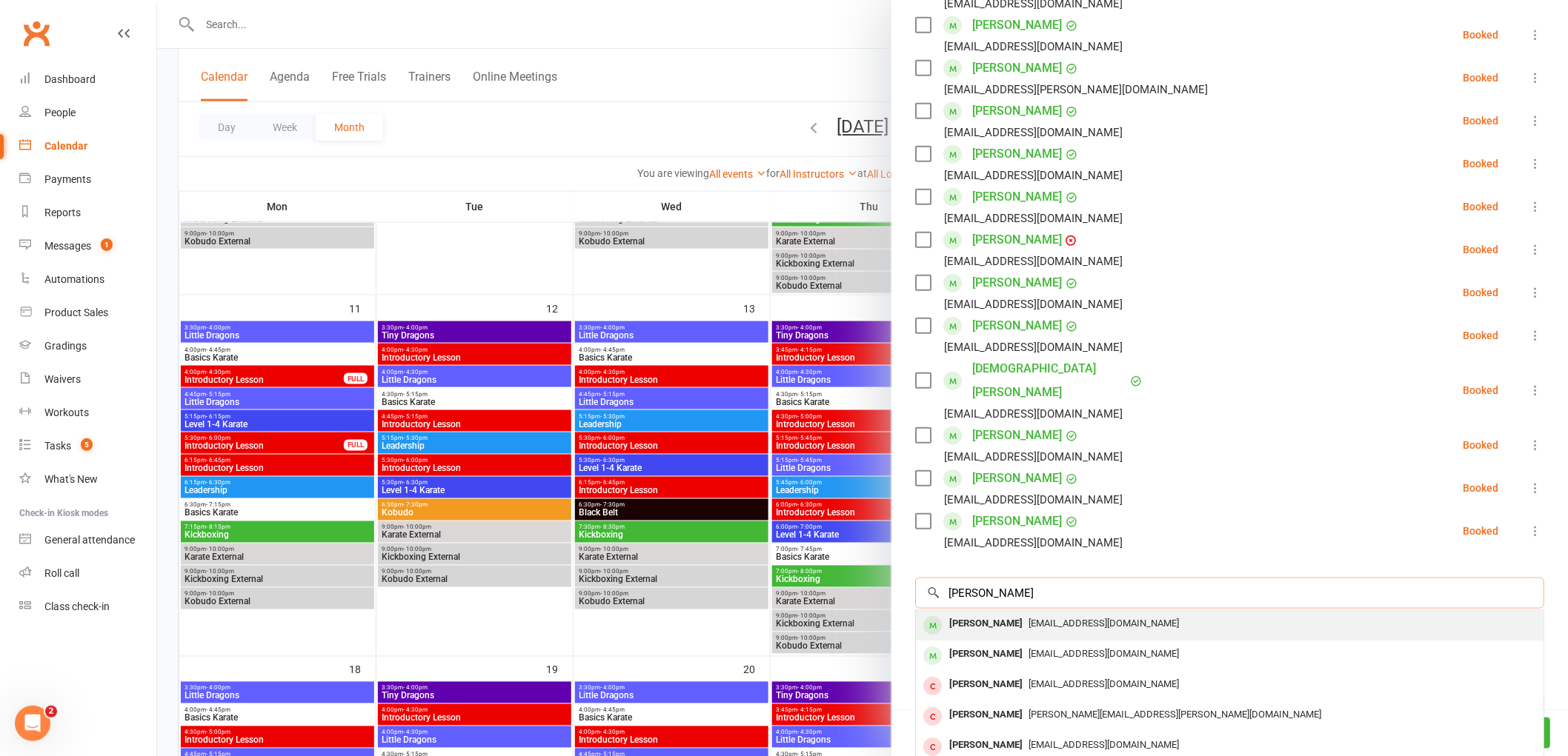
type input "[PERSON_NAME]"
click at [955, 614] on div "[PERSON_NAME]" at bounding box center [986, 624] width 85 height 22
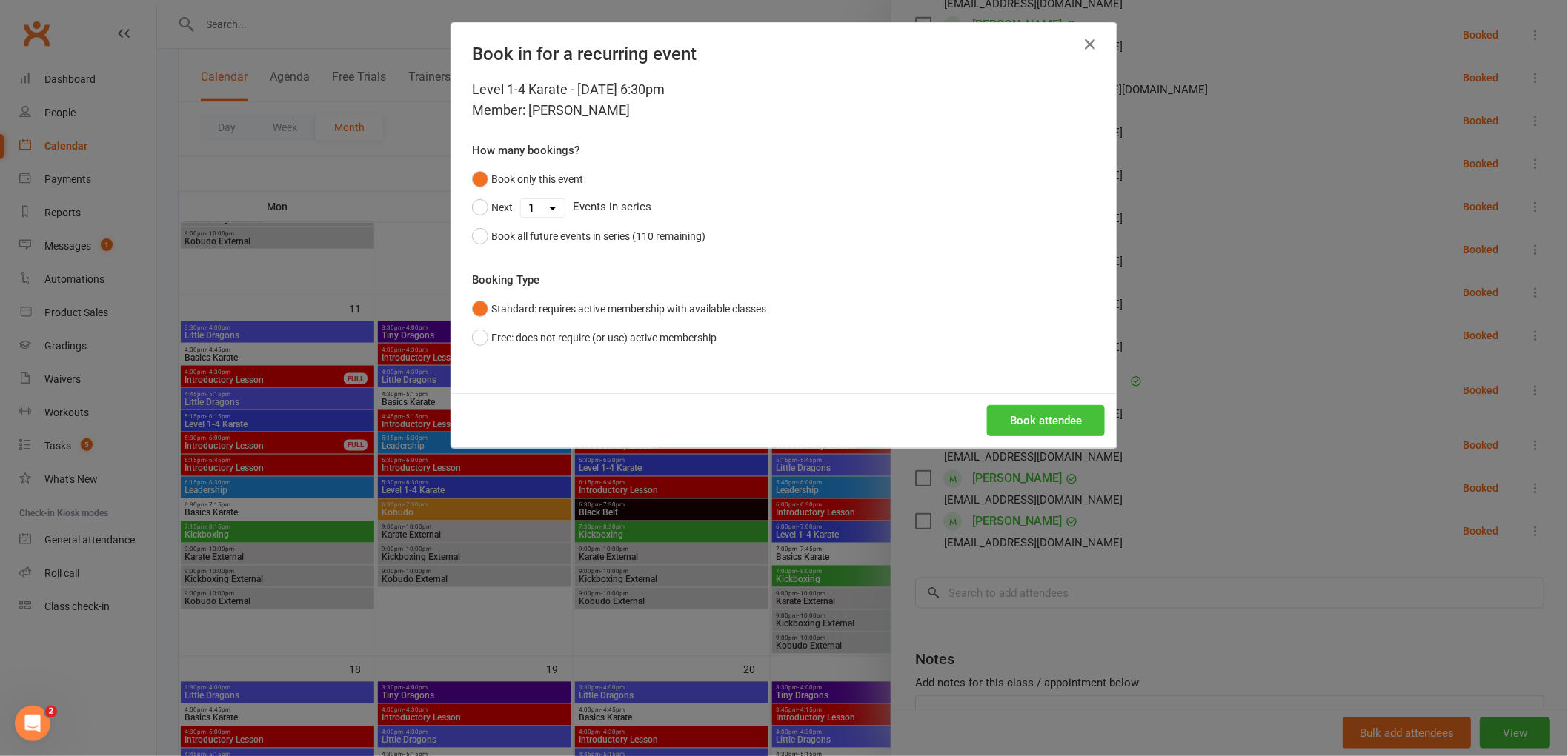
click at [1032, 419] on button "Book attendee" at bounding box center [1047, 420] width 118 height 31
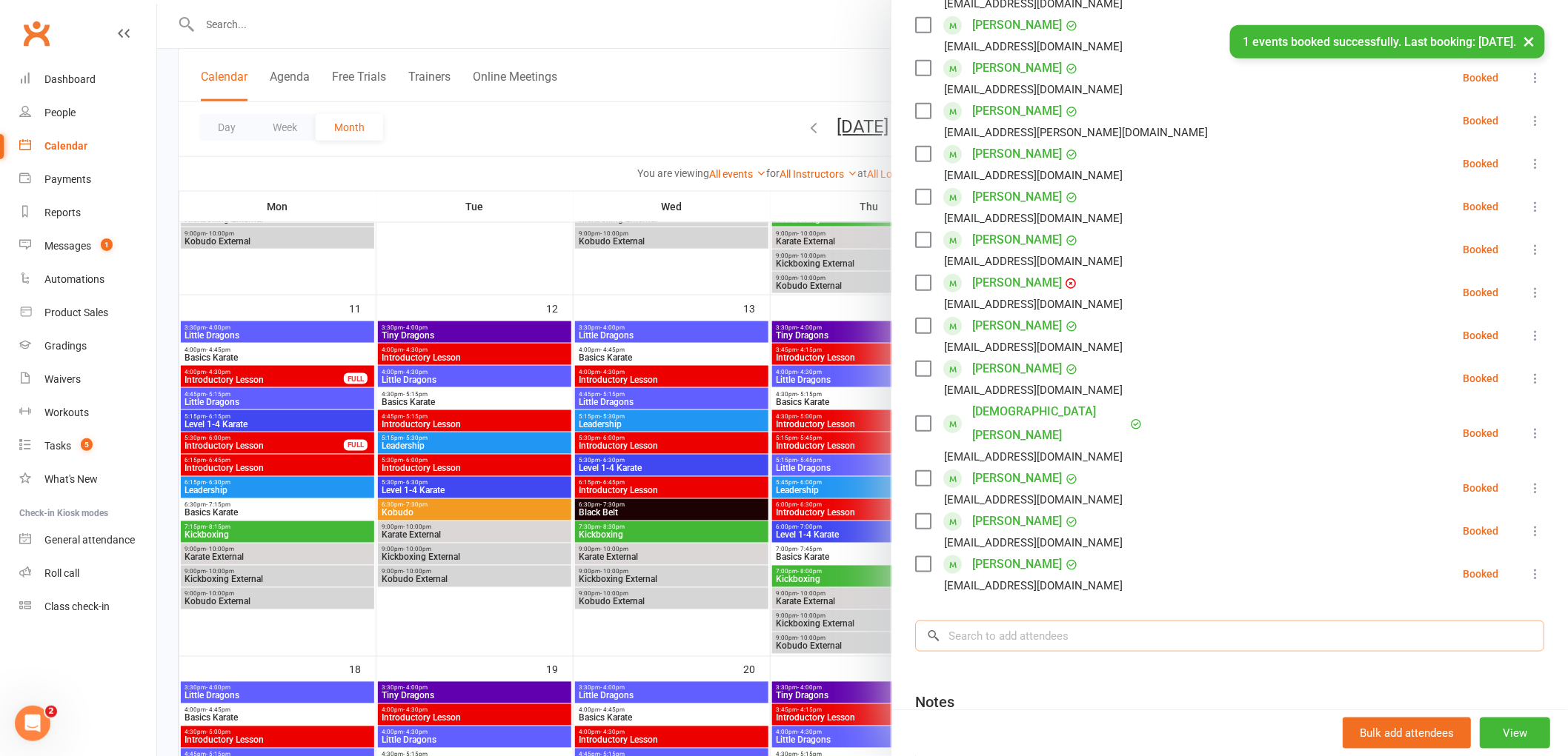
click at [1002, 620] on input "search" at bounding box center [1230, 635] width 629 height 31
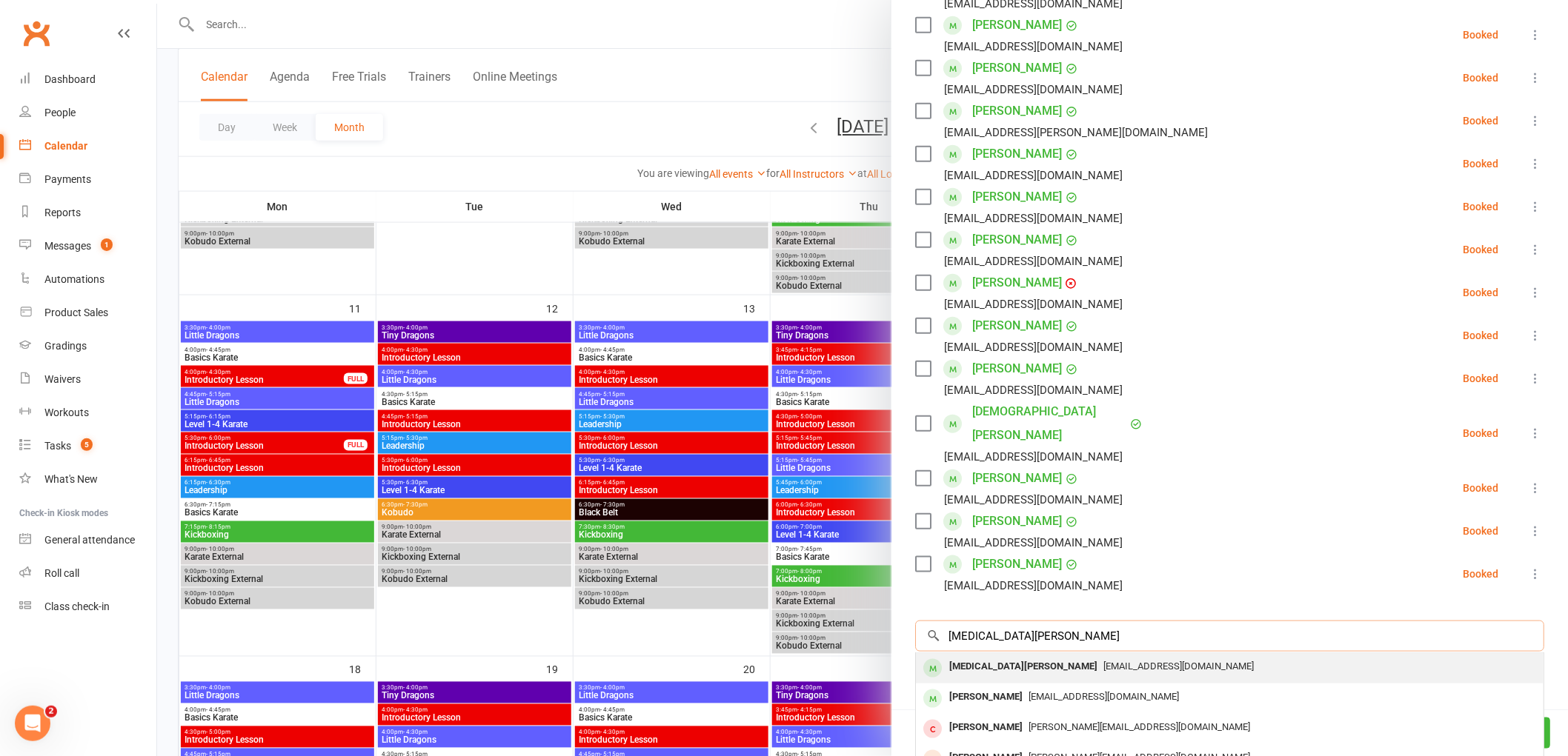
type input "[MEDICAL_DATA][PERSON_NAME]"
click at [990, 656] on div "[MEDICAL_DATA][PERSON_NAME]" at bounding box center [1023, 666] width 160 height 22
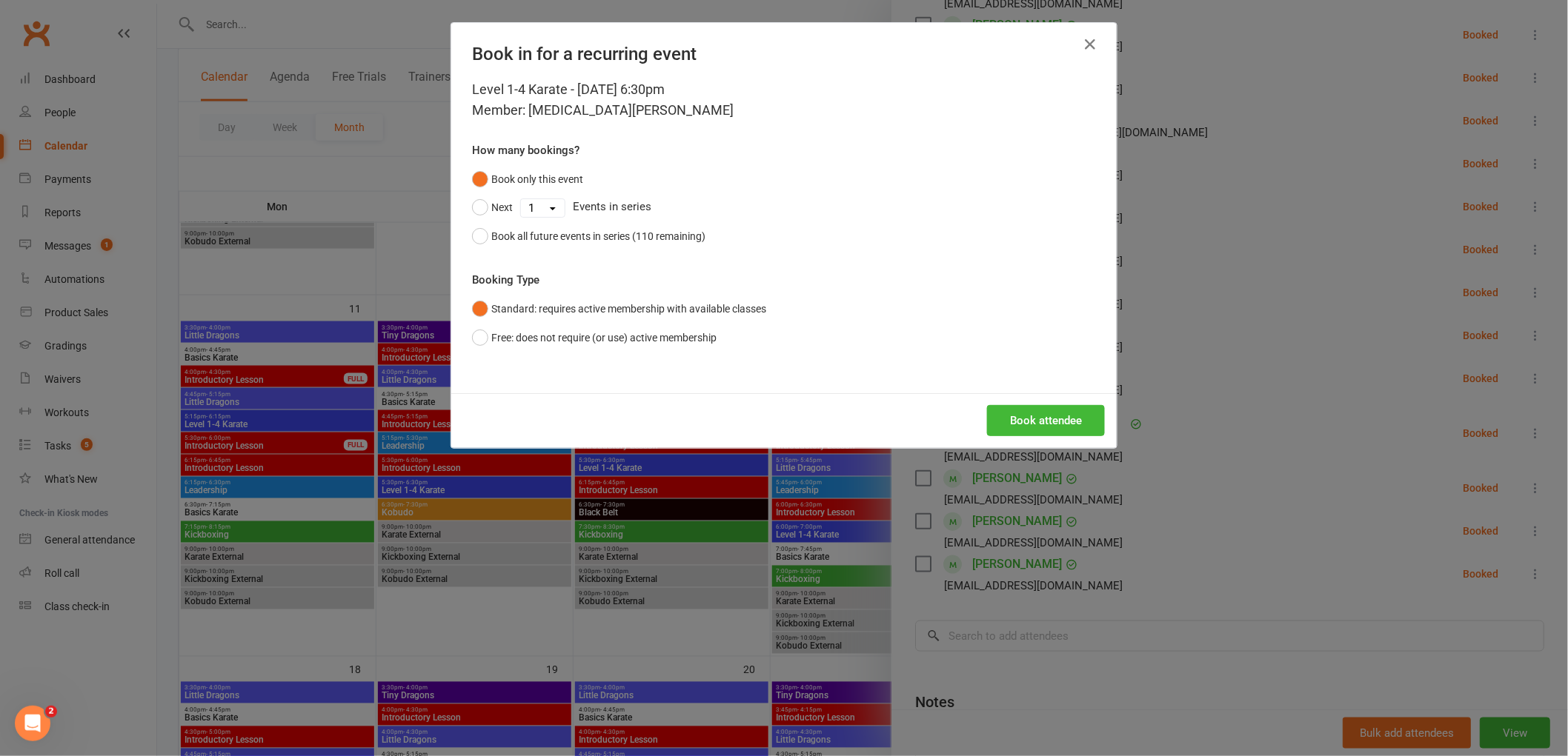
click at [1032, 438] on div "Book attendee" at bounding box center [784, 420] width 666 height 55
click at [1034, 414] on button "Book attendee" at bounding box center [1047, 420] width 118 height 31
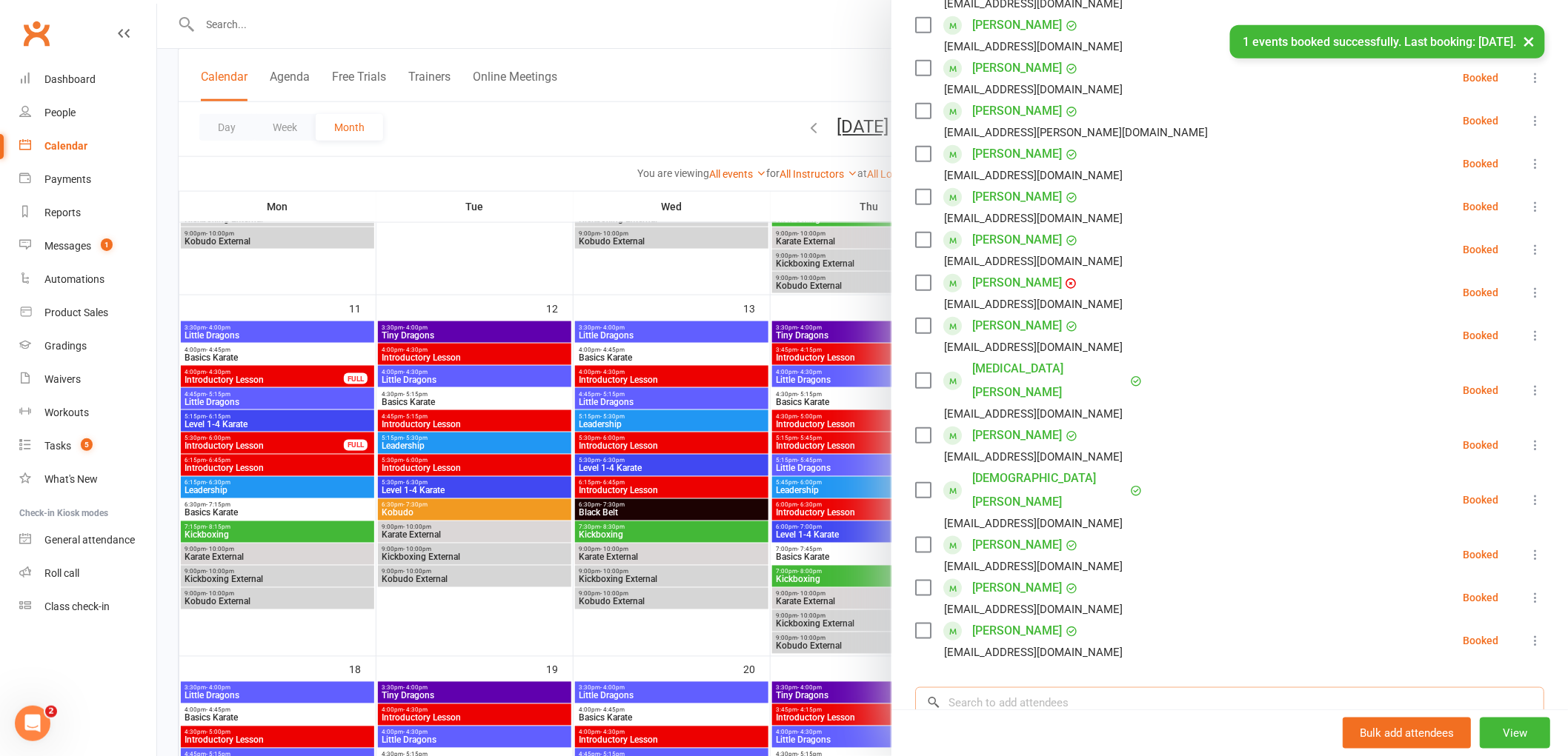
click at [1018, 688] on input "search" at bounding box center [1230, 703] width 629 height 31
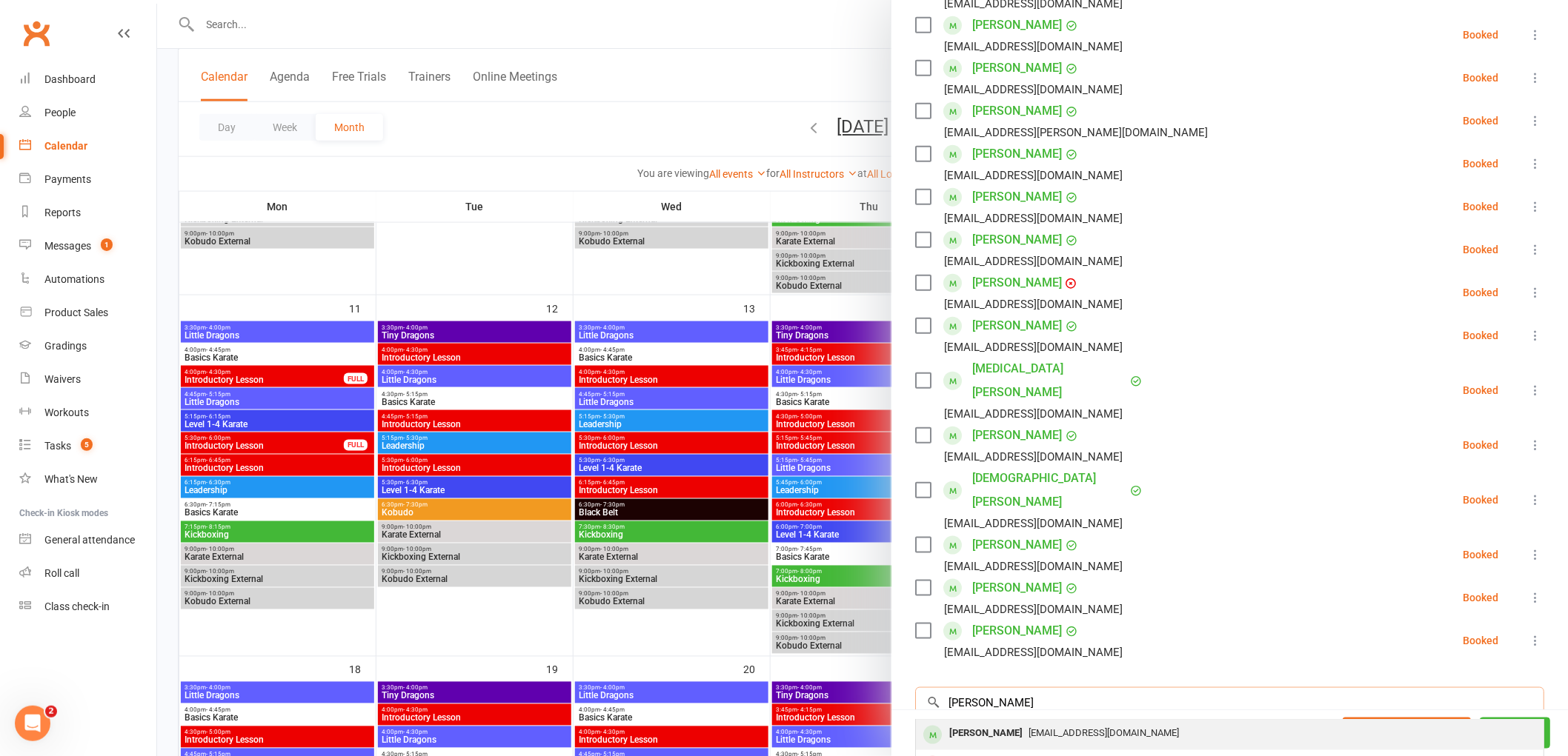
type input "[PERSON_NAME]"
click at [990, 723] on div "[PERSON_NAME]" at bounding box center [986, 734] width 85 height 22
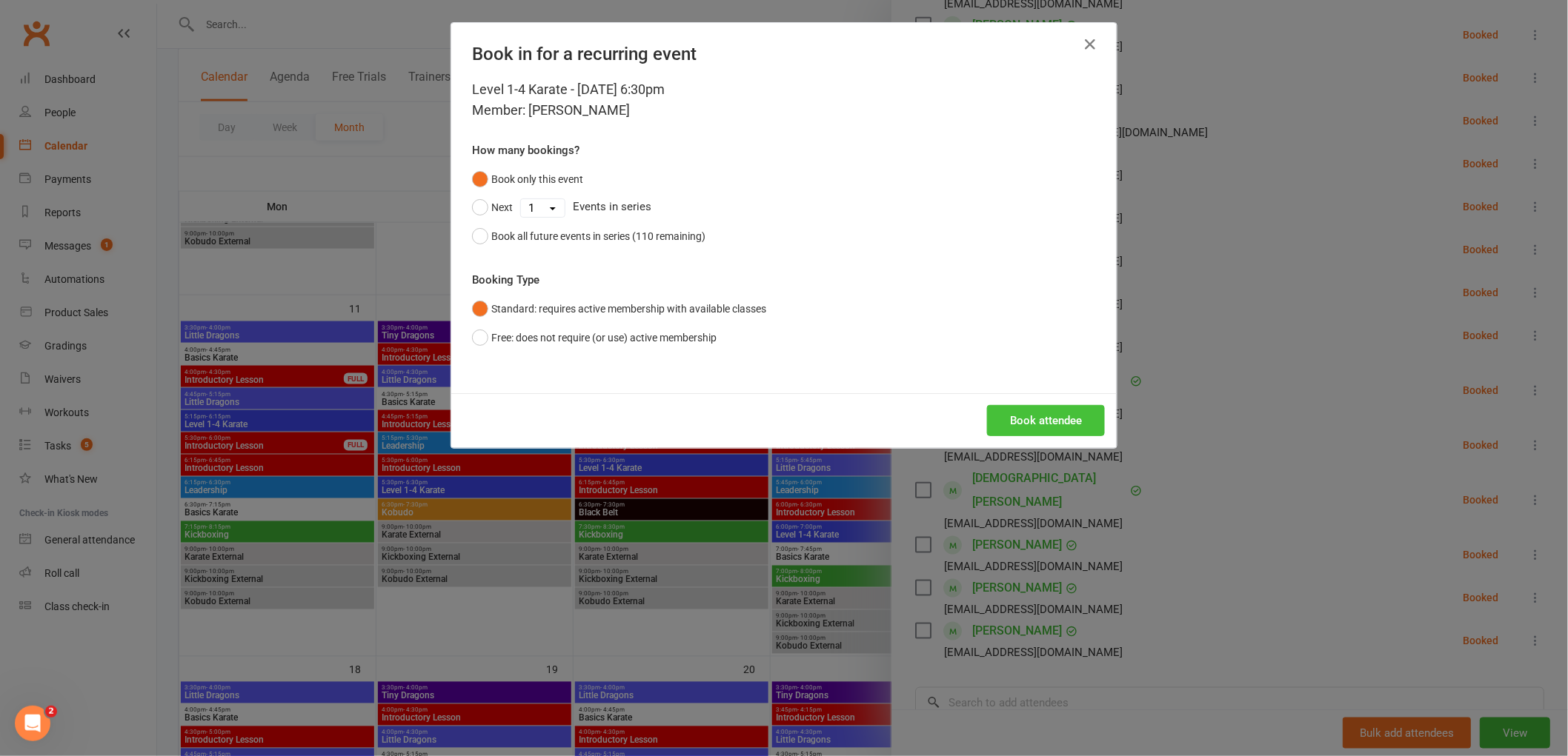
click at [1064, 424] on button "Book attendee" at bounding box center [1047, 420] width 118 height 31
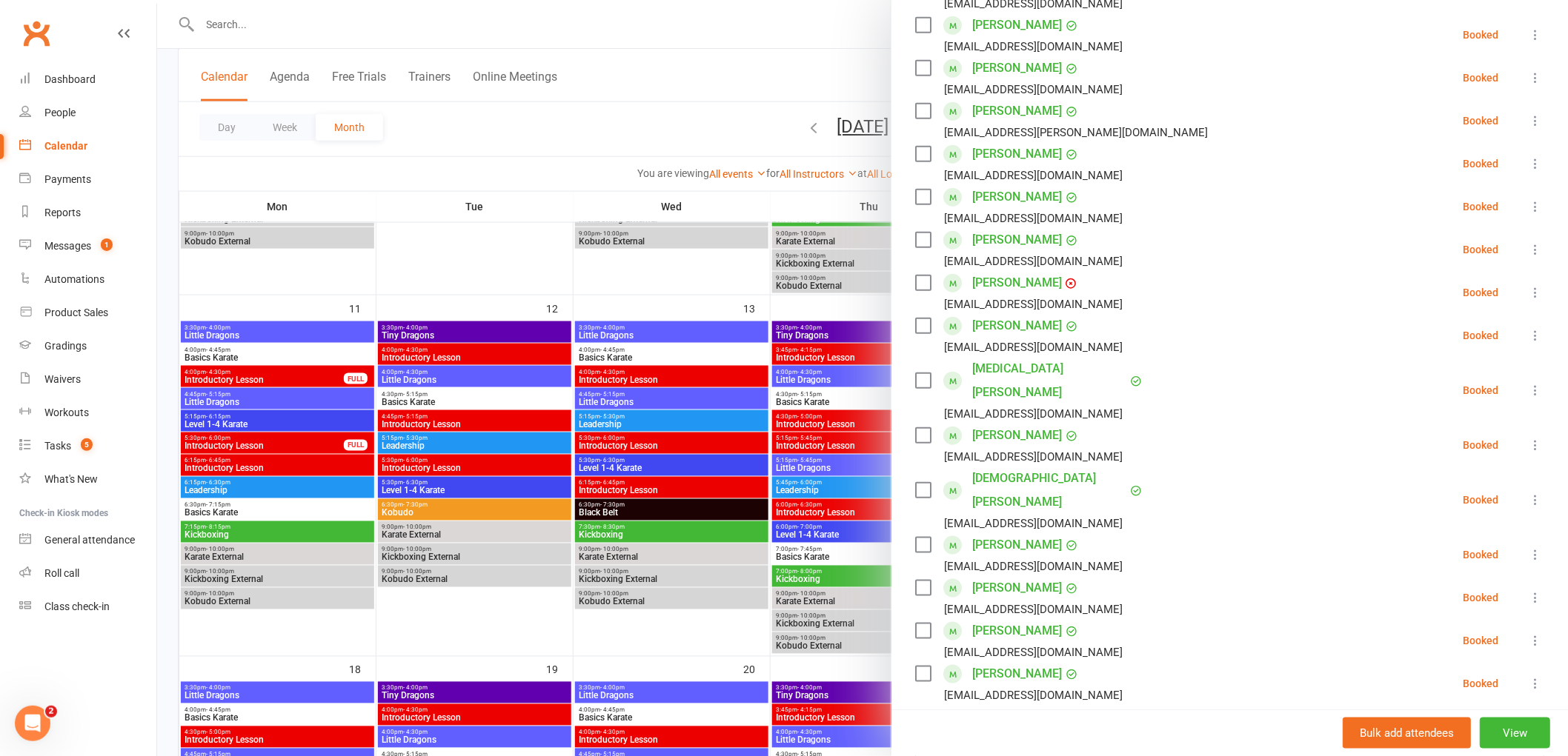
drag, startPoint x: 1187, startPoint y: 215, endPoint x: 1053, endPoint y: 470, distance: 288.1
click at [1187, 215] on li "[PERSON_NAME] [PERSON_NAME][EMAIL_ADDRESS][DOMAIN_NAME] Booked More info Remove…" at bounding box center [1230, 207] width 629 height 43
click at [1004, 731] on input "search" at bounding box center [1230, 746] width 629 height 31
type input "[PERSON_NAME]"
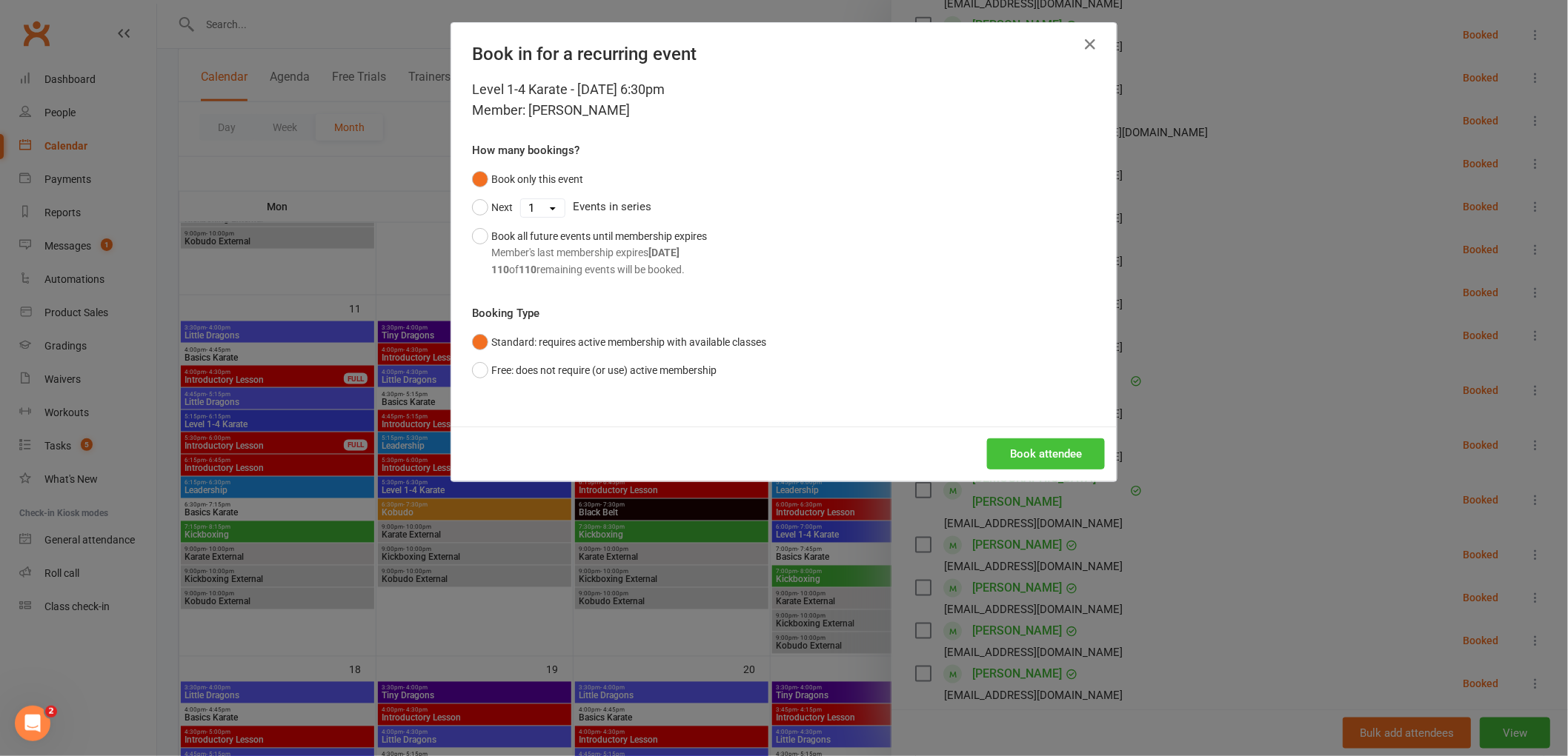
click at [1040, 443] on button "Book attendee" at bounding box center [1047, 454] width 118 height 31
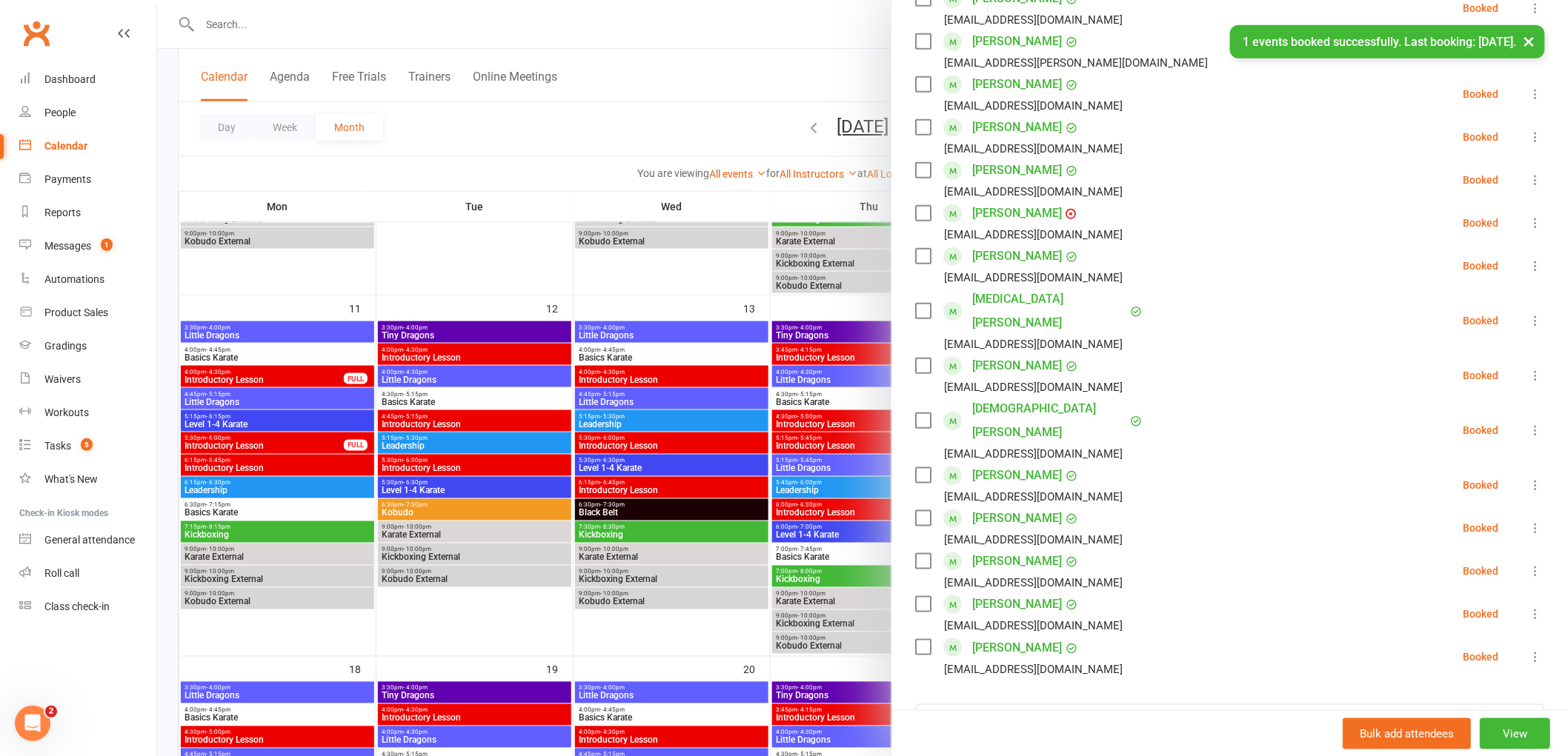
scroll to position [513, 0]
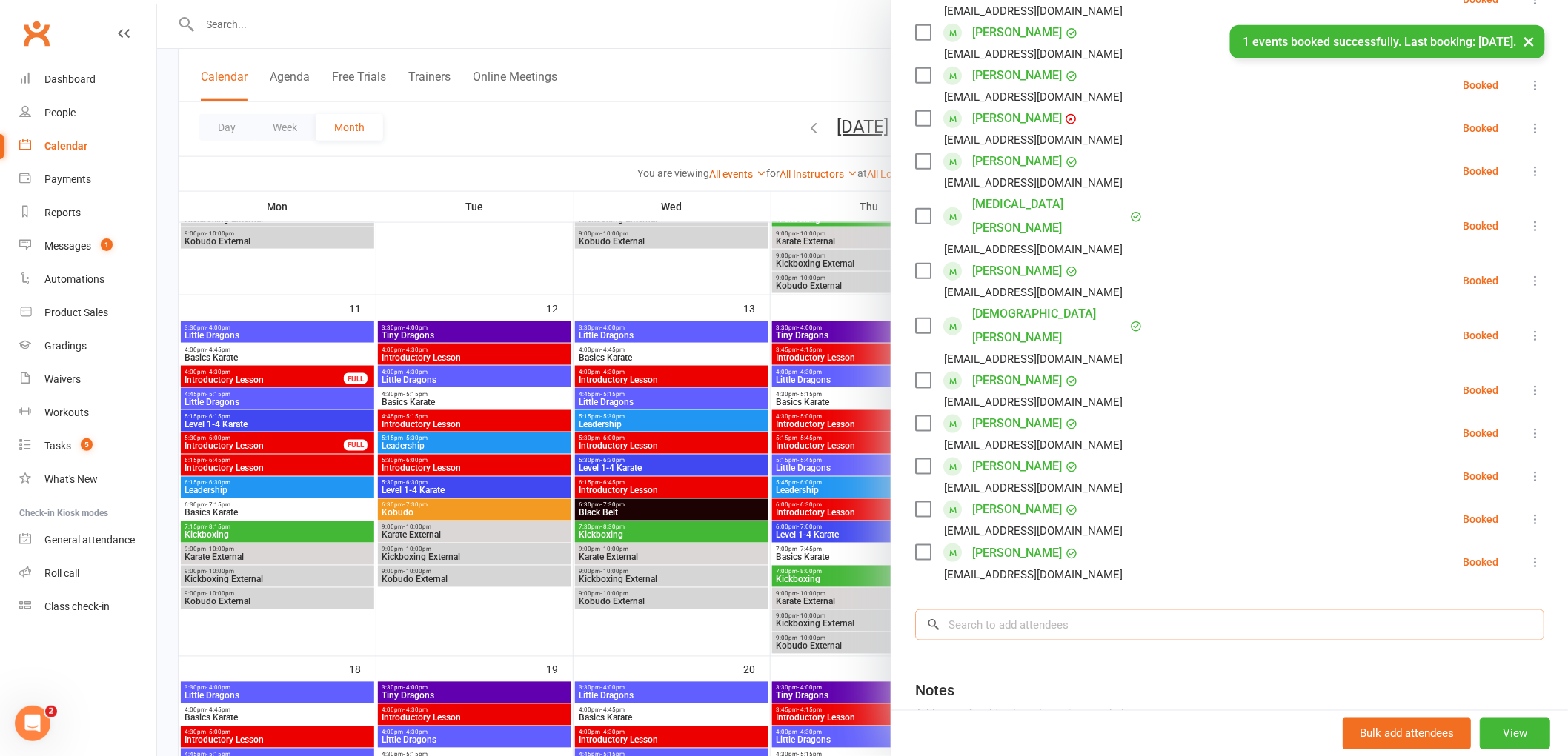
click at [998, 610] on input "search" at bounding box center [1230, 625] width 629 height 31
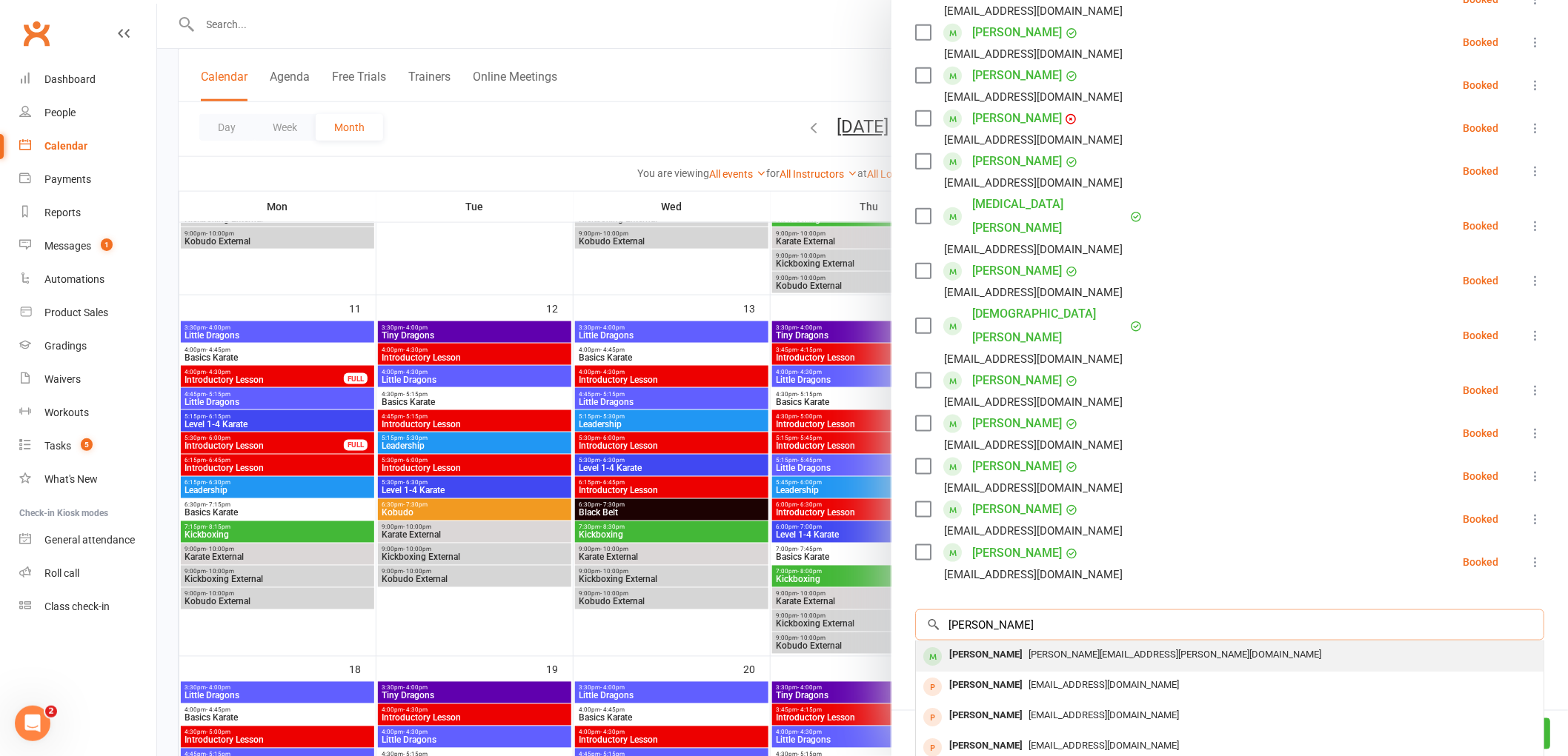
type input "[PERSON_NAME]"
click at [1009, 645] on div "[PERSON_NAME][EMAIL_ADDRESS][PERSON_NAME][DOMAIN_NAME]" at bounding box center [1230, 655] width 616 height 22
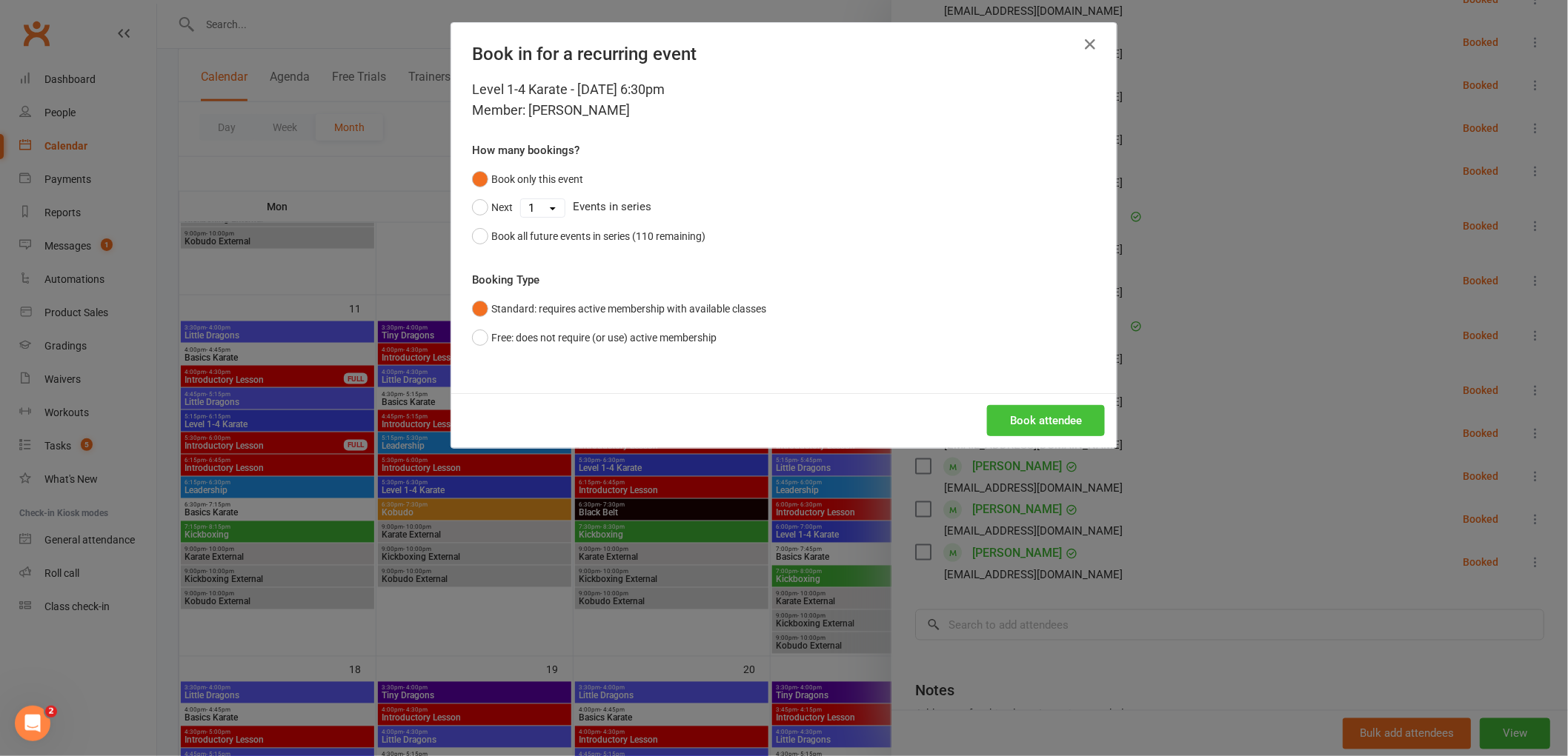
click at [1056, 416] on button "Book attendee" at bounding box center [1047, 420] width 118 height 31
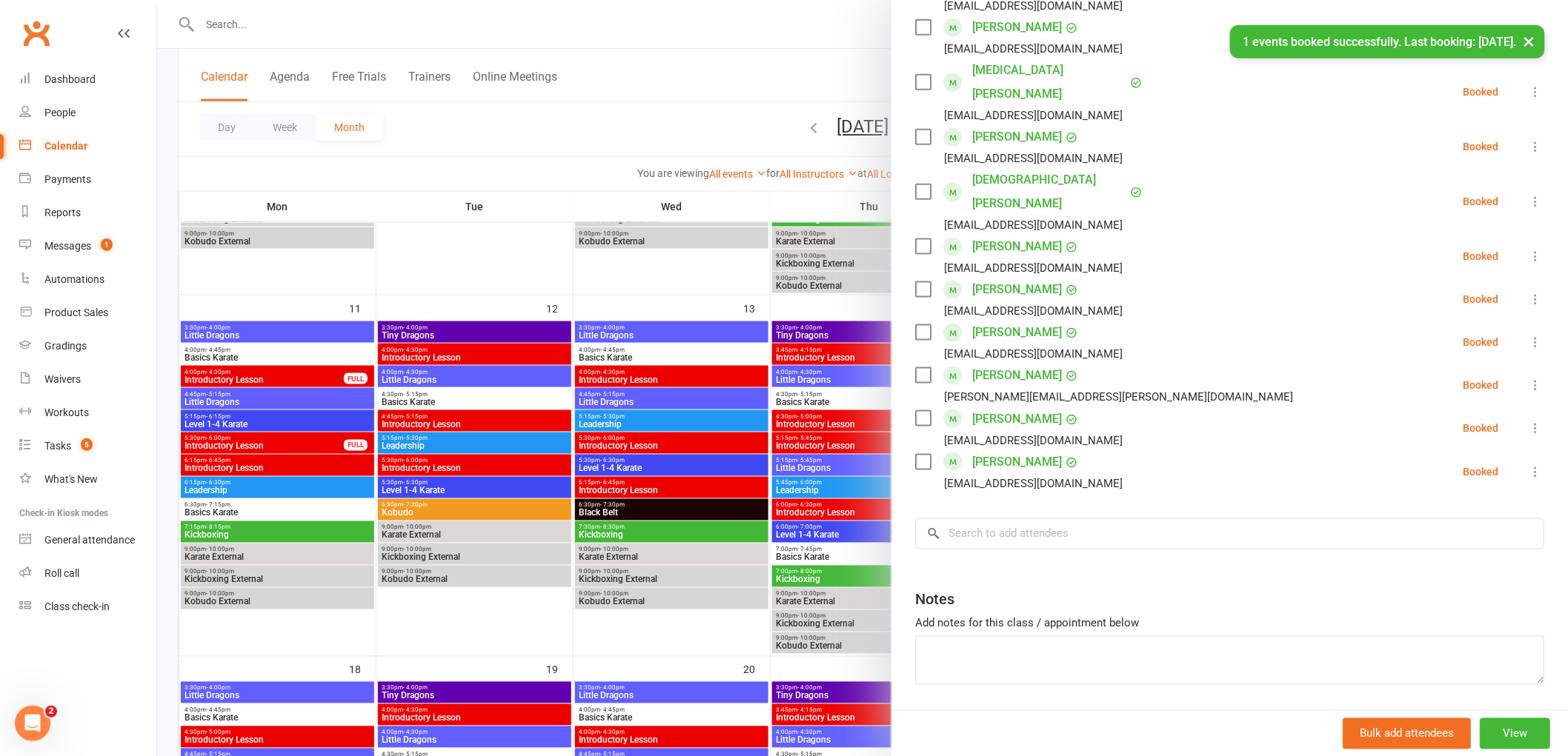
scroll to position [648, 0]
click at [989, 517] on input "search" at bounding box center [1230, 532] width 629 height 31
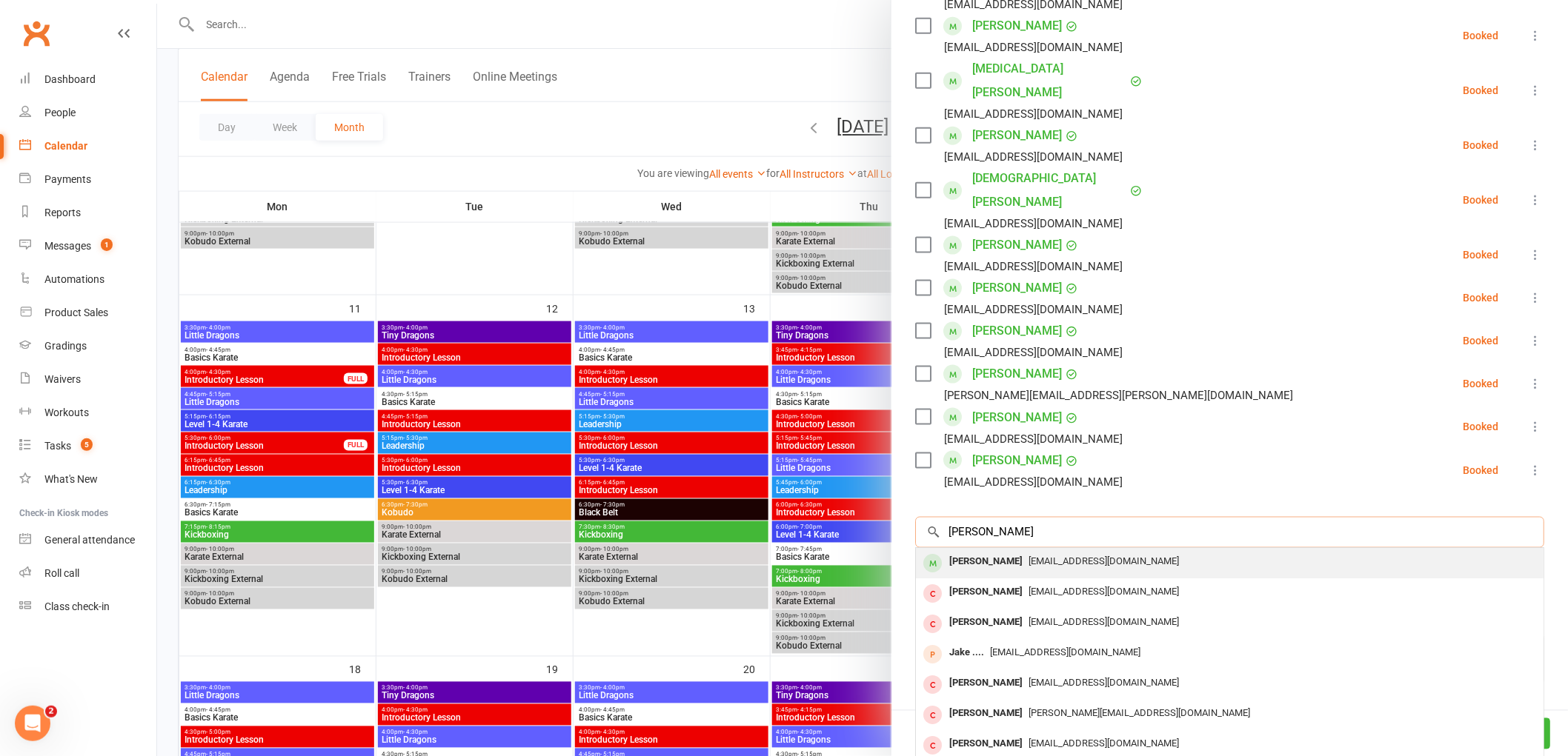
type input "[PERSON_NAME]"
click at [974, 552] on div "[PERSON_NAME]" at bounding box center [986, 562] width 85 height 22
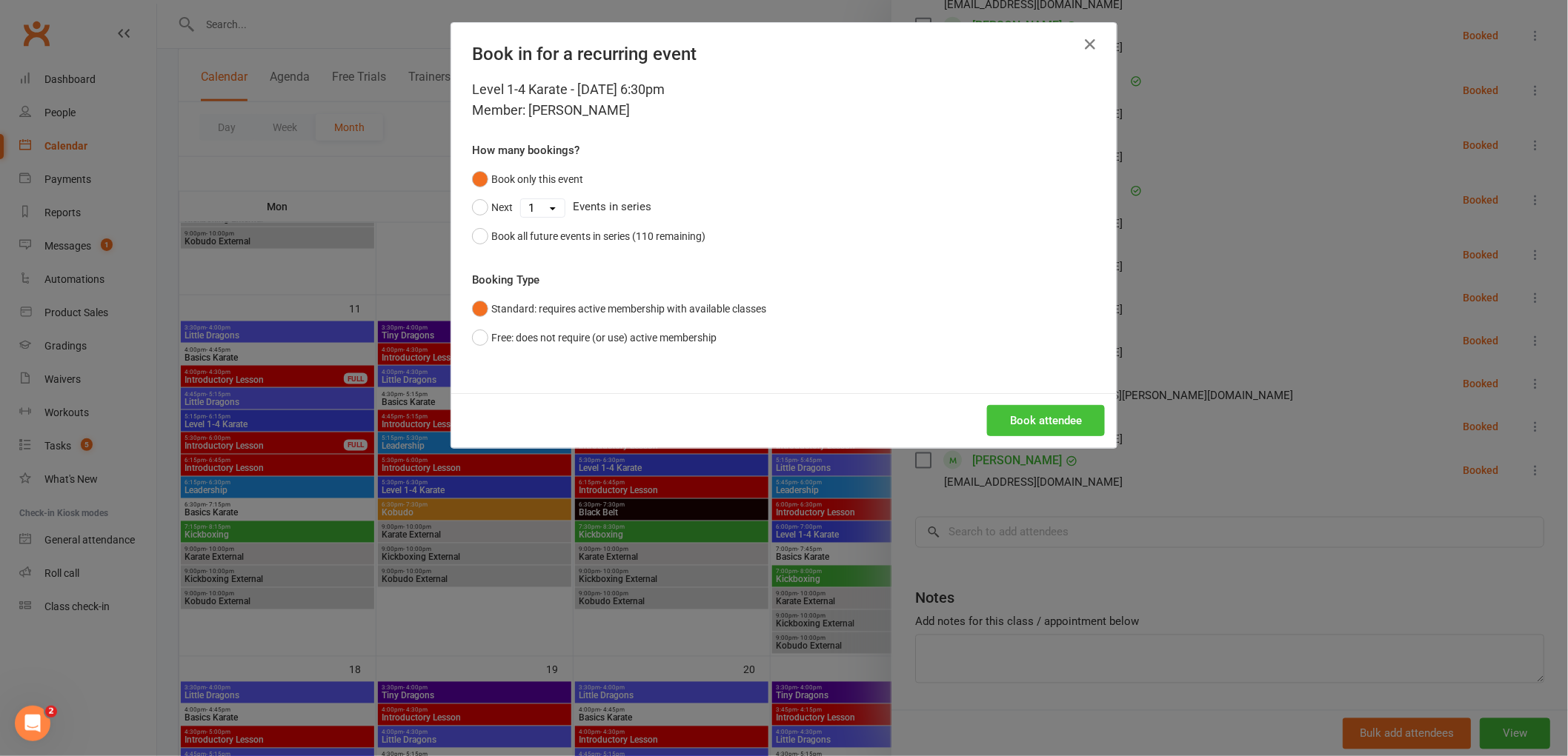
click at [1050, 416] on button "Book attendee" at bounding box center [1047, 420] width 118 height 31
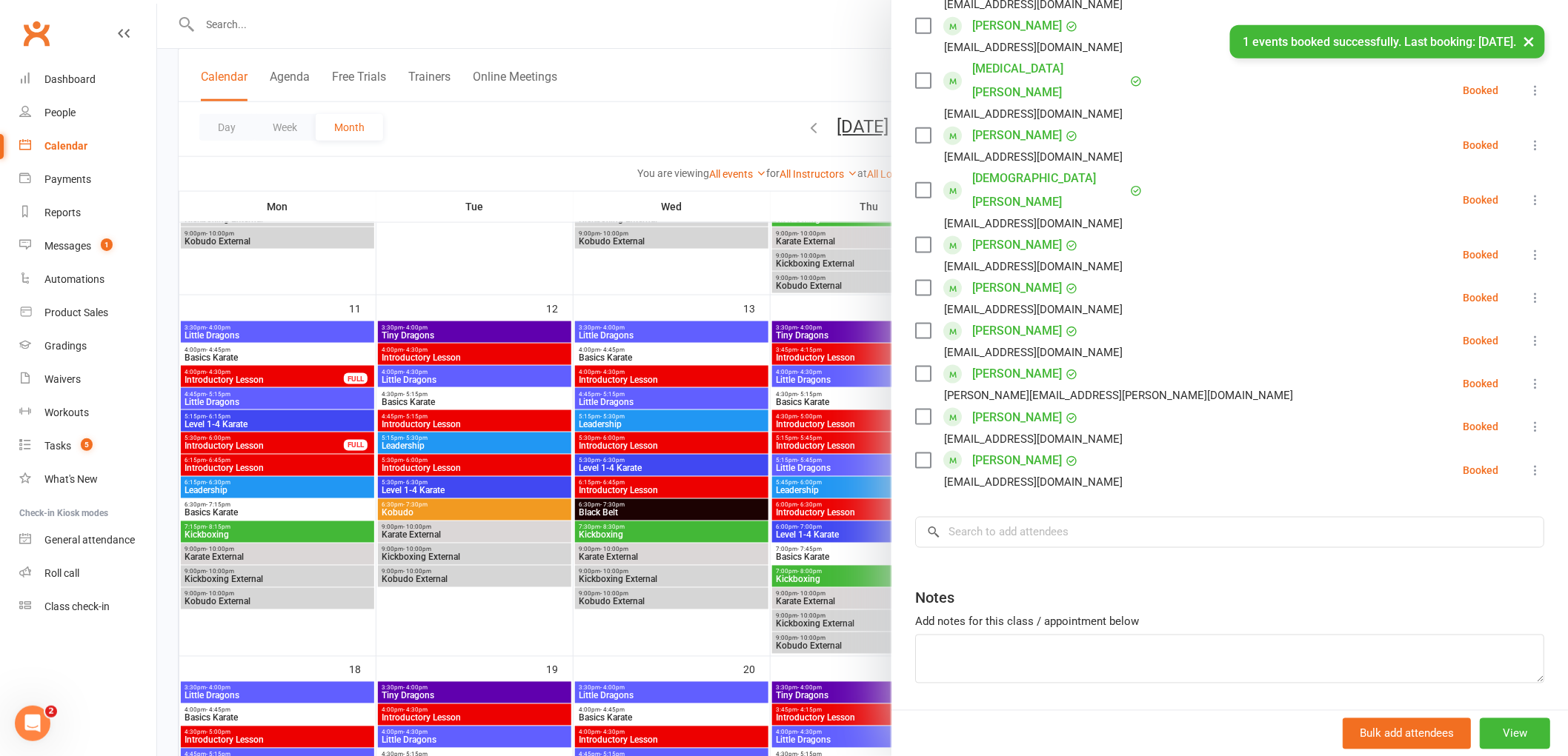
scroll to position [691, 0]
click at [980, 517] on input "search" at bounding box center [1230, 532] width 629 height 31
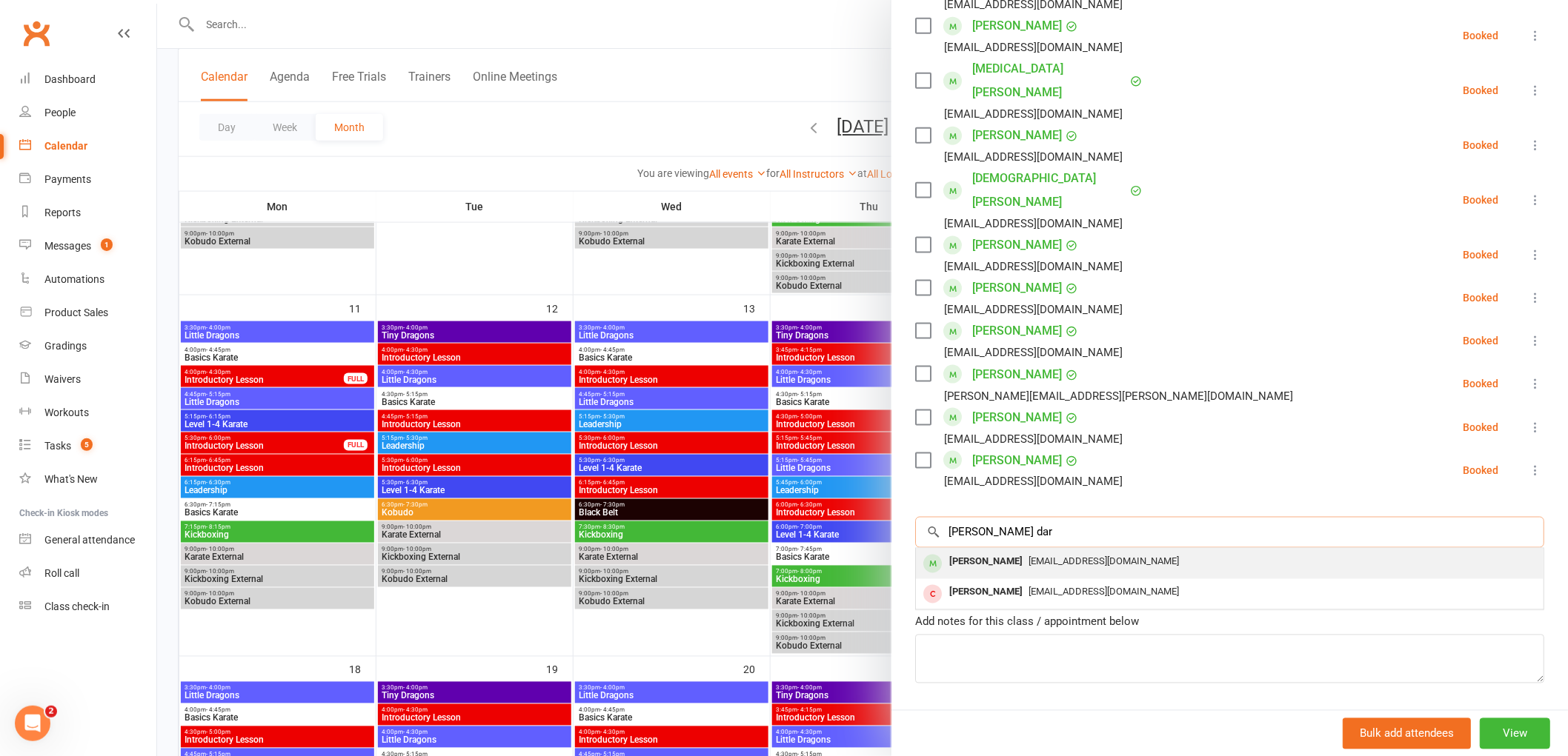
type input "[PERSON_NAME] dar"
click at [971, 552] on div "[PERSON_NAME]" at bounding box center [986, 562] width 85 height 22
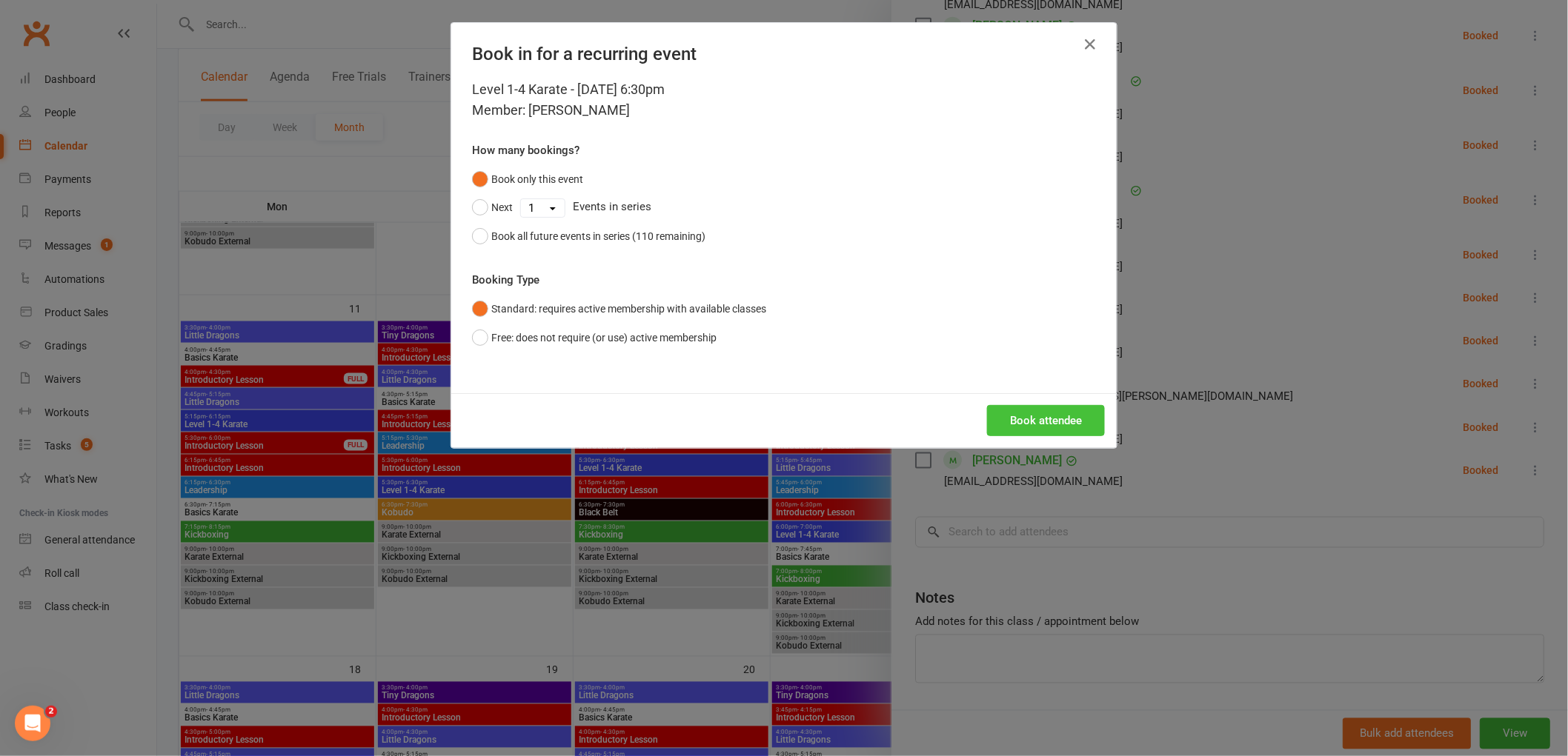
click at [1049, 419] on button "Book attendee" at bounding box center [1047, 420] width 118 height 31
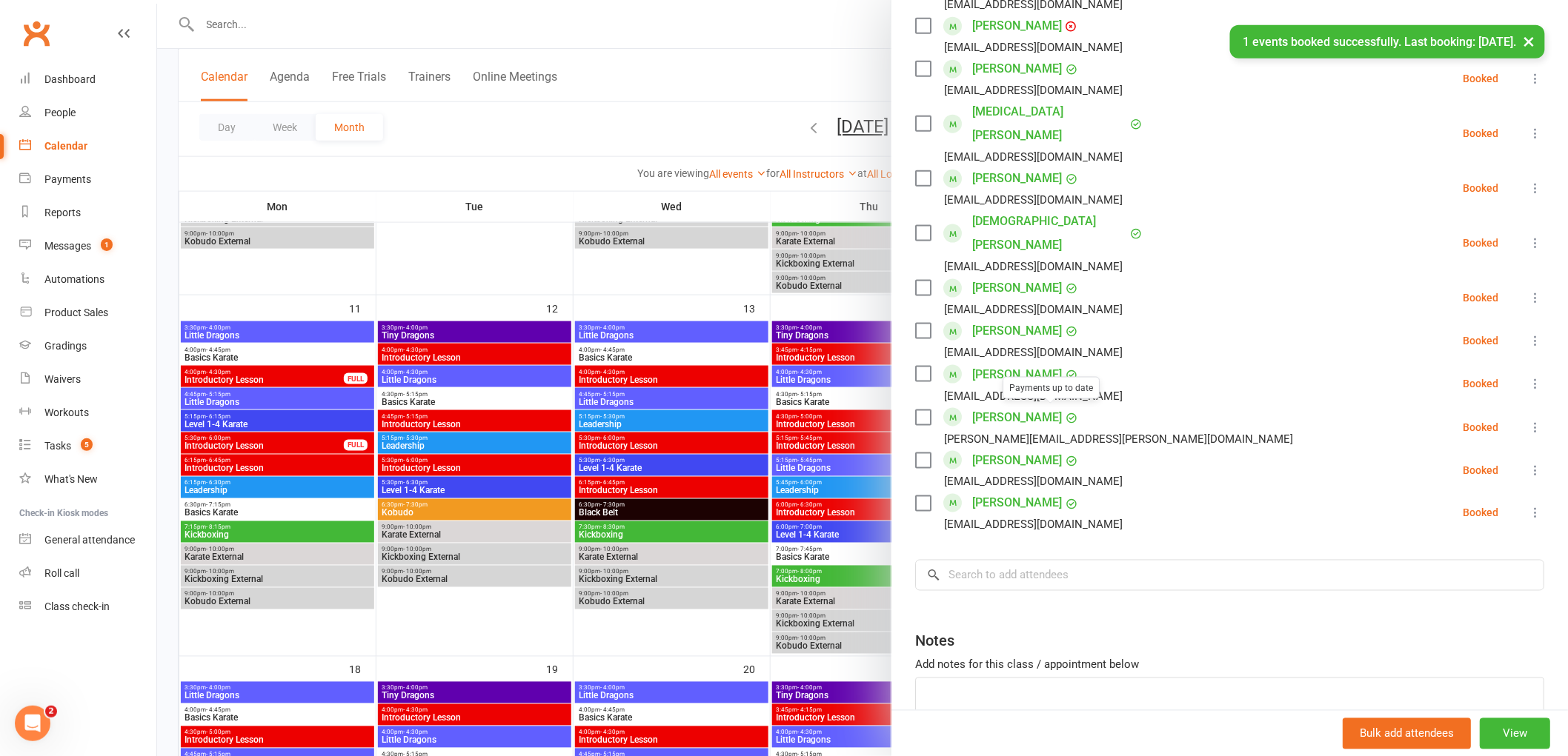
scroll to position [734, 0]
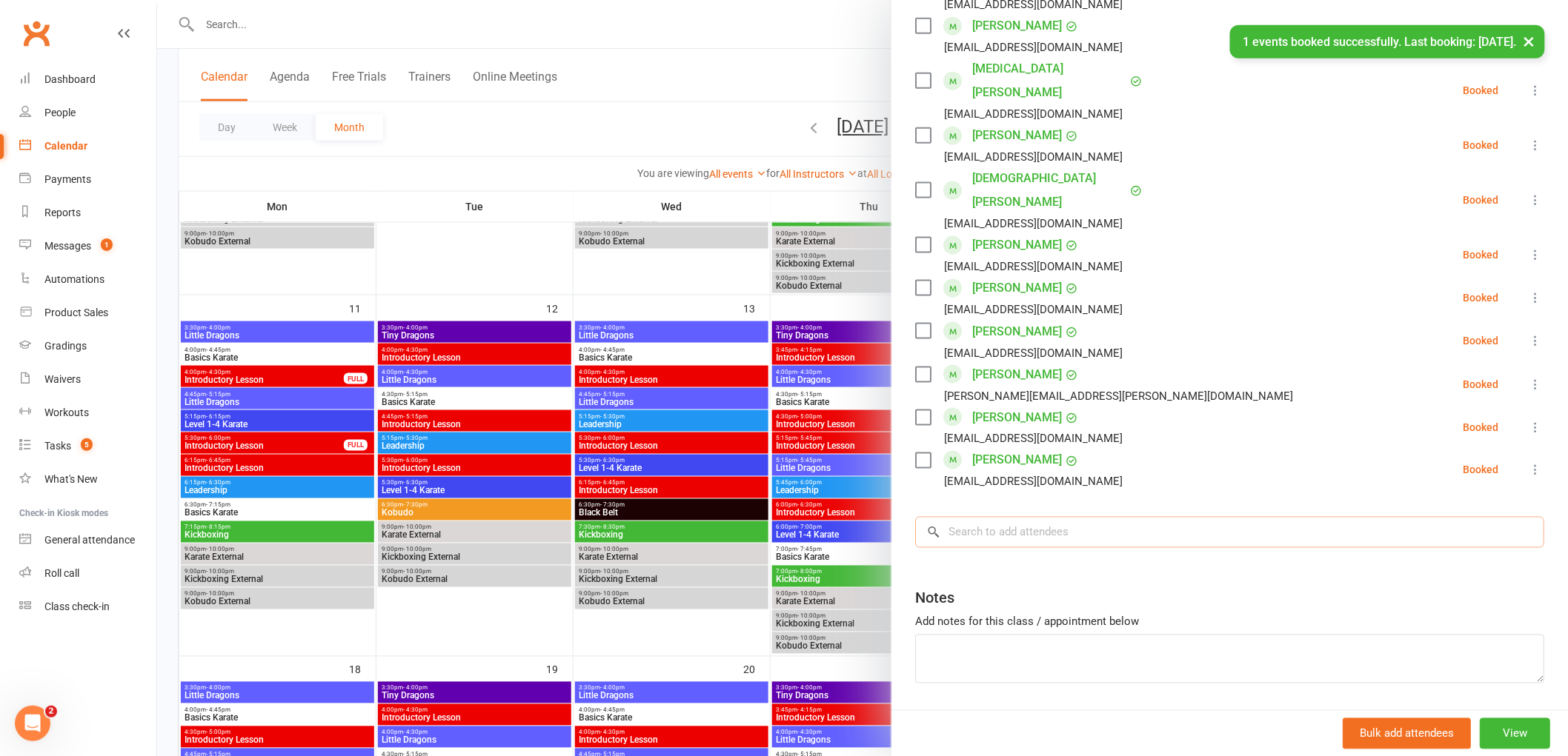
click at [986, 517] on input "search" at bounding box center [1230, 532] width 629 height 31
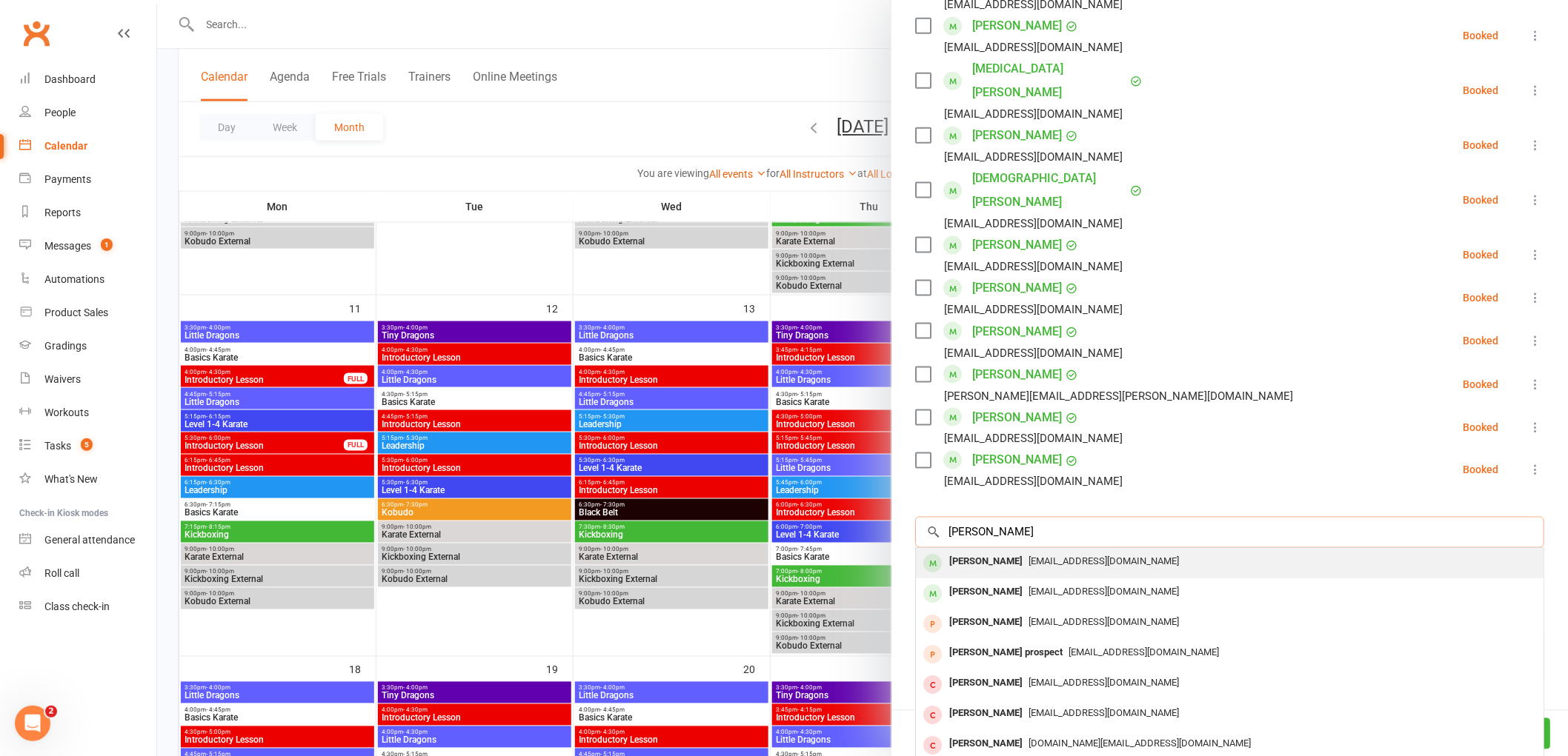
type input "[PERSON_NAME]"
click at [972, 552] on div "[PERSON_NAME]" at bounding box center [986, 562] width 85 height 22
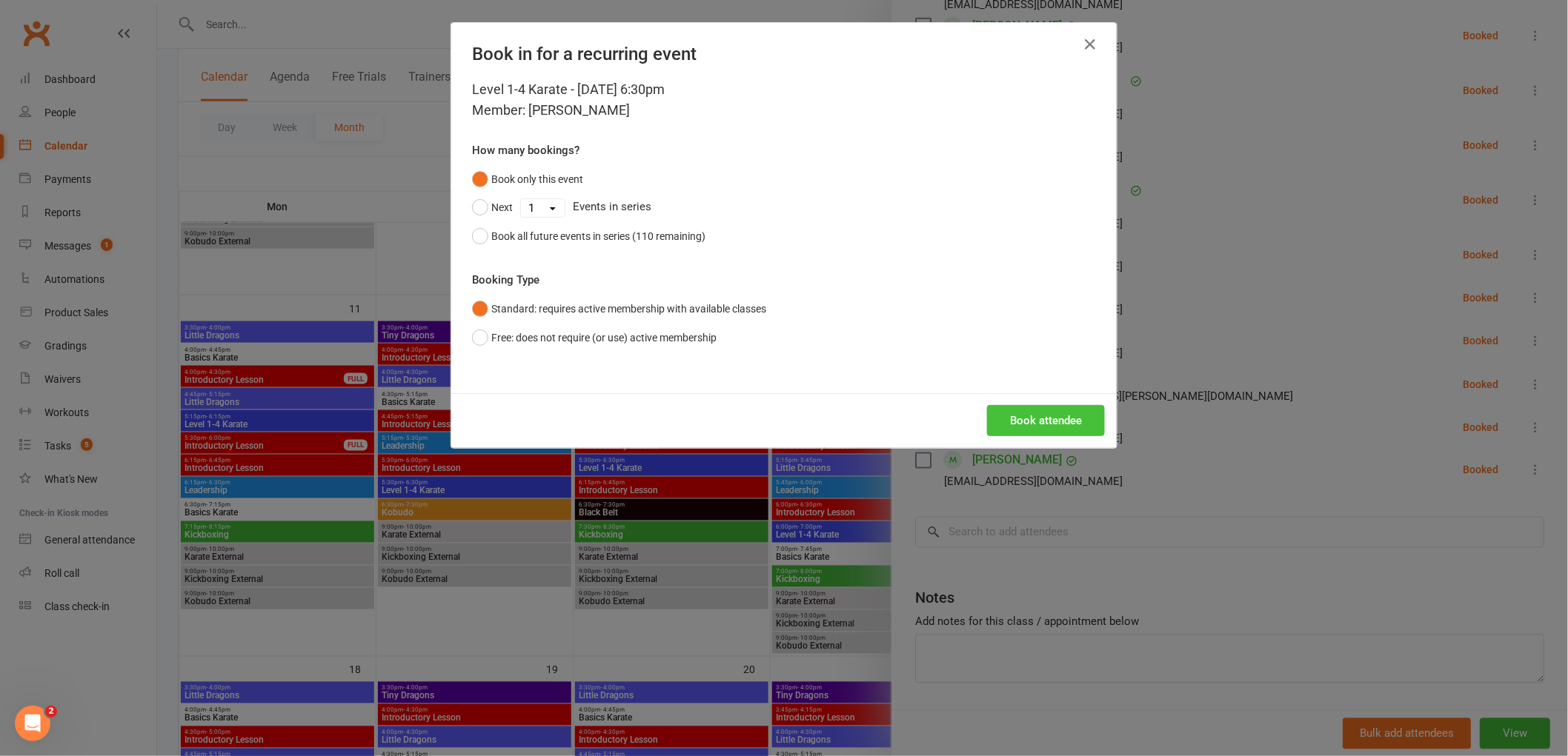
click at [1053, 412] on button "Book attendee" at bounding box center [1047, 420] width 118 height 31
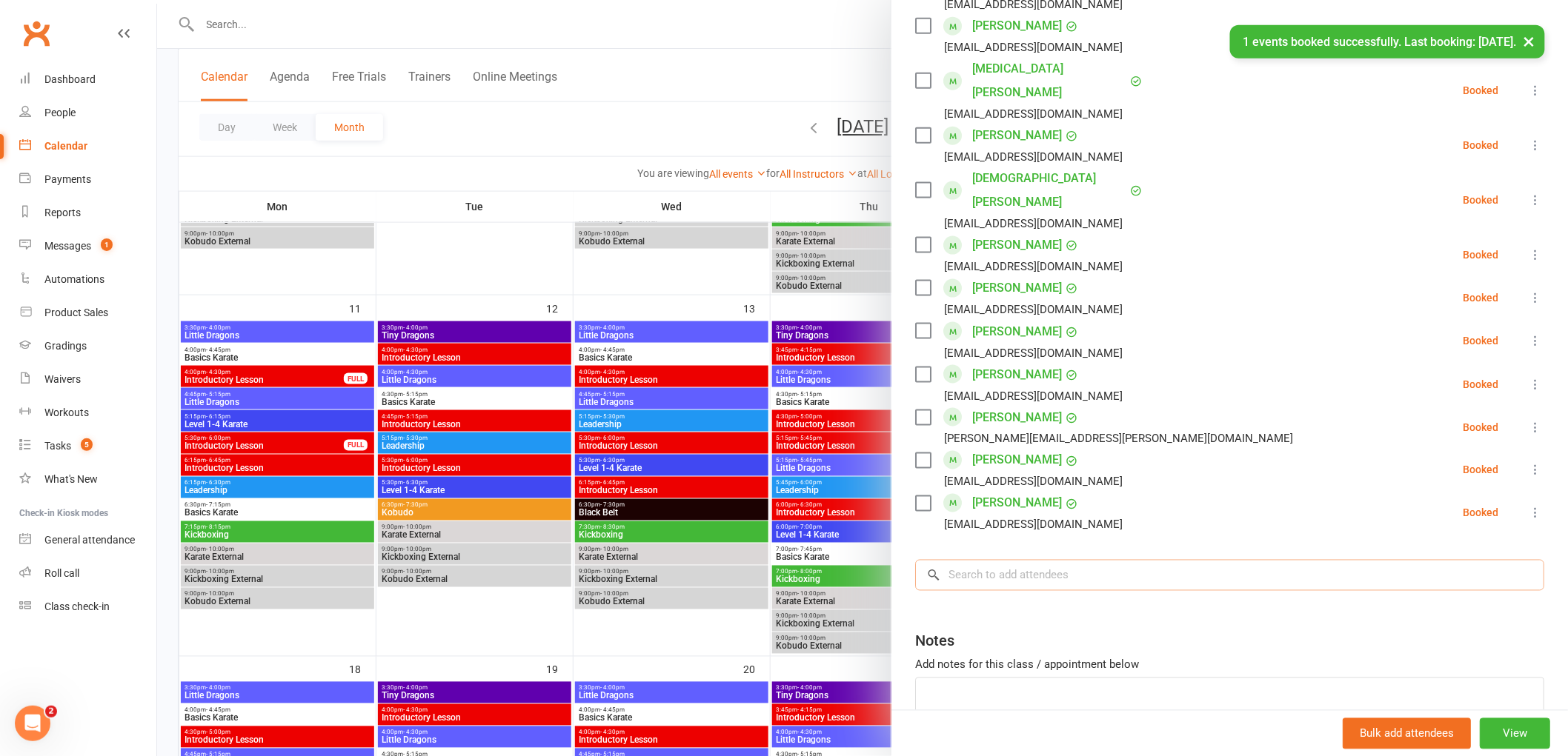
click at [978, 560] on input "search" at bounding box center [1230, 575] width 629 height 31
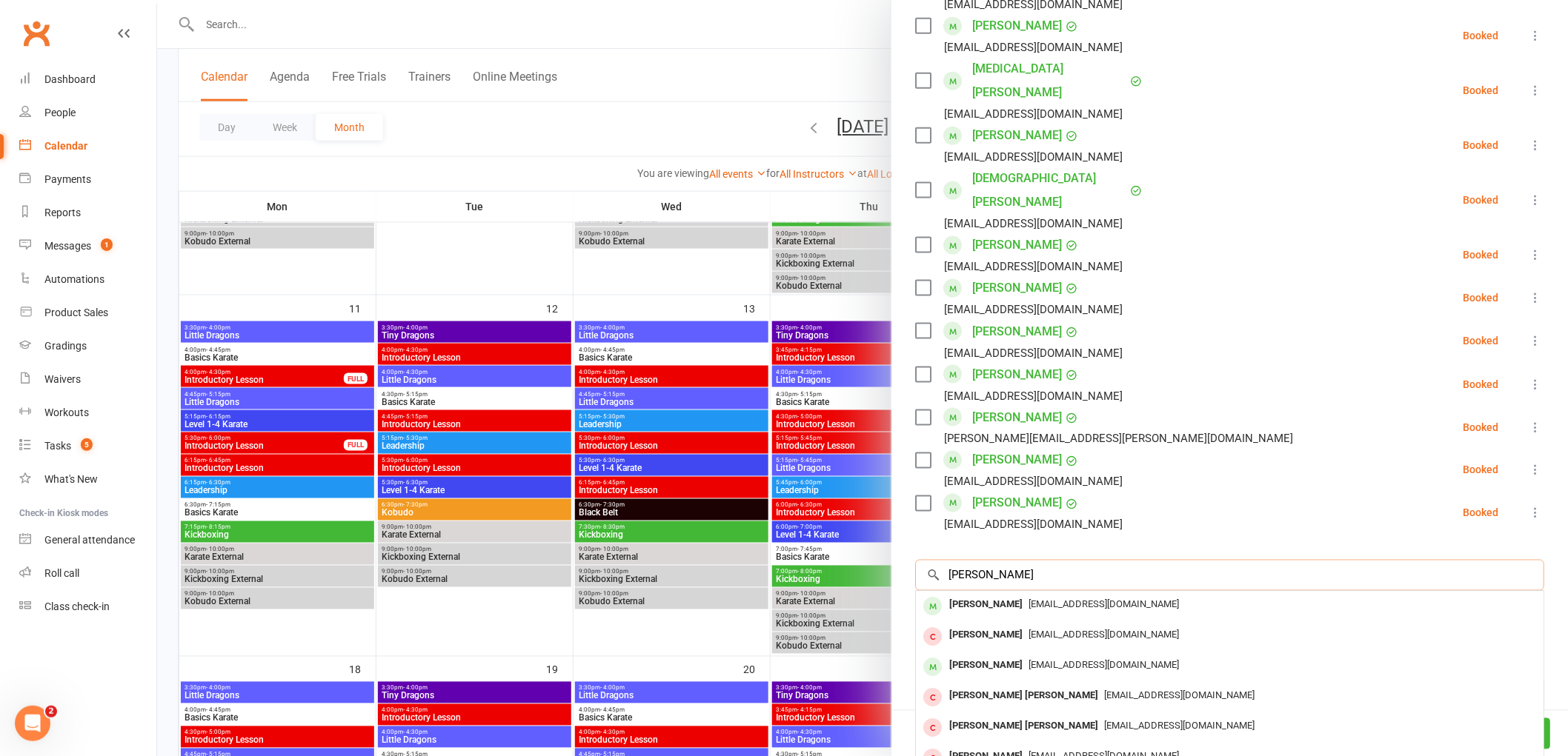
type input "[PERSON_NAME]"
click at [966, 595] on div "[PERSON_NAME]" at bounding box center [986, 605] width 85 height 22
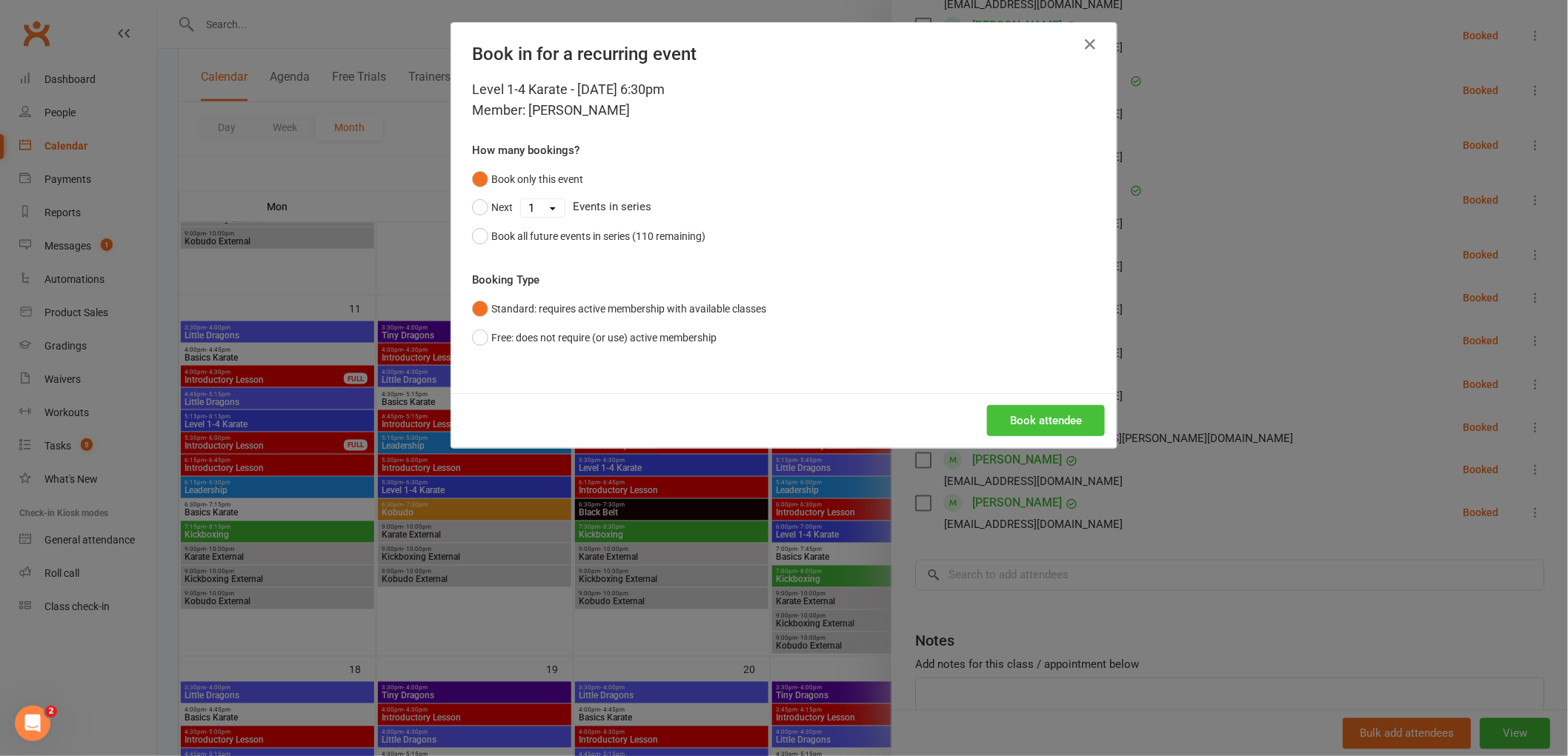
drag, startPoint x: 1044, startPoint y: 429, endPoint x: 1036, endPoint y: 432, distance: 8.5
click at [1043, 429] on button "Book attendee" at bounding box center [1047, 420] width 118 height 31
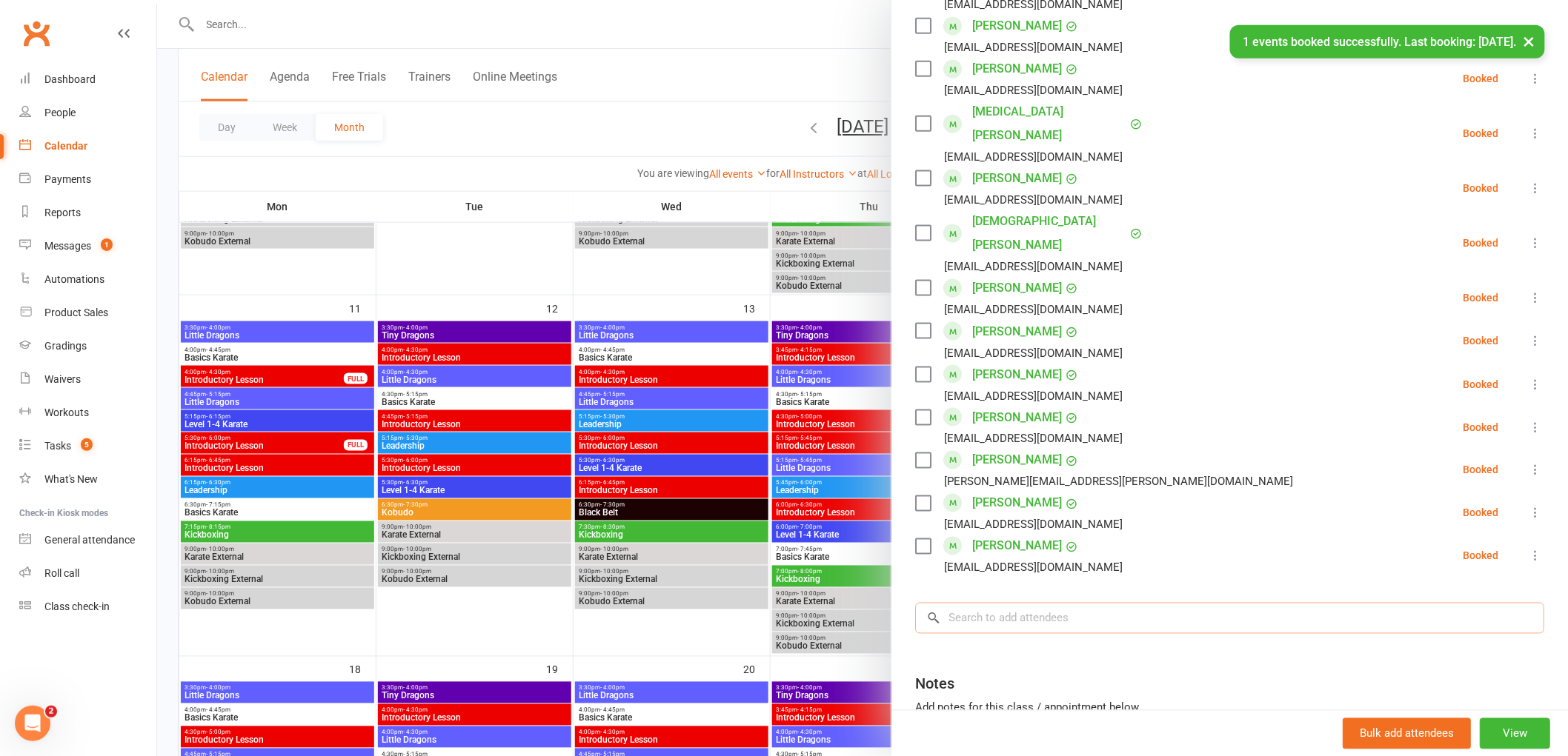
click at [1002, 603] on input "search" at bounding box center [1230, 618] width 629 height 31
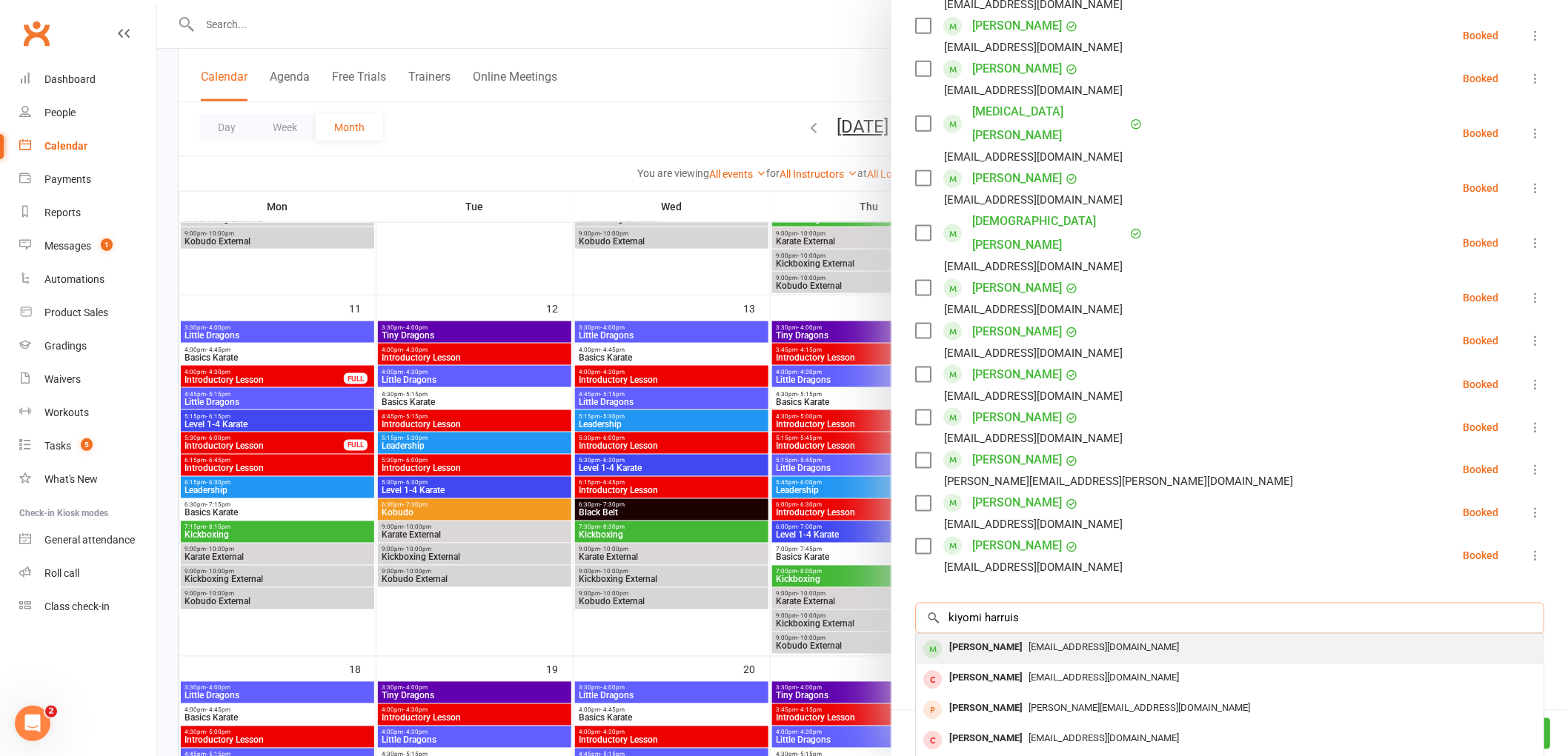
type input "kiyomi harruis"
click at [983, 638] on div "[PERSON_NAME]" at bounding box center [986, 648] width 85 height 22
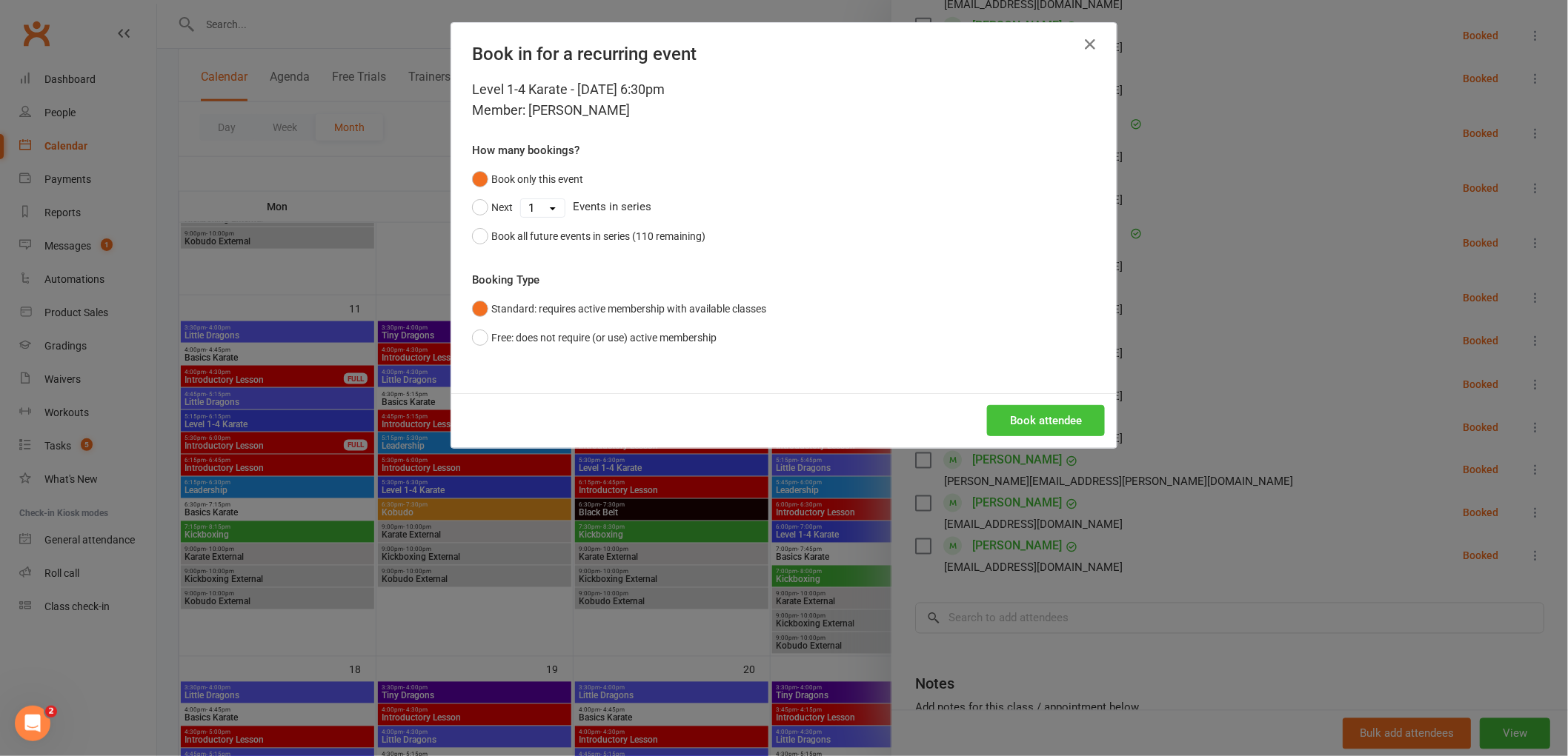
click at [1062, 422] on button "Book attendee" at bounding box center [1047, 420] width 118 height 31
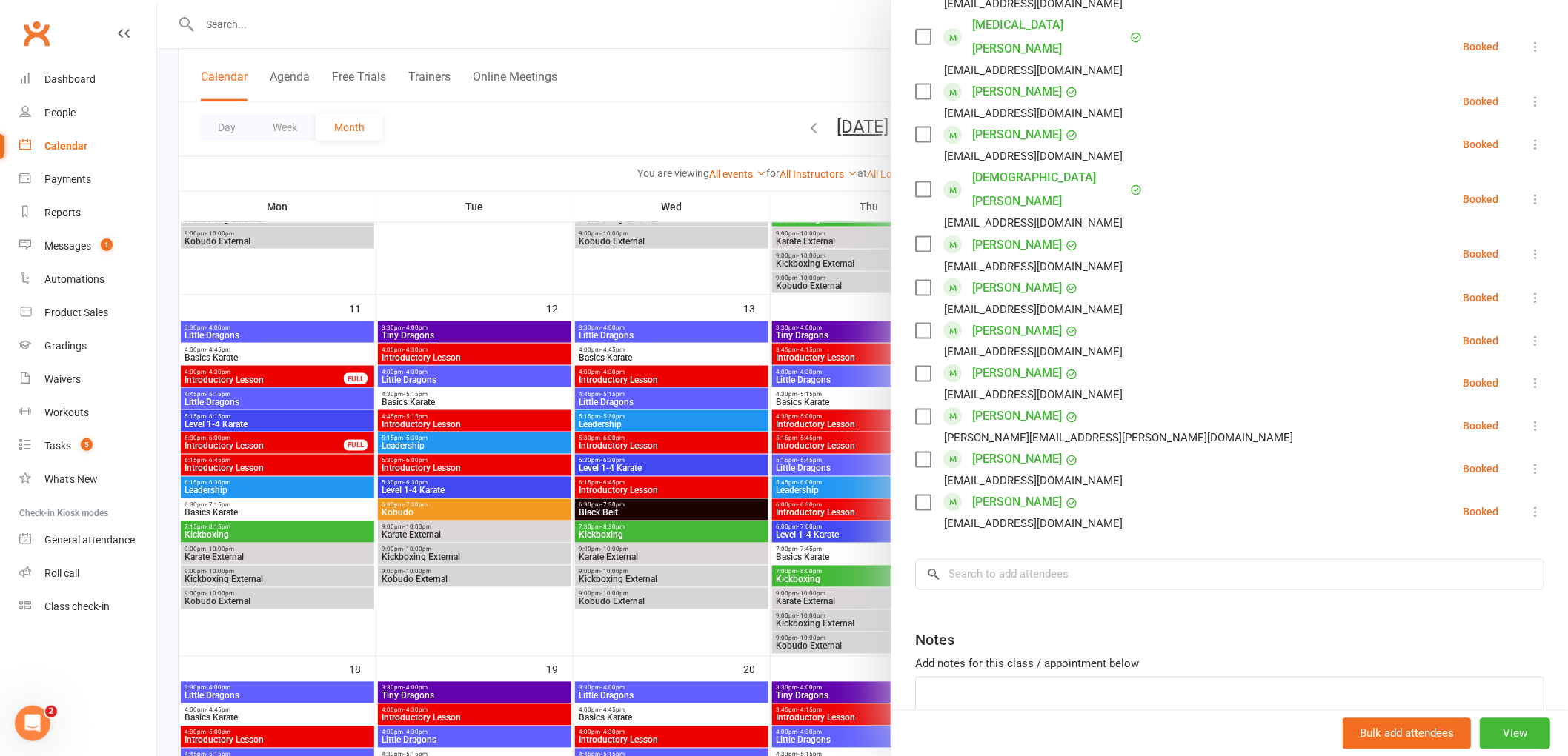
scroll to position [823, 0]
click at [1024, 557] on input "search" at bounding box center [1230, 572] width 629 height 31
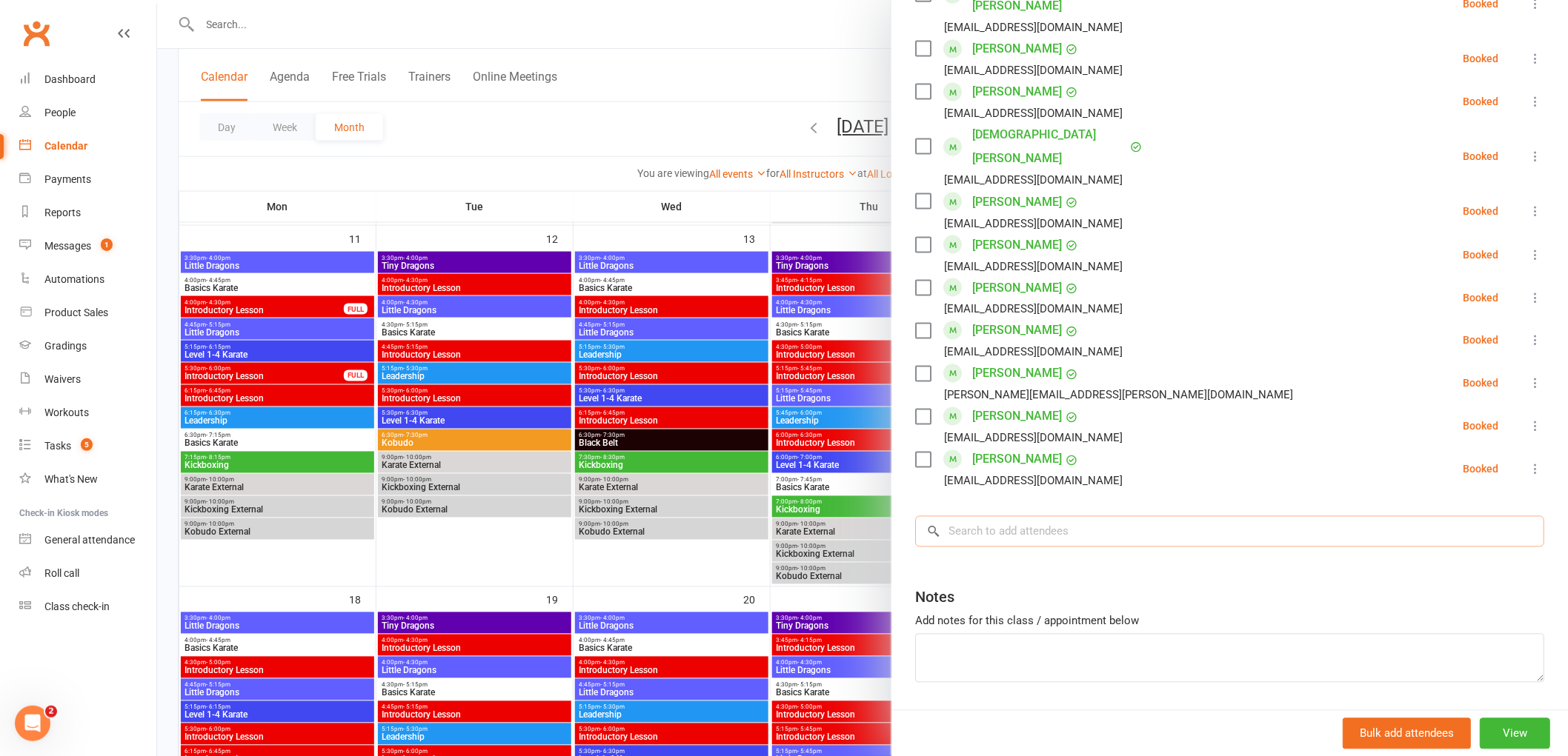
scroll to position [906, 0]
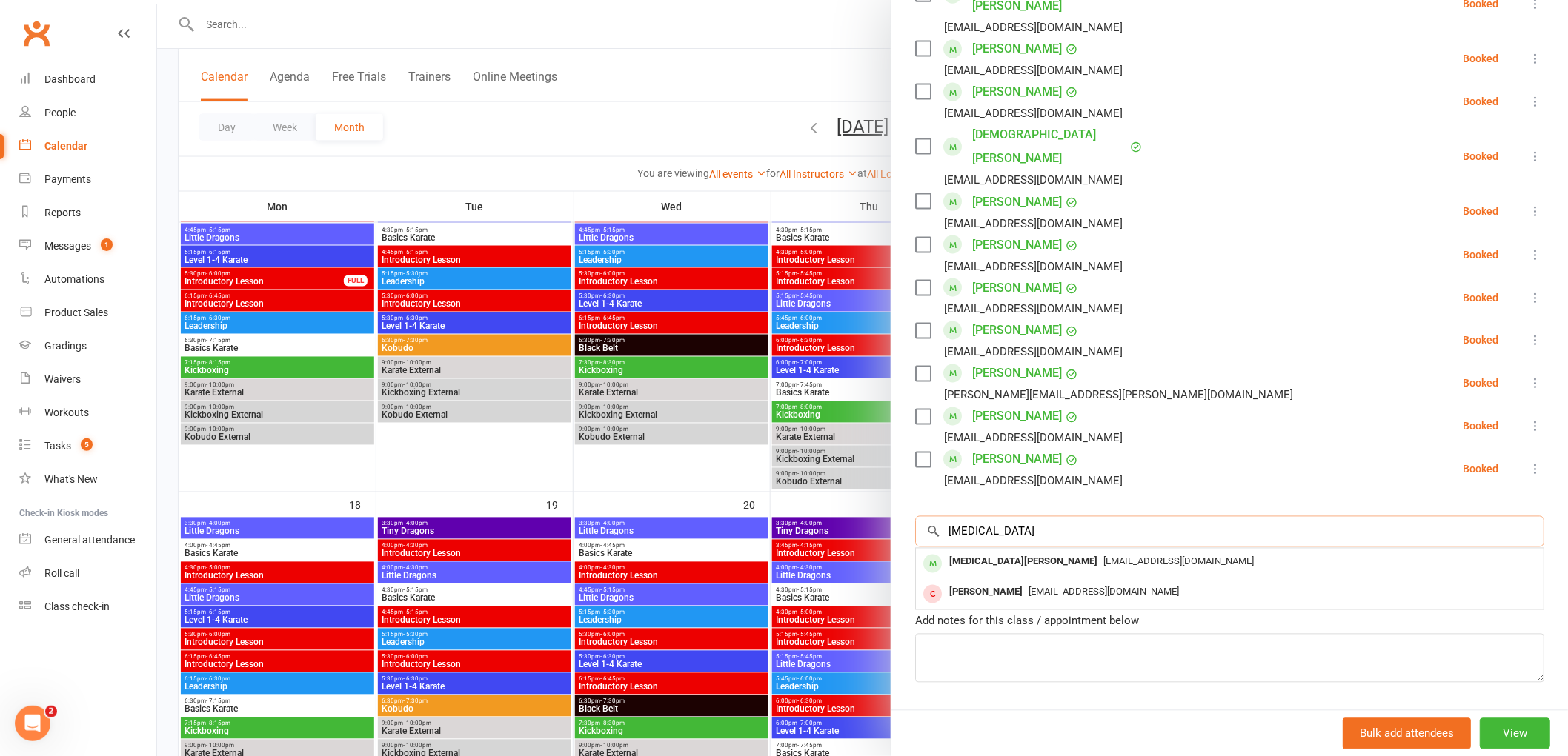
drag, startPoint x: 988, startPoint y: 483, endPoint x: 930, endPoint y: 467, distance: 60.2
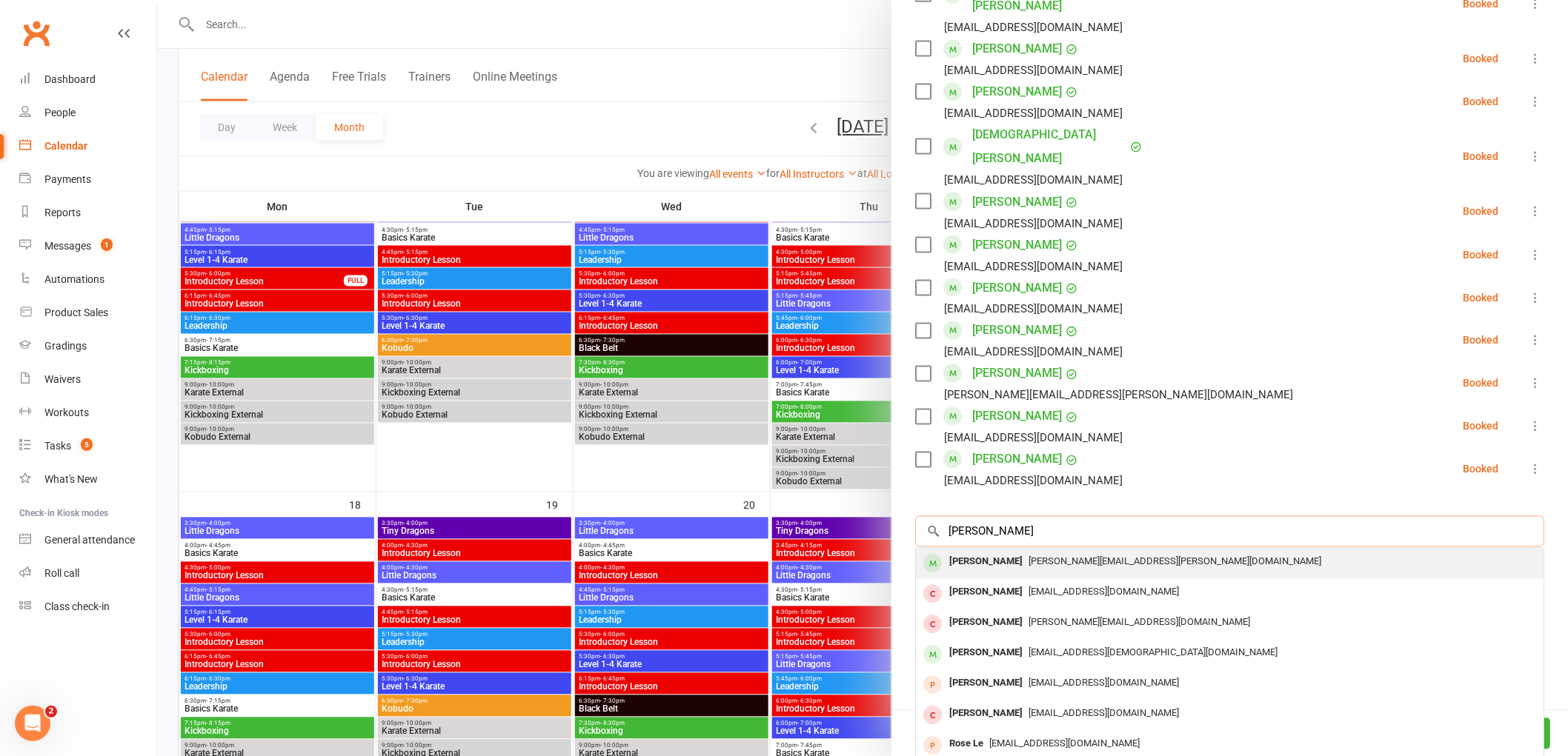
type input "[PERSON_NAME]"
click at [967, 552] on div "[PERSON_NAME]" at bounding box center [986, 562] width 85 height 22
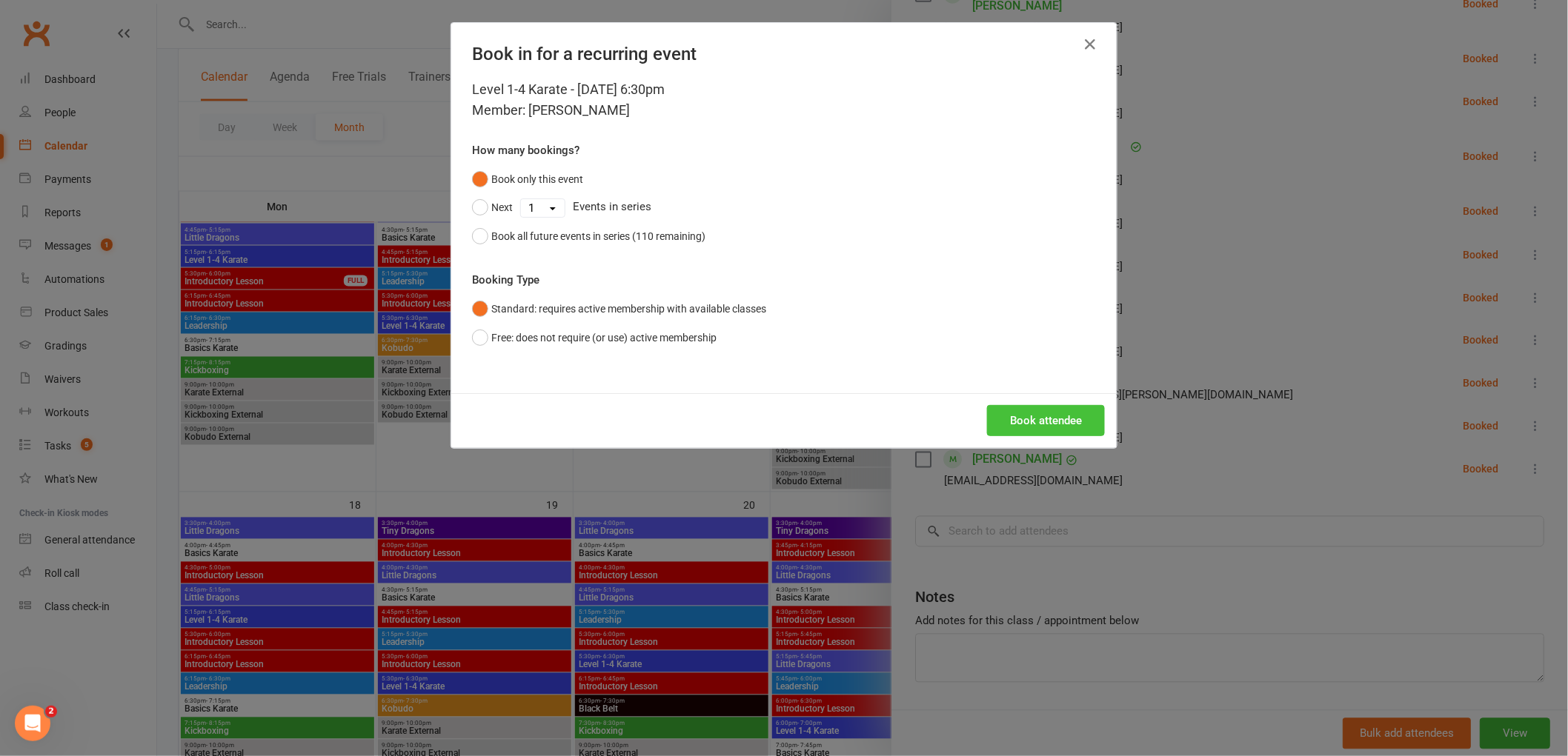
click at [1032, 421] on button "Book attendee" at bounding box center [1047, 420] width 118 height 31
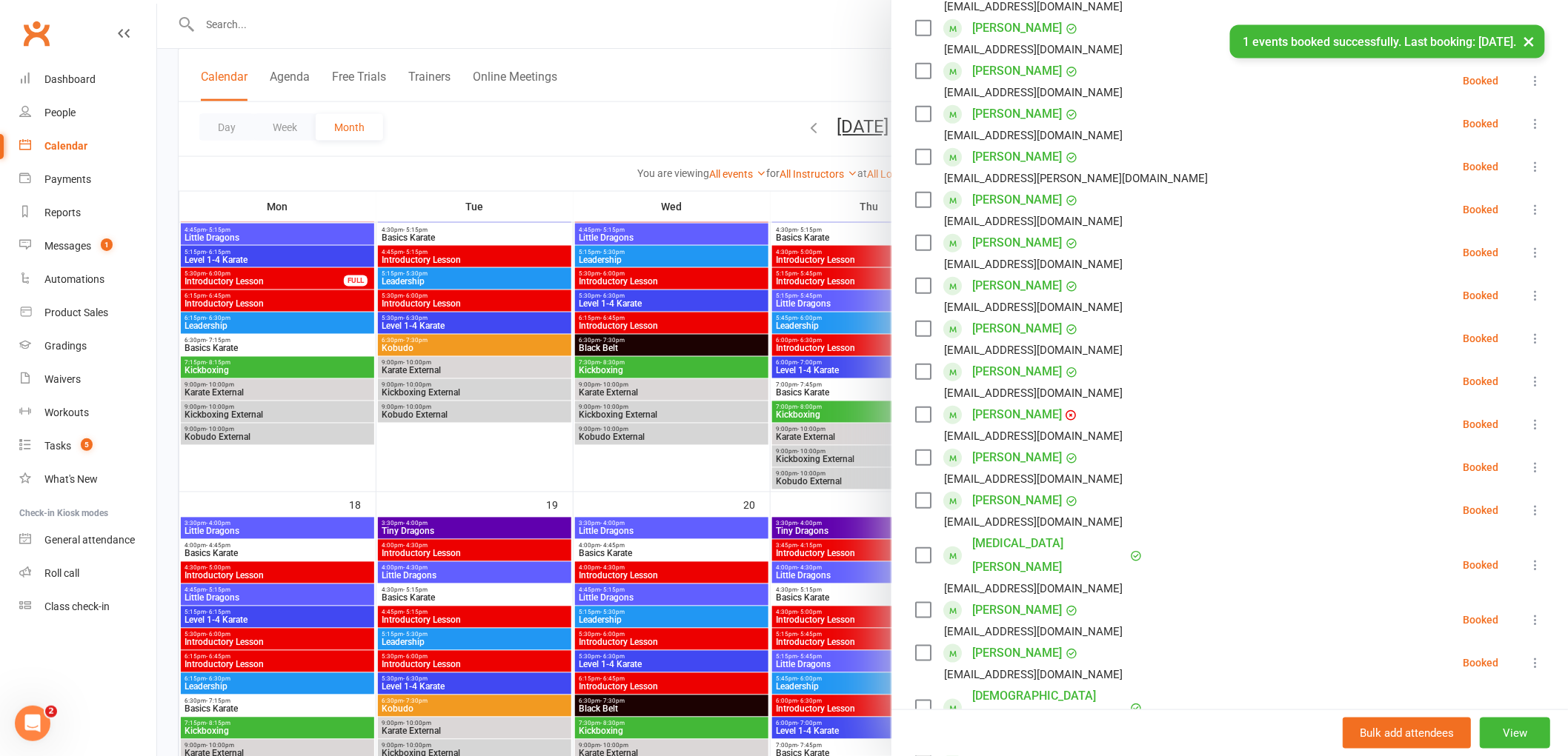
scroll to position [123, 0]
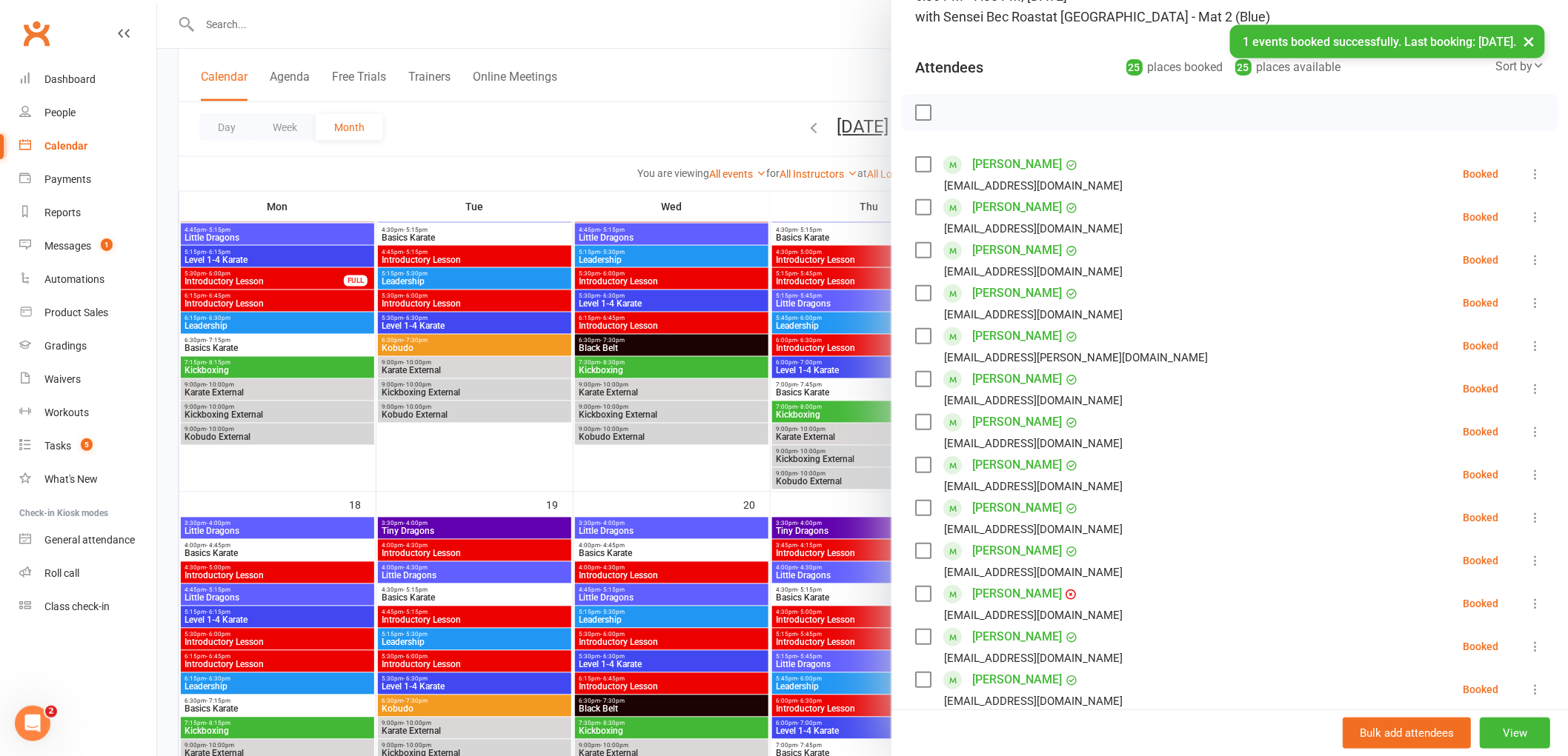
click at [916, 112] on label at bounding box center [923, 112] width 15 height 15
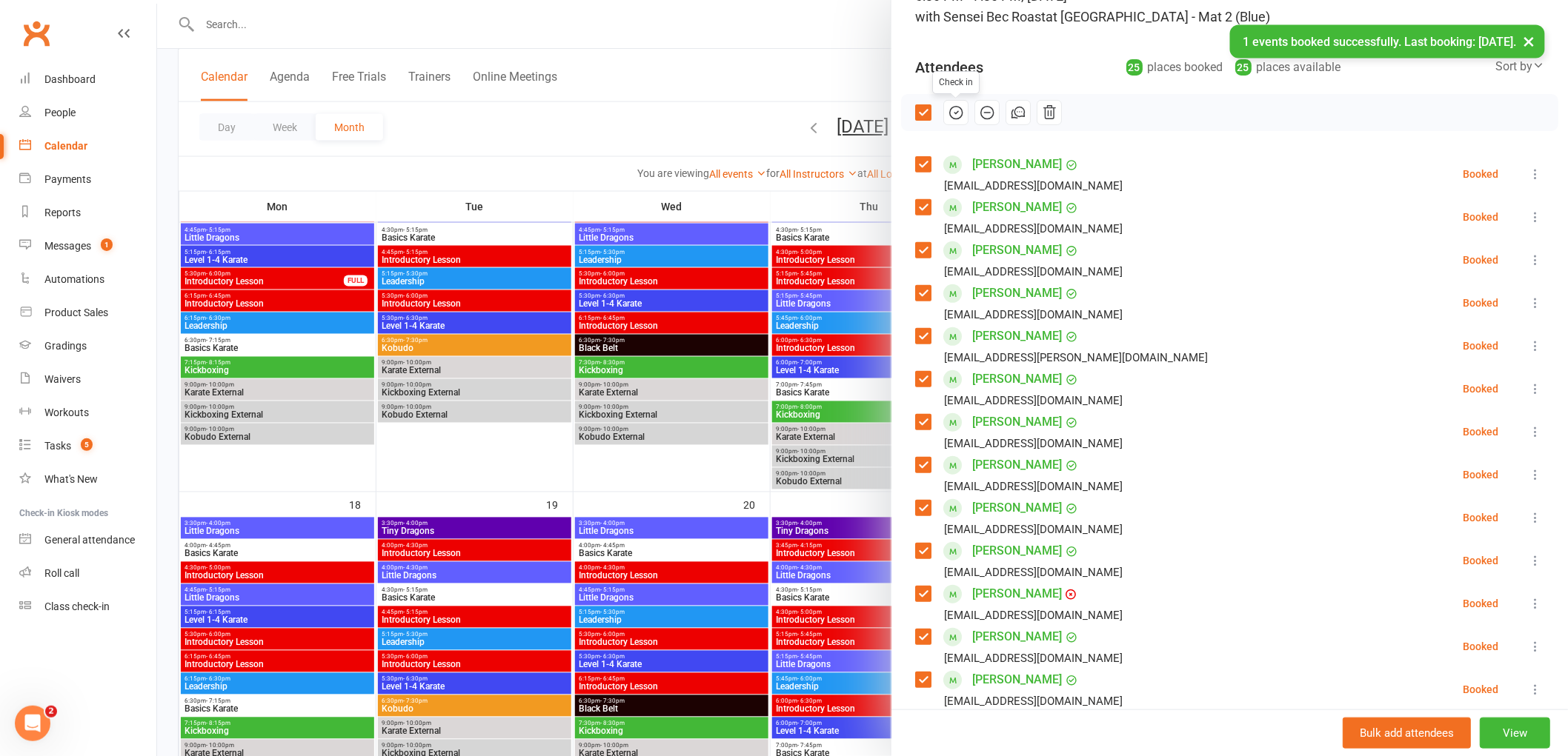
click at [948, 112] on icon "button" at bounding box center [956, 112] width 16 height 16
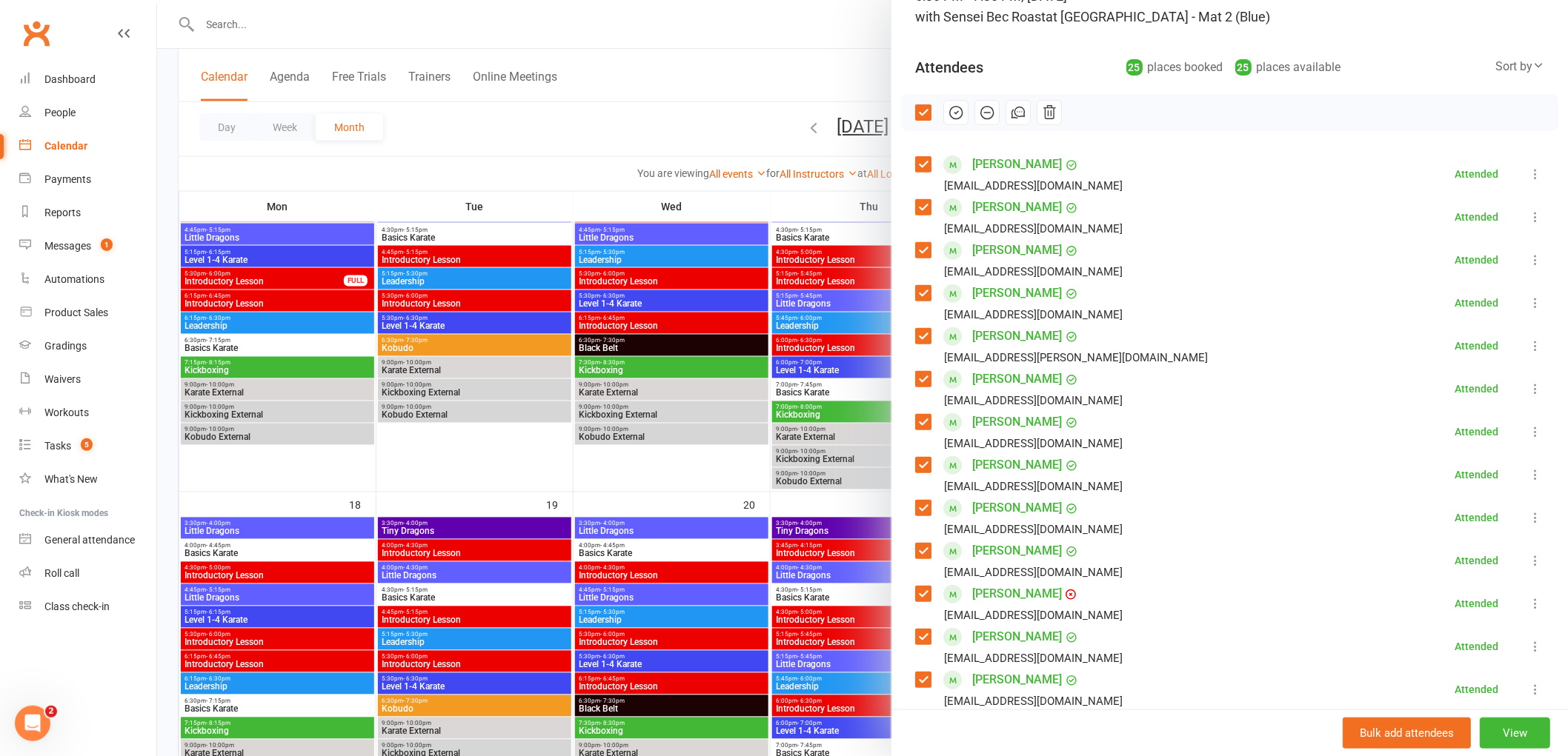
click at [827, 35] on div at bounding box center [863, 378] width 1412 height 756
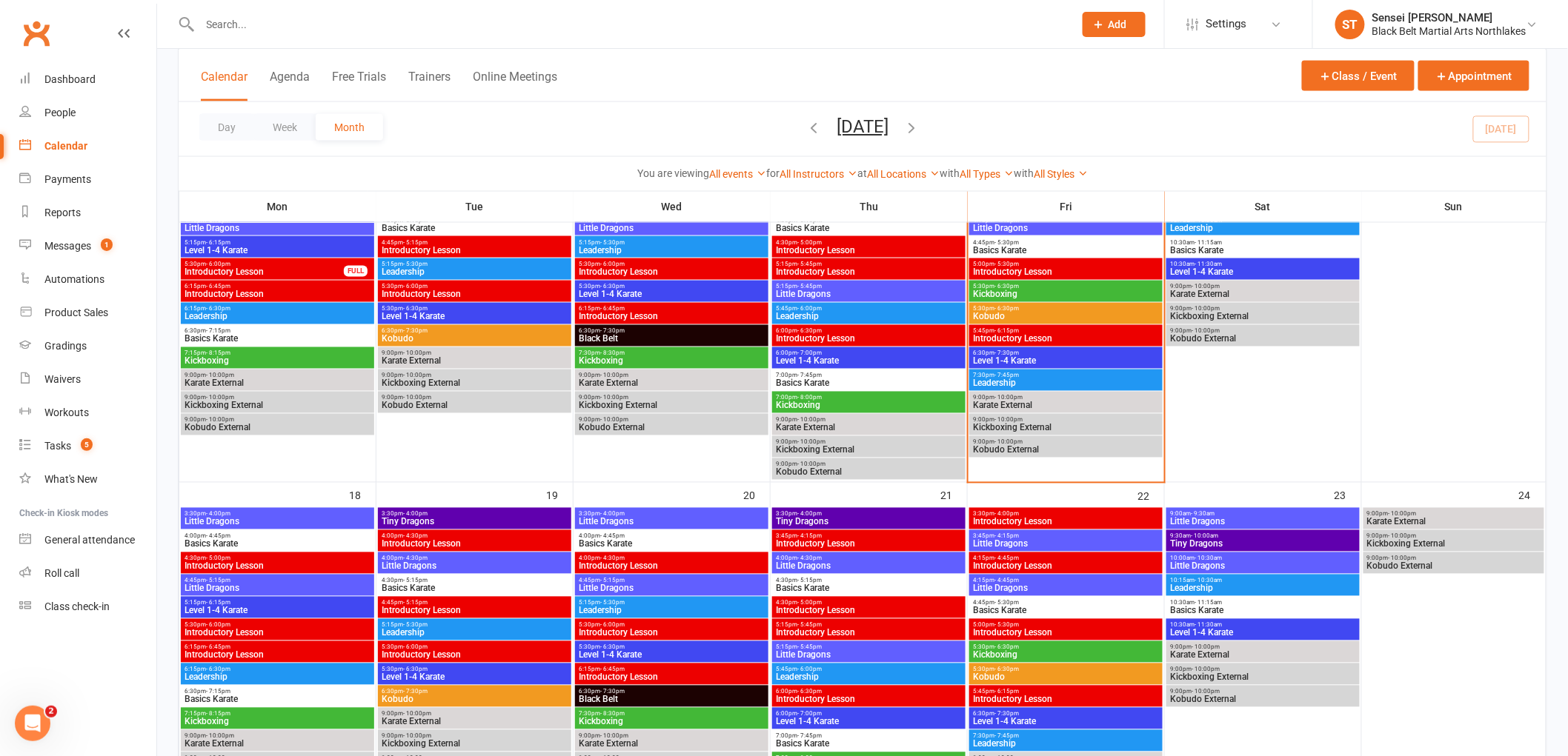
scroll to position [906, 0]
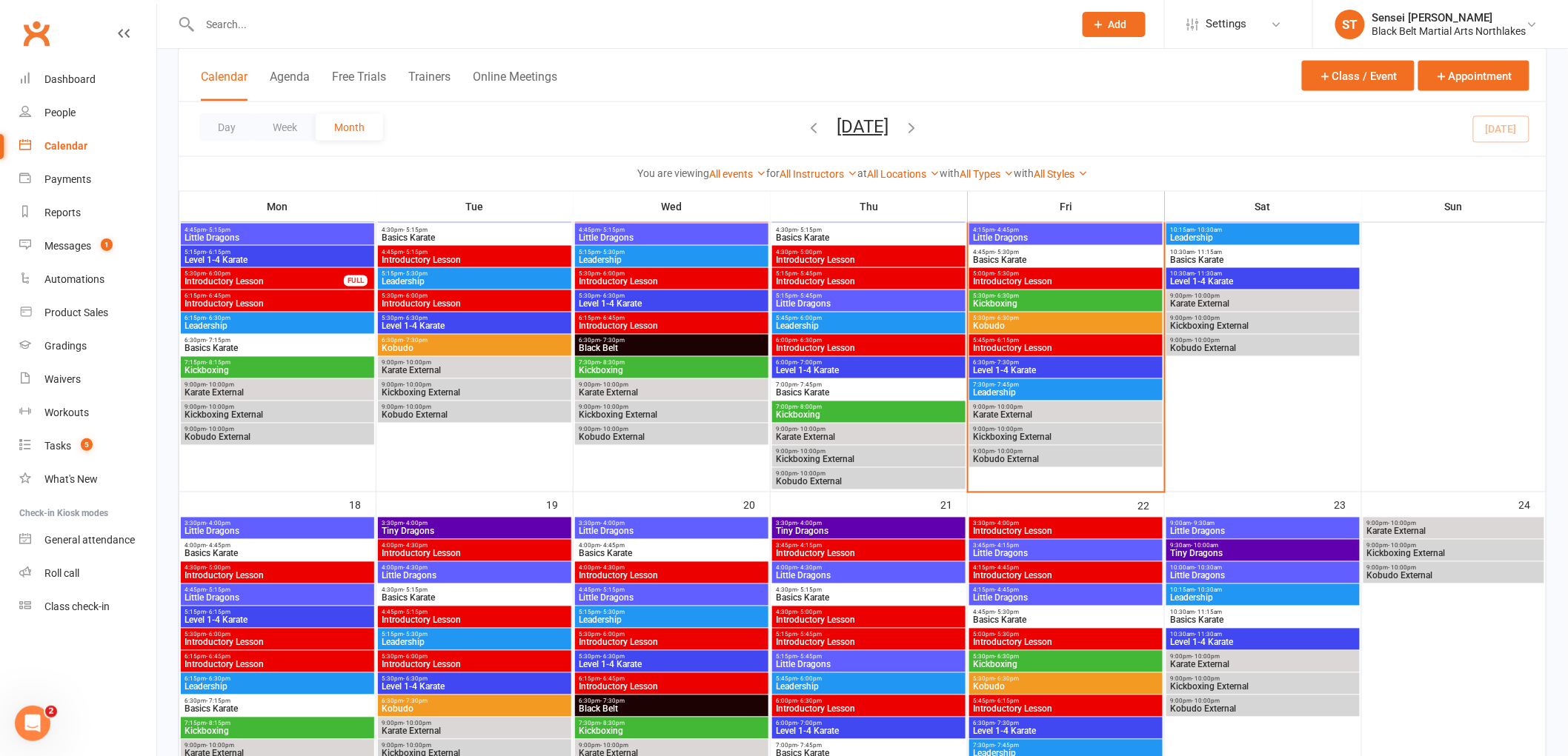
click at [1018, 367] on span "Level 1-4 Karate" at bounding box center [1066, 371] width 187 height 9
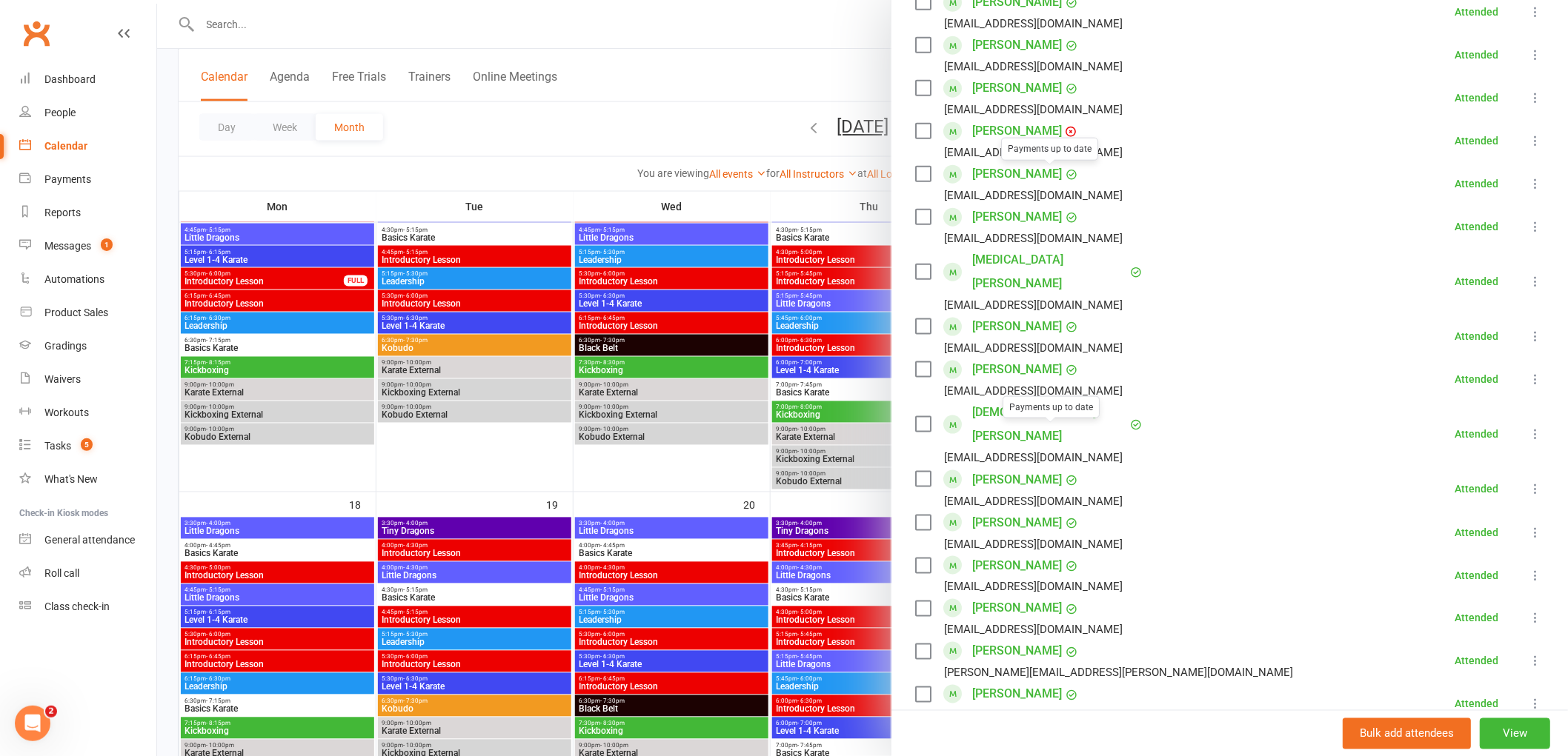
scroll to position [741, 0]
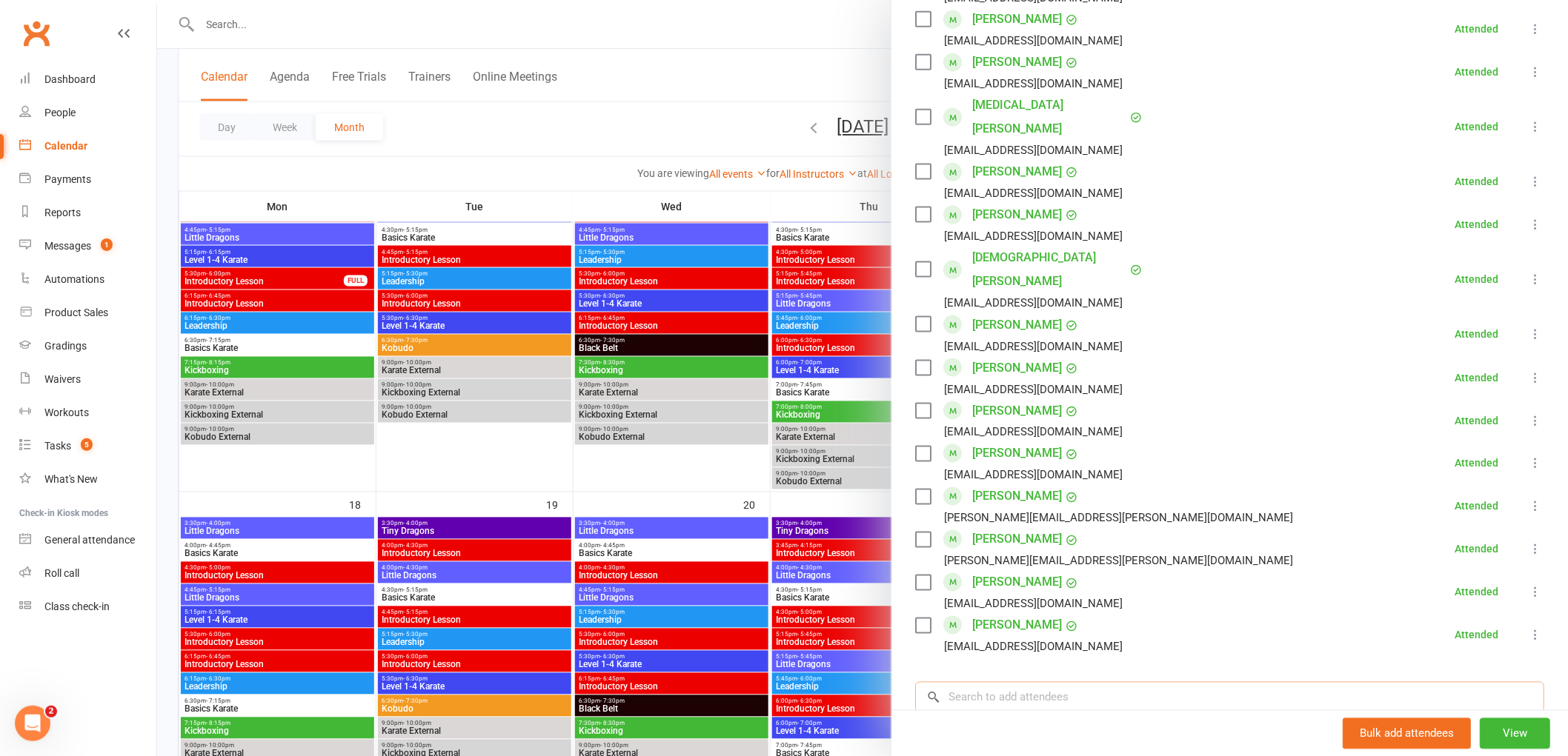
click at [1014, 682] on input "search" at bounding box center [1230, 697] width 629 height 31
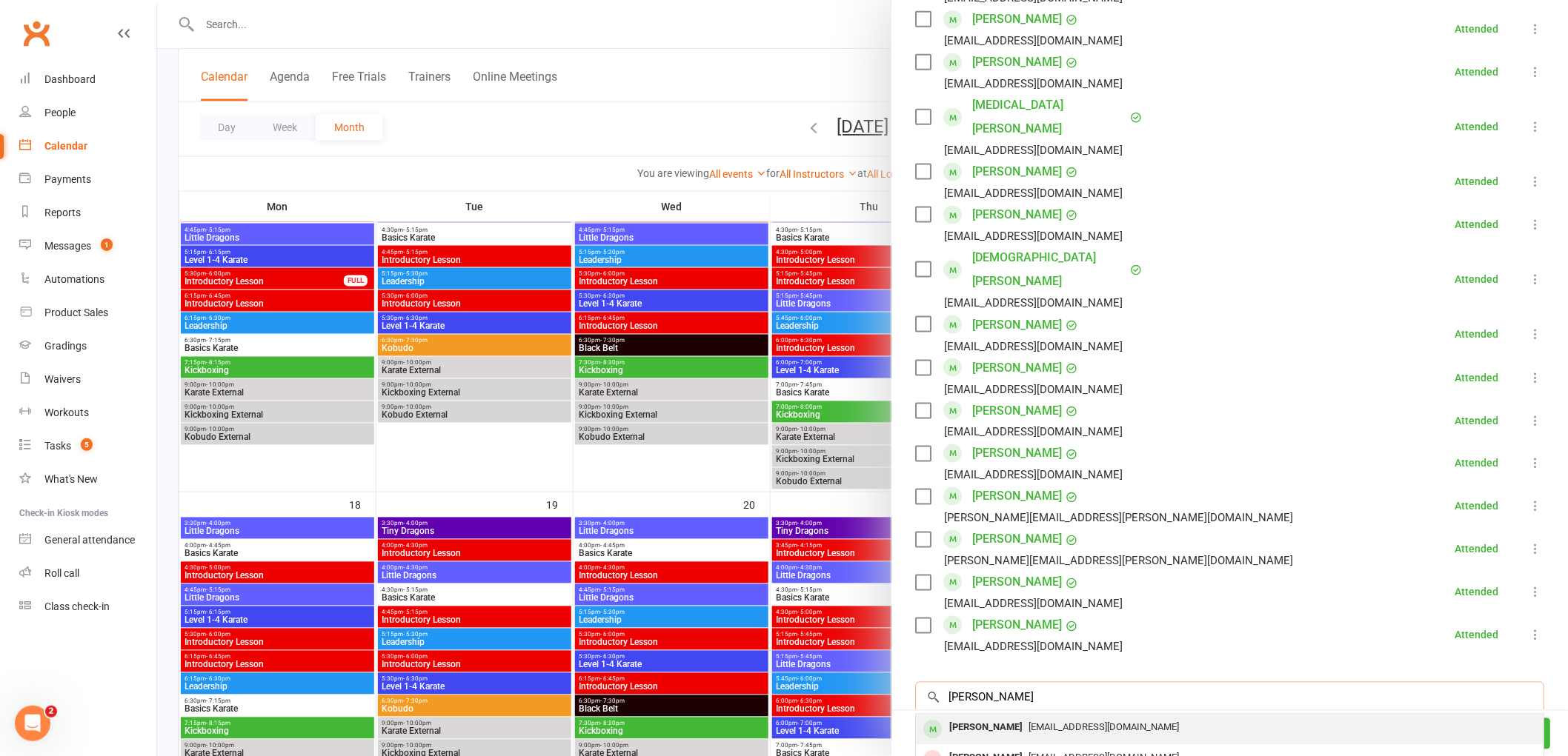
type input "[PERSON_NAME]"
click at [963, 718] on div "[PERSON_NAME]" at bounding box center [986, 728] width 85 height 22
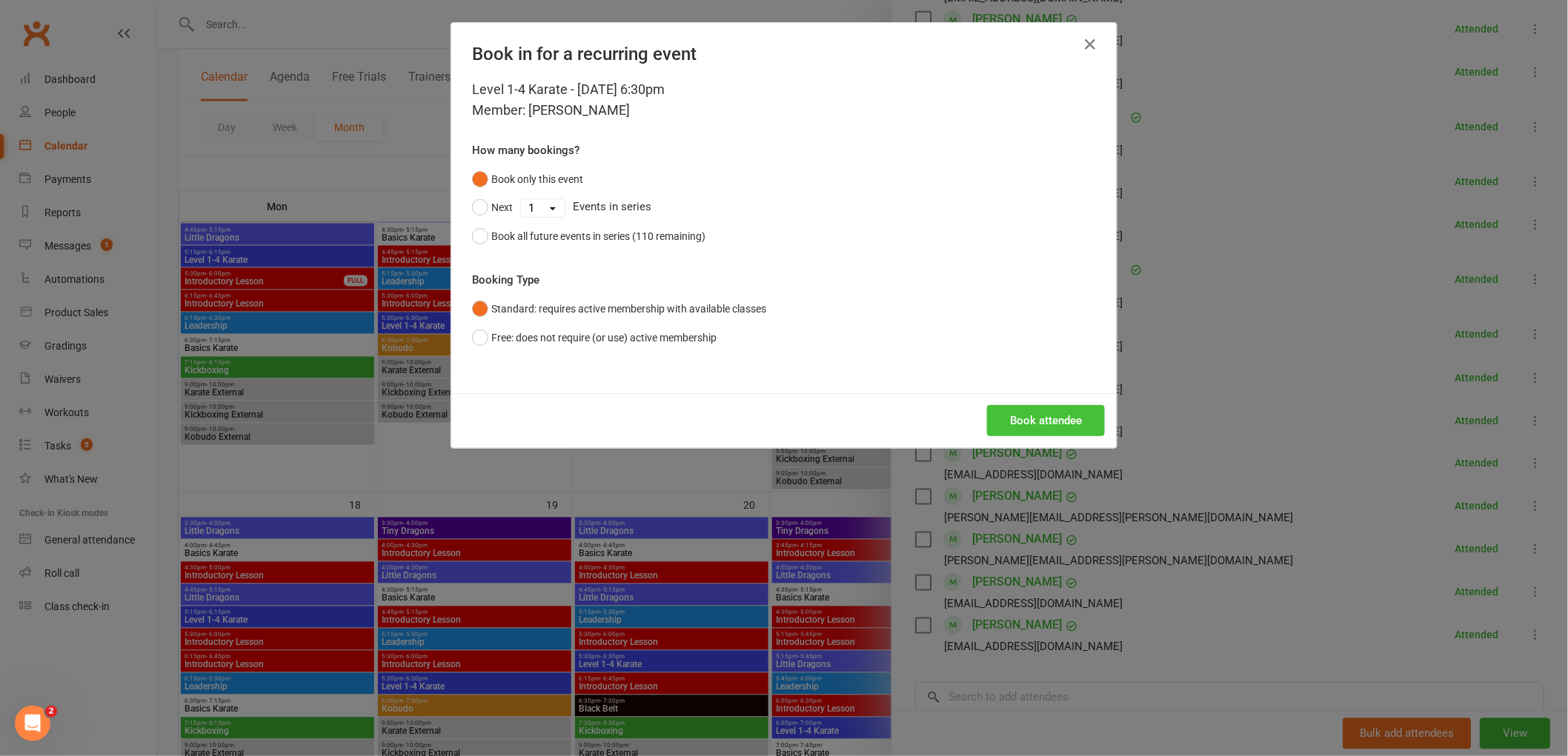
click at [1051, 426] on button "Book attendee" at bounding box center [1047, 420] width 118 height 31
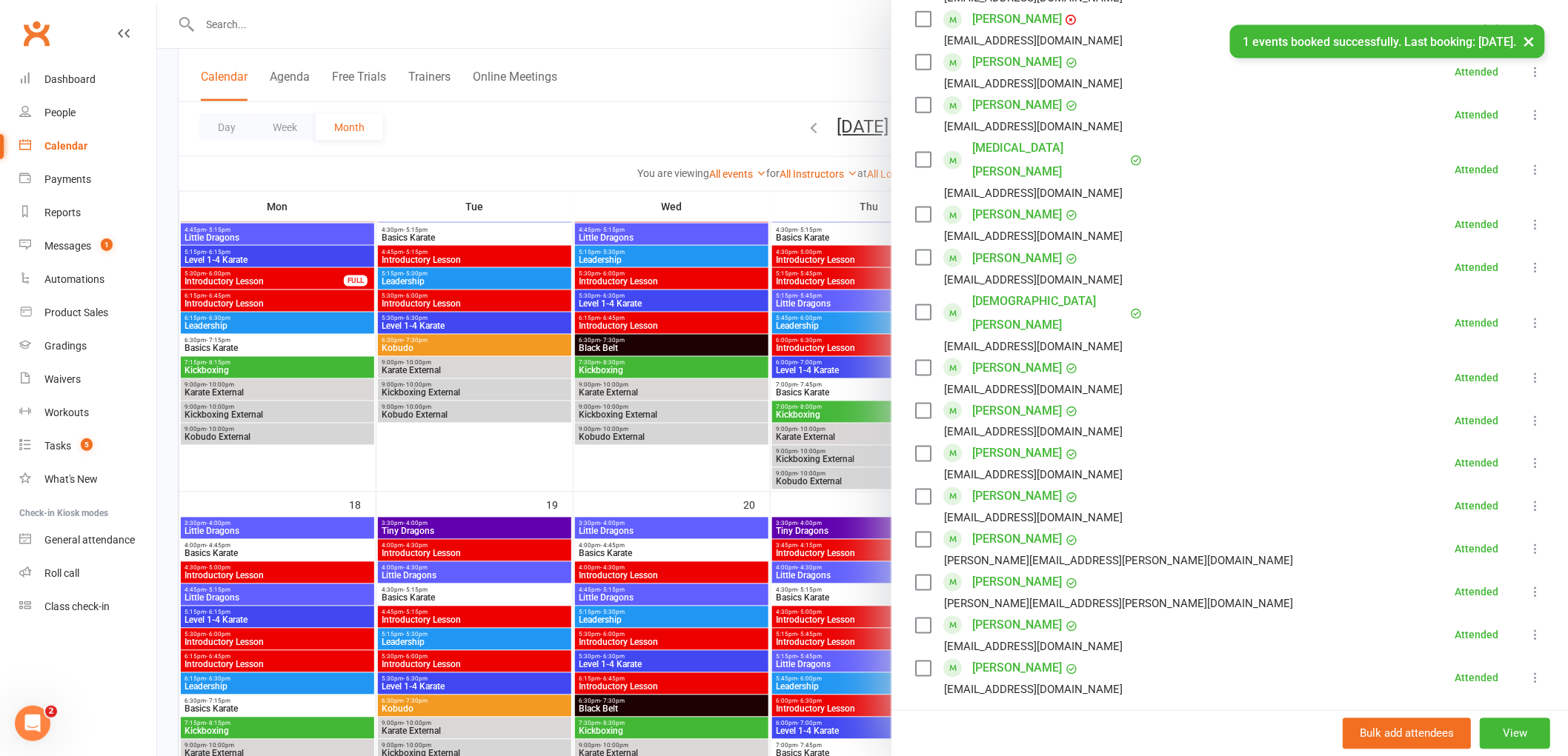
scroll to position [783, 0]
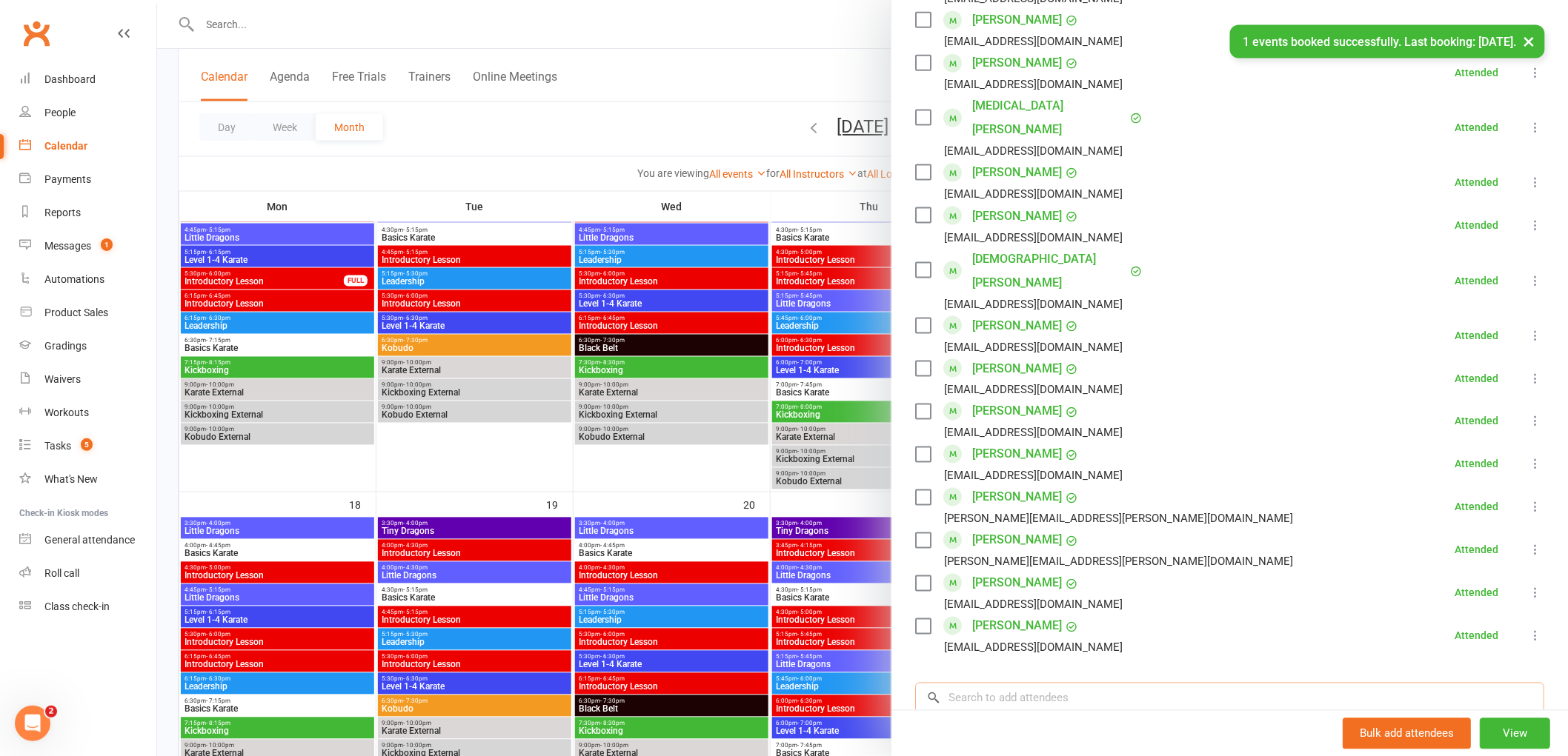
click at [1002, 683] on input "search" at bounding box center [1230, 698] width 629 height 31
click at [514, 16] on div at bounding box center [863, 378] width 1412 height 756
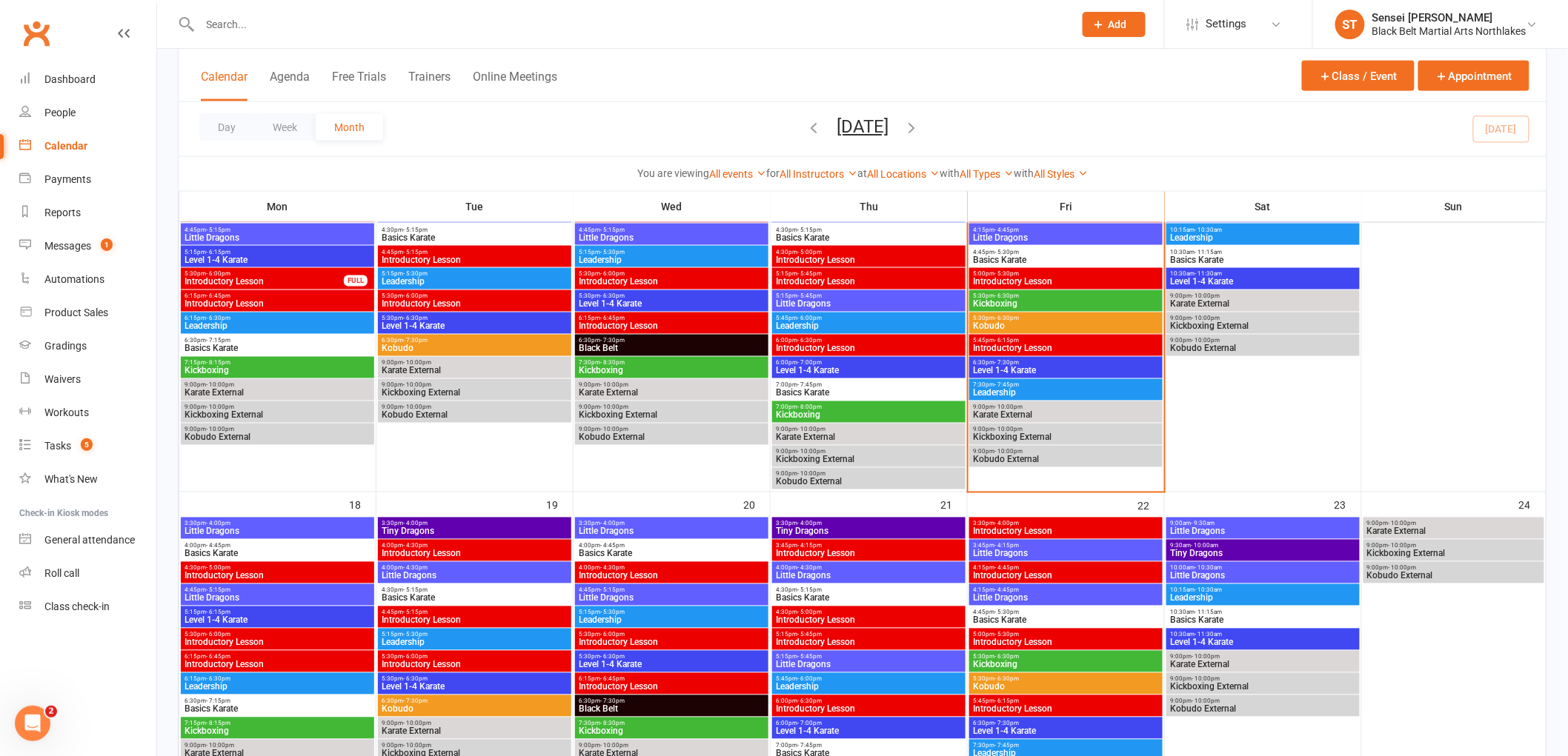
click at [354, 14] on input "text" at bounding box center [629, 24] width 868 height 21
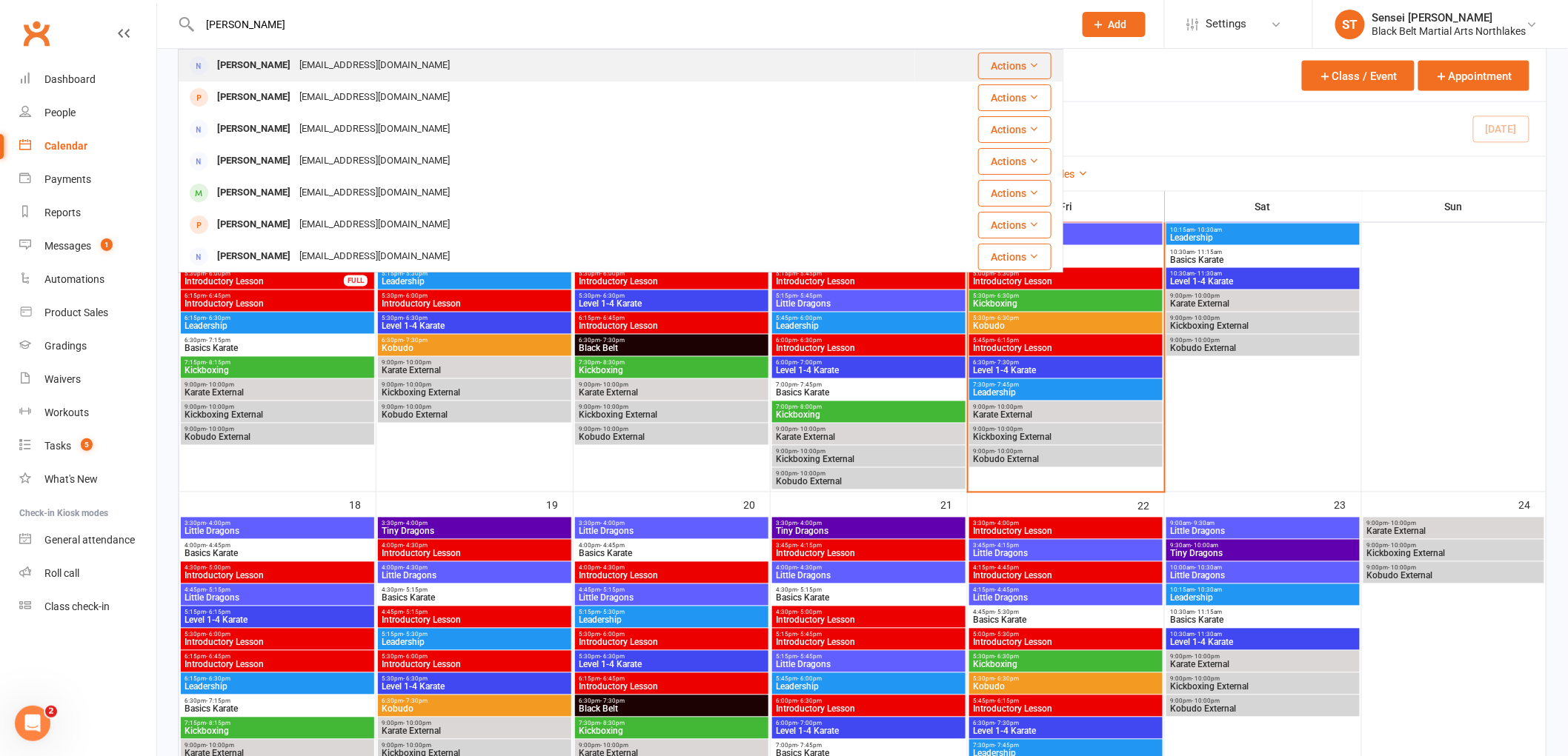
type input "[PERSON_NAME]"
click at [269, 67] on div "[PERSON_NAME]" at bounding box center [254, 65] width 82 height 22
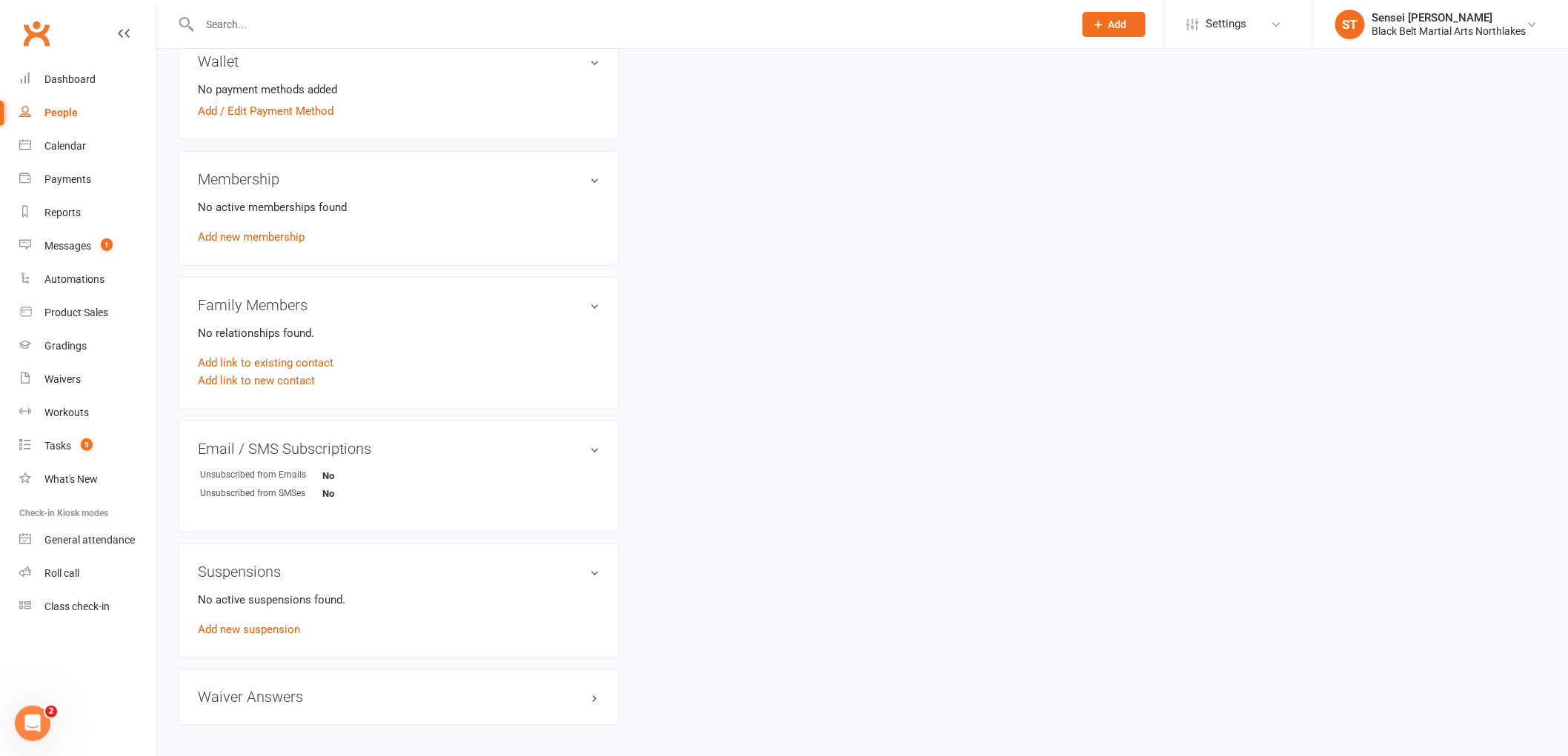
scroll to position [493, 0]
click at [255, 380] on link "Add link to new contact" at bounding box center [256, 379] width 117 height 18
click at [294, 365] on button "Member" at bounding box center [272, 364] width 95 height 22
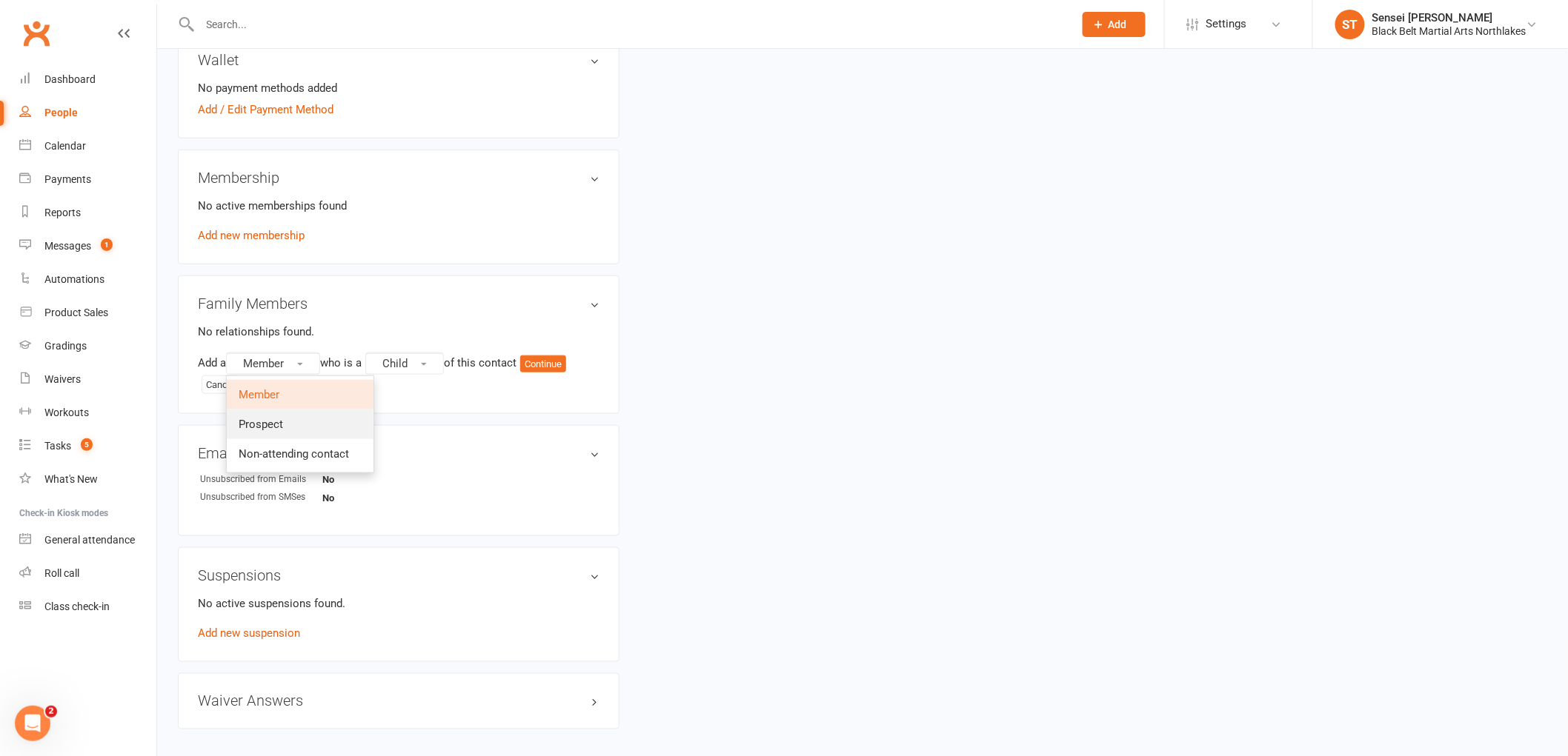
click at [279, 424] on span "Prospect" at bounding box center [261, 425] width 45 height 13
click at [271, 369] on span "Prospect" at bounding box center [266, 364] width 45 height 13
click at [272, 427] on span "Prospect" at bounding box center [261, 425] width 45 height 13
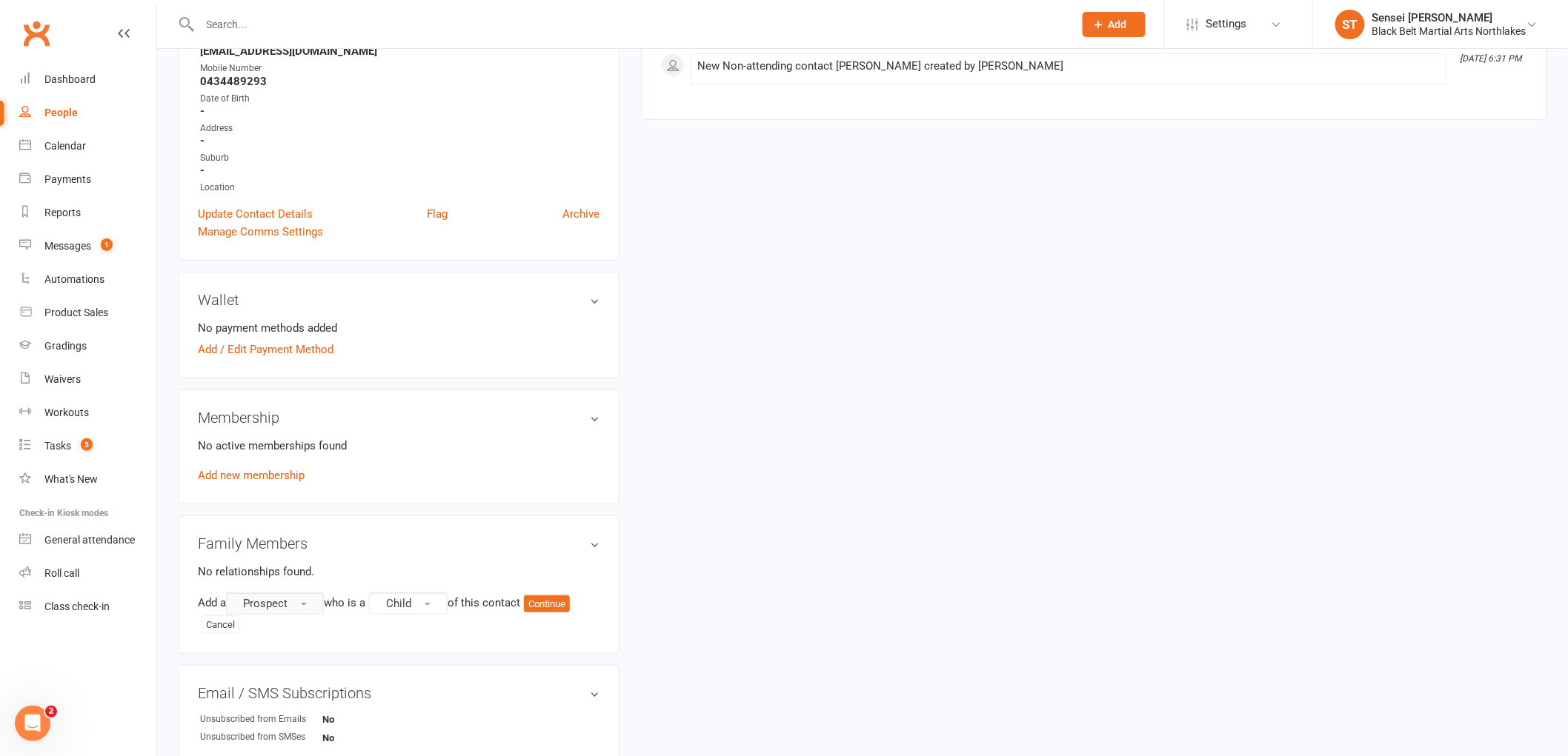
scroll to position [389, 0]
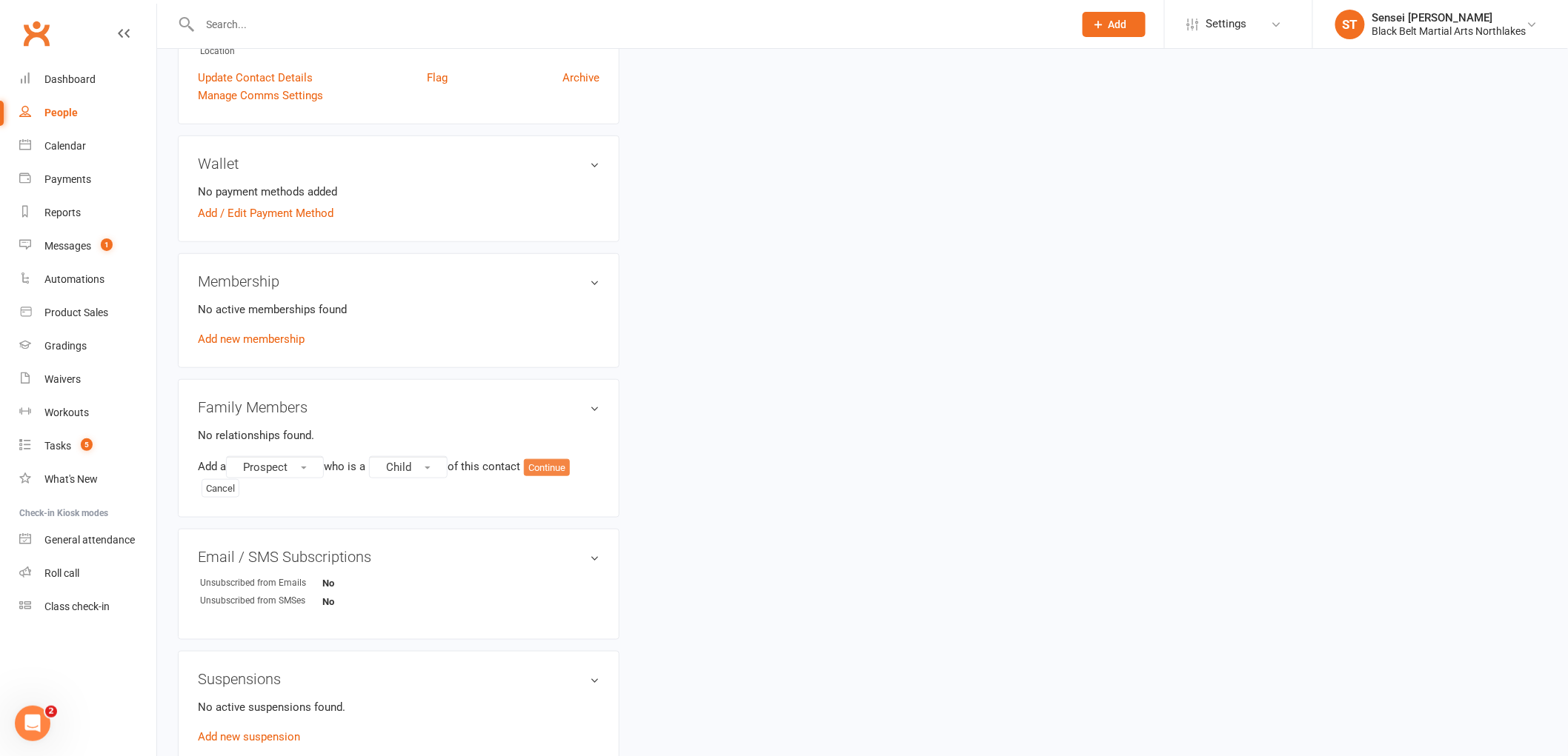
click at [554, 469] on button "Continue" at bounding box center [547, 468] width 46 height 18
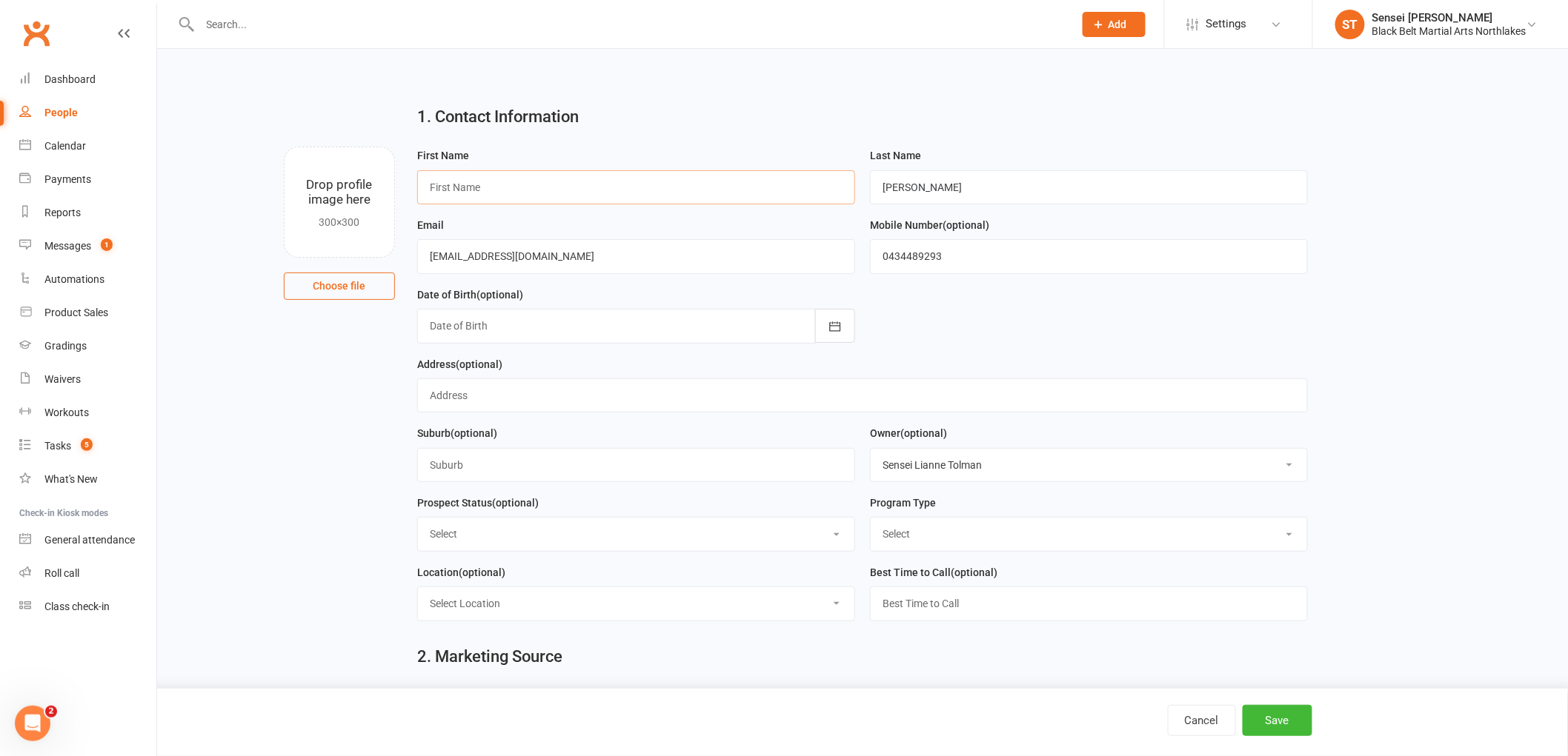
click at [550, 198] on input "text" at bounding box center [637, 187] width 438 height 34
type input "[PERSON_NAME]"
click at [496, 531] on select "Select Lead Contact Booked Intro Confirmed Taught Booked Trial Class 2 Step Int…" at bounding box center [637, 533] width 436 height 33
select select "Lead"
click at [418, 518] on select "Select Lead Contact Booked Intro Confirmed Taught Booked Trial Class 2 Step Int…" at bounding box center [637, 533] width 436 height 33
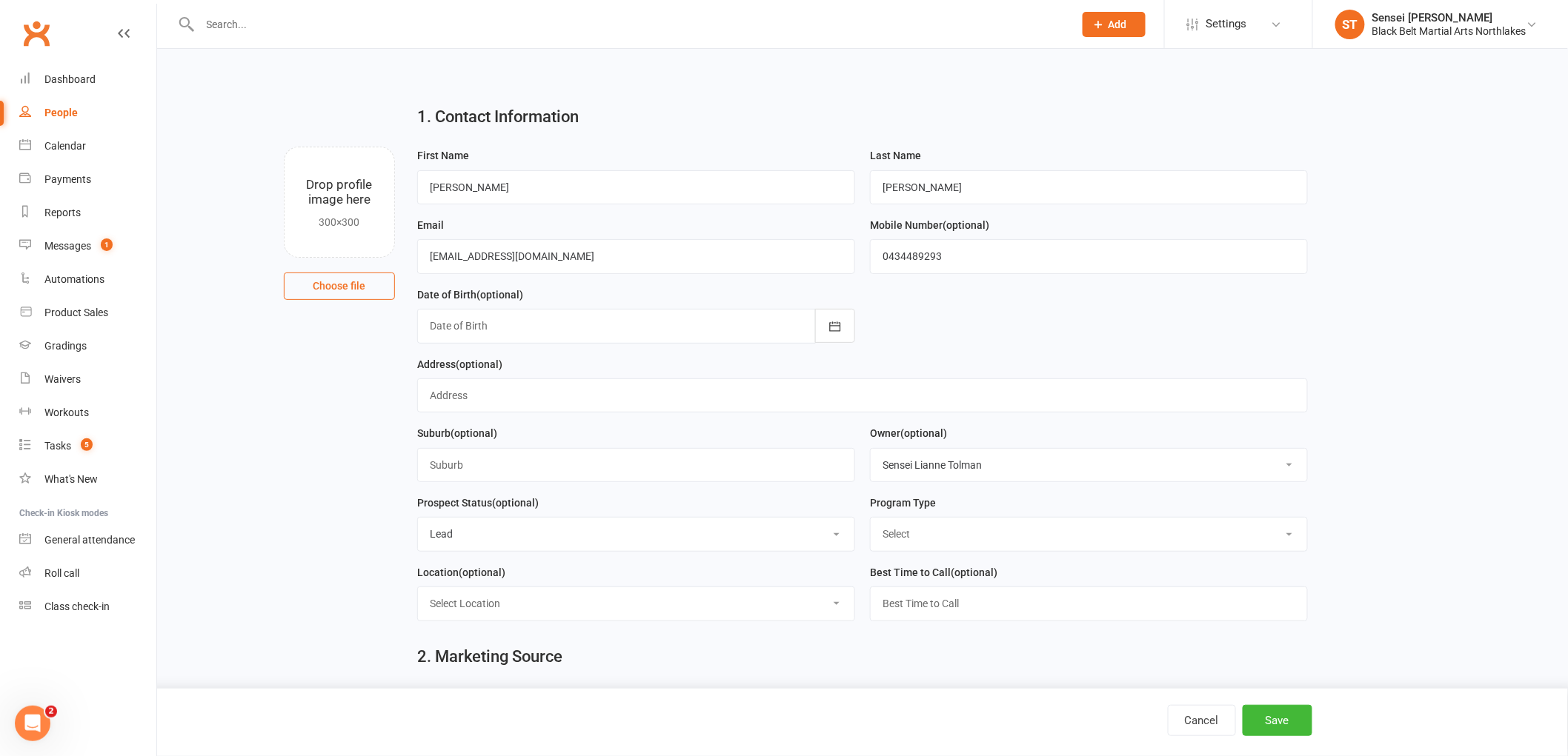
click at [946, 543] on select "Select Tiny Dragon Lil Dragon Karate Kickboxing Kobudo" at bounding box center [1089, 533] width 436 height 33
select select "Lil Dragon"
click at [871, 518] on select "Select Tiny Dragon Lil Dragon Karate Kickboxing Kobudo" at bounding box center [1089, 533] width 436 height 33
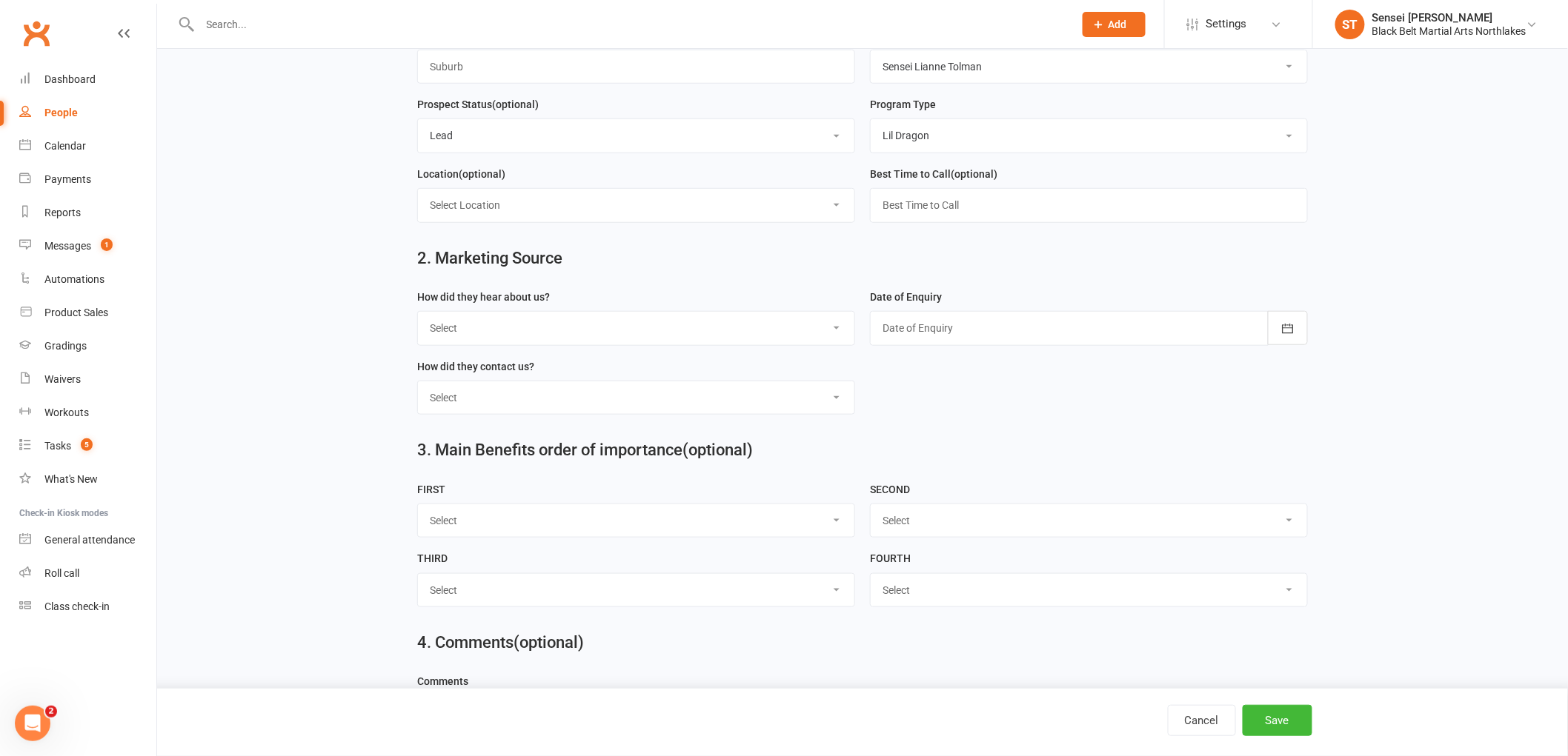
scroll to position [493, 0]
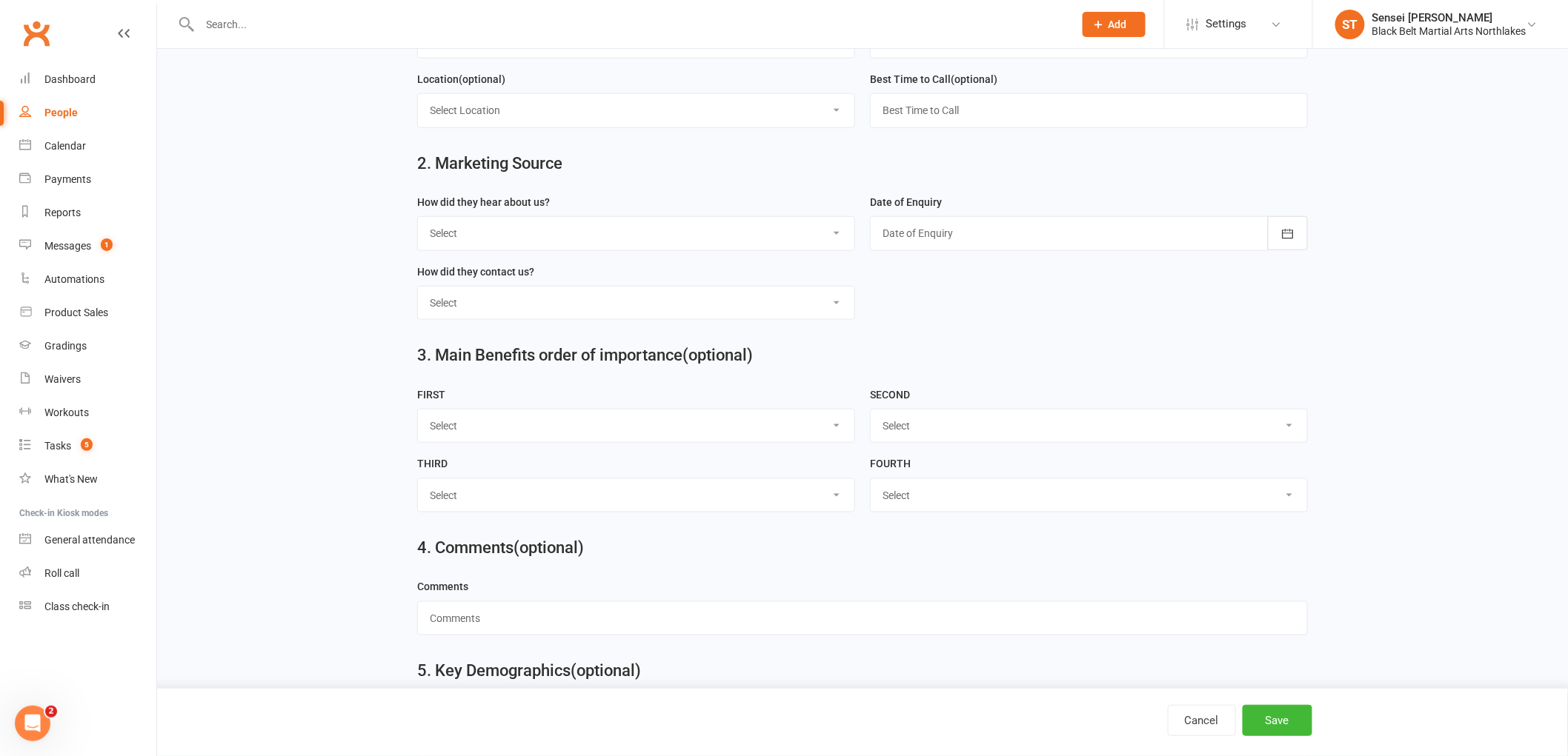
click at [494, 233] on select "Select A1 - Direct Mail A2 - Print Media A3 - Flyer A5 - Radio A6 - Sign A7 - T…" at bounding box center [637, 233] width 436 height 33
select select "R2 - Friend Referral"
click at [418, 218] on select "Select A1 - Direct Mail A2 - Print Media A3 - Flyer A5 - Radio A6 - Sign A7 - T…" at bounding box center [637, 233] width 436 height 33
click at [486, 297] on select "Select Phone Walk-in School Initiated Email Website Form Facebook" at bounding box center [637, 302] width 436 height 33
select select "Email"
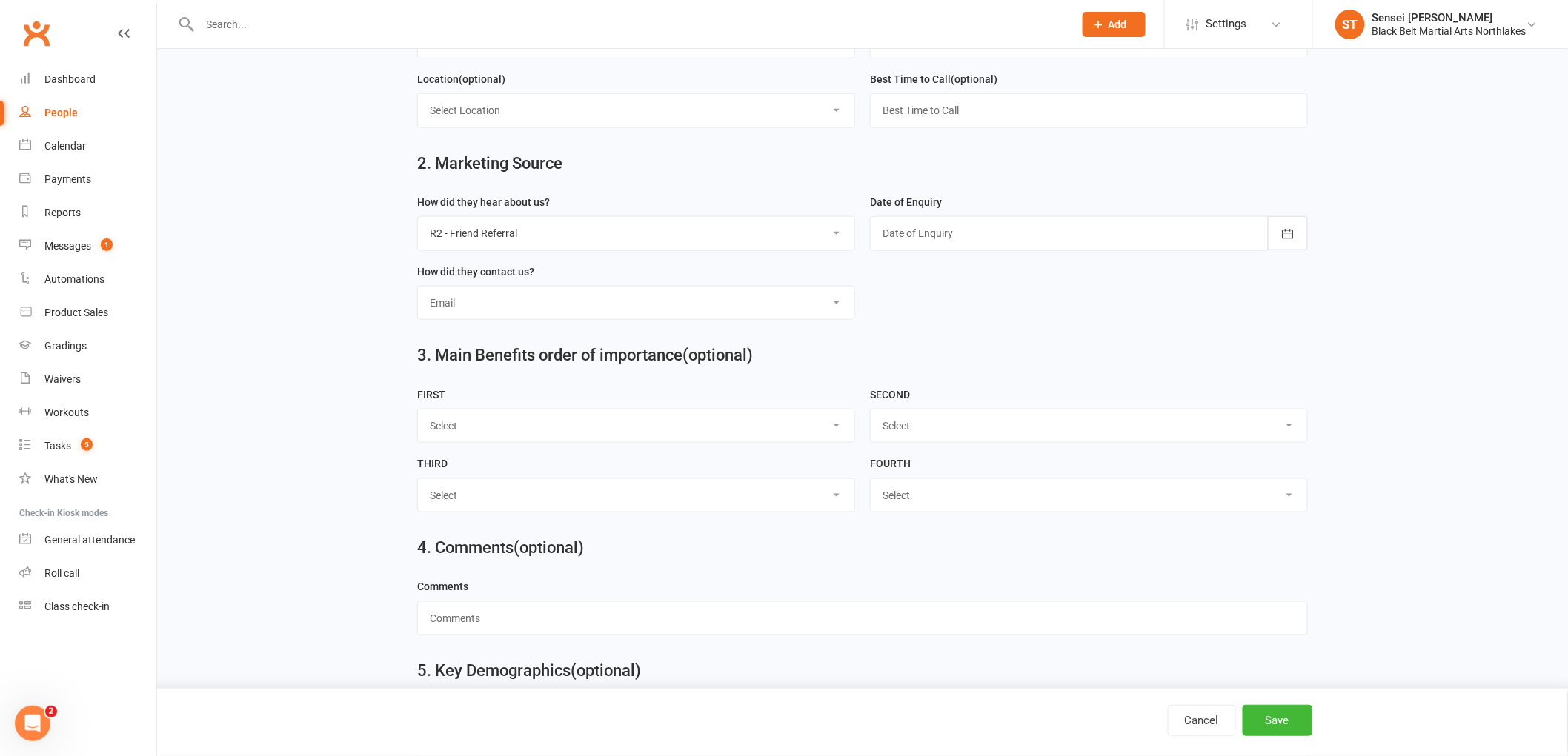
click at [418, 287] on select "Select Phone Walk-in School Initiated Email Website Form Facebook" at bounding box center [637, 302] width 436 height 33
click at [945, 238] on div at bounding box center [1090, 233] width 438 height 34
click at [1088, 382] on span "15" at bounding box center [1093, 385] width 12 height 12
type input "[DATE]"
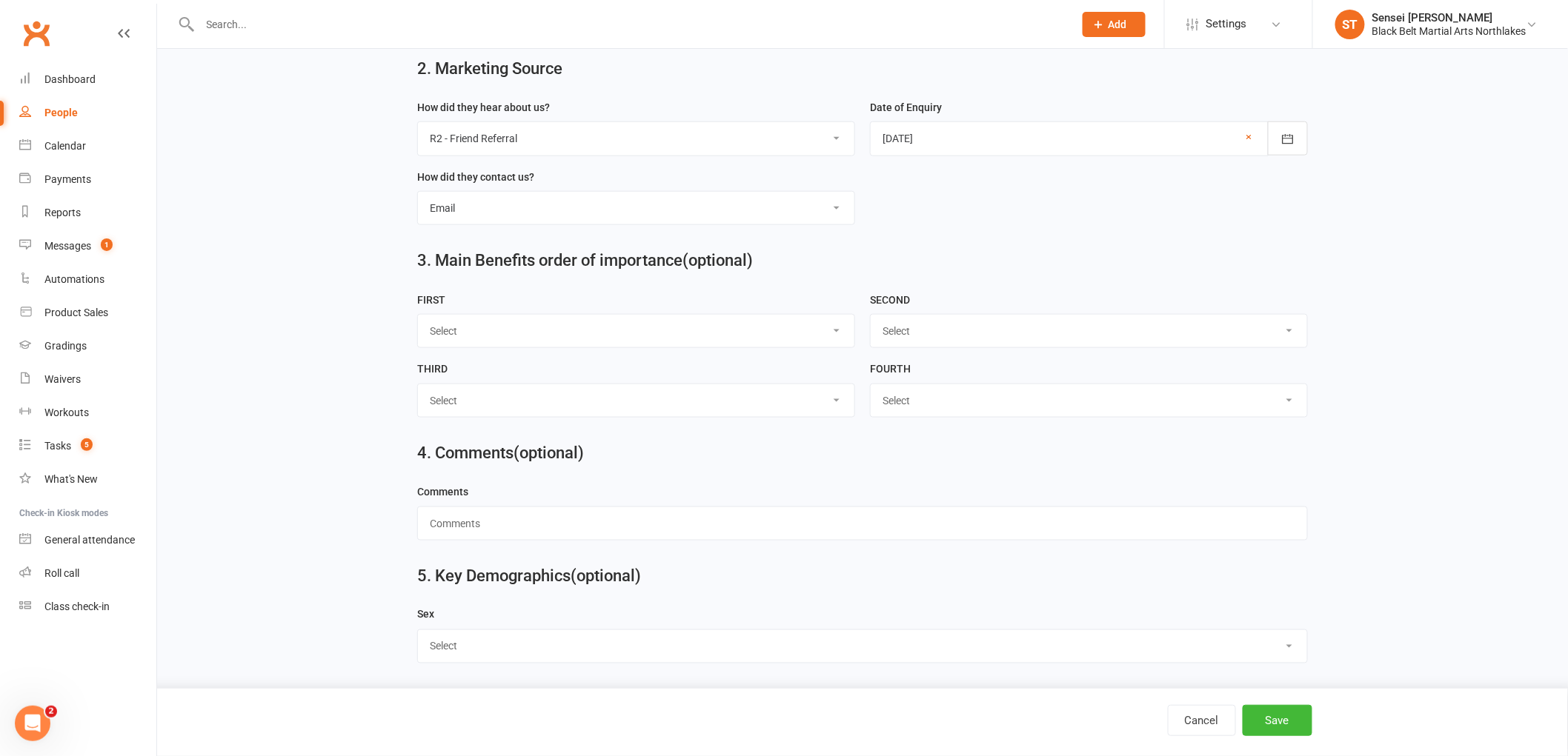
scroll to position [591, 0]
click at [479, 654] on select "Select [DEMOGRAPHIC_DATA] [DEMOGRAPHIC_DATA] Other" at bounding box center [863, 645] width 889 height 33
select select "[DEMOGRAPHIC_DATA]"
click at [418, 629] on select "Select [DEMOGRAPHIC_DATA] [DEMOGRAPHIC_DATA] Other" at bounding box center [863, 645] width 889 height 33
click at [1280, 720] on button "Save" at bounding box center [1278, 720] width 69 height 31
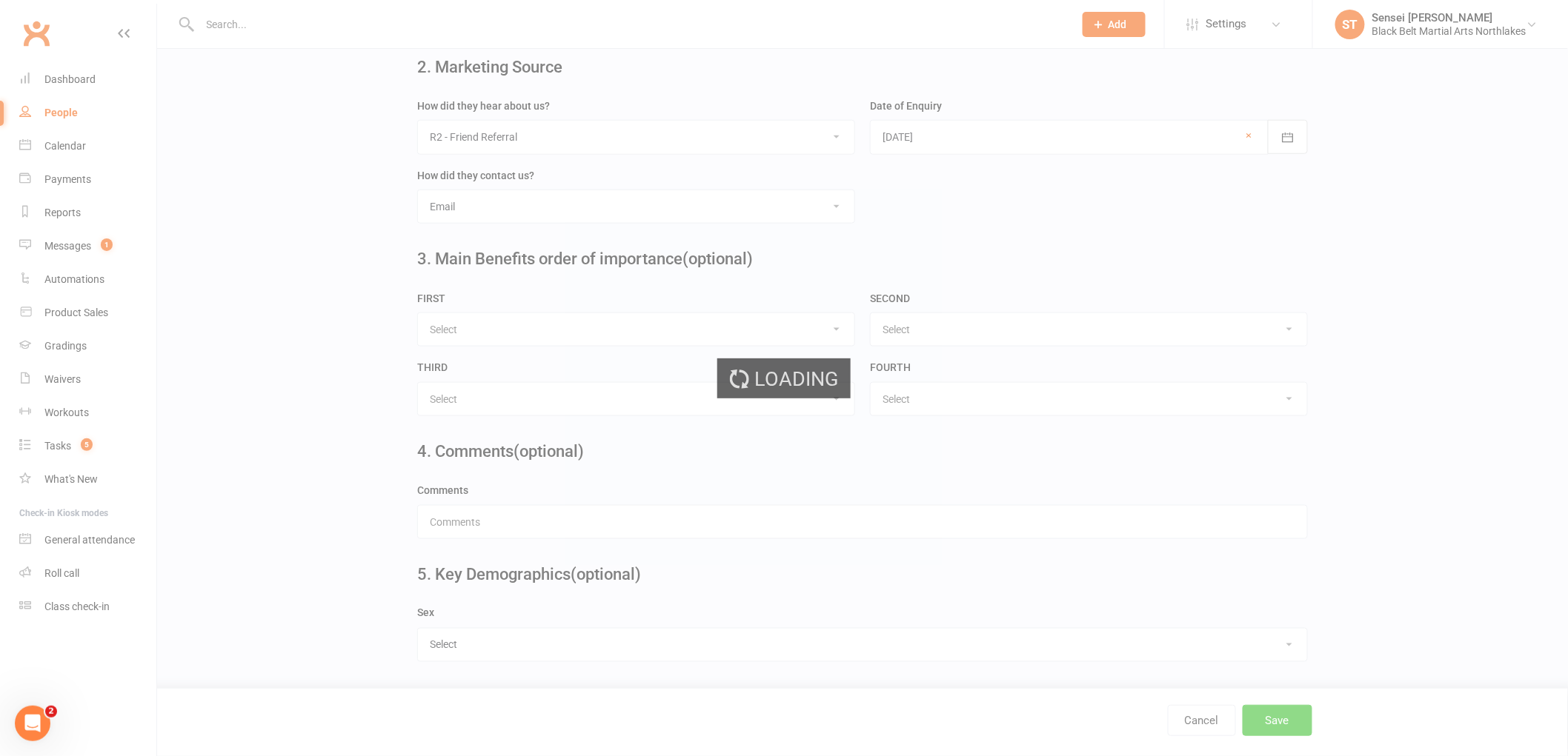
scroll to position [0, 0]
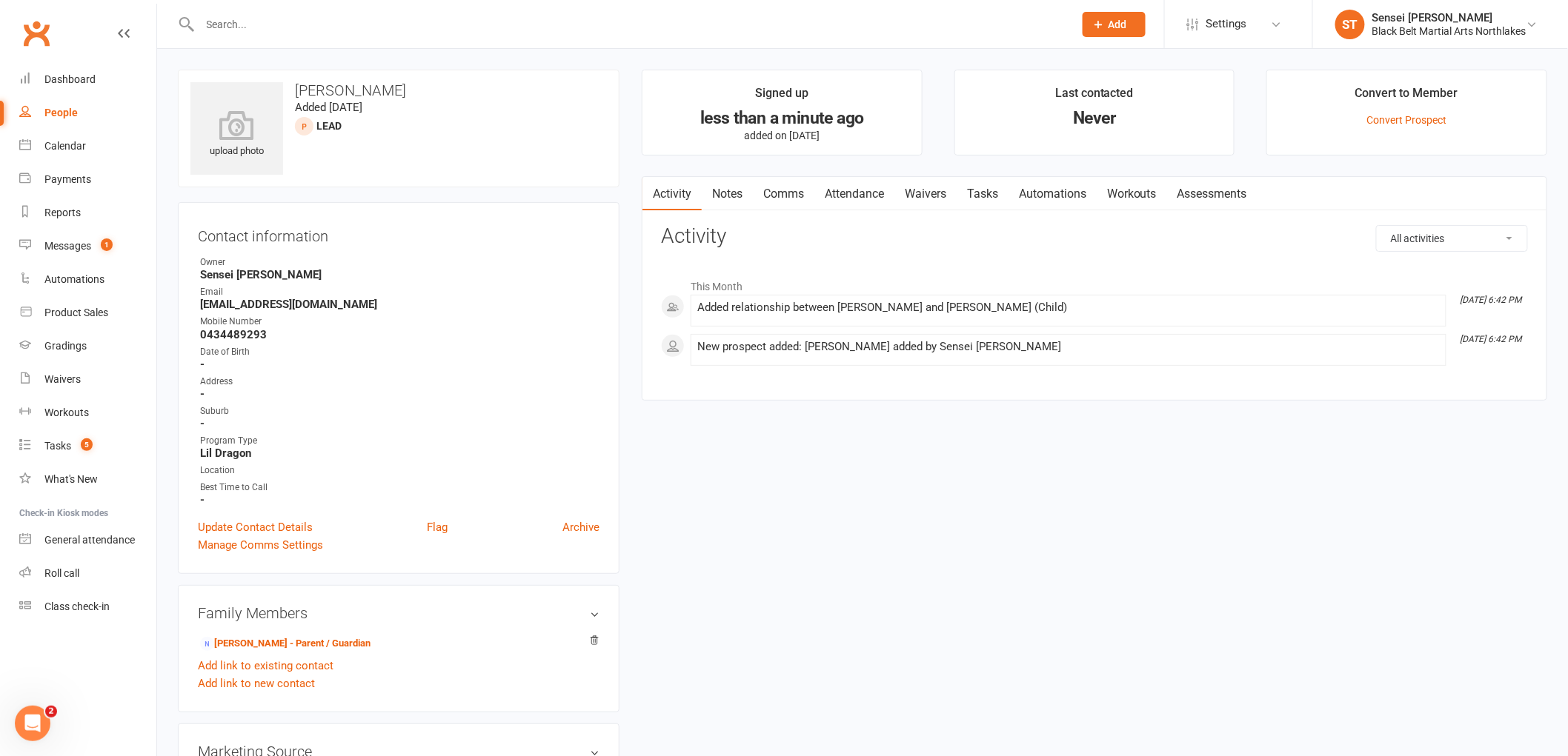
click at [731, 191] on link "Notes" at bounding box center [727, 194] width 51 height 34
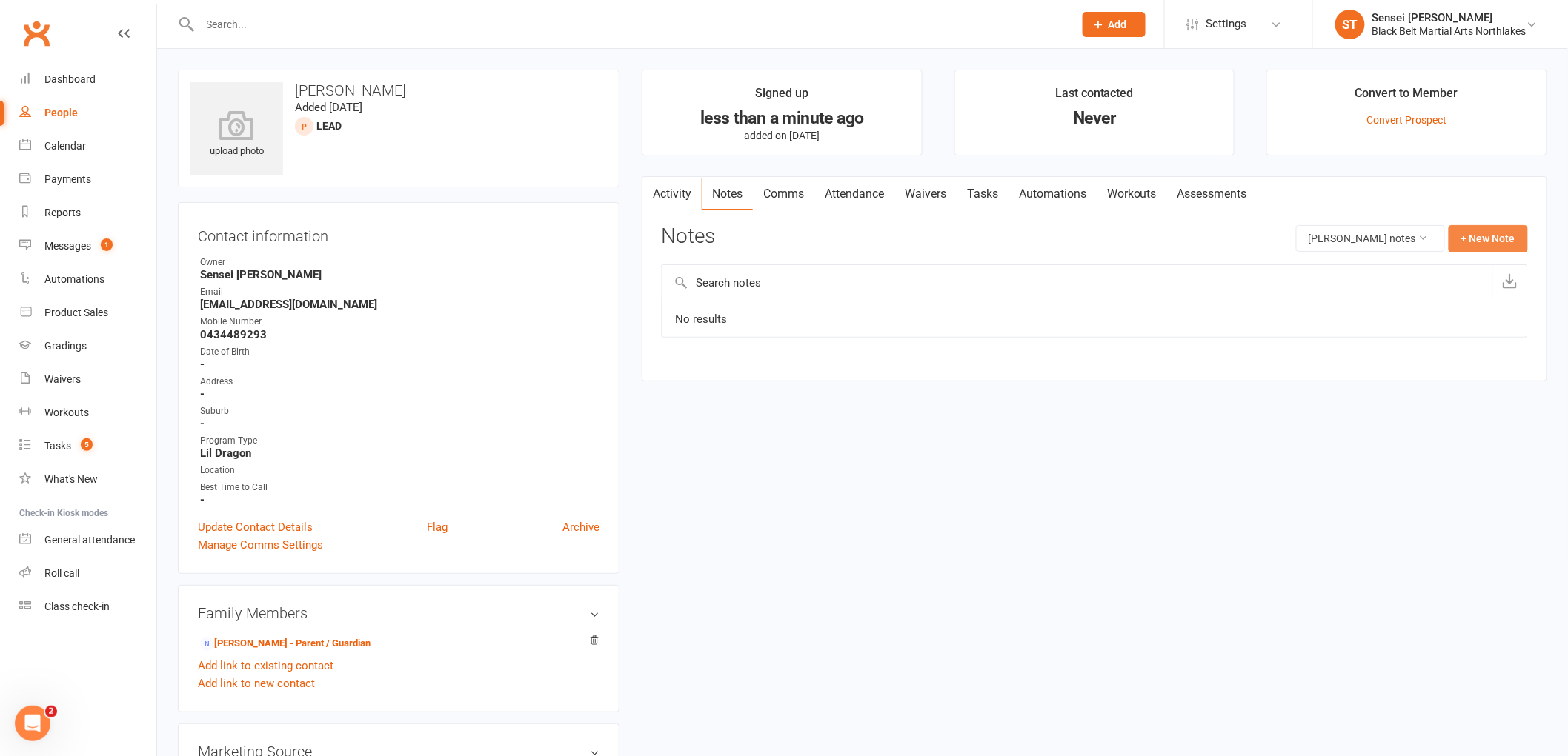
click at [1486, 249] on button "+ New Note" at bounding box center [1488, 239] width 80 height 27
click at [740, 307] on input "text" at bounding box center [1094, 298] width 867 height 31
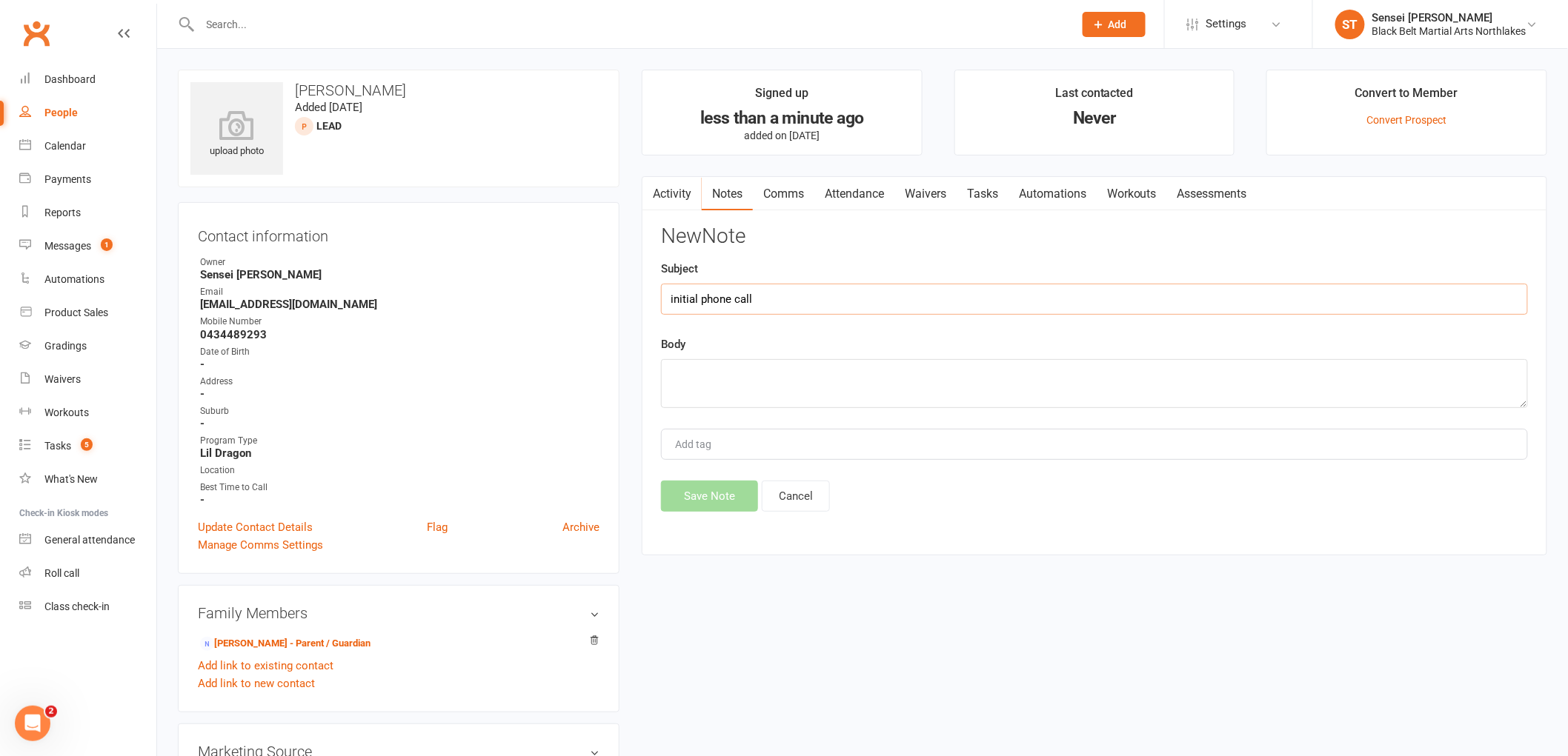
type input "initial phone call"
drag, startPoint x: 705, startPoint y: 369, endPoint x: 716, endPoint y: 356, distance: 17.0
click at [707, 366] on textarea at bounding box center [1094, 384] width 867 height 49
type textarea "no answer left msge"
click at [721, 477] on div "New Note Subject initial phone call Body no answer left msge Add tag Save Note …" at bounding box center [1094, 369] width 867 height 286
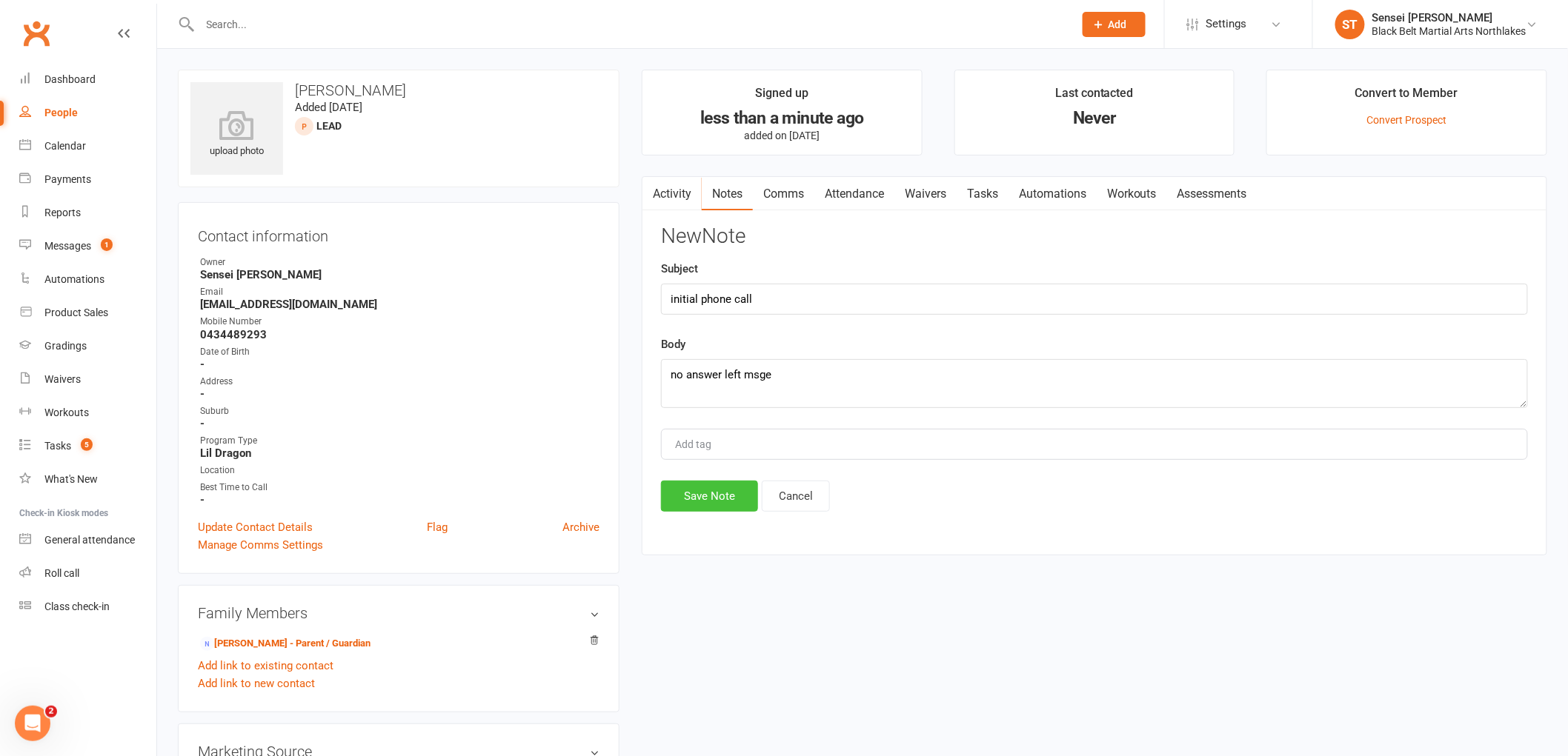
click at [723, 490] on button "Save Note" at bounding box center [710, 496] width 97 height 31
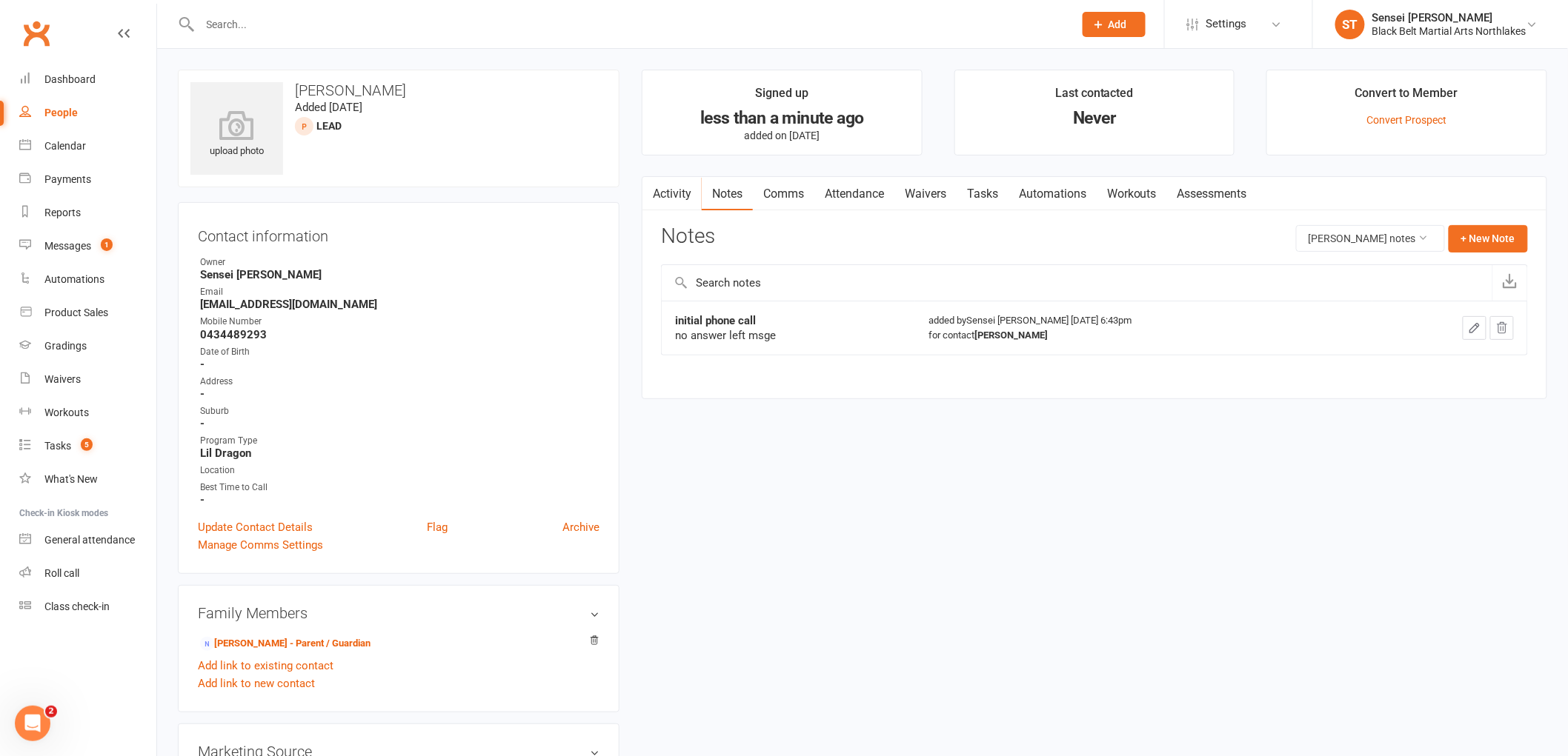
click at [276, 16] on input "text" at bounding box center [629, 24] width 868 height 21
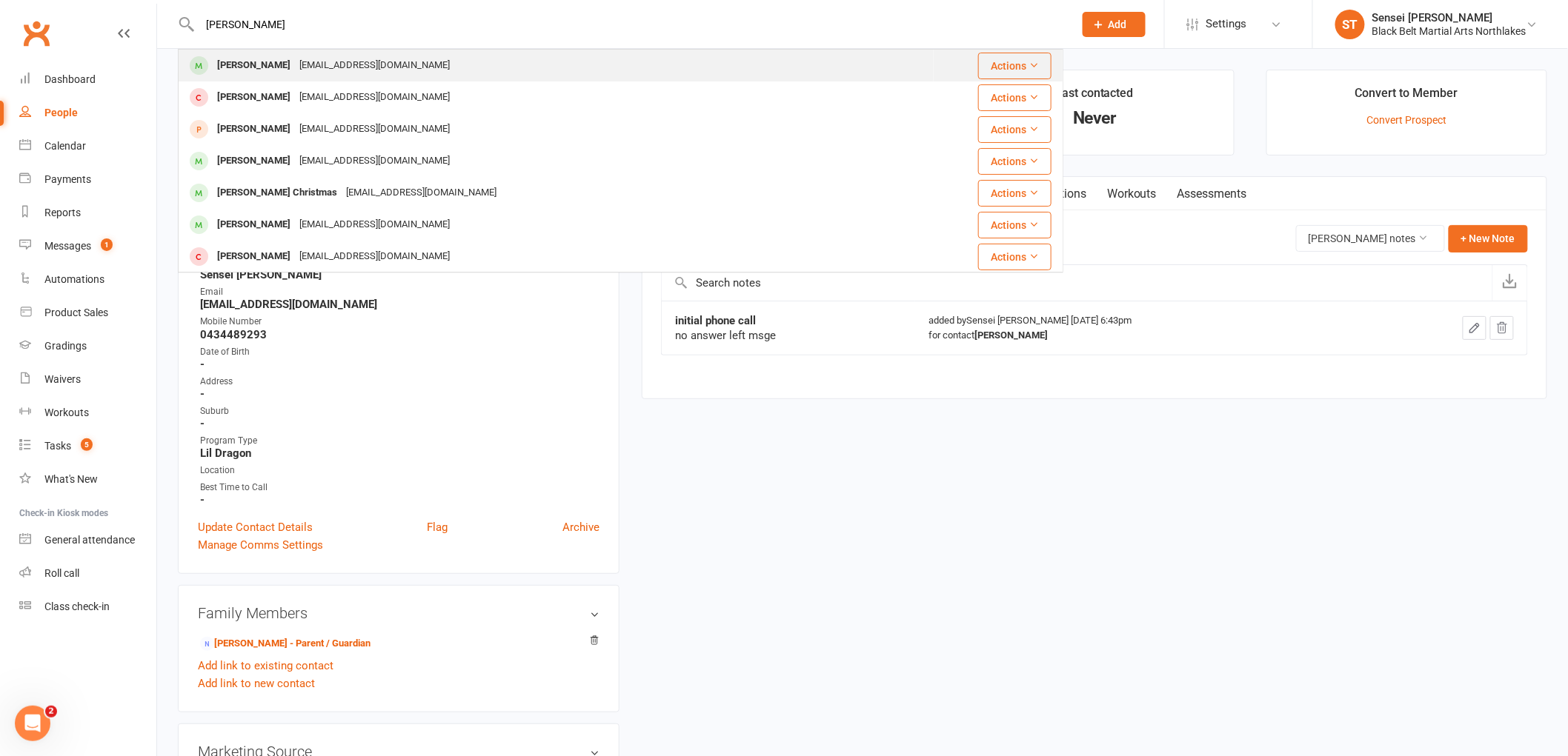
type input "[PERSON_NAME]"
click at [235, 63] on div "[PERSON_NAME]" at bounding box center [254, 65] width 82 height 22
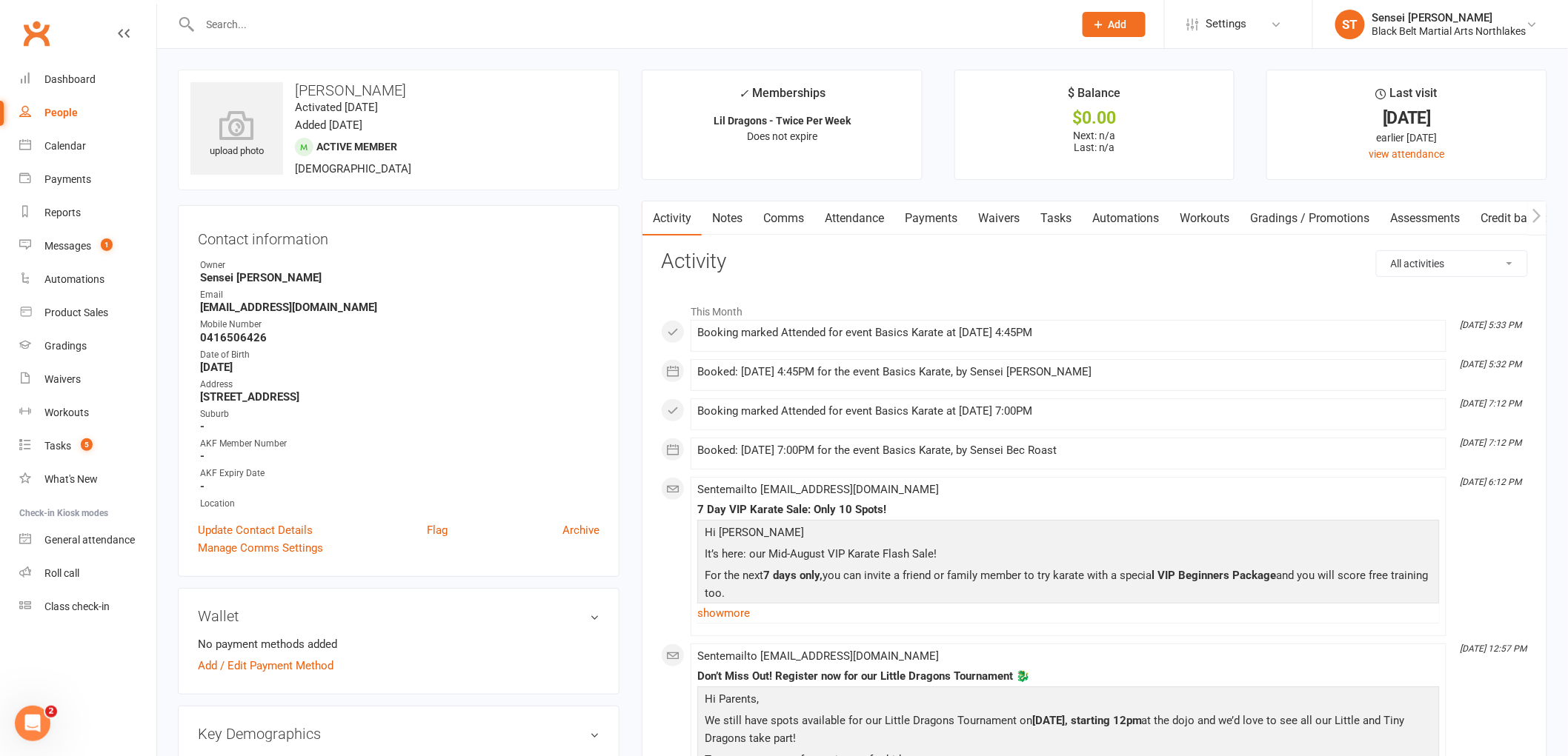
click at [242, 23] on input "text" at bounding box center [629, 24] width 868 height 21
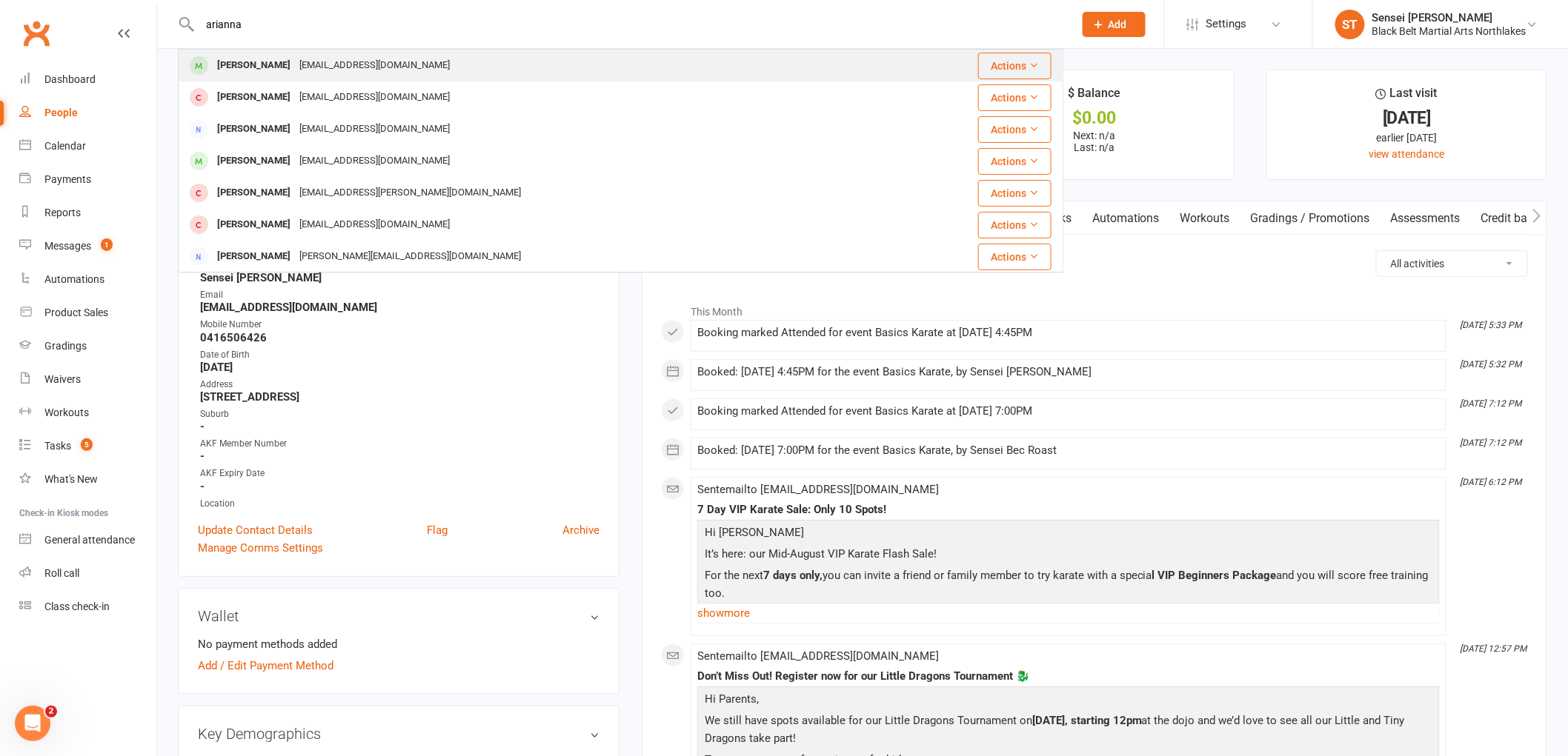
type input "arianna"
click at [227, 69] on div "[PERSON_NAME]" at bounding box center [254, 65] width 82 height 22
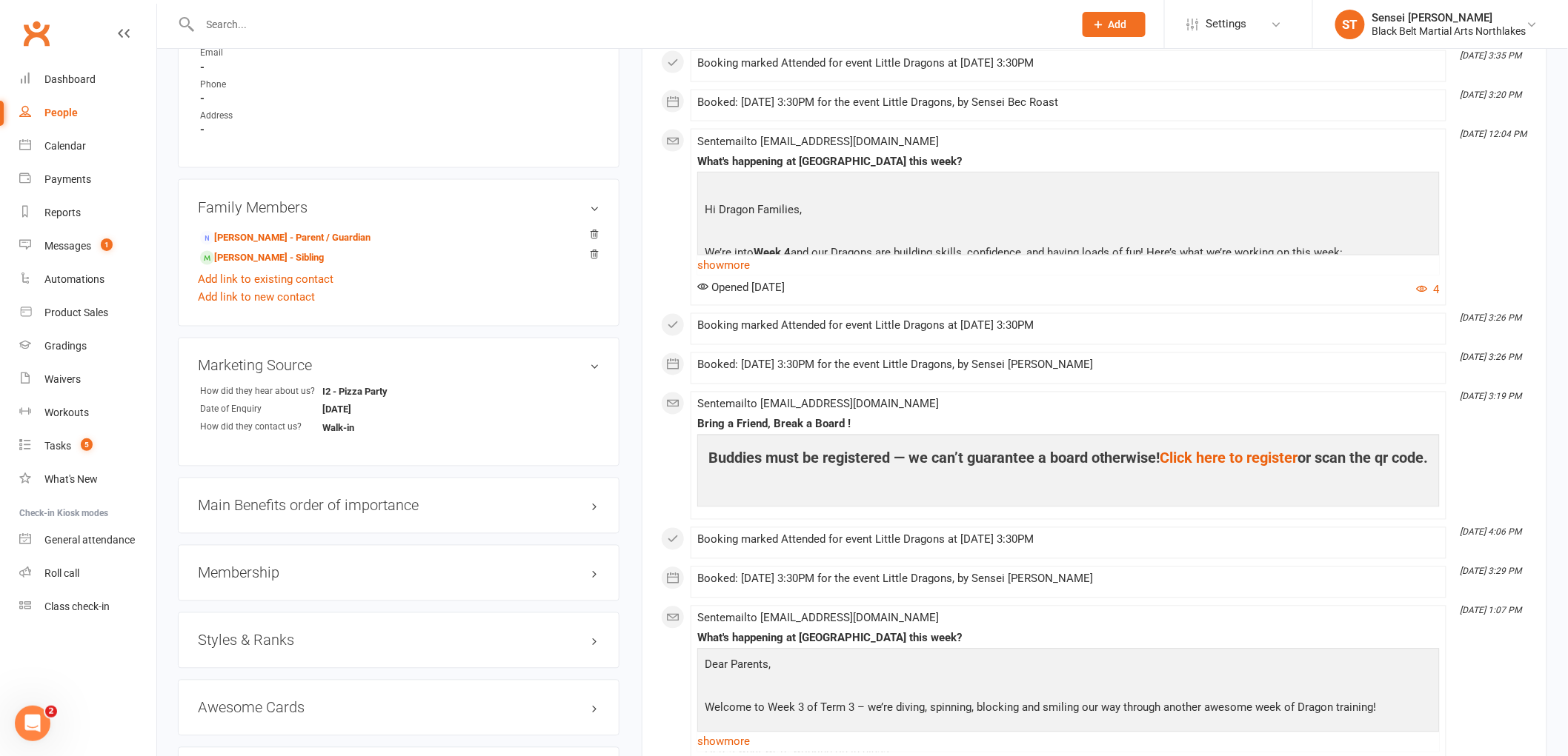
scroll to position [987, 0]
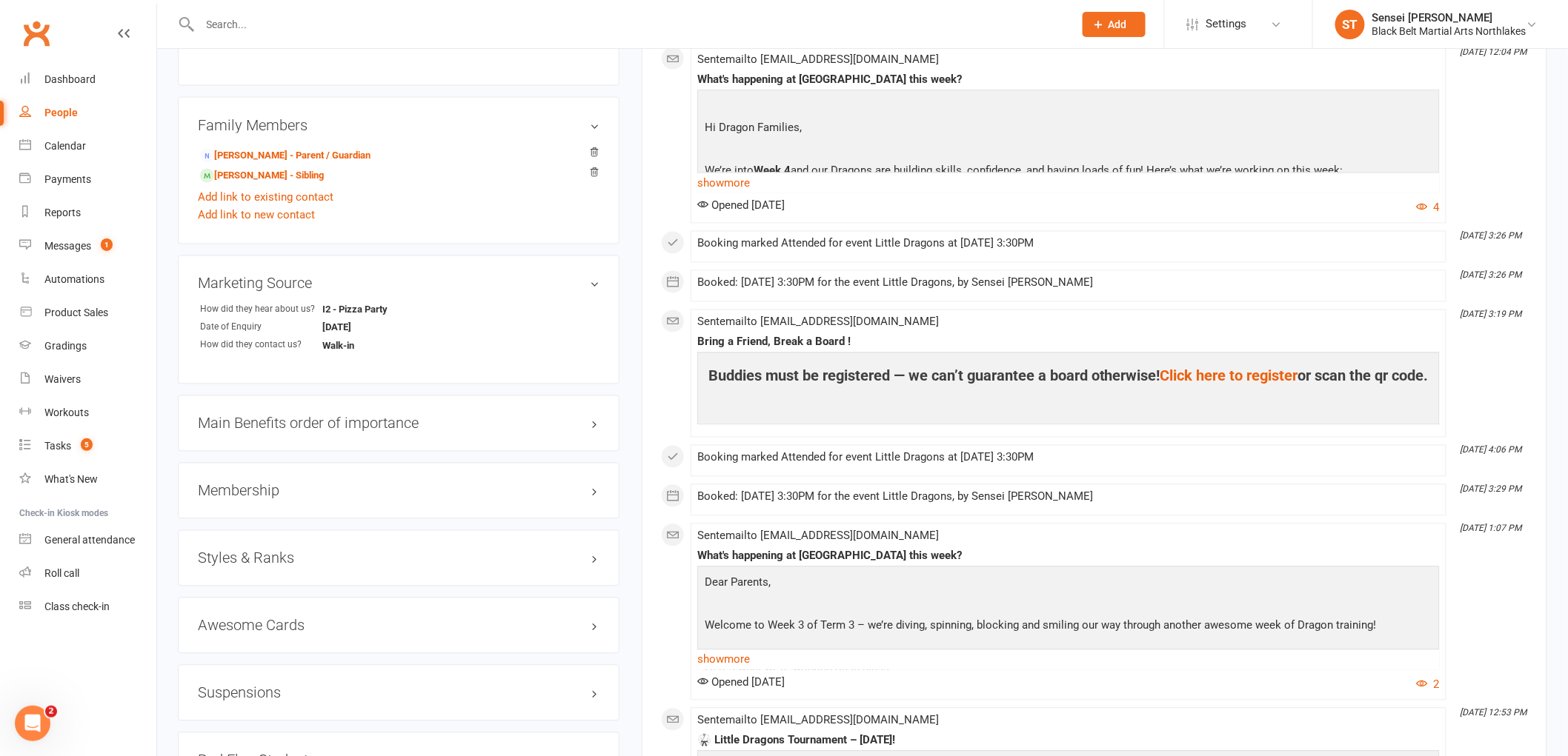
click at [239, 561] on h3 "Styles & Ranks" at bounding box center [398, 558] width 402 height 16
click at [305, 23] on input "text" at bounding box center [629, 24] width 868 height 21
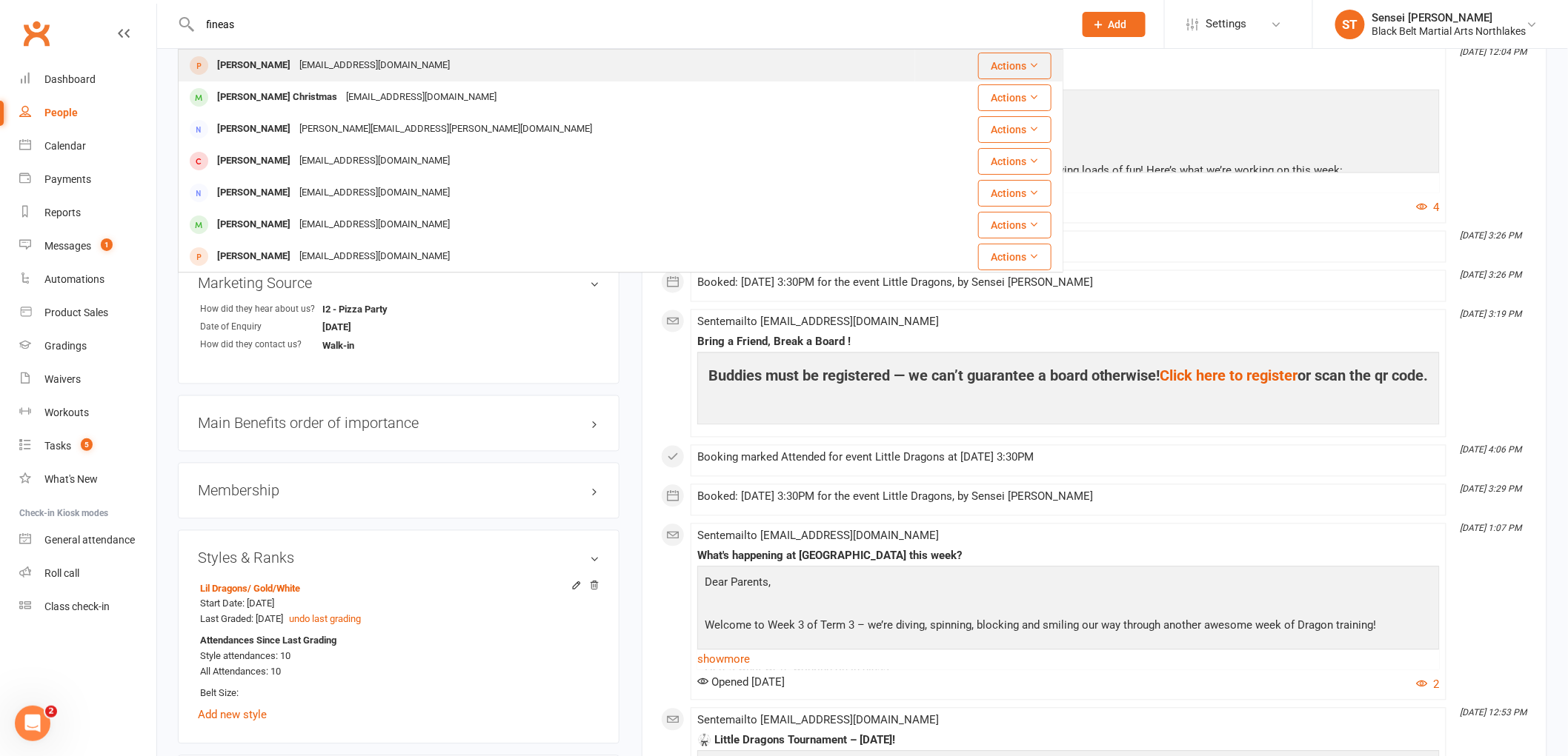
type input "fineas"
click at [272, 69] on div "[PERSON_NAME]" at bounding box center [254, 65] width 82 height 22
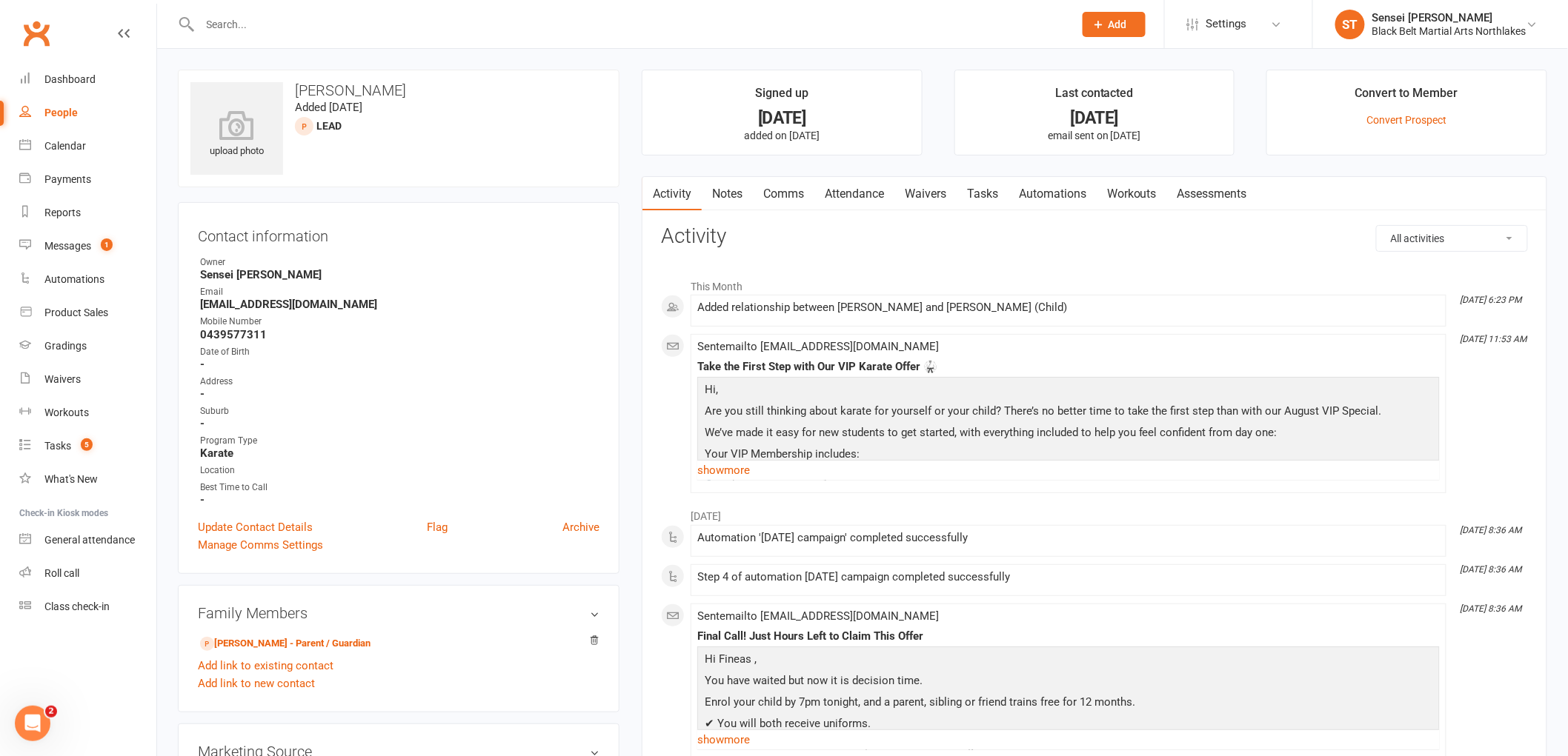
click at [728, 186] on link "Notes" at bounding box center [727, 194] width 51 height 34
